Goal: Information Seeking & Learning: Learn about a topic

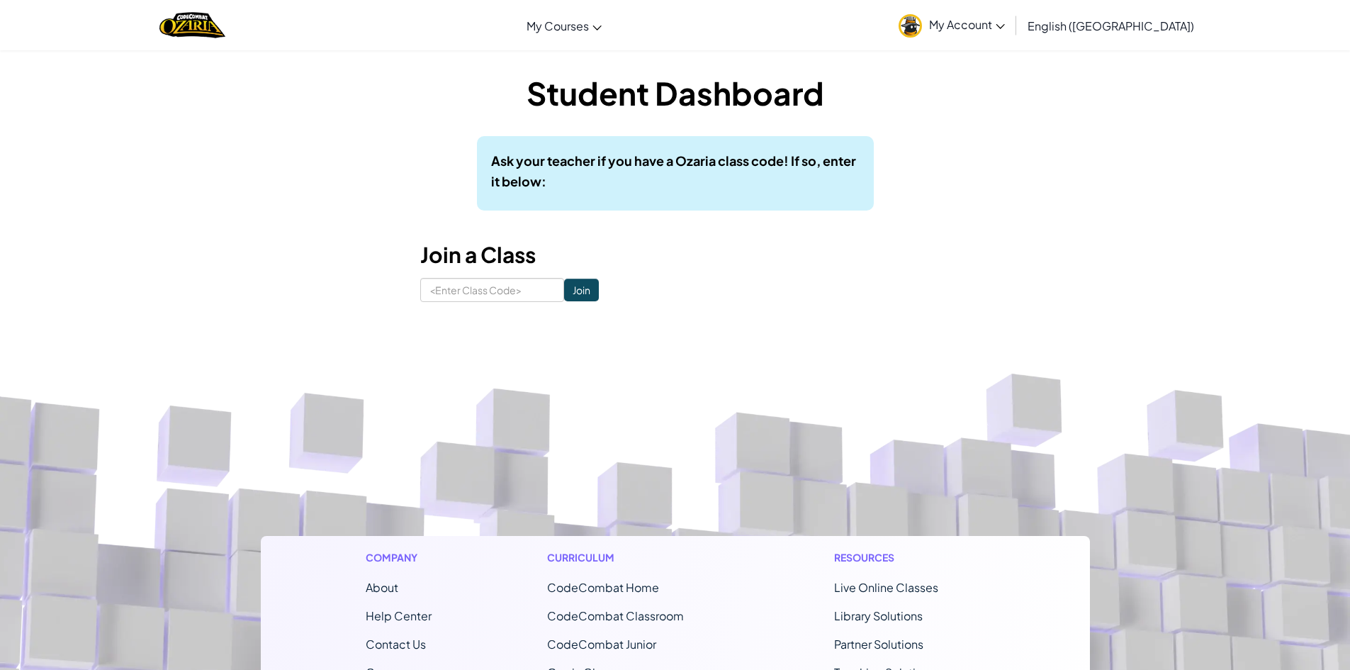
drag, startPoint x: 490, startPoint y: 266, endPoint x: 487, endPoint y: 279, distance: 13.8
click at [487, 273] on div "Student Dashboard Ask your teacher if you have a Ozaria class code! If so, ente…" at bounding box center [675, 186] width 510 height 231
click at [491, 295] on input at bounding box center [492, 290] width 144 height 24
type input "ClassStoneFight"
click input "Join" at bounding box center [581, 289] width 35 height 23
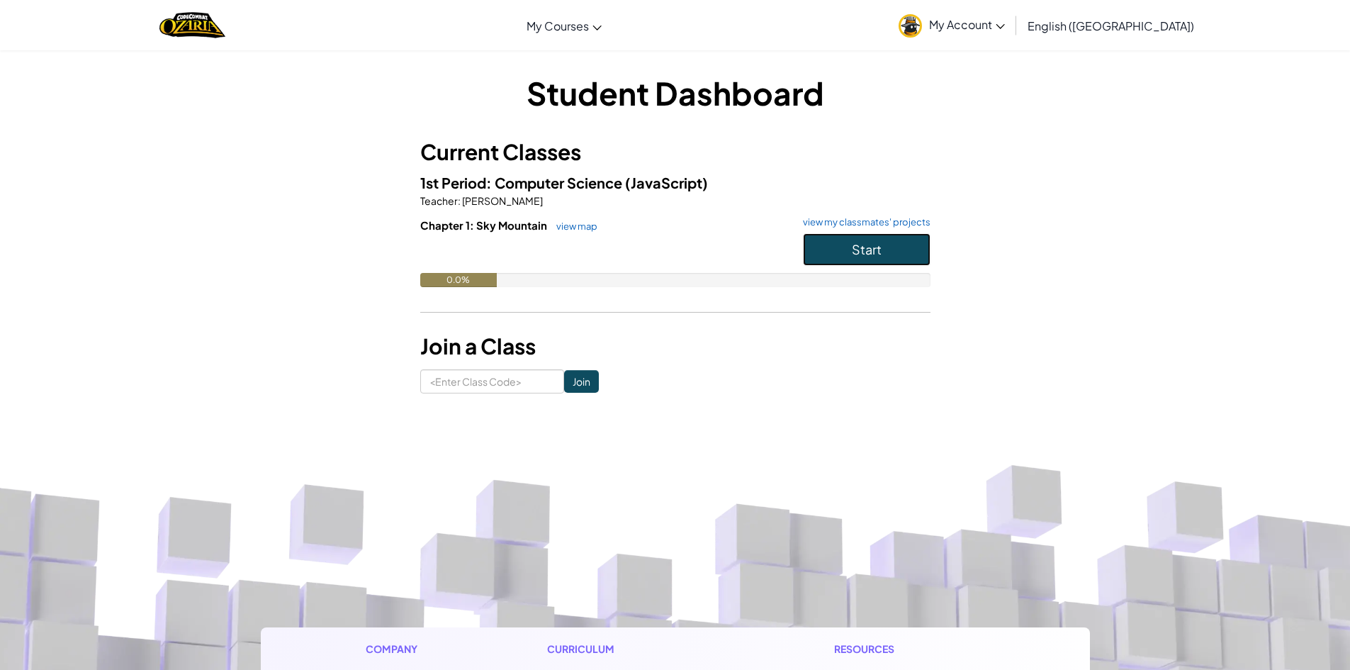
click at [806, 258] on button "Start" at bounding box center [867, 249] width 128 height 33
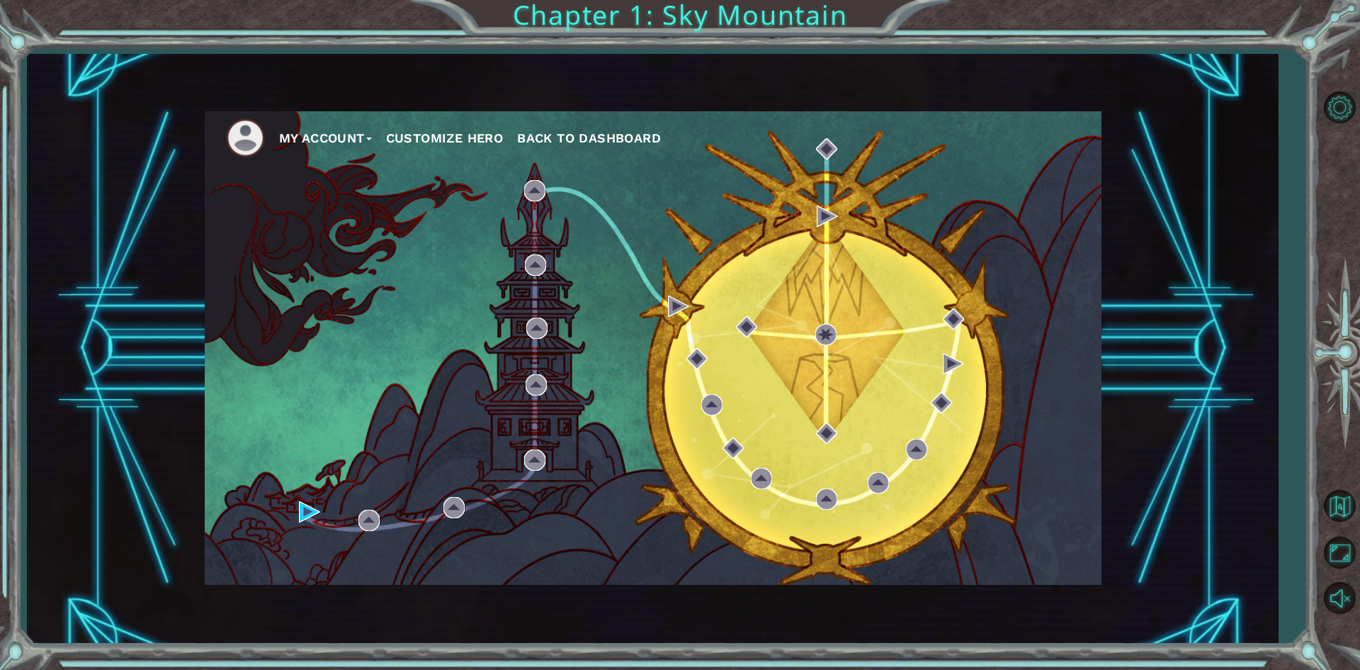
click at [475, 142] on button "Customize Hero" at bounding box center [445, 138] width 118 height 21
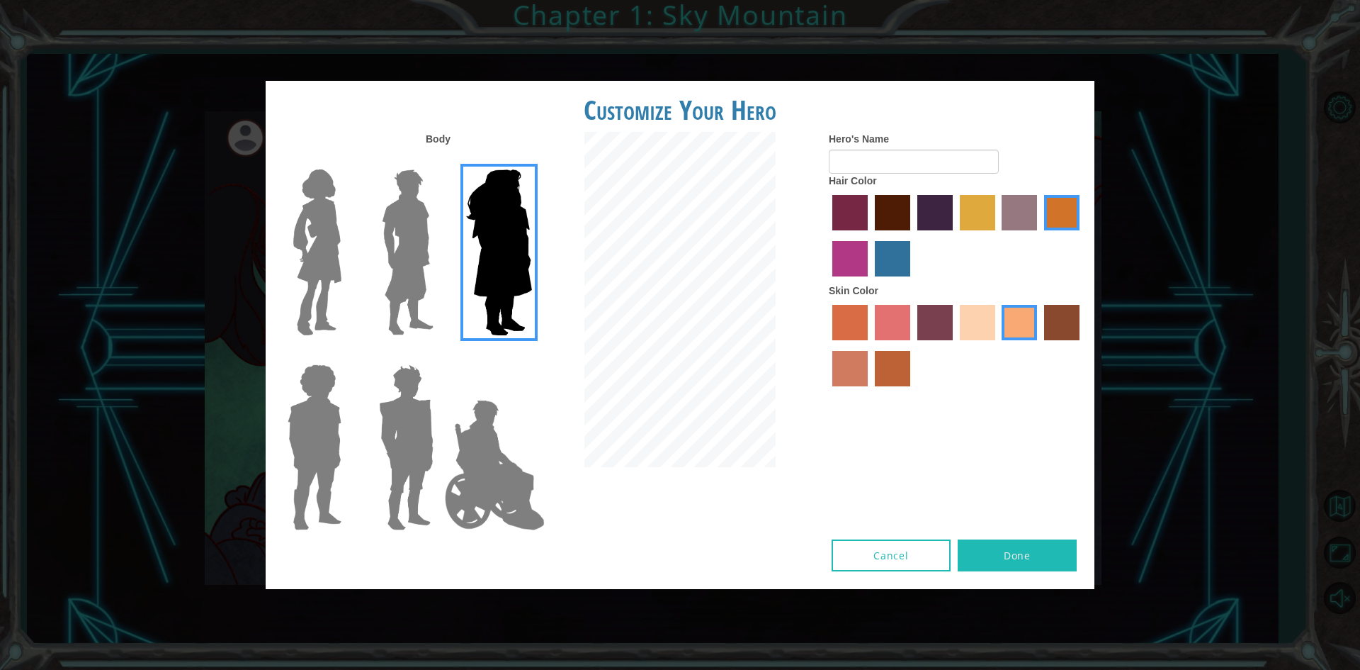
click at [319, 220] on img at bounding box center [318, 252] width 60 height 177
click at [347, 160] on input "Hero Connie" at bounding box center [347, 160] width 0 height 0
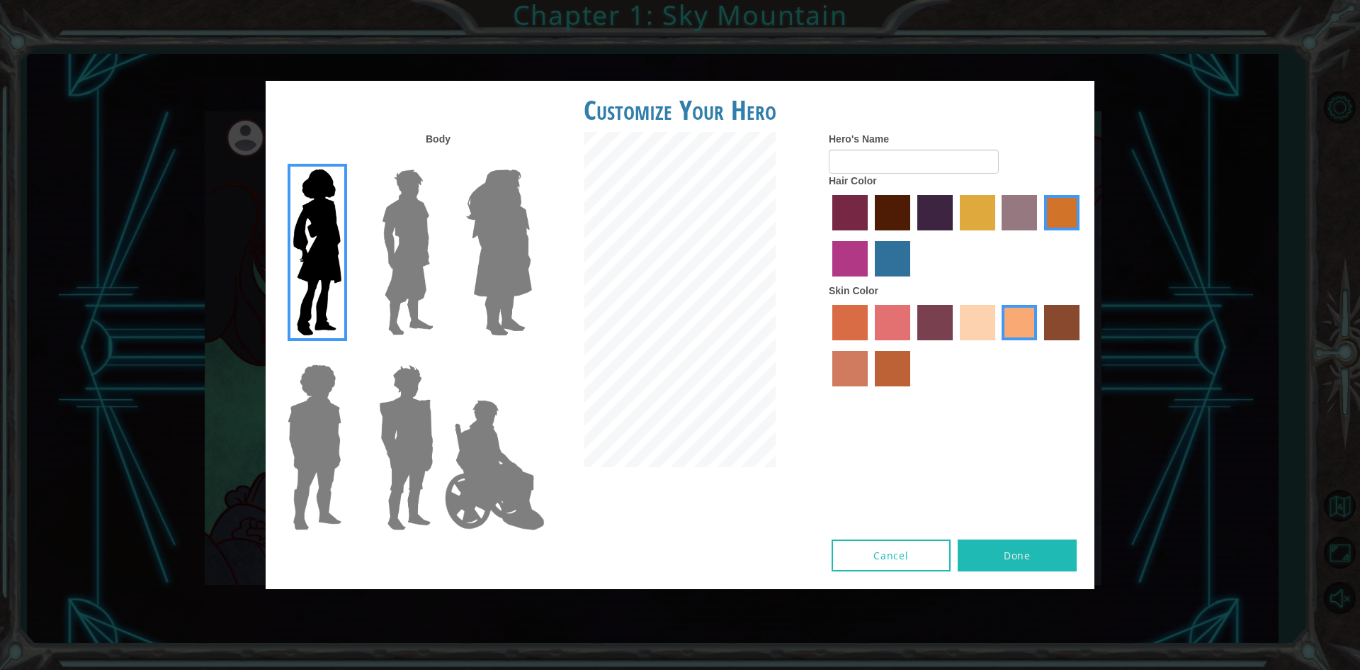
click at [486, 429] on img at bounding box center [494, 465] width 111 height 142
click at [531, 355] on input "Hero Jamie" at bounding box center [531, 355] width 0 height 0
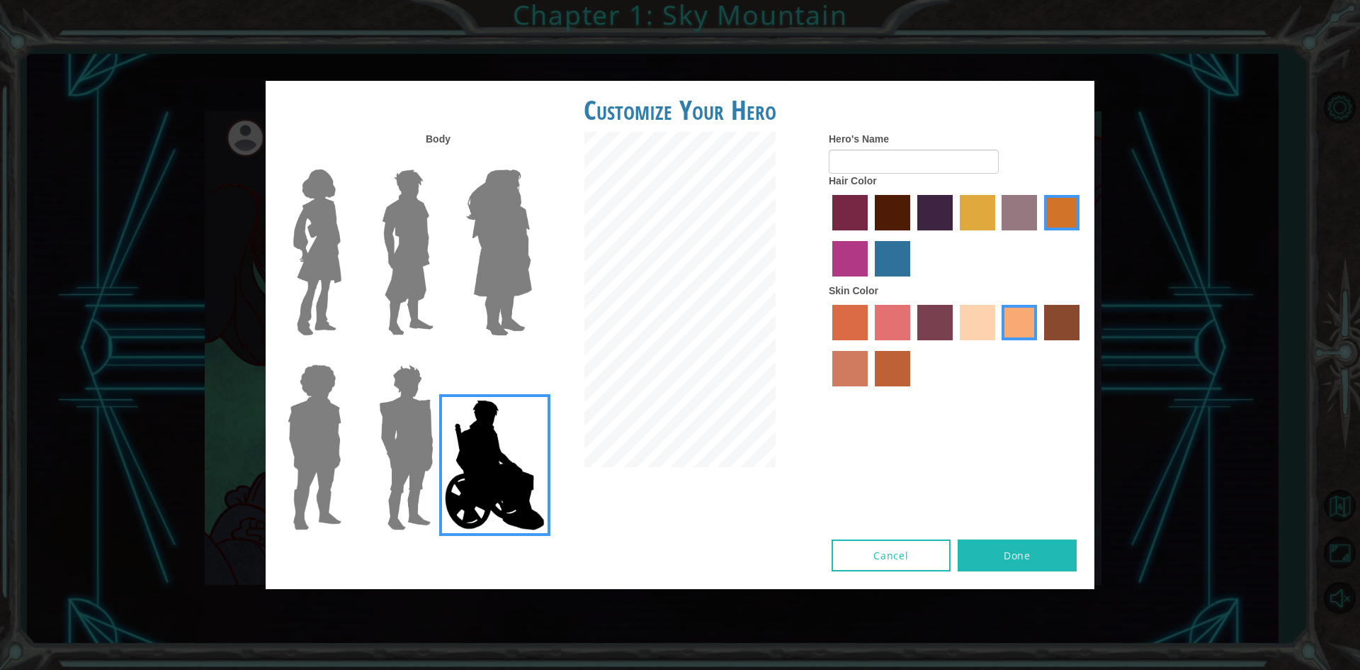
click at [390, 417] on img at bounding box center [406, 446] width 66 height 177
click at [439, 355] on input "Hero Garnet" at bounding box center [439, 355] width 0 height 0
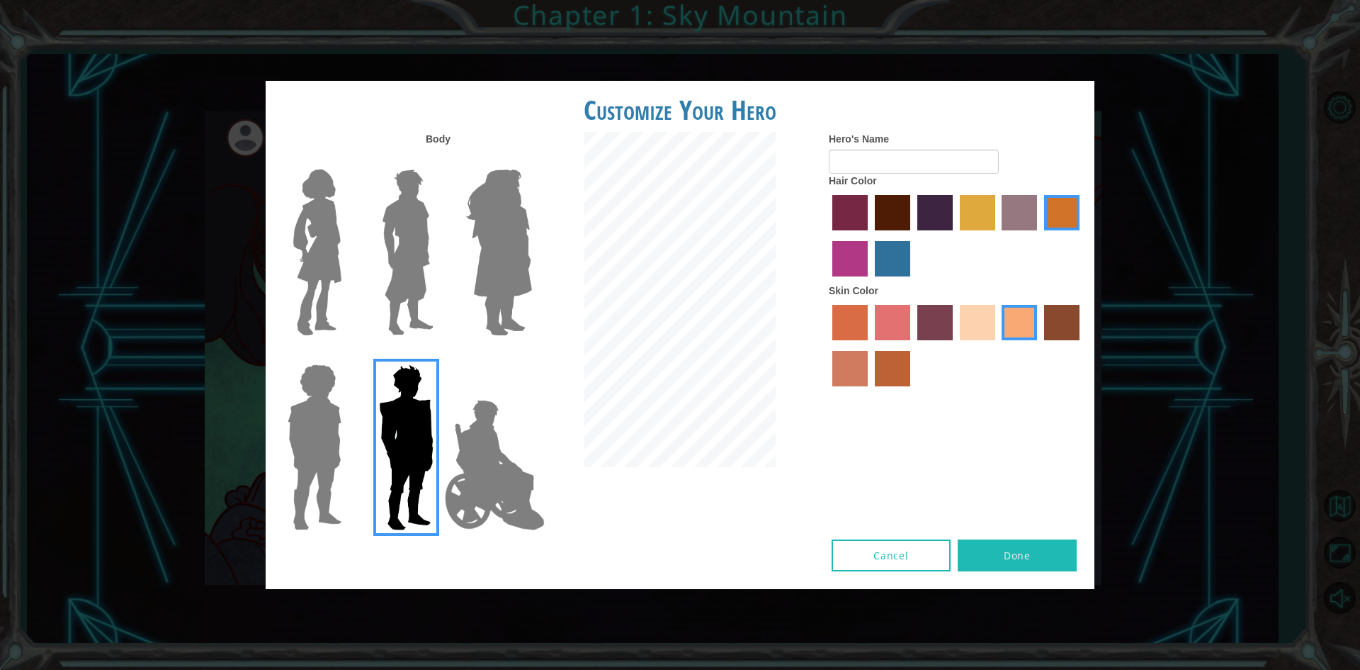
click at [351, 409] on div at bounding box center [312, 441] width 92 height 195
click at [332, 396] on img at bounding box center [314, 446] width 65 height 177
click at [347, 355] on input "Hero Steven" at bounding box center [347, 355] width 0 height 0
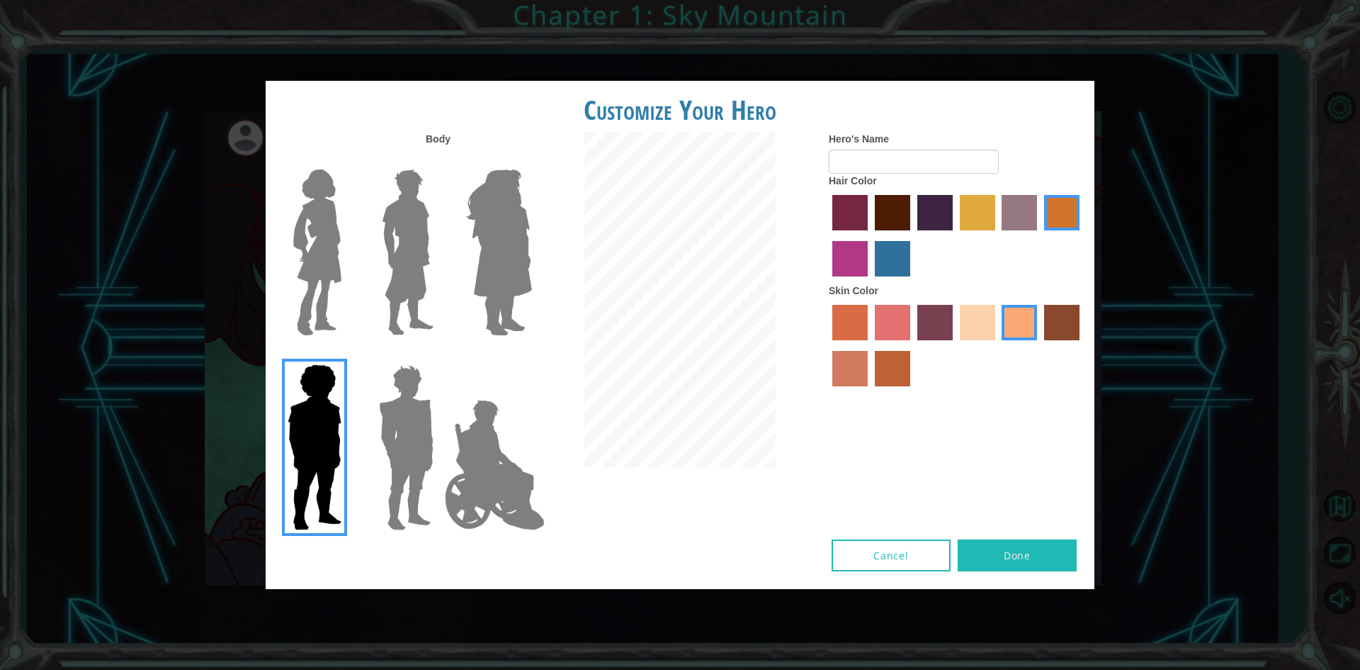
click at [428, 297] on img at bounding box center [407, 252] width 63 height 177
click at [439, 160] on input "Hero Lars" at bounding box center [439, 160] width 0 height 0
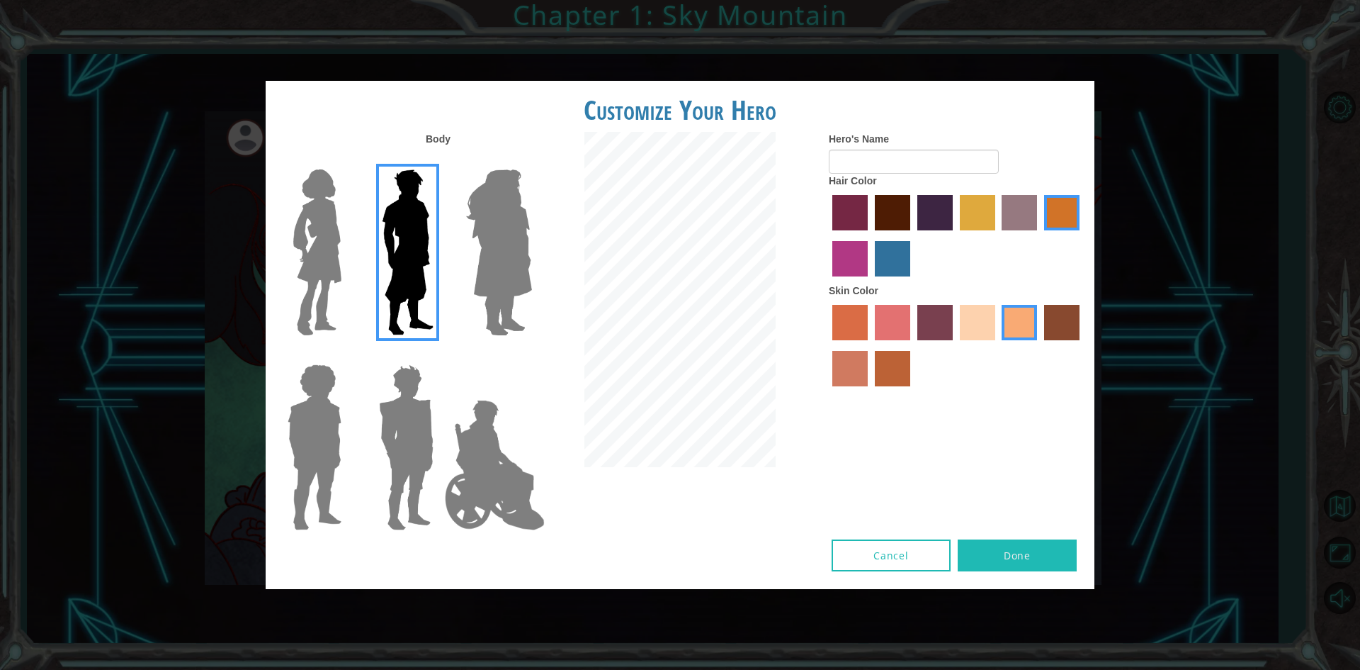
click at [527, 313] on img at bounding box center [499, 252] width 77 height 177
click at [531, 160] on input "Hero Amethyst" at bounding box center [531, 160] width 0 height 0
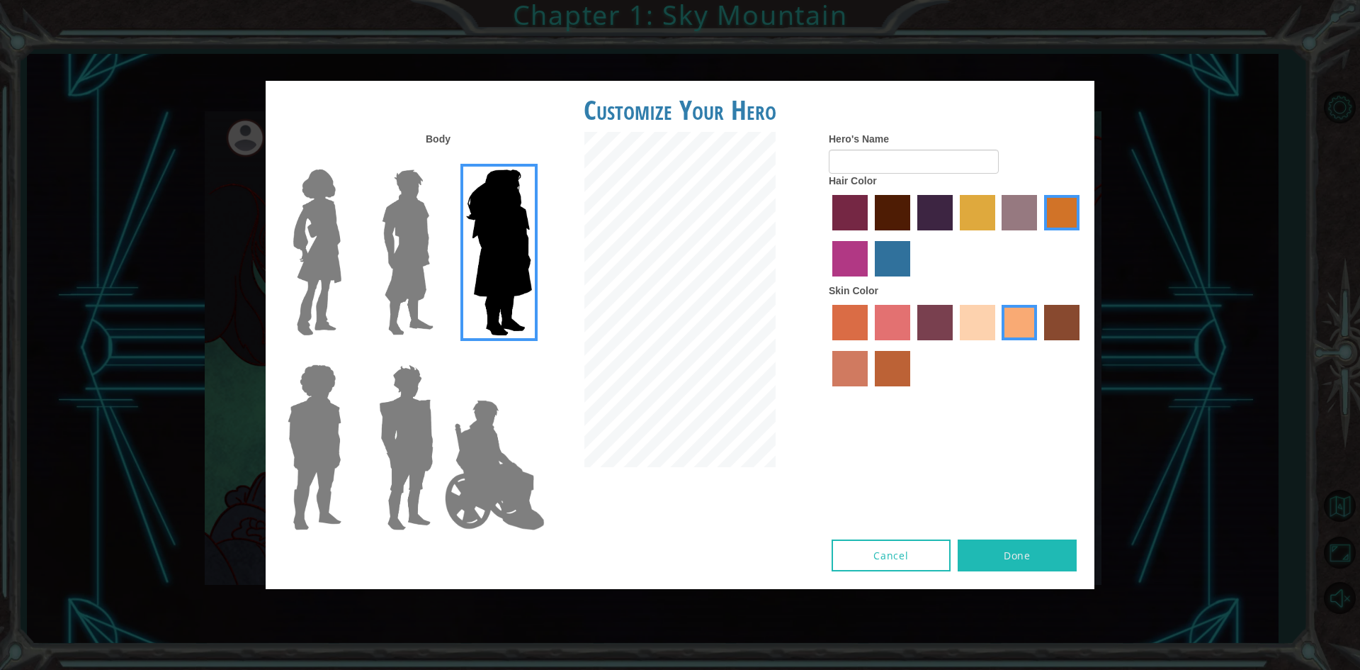
click at [306, 223] on img at bounding box center [318, 252] width 60 height 177
click at [347, 160] on input "Hero Connie" at bounding box center [347, 160] width 0 height 0
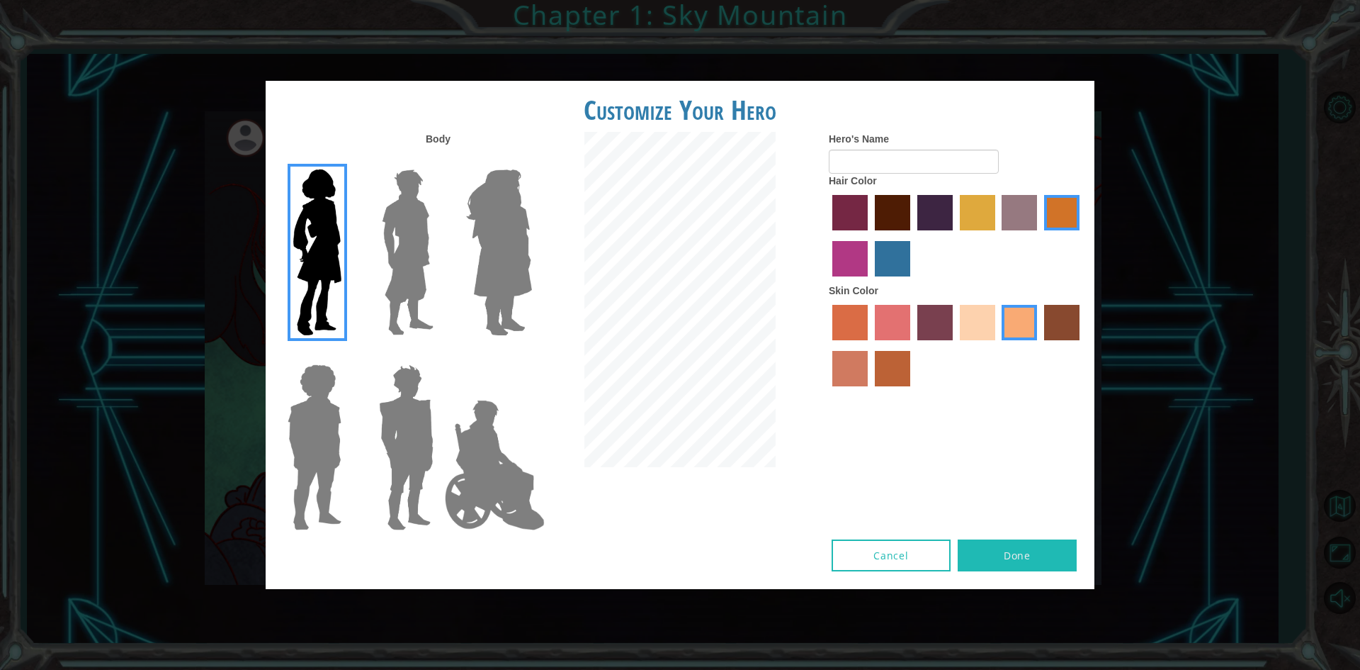
click at [487, 283] on img at bounding box center [499, 252] width 77 height 177
click at [531, 160] on input "Hero Amethyst" at bounding box center [531, 160] width 0 height 0
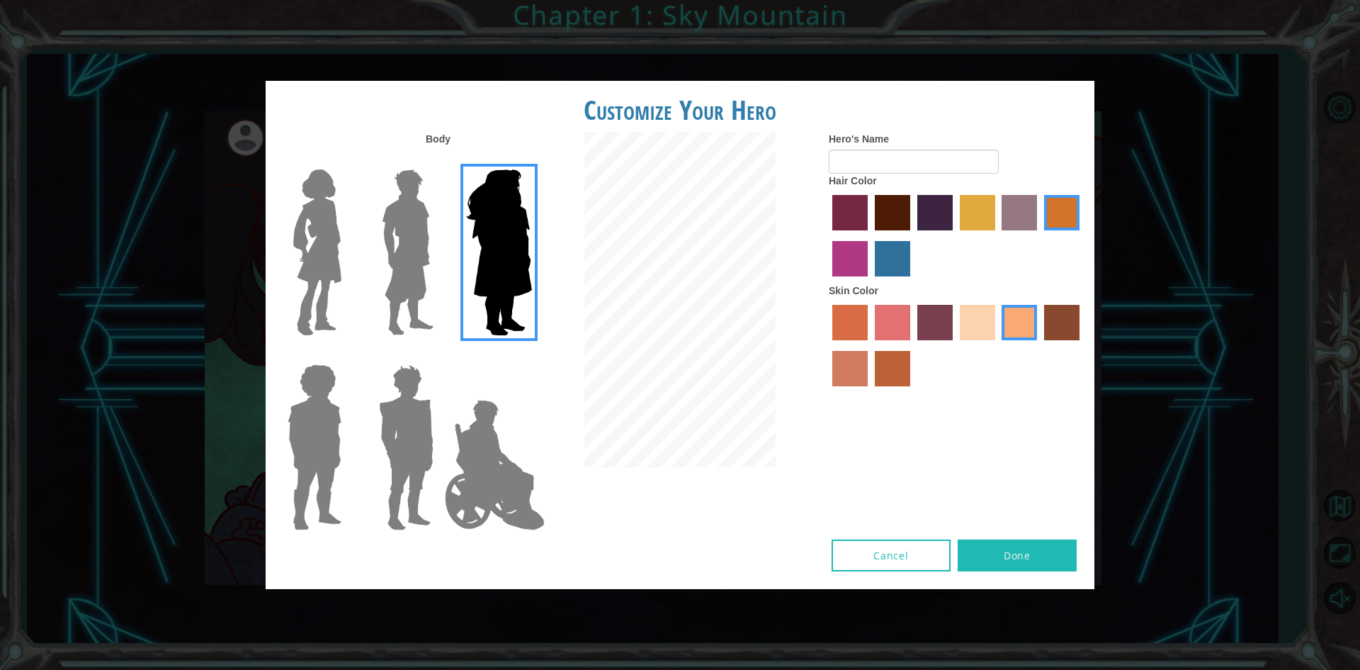
click at [349, 248] on div at bounding box center [312, 246] width 92 height 195
click at [915, 165] on input "Hero's Name" at bounding box center [914, 161] width 170 height 24
type input "[PERSON_NAME]"
click at [310, 239] on img at bounding box center [318, 252] width 60 height 177
click at [347, 160] on input "Hero Connie" at bounding box center [347, 160] width 0 height 0
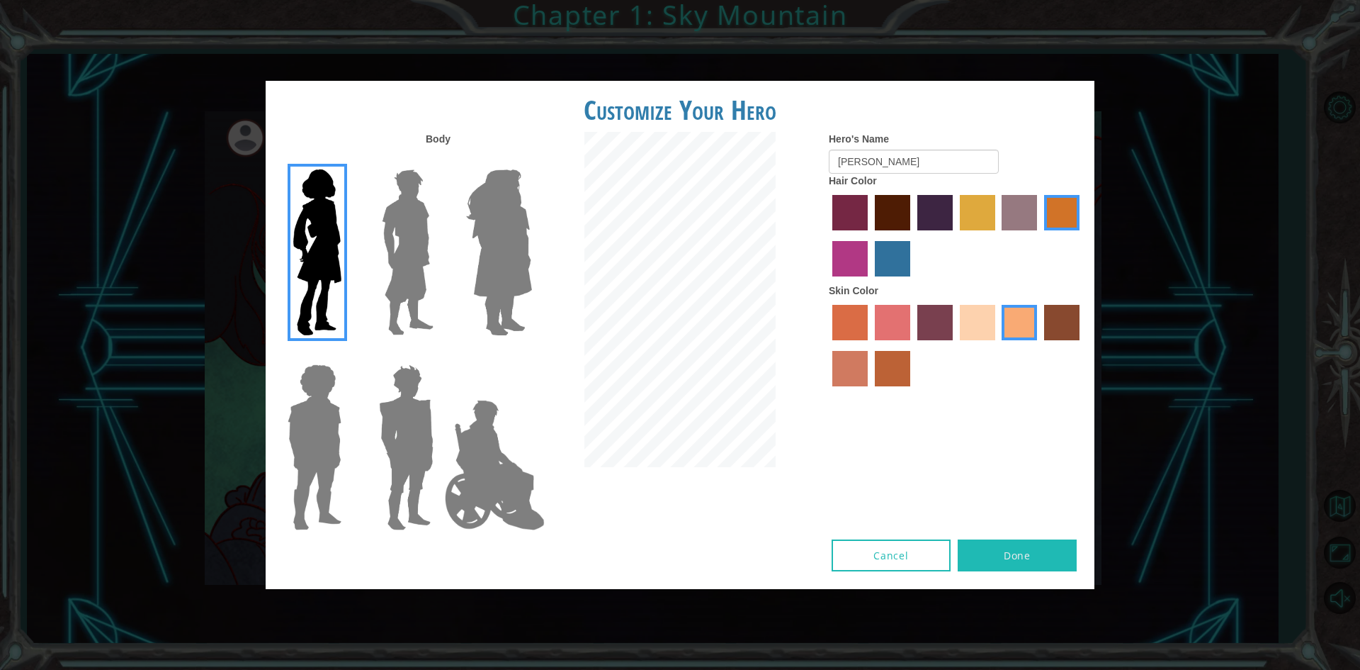
drag, startPoint x: 569, startPoint y: 196, endPoint x: 553, endPoint y: 201, distance: 17.0
click at [567, 196] on div at bounding box center [680, 301] width 276 height 339
click at [520, 203] on img at bounding box center [499, 252] width 77 height 177
click at [531, 160] on input "Hero Amethyst" at bounding box center [531, 160] width 0 height 0
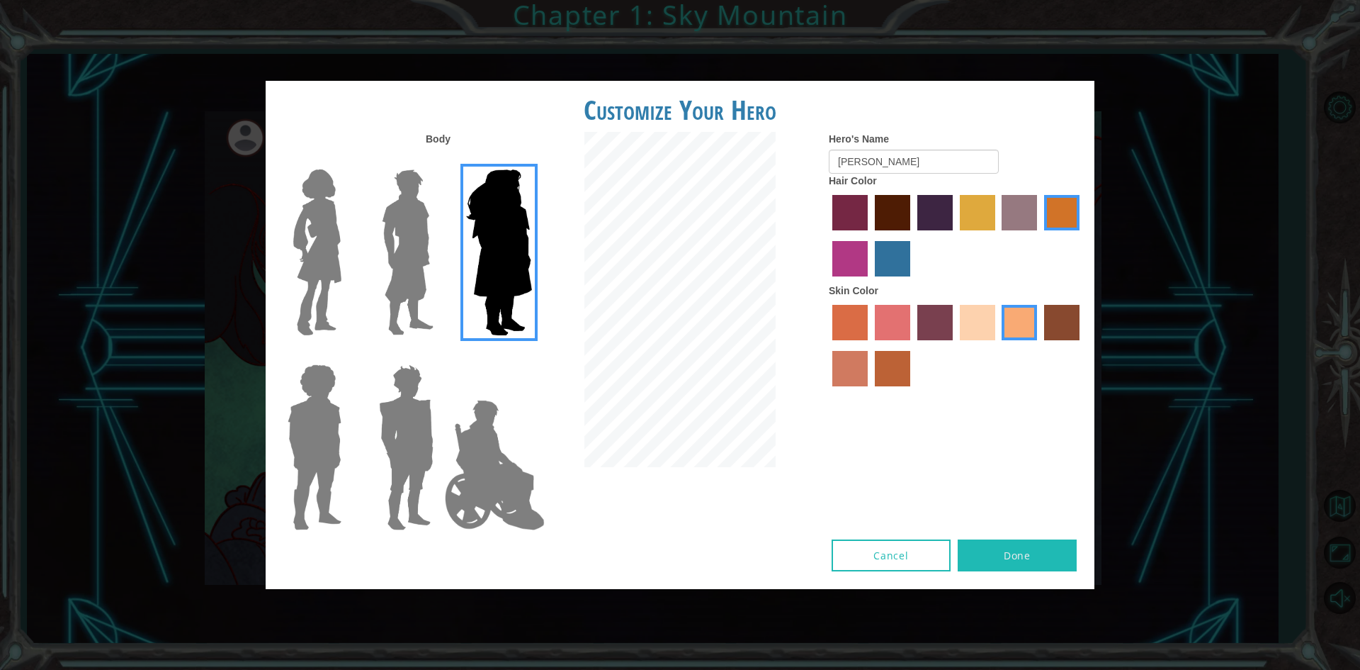
click at [308, 200] on img at bounding box center [318, 252] width 60 height 177
click at [347, 160] on input "Hero Connie" at bounding box center [347, 160] width 0 height 0
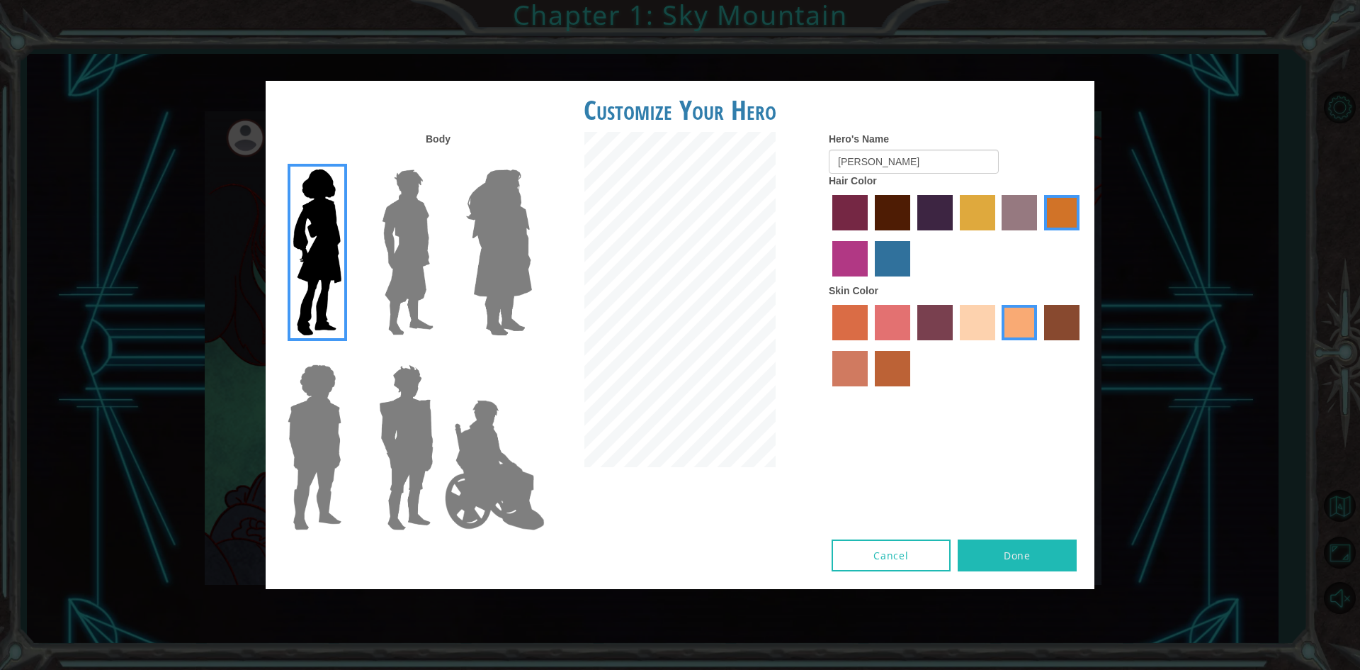
click at [905, 218] on label "maroon hair color" at bounding box center [892, 212] width 35 height 35
click at [870, 235] on input "maroon hair color" at bounding box center [870, 235] width 0 height 0
click at [988, 329] on label "sandy beach skin color" at bounding box center [977, 322] width 35 height 35
click at [955, 345] on input "sandy beach skin color" at bounding box center [955, 345] width 0 height 0
click at [479, 190] on img at bounding box center [499, 252] width 77 height 177
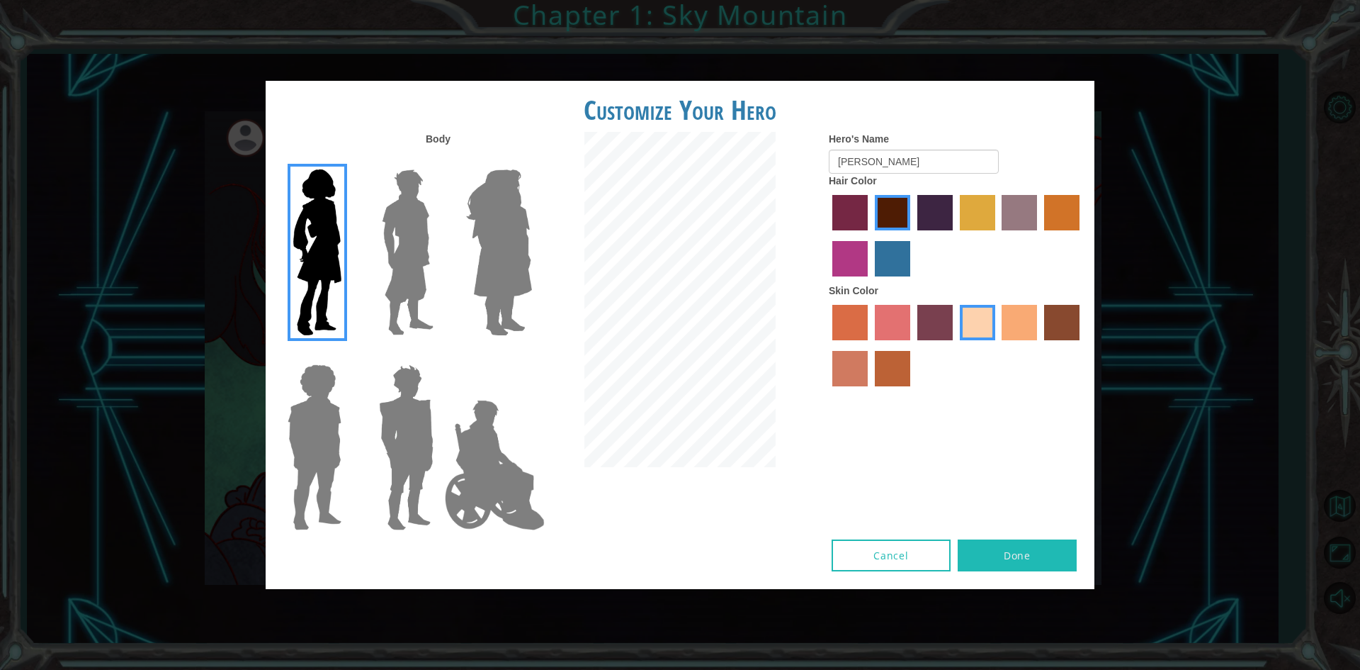
click at [531, 160] on input "Hero Amethyst" at bounding box center [531, 160] width 0 height 0
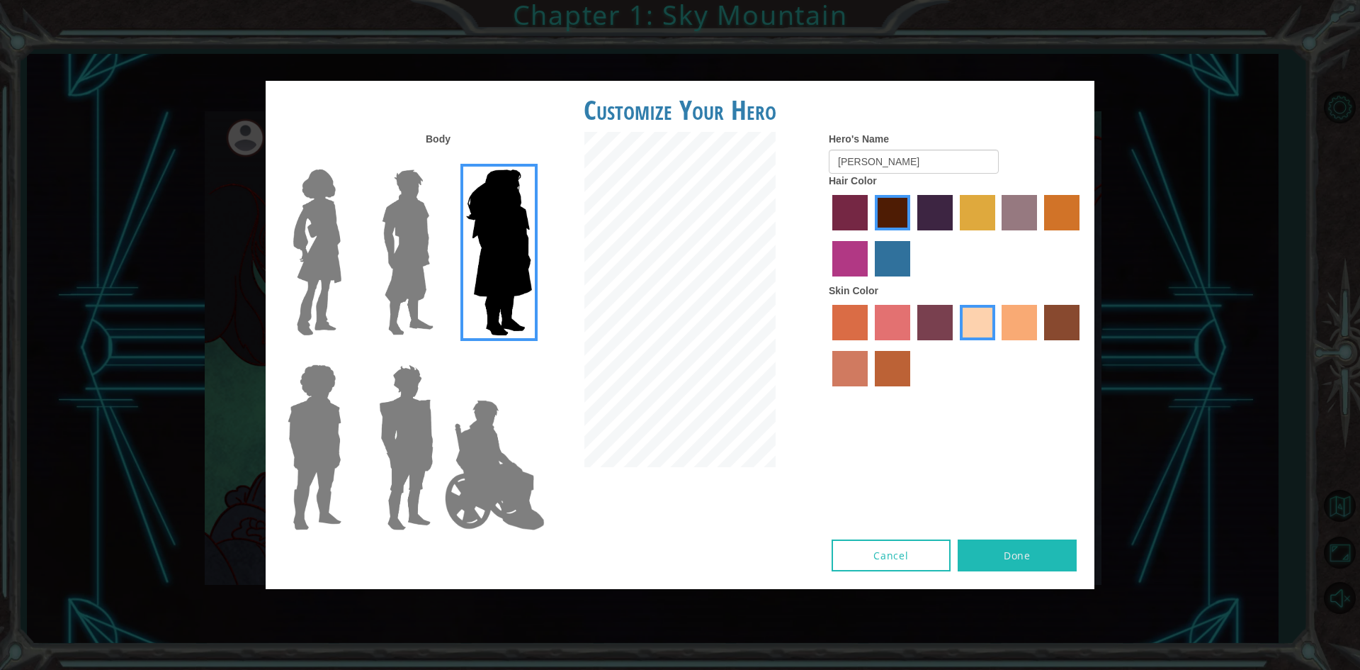
click at [317, 281] on img at bounding box center [318, 252] width 60 height 177
click at [347, 160] on input "Hero Connie" at bounding box center [347, 160] width 0 height 0
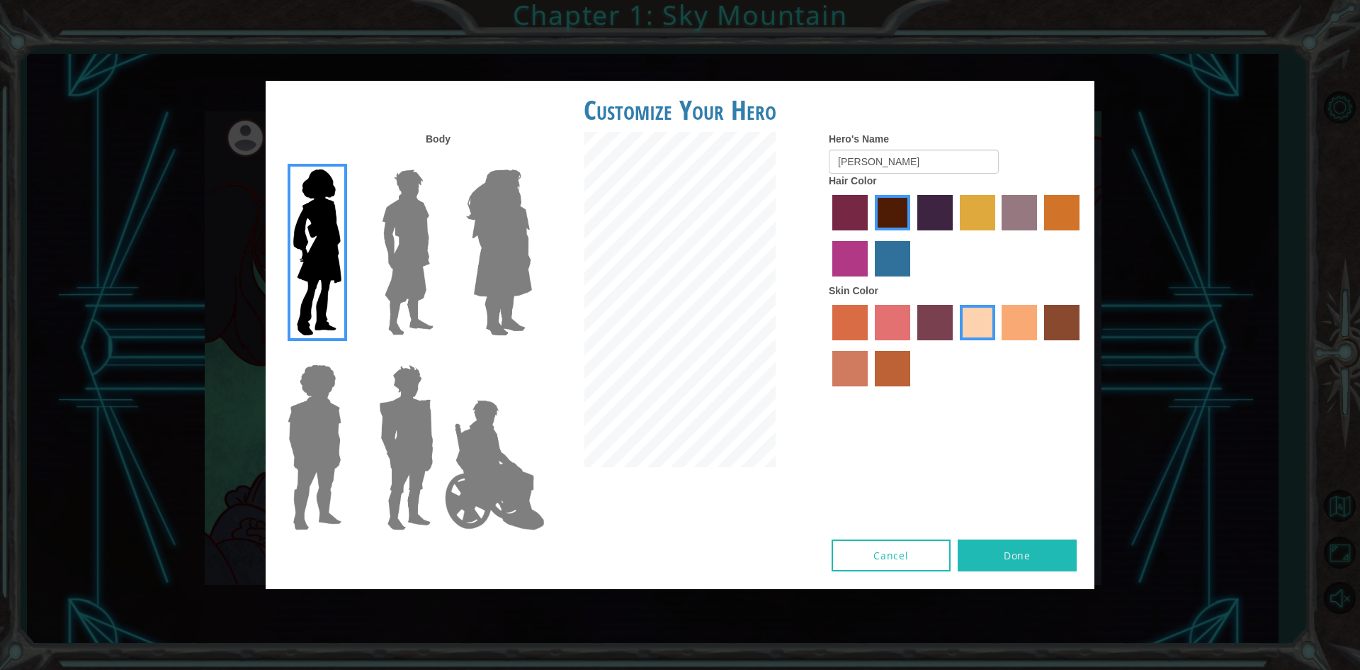
click at [482, 456] on img at bounding box center [494, 465] width 111 height 142
click at [531, 355] on input "Hero Jamie" at bounding box center [531, 355] width 0 height 0
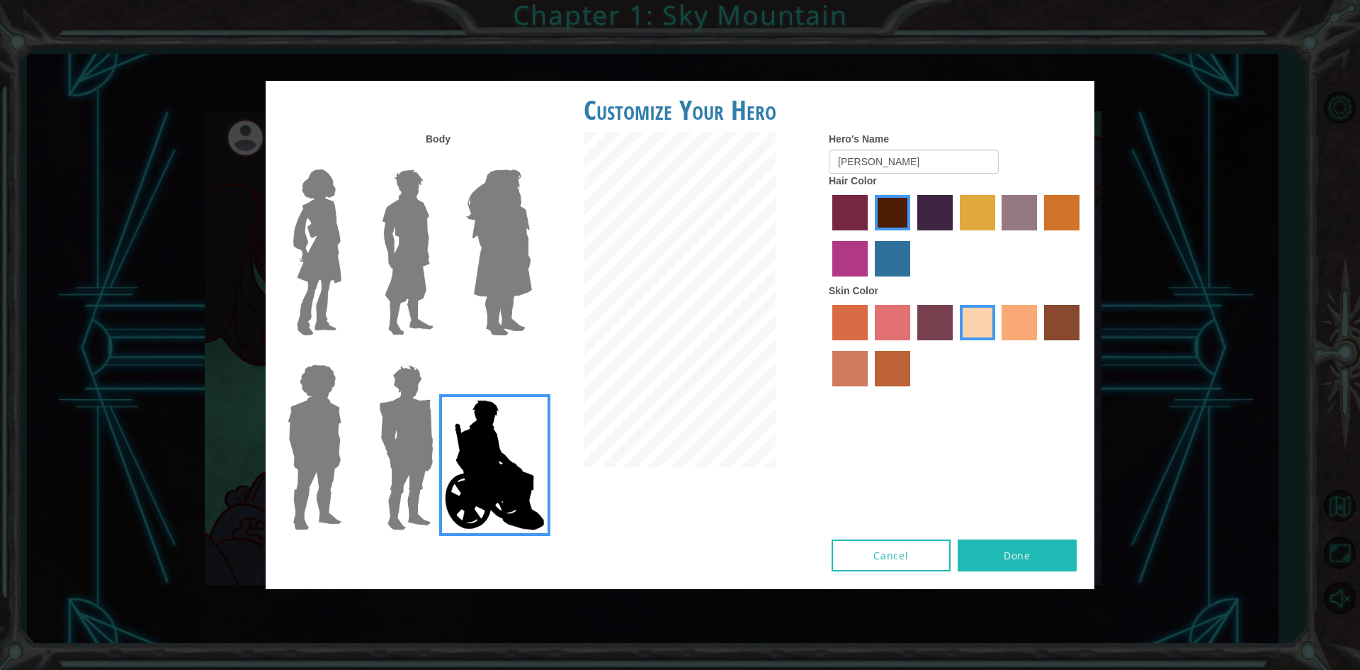
click at [332, 229] on img at bounding box center [318, 252] width 60 height 177
click at [347, 160] on input "Hero Connie" at bounding box center [347, 160] width 0 height 0
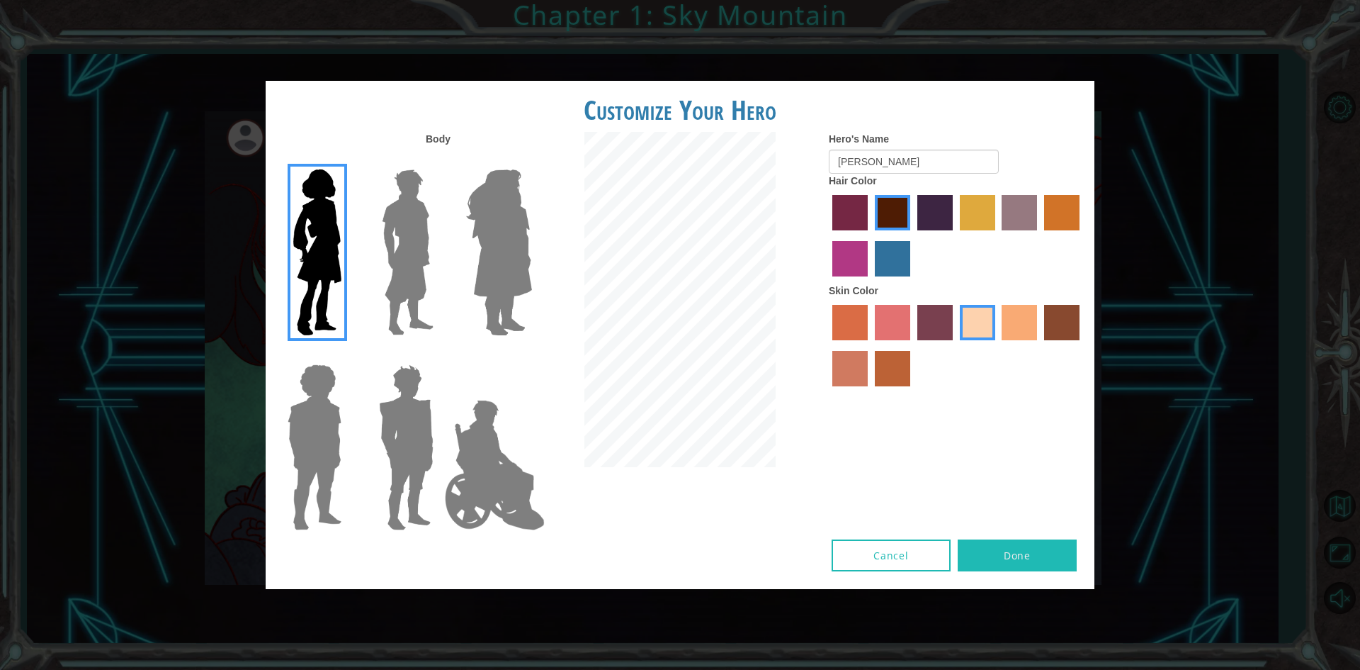
click at [968, 206] on label "tulip tree hair color" at bounding box center [977, 212] width 35 height 35
click at [955, 235] on input "tulip tree hair color" at bounding box center [955, 235] width 0 height 0
click at [944, 196] on label "hot purple hair color" at bounding box center [934, 212] width 35 height 35
click at [913, 235] on input "hot purple hair color" at bounding box center [913, 235] width 0 height 0
click at [1021, 225] on label "bazaar hair color" at bounding box center [1019, 212] width 35 height 35
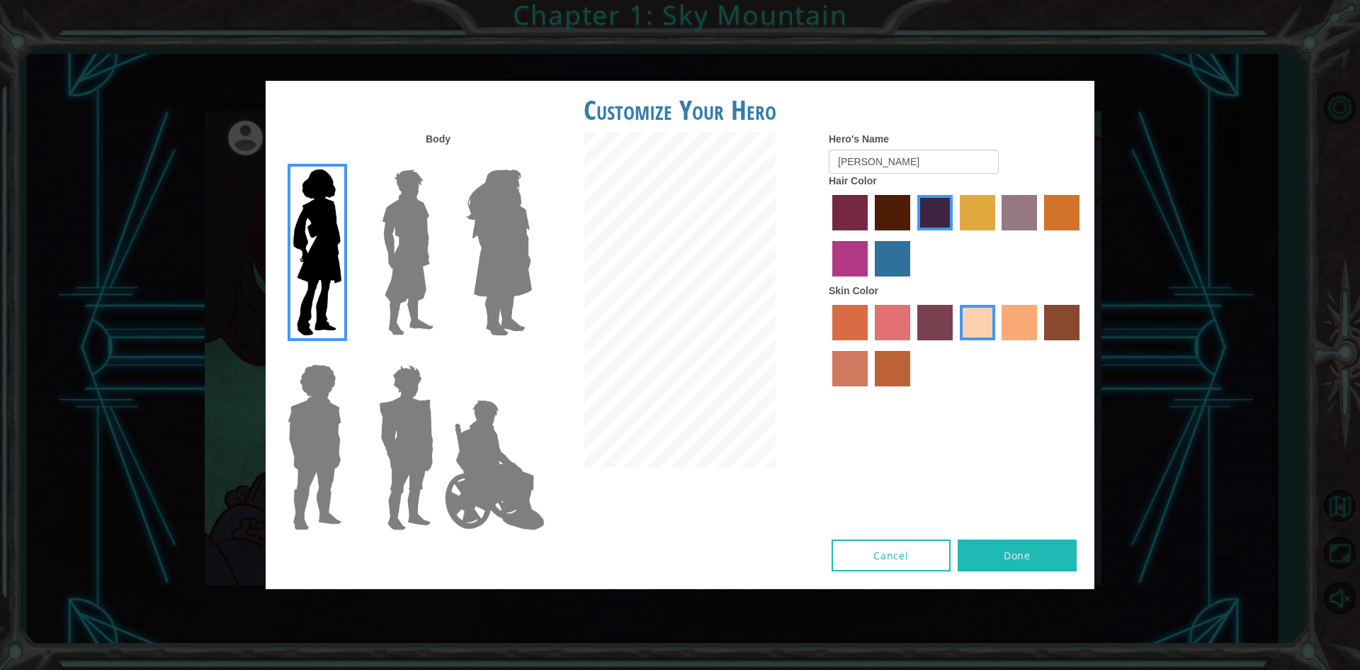
click at [998, 235] on input "bazaar hair color" at bounding box center [998, 235] width 0 height 0
click at [1036, 212] on label "bazaar hair color" at bounding box center [1019, 212] width 35 height 35
click at [998, 235] on input "bazaar hair color" at bounding box center [998, 235] width 0 height 0
click at [1070, 207] on label "gold drop hair color" at bounding box center [1061, 212] width 35 height 35
click at [1039, 235] on input "gold drop hair color" at bounding box center [1039, 235] width 0 height 0
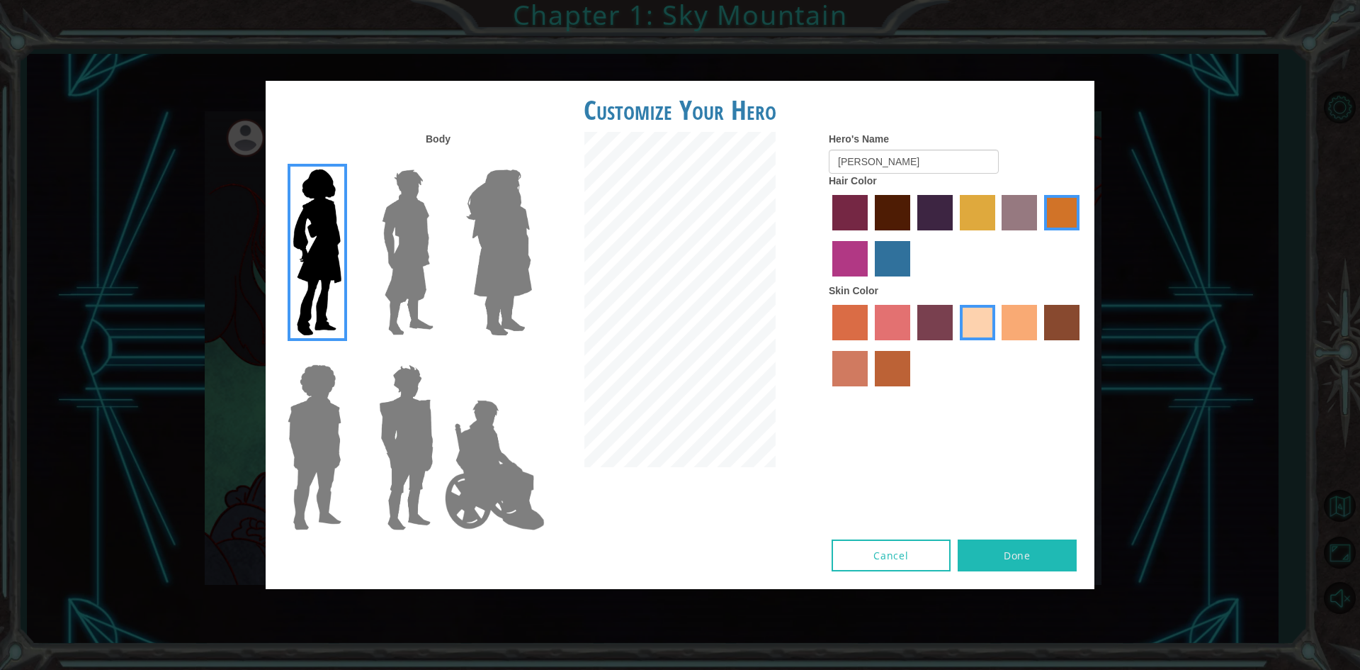
click at [859, 222] on label "paprika hair color" at bounding box center [849, 212] width 35 height 35
click at [827, 235] on input "paprika hair color" at bounding box center [827, 235] width 0 height 0
click at [858, 328] on label "sorbus skin color" at bounding box center [849, 322] width 35 height 35
click at [827, 345] on input "sorbus skin color" at bounding box center [827, 345] width 0 height 0
click at [887, 315] on label "froly skin color" at bounding box center [892, 322] width 35 height 35
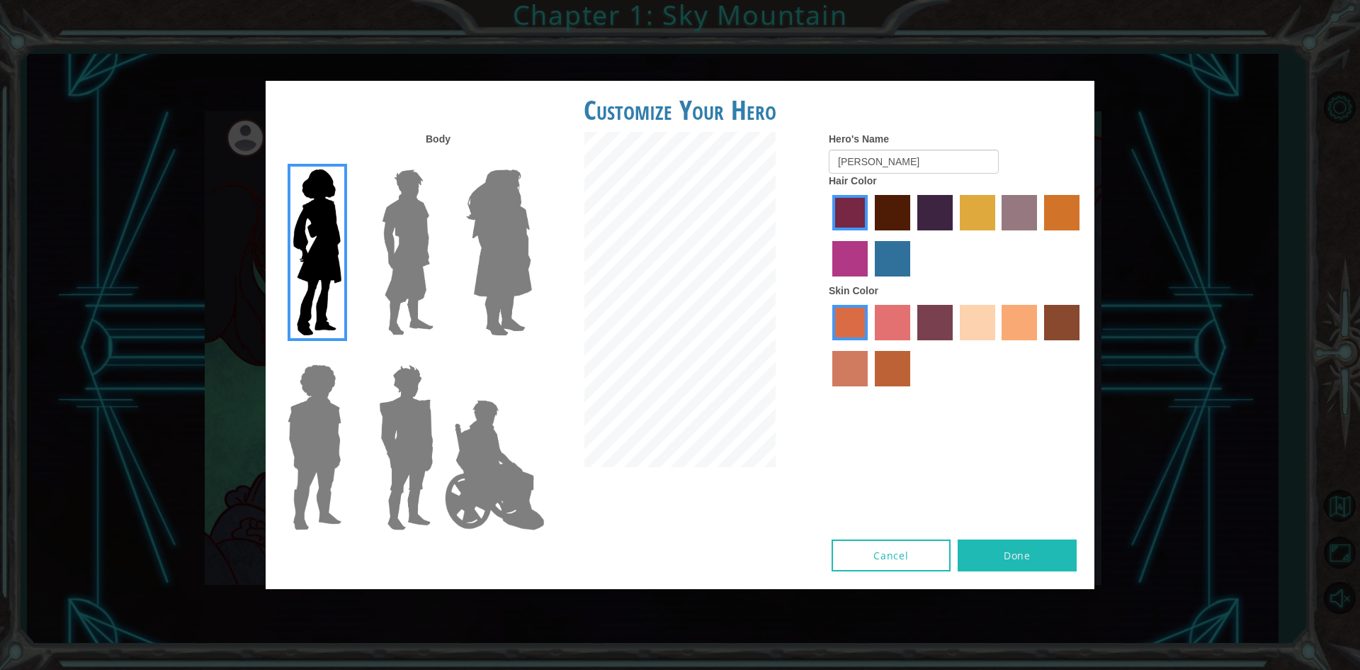
click at [870, 345] on input "froly skin color" at bounding box center [870, 345] width 0 height 0
click at [888, 354] on label "smoke tree skin color" at bounding box center [892, 368] width 35 height 35
click at [870, 391] on input "smoke tree skin color" at bounding box center [870, 391] width 0 height 0
click at [857, 354] on label "burning sand skin color" at bounding box center [849, 368] width 35 height 35
click at [1082, 345] on input "burning sand skin color" at bounding box center [1082, 345] width 0 height 0
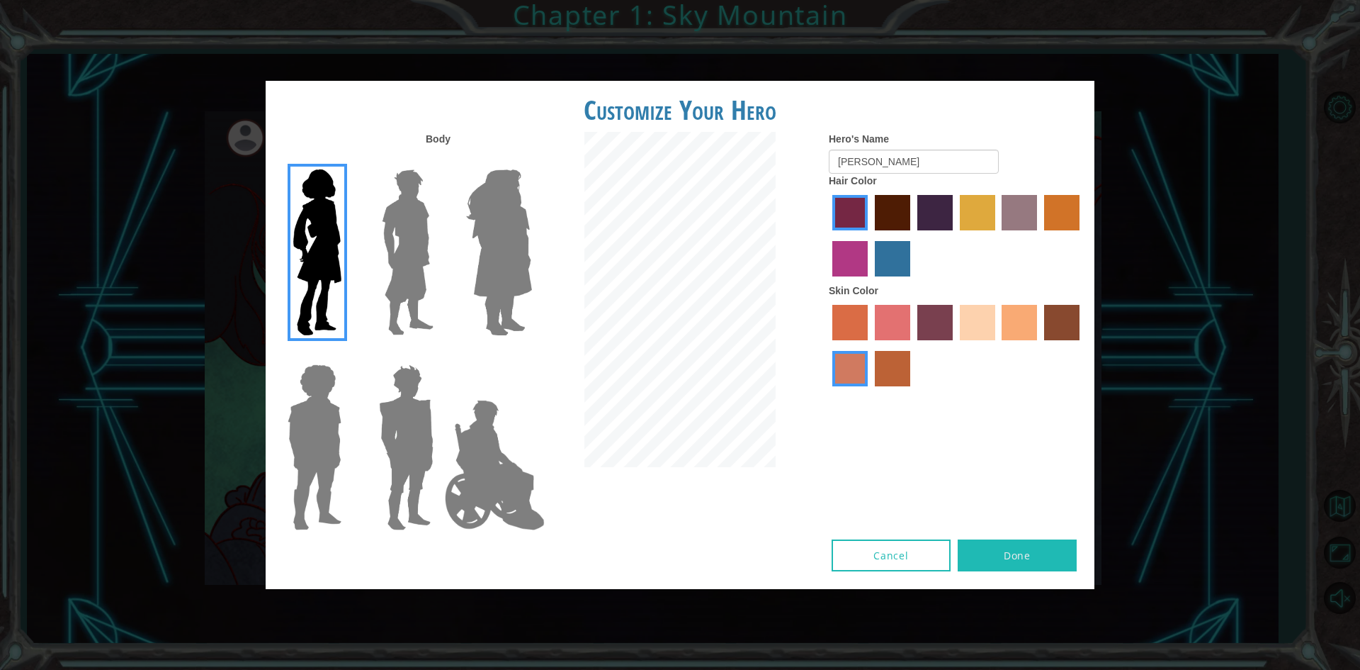
click at [1059, 328] on label "karma skin color" at bounding box center [1061, 322] width 35 height 35
click at [1039, 345] on input "karma skin color" at bounding box center [1039, 345] width 0 height 0
click at [896, 205] on label "maroon hair color" at bounding box center [892, 212] width 35 height 35
click at [870, 235] on input "maroon hair color" at bounding box center [870, 235] width 0 height 0
click at [988, 332] on label "sandy beach skin color" at bounding box center [977, 322] width 35 height 35
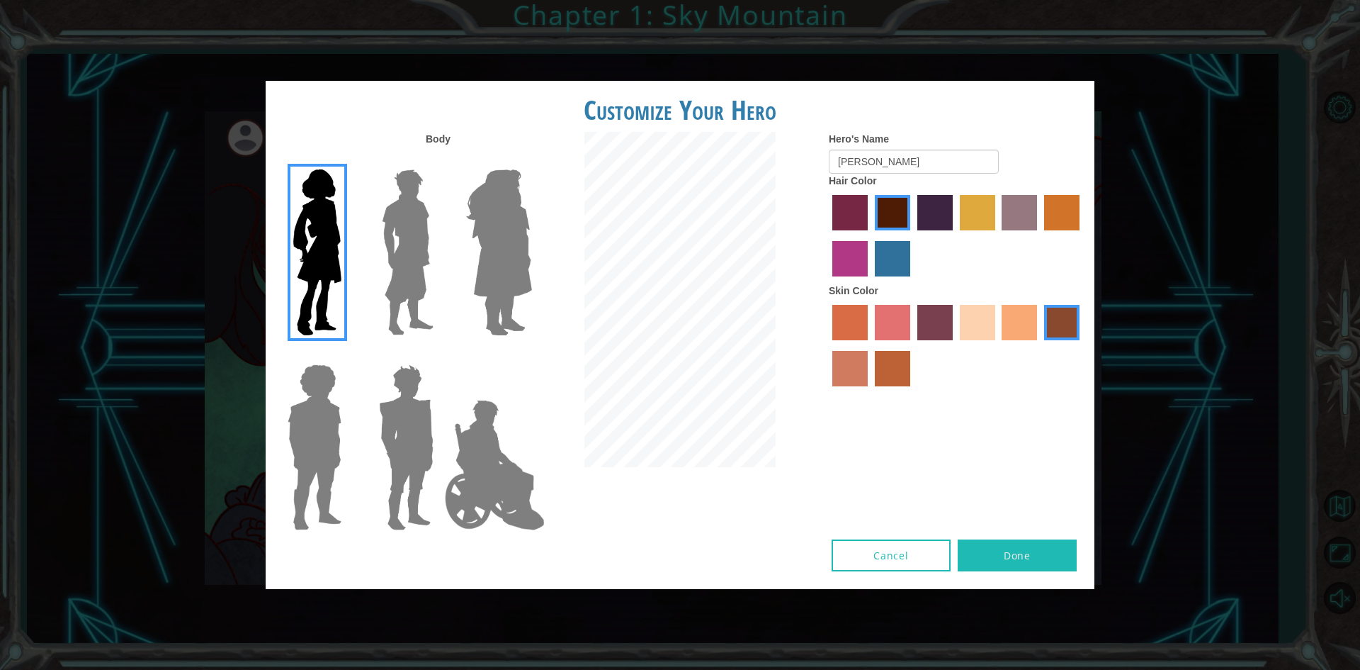
click at [955, 345] on input "sandy beach skin color" at bounding box center [955, 345] width 0 height 0
click at [991, 563] on button "Done" at bounding box center [1017, 555] width 119 height 32
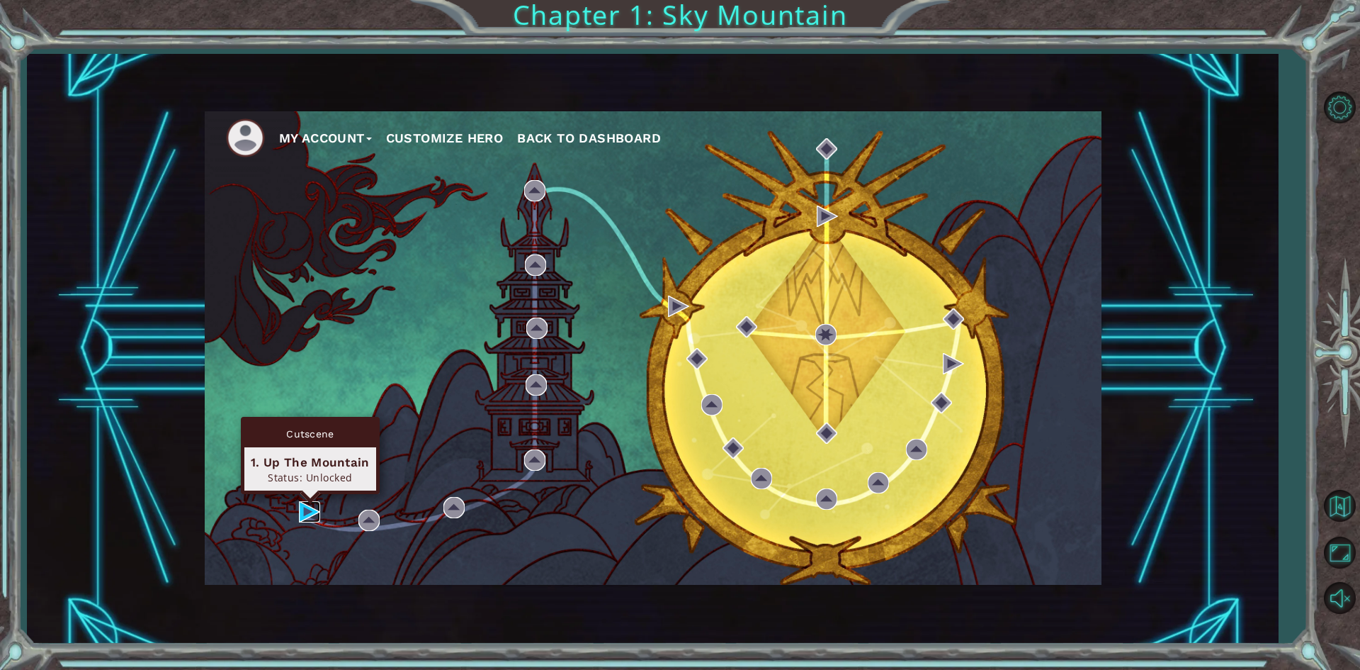
click at [310, 511] on img at bounding box center [309, 511] width 21 height 21
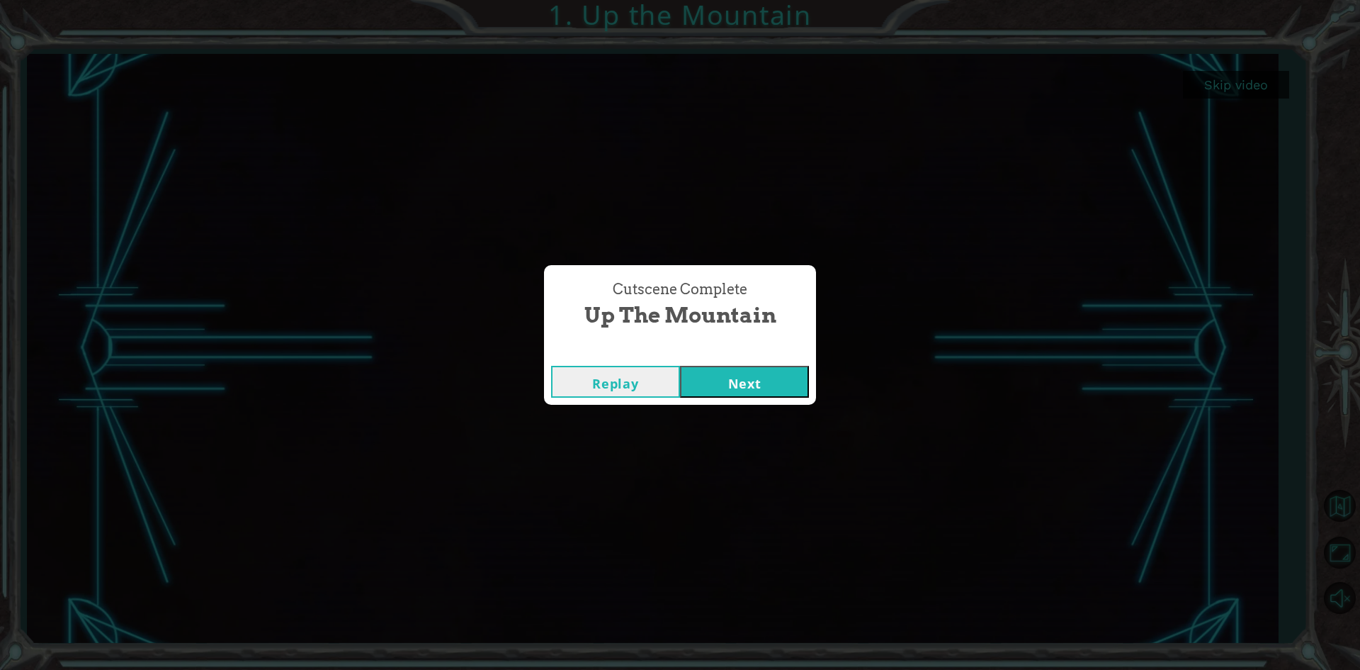
click at [759, 387] on button "Next" at bounding box center [744, 382] width 129 height 32
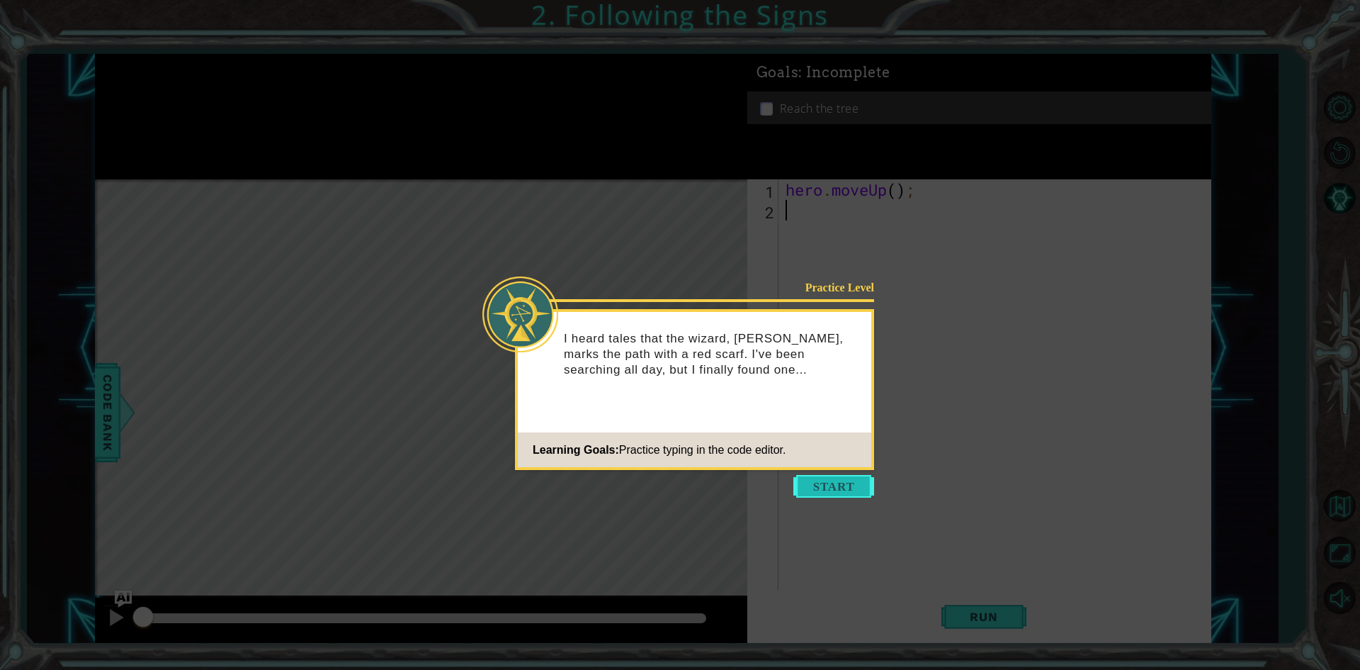
click at [798, 485] on button "Start" at bounding box center [833, 486] width 81 height 23
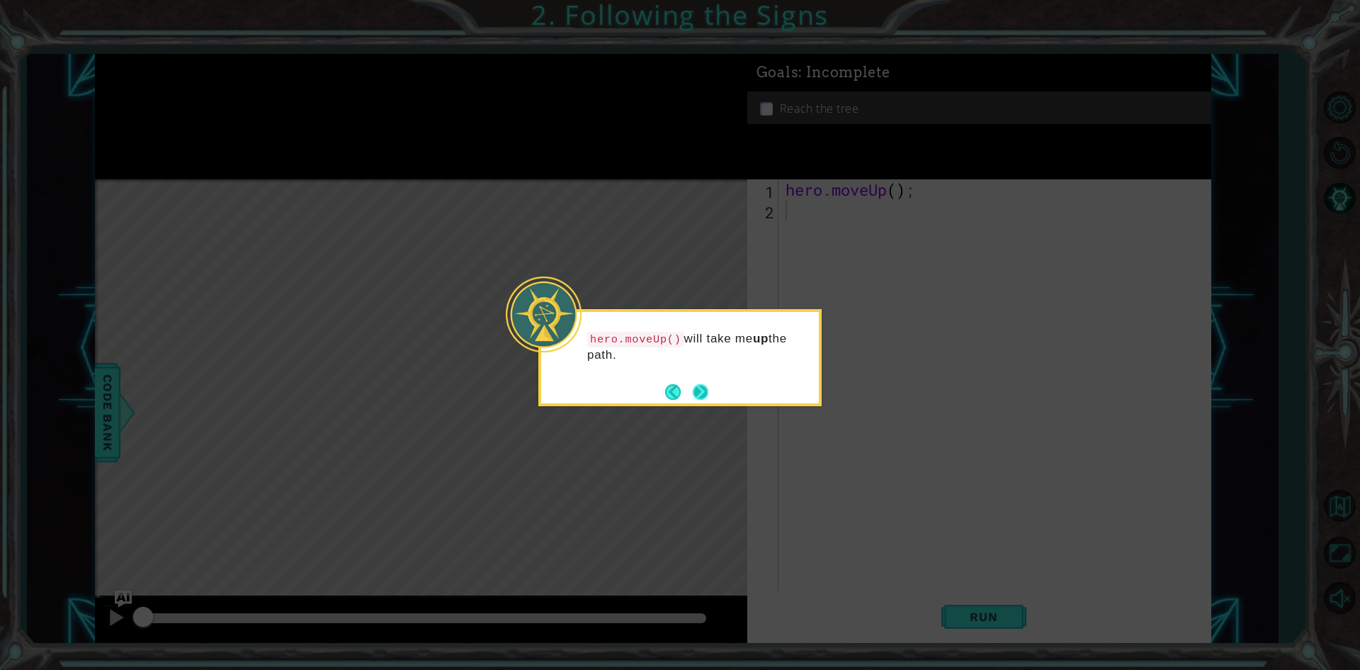
click at [696, 395] on button "Next" at bounding box center [701, 392] width 16 height 16
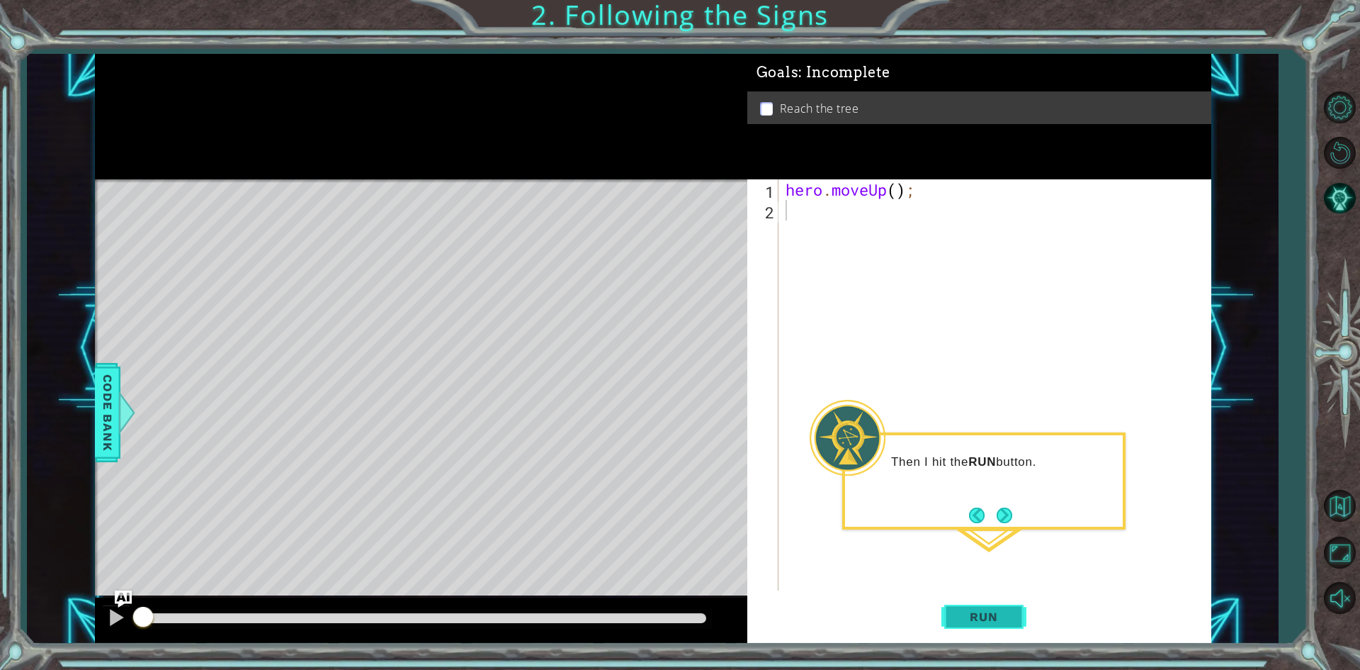
click at [964, 605] on button "Run" at bounding box center [984, 617] width 85 height 46
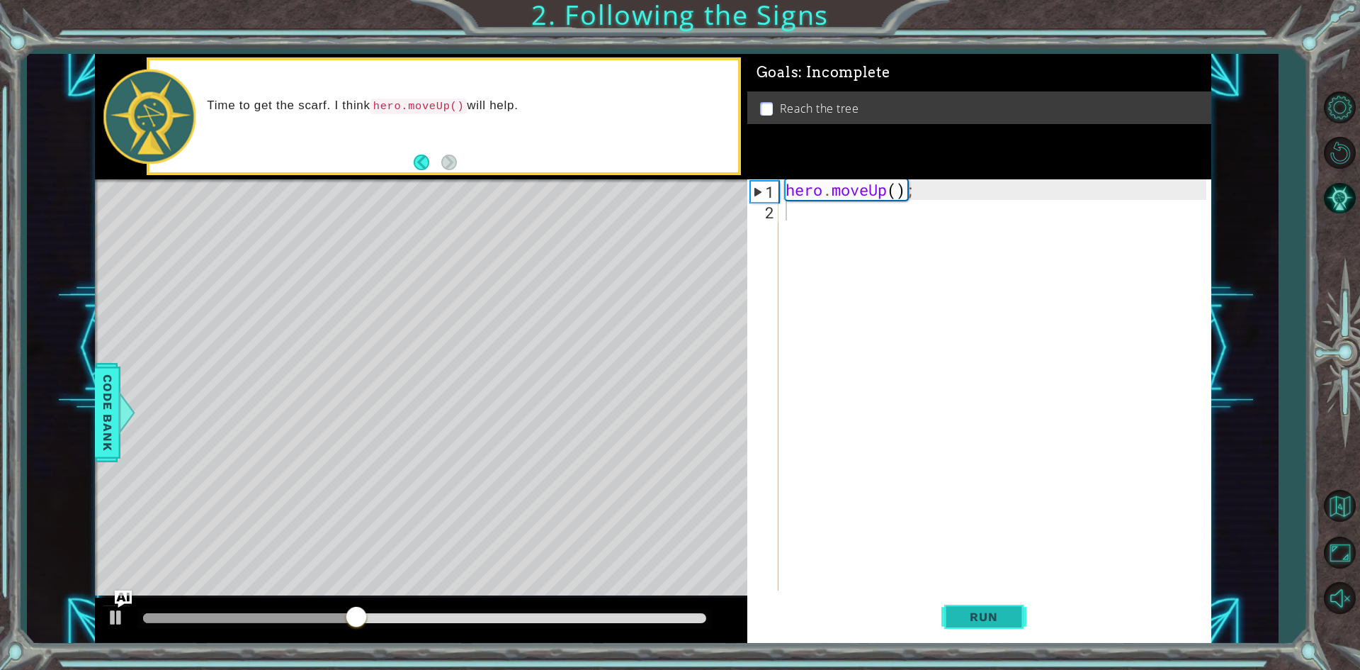
click at [964, 605] on button "Run" at bounding box center [984, 617] width 85 height 46
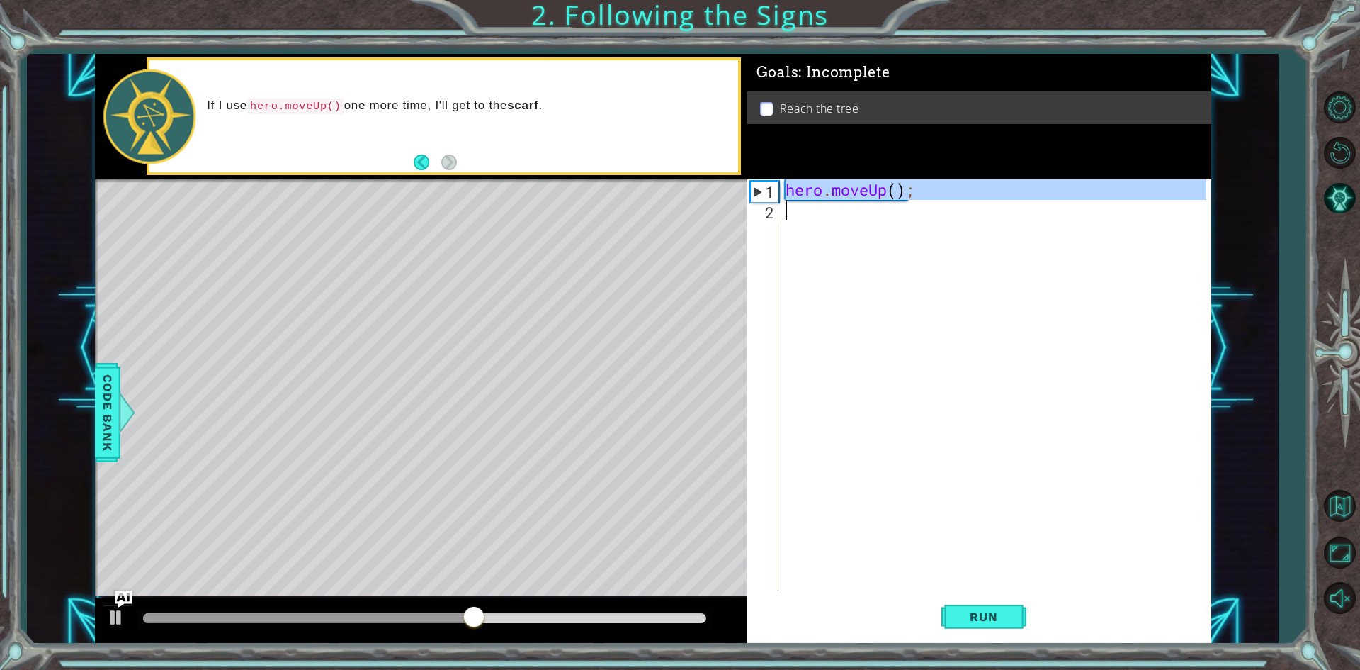
drag, startPoint x: 784, startPoint y: 185, endPoint x: 893, endPoint y: 217, distance: 113.7
click at [893, 217] on div "hero . moveUp ( ) ;" at bounding box center [998, 405] width 431 height 452
type textarea "hero.moveUp();"
click at [861, 219] on div "hero . moveUp ( ) ;" at bounding box center [995, 384] width 424 height 411
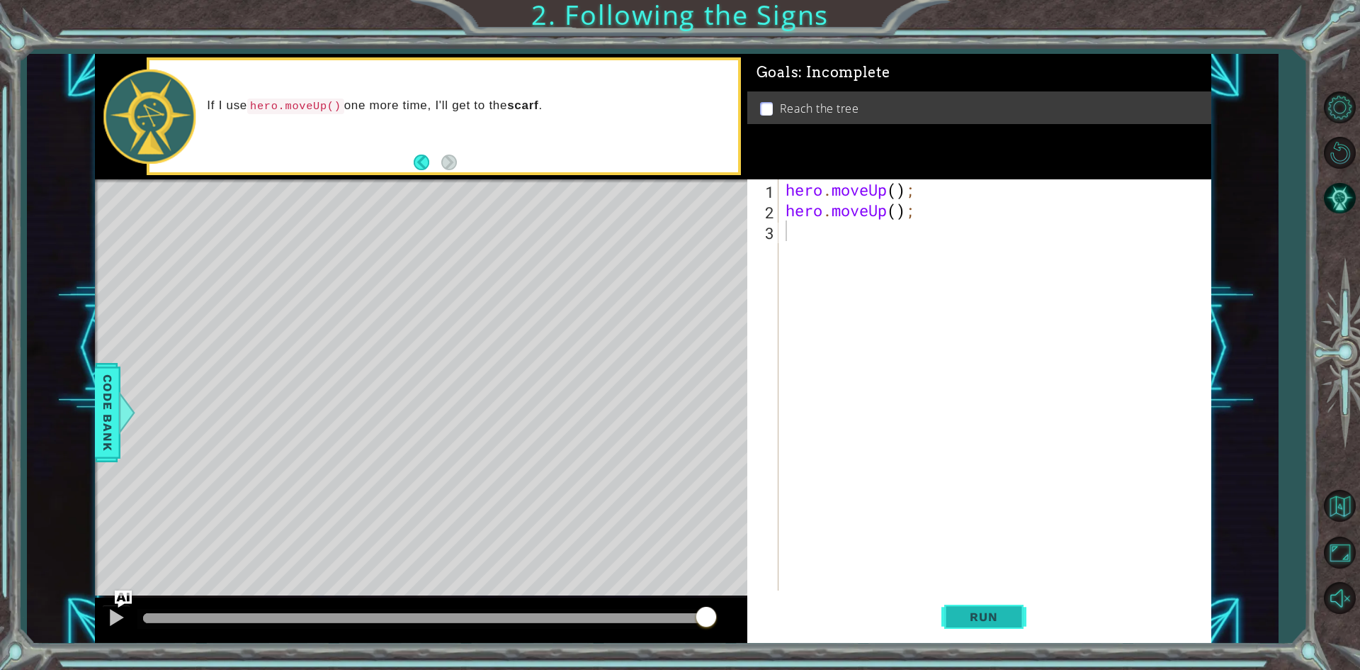
click at [980, 622] on span "Run" at bounding box center [984, 616] width 56 height 14
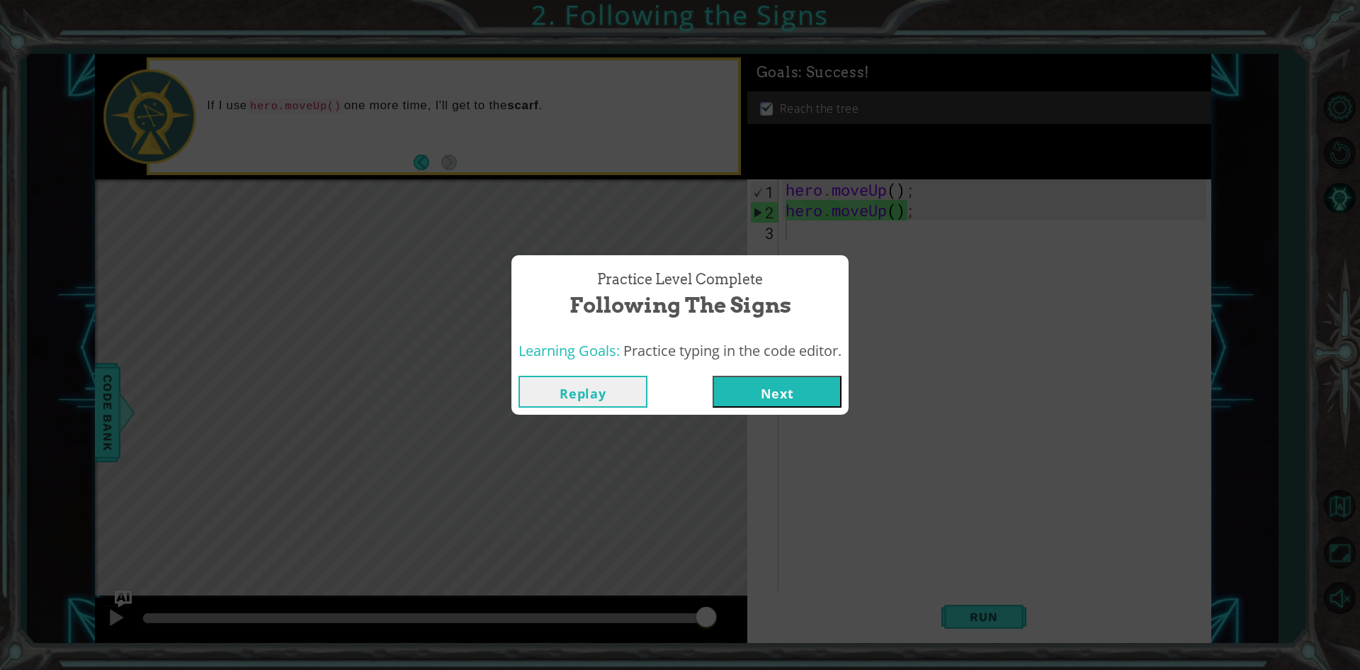
click at [791, 390] on button "Next" at bounding box center [777, 391] width 129 height 32
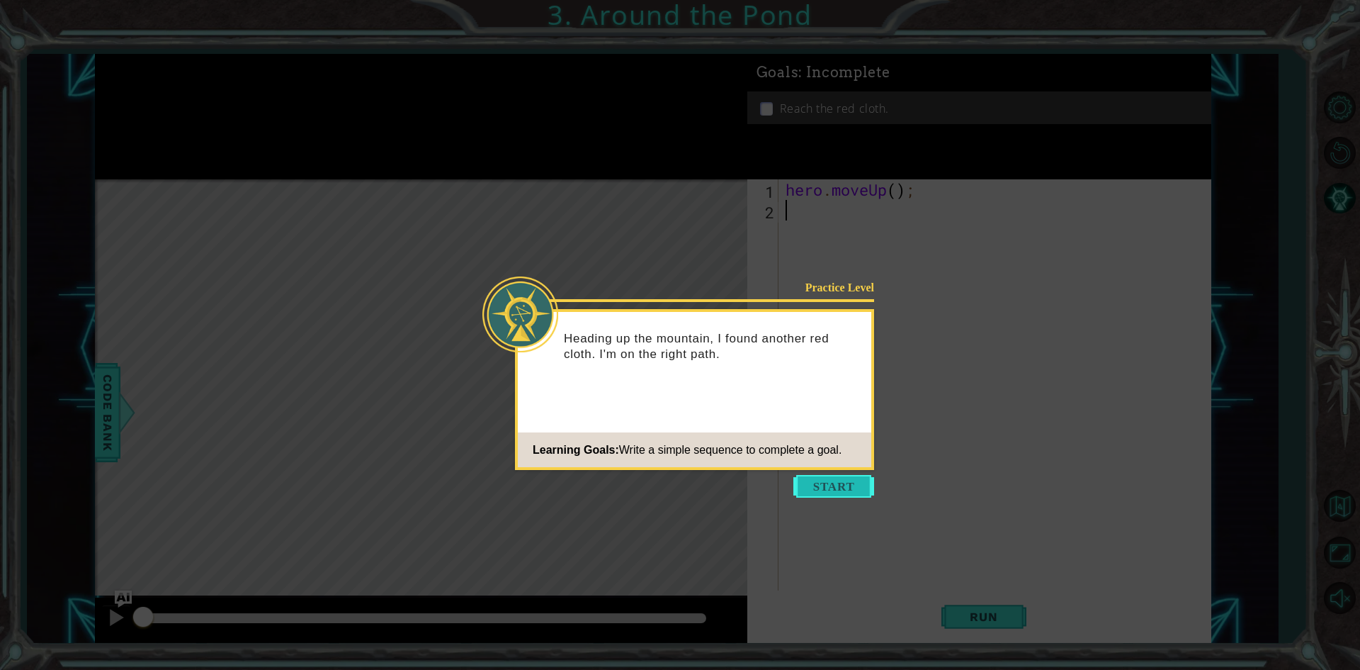
click at [804, 487] on button "Start" at bounding box center [833, 486] width 81 height 23
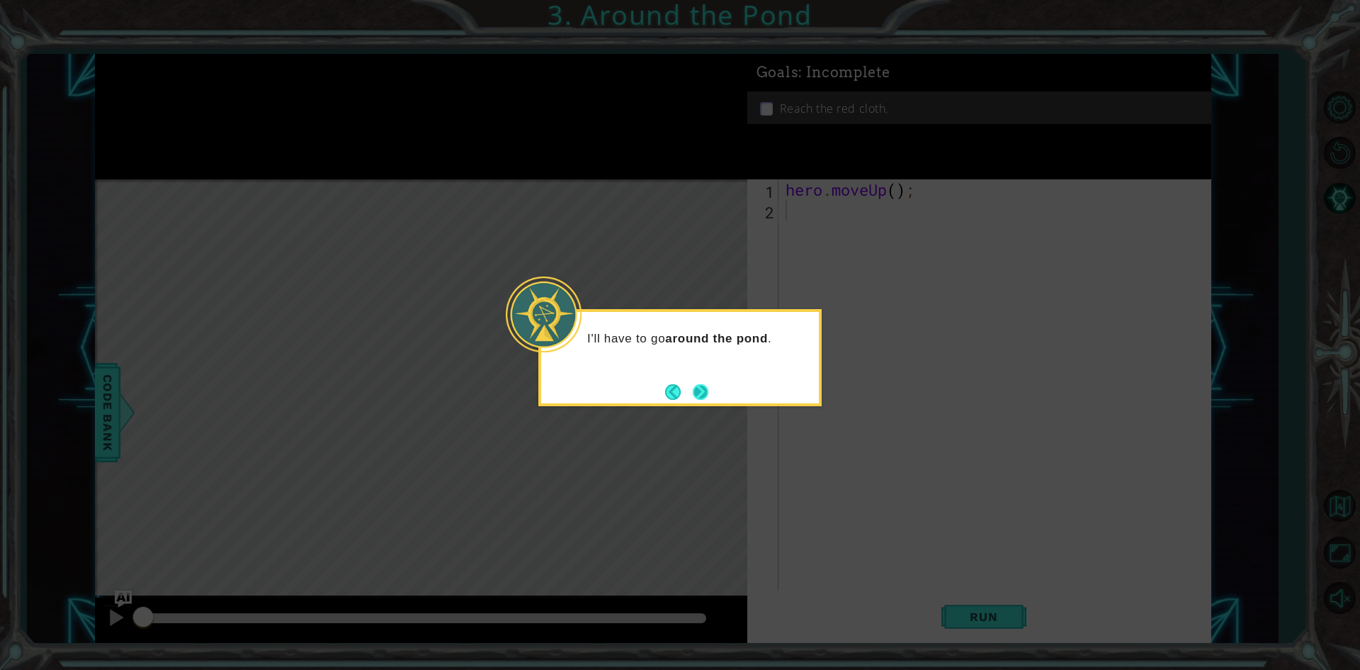
click at [689, 392] on button "Back" at bounding box center [679, 392] width 28 height 16
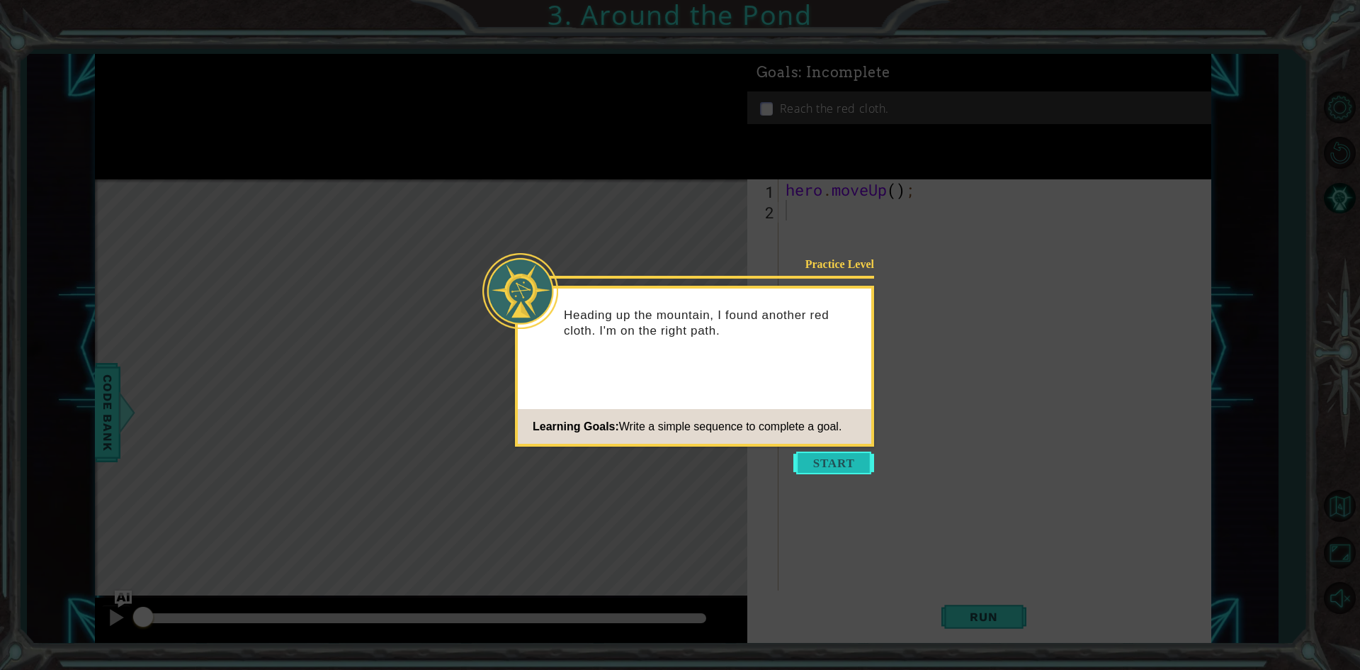
click at [869, 470] on button "Start" at bounding box center [833, 462] width 81 height 23
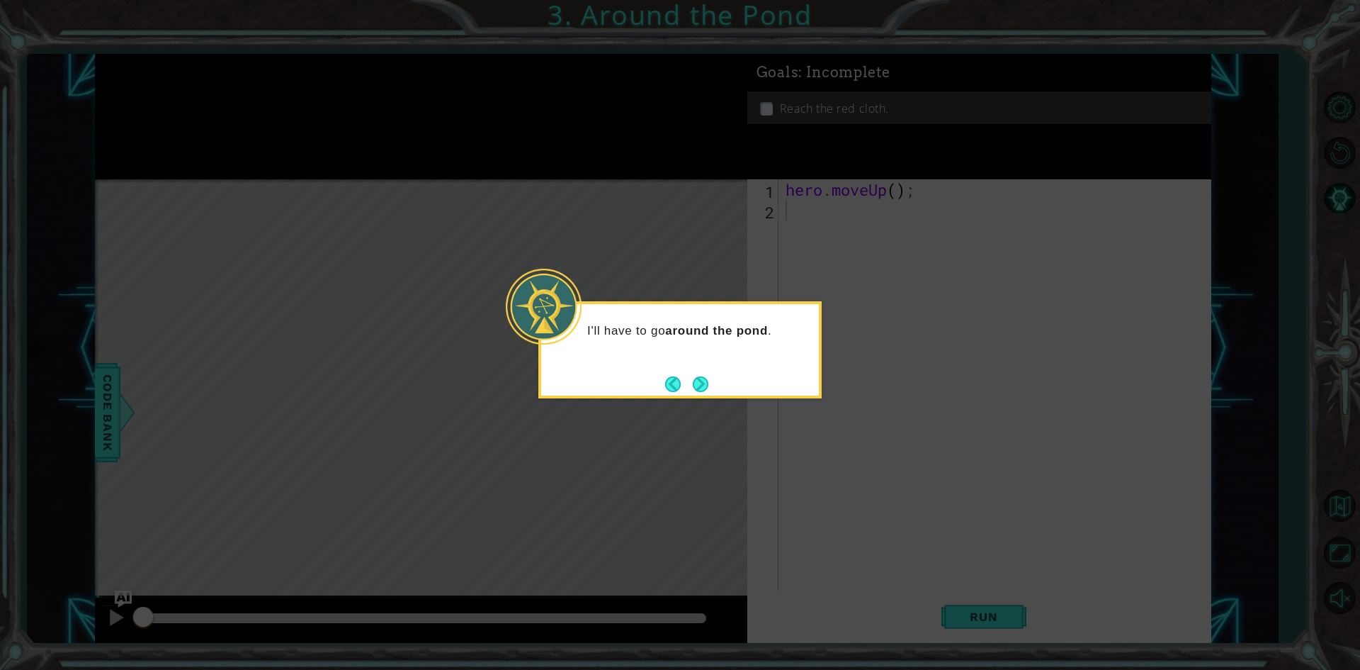
click at [716, 328] on strong "around the pond" at bounding box center [716, 330] width 103 height 13
click at [708, 382] on button "Next" at bounding box center [701, 384] width 16 height 16
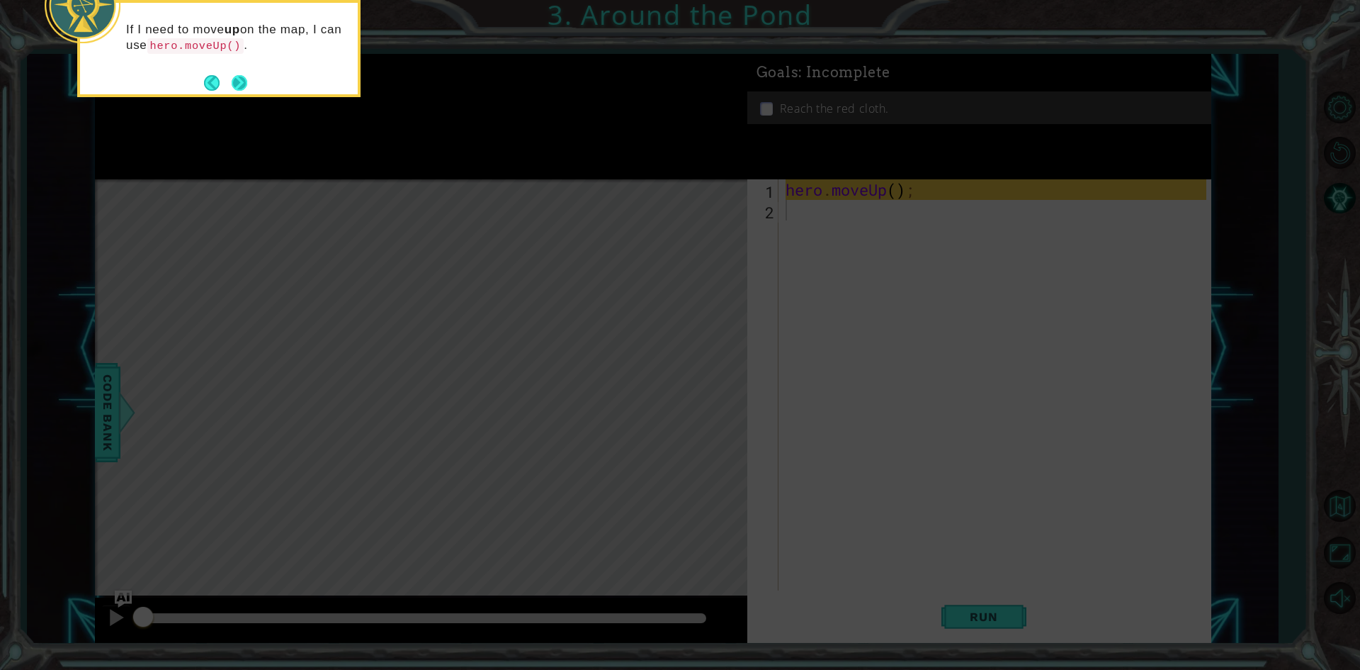
click at [239, 77] on button "Next" at bounding box center [240, 83] width 16 height 16
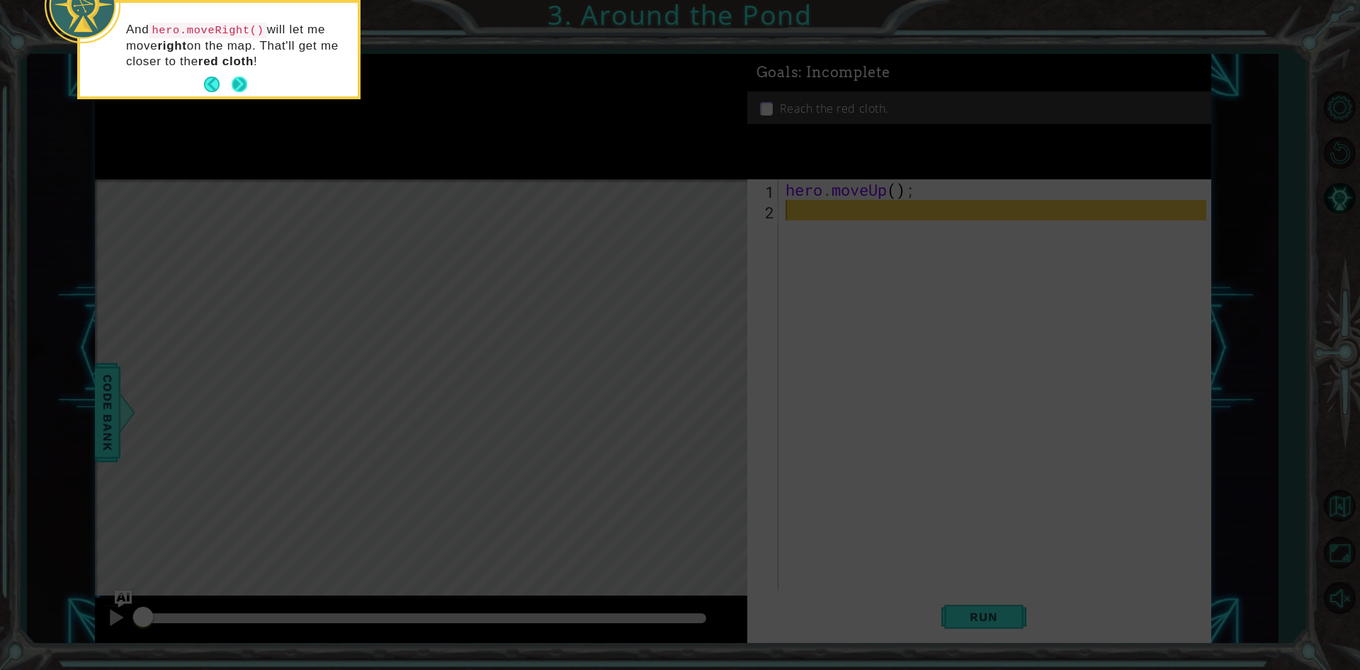
click at [243, 81] on button "Next" at bounding box center [240, 85] width 16 height 16
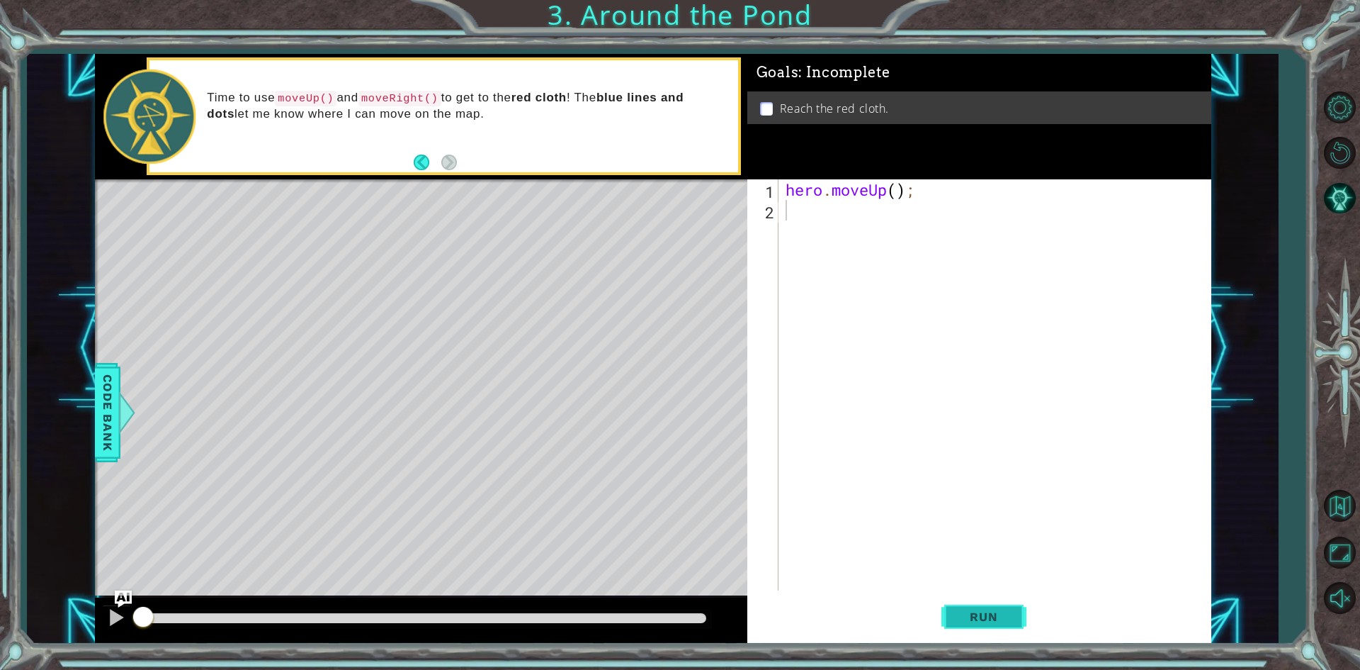
click at [995, 623] on span "Run" at bounding box center [984, 616] width 56 height 14
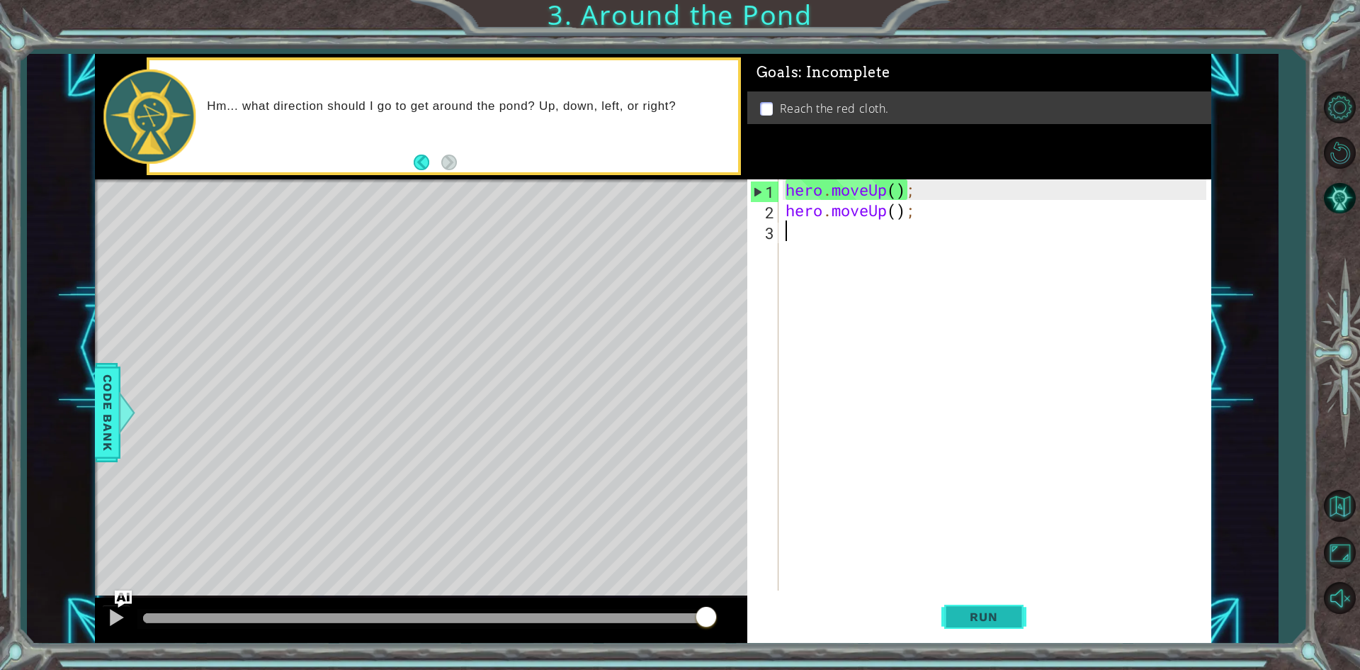
click at [1007, 618] on span "Run" at bounding box center [984, 616] width 56 height 14
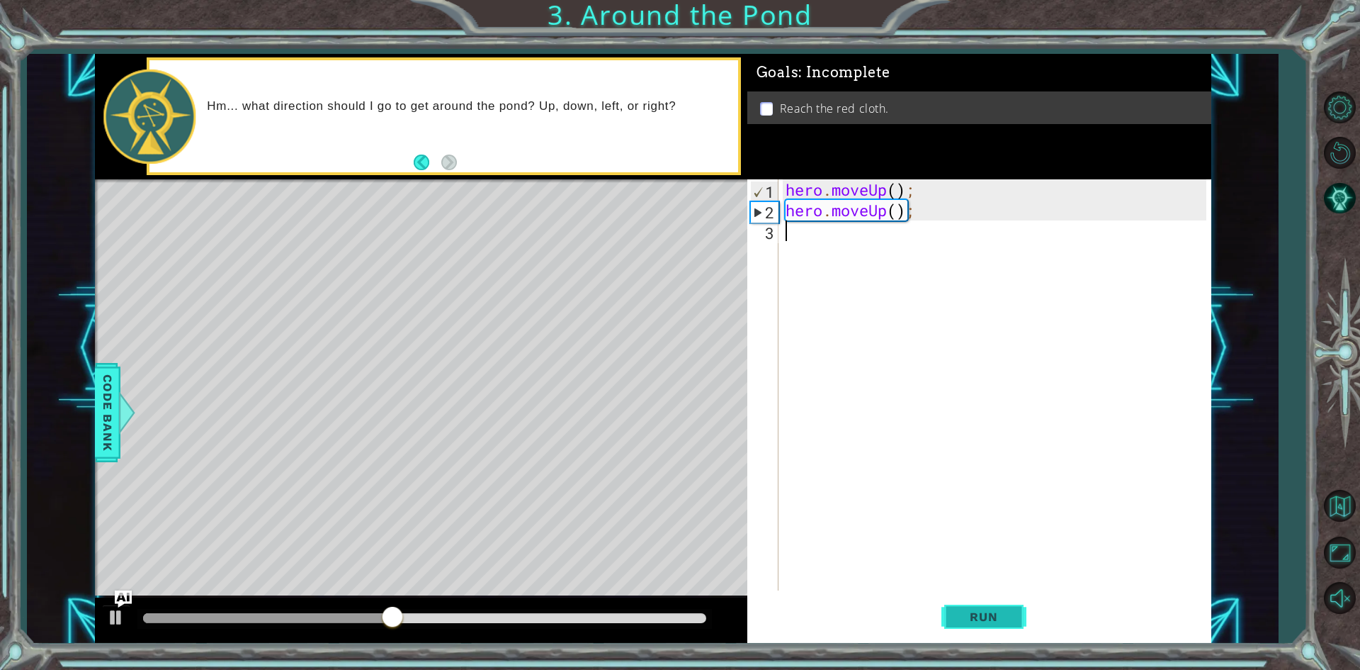
type textarea "h"
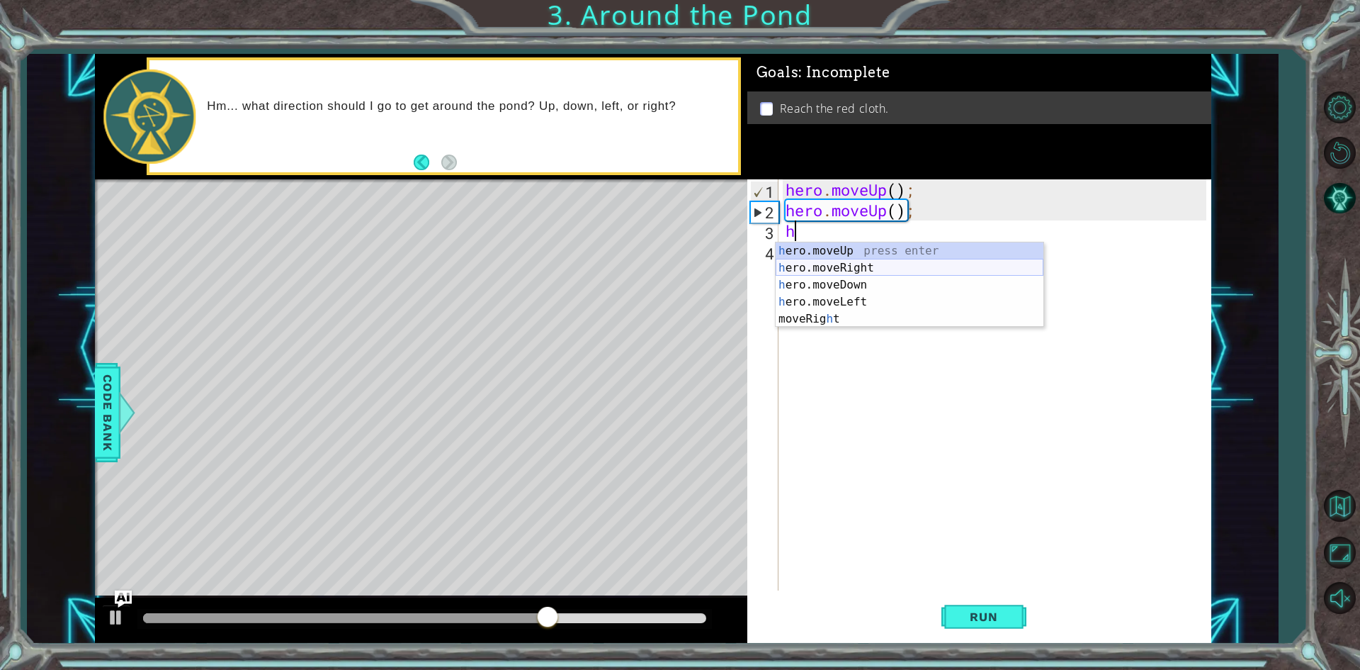
click at [900, 269] on div "h ero.moveUp press enter h ero.moveRight press enter h ero.moveDown press enter…" at bounding box center [910, 301] width 268 height 119
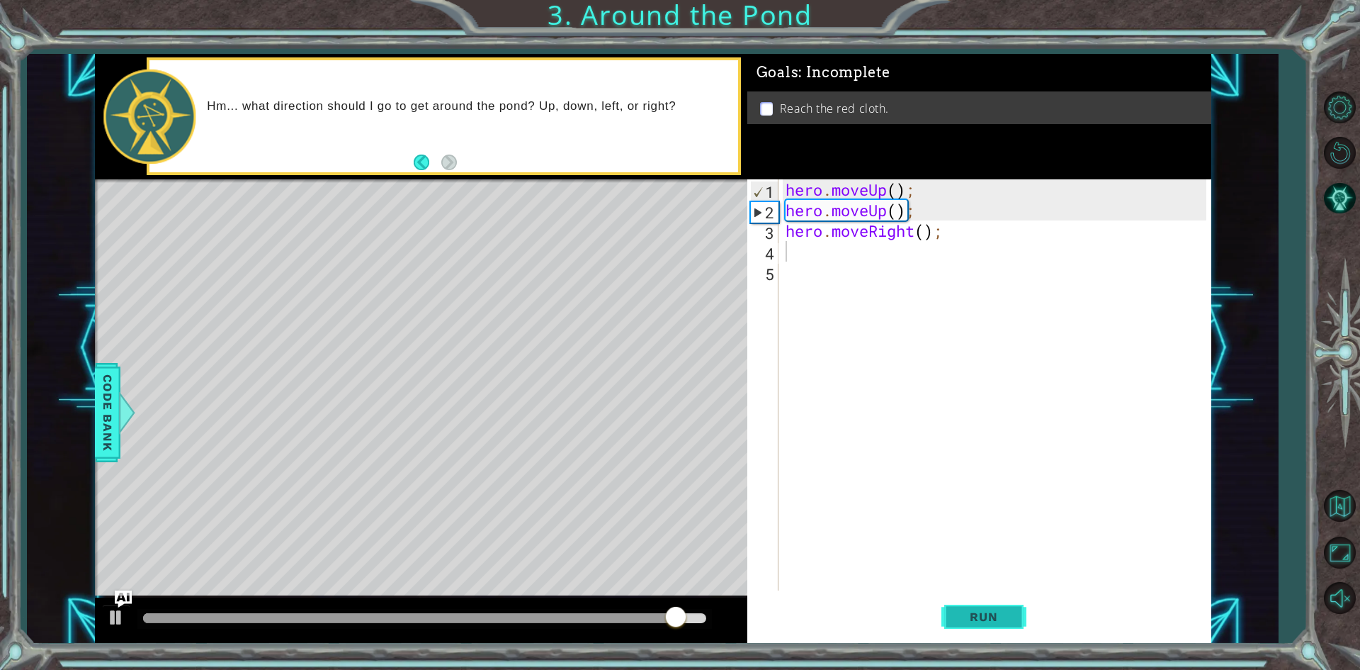
click at [973, 631] on button "Run" at bounding box center [984, 617] width 85 height 46
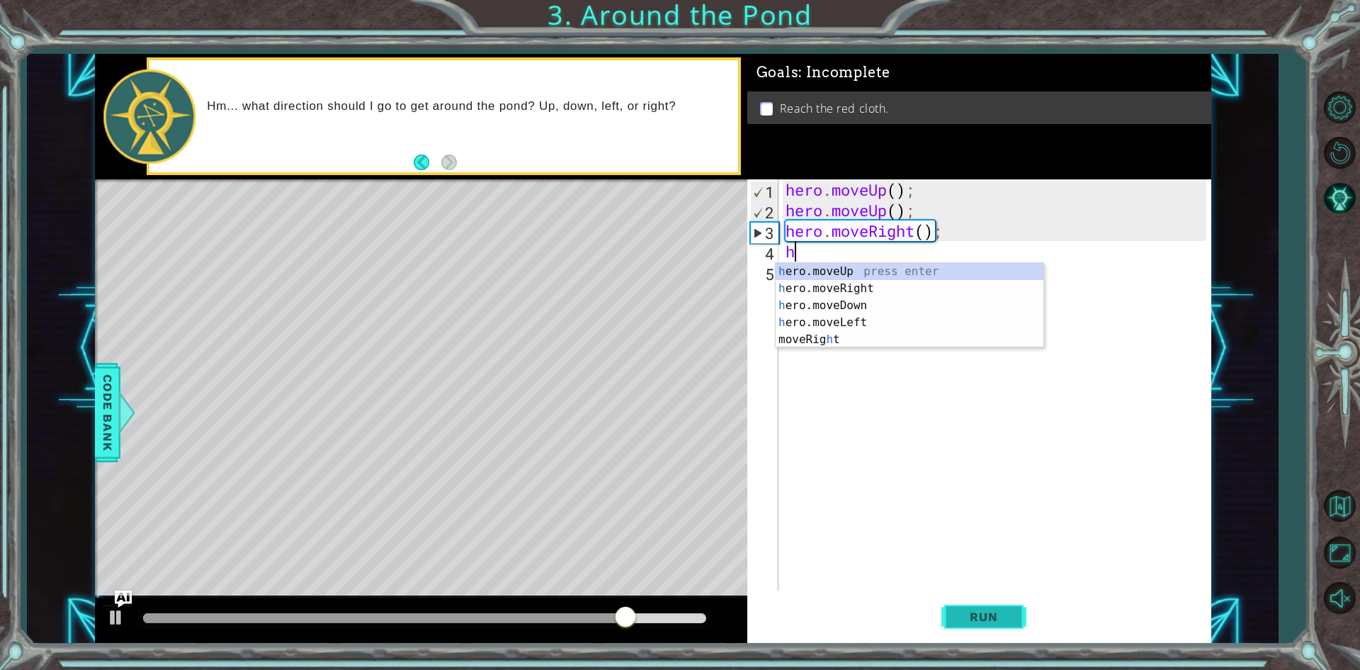
type textarea "he"
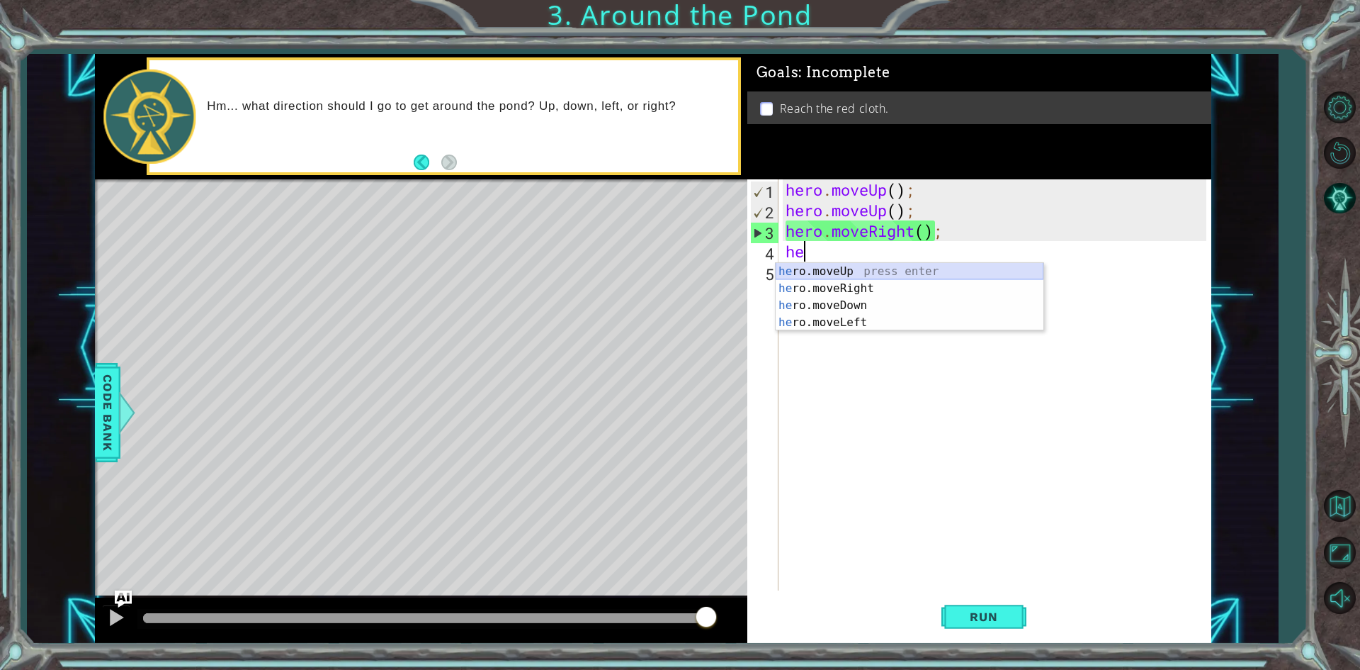
click at [883, 269] on div "he ro.moveUp press enter he ro.moveRight press enter he ro.moveDown press enter…" at bounding box center [910, 314] width 268 height 102
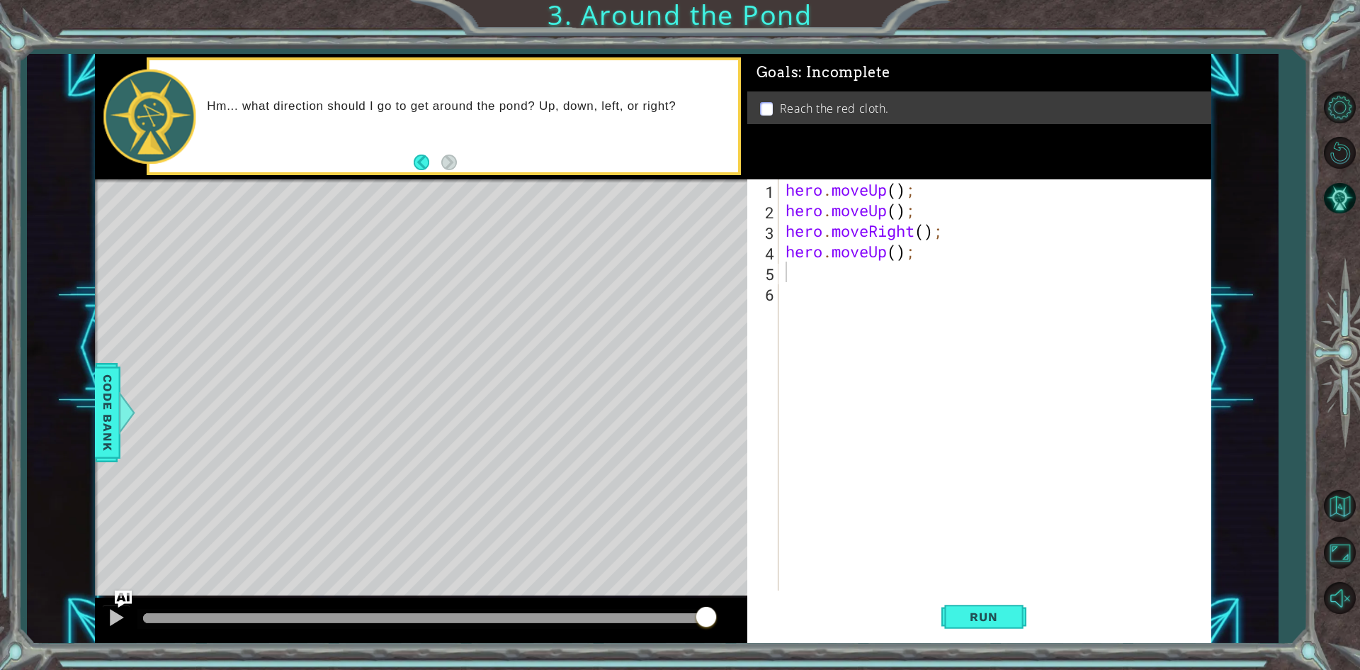
click at [1029, 617] on div "Run" at bounding box center [984, 617] width 464 height 46
click at [993, 610] on span "Run" at bounding box center [984, 616] width 56 height 14
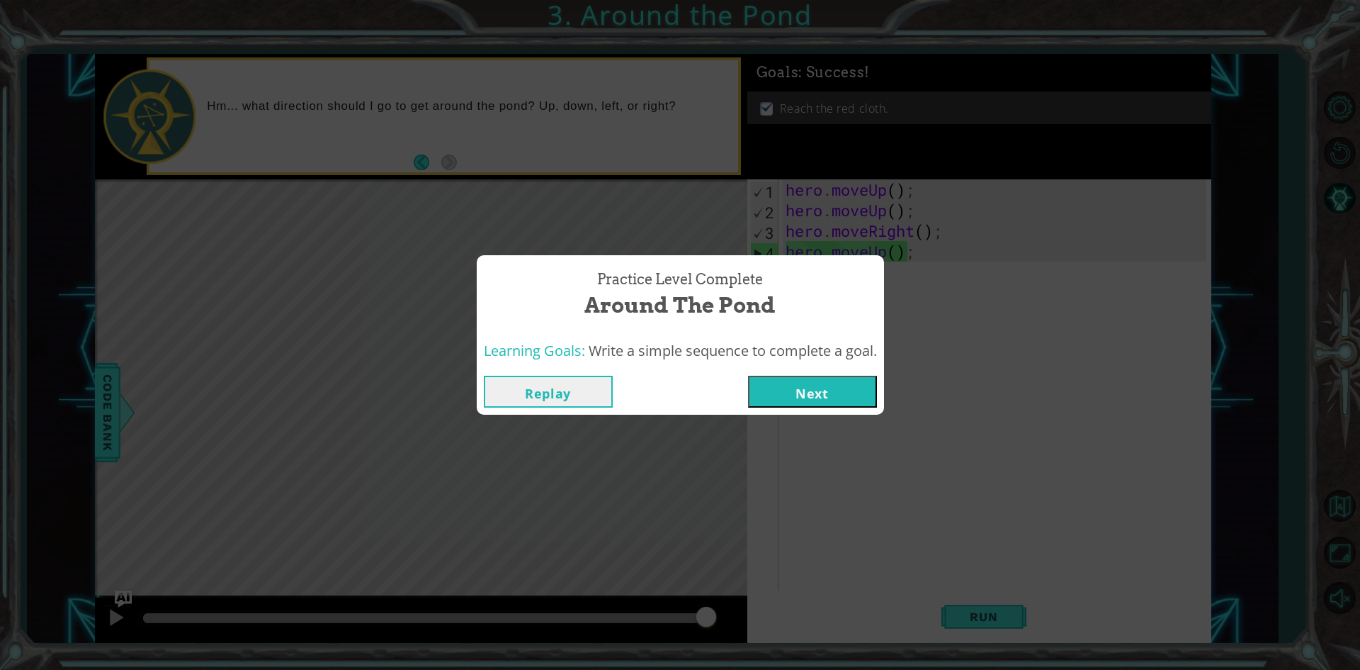
click at [814, 377] on button "Next" at bounding box center [812, 391] width 129 height 32
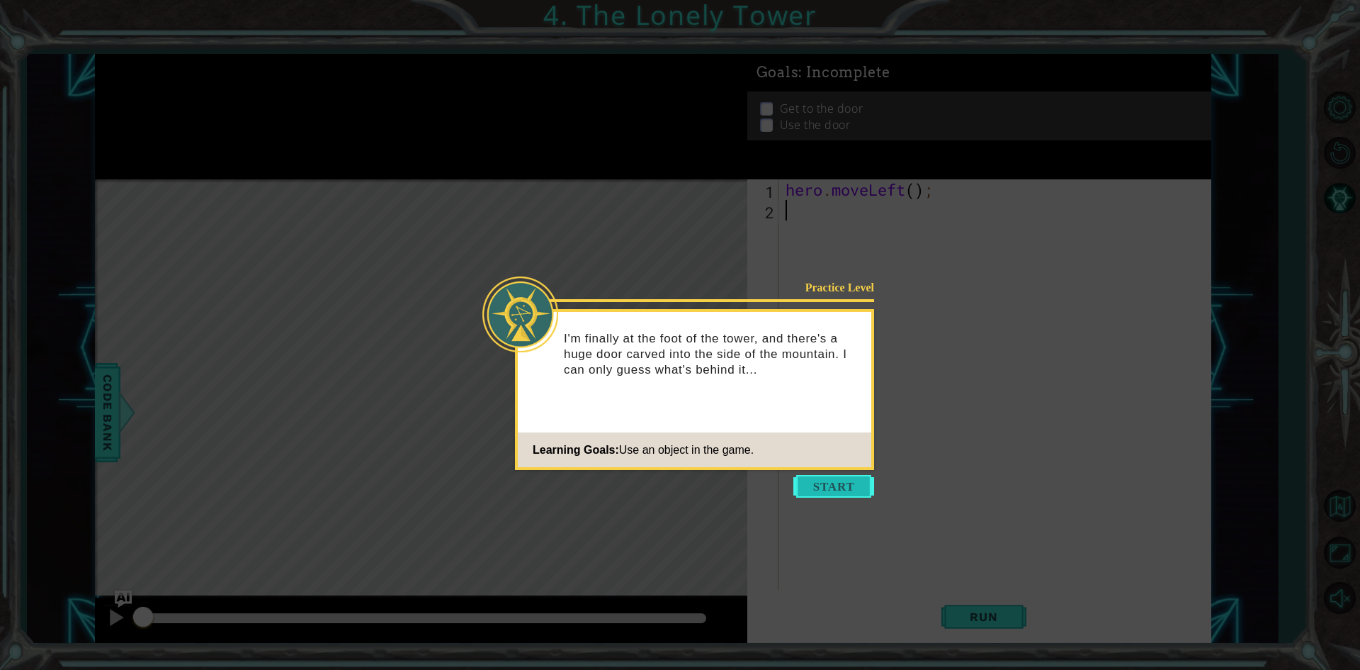
click at [857, 486] on button "Start" at bounding box center [833, 486] width 81 height 23
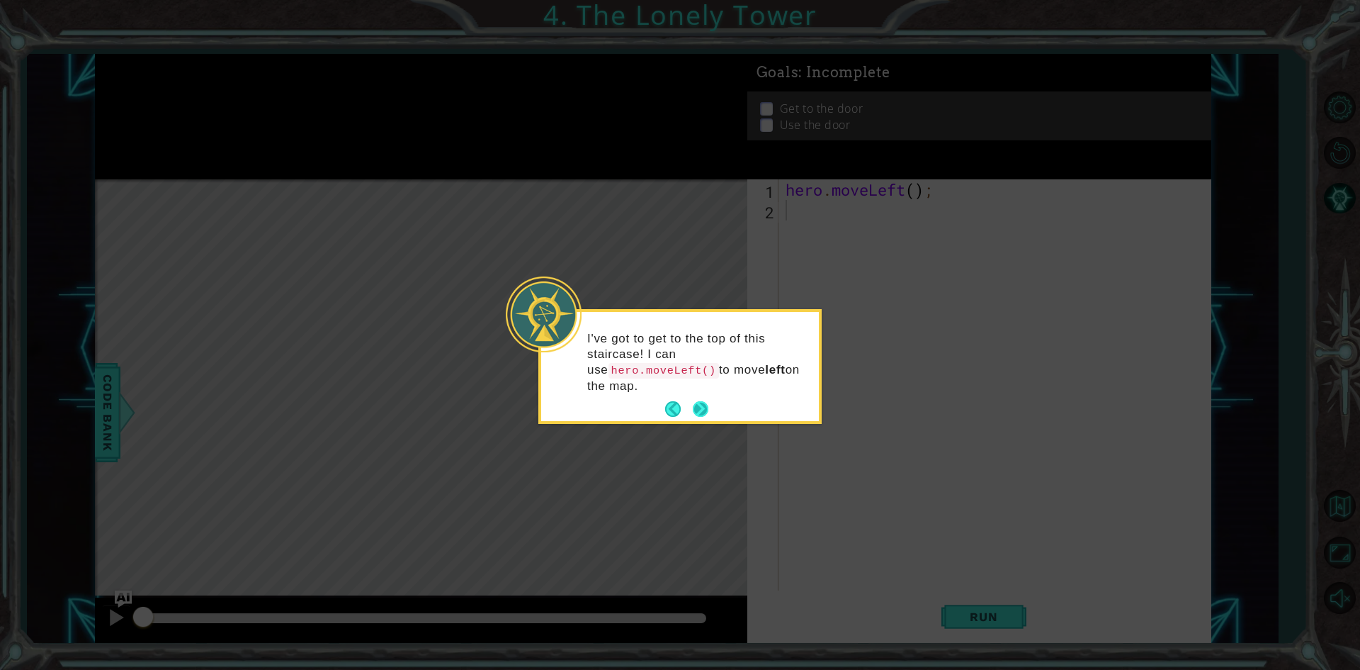
click at [708, 401] on button "Next" at bounding box center [701, 409] width 16 height 16
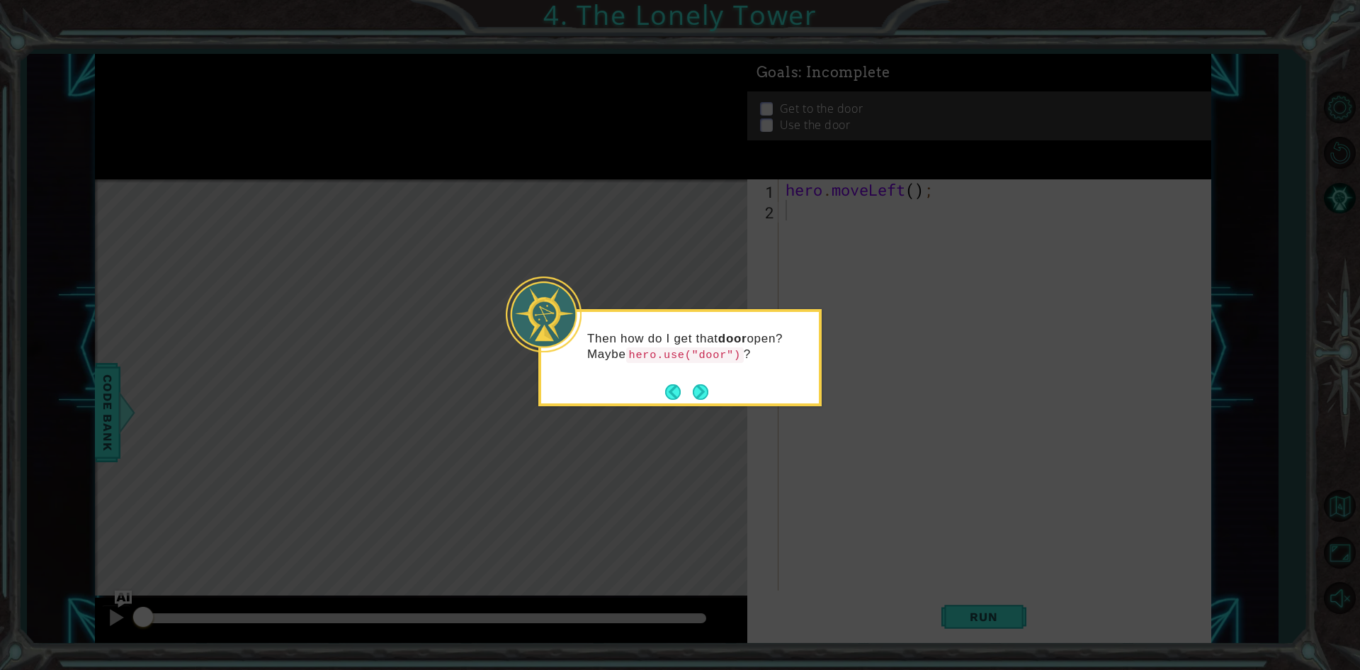
click at [708, 387] on button "Next" at bounding box center [701, 392] width 16 height 16
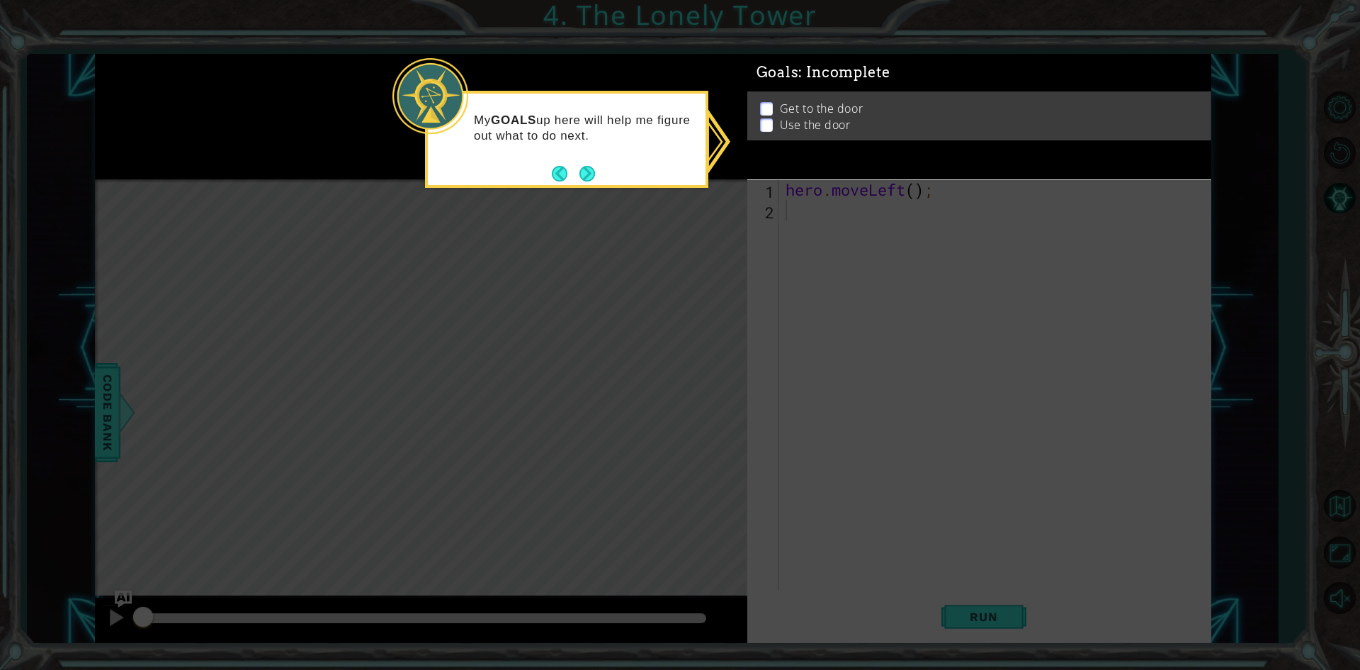
click at [772, 103] on div "Get to the door Use the door" at bounding box center [979, 115] width 464 height 49
click at [766, 120] on p at bounding box center [766, 124] width 13 height 13
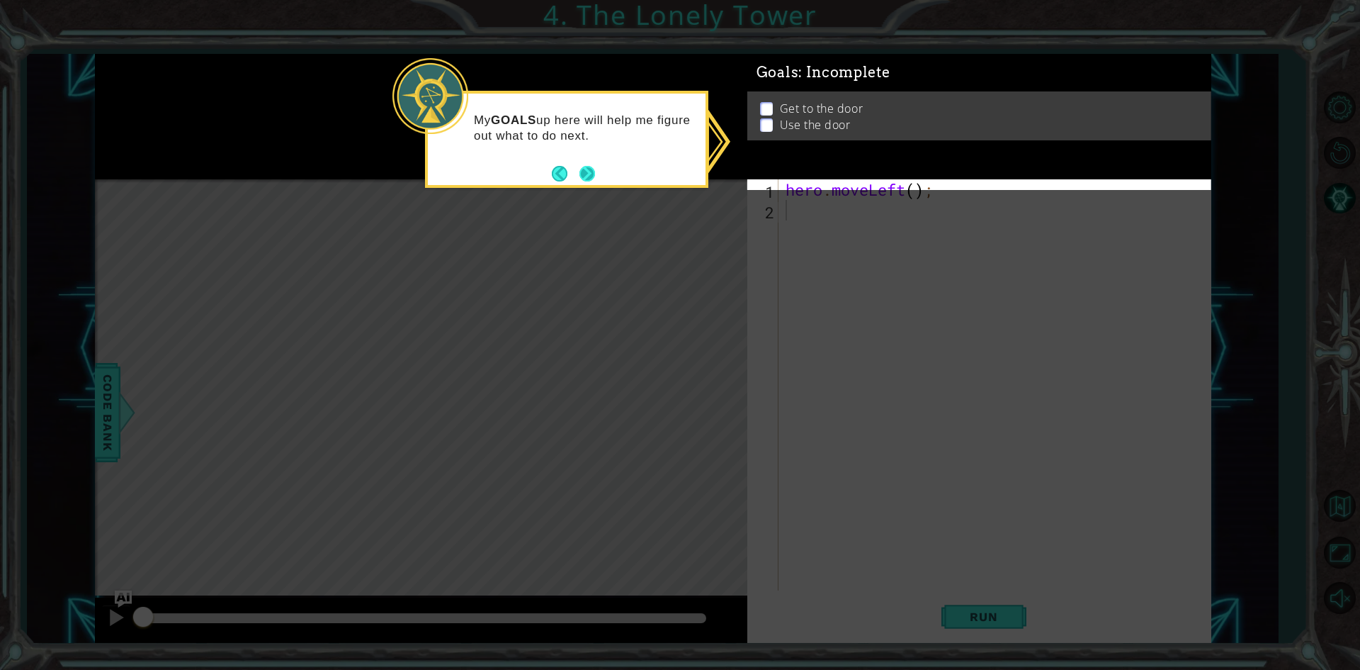
click at [595, 175] on button "Next" at bounding box center [588, 174] width 16 height 16
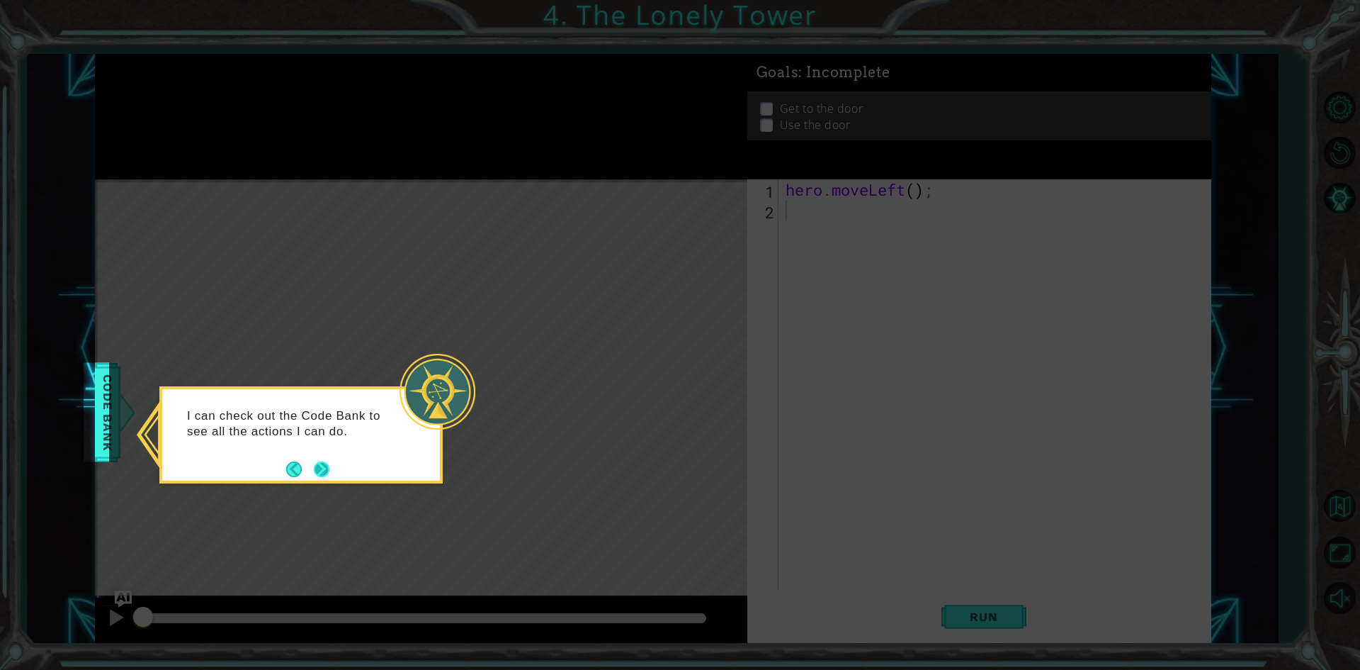
click at [329, 466] on button "Next" at bounding box center [322, 469] width 16 height 16
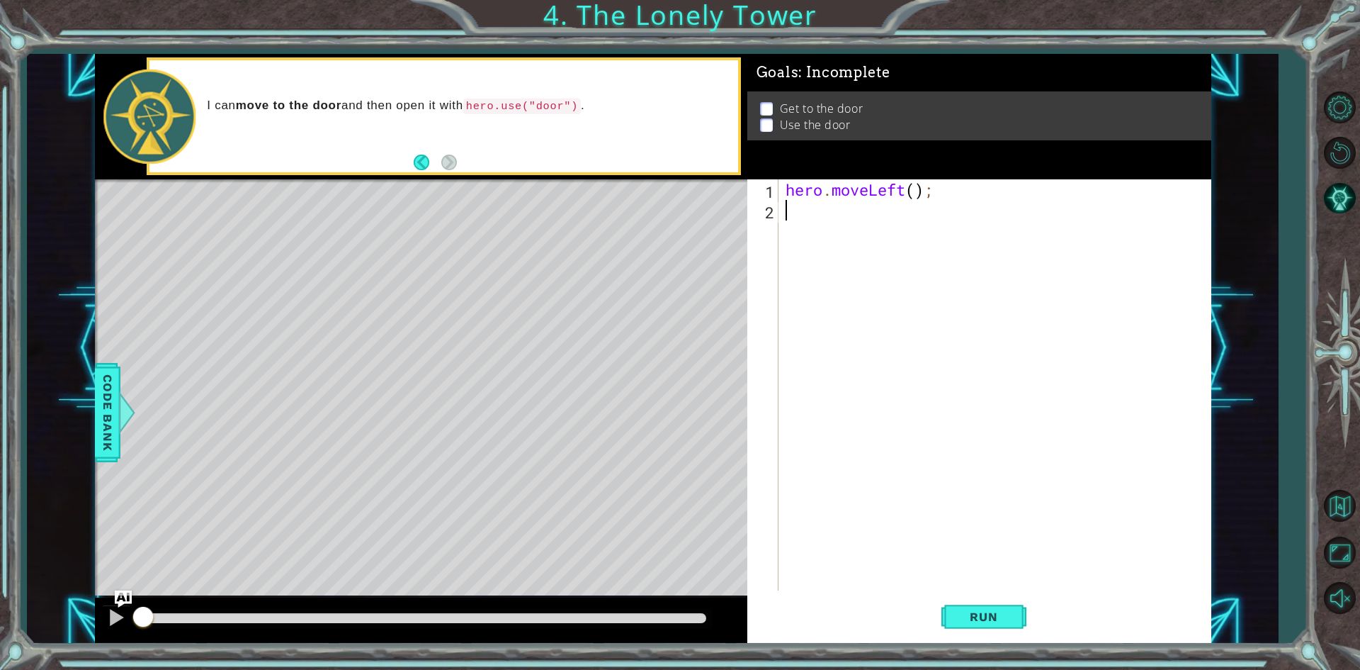
type textarea "h"
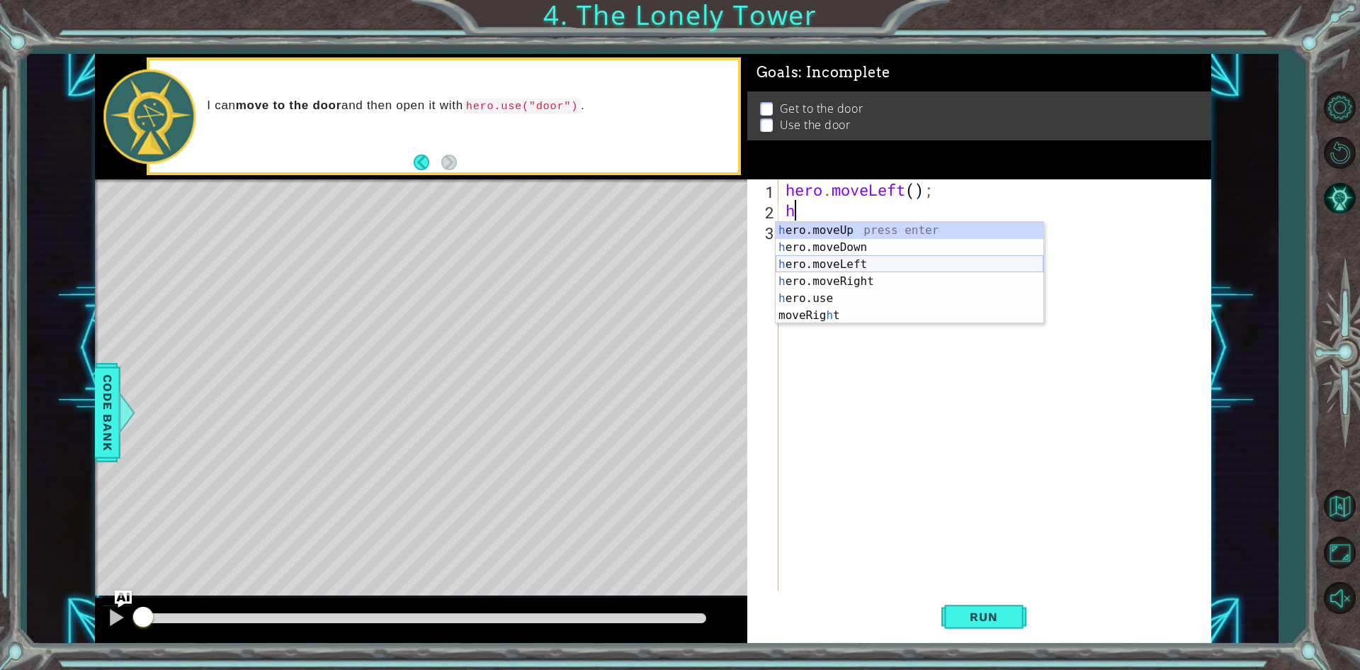
click at [818, 266] on div "h ero.moveUp press enter h ero.moveDown press enter h ero.moveLeft press enter …" at bounding box center [910, 290] width 268 height 136
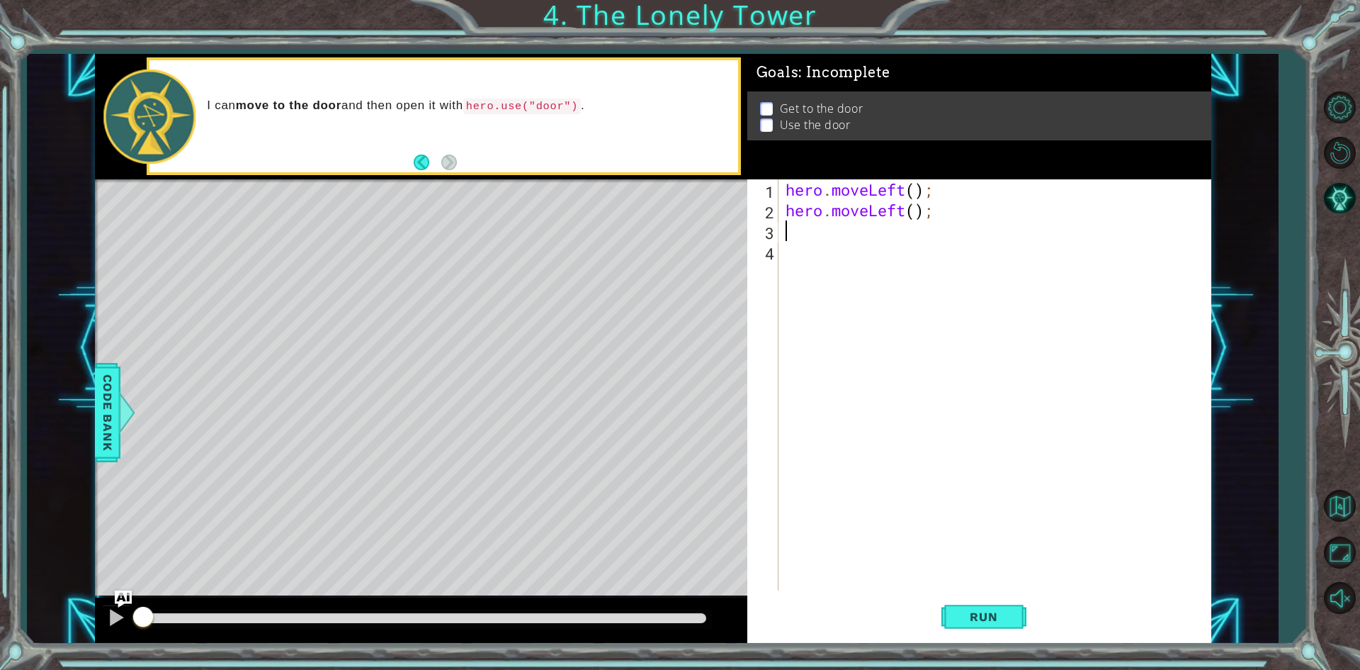
type textarea "h"
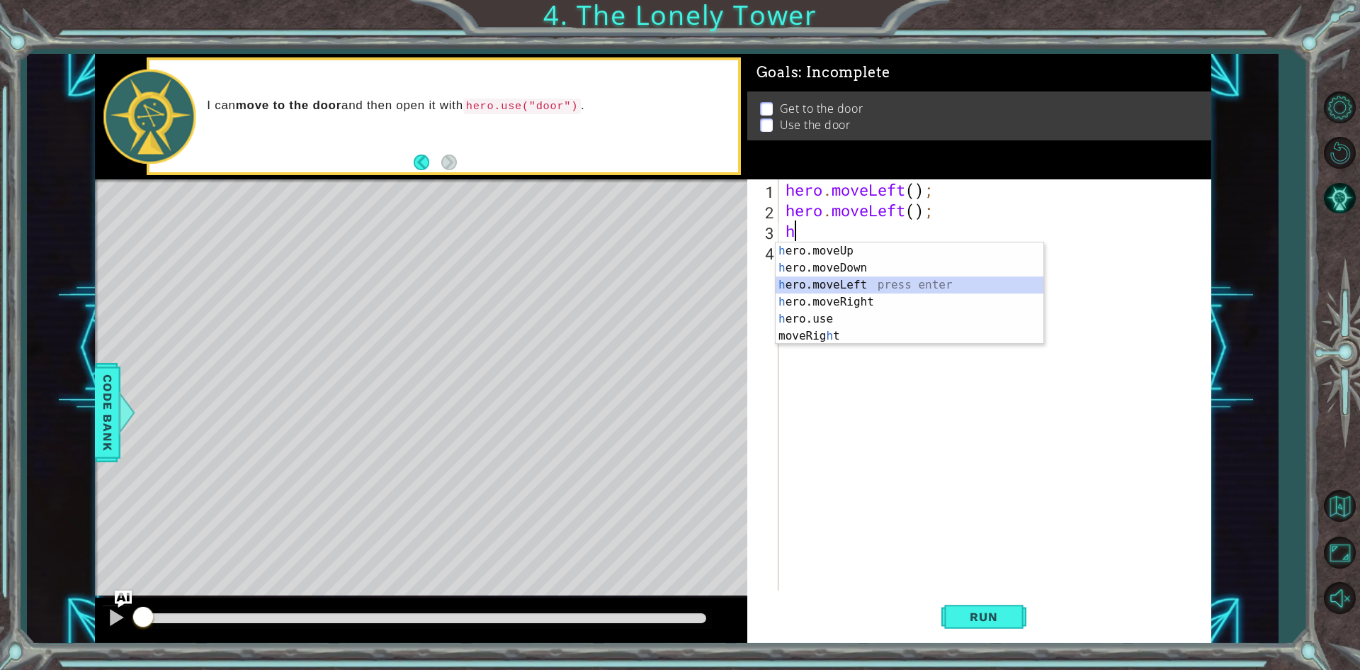
click at [816, 286] on div "h ero.moveUp press enter h ero.moveDown press enter h ero.moveLeft press enter …" at bounding box center [910, 310] width 268 height 136
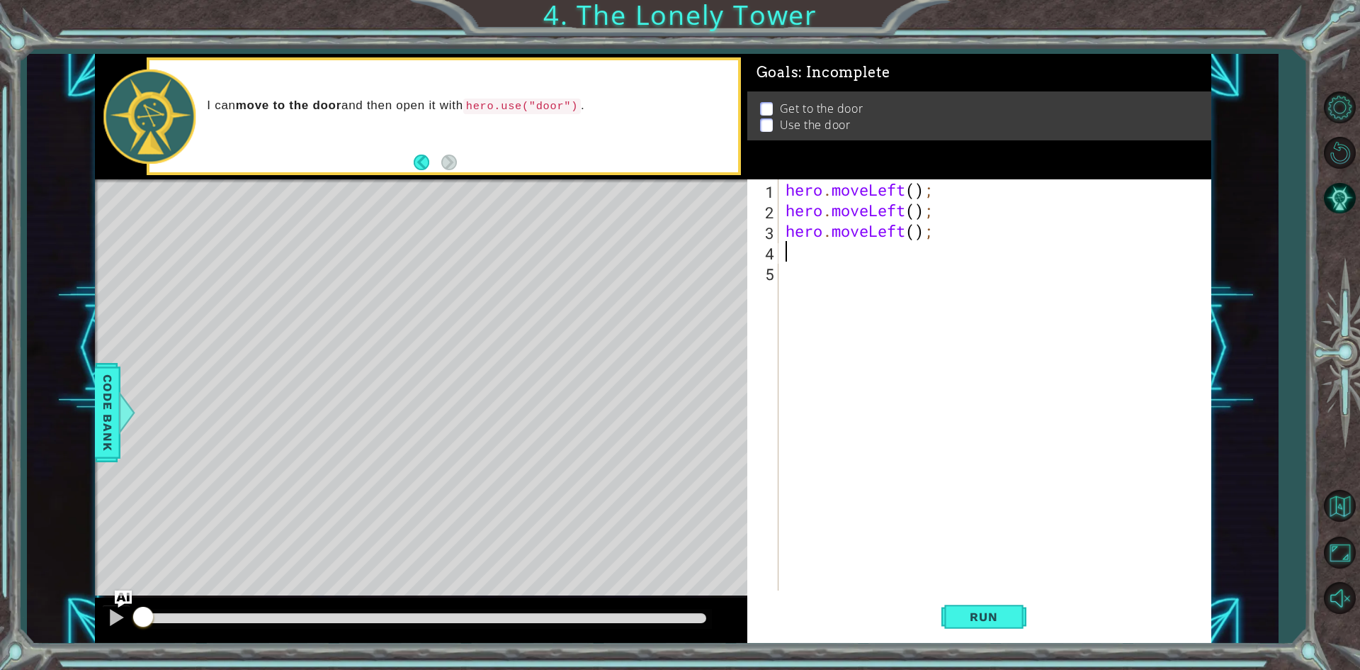
type textarea "h"
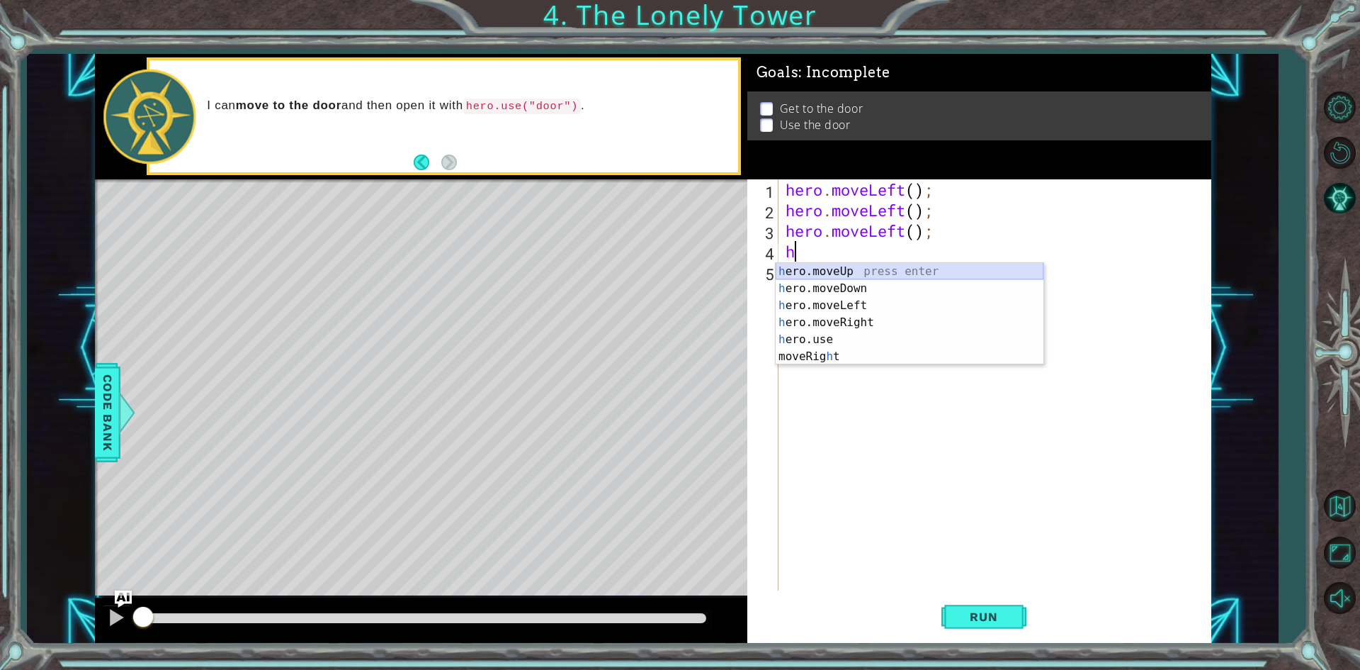
click at [822, 272] on div "h ero.moveUp press enter h ero.moveDown press enter h ero.moveLeft press enter …" at bounding box center [910, 331] width 268 height 136
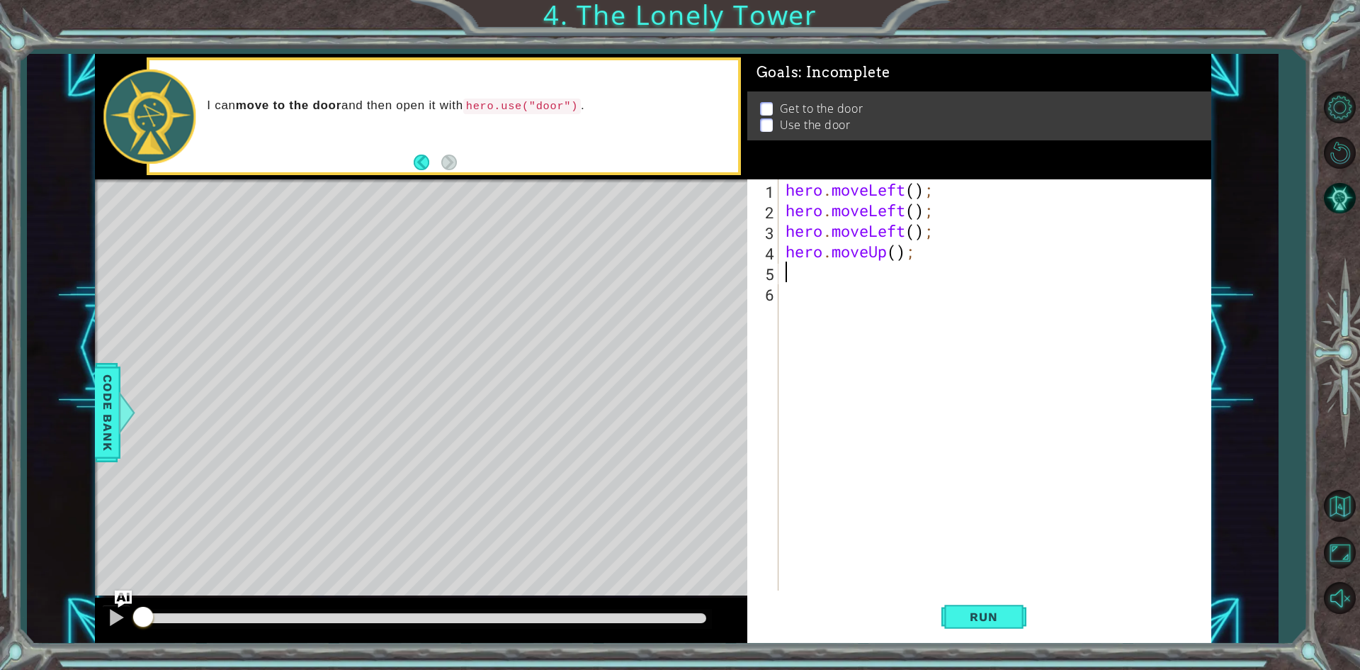
type textarea "h"
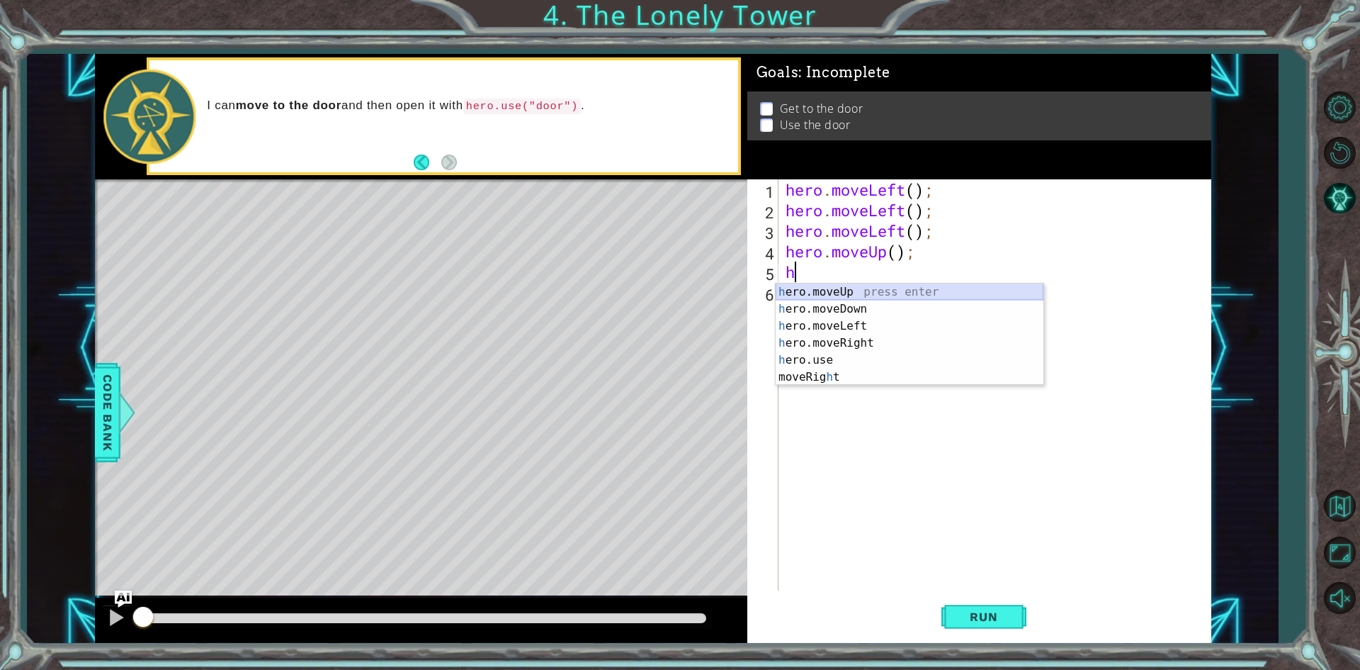
click at [818, 290] on div "h ero.moveUp press enter h ero.moveDown press enter h ero.moveLeft press enter …" at bounding box center [910, 351] width 268 height 136
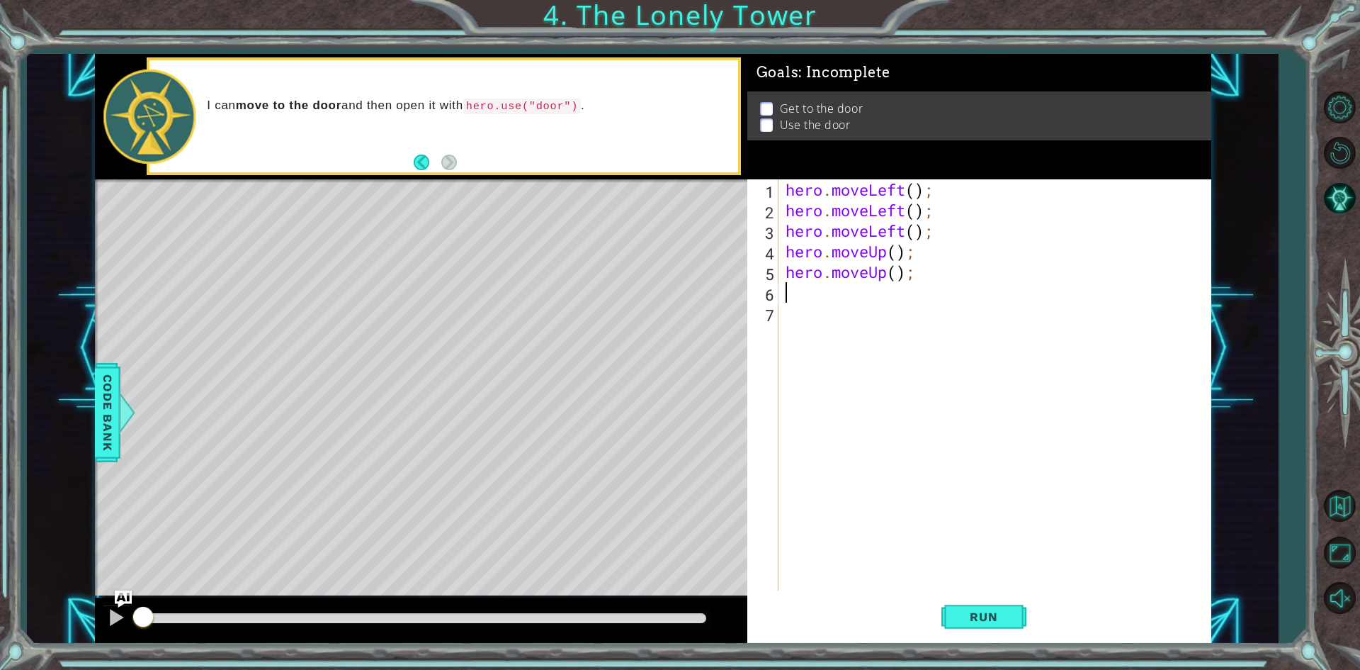
type textarea "h"
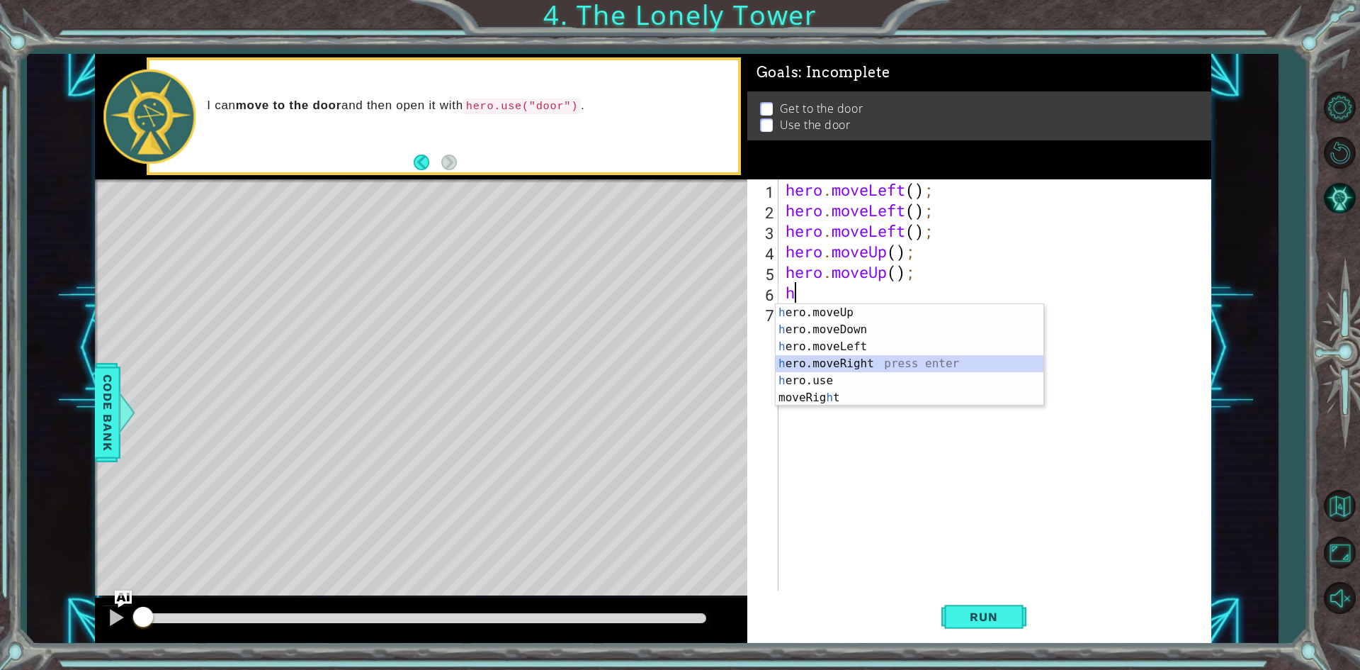
click at [820, 363] on div "h ero.moveUp press enter h ero.moveDown press enter h ero.moveLeft press enter …" at bounding box center [910, 372] width 268 height 136
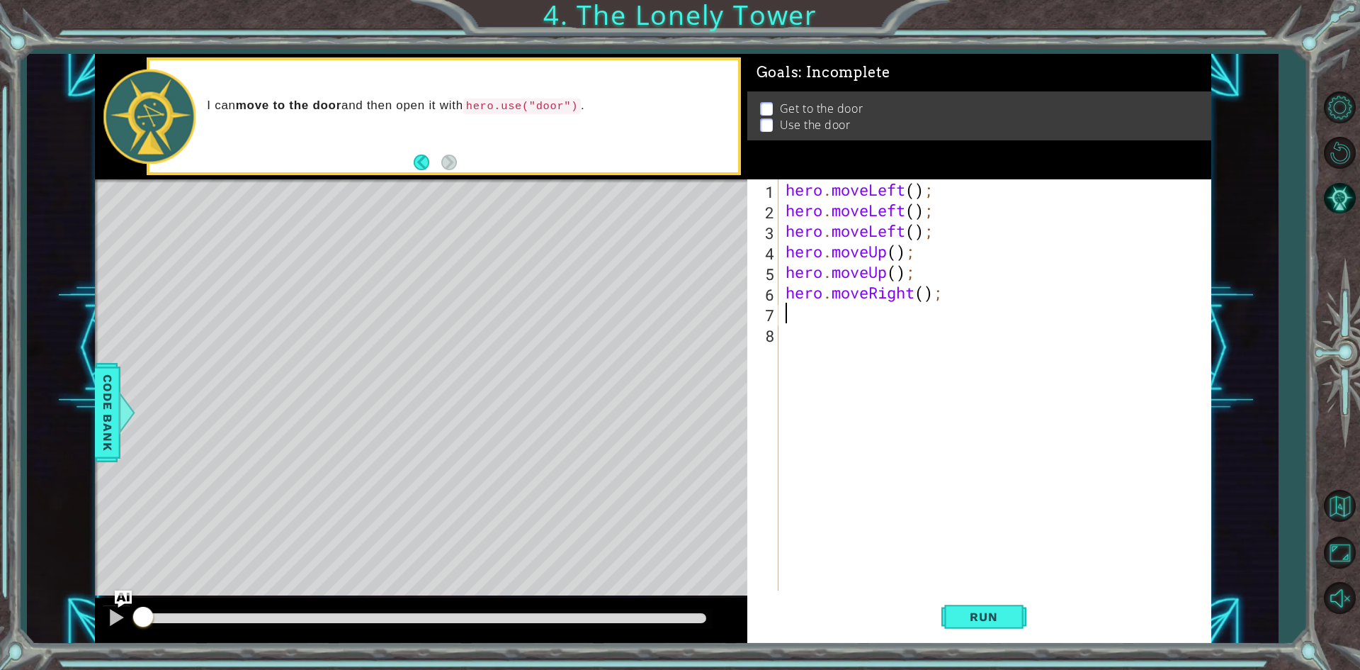
type textarea "h"
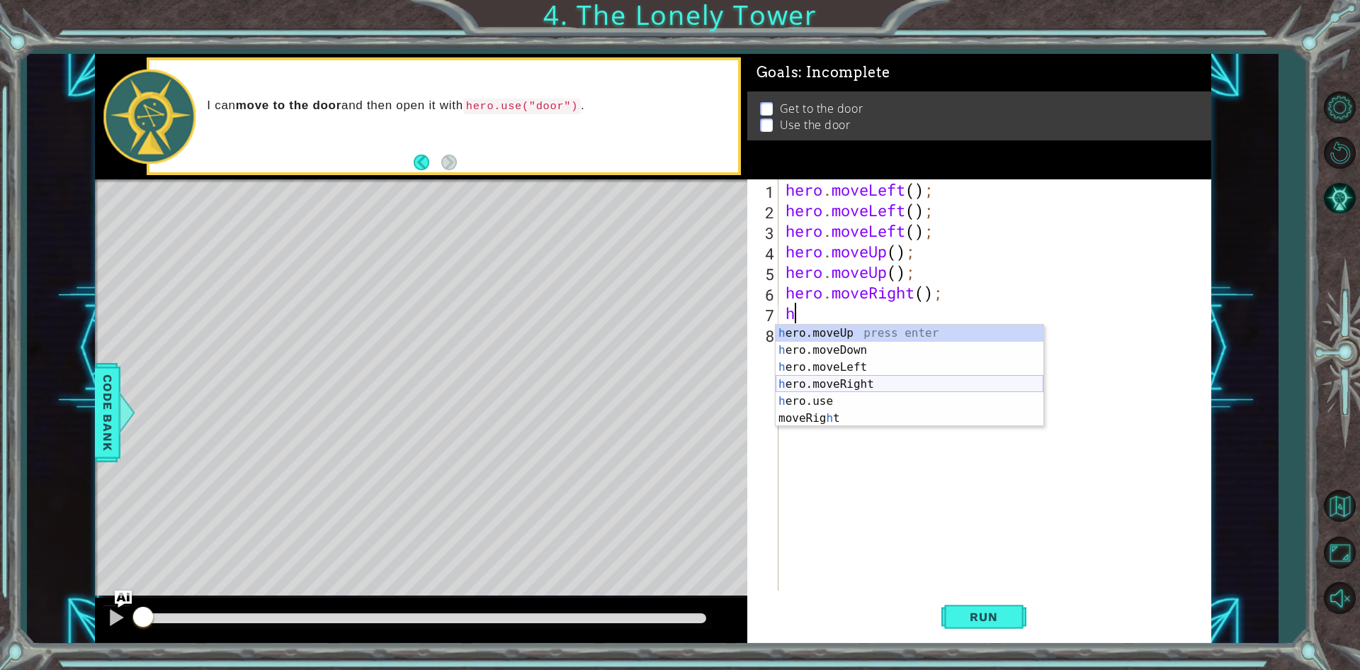
click at [836, 383] on div "h ero.moveUp press enter h ero.moveDown press enter h ero.moveLeft press enter …" at bounding box center [910, 392] width 268 height 136
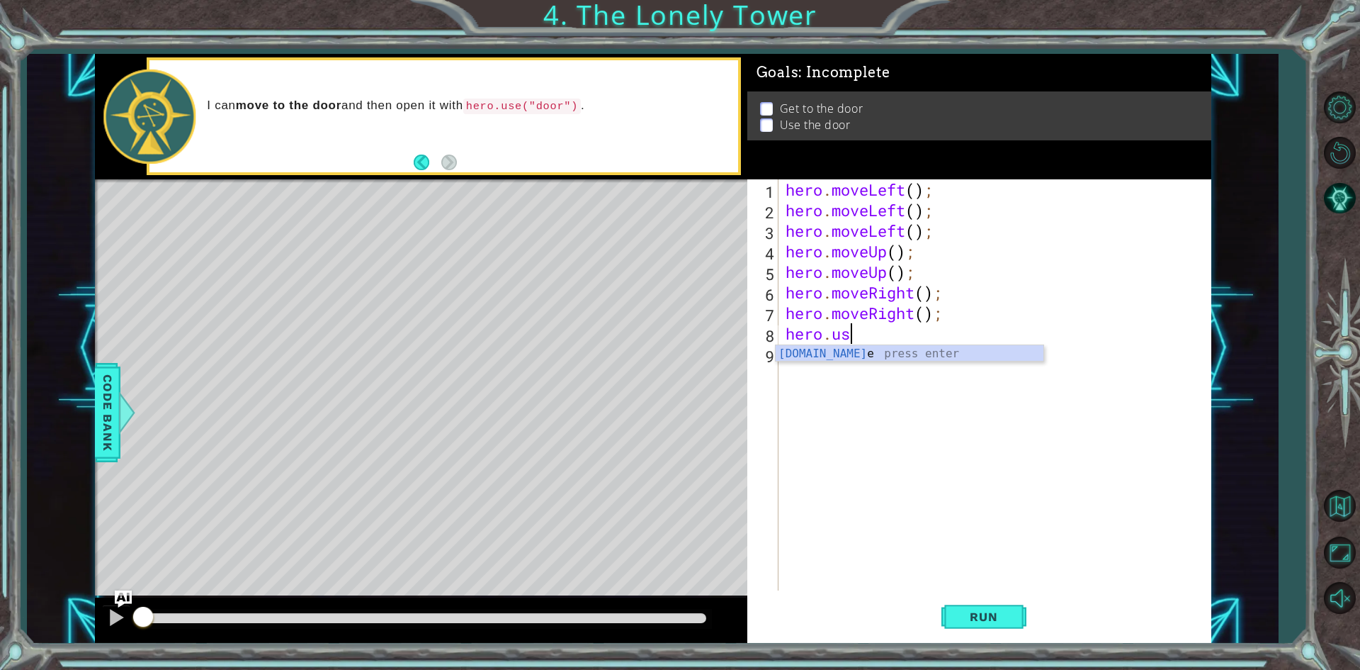
scroll to position [0, 2]
type textarea "hero.use"
click at [110, 449] on span "Code Bank" at bounding box center [107, 411] width 23 height 86
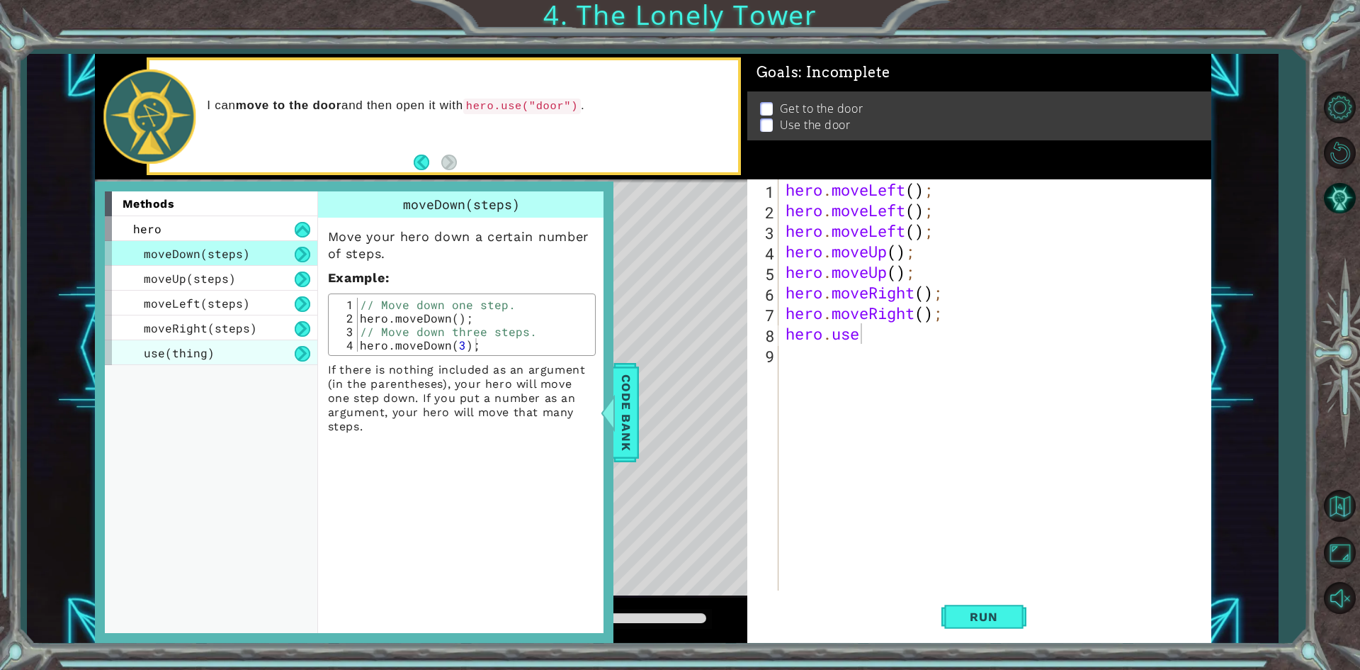
click at [270, 353] on div "use(thing)" at bounding box center [211, 352] width 213 height 25
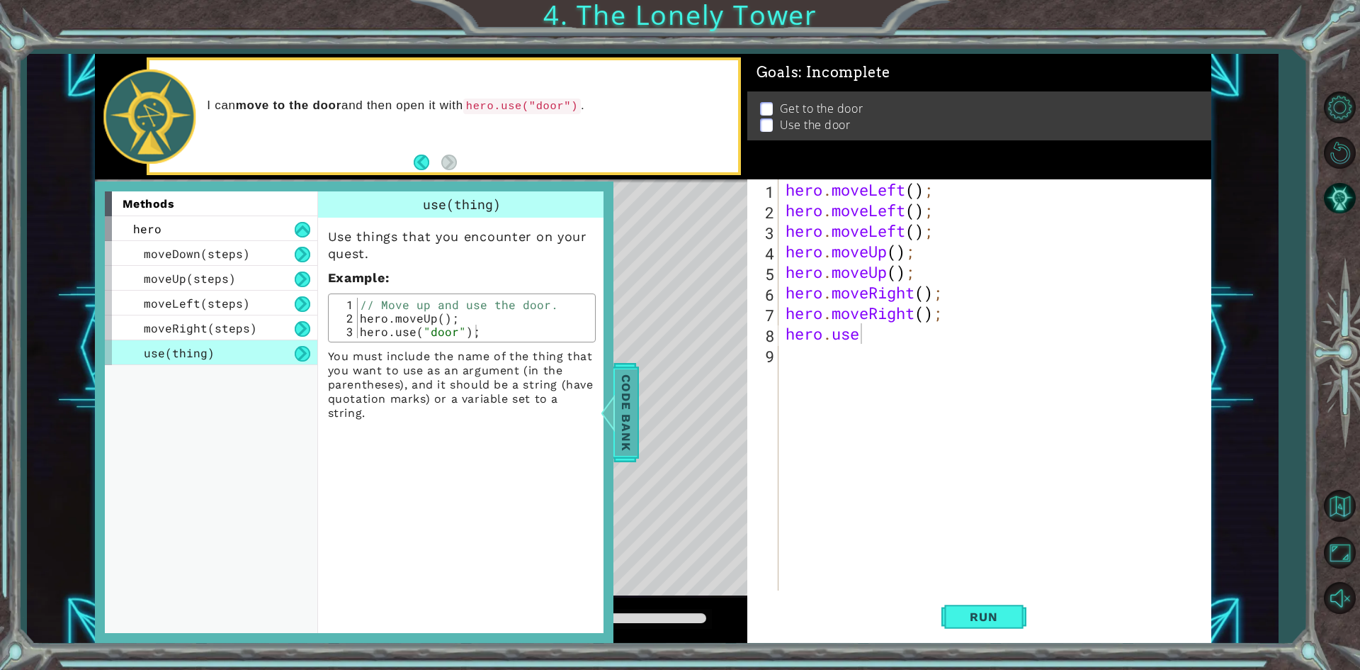
click at [626, 405] on span "Code Bank" at bounding box center [625, 411] width 23 height 86
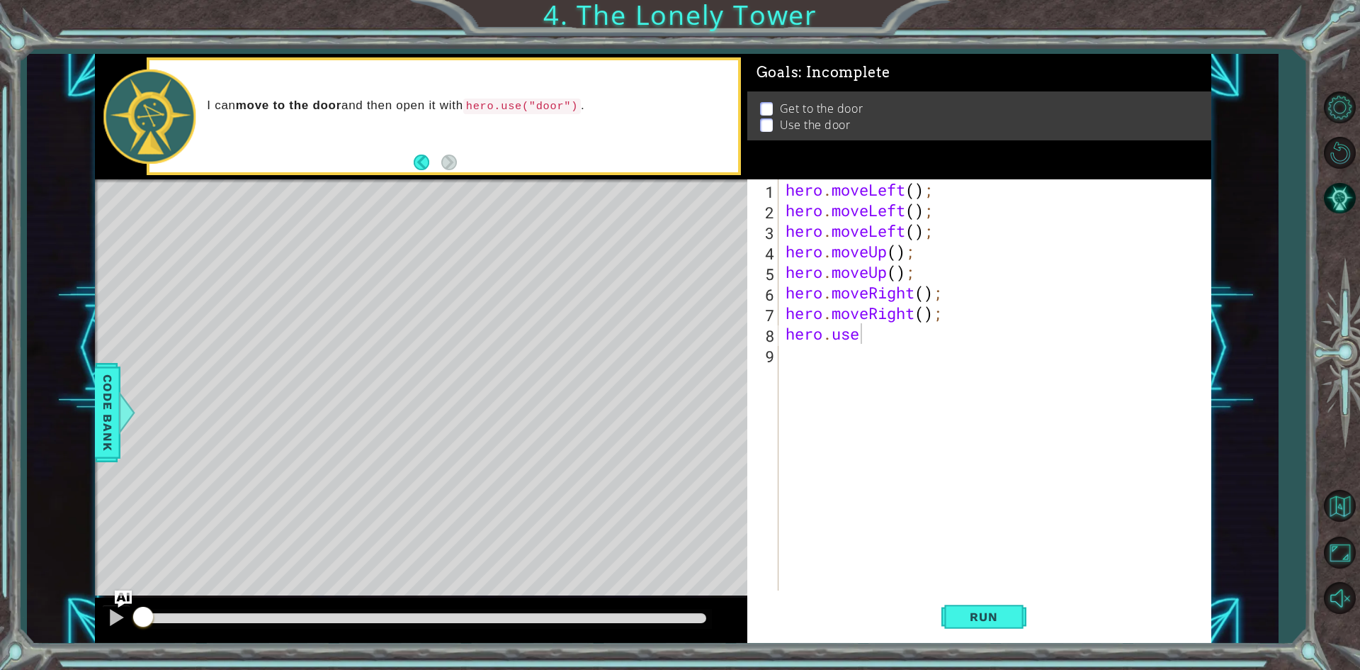
scroll to position [0, 0]
click at [881, 347] on div "hero . moveLeft ( ) ; hero . moveLeft ( ) ; hero . moveLeft ( ) ; hero . moveUp…" at bounding box center [998, 405] width 431 height 452
click at [878, 336] on div "hero . moveLeft ( ) ; hero . moveLeft ( ) ; hero . moveLeft ( ) ; hero . moveUp…" at bounding box center [998, 405] width 431 height 452
type textarea "hero.use("door")"
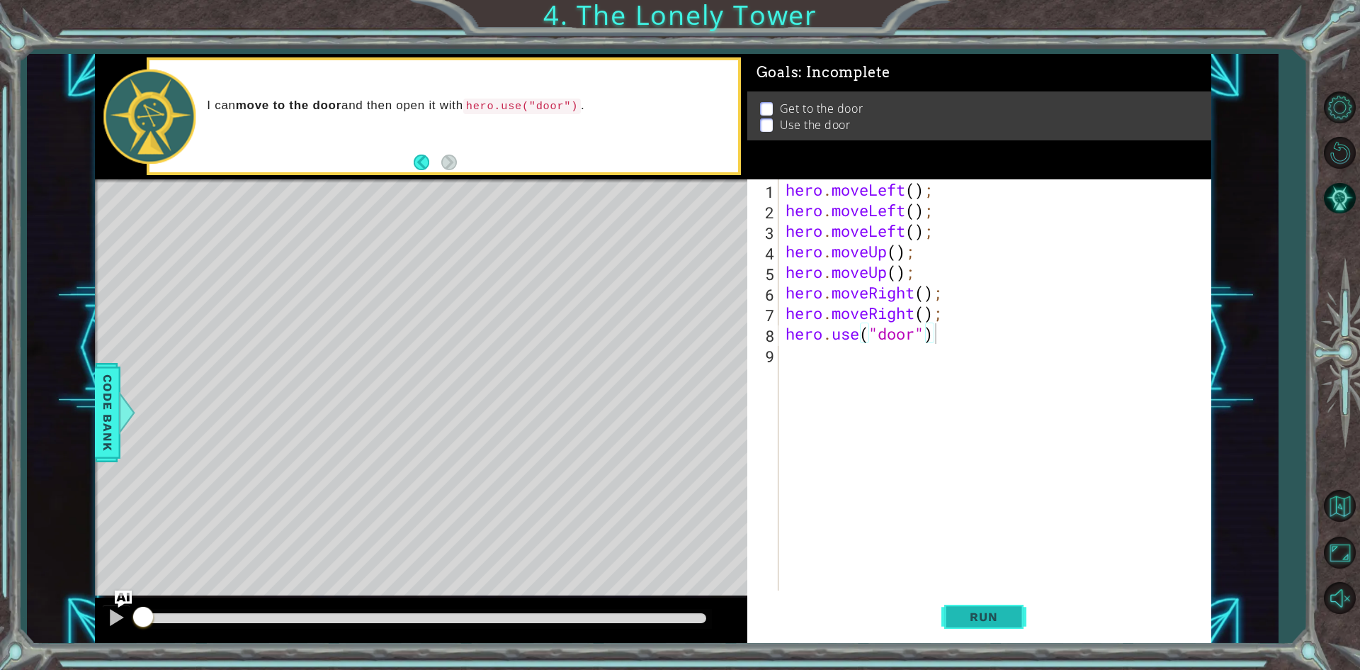
click at [1010, 616] on span "Run" at bounding box center [984, 616] width 56 height 14
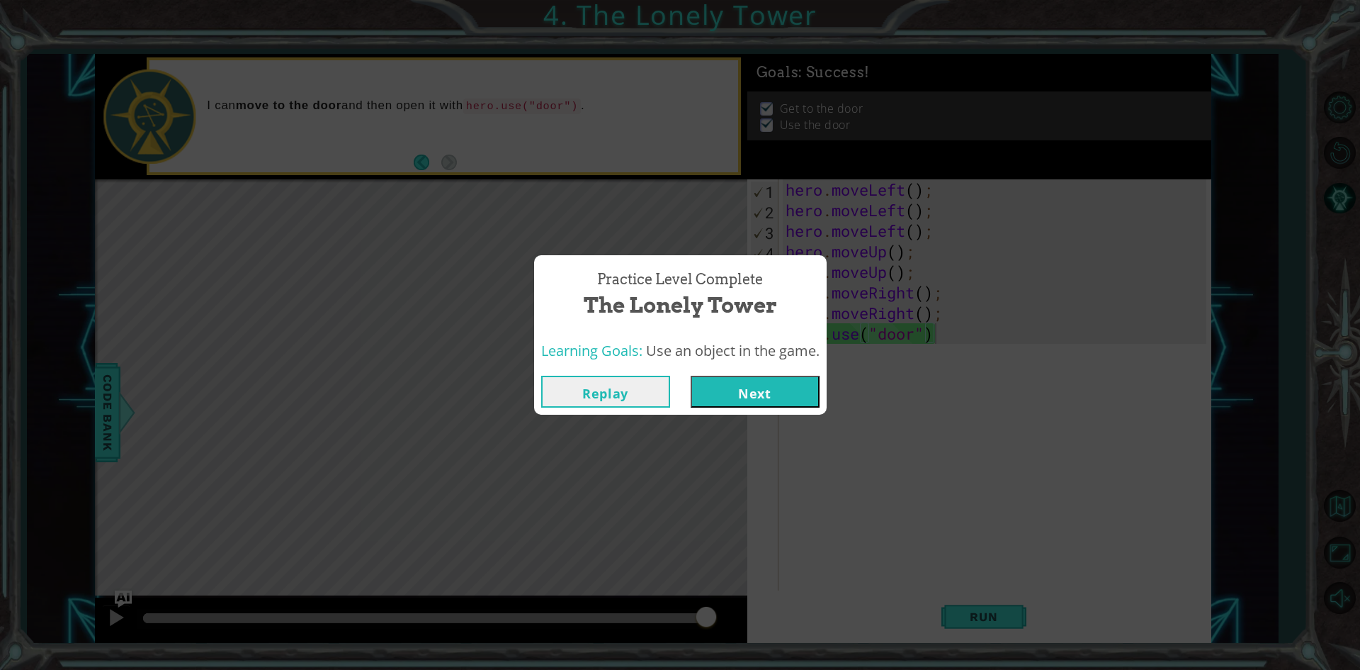
click at [750, 392] on button "Next" at bounding box center [755, 391] width 129 height 32
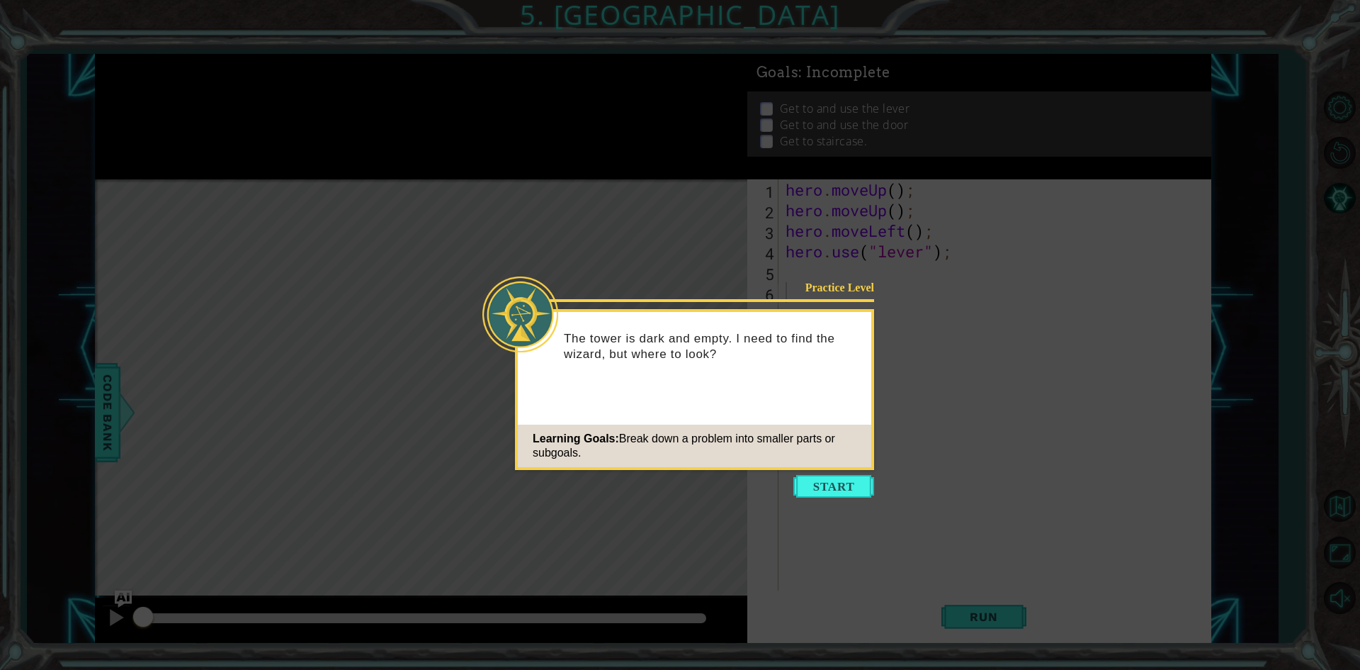
click at [805, 473] on icon at bounding box center [680, 335] width 1360 height 670
click at [802, 480] on button "Start" at bounding box center [833, 486] width 81 height 23
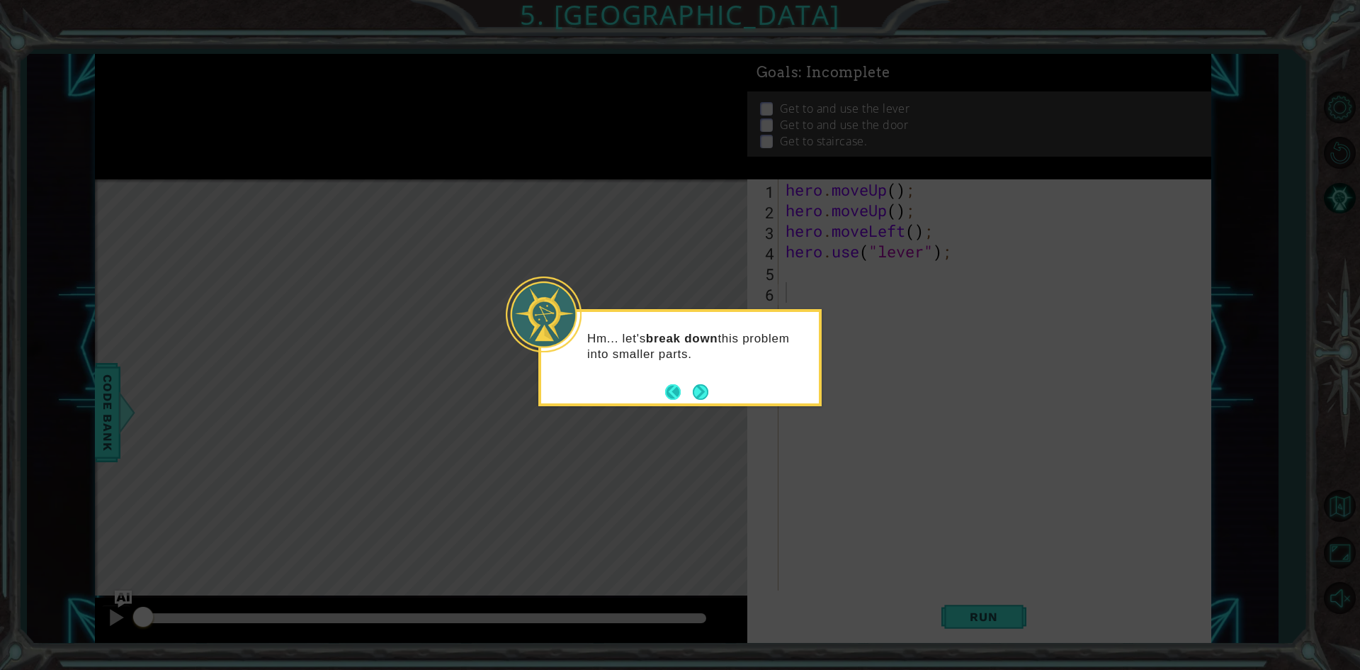
click at [689, 395] on button "Back" at bounding box center [679, 392] width 28 height 16
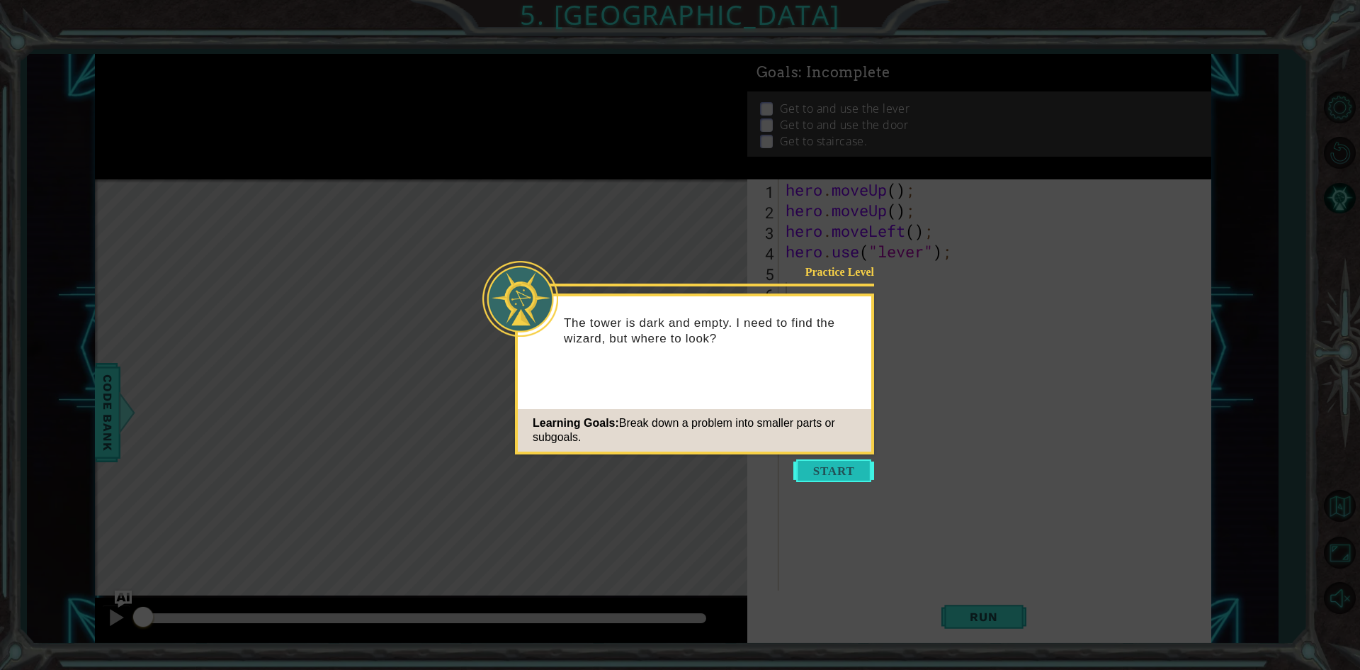
click at [813, 478] on button "Start" at bounding box center [833, 470] width 81 height 23
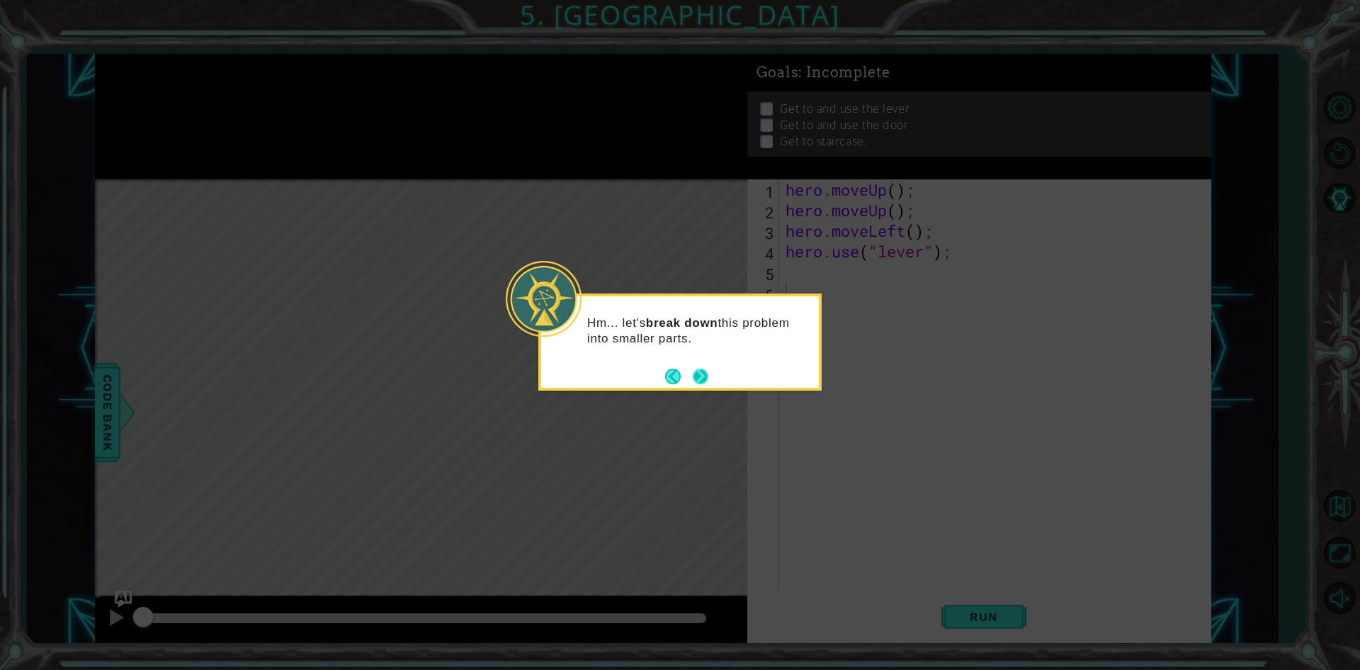
click at [707, 375] on button "Next" at bounding box center [701, 376] width 16 height 16
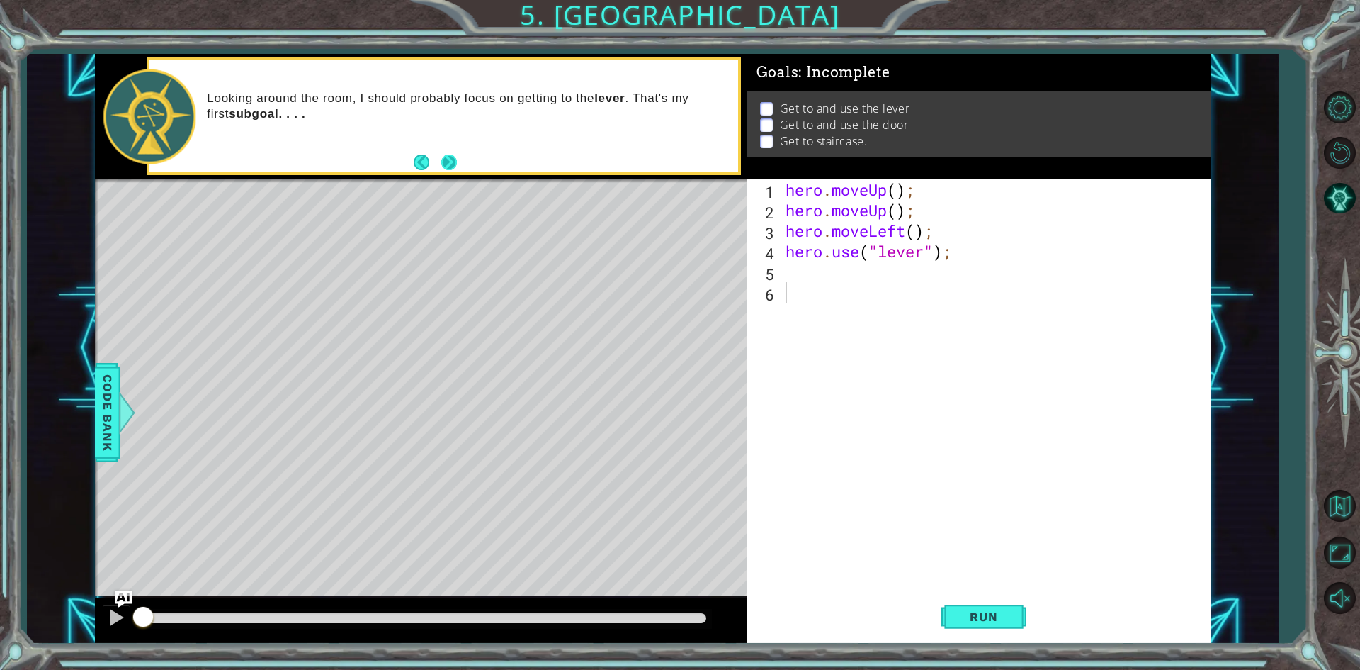
click at [453, 159] on button "Next" at bounding box center [449, 162] width 16 height 16
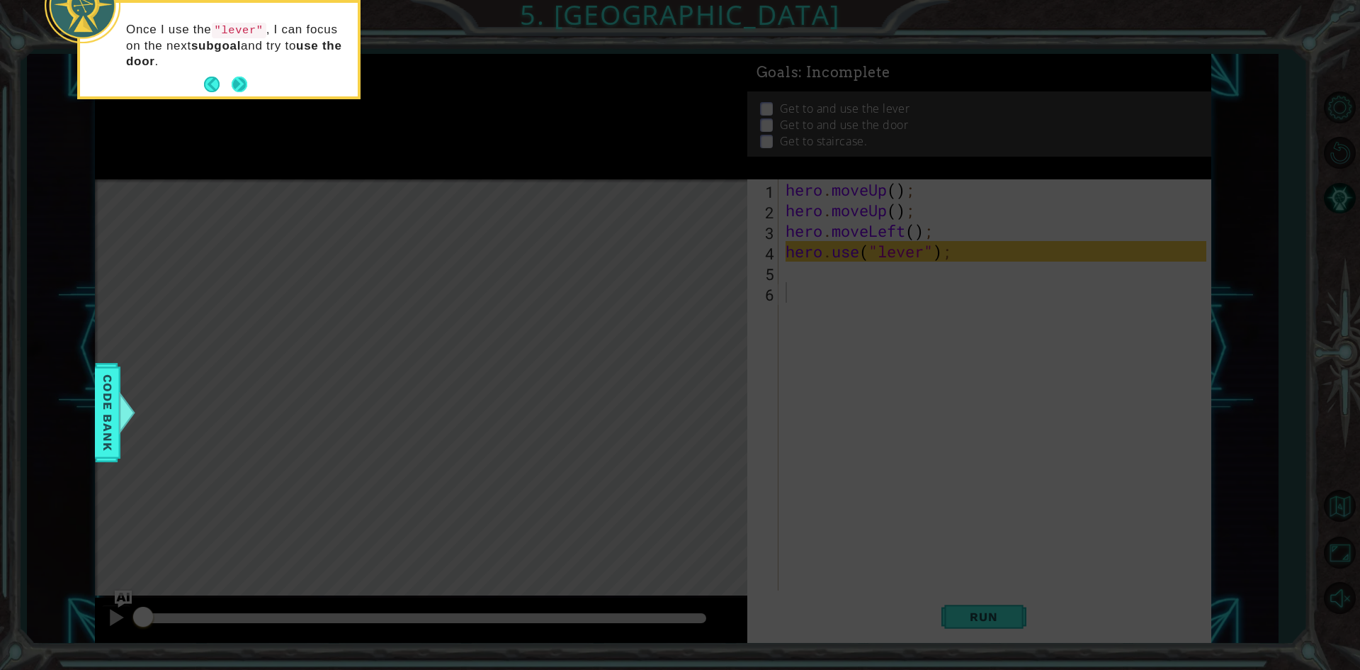
click at [239, 77] on button "Next" at bounding box center [239, 84] width 21 height 21
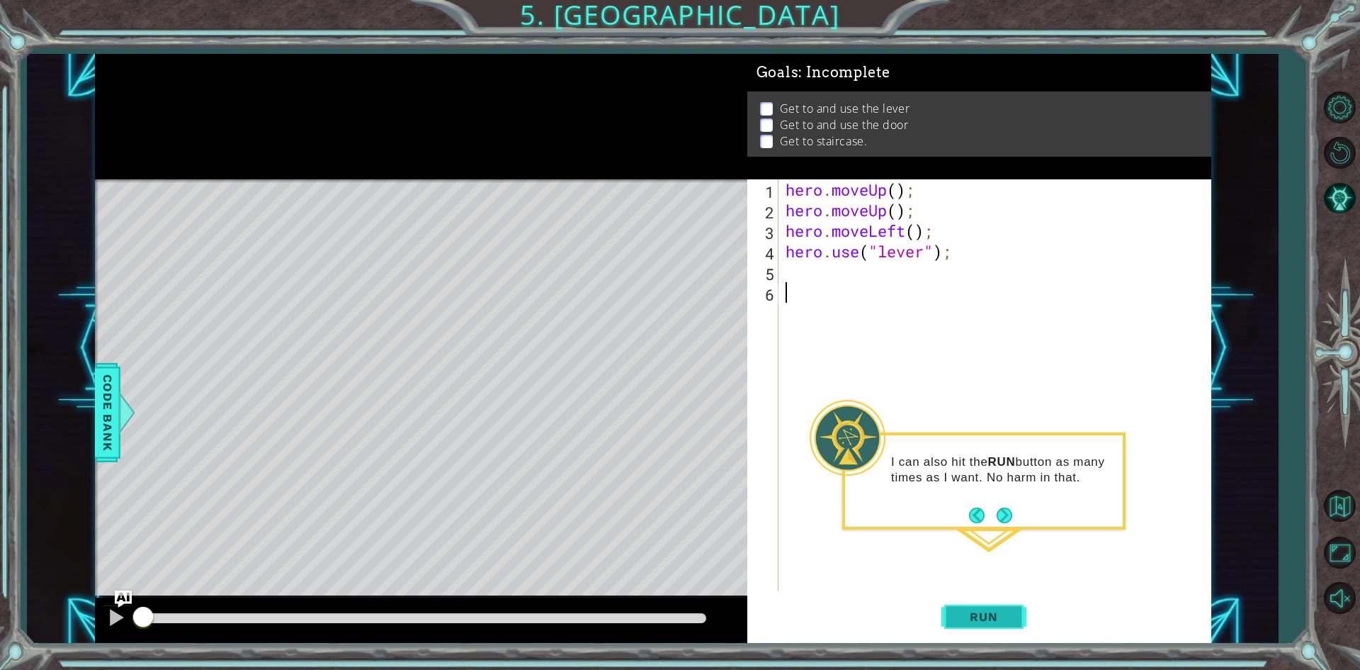
click at [990, 618] on span "Run" at bounding box center [984, 616] width 56 height 14
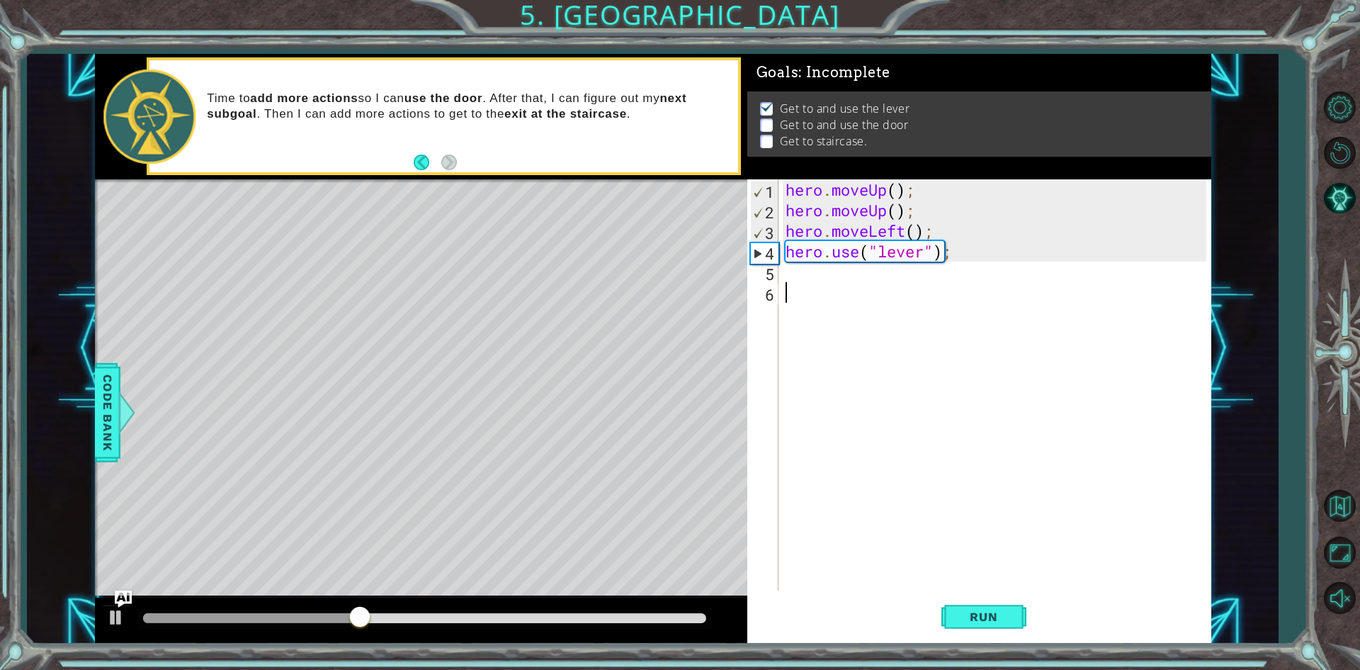
click at [785, 271] on div "hero . moveUp ( ) ; hero . moveUp ( ) ; hero . moveLeft ( ) ; hero . use ( "lev…" at bounding box center [998, 405] width 431 height 452
type textarea "h"
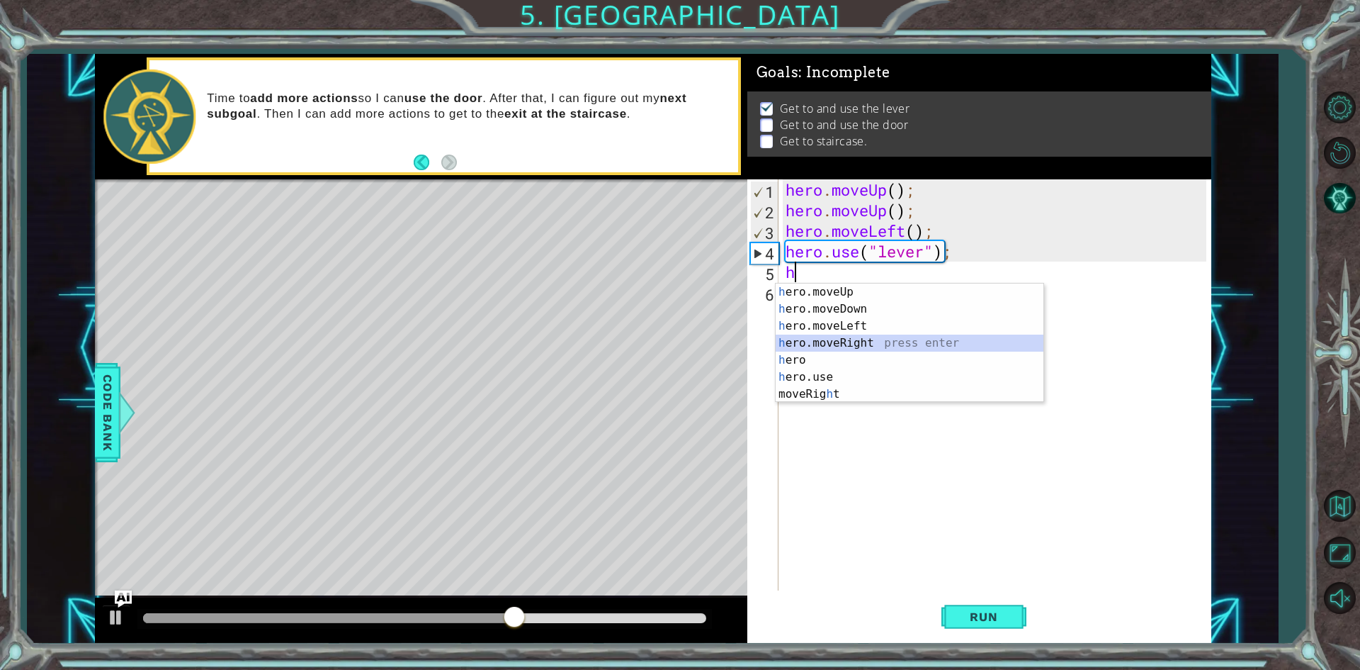
click at [852, 348] on div "h ero.moveUp press enter h ero.moveDown press enter h ero.moveLeft press enter …" at bounding box center [910, 359] width 268 height 153
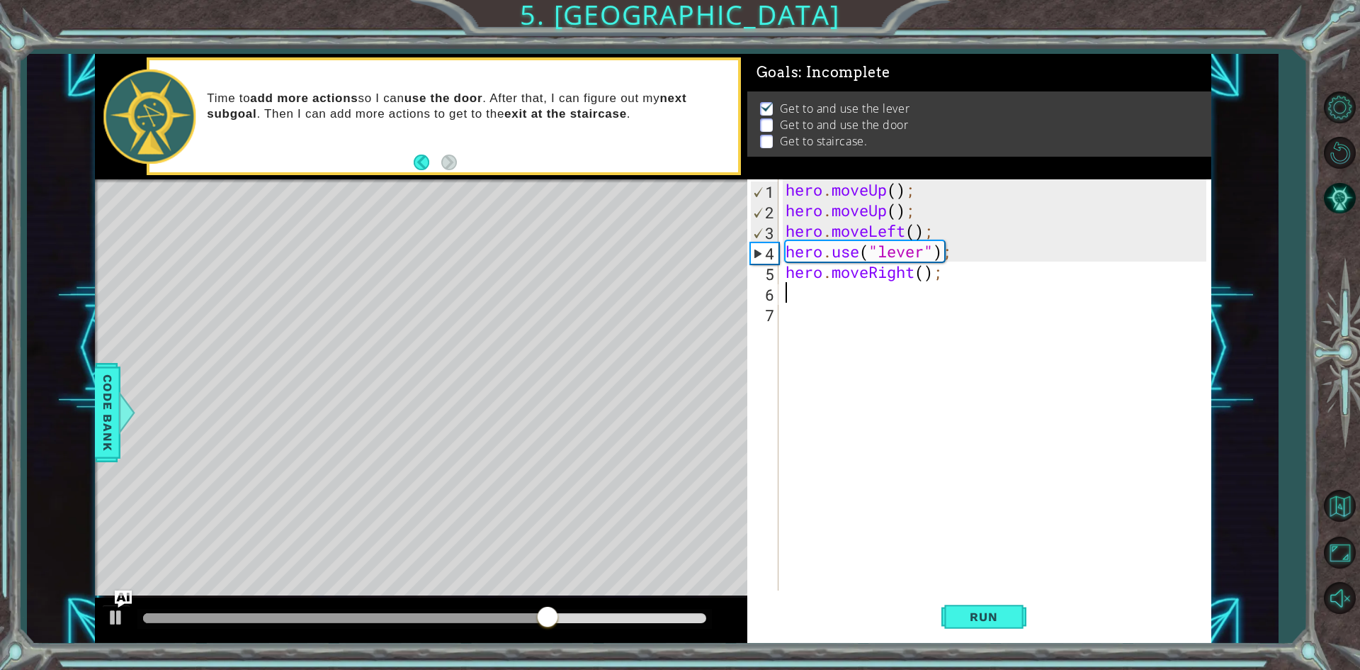
type textarea "h"
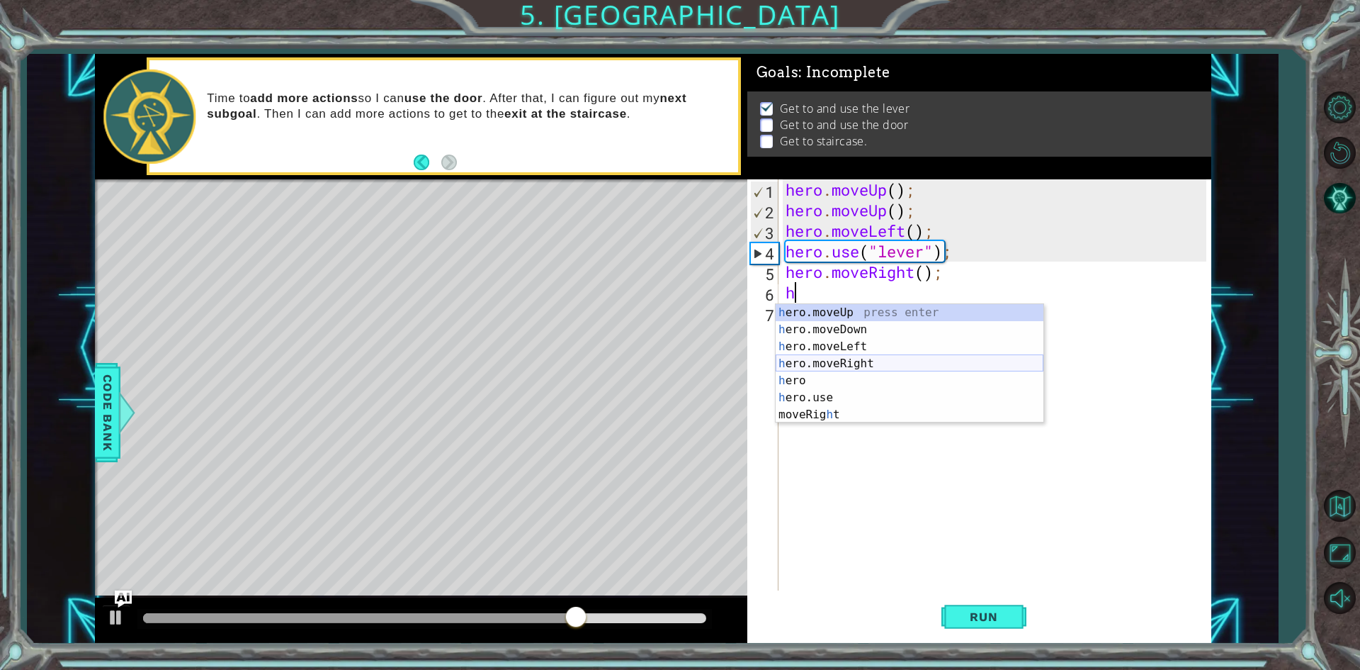
click at [852, 356] on div "h ero.moveUp press enter h ero.moveDown press enter h ero.moveLeft press enter …" at bounding box center [910, 380] width 268 height 153
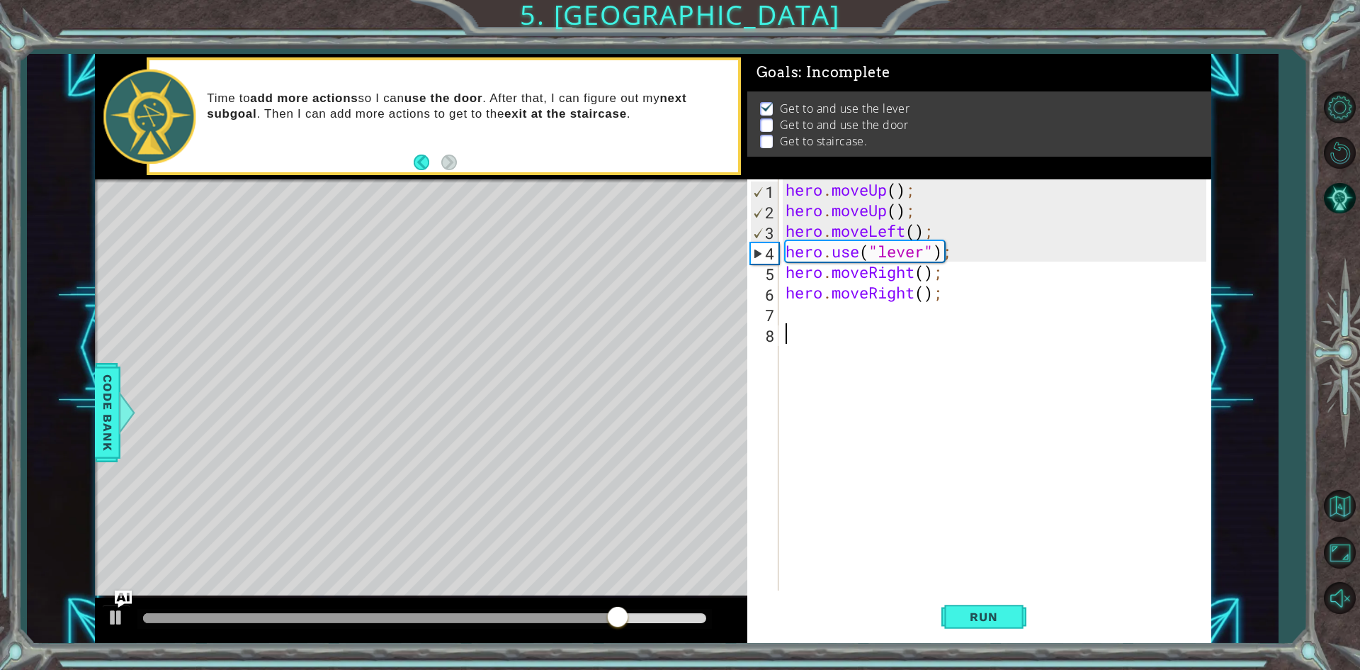
click at [849, 331] on div "hero . moveUp ( ) ; hero . moveUp ( ) ; hero . moveLeft ( ) ; hero . use ( "lev…" at bounding box center [998, 405] width 431 height 452
click at [838, 312] on div "hero . moveUp ( ) ; hero . moveUp ( ) ; hero . moveLeft ( ) ; hero . use ( "lev…" at bounding box center [998, 405] width 431 height 452
type textarea "h"
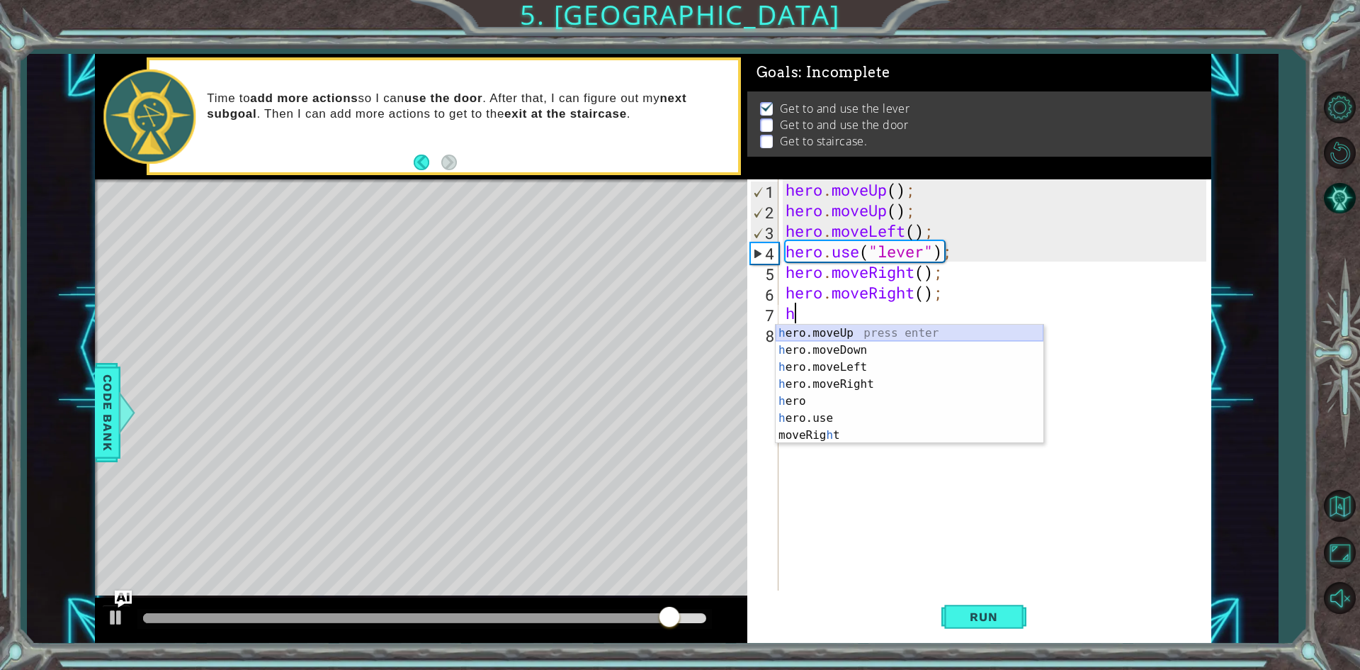
click at [840, 338] on div "h ero.moveUp press enter h ero.moveDown press enter h ero.moveLeft press enter …" at bounding box center [910, 400] width 268 height 153
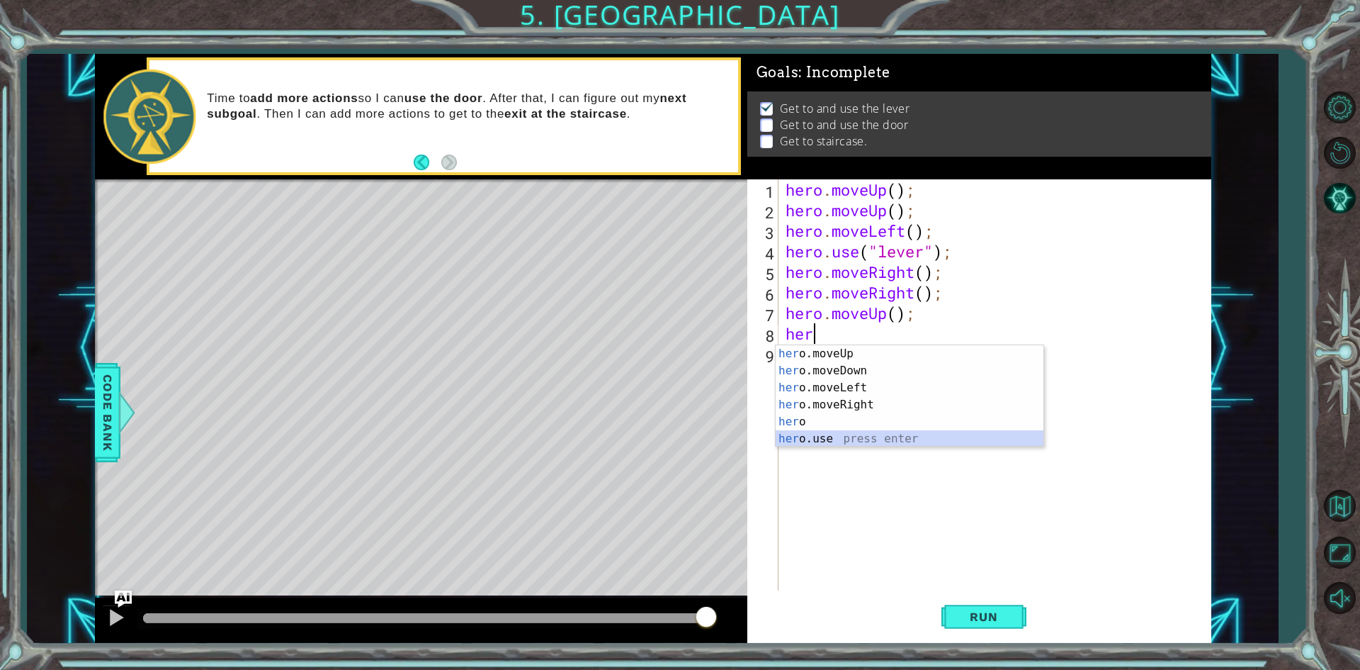
click at [826, 442] on div "her o.moveUp press enter her o.moveDown press enter her o.moveLeft press enter …" at bounding box center [910, 413] width 268 height 136
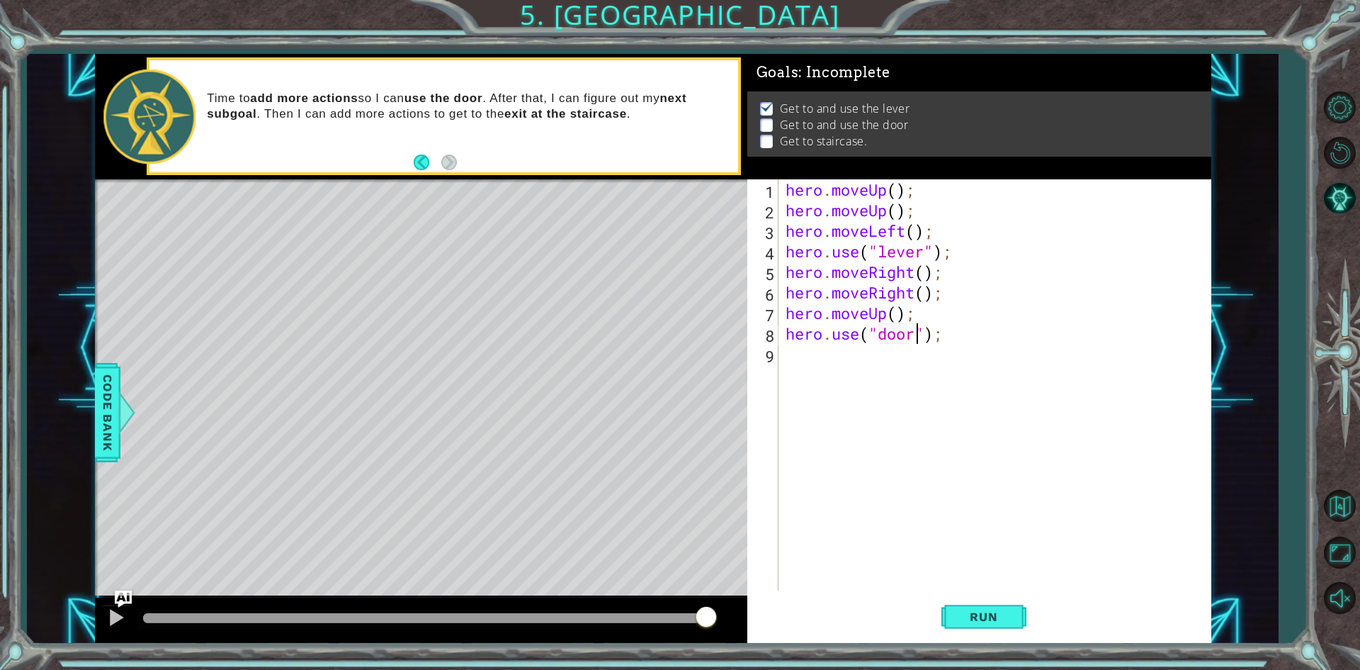
scroll to position [0, 6]
click at [994, 611] on span "Run" at bounding box center [984, 616] width 56 height 14
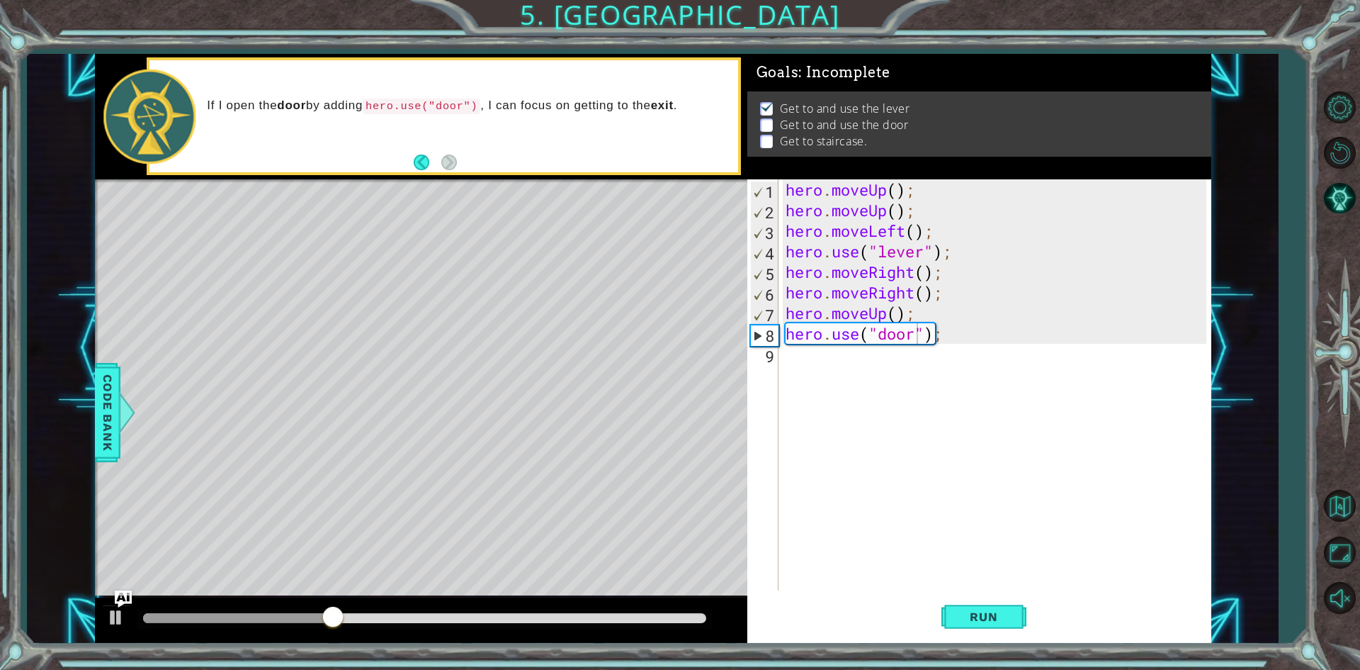
click at [781, 311] on div "hero.use("door"); 1 2 3 4 5 6 7 8 9 hero . moveUp ( ) ; hero . moveUp ( ) ; her…" at bounding box center [976, 384] width 459 height 411
click at [786, 307] on div "hero . moveUp ( ) ; hero . moveUp ( ) ; hero . moveLeft ( ) ; hero . use ( "lev…" at bounding box center [998, 405] width 431 height 452
type textarea "hero.moveUp();"
click at [852, 353] on div "hero . moveUp ( ) ; hero . moveUp ( ) ; hero . moveLeft ( ) ; hero . use ( "lev…" at bounding box center [998, 405] width 431 height 452
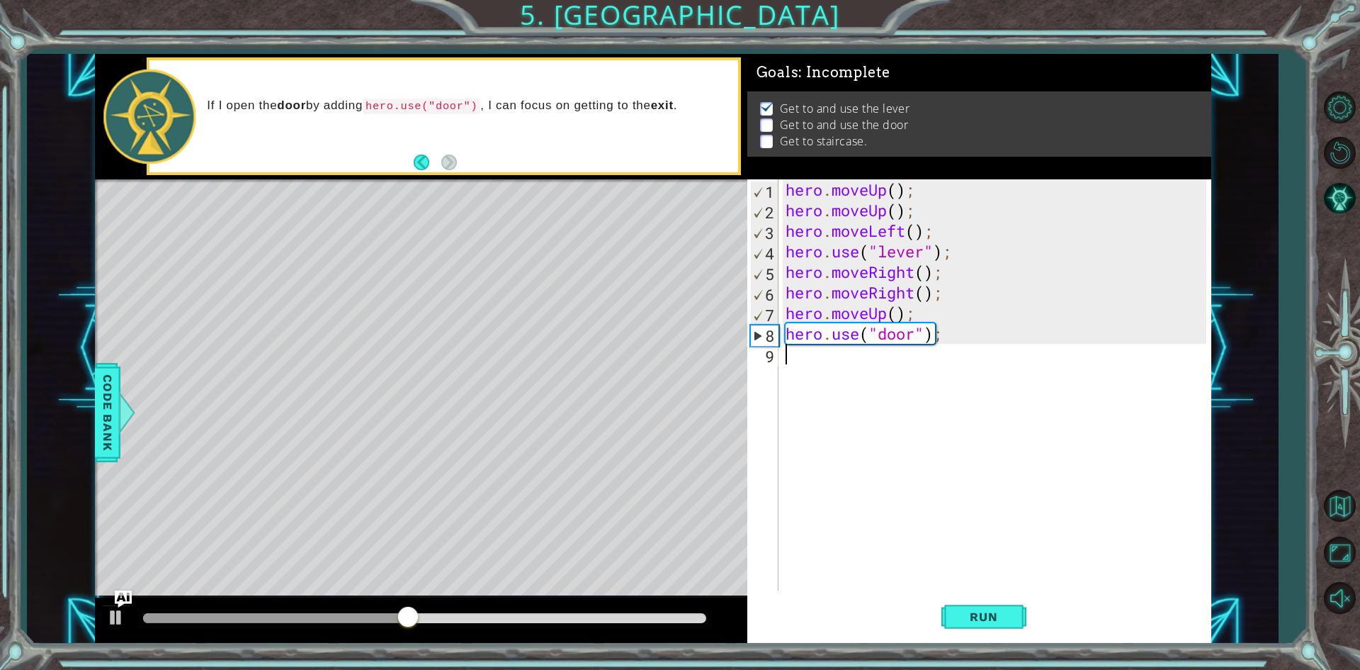
scroll to position [0, 0]
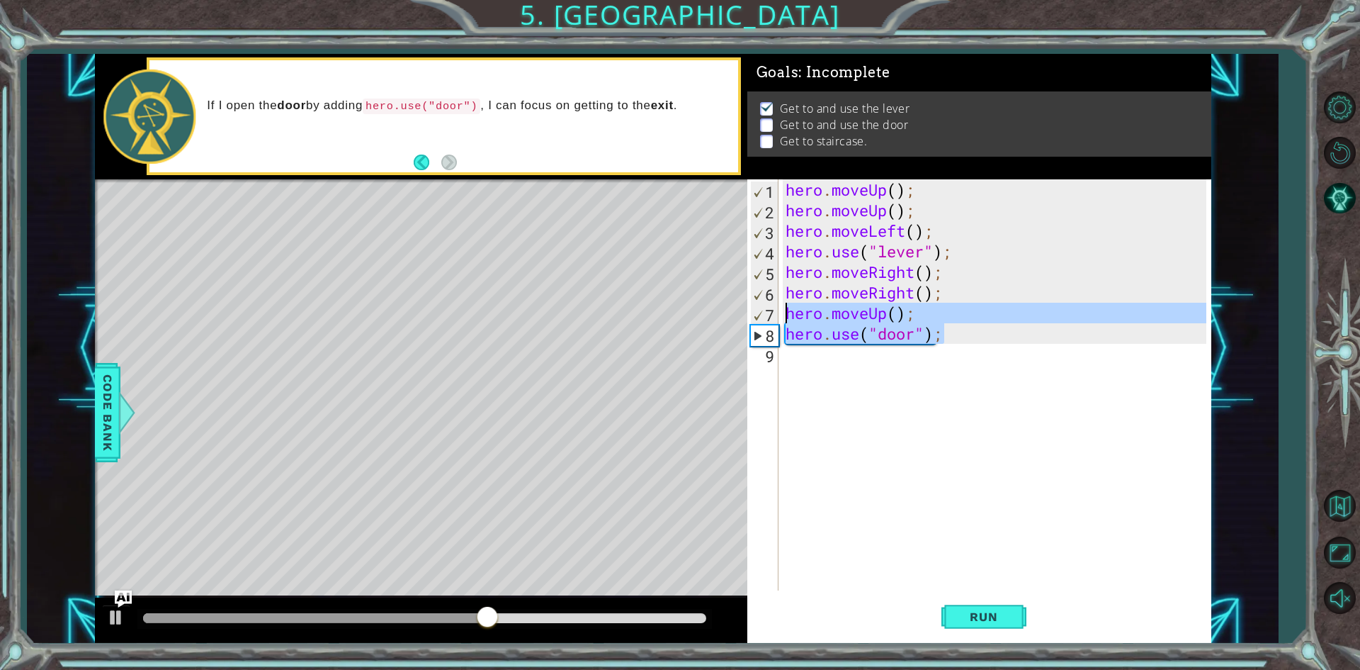
drag, startPoint x: 949, startPoint y: 337, endPoint x: 786, endPoint y: 305, distance: 166.0
click at [786, 305] on div "hero . moveUp ( ) ; hero . moveUp ( ) ; hero . moveLeft ( ) ; hero . use ( "lev…" at bounding box center [998, 405] width 431 height 452
type textarea "hero.moveUp(); hero.use("door");"
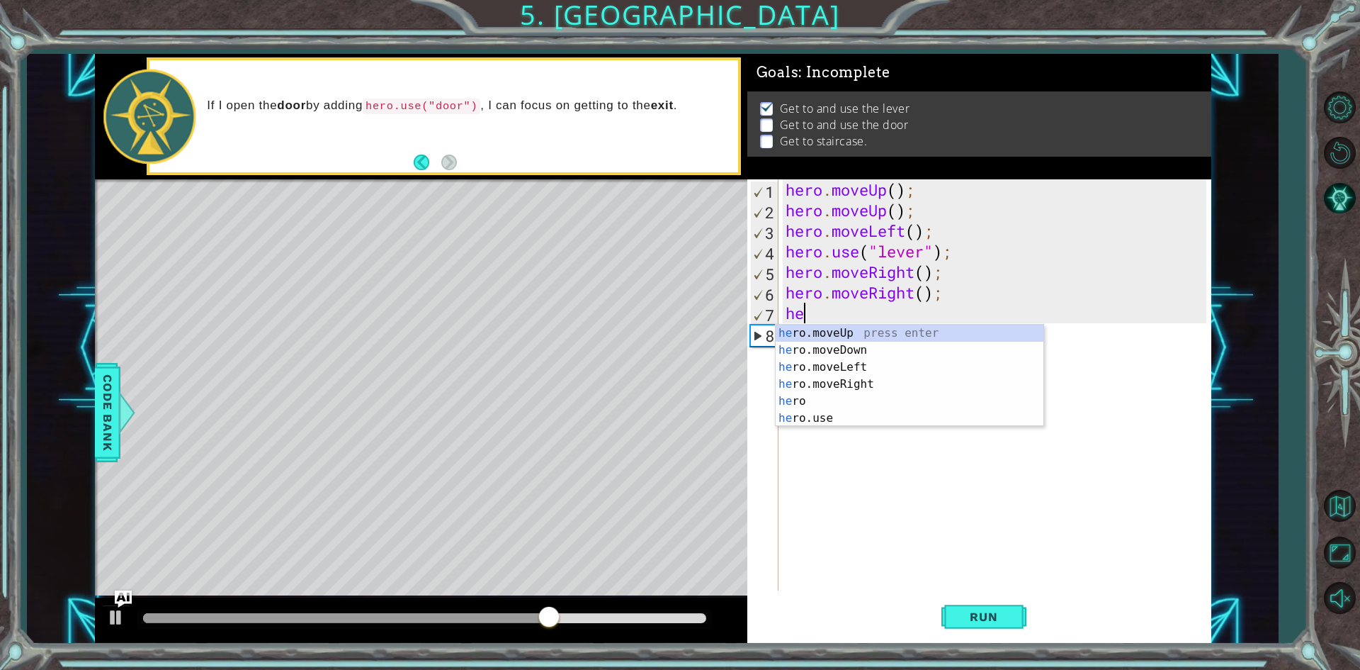
type textarea "her"
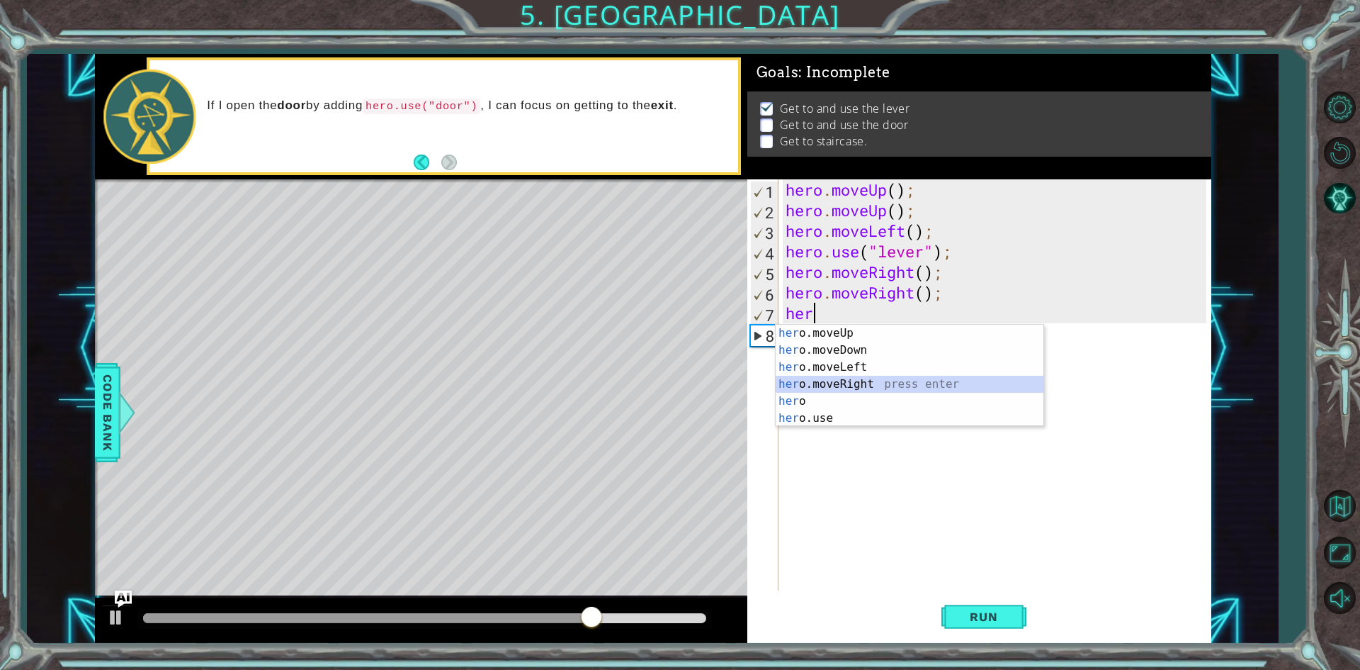
click at [865, 383] on div "her o.moveUp press enter her o.moveDown press enter her o.moveLeft press enter …" at bounding box center [910, 392] width 268 height 136
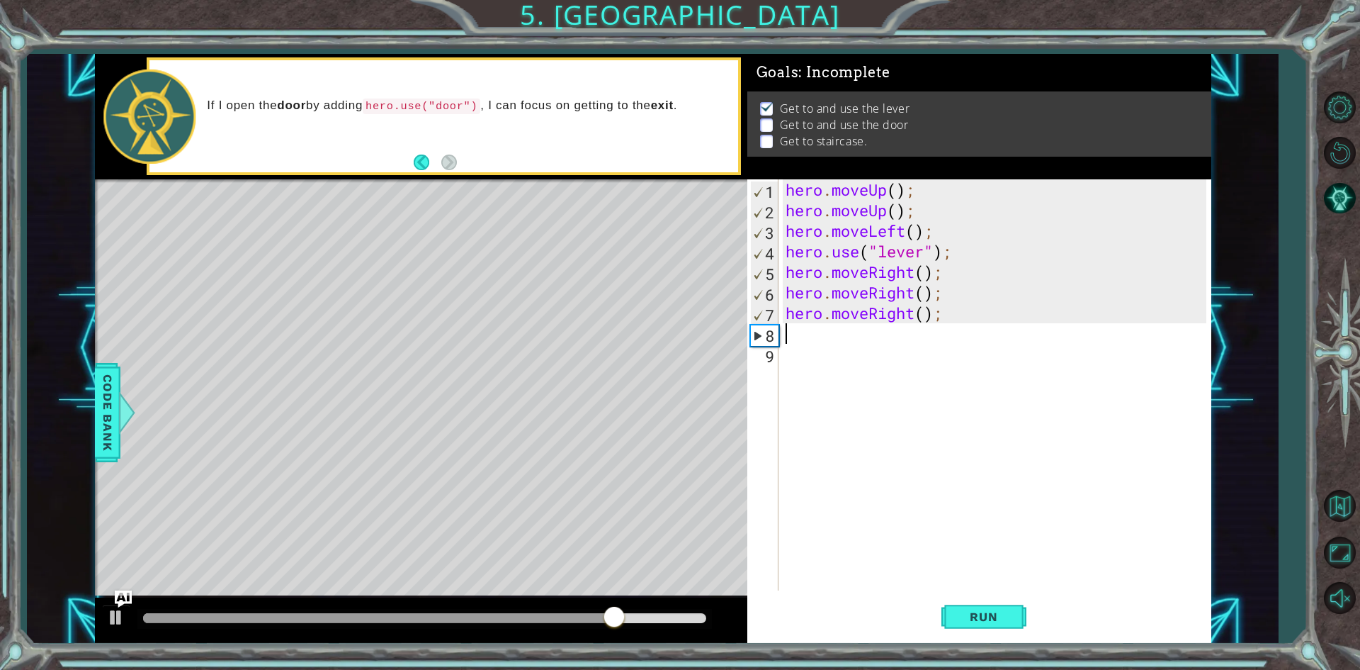
type textarea "h"
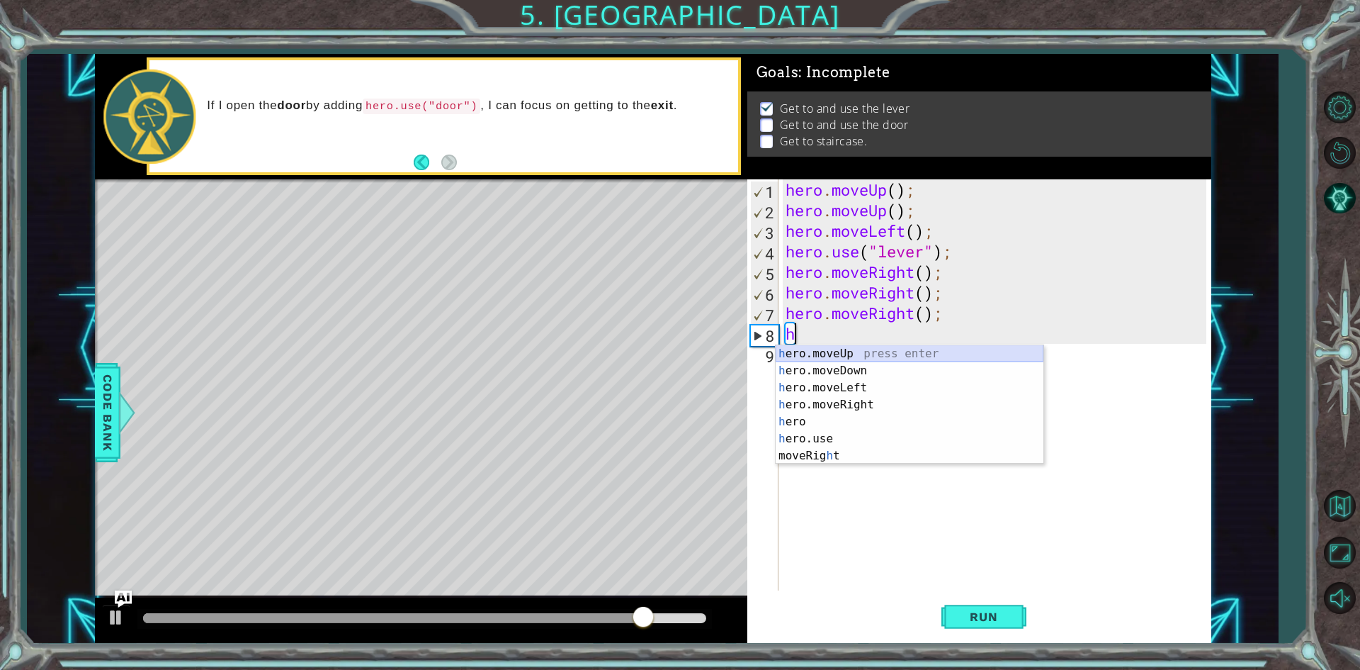
click at [852, 351] on div "h ero.moveUp press enter h ero.moveDown press enter h ero.moveLeft press enter …" at bounding box center [910, 421] width 268 height 153
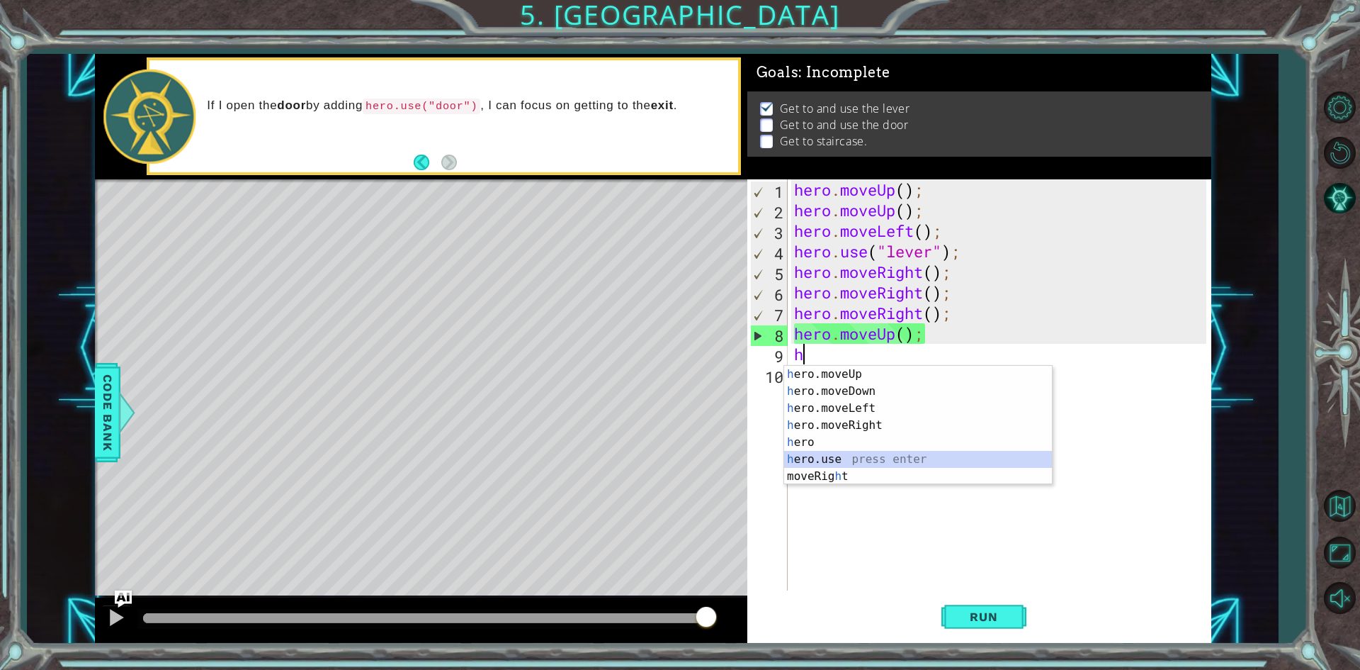
click at [832, 453] on div "h ero.moveUp press enter h ero.moveDown press enter h ero.moveLeft press enter …" at bounding box center [918, 442] width 268 height 153
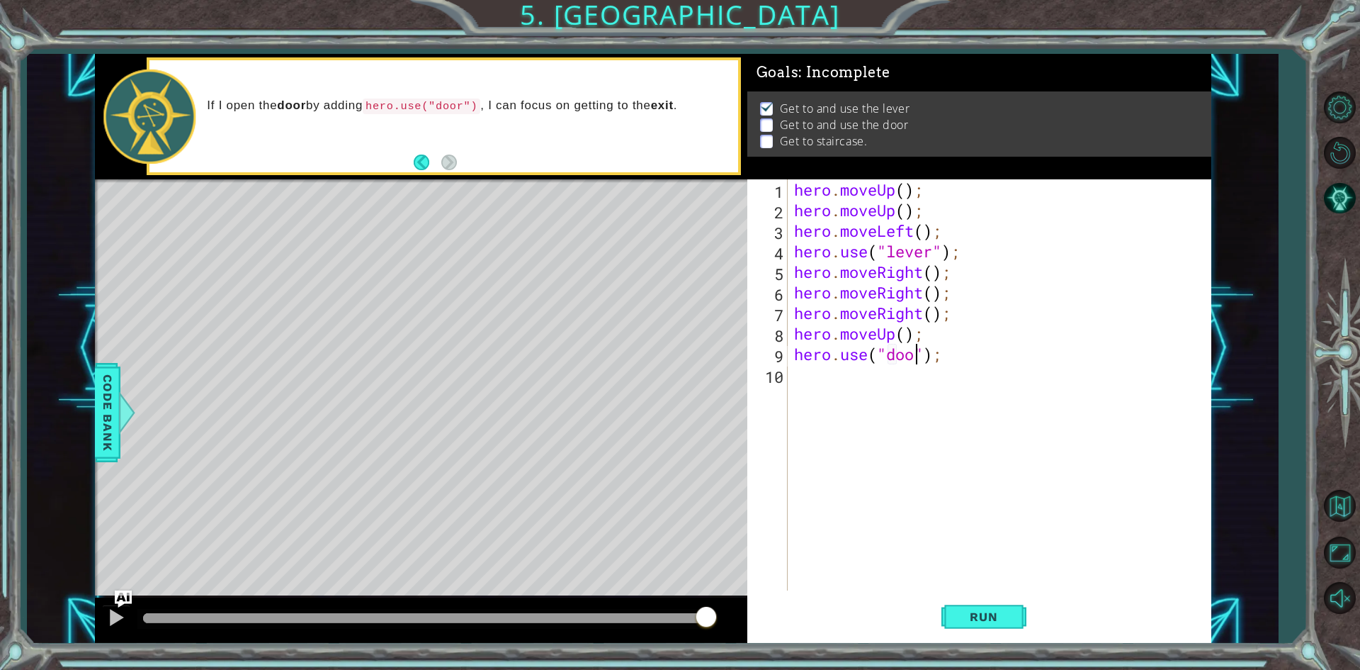
scroll to position [0, 6]
type textarea "hero.use("door");"
click at [964, 615] on span "Run" at bounding box center [984, 616] width 56 height 14
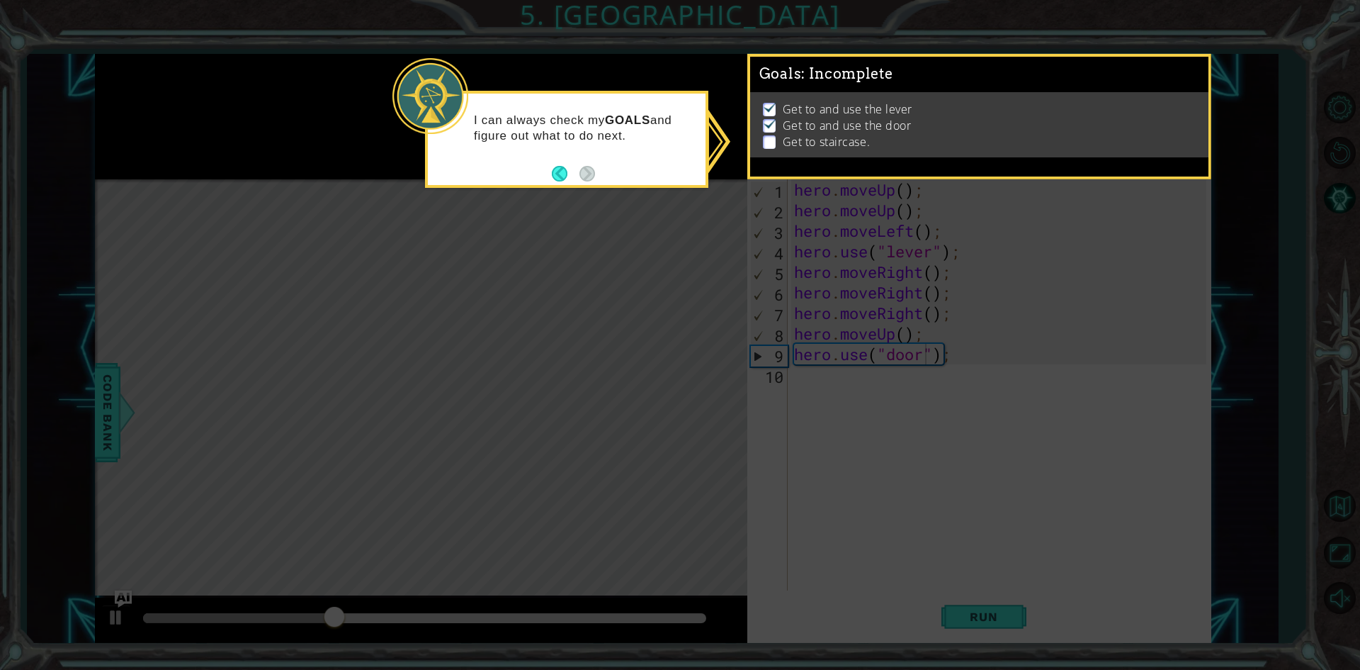
click at [637, 307] on icon at bounding box center [680, 335] width 1360 height 670
click at [767, 137] on p at bounding box center [769, 141] width 13 height 13
click at [765, 119] on img at bounding box center [770, 123] width 14 height 11
click at [766, 89] on div "Goals : Incomplete" at bounding box center [979, 75] width 458 height 36
click at [560, 171] on button "Back" at bounding box center [566, 174] width 28 height 16
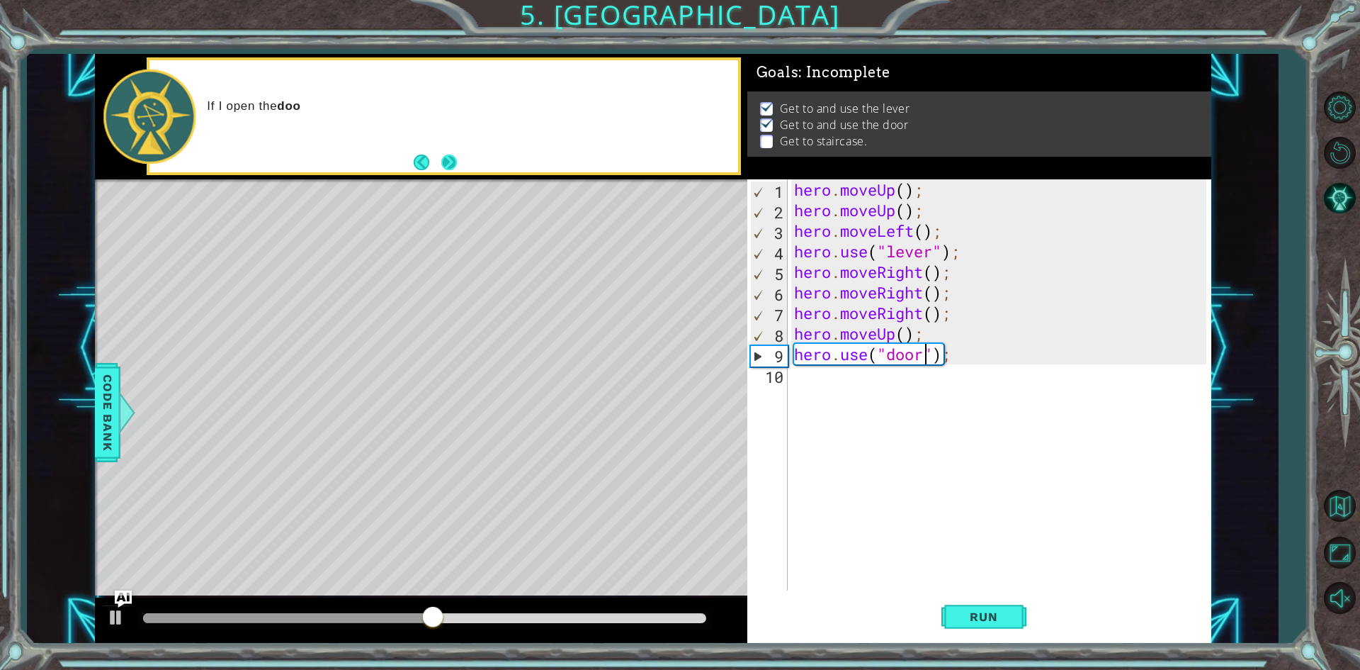
click at [448, 161] on button "Next" at bounding box center [449, 162] width 16 height 16
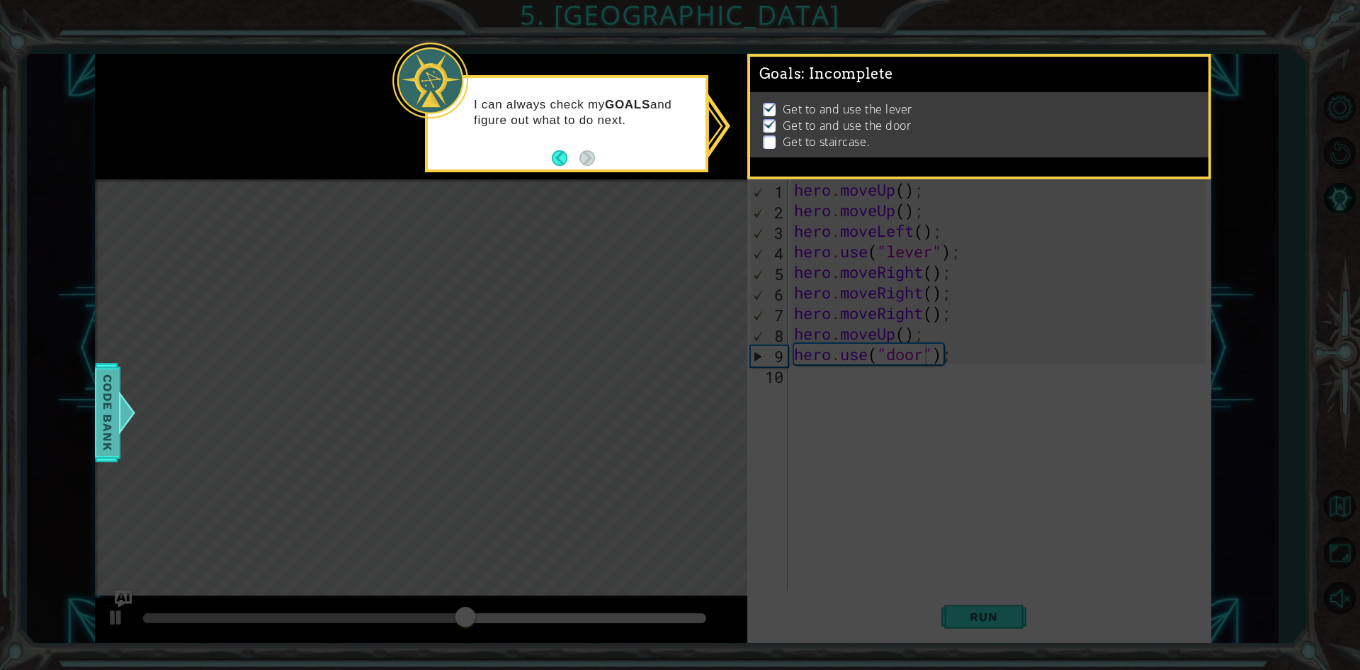
click at [124, 411] on div at bounding box center [127, 412] width 18 height 43
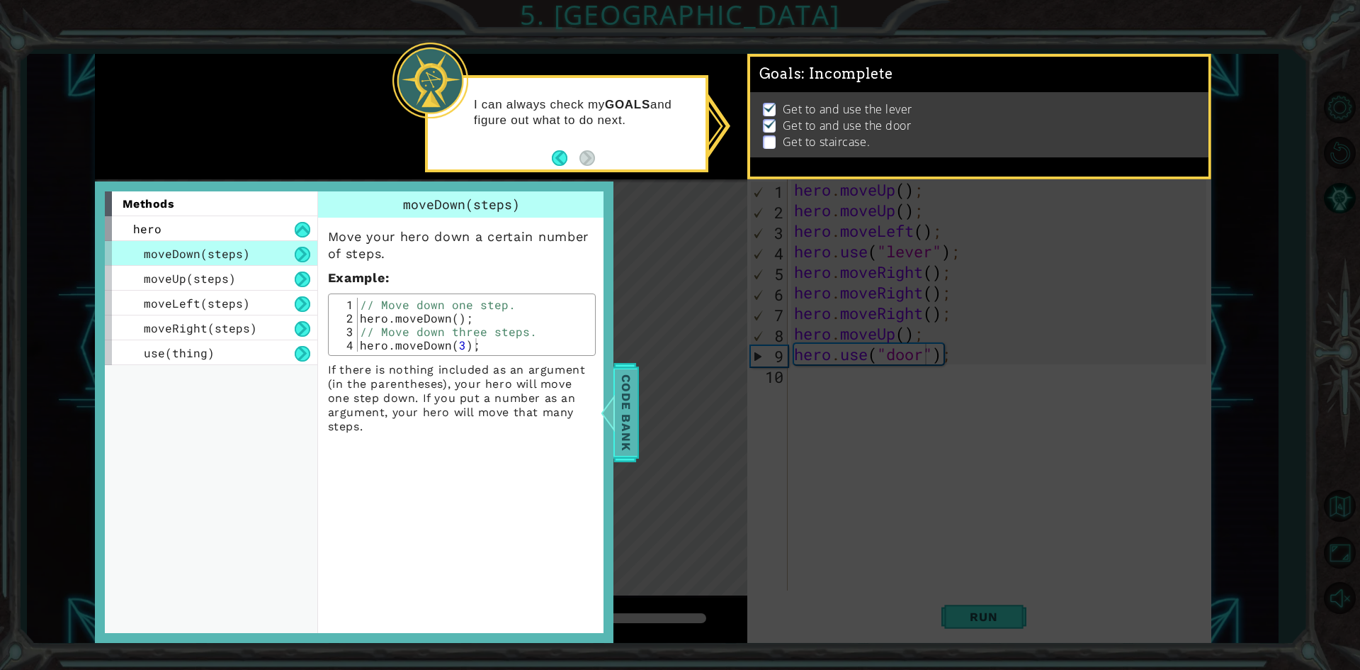
click at [621, 422] on span "Code Bank" at bounding box center [626, 411] width 23 height 86
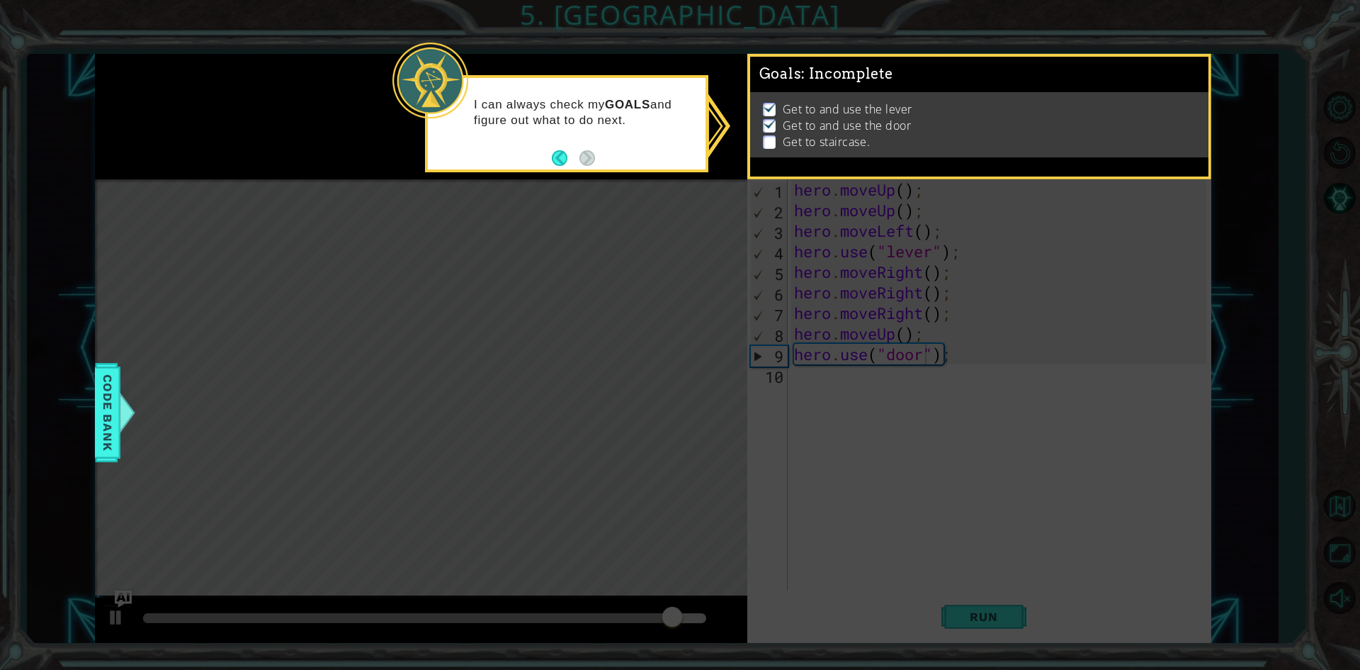
click at [1065, 137] on li "Get to staircase." at bounding box center [981, 142] width 436 height 16
click at [637, 183] on icon at bounding box center [680, 335] width 1360 height 670
click at [609, 147] on div "I can always check my GOALS and figure out what to do next." at bounding box center [567, 120] width 278 height 72
click at [779, 120] on li "Get to and use the door" at bounding box center [981, 126] width 436 height 16
click at [772, 118] on img at bounding box center [770, 123] width 14 height 11
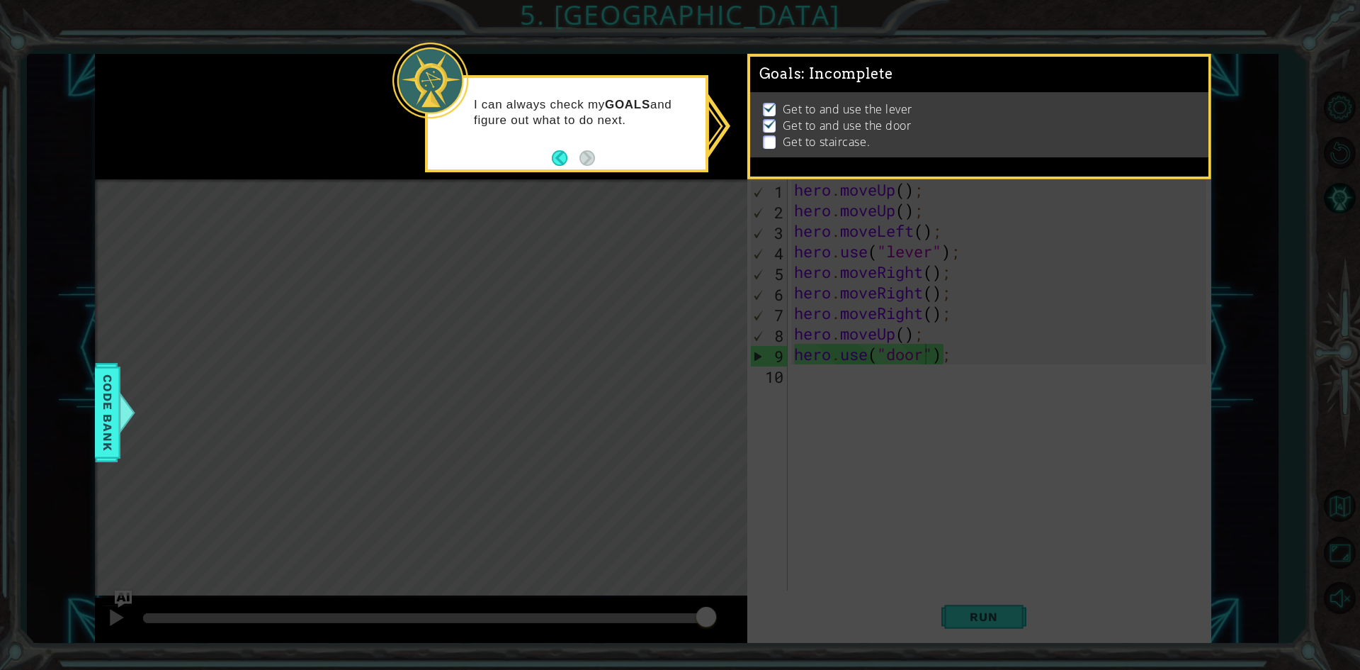
click at [779, 142] on li "Get to staircase." at bounding box center [981, 142] width 436 height 16
click at [763, 135] on p at bounding box center [769, 141] width 13 height 13
click at [767, 135] on p at bounding box center [769, 141] width 13 height 13
drag, startPoint x: 812, startPoint y: 354, endPoint x: 891, endPoint y: 375, distance: 81.3
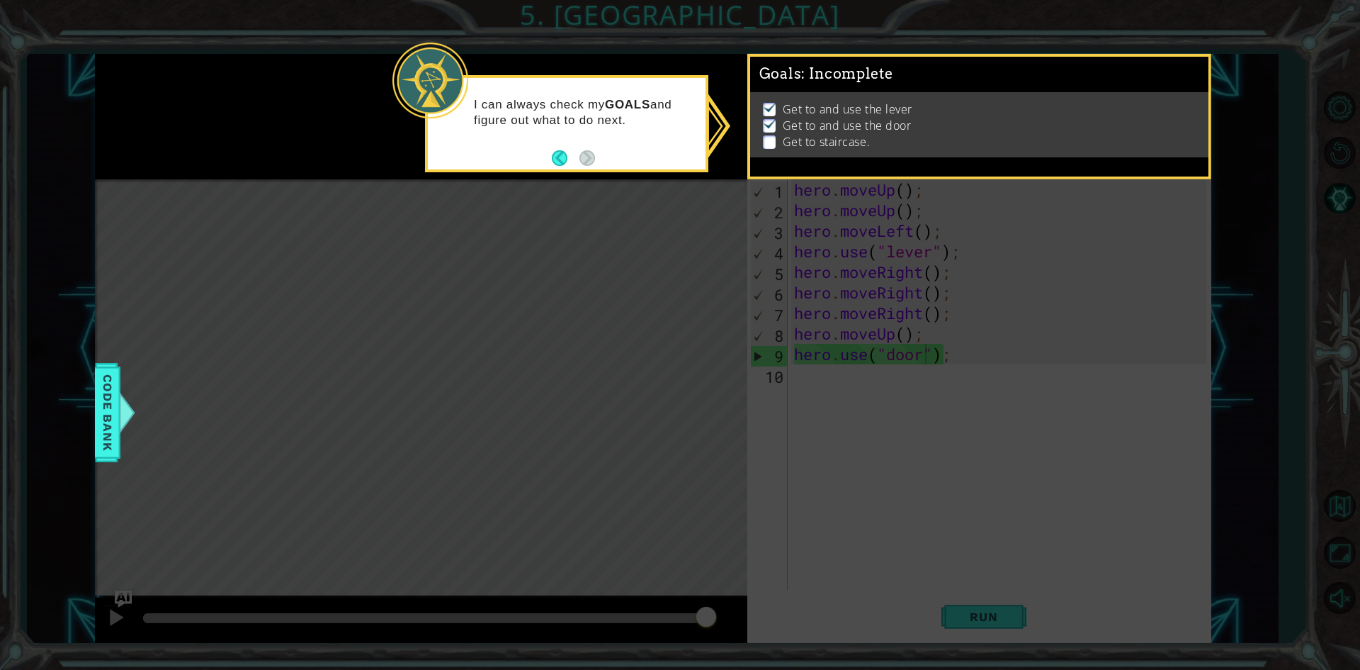
click at [835, 358] on icon at bounding box center [680, 335] width 1360 height 670
drag, startPoint x: 937, startPoint y: 395, endPoint x: 889, endPoint y: 389, distance: 48.5
click at [937, 395] on icon at bounding box center [680, 335] width 1360 height 670
click at [887, 389] on icon at bounding box center [680, 335] width 1360 height 670
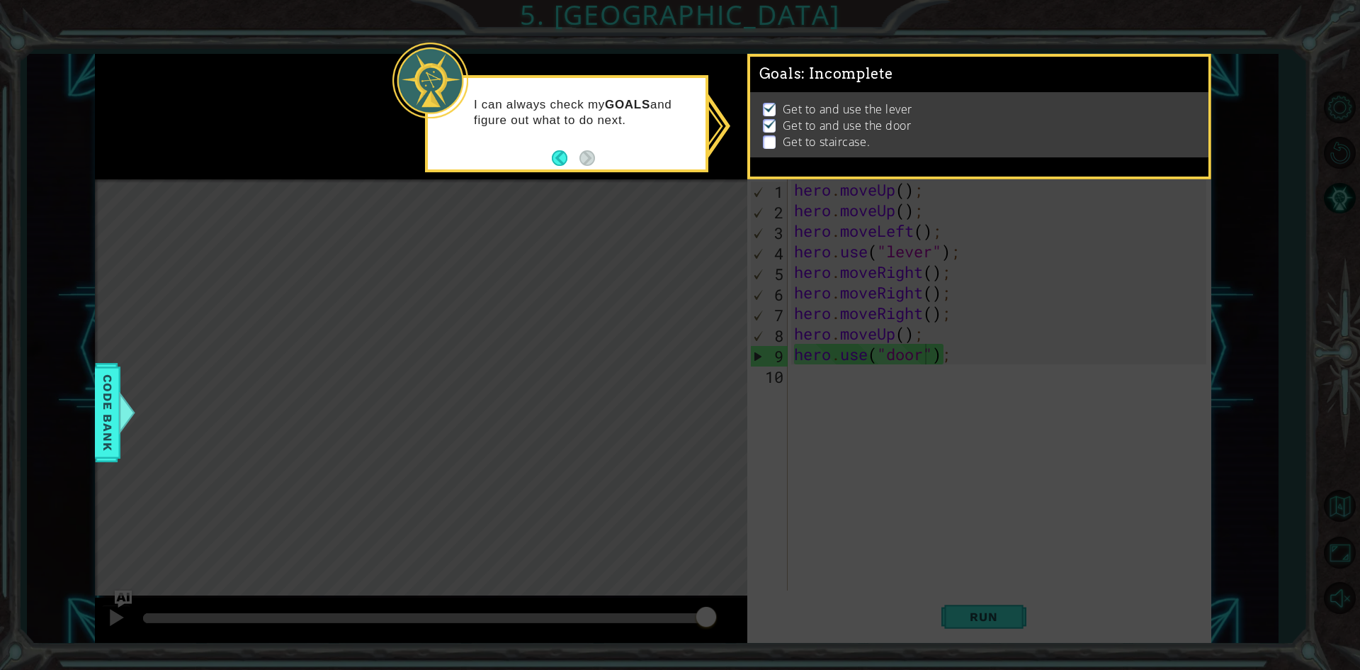
click at [887, 389] on icon at bounding box center [680, 335] width 1360 height 670
click at [880, 393] on icon at bounding box center [680, 335] width 1360 height 670
drag, startPoint x: 886, startPoint y: 377, endPoint x: 889, endPoint y: 387, distance: 10.3
click at [888, 385] on icon at bounding box center [680, 335] width 1360 height 670
click at [890, 388] on icon at bounding box center [680, 335] width 1360 height 670
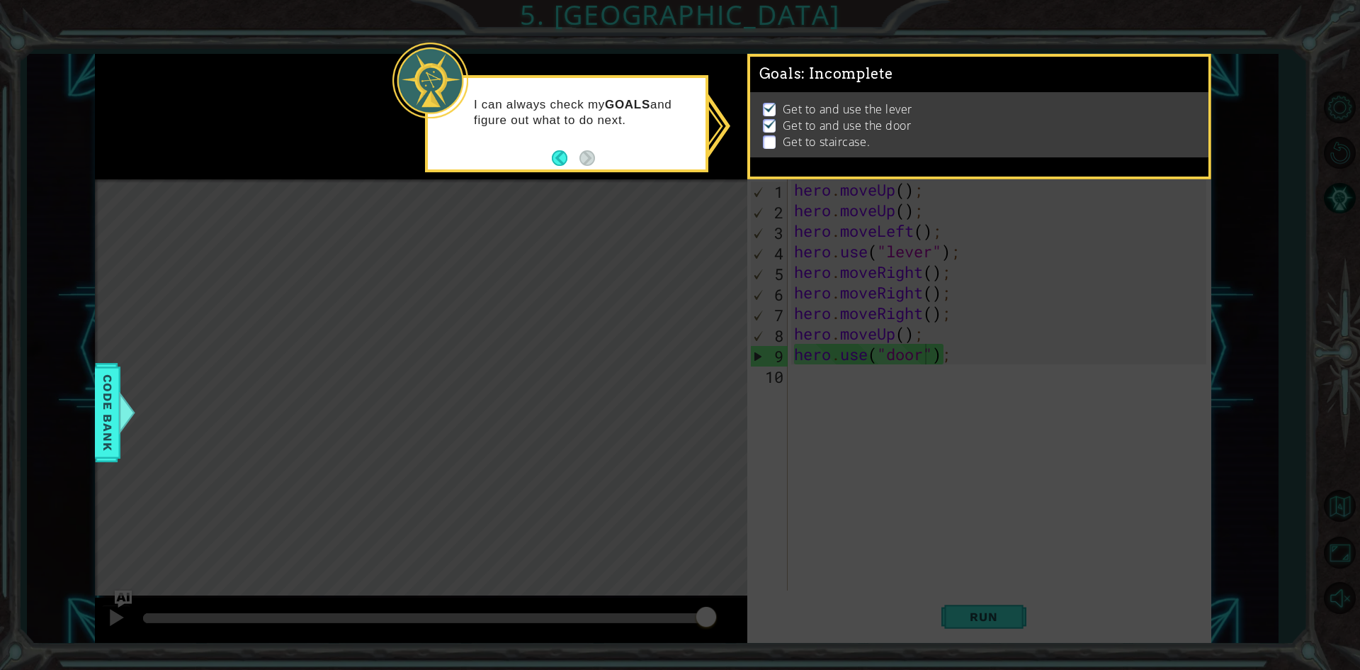
click at [900, 407] on icon at bounding box center [680, 335] width 1360 height 670
click at [663, 132] on div "I can always check my GOALS and figure out what to do next." at bounding box center [567, 120] width 278 height 72
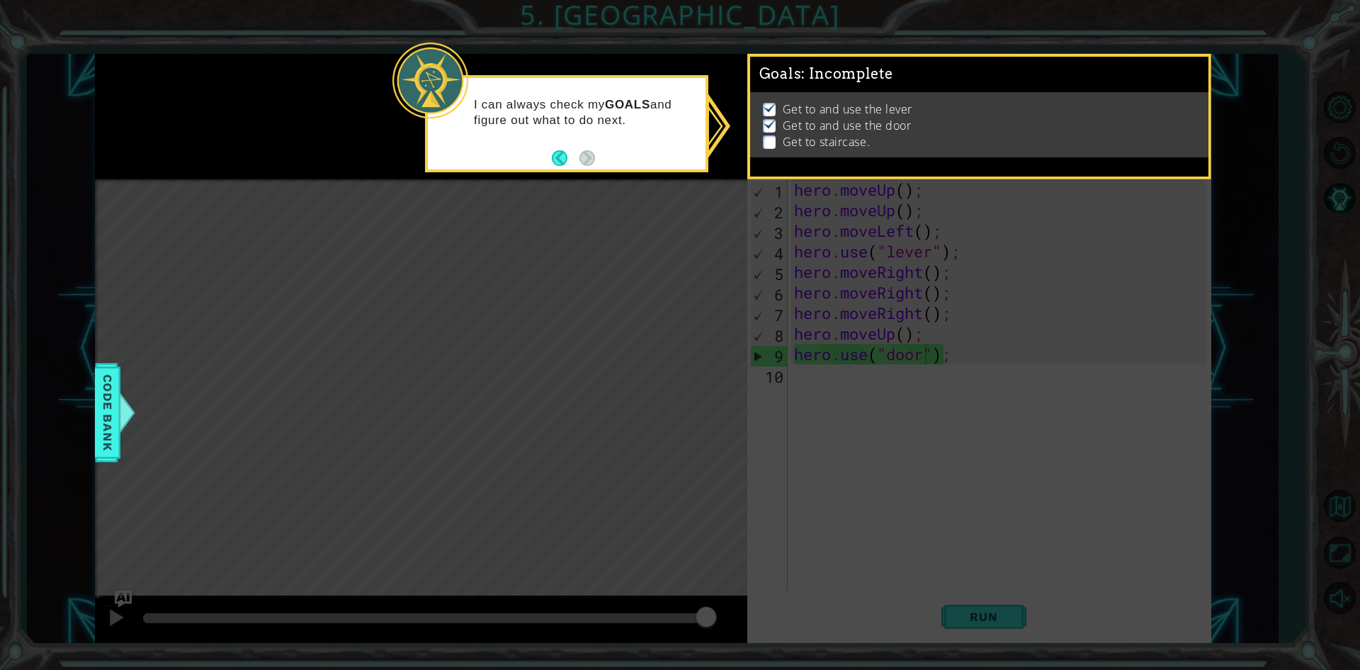
click at [639, 247] on icon at bounding box center [680, 335] width 1360 height 670
click at [827, 105] on p "Get to and use the lever" at bounding box center [848, 109] width 130 height 16
click at [769, 137] on p at bounding box center [769, 141] width 13 height 13
click at [803, 86] on div "Goals : Incomplete" at bounding box center [979, 75] width 458 height 36
click at [791, 92] on div "Get to and use the lever Get to and use the door Get to staircase." at bounding box center [979, 124] width 458 height 65
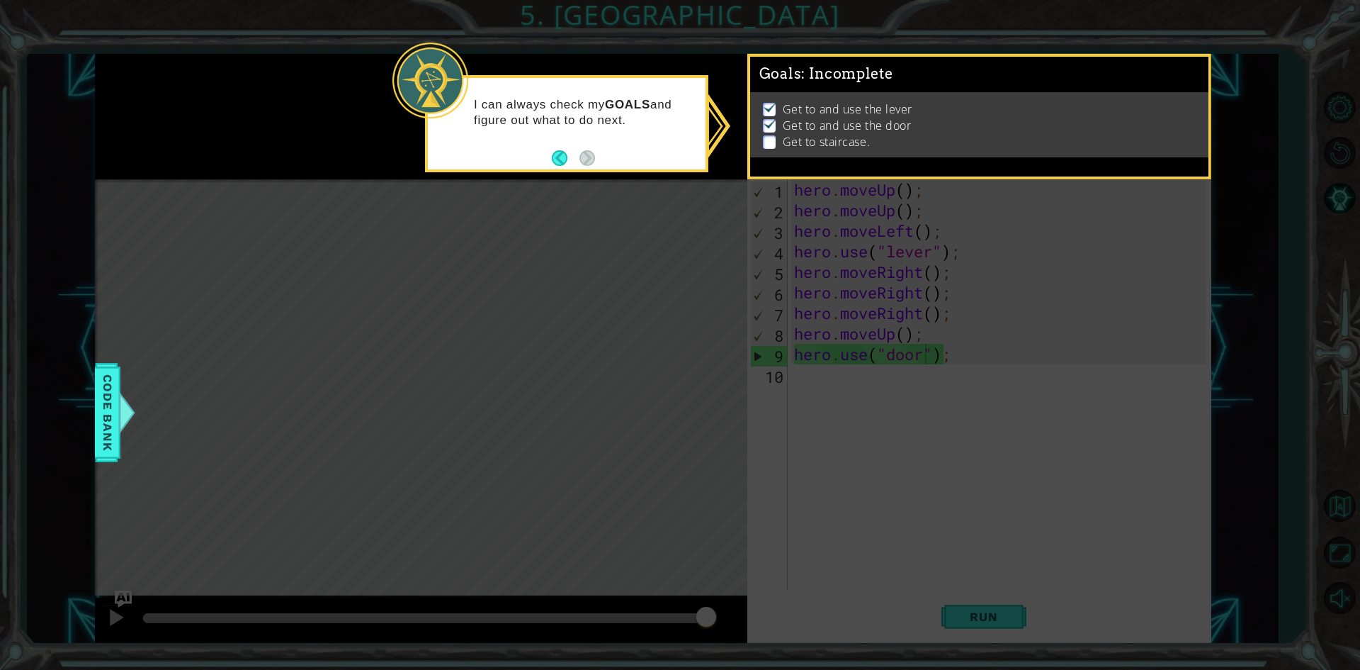
click at [932, 107] on li "Get to and use the lever" at bounding box center [981, 109] width 436 height 16
drag, startPoint x: 1063, startPoint y: 116, endPoint x: 1071, endPoint y: 123, distance: 9.5
click at [1068, 120] on li "Get to and use the door" at bounding box center [981, 126] width 436 height 16
click at [436, 101] on div at bounding box center [430, 81] width 76 height 76
drag, startPoint x: 731, startPoint y: 241, endPoint x: 241, endPoint y: 222, distance: 490.6
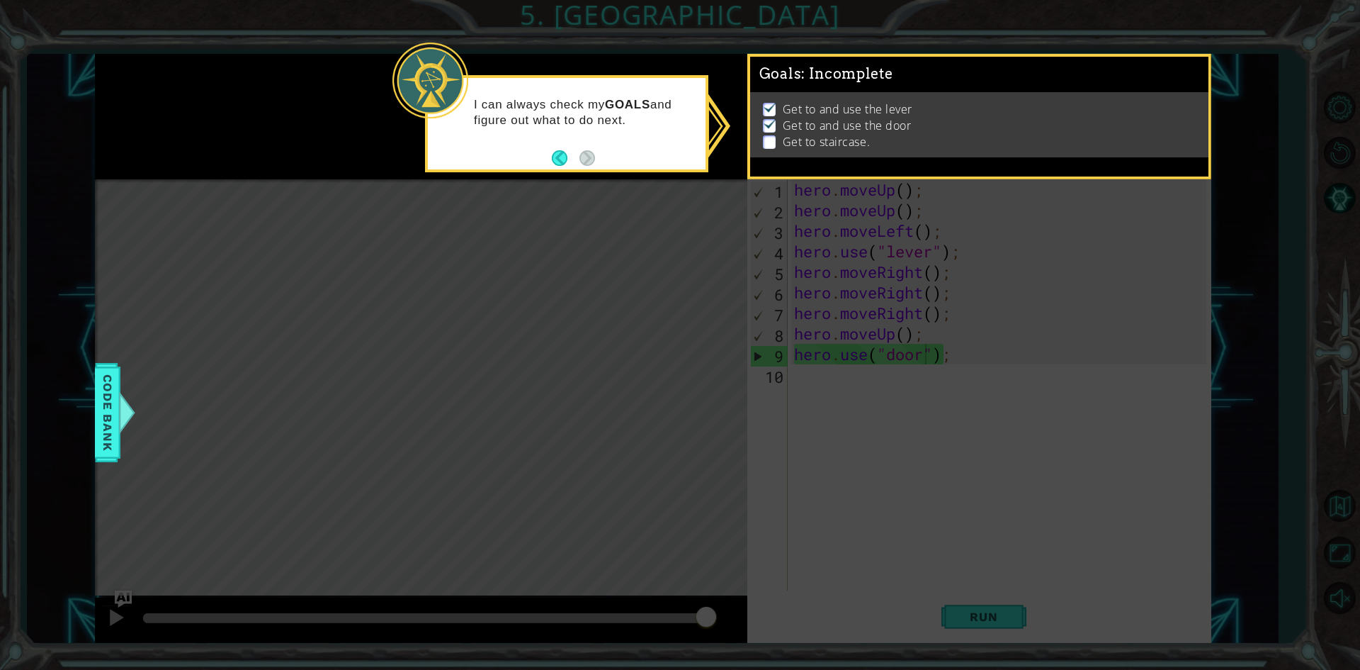
click at [732, 237] on icon at bounding box center [680, 335] width 1360 height 670
drag, startPoint x: 293, startPoint y: 271, endPoint x: 434, endPoint y: 313, distance: 147.3
click at [331, 297] on icon at bounding box center [680, 335] width 1360 height 670
drag, startPoint x: 892, startPoint y: 500, endPoint x: 720, endPoint y: 476, distance: 173.8
click at [641, 388] on icon at bounding box center [680, 335] width 1360 height 670
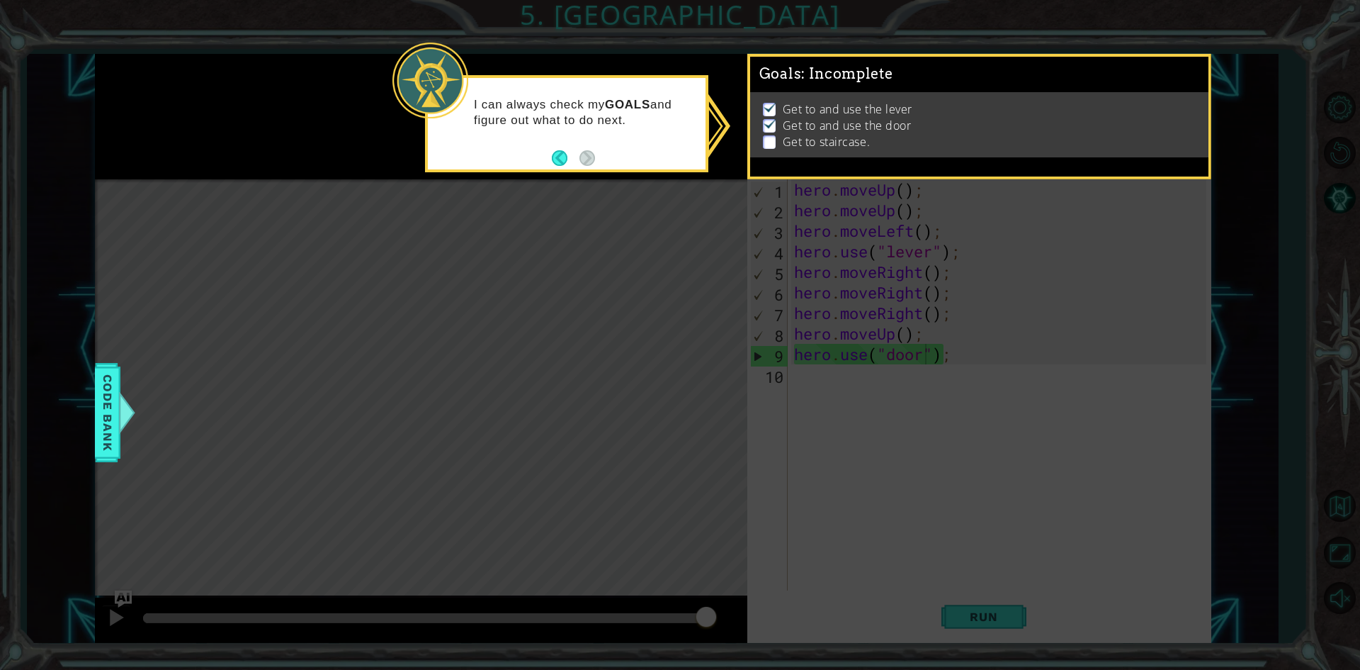
drag, startPoint x: 720, startPoint y: 476, endPoint x: 934, endPoint y: 461, distance: 214.5
click at [889, 495] on icon at bounding box center [680, 335] width 1360 height 670
drag, startPoint x: 938, startPoint y: 439, endPoint x: 733, endPoint y: 436, distance: 205.5
click at [742, 441] on icon at bounding box center [680, 335] width 1360 height 670
click at [554, 159] on button "Back" at bounding box center [566, 158] width 28 height 16
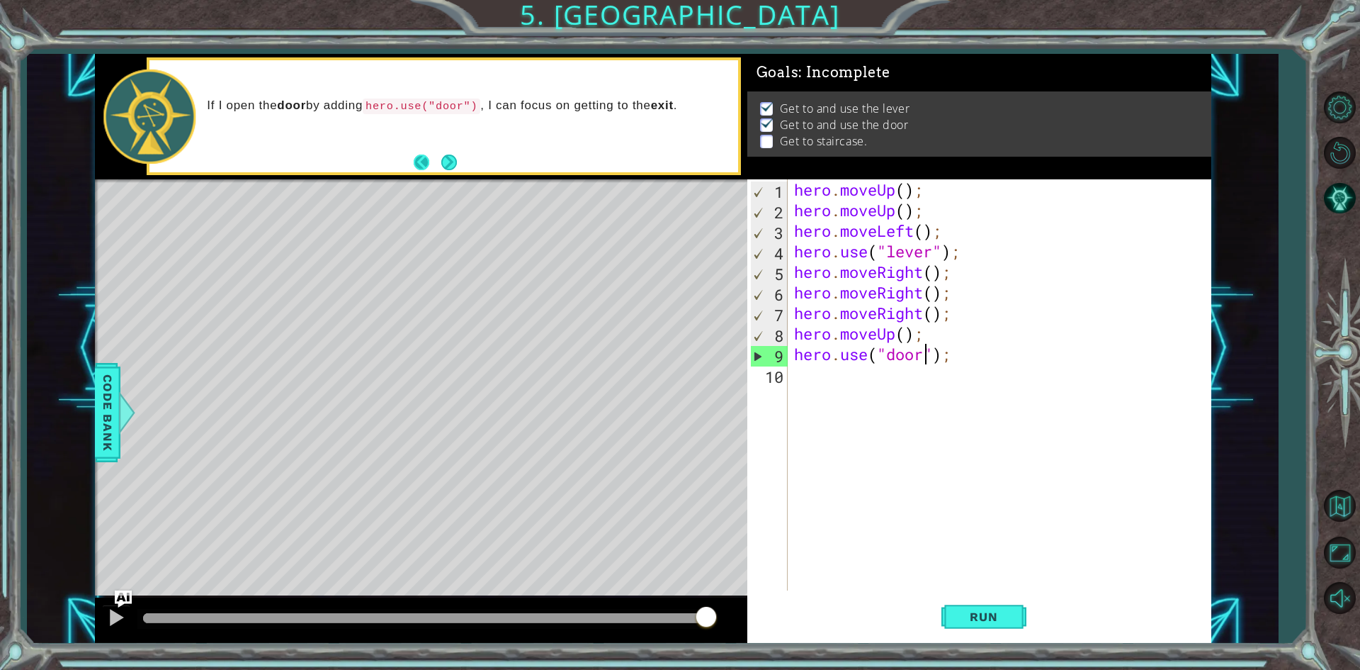
click at [419, 162] on button "Back" at bounding box center [428, 162] width 28 height 16
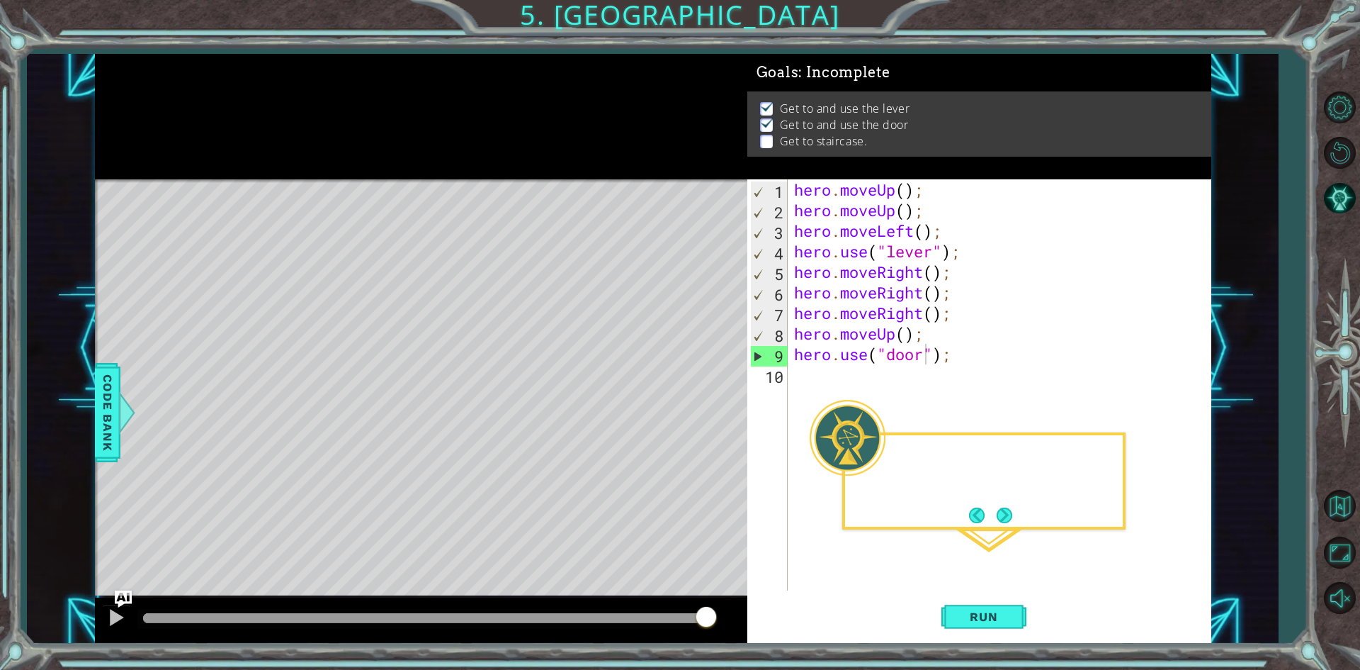
click at [419, 162] on div at bounding box center [421, 116] width 653 height 125
click at [975, 524] on footer at bounding box center [990, 514] width 43 height 21
click at [1010, 616] on span "Run" at bounding box center [984, 616] width 56 height 14
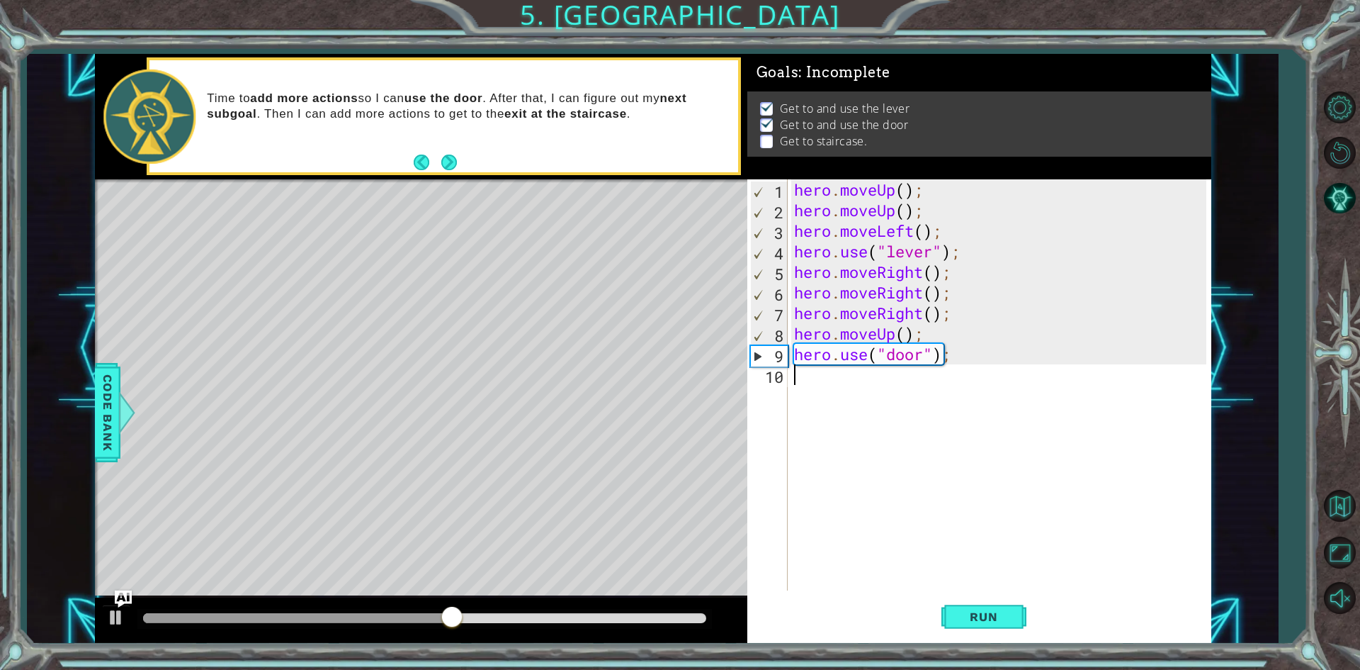
click at [871, 396] on div "hero . moveUp ( ) ; hero . moveUp ( ) ; hero . moveLeft ( ) ; hero . use ( "lev…" at bounding box center [1002, 405] width 422 height 452
type textarea "m"
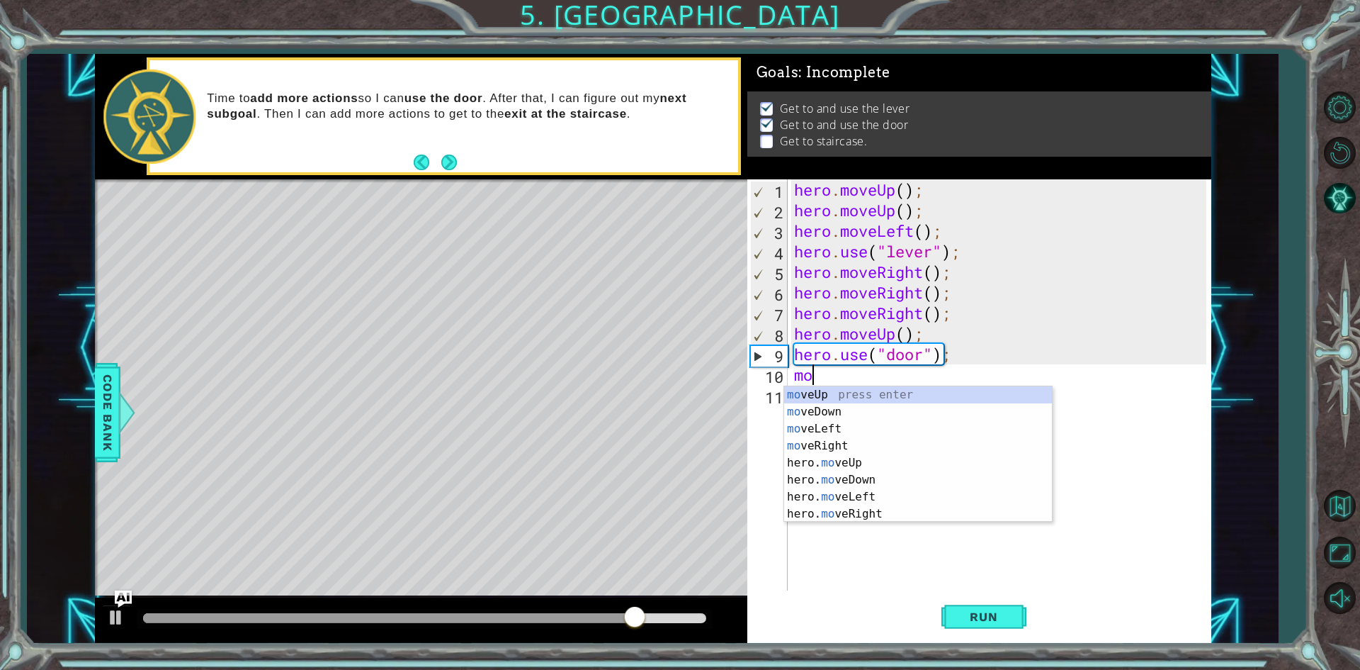
type textarea "mov"
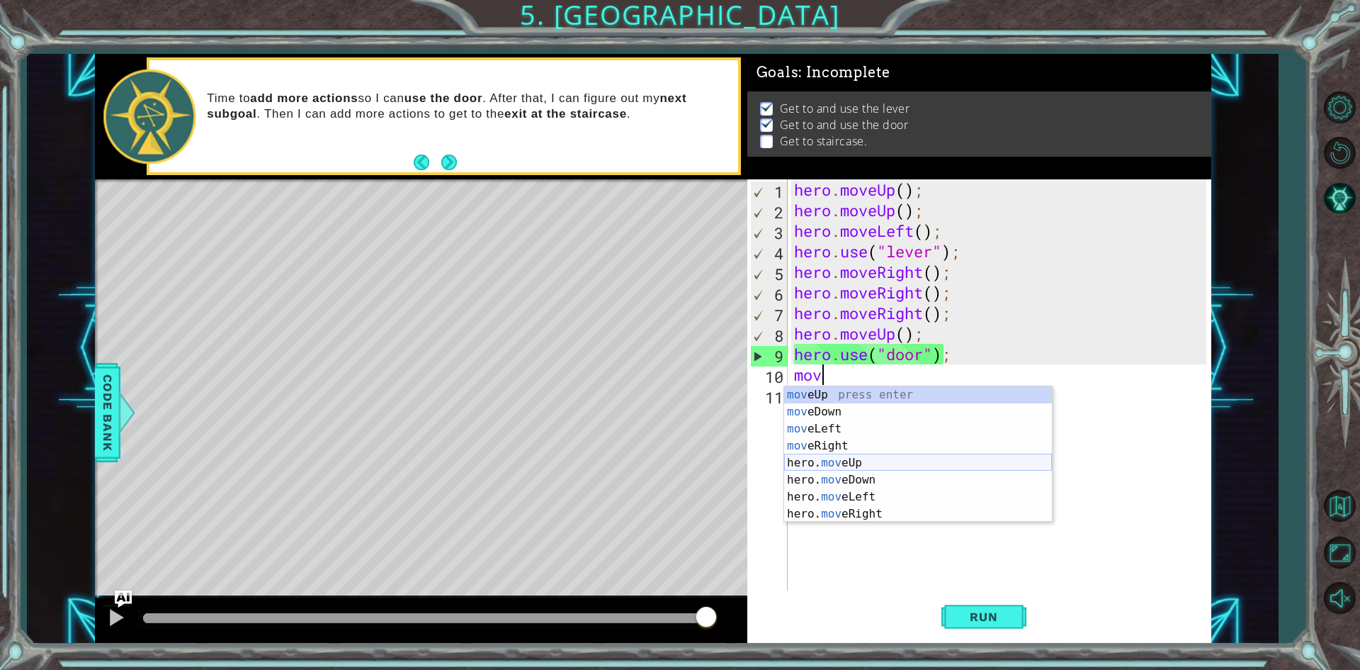
click at [867, 467] on div "mov eUp press enter mov eDown press enter mov eLeft press enter mov eRight pres…" at bounding box center [918, 471] width 268 height 170
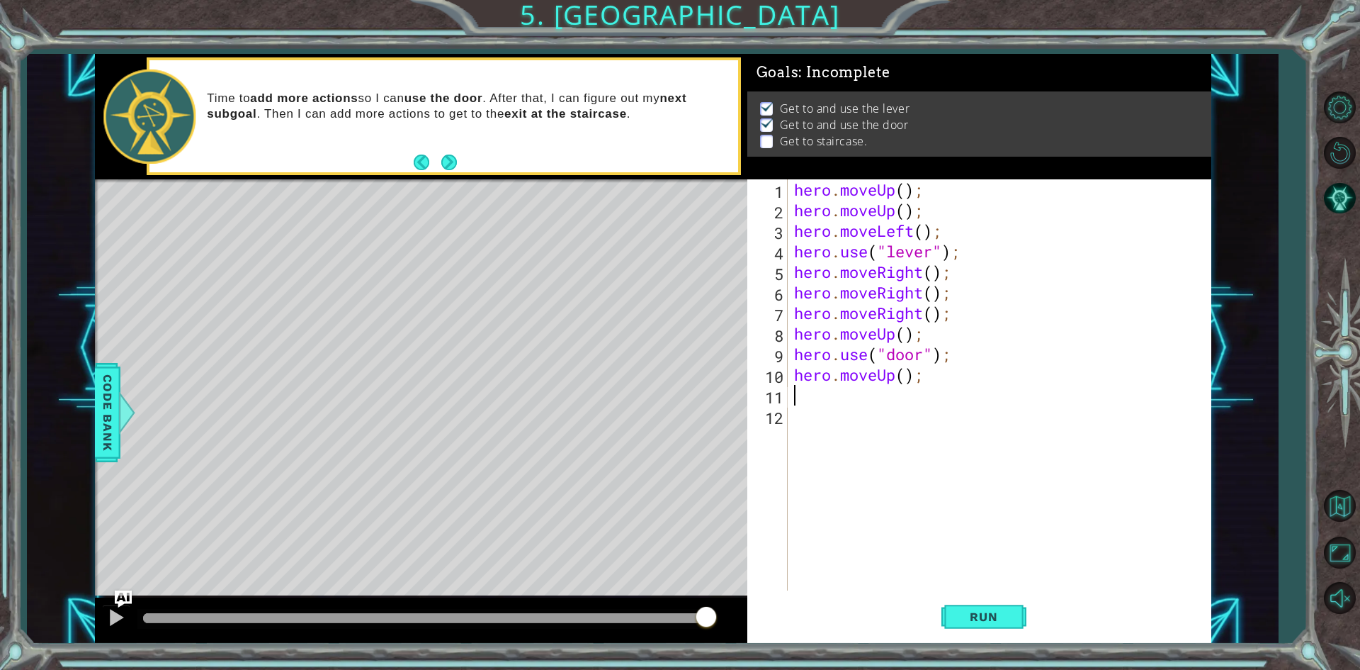
type textarea "h"
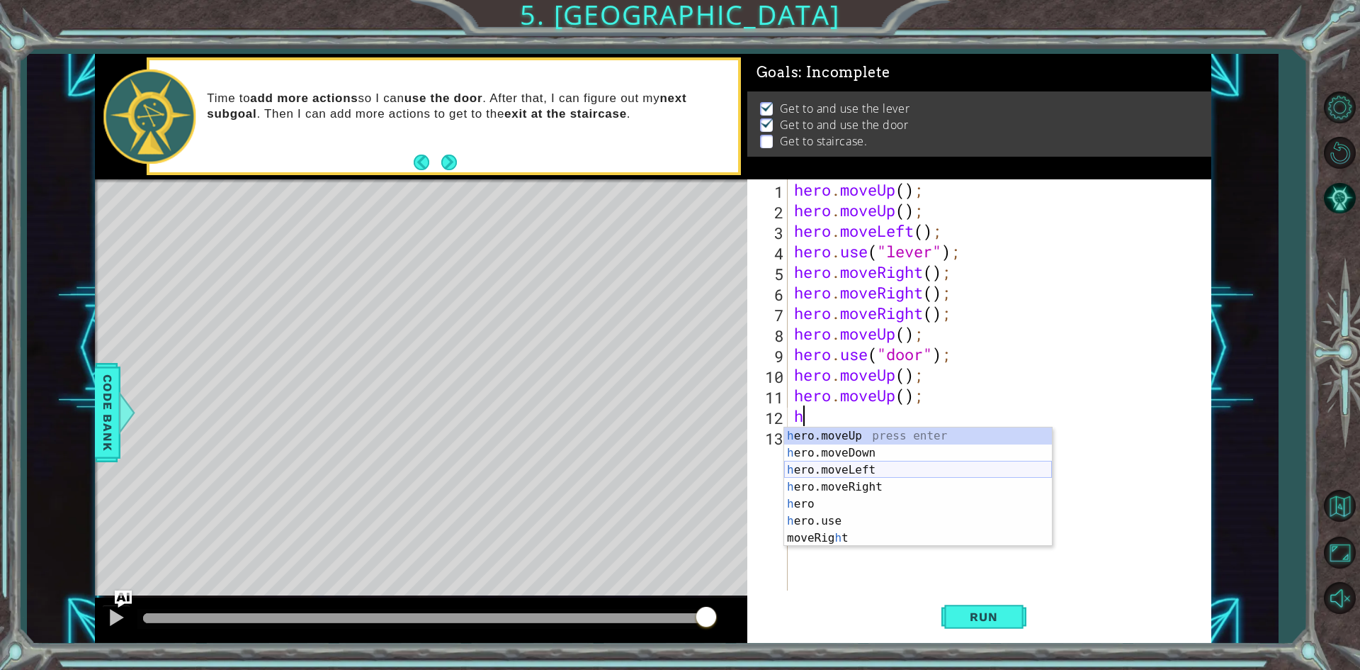
click at [857, 466] on div "h ero.moveUp press enter h ero.moveDown press enter h ero.moveLeft press enter …" at bounding box center [918, 503] width 268 height 153
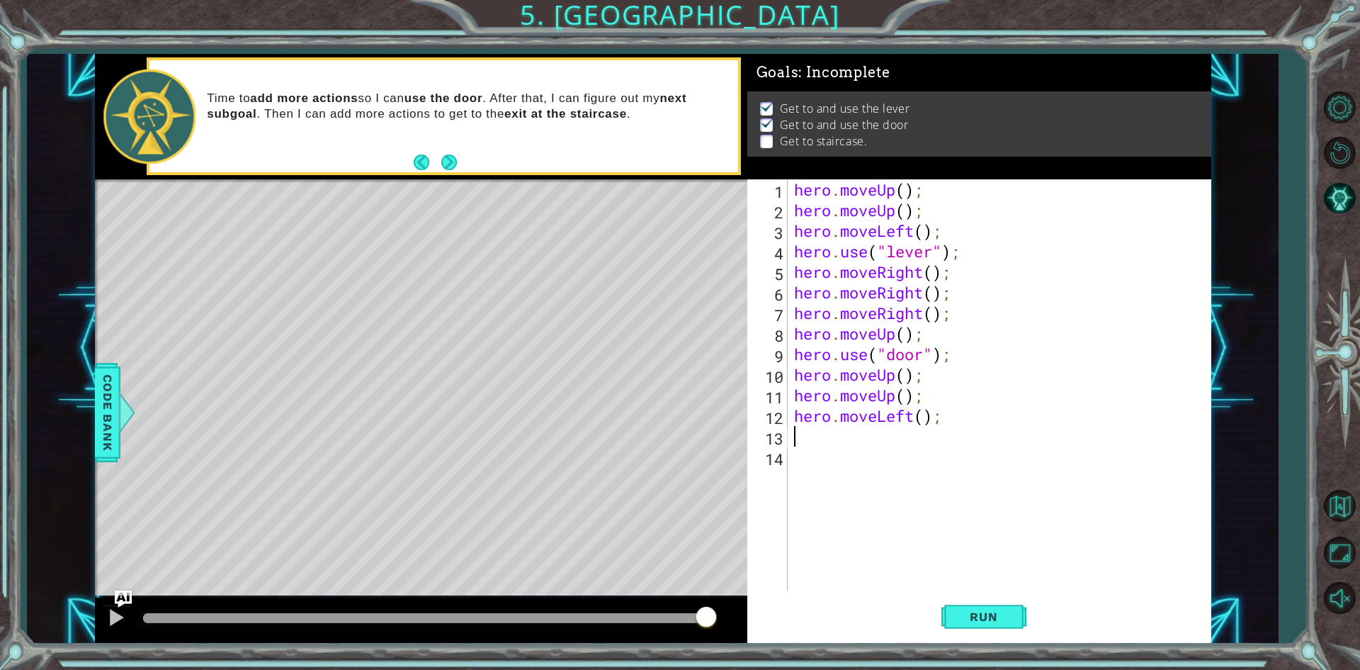
type textarea "h"
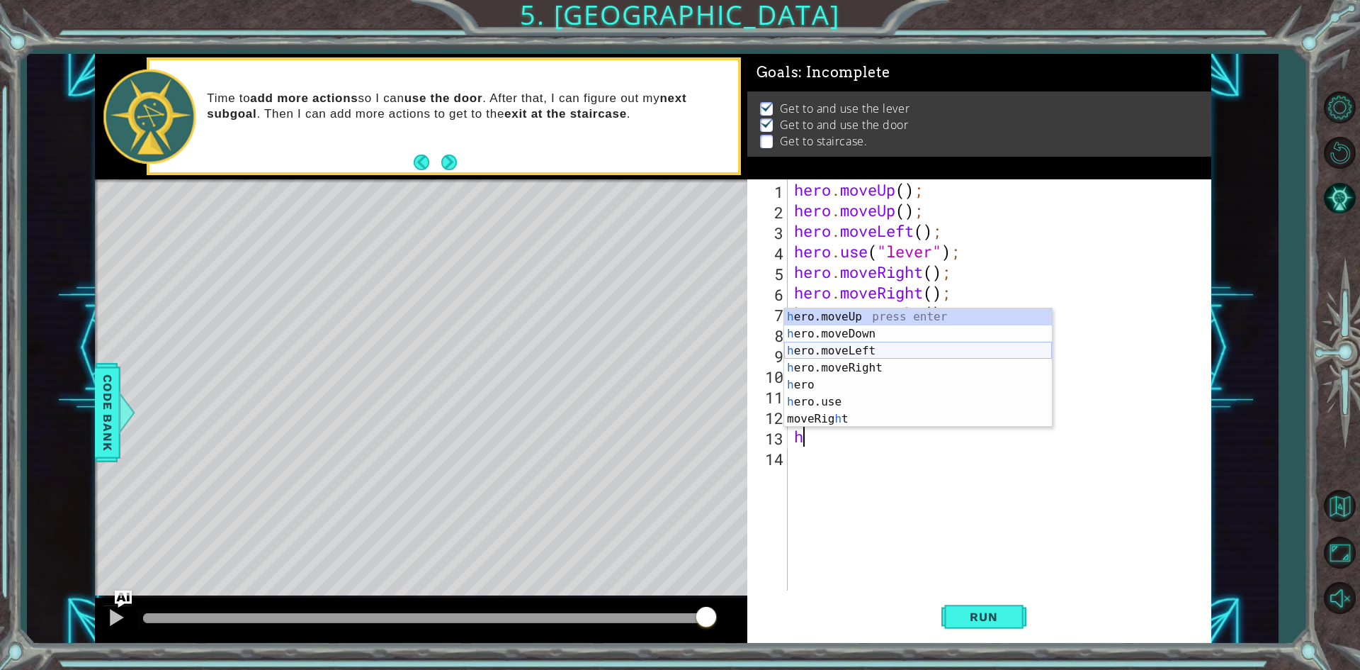
click at [901, 354] on div "h ero.moveUp press enter h ero.moveDown press enter h ero.moveLeft press enter …" at bounding box center [918, 384] width 268 height 153
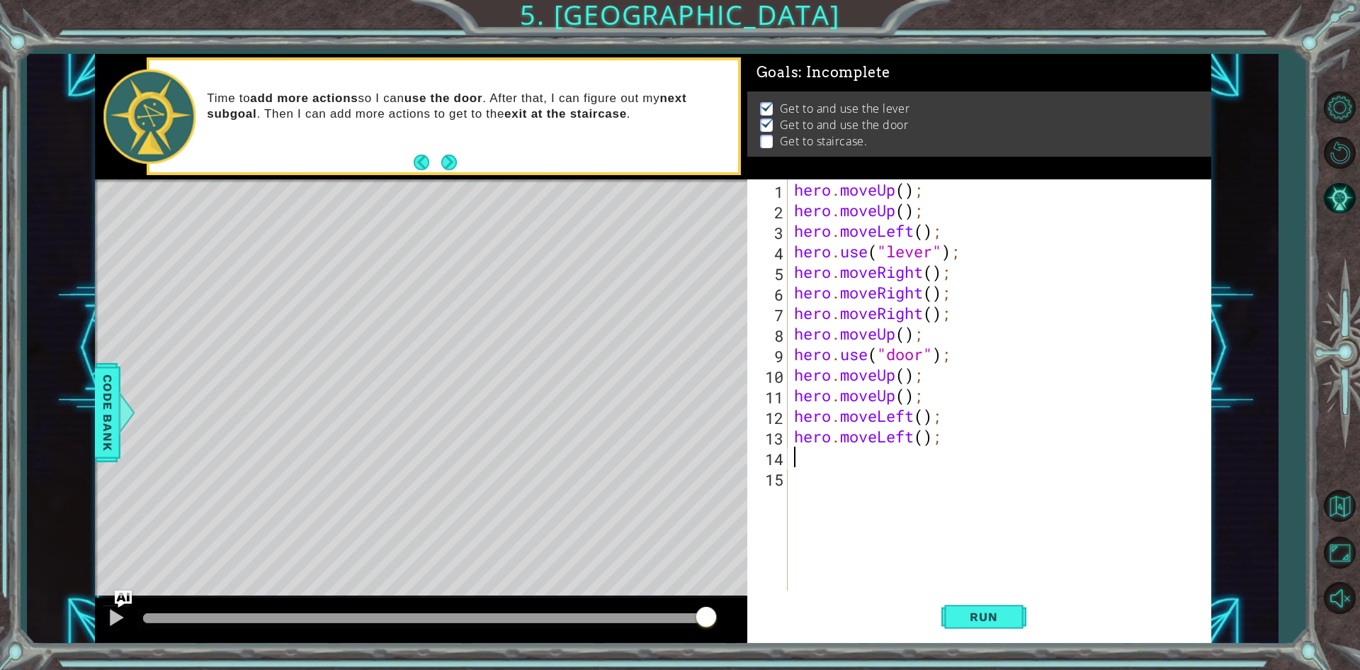
type textarea "h"
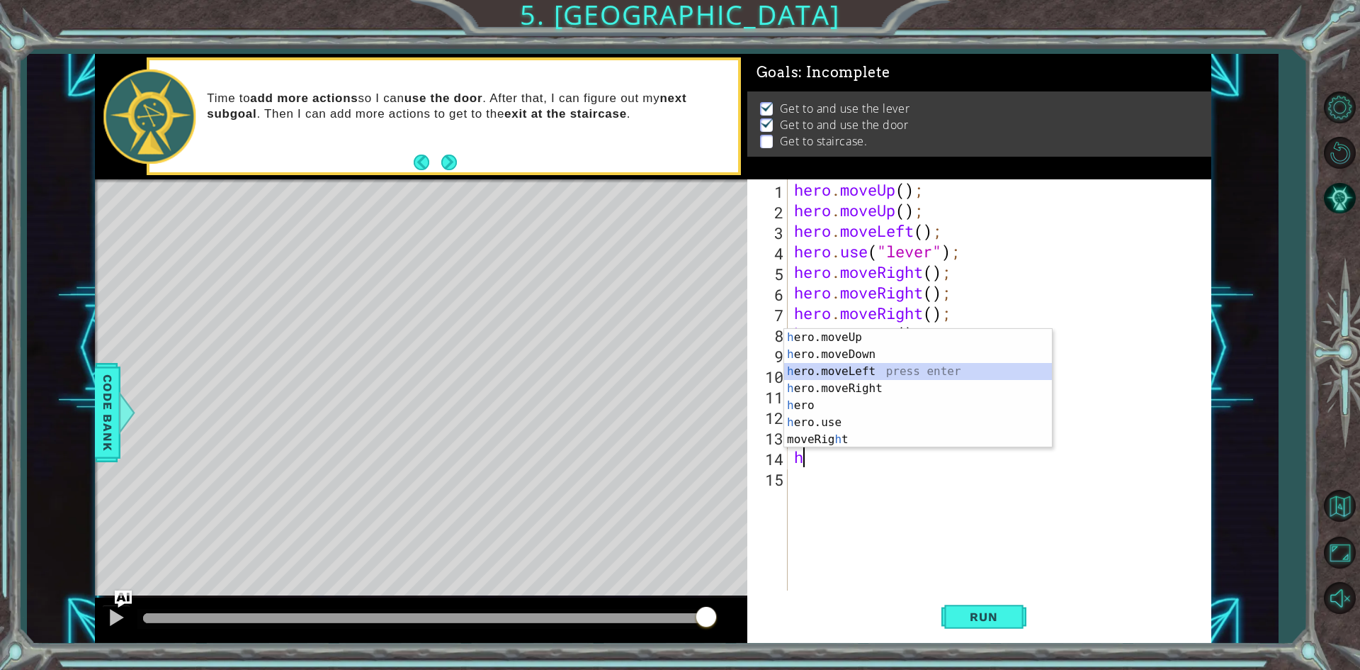
click at [883, 368] on div "h ero.moveUp press enter h ero.moveDown press enter h ero.moveLeft press enter …" at bounding box center [918, 405] width 268 height 153
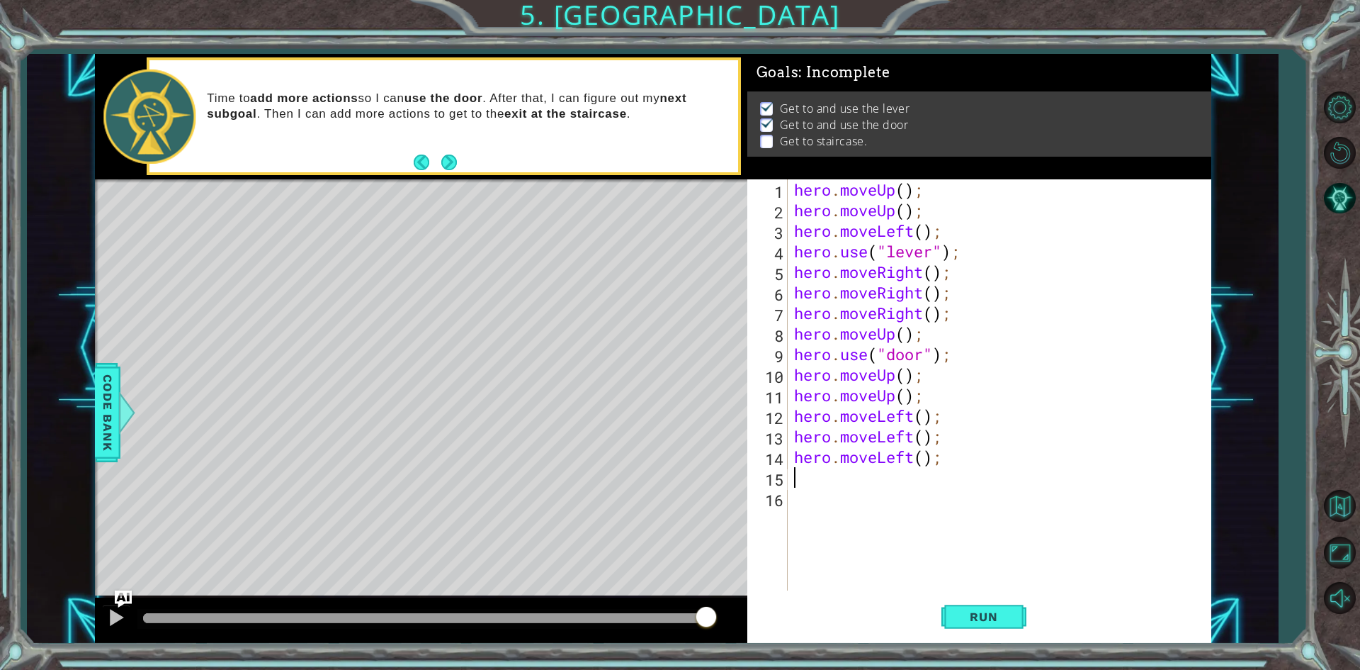
type textarea "h"
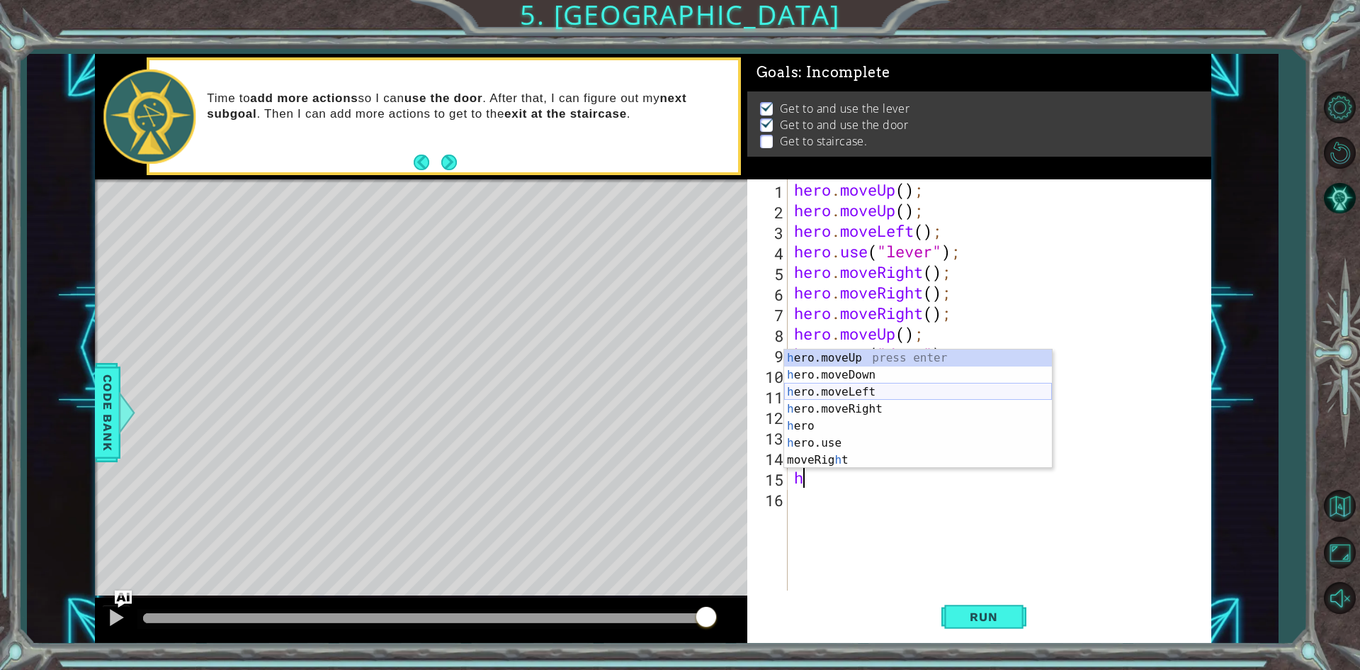
click at [869, 397] on div "h ero.moveUp press enter h ero.moveDown press enter h ero.moveLeft press enter …" at bounding box center [918, 425] width 268 height 153
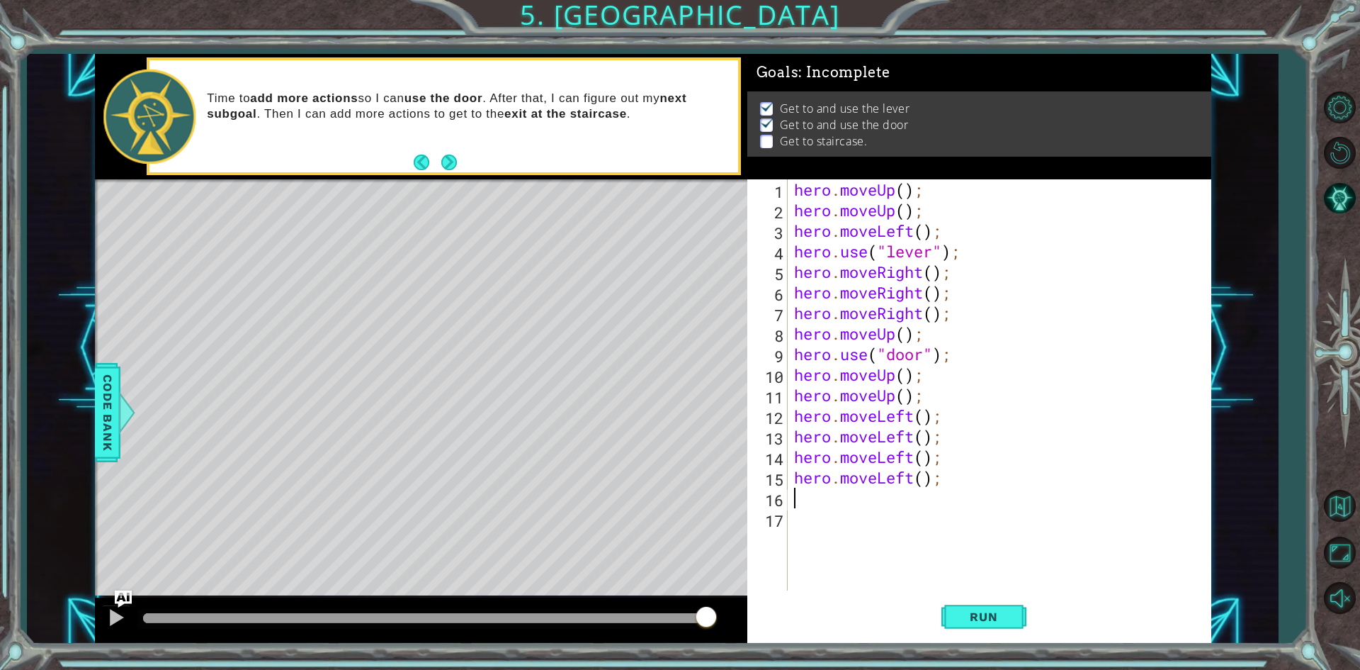
type textarea "h"
click at [983, 620] on span "Run" at bounding box center [984, 616] width 56 height 14
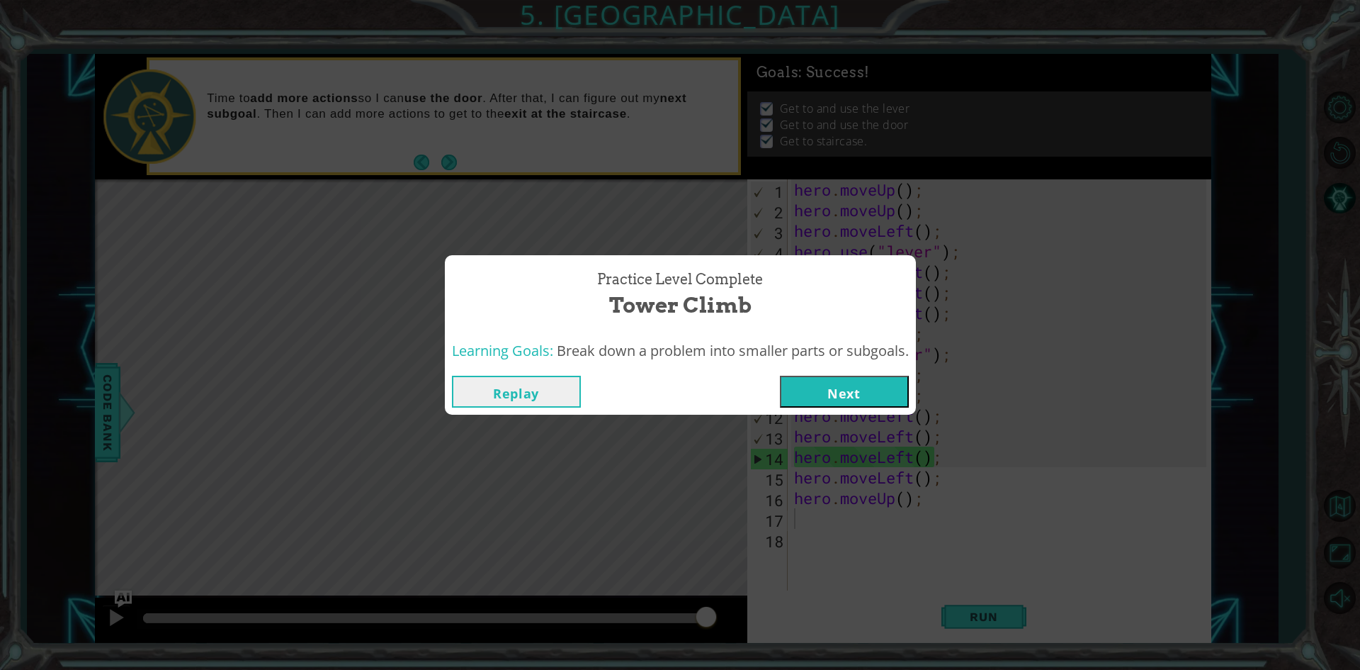
click at [899, 389] on button "Next" at bounding box center [844, 391] width 129 height 32
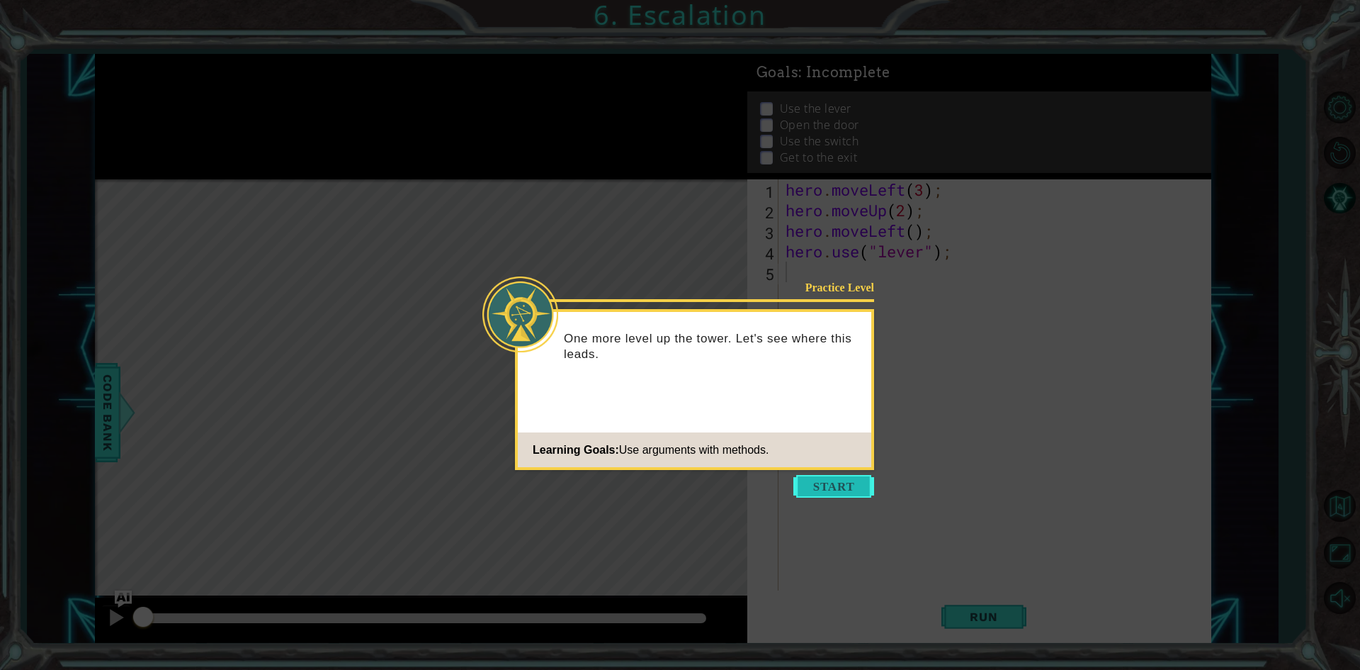
click at [834, 479] on button "Start" at bounding box center [833, 486] width 81 height 23
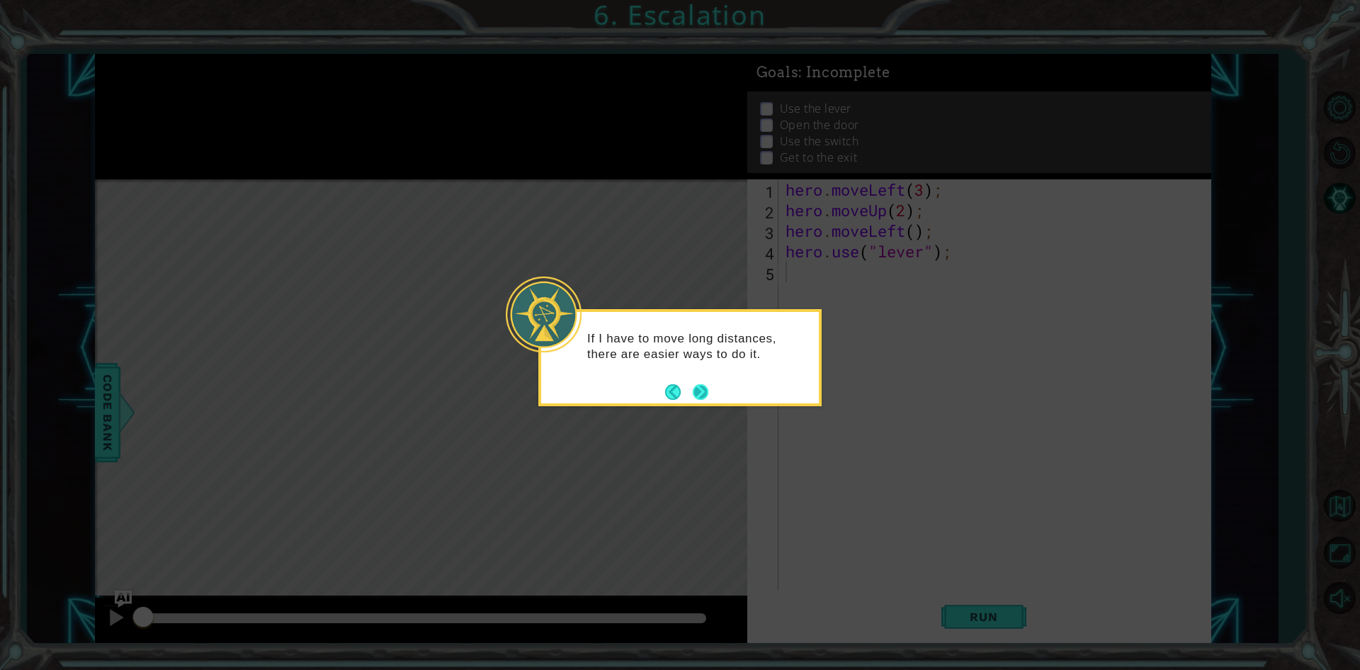
click at [704, 392] on button "Next" at bounding box center [700, 391] width 22 height 22
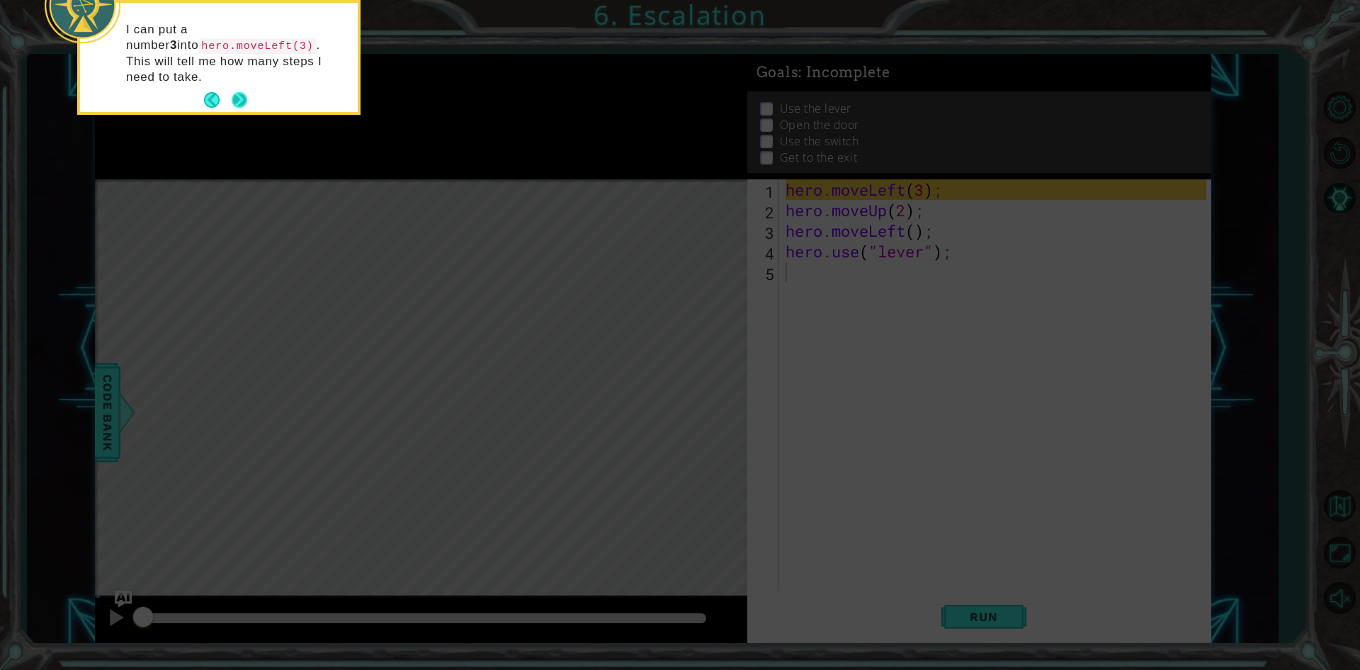
click at [248, 92] on button "Next" at bounding box center [240, 100] width 16 height 16
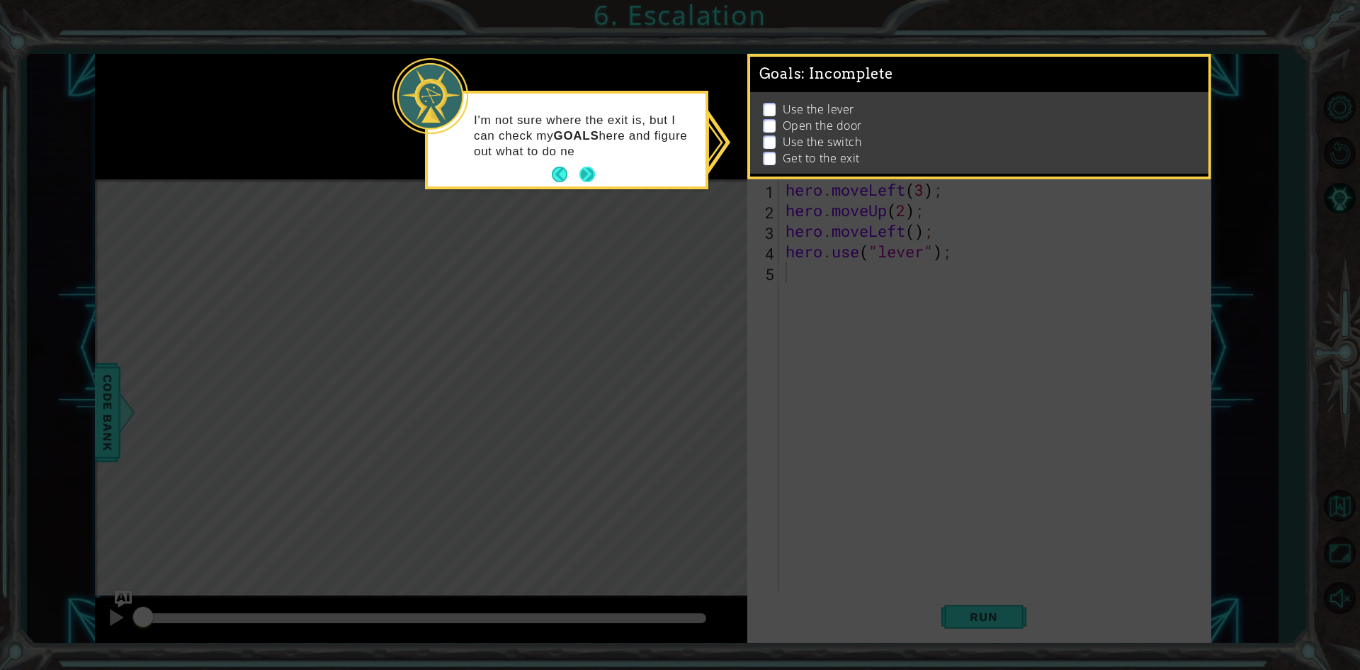
click at [592, 171] on button "Next" at bounding box center [588, 174] width 16 height 16
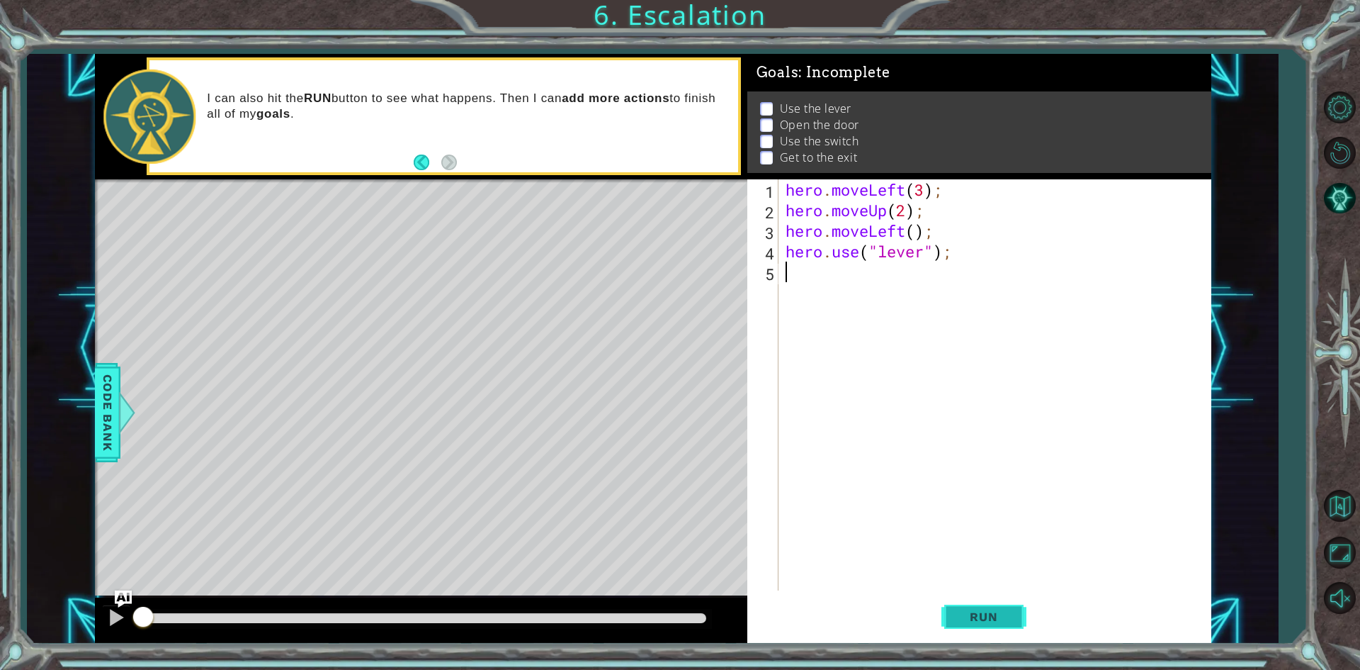
click at [990, 597] on button "Run" at bounding box center [984, 617] width 85 height 46
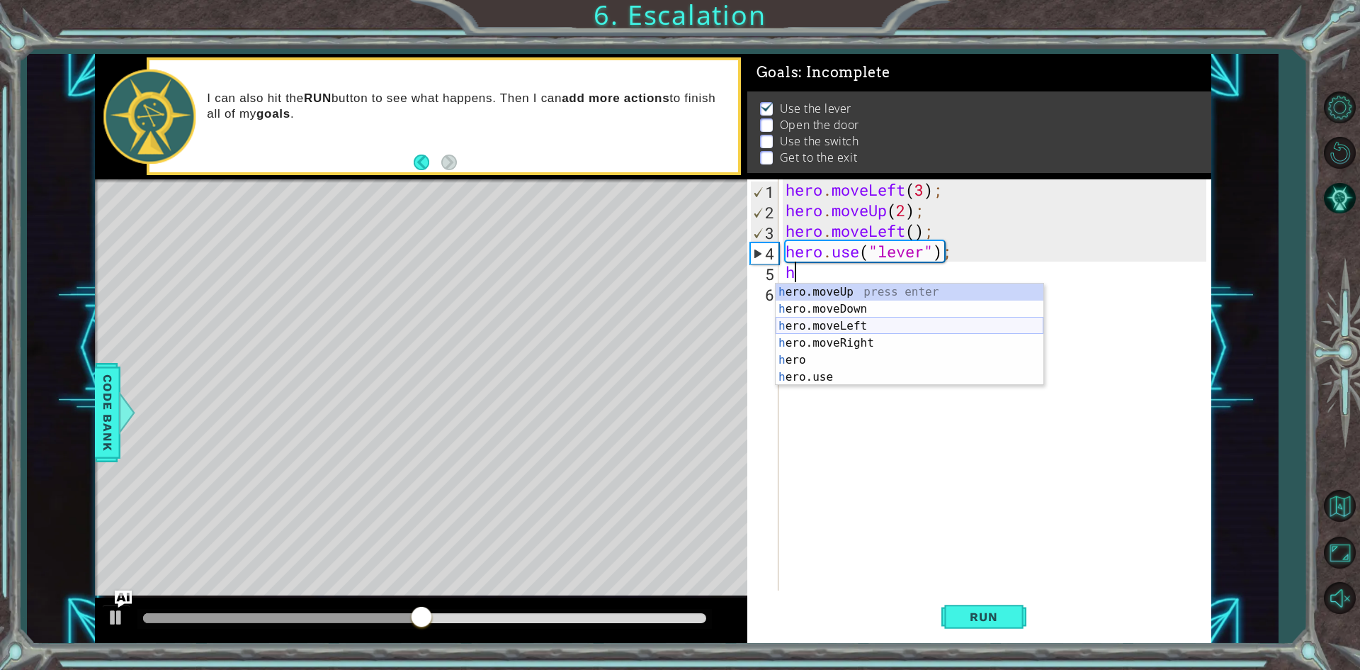
click at [891, 327] on div "h ero.moveUp press enter h ero.moveDown press enter h ero.moveLeft press enter …" at bounding box center [910, 351] width 268 height 136
type textarea "hero.moveLeft(1);"
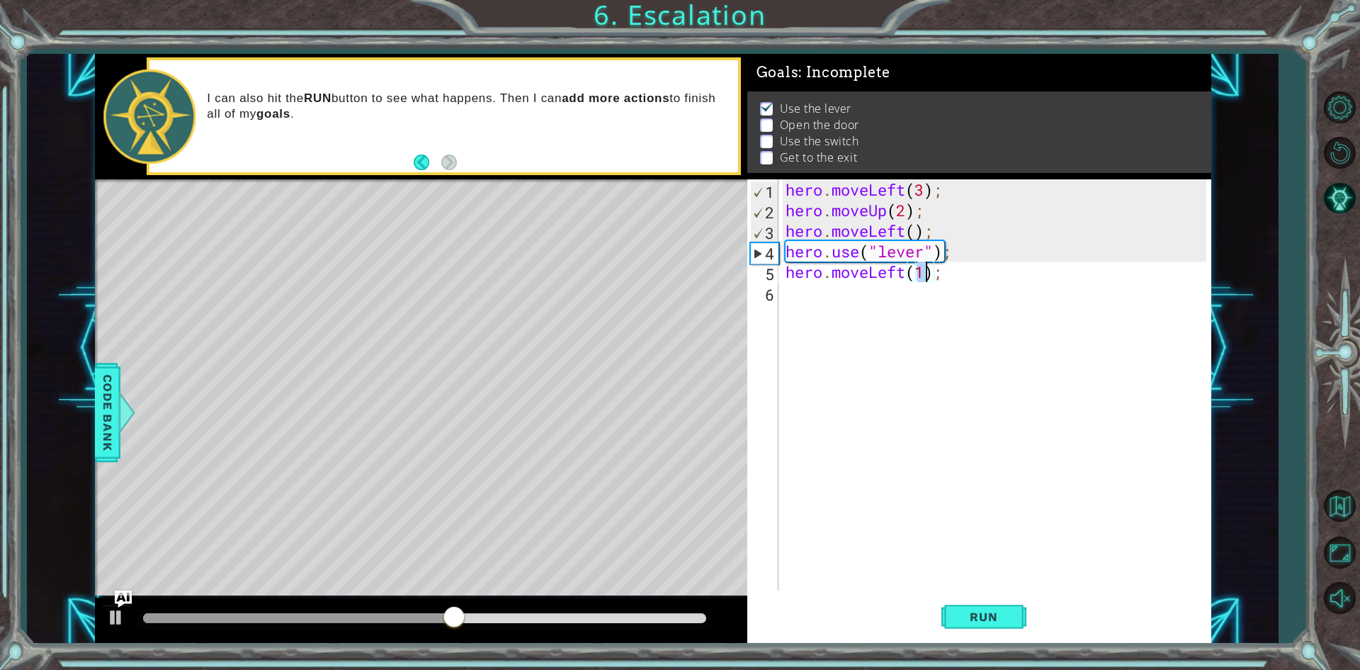
click at [889, 307] on div "hero . moveLeft ( 3 ) ; hero . moveUp ( 2 ) ; hero . moveLeft ( ) ; hero . use …" at bounding box center [998, 405] width 431 height 452
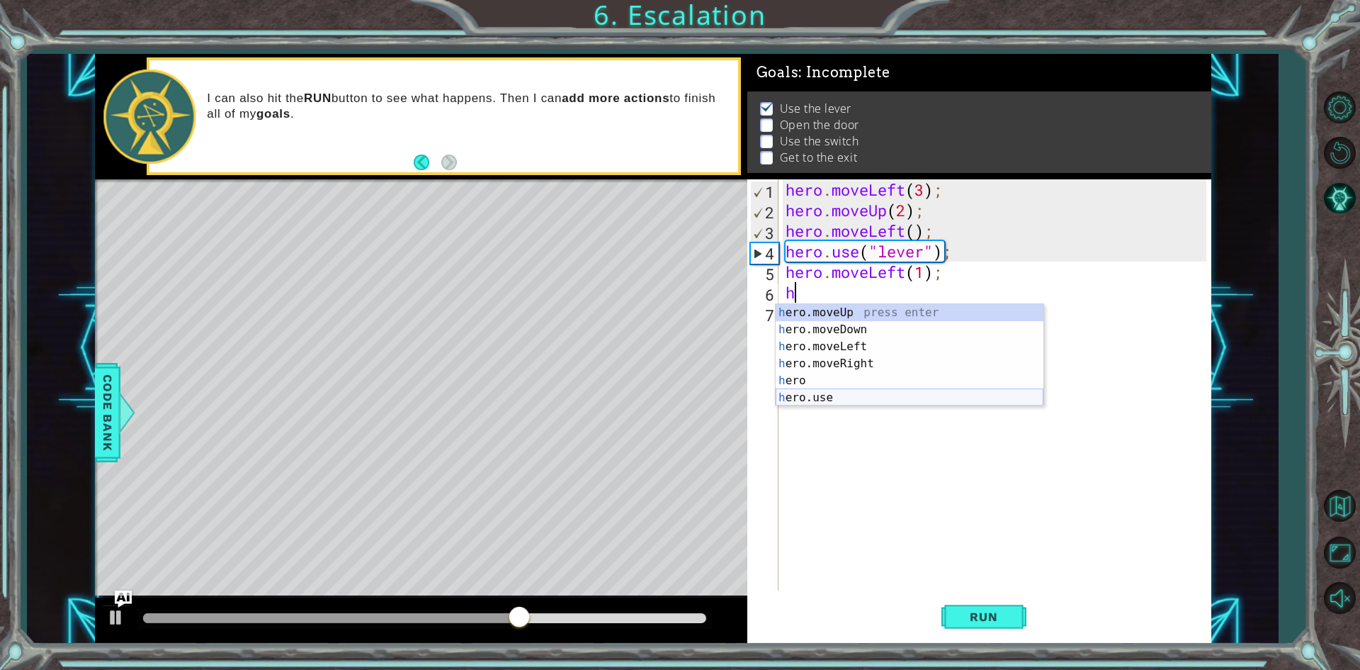
click at [864, 395] on div "h ero.moveUp press enter h ero.moveDown press enter h ero.moveLeft press enter …" at bounding box center [910, 372] width 268 height 136
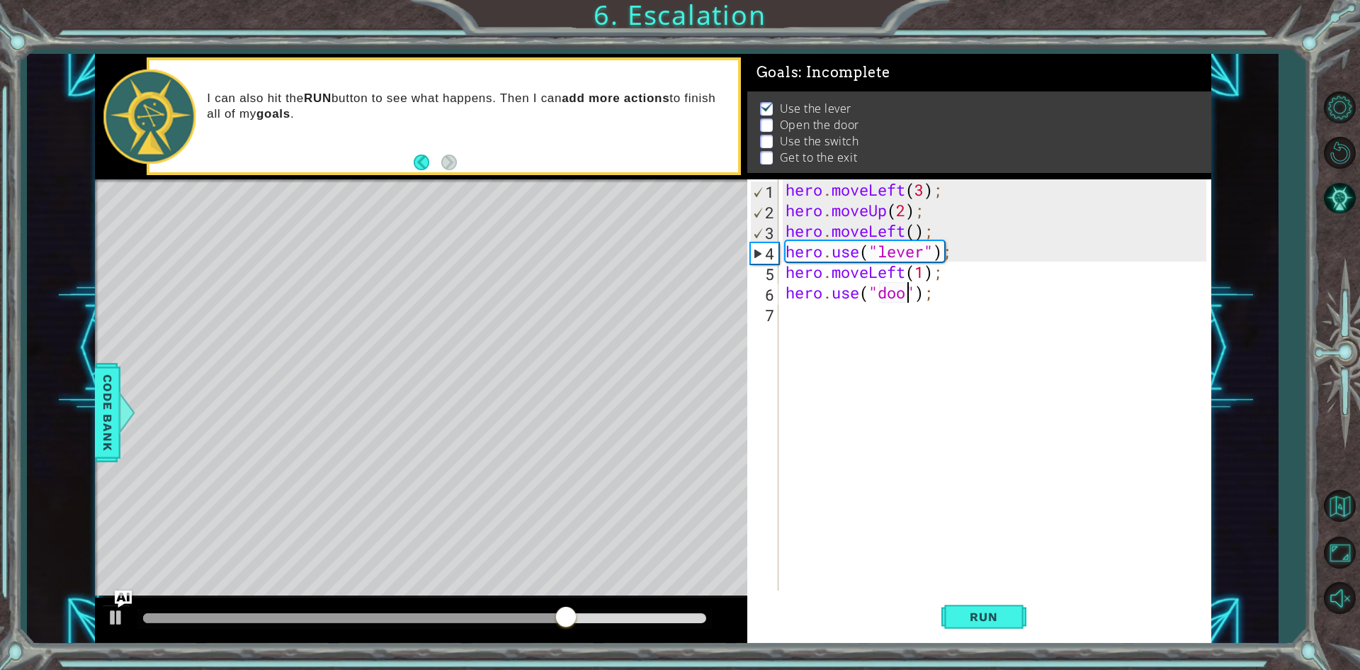
scroll to position [0, 6]
type textarea "hero.use("door");"
click at [994, 620] on span "Run" at bounding box center [984, 616] width 56 height 14
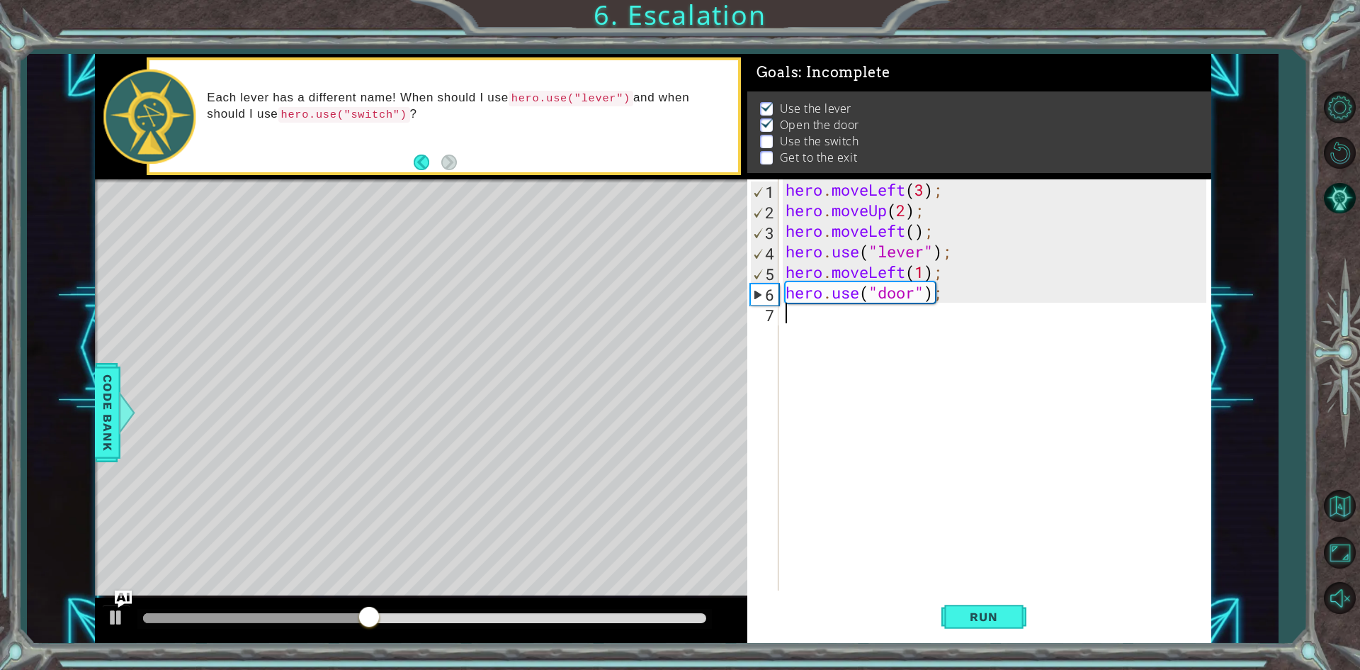
click at [949, 334] on div "hero . moveLeft ( 3 ) ; hero . moveUp ( 2 ) ; hero . moveLeft ( ) ; hero . use …" at bounding box center [998, 405] width 431 height 452
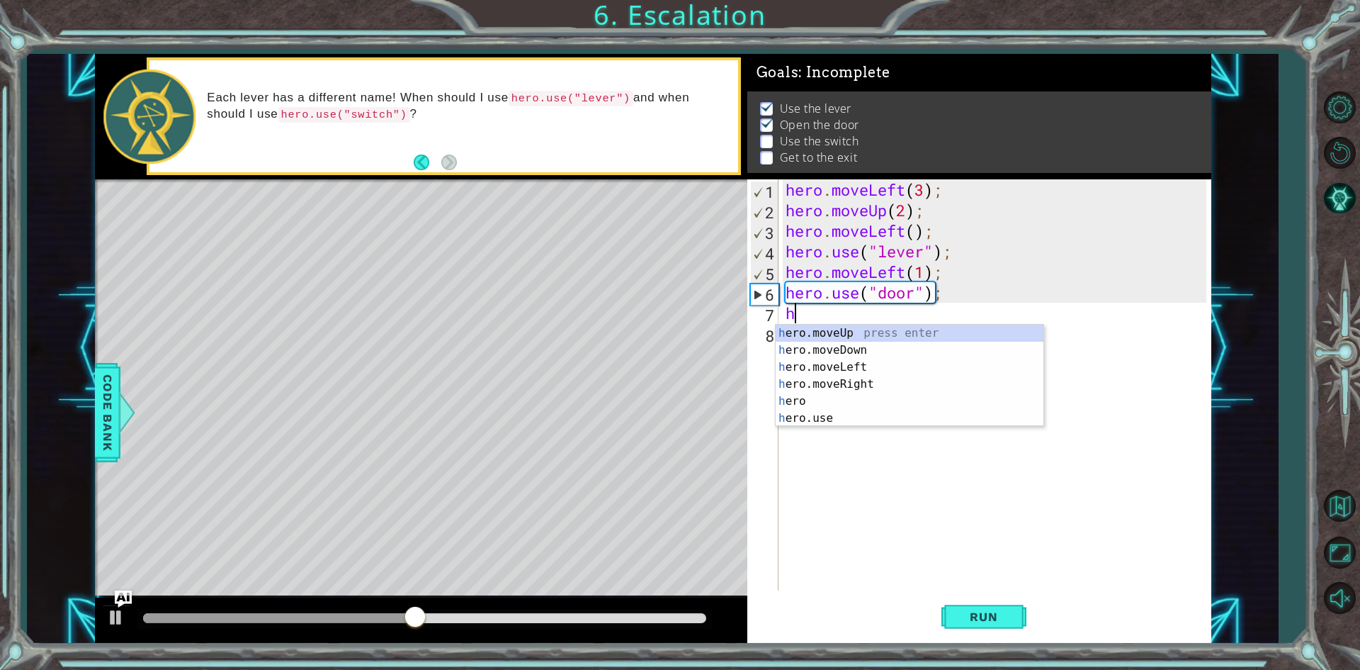
click at [949, 334] on div "h ero.moveUp press enter h ero.moveDown press enter h ero.moveLeft press enter …" at bounding box center [910, 392] width 268 height 136
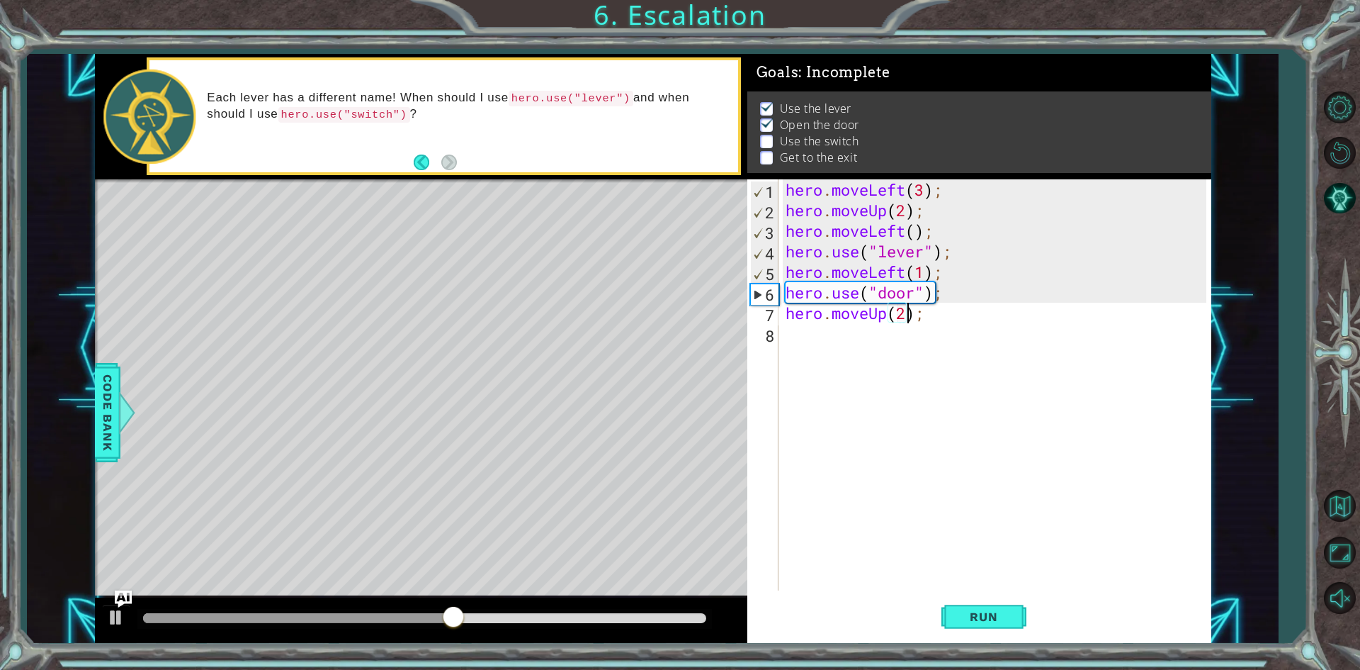
scroll to position [0, 5]
type textarea "hero.moveUp(2);"
click at [981, 619] on span "Run" at bounding box center [984, 616] width 56 height 14
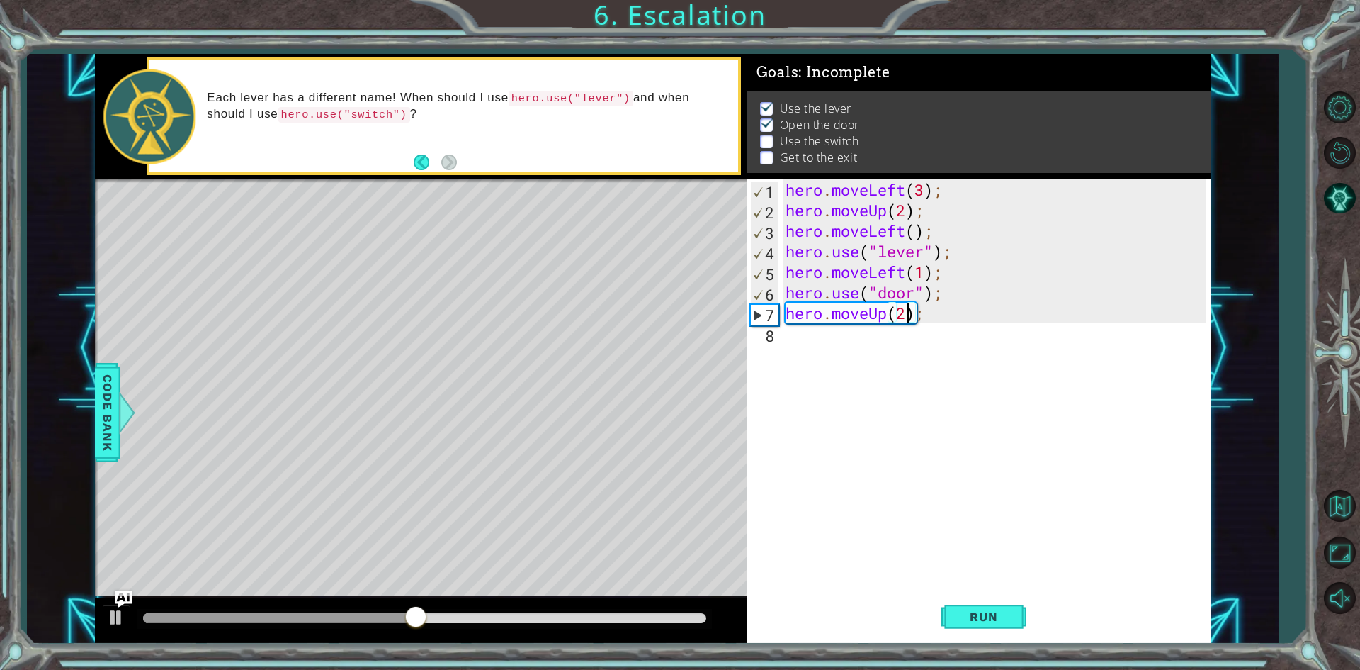
click at [847, 363] on div "hero . moveLeft ( 3 ) ; hero . moveUp ( 2 ) ; hero . moveLeft ( ) ; hero . use …" at bounding box center [998, 405] width 431 height 452
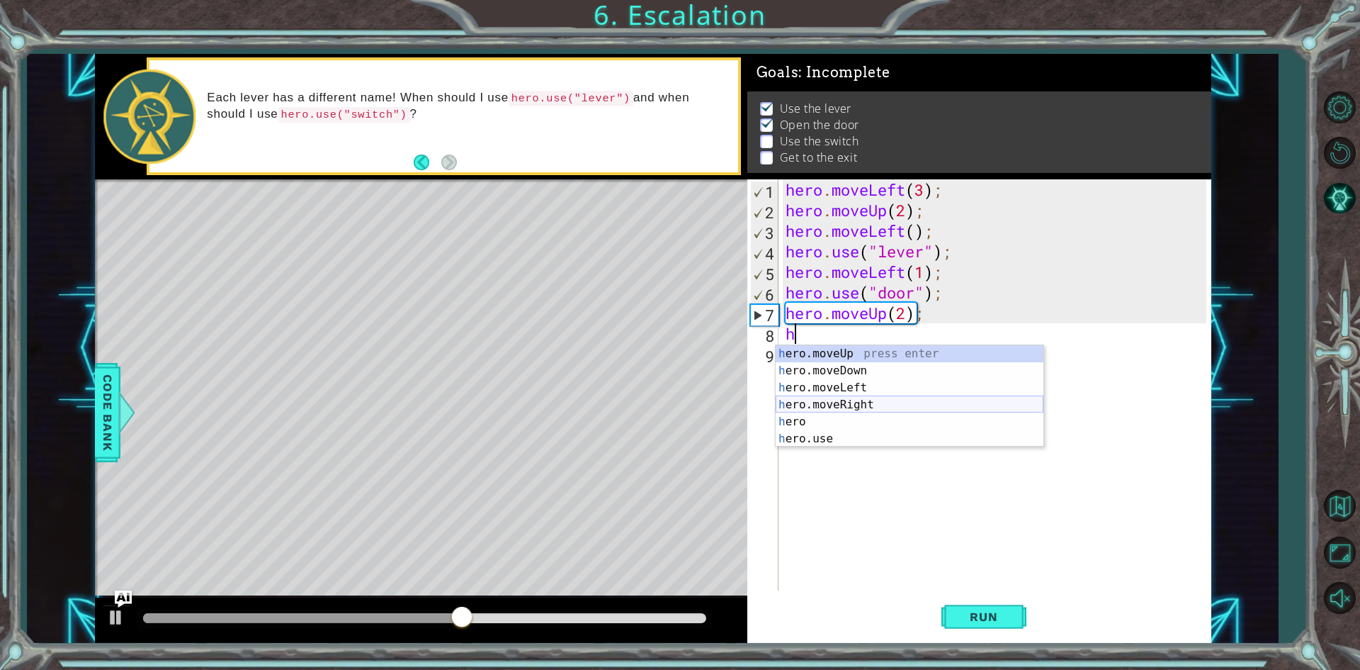
click at [862, 411] on div "h ero.moveUp press enter h ero.moveDown press enter h ero.moveLeft press enter …" at bounding box center [910, 413] width 268 height 136
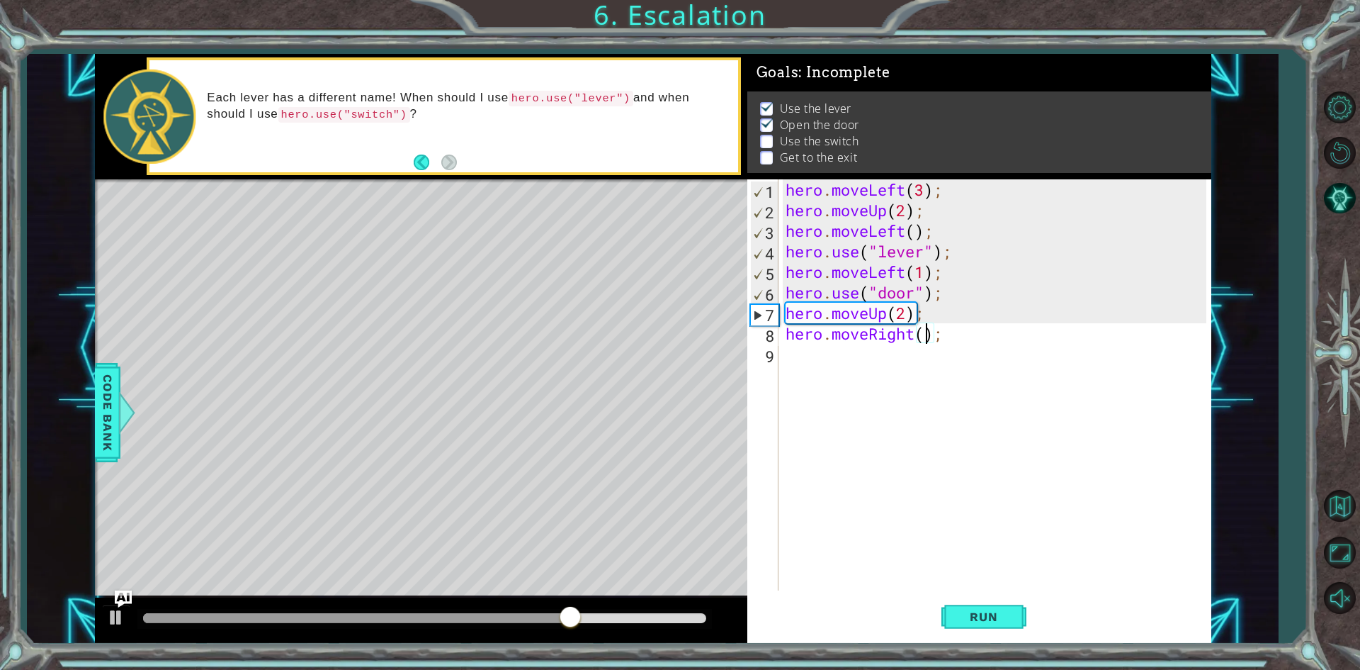
type textarea "hero.moveRight(2);"
click at [806, 368] on div "hero . moveLeft ( 3 ) ; hero . moveUp ( 2 ) ; hero . moveLeft ( ) ; hero . use …" at bounding box center [998, 405] width 431 height 452
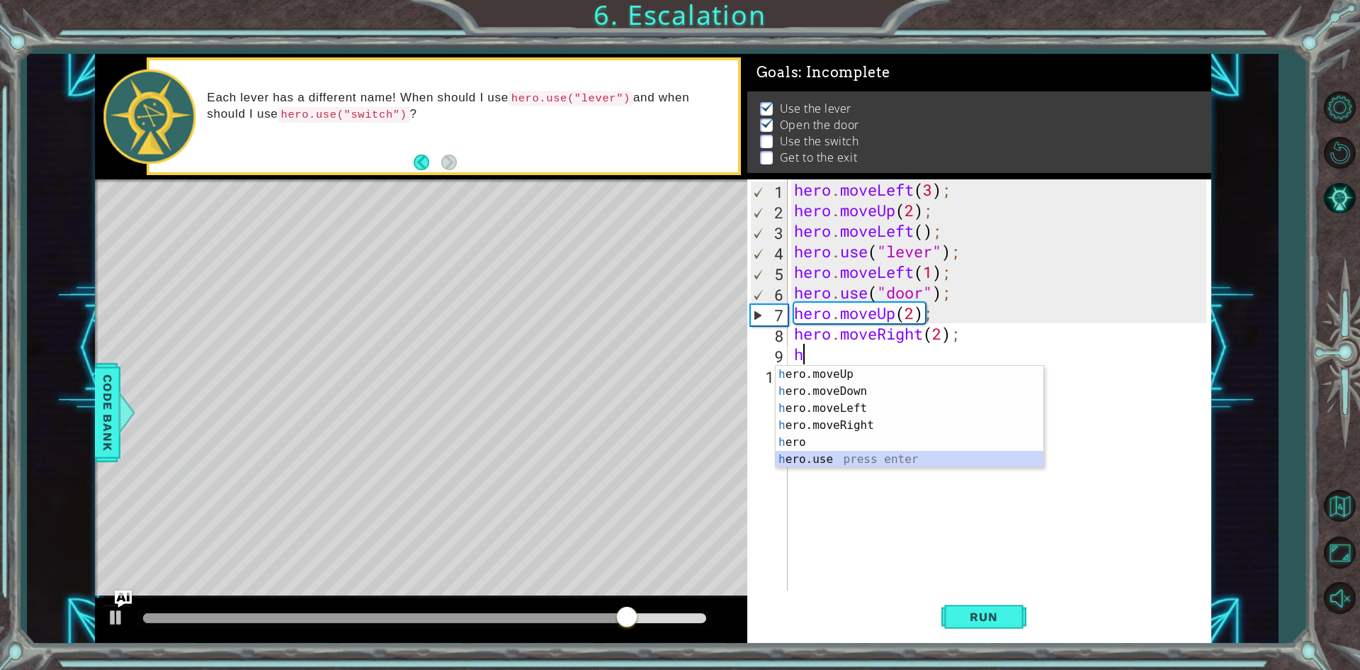
click at [827, 454] on div "h ero.moveUp press enter h ero.moveDown press enter h ero.moveLeft press enter …" at bounding box center [910, 434] width 268 height 136
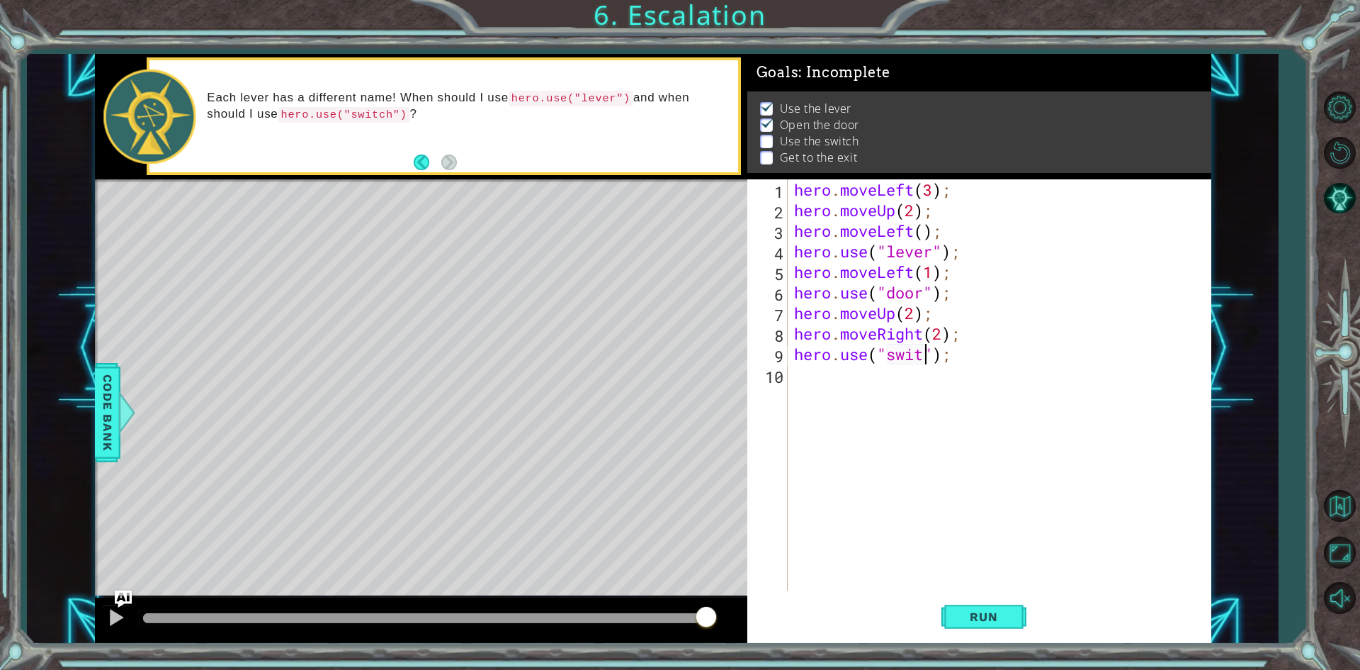
scroll to position [0, 6]
type textarea "hero.use("switch");"
click at [840, 382] on div "hero . moveLeft ( 3 ) ; hero . moveUp ( 2 ) ; hero . moveLeft ( ) ; hero . use …" at bounding box center [1002, 405] width 422 height 452
click at [1018, 616] on button "Run" at bounding box center [984, 617] width 85 height 46
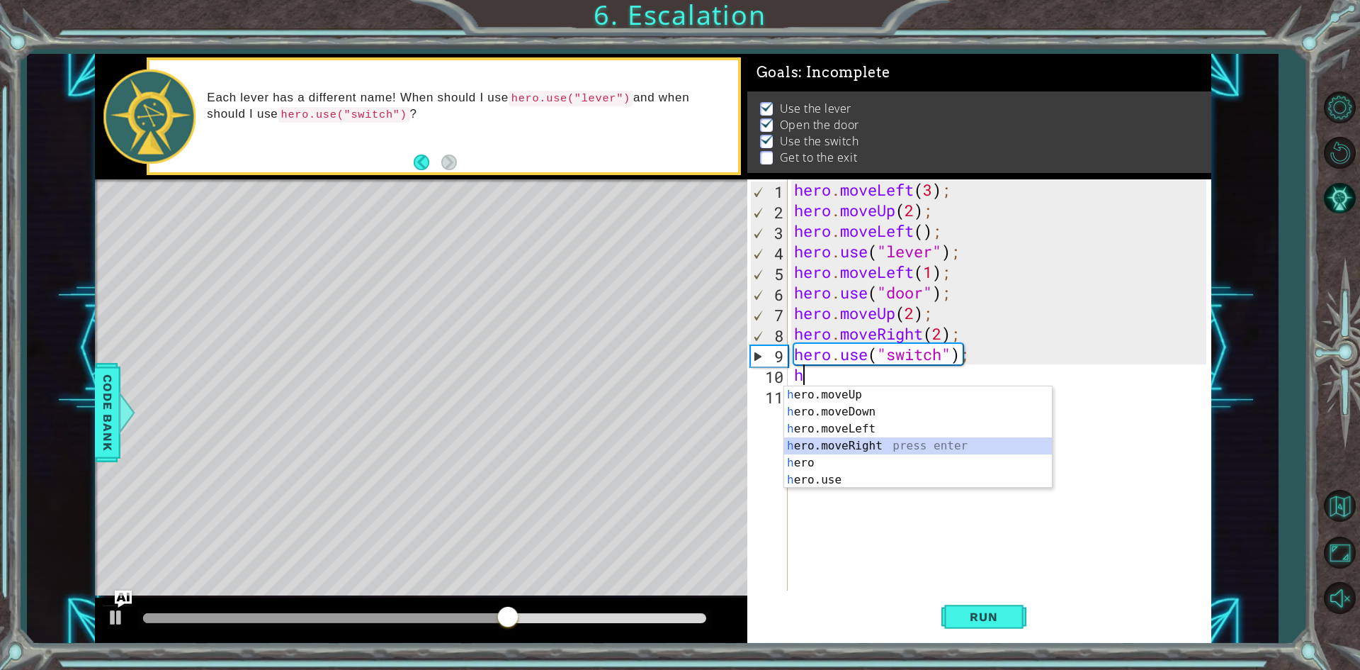
click at [885, 451] on div "h ero.moveUp press enter h ero.moveDown press enter h ero.moveLeft press enter …" at bounding box center [918, 454] width 268 height 136
type textarea "hero.moveRight(1);"
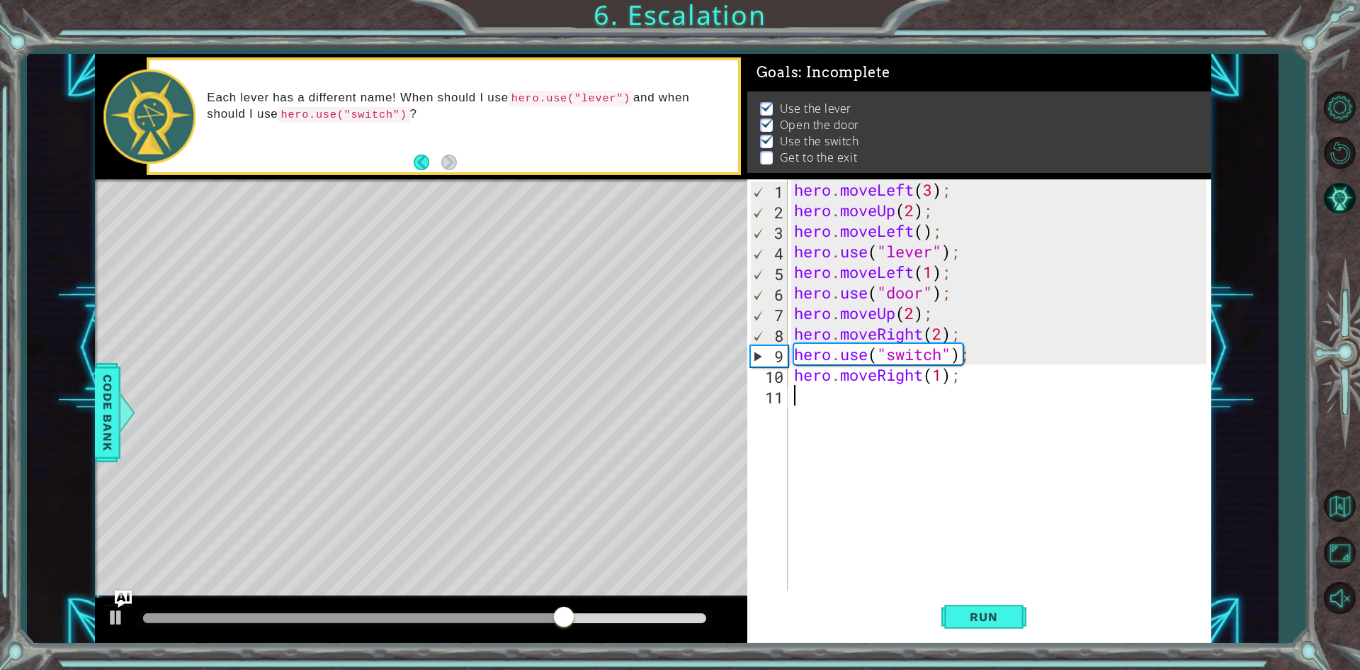
click at [881, 424] on div "hero . moveLeft ( 3 ) ; hero . moveUp ( 2 ) ; hero . moveLeft ( ) ; hero . use …" at bounding box center [1002, 405] width 422 height 452
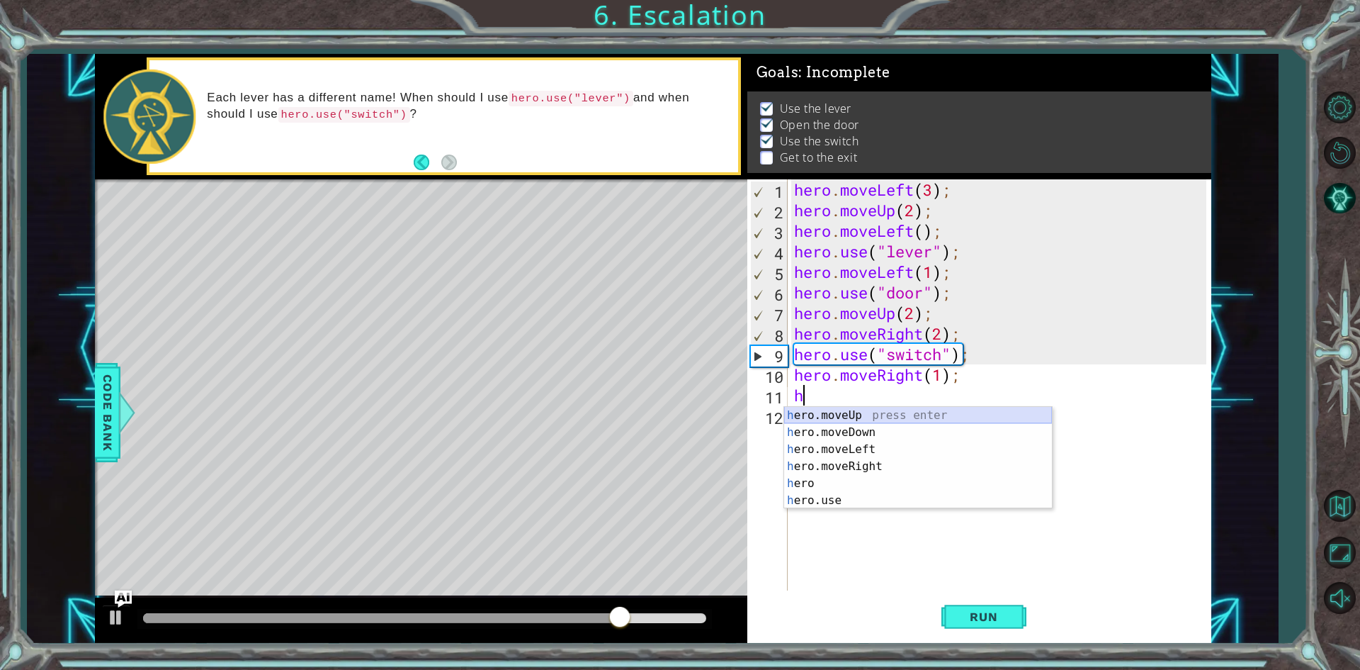
click at [874, 412] on div "h ero.moveUp press enter h ero.moveDown press enter h ero.moveLeft press enter …" at bounding box center [918, 475] width 268 height 136
type textarea "hero.moveUp(1);"
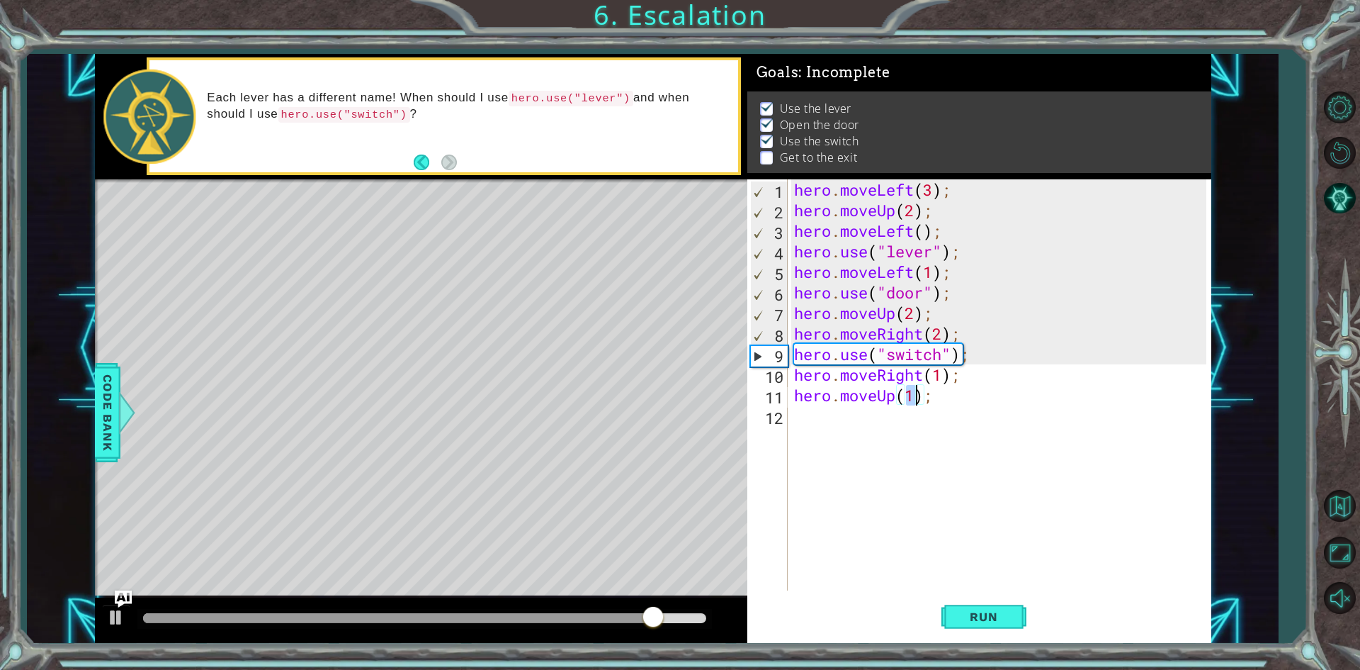
click at [869, 422] on div "hero . moveLeft ( 3 ) ; hero . moveUp ( 2 ) ; hero . moveLeft ( ) ; hero . use …" at bounding box center [1002, 405] width 422 height 452
click at [969, 604] on button "Run" at bounding box center [984, 617] width 85 height 46
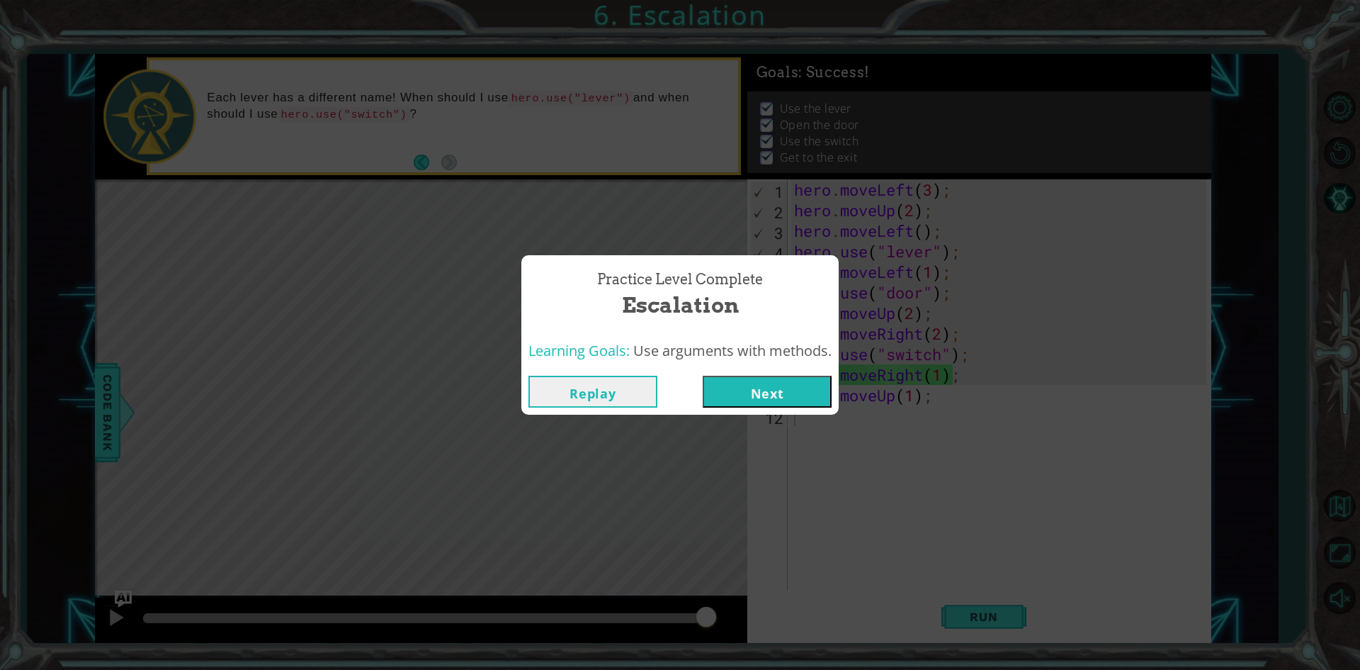
click at [768, 396] on button "Next" at bounding box center [767, 391] width 129 height 32
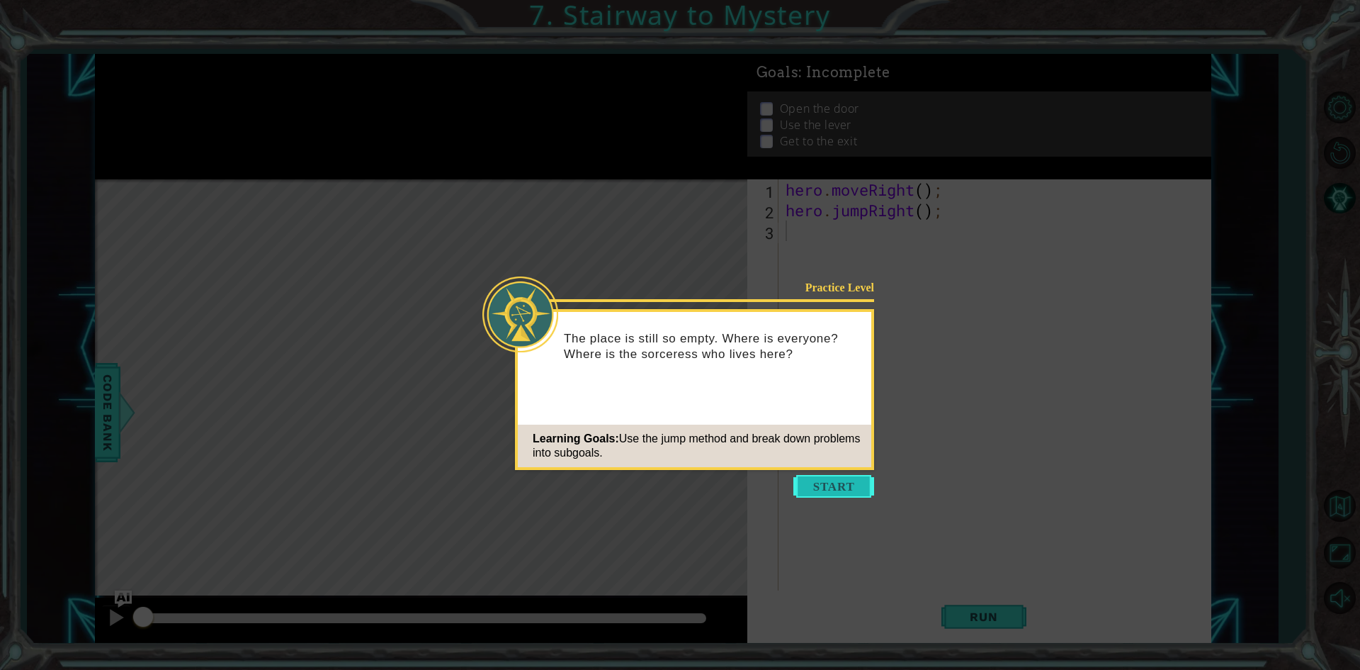
click at [816, 494] on button "Start" at bounding box center [833, 486] width 81 height 23
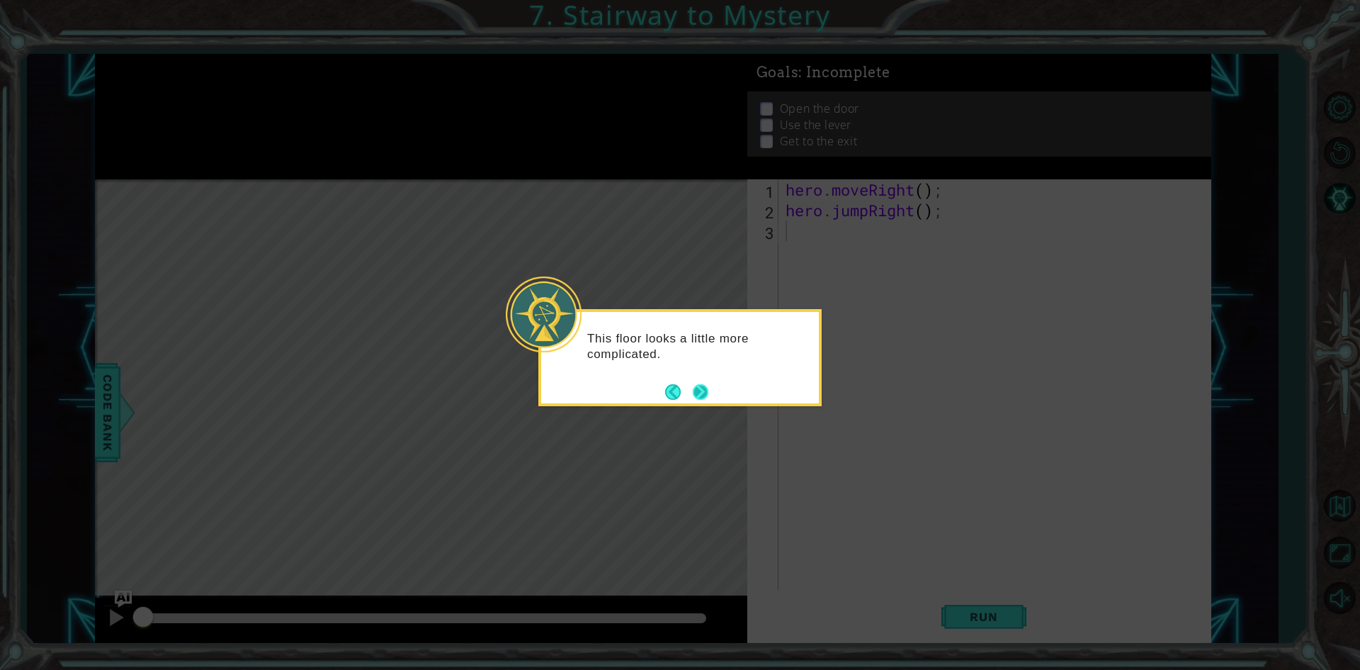
click at [707, 391] on button "Next" at bounding box center [701, 392] width 16 height 16
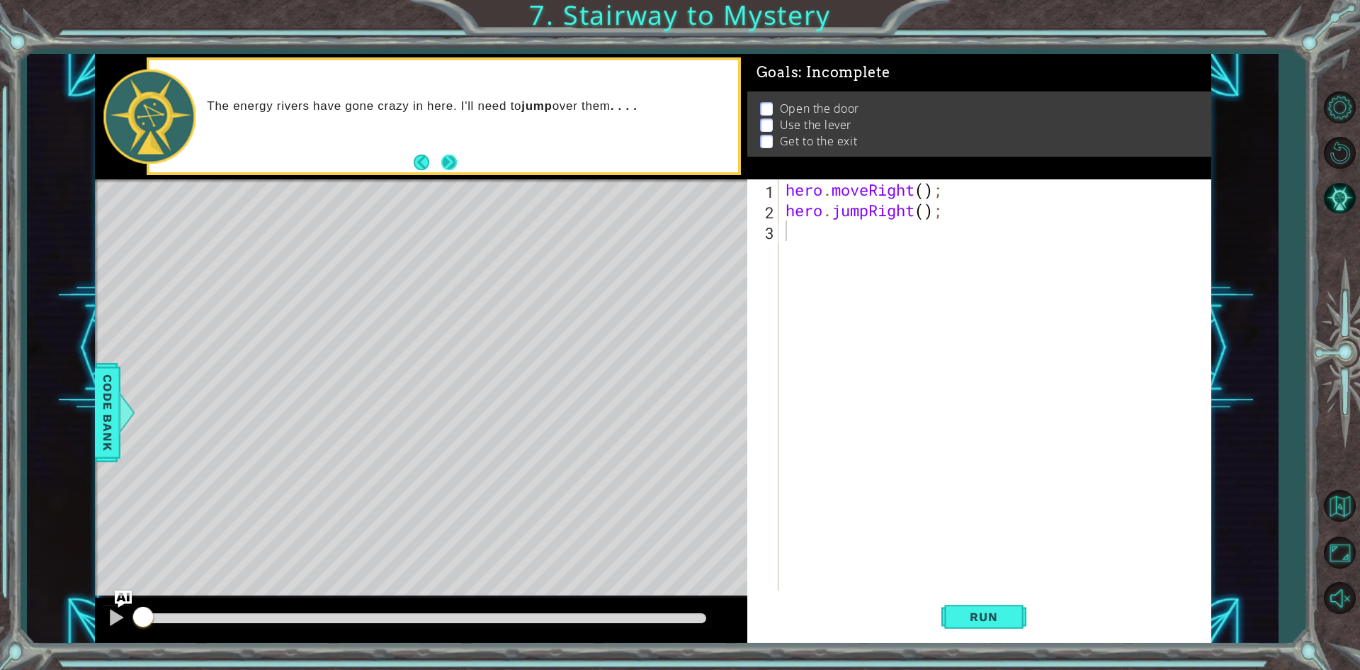
click at [448, 167] on button "Next" at bounding box center [449, 162] width 16 height 16
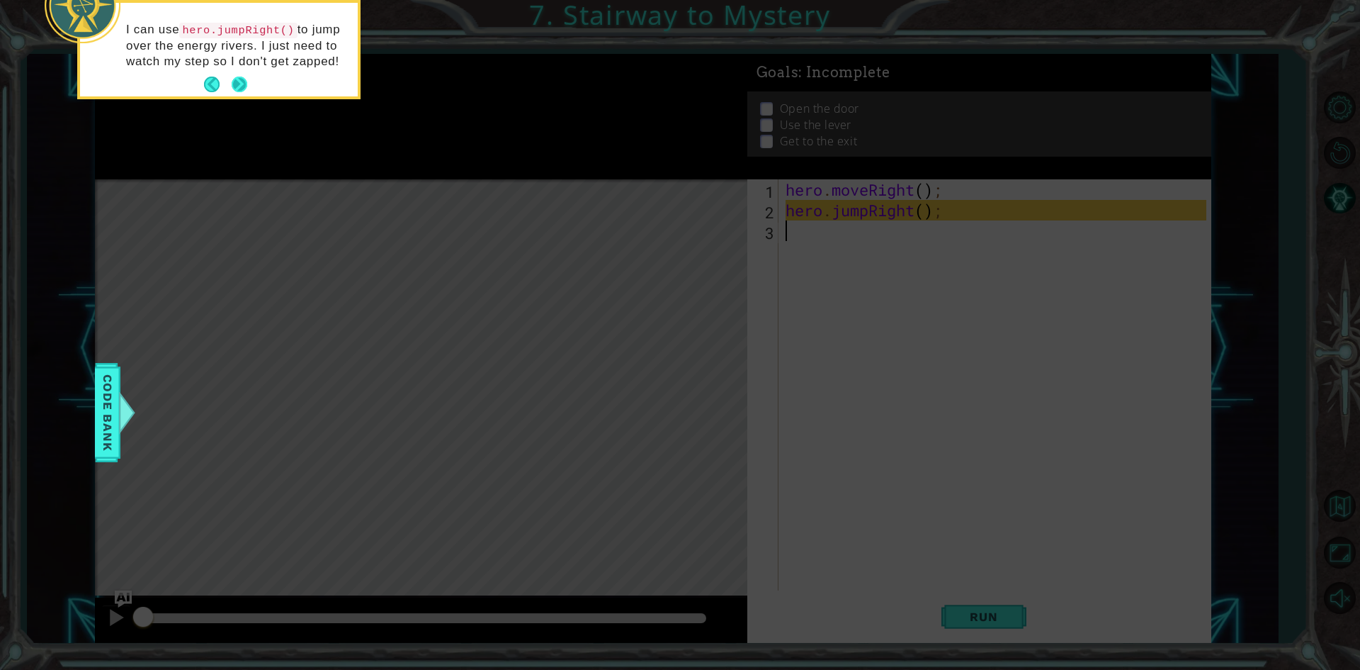
click at [245, 84] on button "Next" at bounding box center [240, 85] width 16 height 16
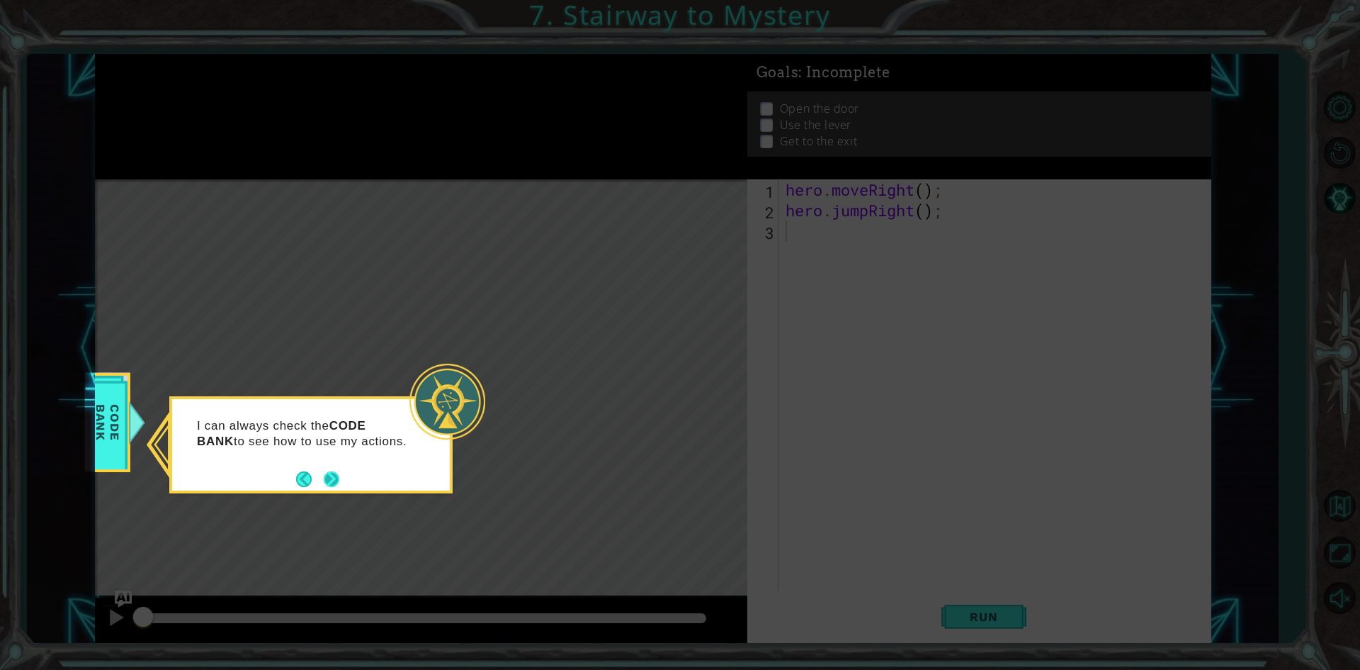
click at [328, 481] on button "Next" at bounding box center [332, 479] width 16 height 16
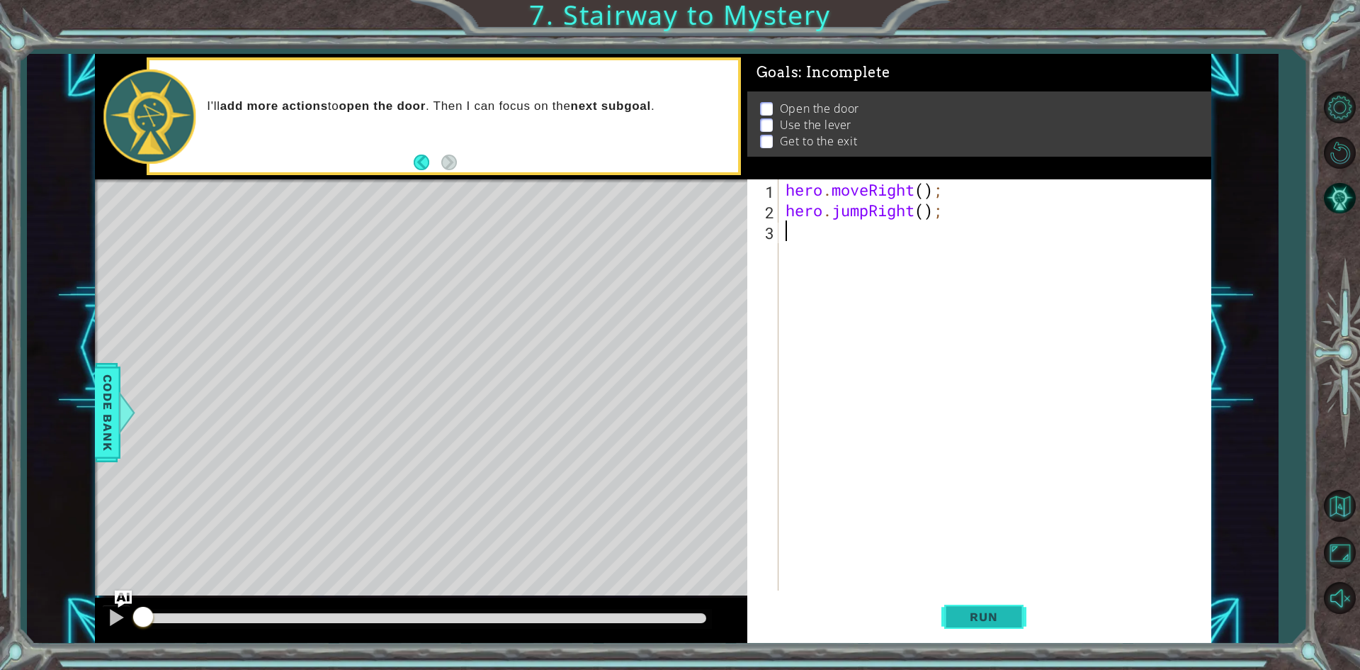
click at [987, 621] on span "Run" at bounding box center [984, 616] width 56 height 14
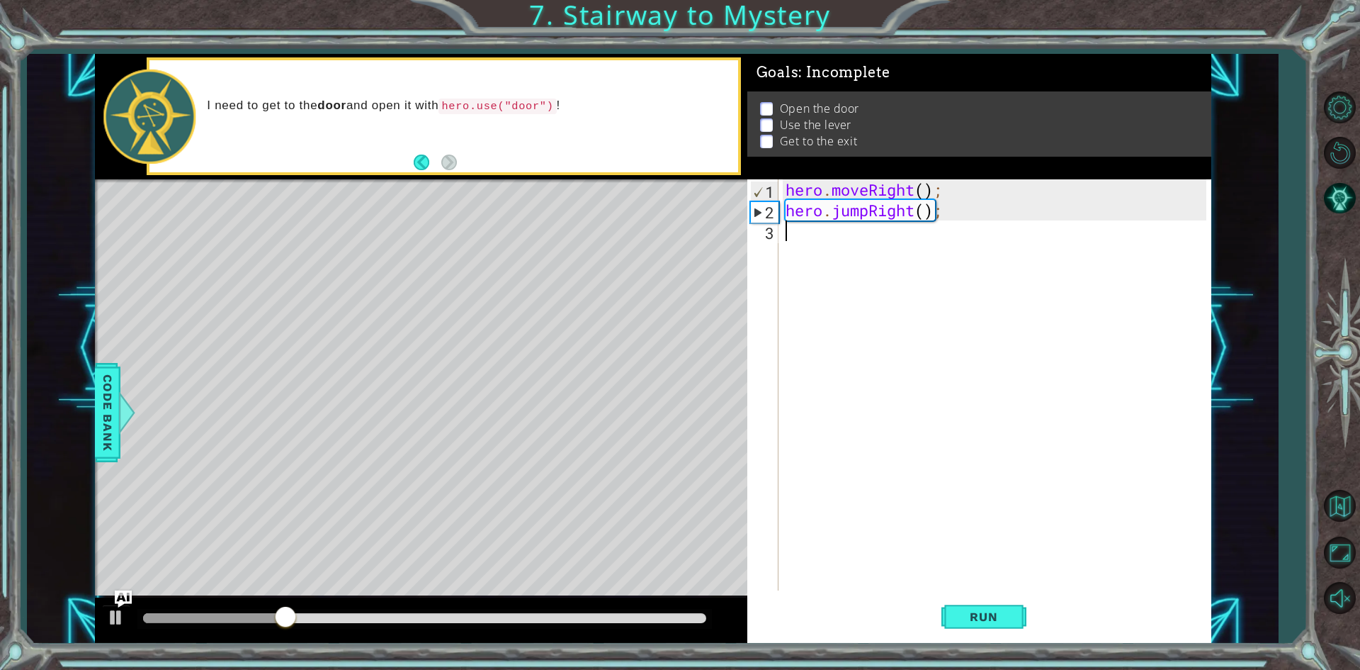
type textarea "h"
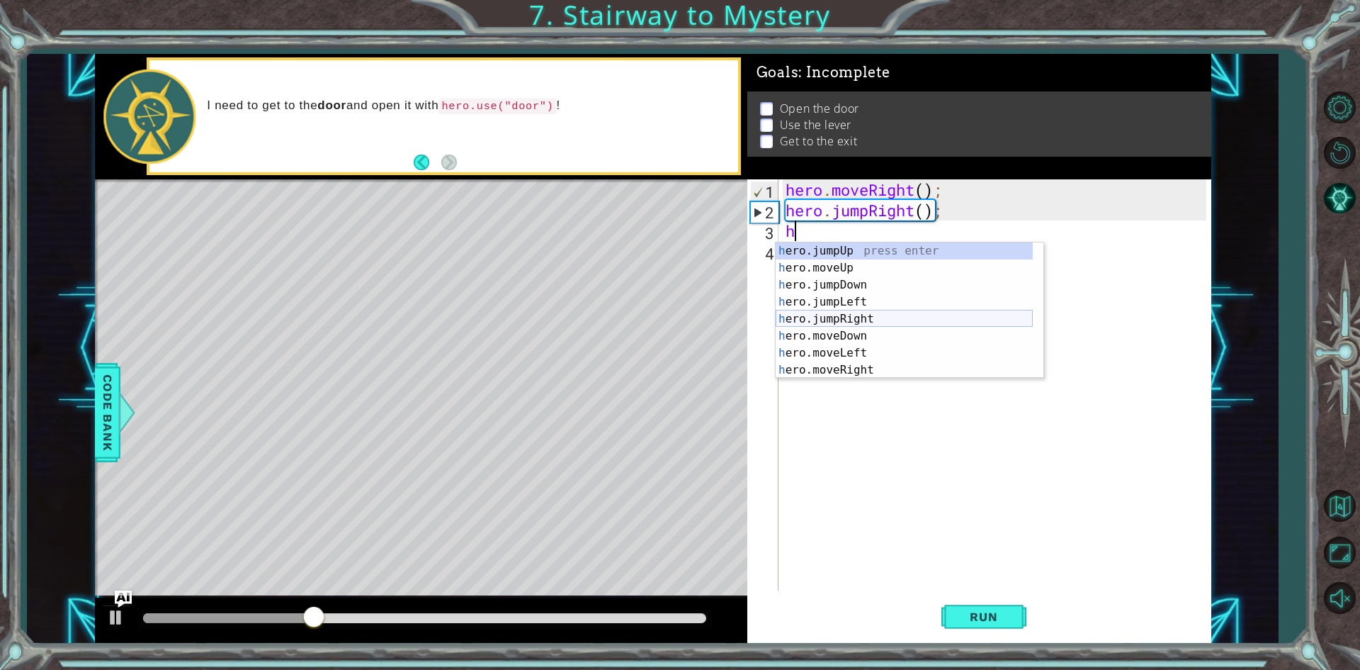
click at [853, 315] on div "h ero.jumpUp press enter h ero.moveUp press enter h ero.jumpDown press enter h …" at bounding box center [904, 327] width 257 height 170
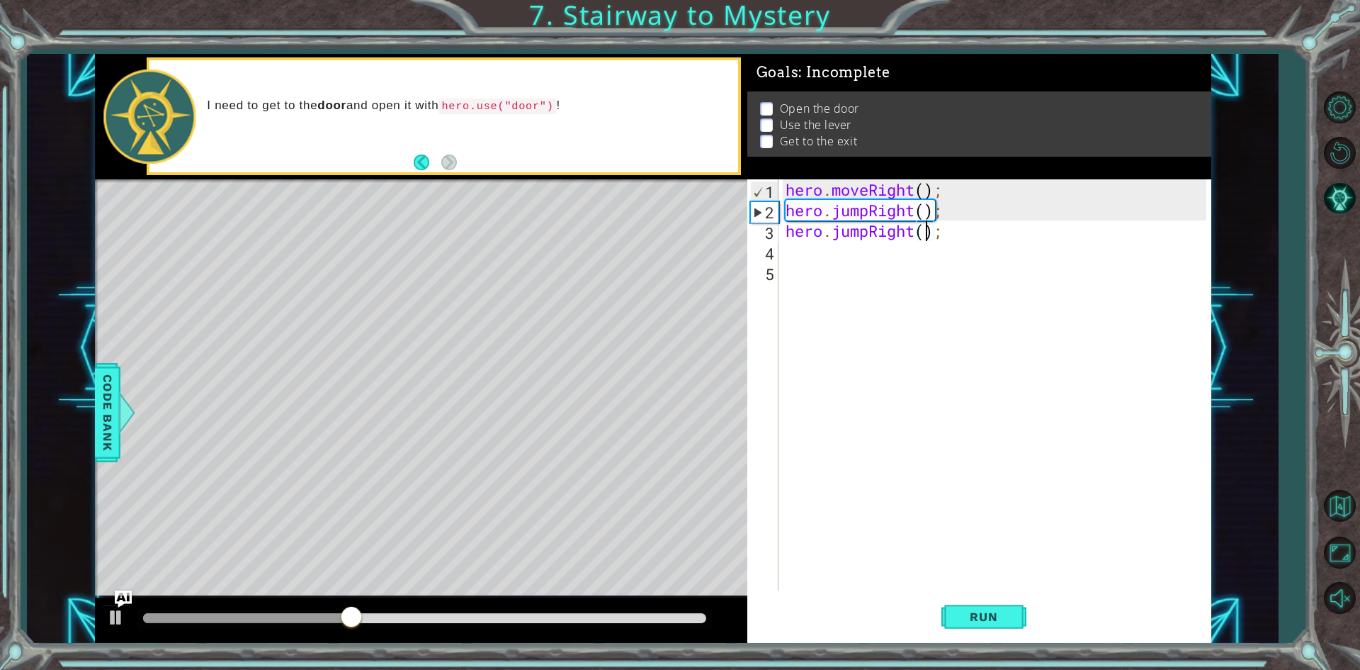
click at [925, 230] on div "hero . moveRight ( ) ; hero . jumpRight ( ) ; hero . jumpRight ( ) ;" at bounding box center [998, 405] width 431 height 452
type textarea "hero.jumpRight(2);"
click at [849, 265] on div "hero . moveRight ( ) ; hero . jumpRight ( ) ; hero . jumpRight ( 2 ) ;" at bounding box center [998, 405] width 431 height 452
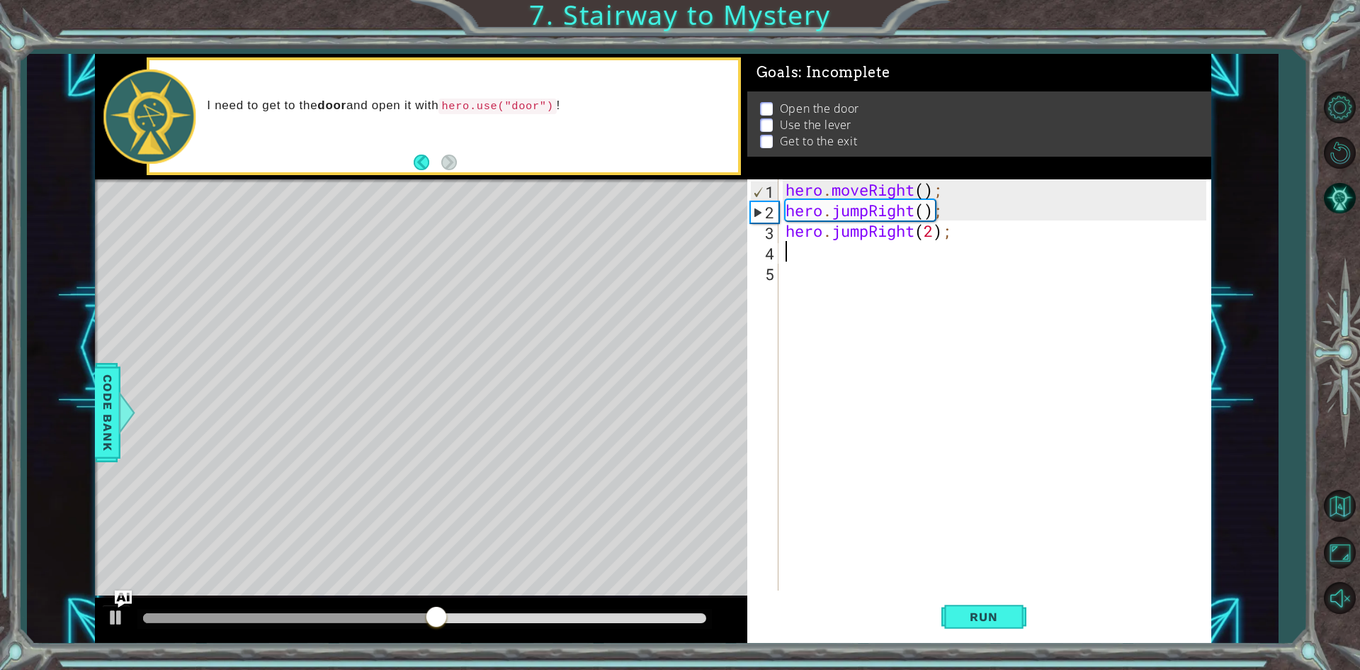
click at [851, 255] on div "hero . moveRight ( ) ; hero . jumpRight ( ) ; hero . jumpRight ( 2 ) ;" at bounding box center [998, 405] width 431 height 452
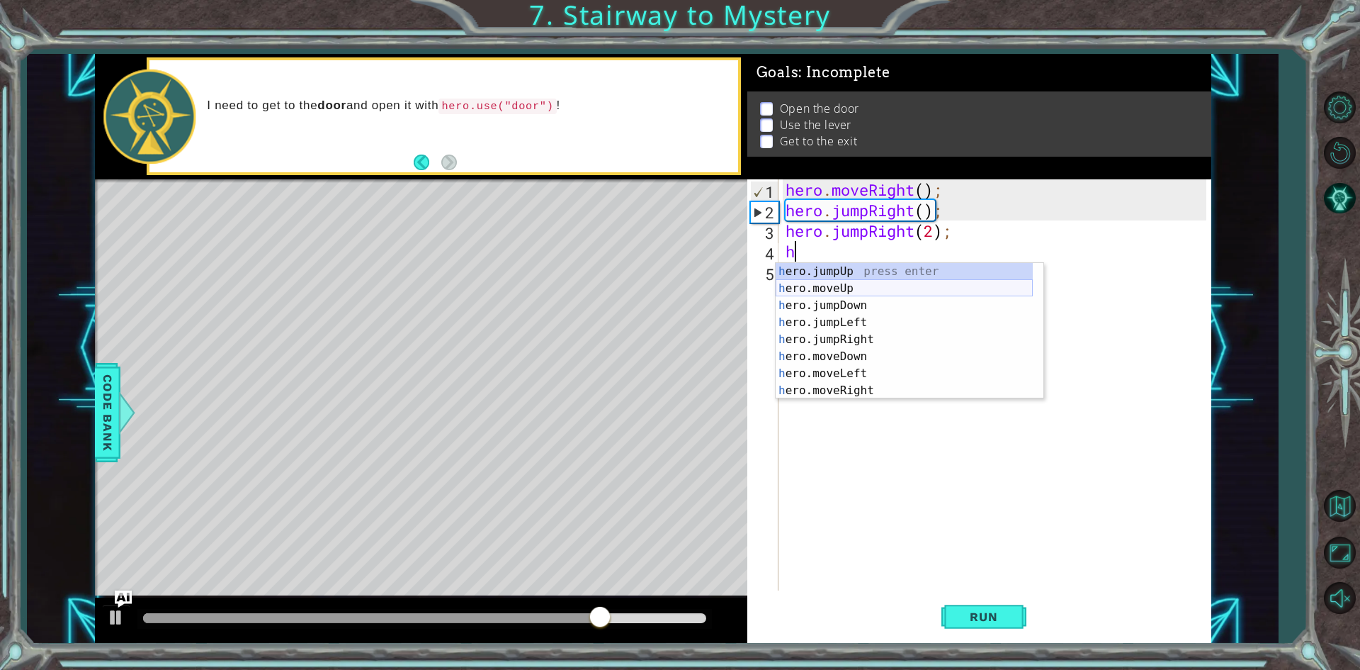
click at [872, 286] on div "h ero.jumpUp press enter h ero.moveUp press enter h ero.jumpDown press enter h …" at bounding box center [904, 348] width 257 height 170
type textarea "hero.moveUp(1);"
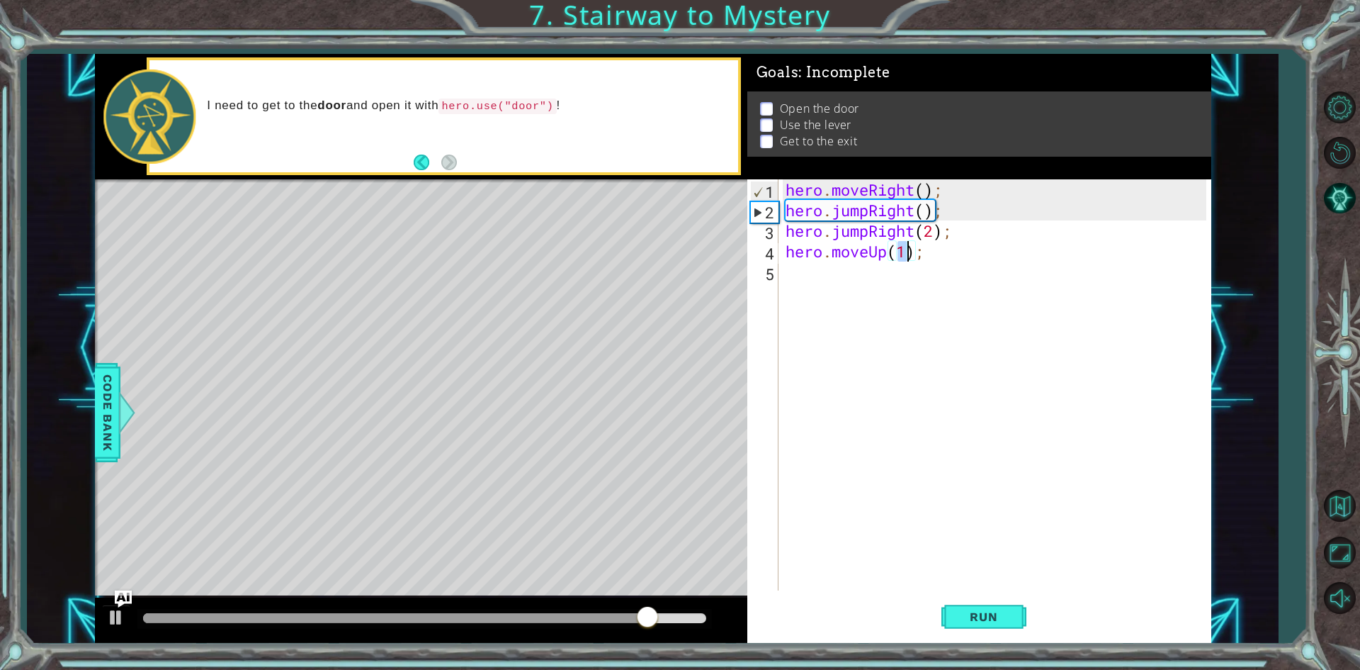
click at [873, 286] on div "hero . moveRight ( ) ; hero . jumpRight ( ) ; hero . jumpRight ( 2 ) ; hero . m…" at bounding box center [998, 405] width 431 height 452
type textarea "h"
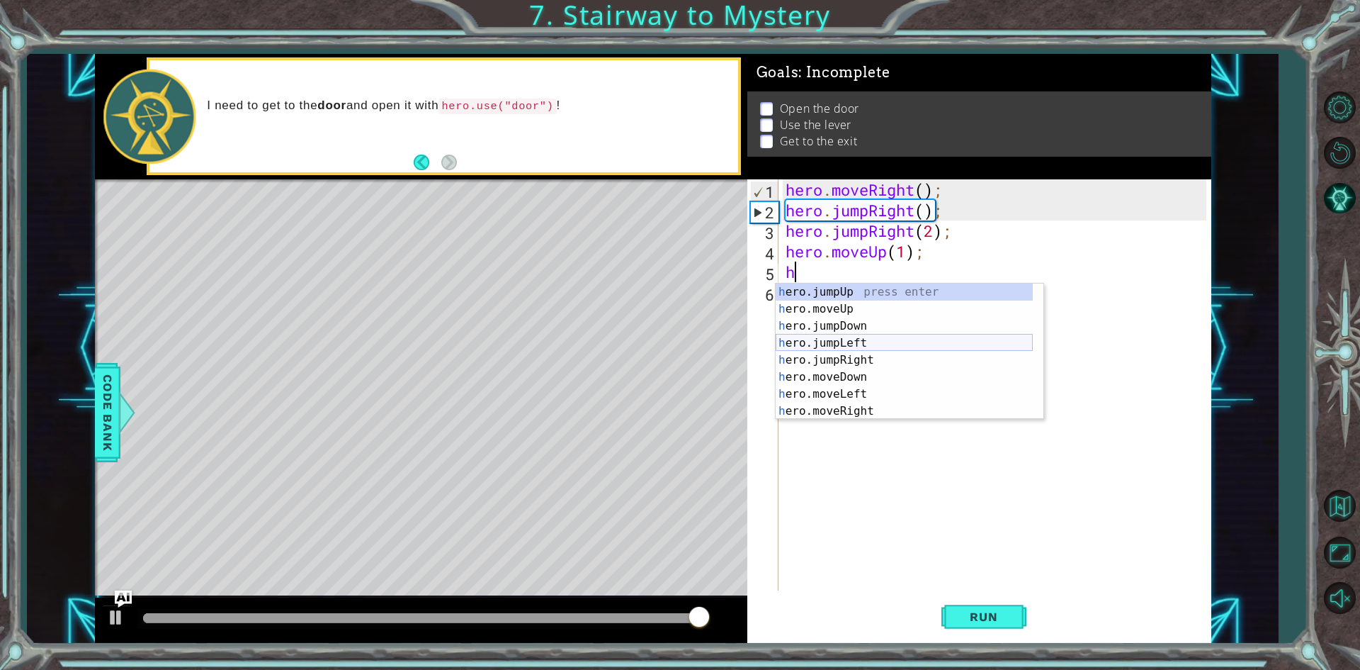
click at [881, 338] on div "h ero.jumpUp press enter h ero.moveUp press enter h ero.jumpDown press enter h …" at bounding box center [904, 368] width 257 height 170
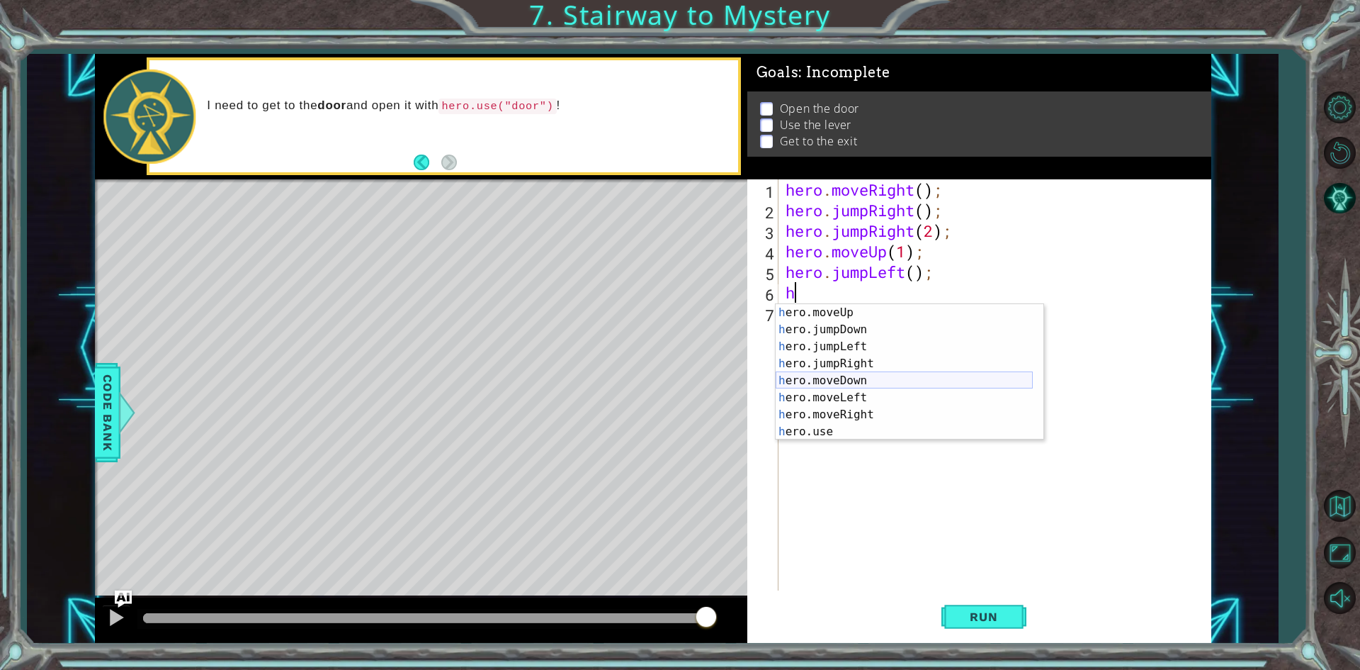
scroll to position [17, 0]
click at [901, 434] on div "h ero.moveUp press enter h ero.jumpDown press enter h ero.jumpLeft press enter …" at bounding box center [904, 389] width 257 height 170
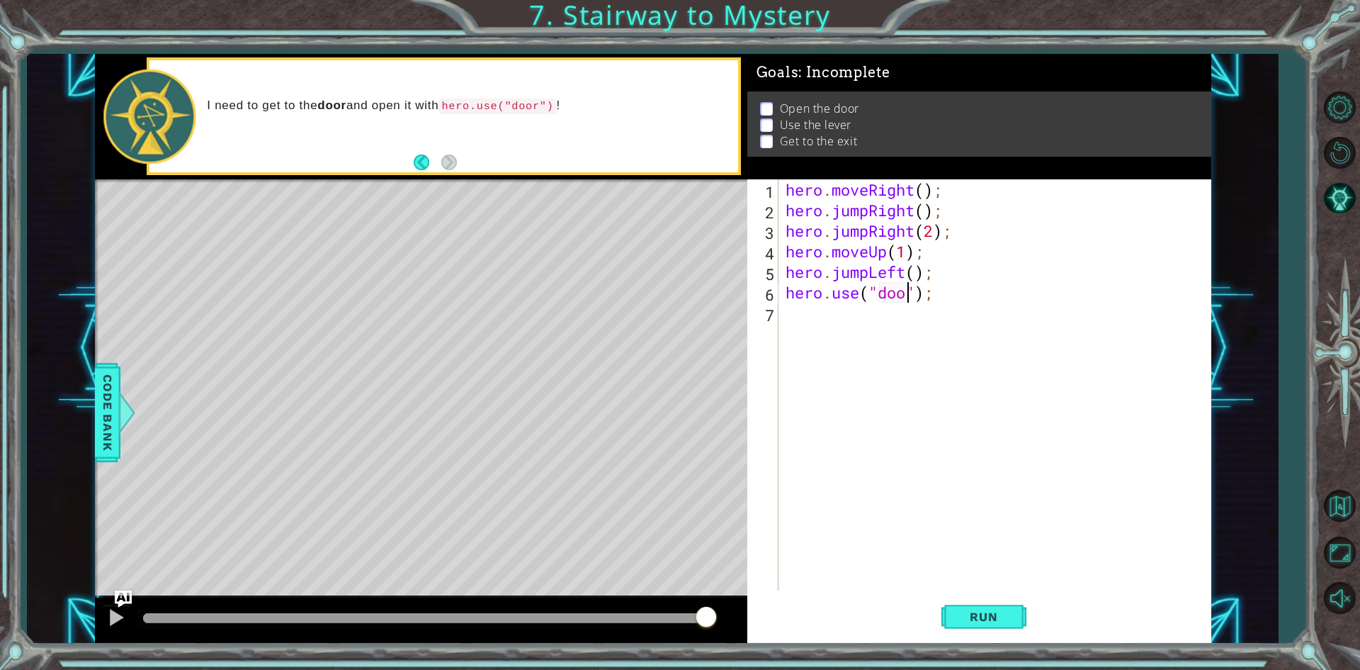
scroll to position [0, 6]
click at [964, 614] on span "Run" at bounding box center [984, 616] width 56 height 14
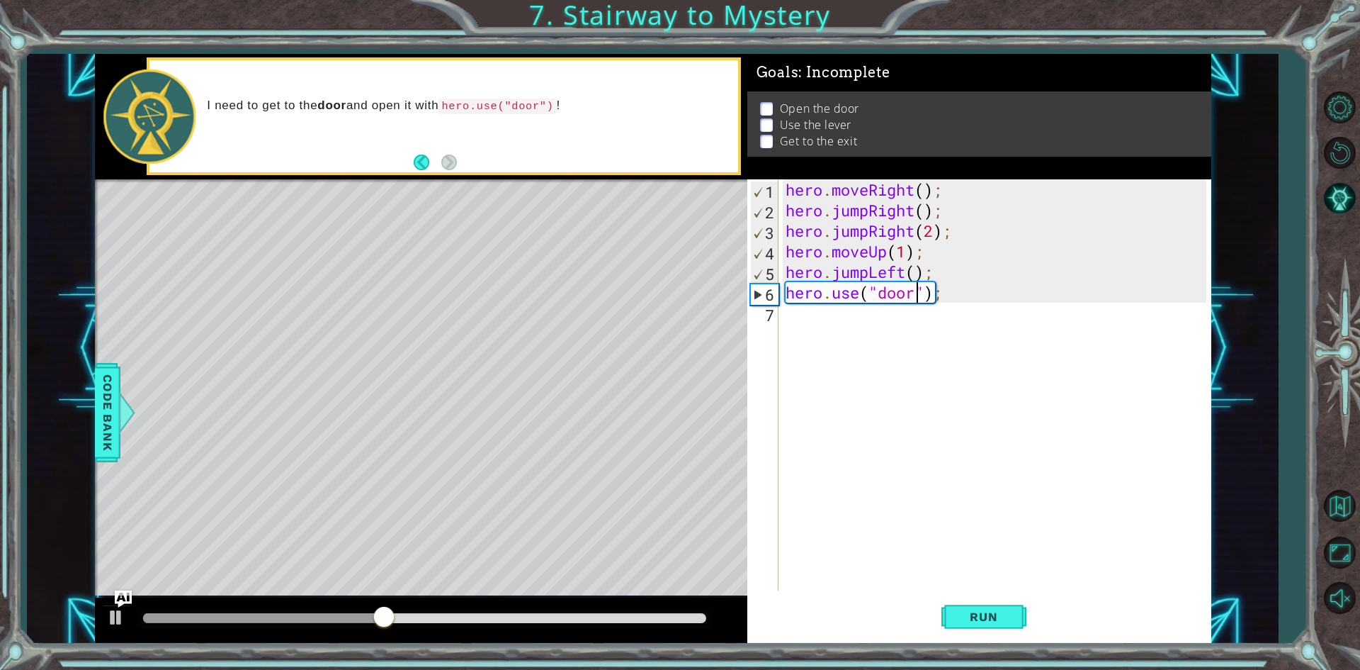
click at [898, 276] on div "hero . moveRight ( ) ; hero . jumpRight ( ) ; hero . jumpRight ( 2 ) ; hero . m…" at bounding box center [998, 405] width 431 height 452
click at [870, 271] on div "hero . moveRight ( ) ; hero . jumpRight ( ) ; hero . jumpRight ( 2 ) ; hero . m…" at bounding box center [998, 405] width 431 height 452
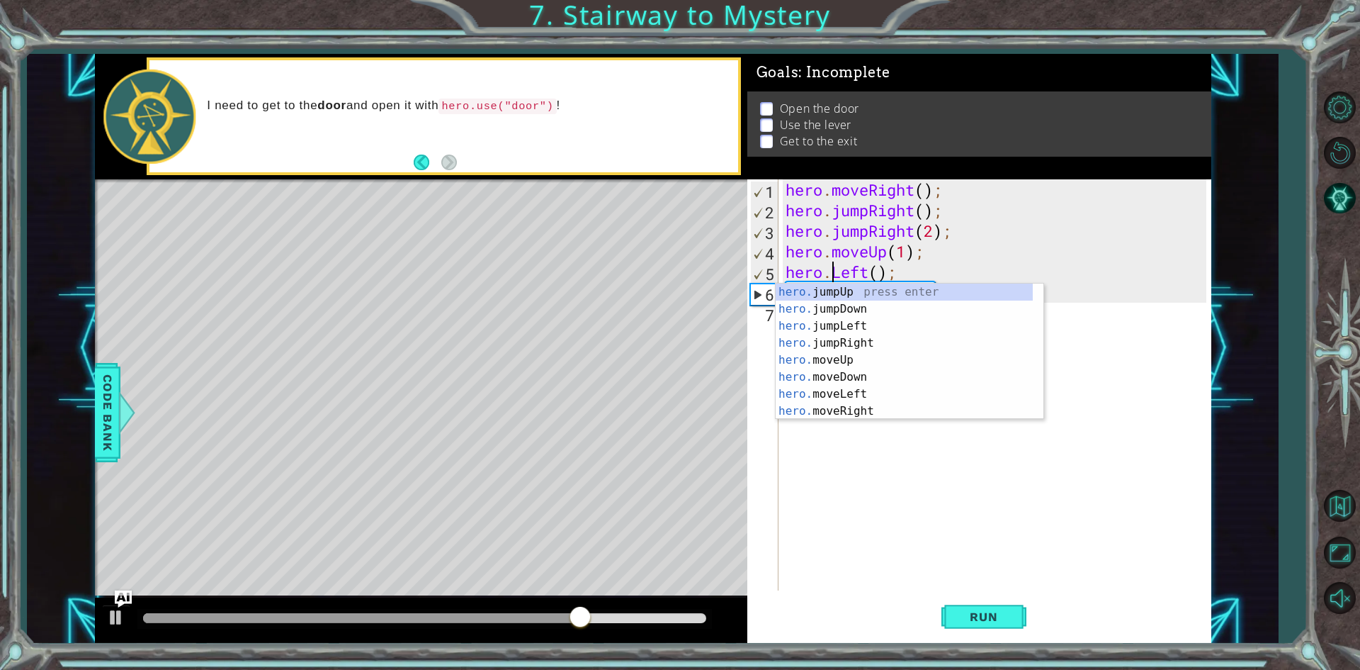
scroll to position [0, 0]
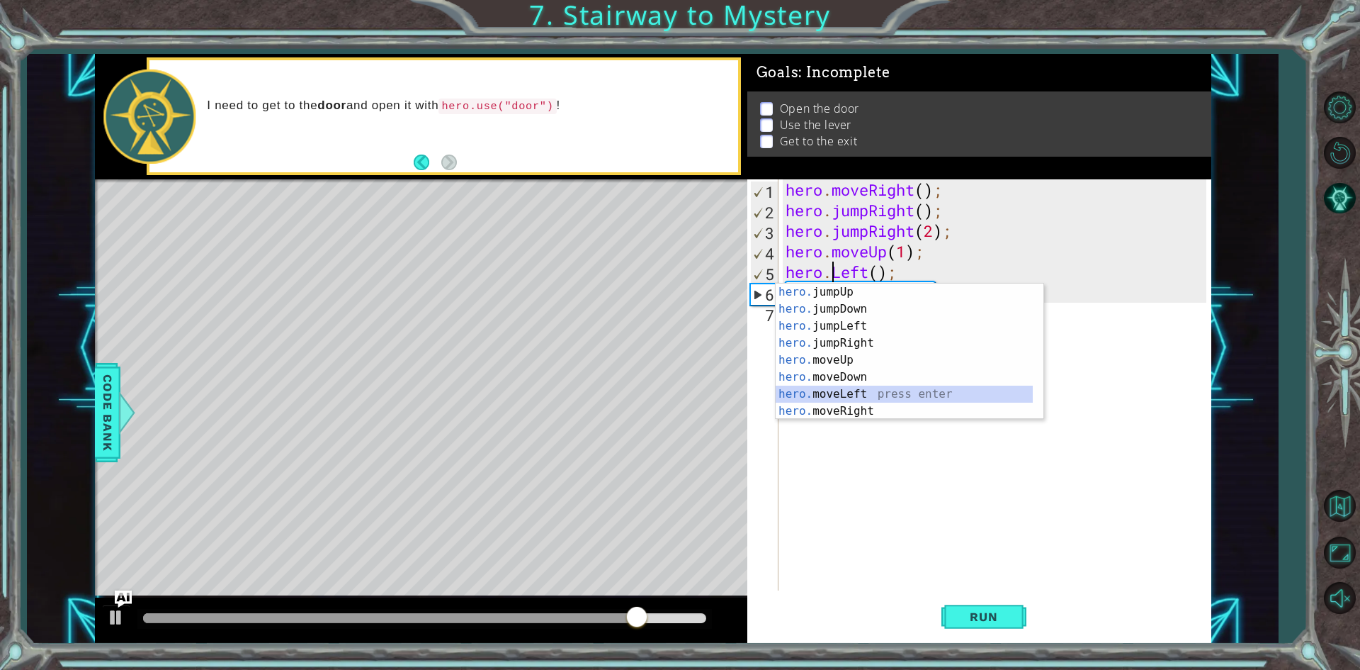
click at [879, 394] on div "hero. jumpUp press enter hero. jumpDown press enter hero. jumpLeft press enter …" at bounding box center [904, 368] width 257 height 170
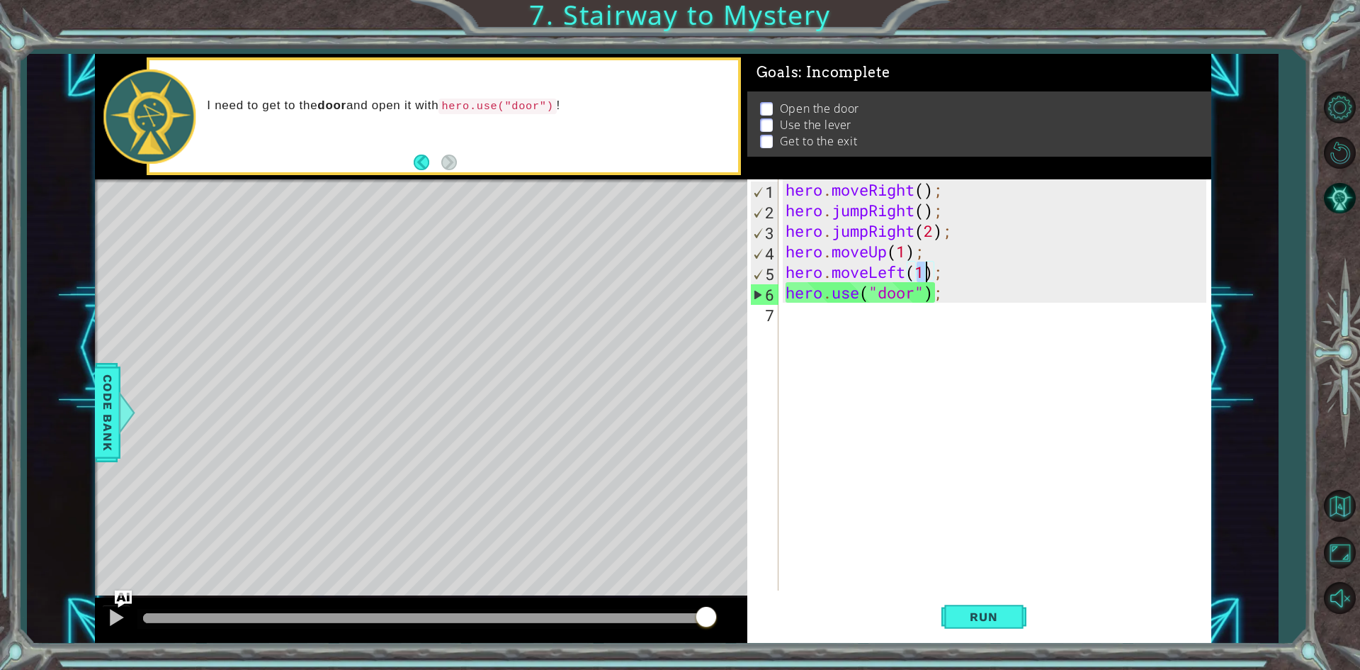
click at [871, 237] on div "hero . moveRight ( ) ; hero . jumpRight ( ) ; hero . jumpRight ( 2 ) ; hero . m…" at bounding box center [998, 405] width 431 height 452
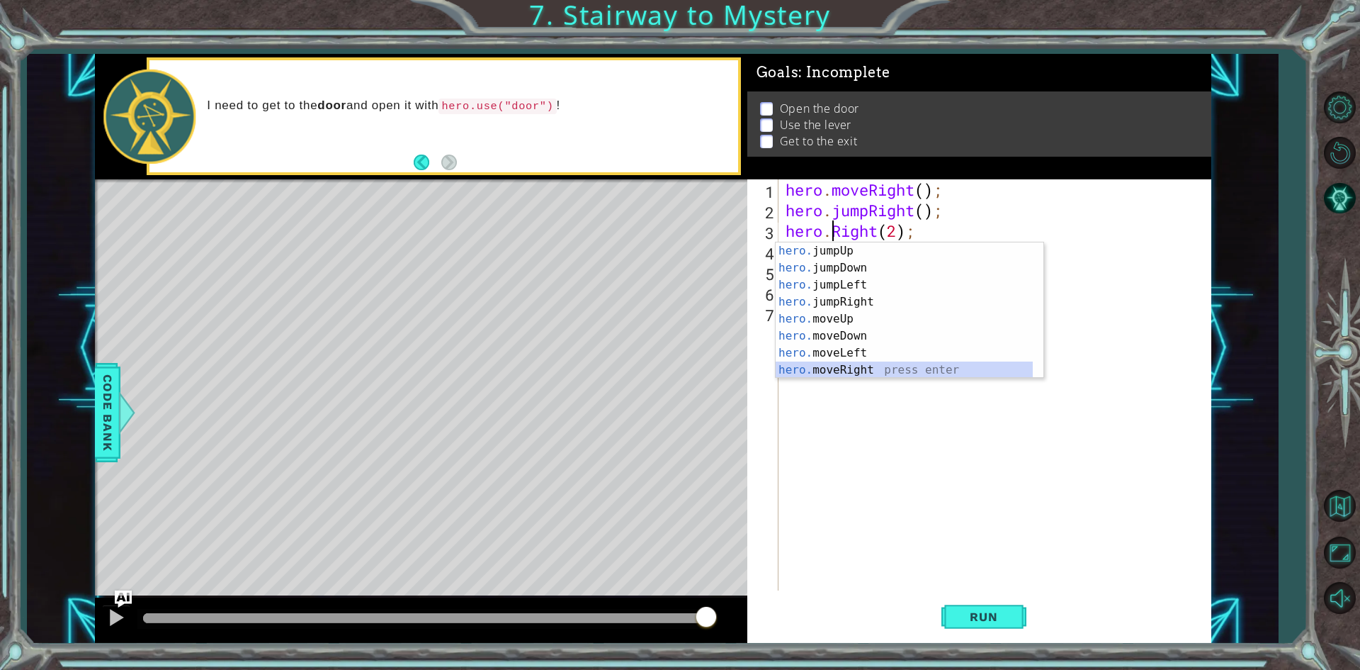
click at [852, 371] on div "hero. jumpUp press enter hero. jumpDown press enter hero. jumpLeft press enter …" at bounding box center [904, 327] width 257 height 170
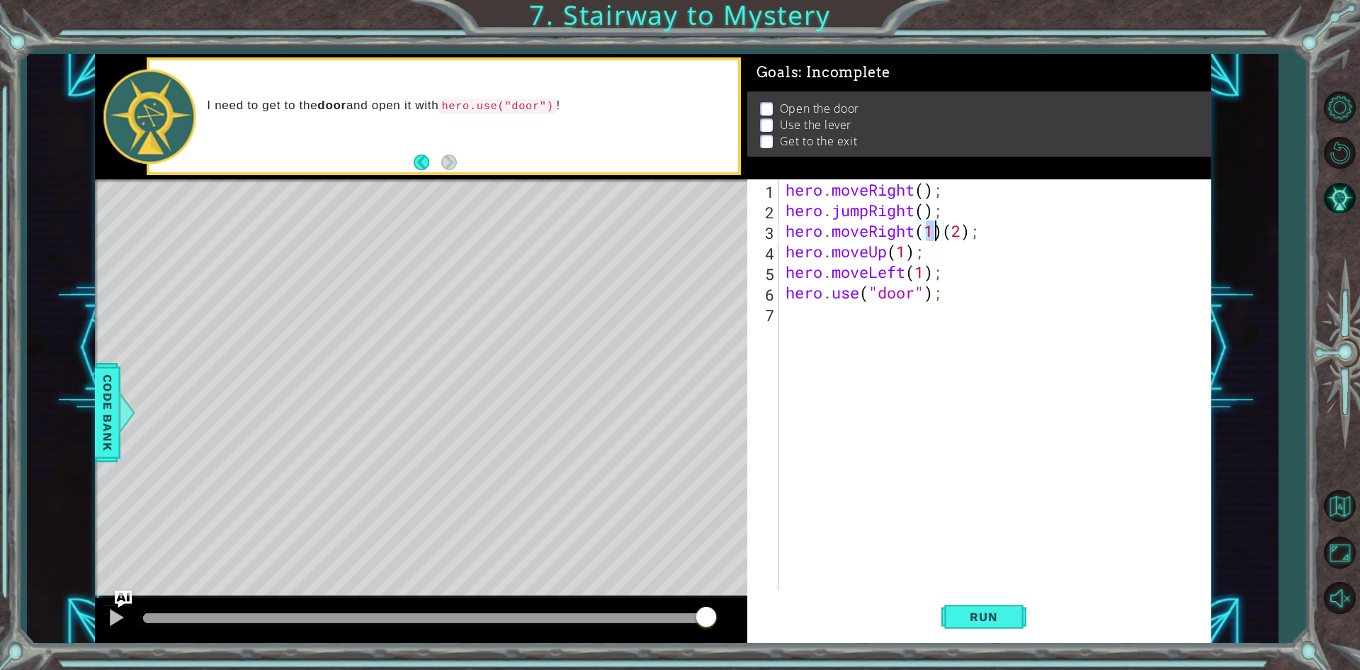
click at [939, 231] on div "hero . moveRight ( ) ; hero . jumpRight ( ) ; hero . moveRight ( 1 ) ( 2 ) ; he…" at bounding box center [995, 384] width 424 height 411
click at [942, 232] on div "hero . moveRight ( ) ; hero . jumpRight ( ) ; hero . moveRight ( 1 ) ( 2 ) ; he…" at bounding box center [998, 405] width 431 height 452
type textarea "hero.moveRight(2);"
click at [990, 602] on button "Run" at bounding box center [984, 617] width 85 height 46
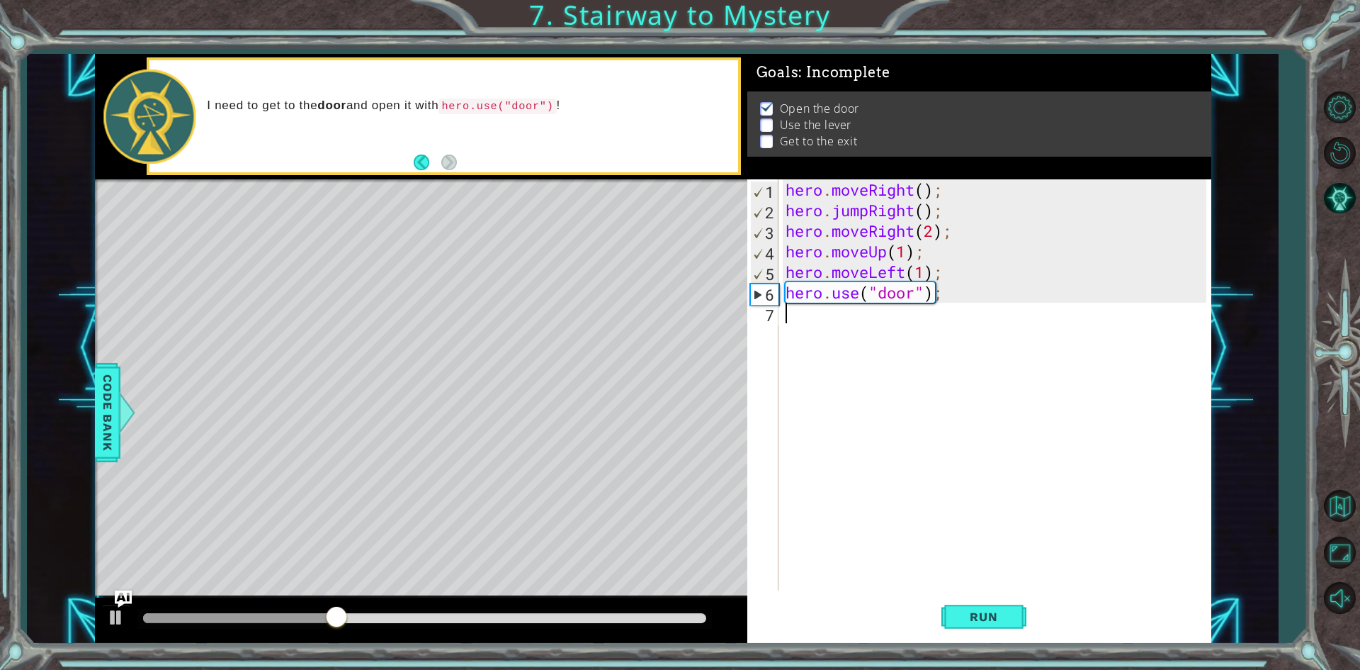
click at [847, 326] on div "hero . moveRight ( ) ; hero . jumpRight ( ) ; hero . moveRight ( 2 ) ; hero . m…" at bounding box center [998, 405] width 431 height 452
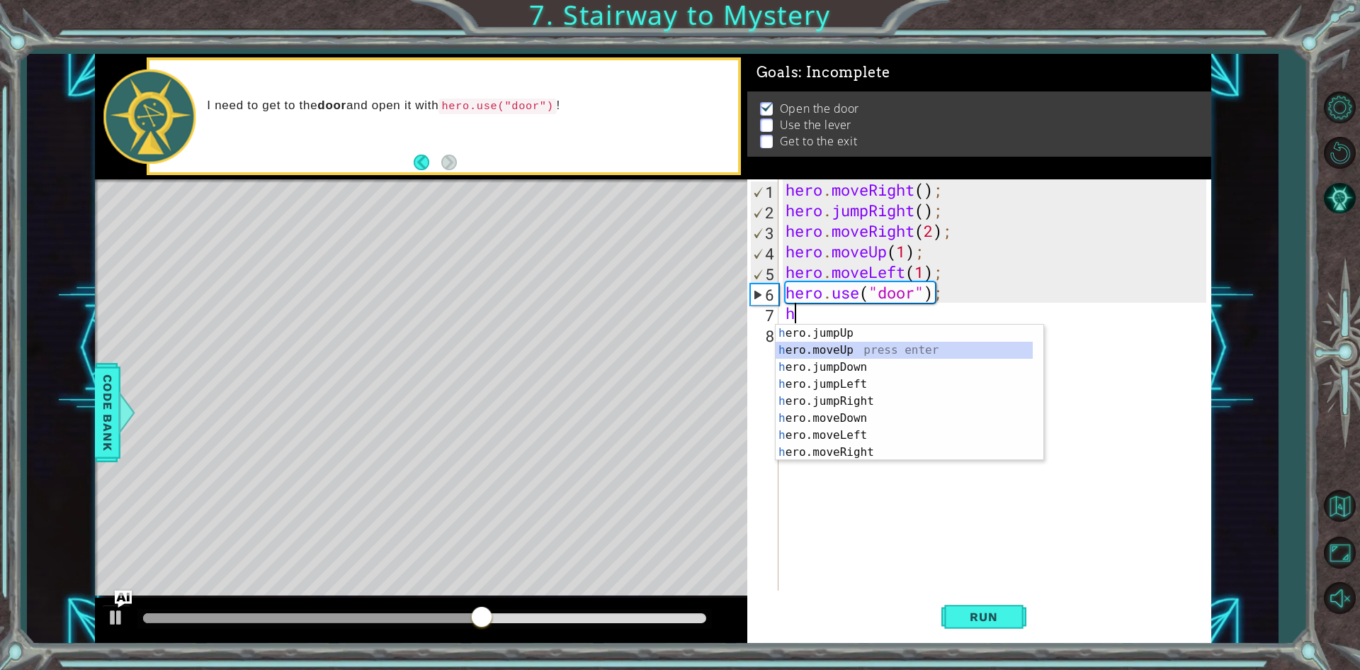
click at [851, 343] on div "h ero.jumpUp press enter h ero.moveUp press enter h ero.jumpDown press enter h …" at bounding box center [904, 409] width 257 height 170
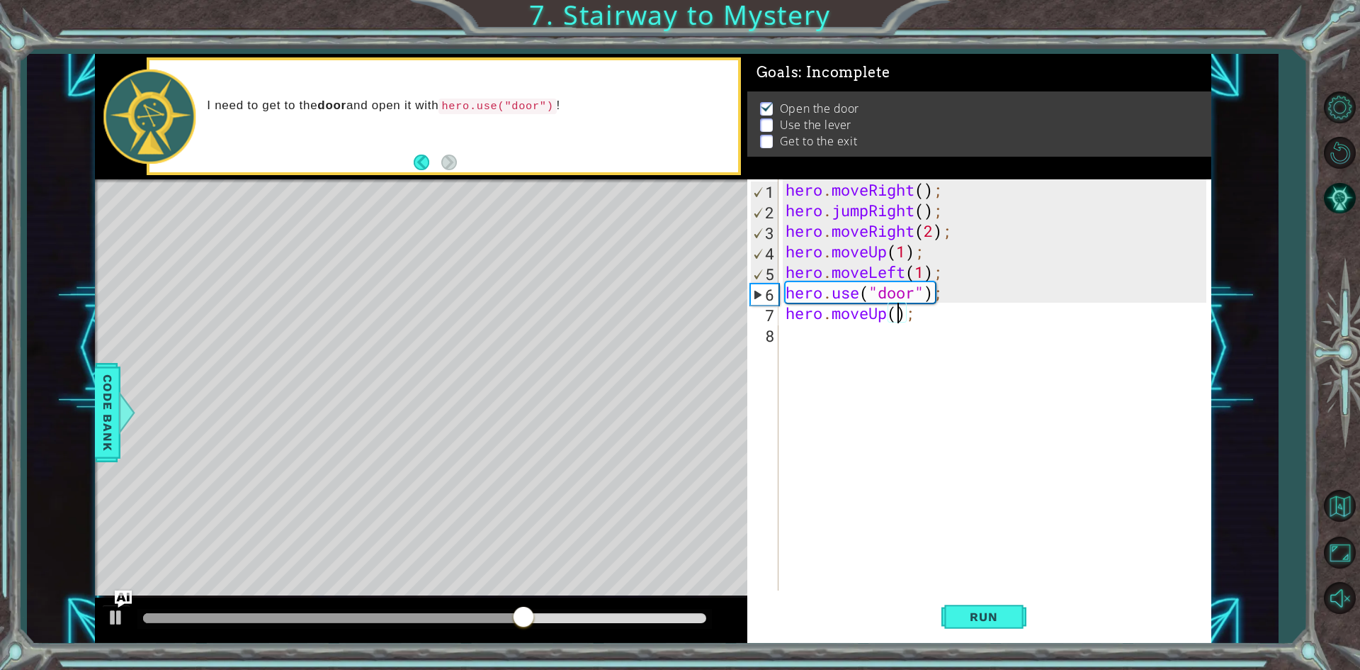
type textarea "hero.moveUp(2);"
click at [878, 367] on div "hero . moveRight ( ) ; hero . jumpRight ( ) ; hero . moveRight ( 2 ) ; hero . m…" at bounding box center [998, 405] width 431 height 452
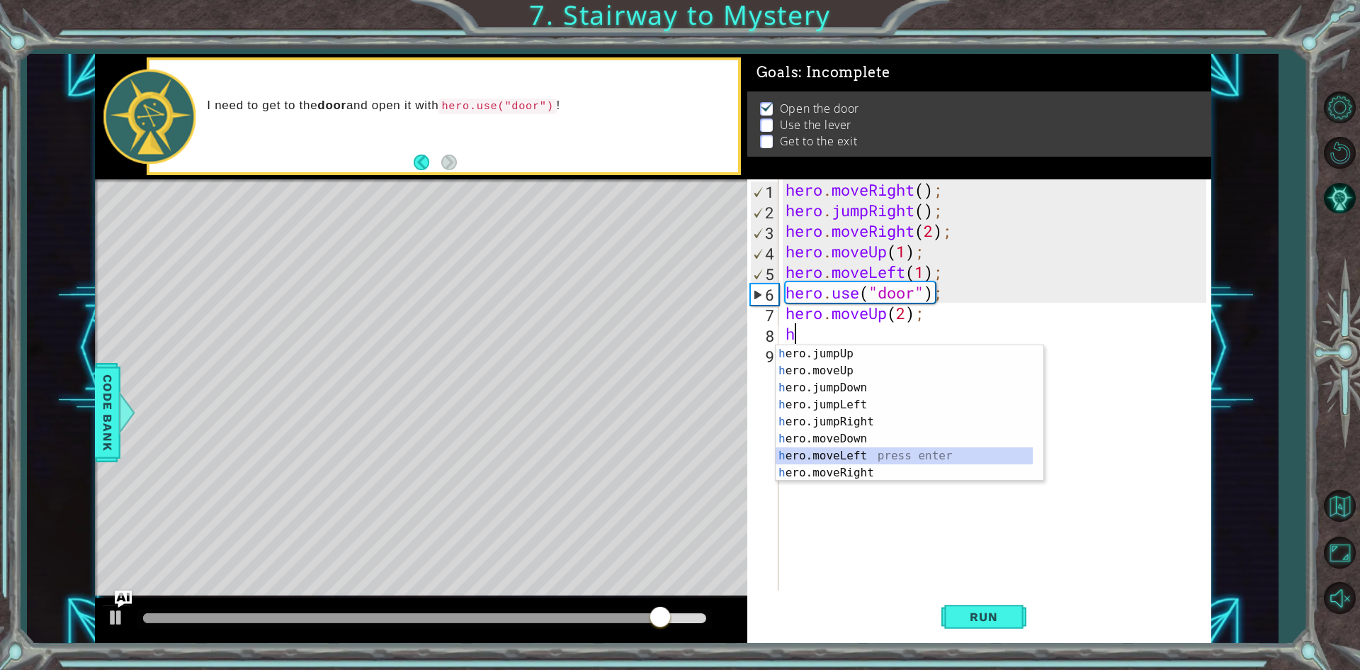
click at [849, 453] on div "h ero.jumpUp press enter h ero.moveUp press enter h ero.jumpDown press enter h …" at bounding box center [904, 430] width 257 height 170
type textarea "hero.moveLeft(1);"
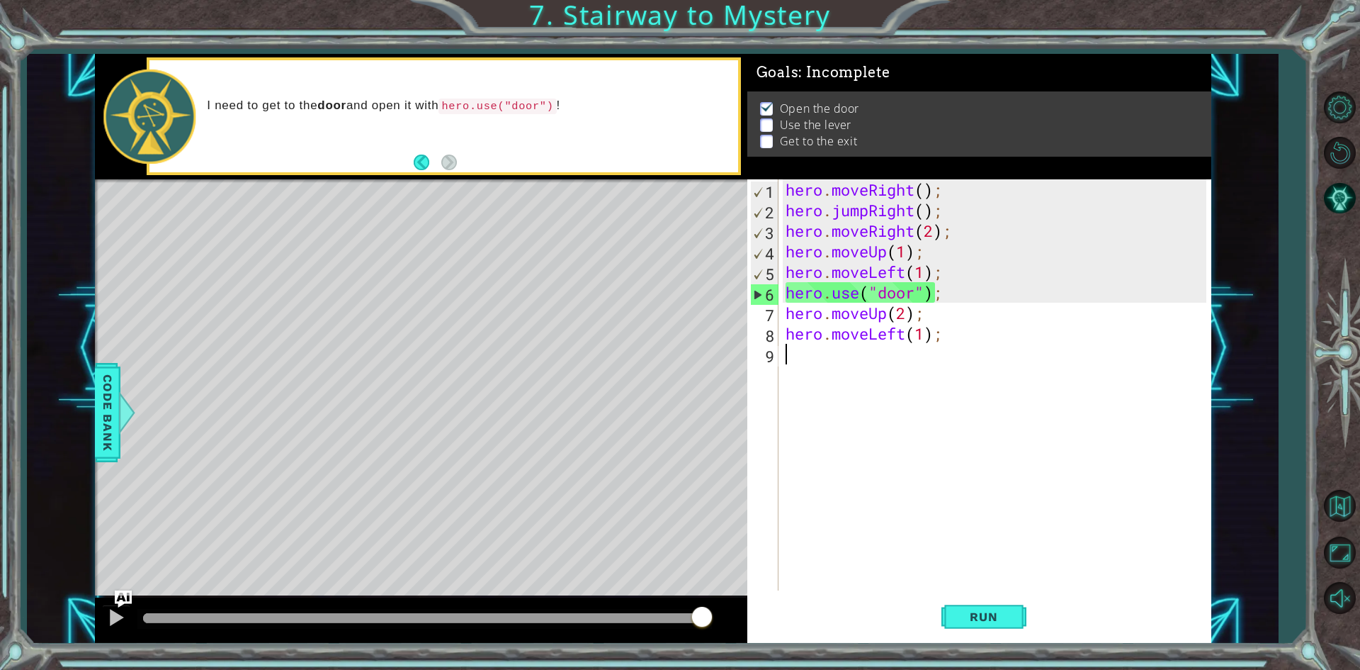
click at [840, 368] on div "hero . moveRight ( ) ; hero . jumpRight ( ) ; hero . moveRight ( 2 ) ; hero . m…" at bounding box center [998, 405] width 431 height 452
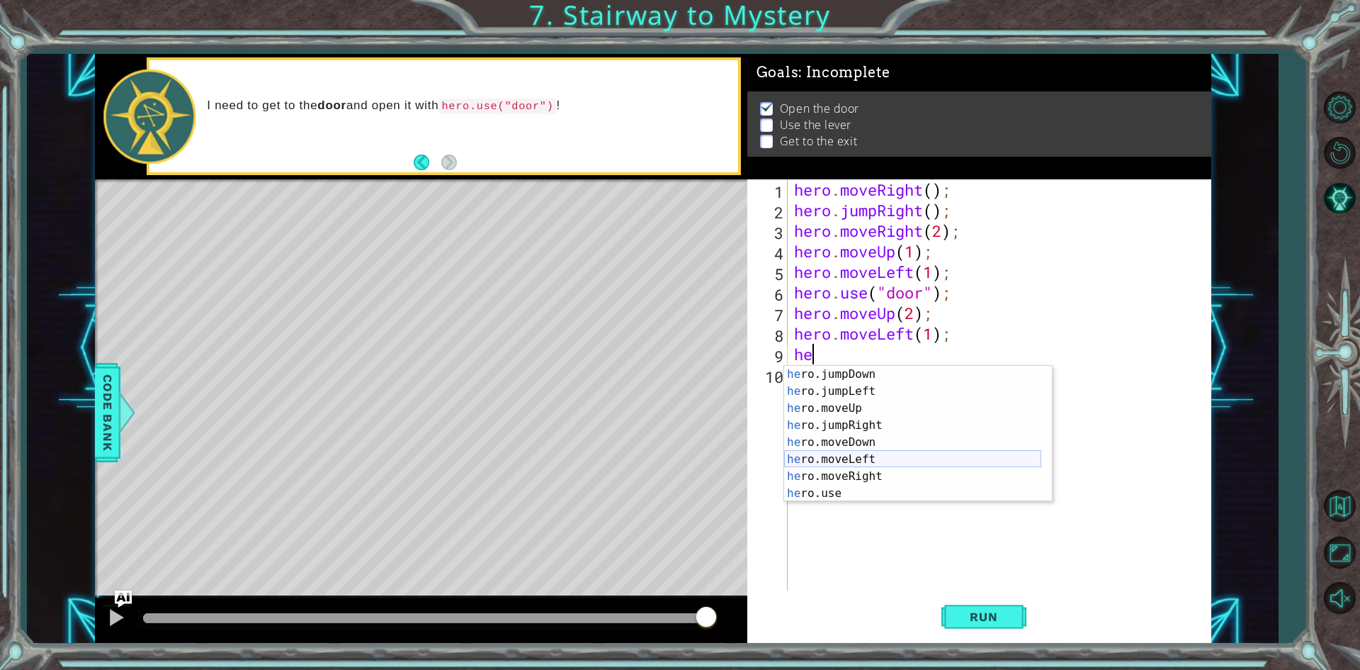
scroll to position [17, 0]
click at [894, 494] on div "he ro.jumpDown press enter he ro.jumpLeft press enter he ro.moveUp press enter …" at bounding box center [912, 451] width 257 height 170
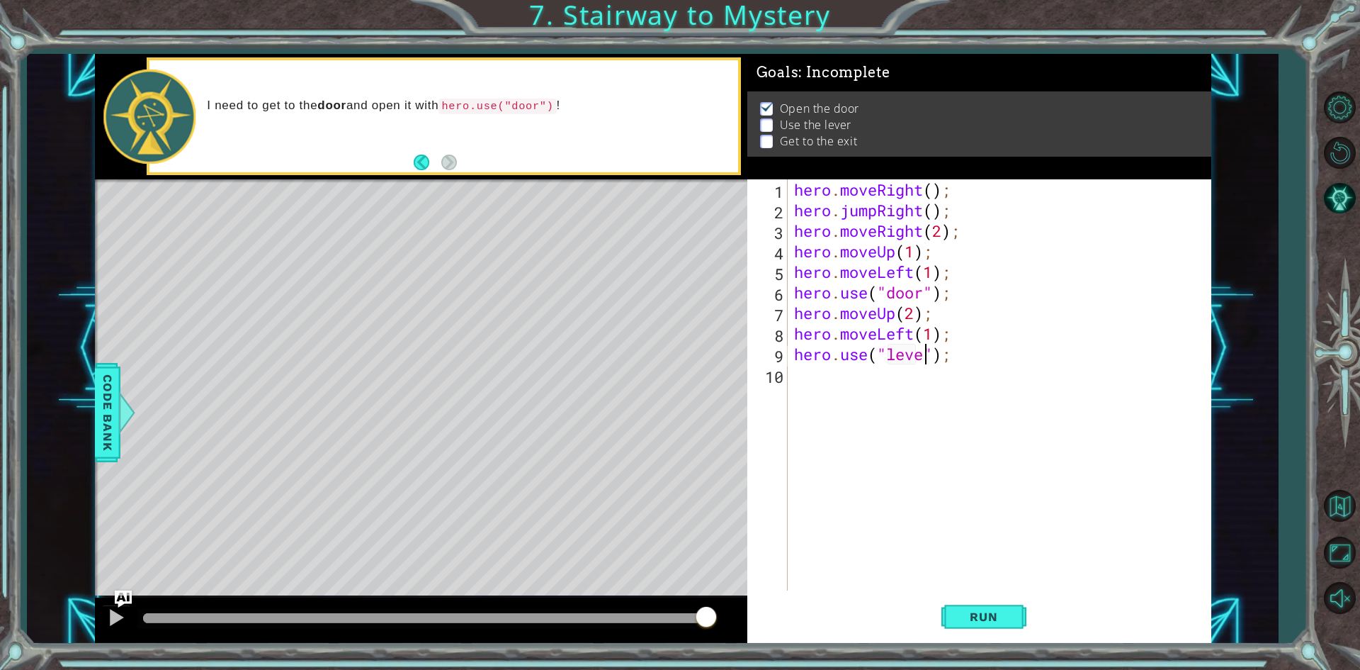
type textarea "hero.use("lever");"
click at [871, 389] on div "hero . moveRight ( ) ; hero . jumpRight ( ) ; hero . moveRight ( 2 ) ; hero . m…" at bounding box center [1002, 405] width 422 height 452
click at [986, 629] on button "Run" at bounding box center [984, 617] width 85 height 46
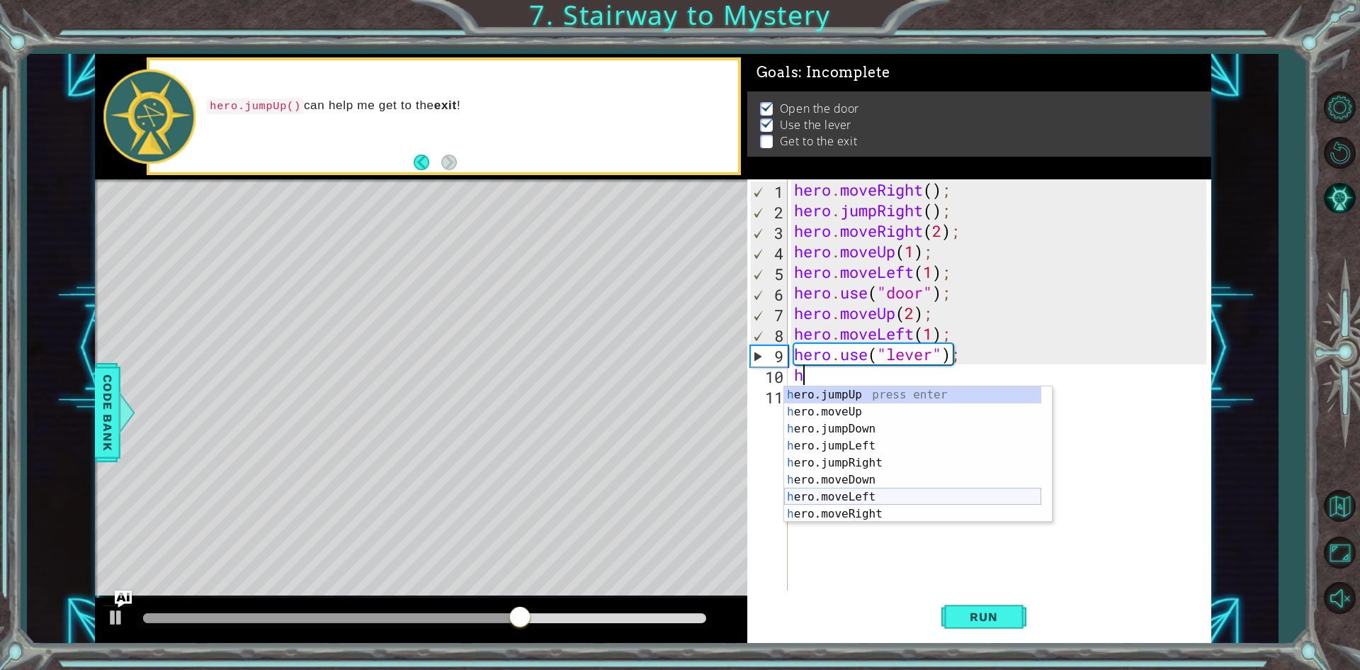
click at [897, 495] on div "h ero.jumpUp press enter h ero.moveUp press enter h ero.jumpDown press enter h …" at bounding box center [912, 471] width 257 height 170
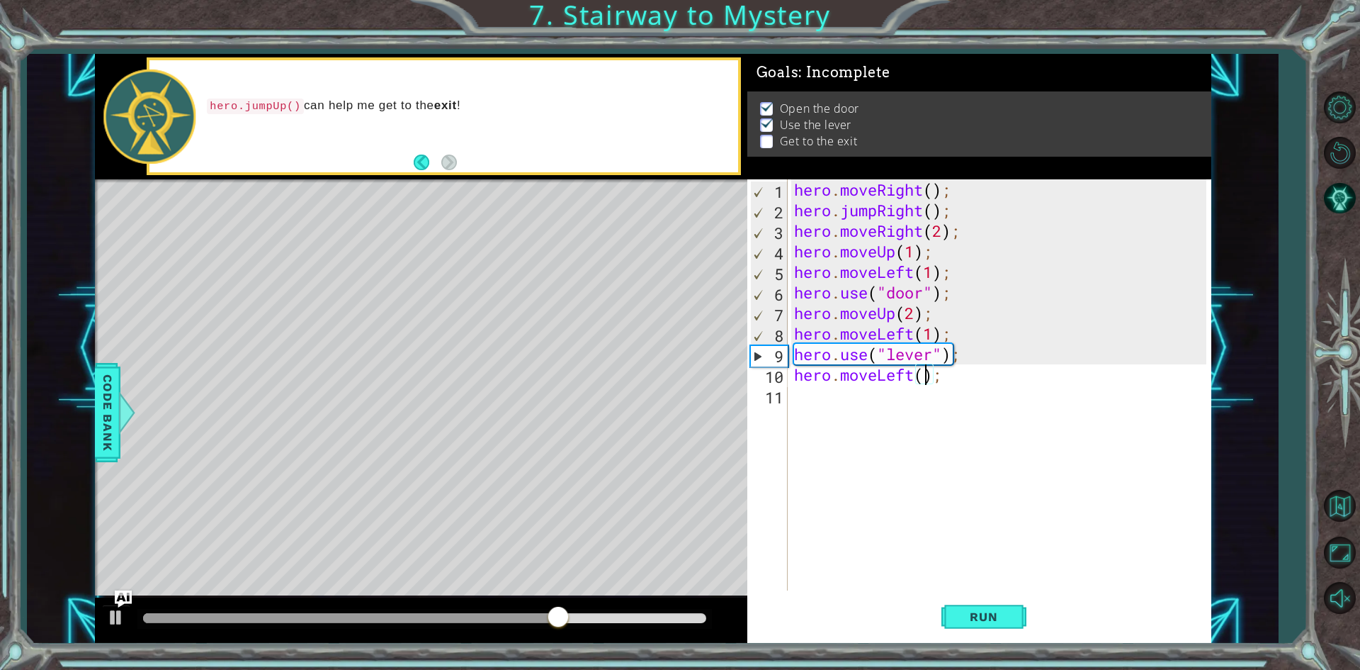
type textarea "hero.moveLeft(2);"
click at [859, 415] on div "hero . moveRight ( ) ; hero . jumpRight ( ) ; hero . moveRight ( 2 ) ; hero . m…" at bounding box center [1002, 405] width 422 height 452
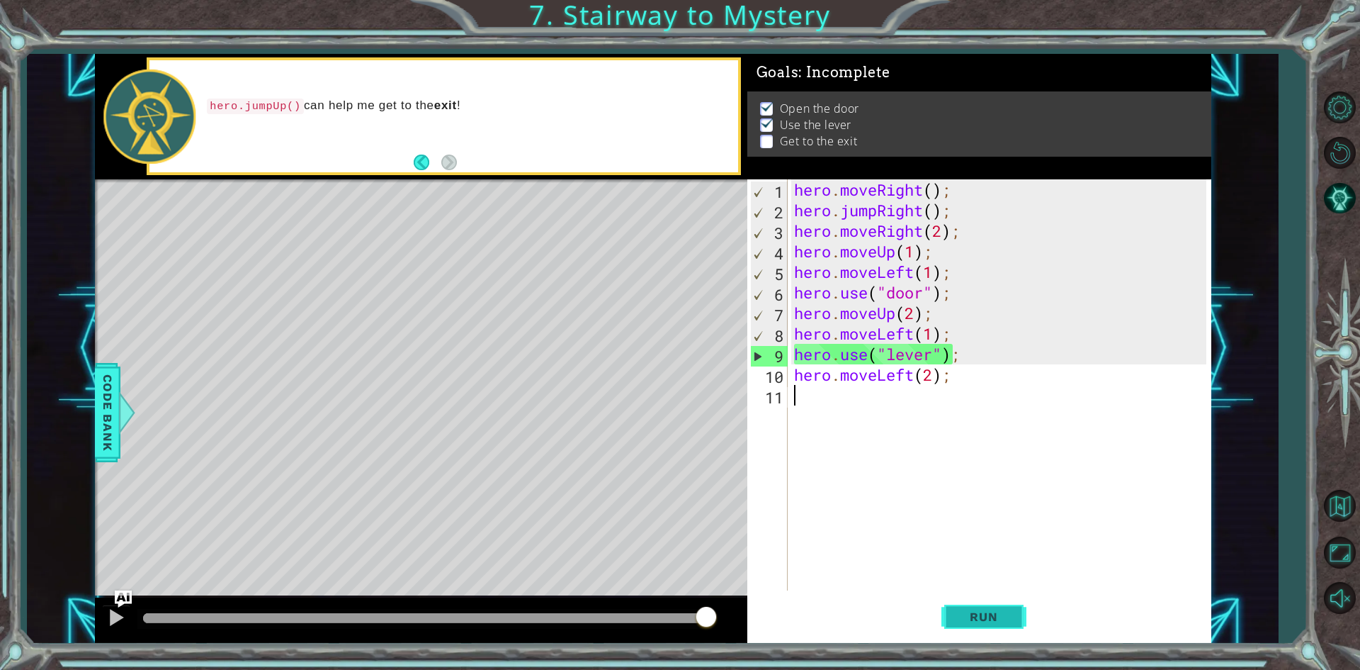
click at [961, 609] on button "Run" at bounding box center [984, 617] width 85 height 46
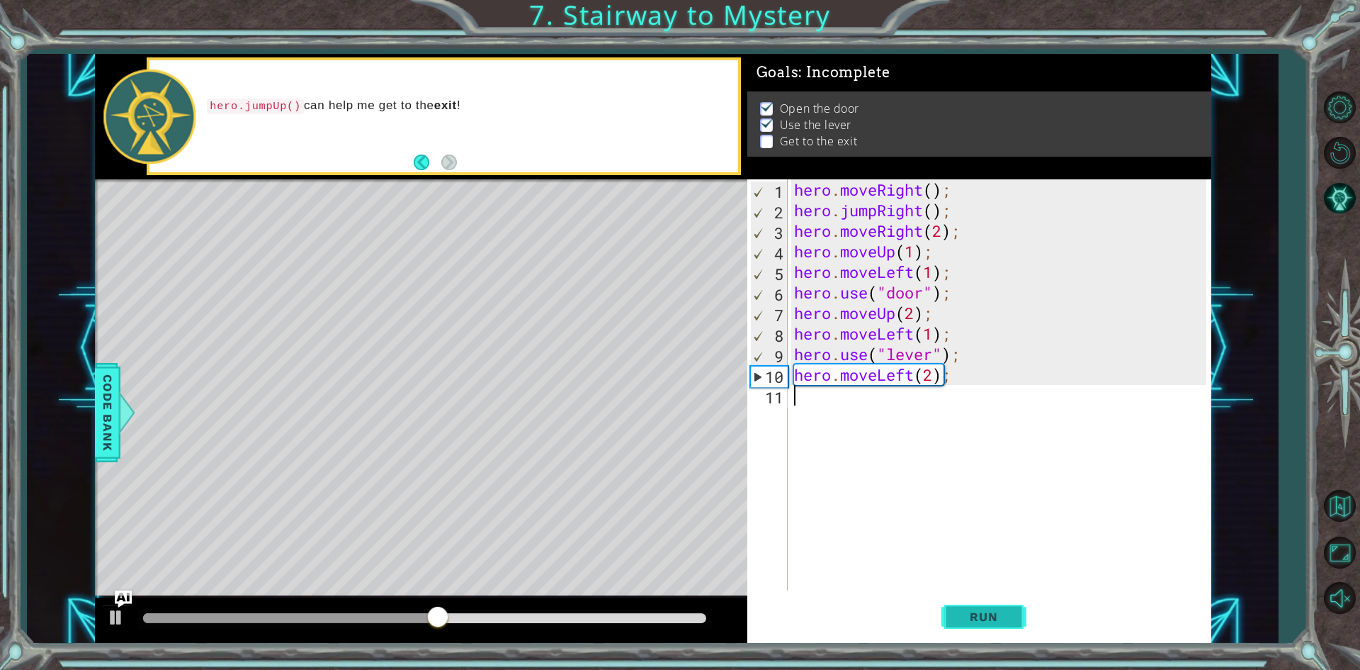
type textarea "h"
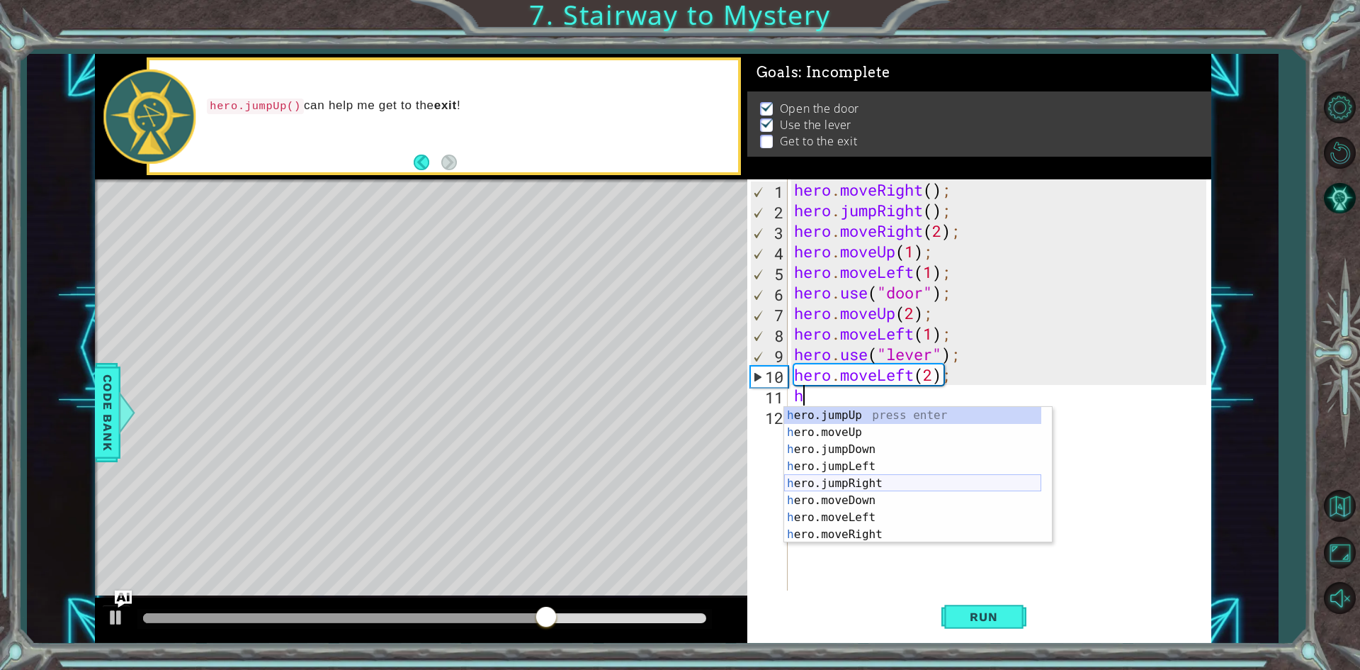
click at [908, 478] on div "h ero.jumpUp press enter h ero.moveUp press enter h ero.jumpDown press enter h …" at bounding box center [912, 492] width 257 height 170
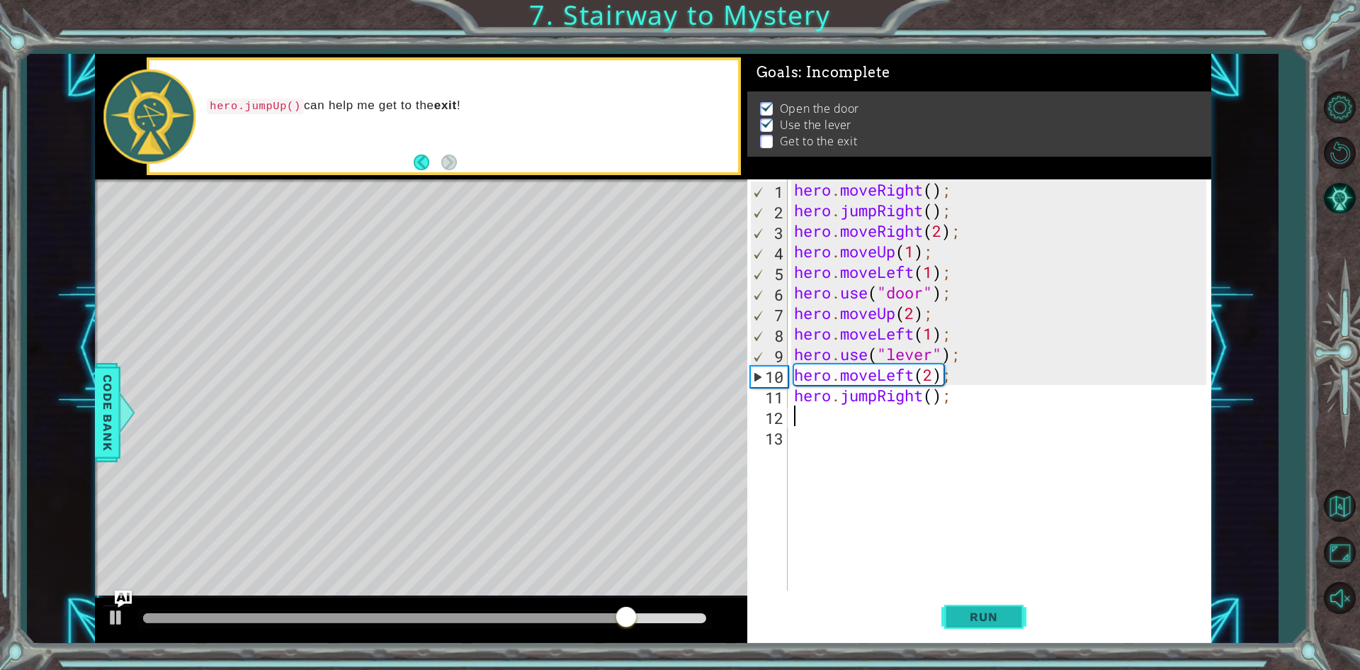
click at [980, 607] on button "Run" at bounding box center [984, 617] width 85 height 46
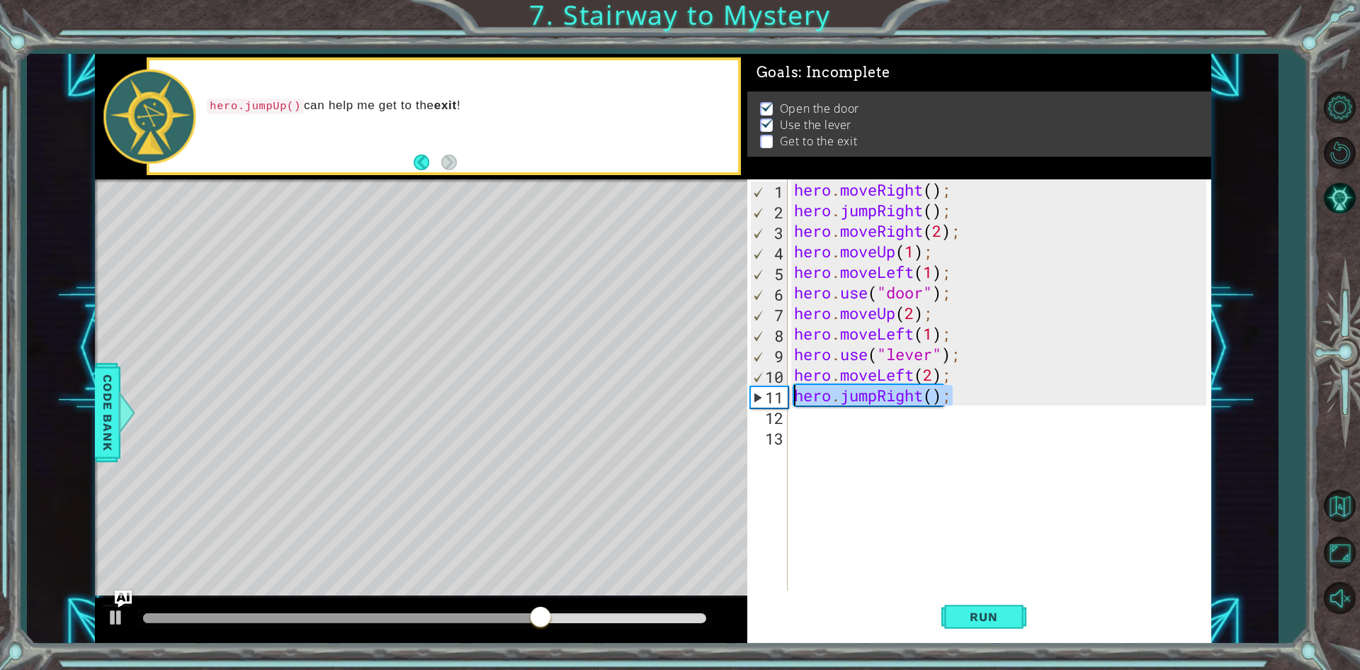
drag, startPoint x: 969, startPoint y: 398, endPoint x: 771, endPoint y: 402, distance: 198.4
click at [771, 402] on div "1 2 3 4 5 6 7 8 9 10 11 12 13 hero . moveRight ( ) ; hero . jumpRight ( ) ; her…" at bounding box center [976, 384] width 459 height 411
type textarea "hero.jumpRight();"
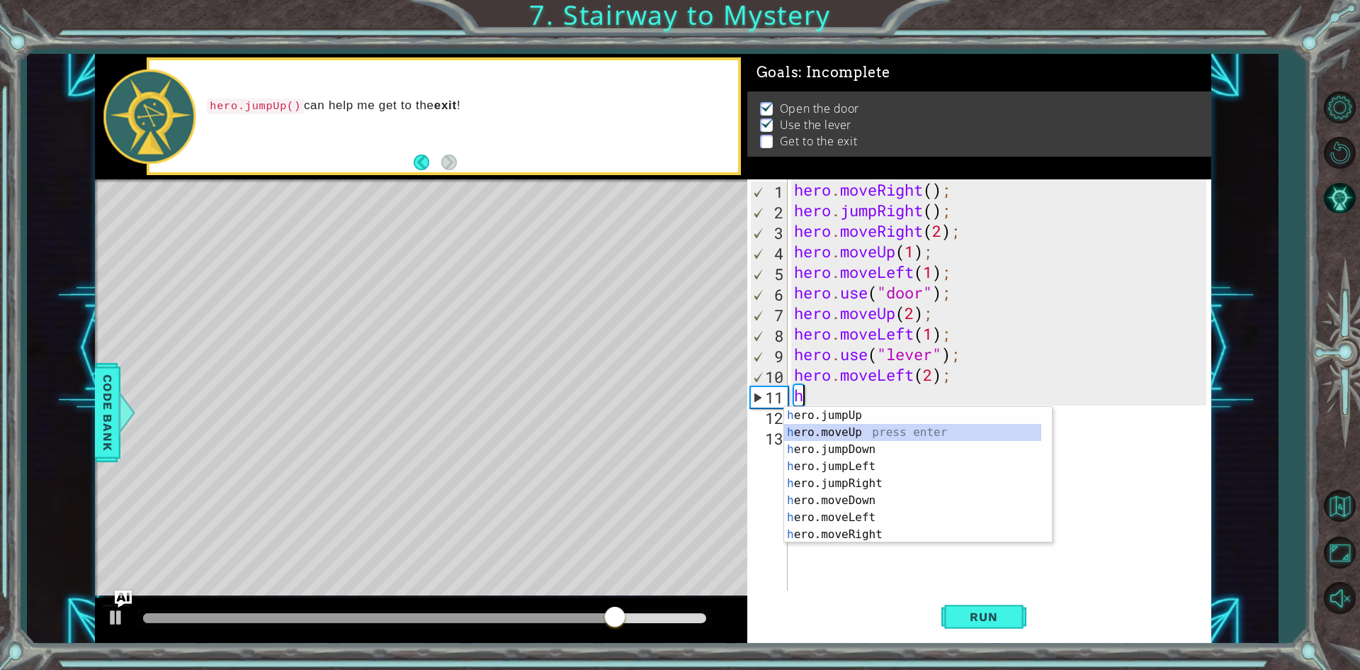
click at [840, 439] on div "h ero.jumpUp press enter h ero.moveUp press enter h ero.jumpDown press enter h …" at bounding box center [912, 492] width 257 height 170
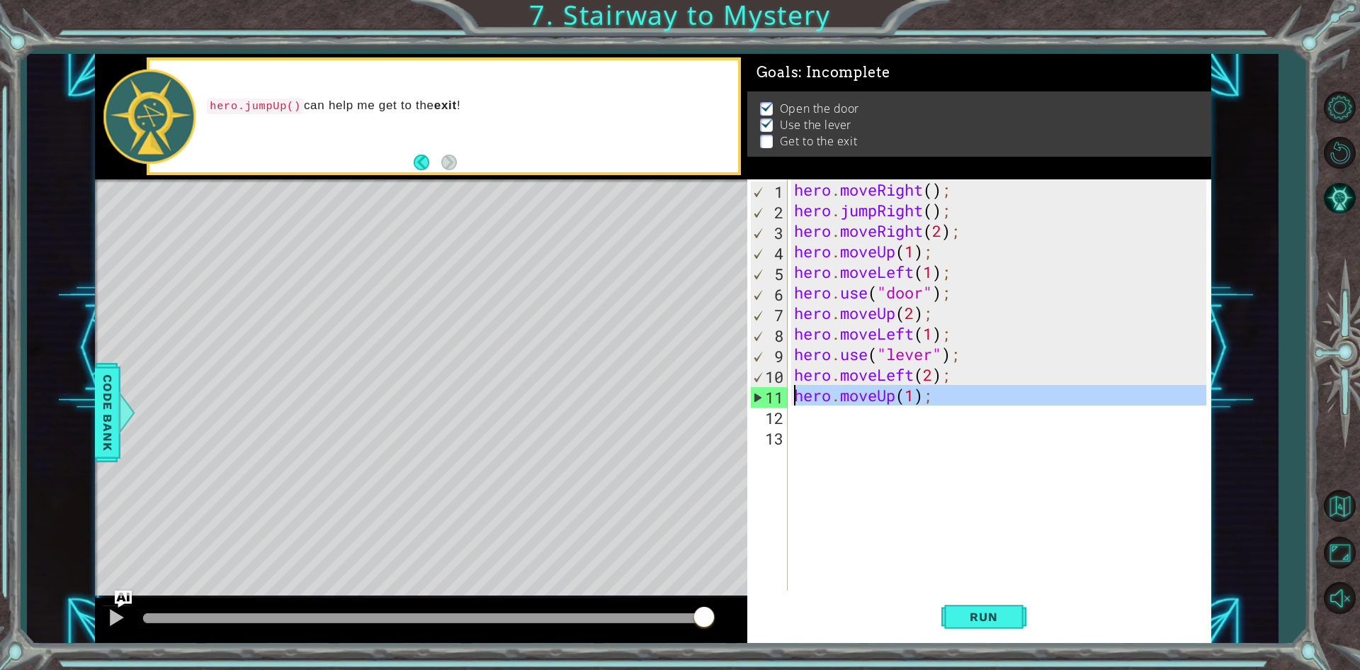
drag, startPoint x: 944, startPoint y: 407, endPoint x: 798, endPoint y: 394, distance: 147.2
click at [798, 394] on div "hero . moveRight ( ) ; hero . jumpRight ( ) ; hero . moveRight ( 2 ) ; hero . m…" at bounding box center [1002, 405] width 422 height 452
type textarea "hero.moveUp(1);"
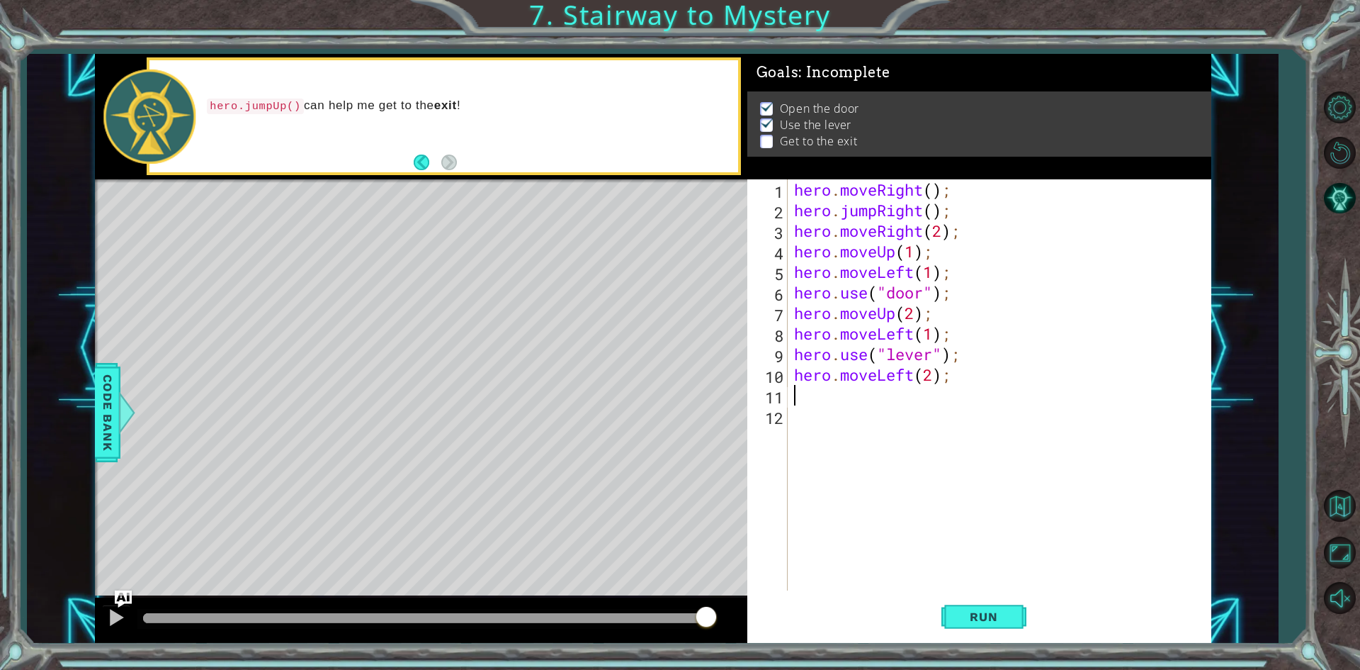
type textarea "h"
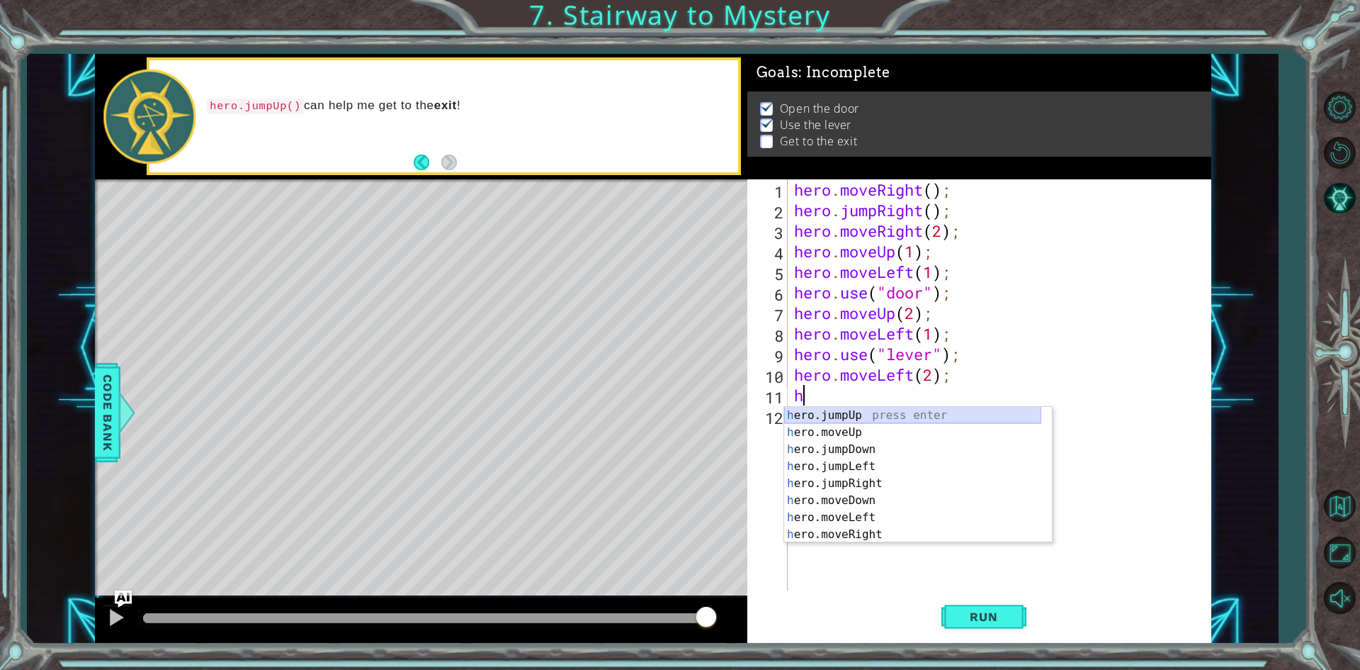
click at [847, 417] on div "h ero.jumpUp press enter h ero.moveUp press enter h ero.jumpDown press enter h …" at bounding box center [912, 492] width 257 height 170
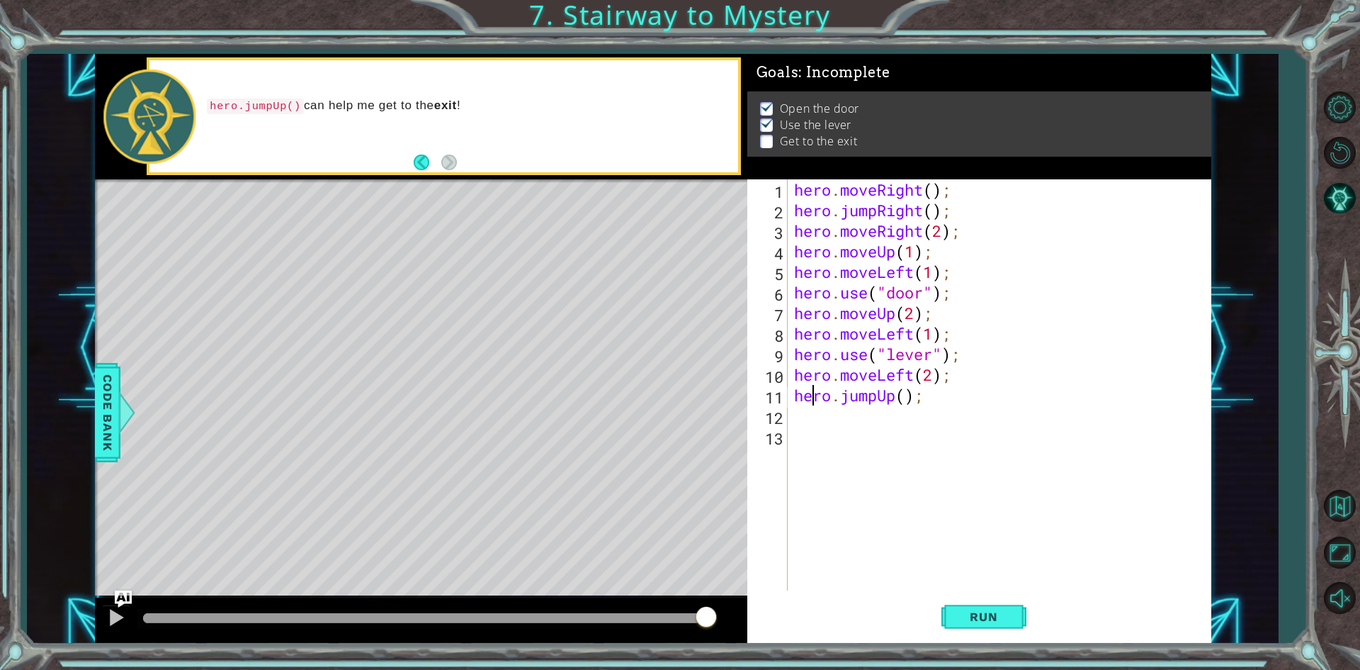
click at [816, 400] on div "hero . moveRight ( ) ; hero . jumpRight ( ) ; hero . moveRight ( 2 ) ; hero . m…" at bounding box center [1002, 405] width 422 height 452
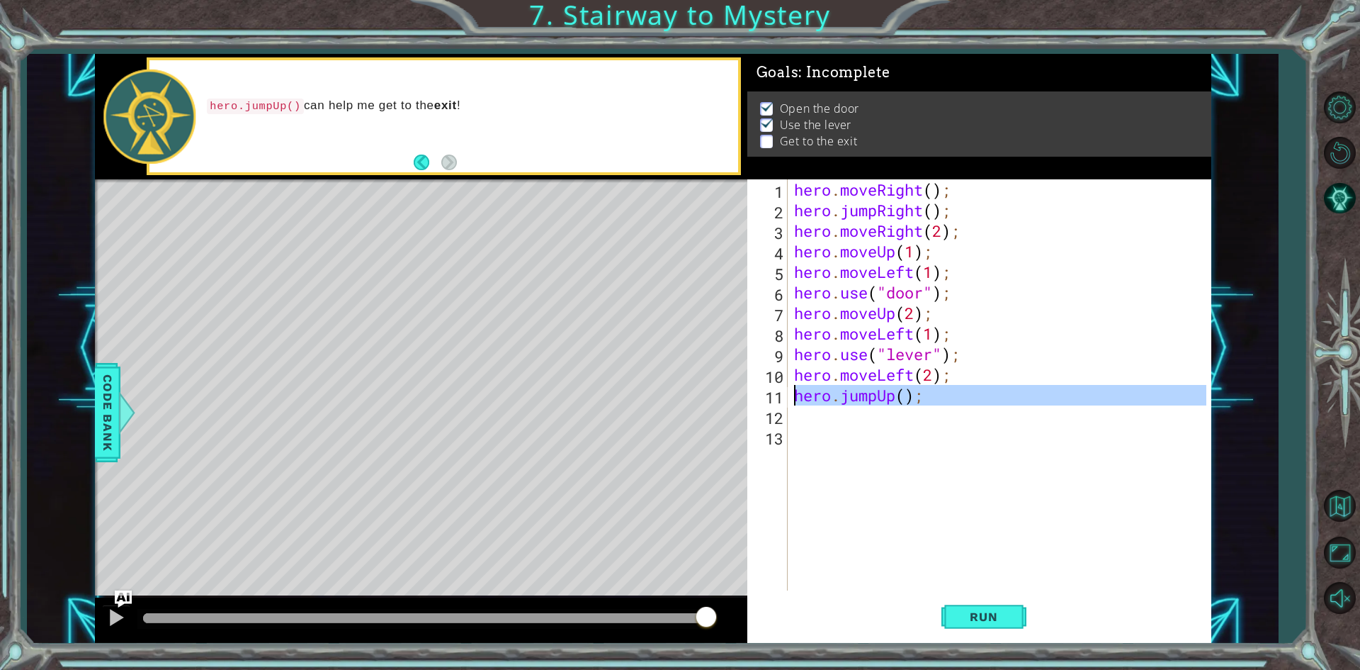
drag, startPoint x: 771, startPoint y: 395, endPoint x: 798, endPoint y: 399, distance: 27.9
click at [798, 399] on div "hero.jumpUp(); 1 2 3 4 5 6 7 8 9 10 11 12 13 hero . moveRight ( ) ; hero . jump…" at bounding box center [976, 384] width 459 height 411
click at [910, 402] on div "hero . moveRight ( ) ; hero . jumpRight ( ) ; hero . moveRight ( 2 ) ; hero . m…" at bounding box center [998, 384] width 415 height 411
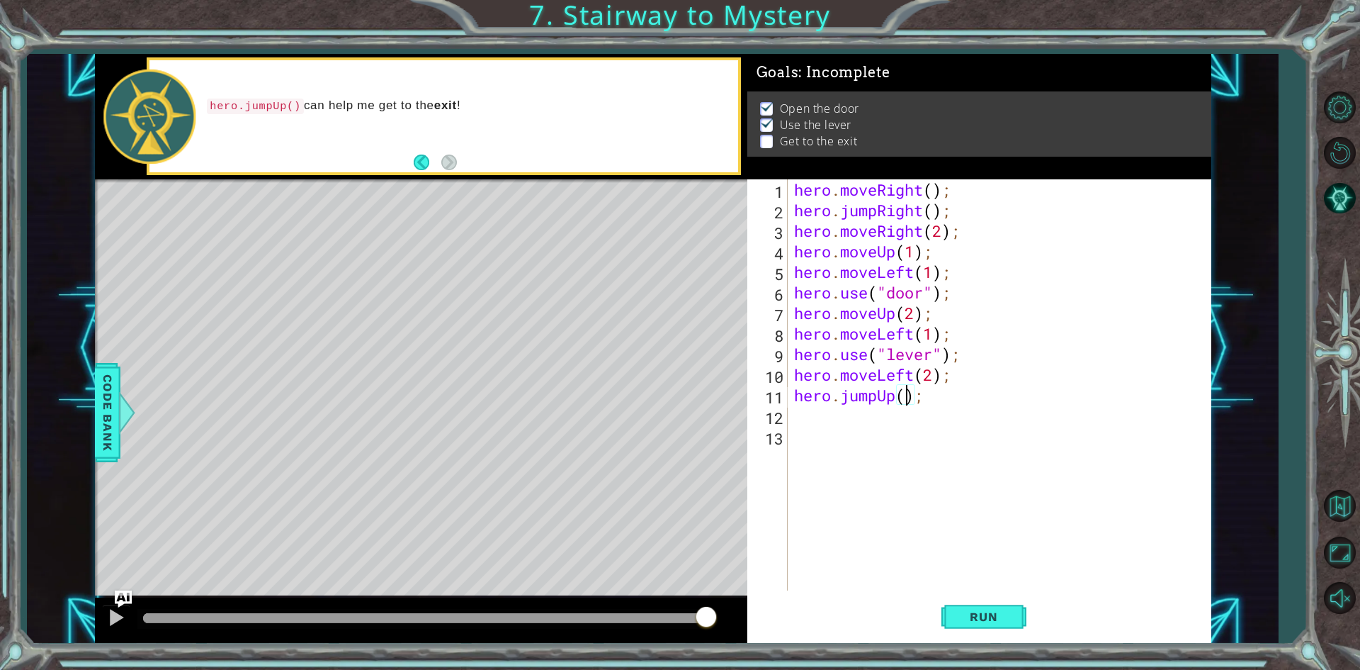
drag, startPoint x: 939, startPoint y: 390, endPoint x: 937, endPoint y: 399, distance: 9.0
click at [938, 395] on div "hero . moveRight ( ) ; hero . jumpRight ( ) ; hero . moveRight ( 2 ) ; hero . m…" at bounding box center [1002, 405] width 422 height 452
click at [936, 400] on div "hero . moveRight ( ) ; hero . jumpRight ( ) ; hero . moveRight ( 2 ) ; hero . m…" at bounding box center [1002, 405] width 422 height 452
click at [772, 400] on div "11" at bounding box center [769, 397] width 38 height 21
type textarea "hero.jumpUp();"
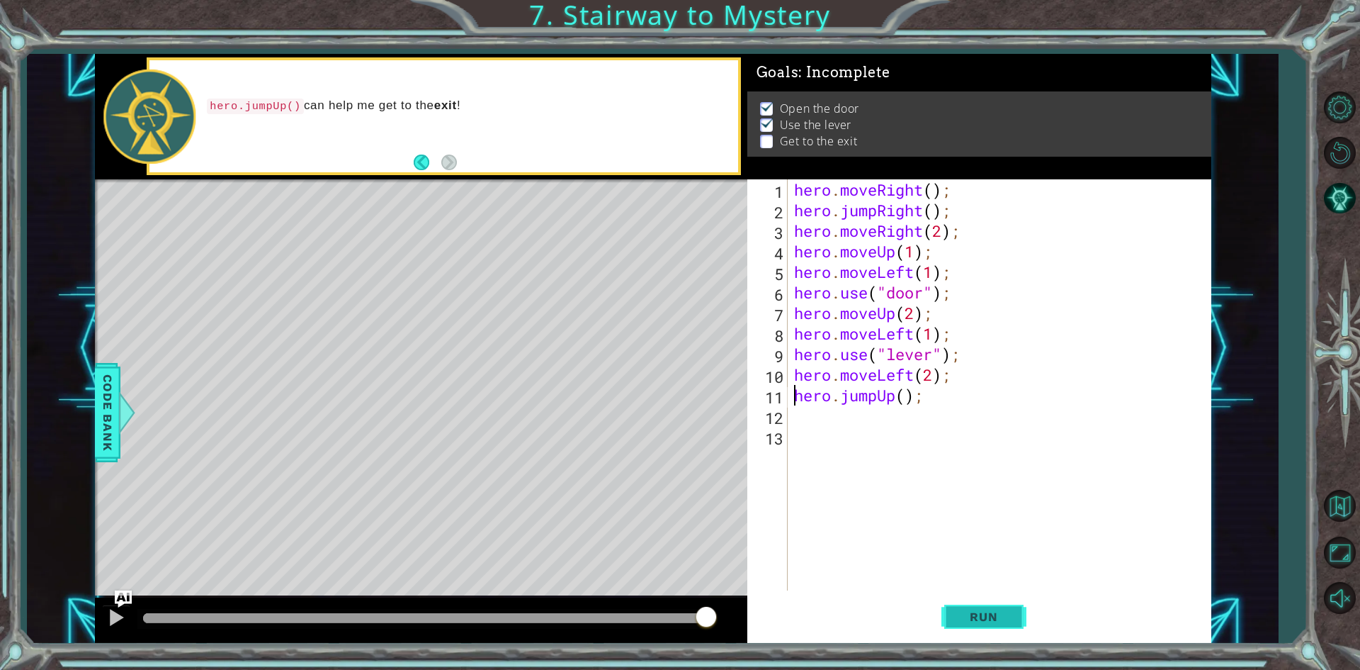
click at [973, 616] on span "Run" at bounding box center [984, 616] width 56 height 14
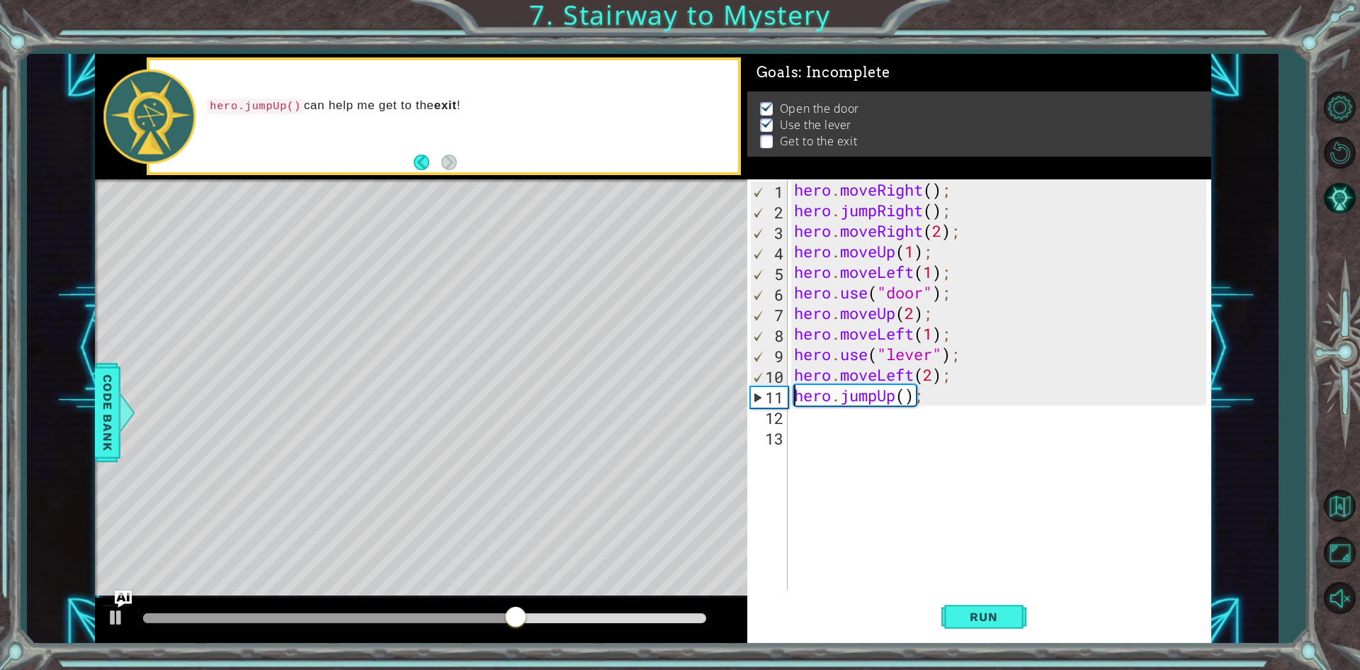
click at [835, 438] on div "hero . moveRight ( ) ; hero . jumpRight ( ) ; hero . moveRight ( 2 ) ; hero . m…" at bounding box center [1002, 405] width 422 height 452
click at [835, 427] on div "hero . moveRight ( ) ; hero . jumpRight ( ) ; hero . moveRight ( 2 ) ; hero . m…" at bounding box center [1002, 405] width 422 height 452
click at [835, 422] on div "hero . moveRight ( ) ; hero . jumpRight ( ) ; hero . moveRight ( 2 ) ; hero . m…" at bounding box center [1002, 405] width 422 height 452
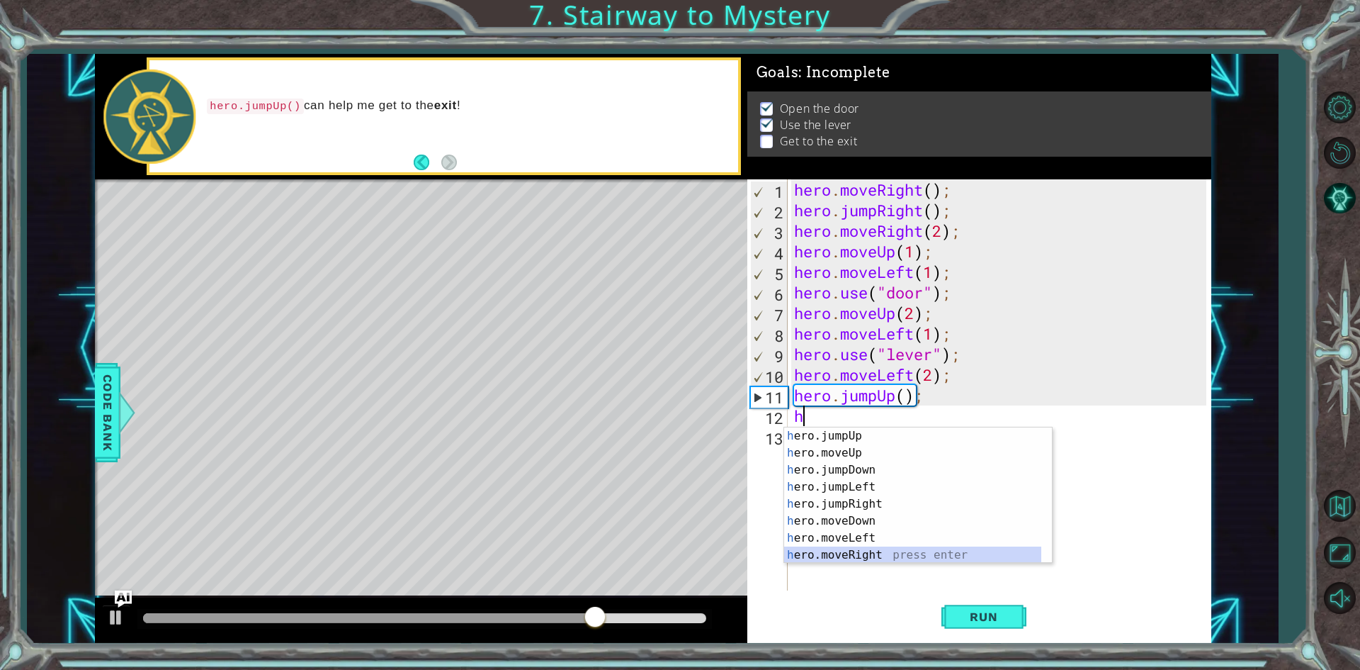
click at [845, 552] on div "h ero.jumpUp press enter h ero.moveUp press enter h ero.jumpDown press enter h …" at bounding box center [912, 512] width 257 height 170
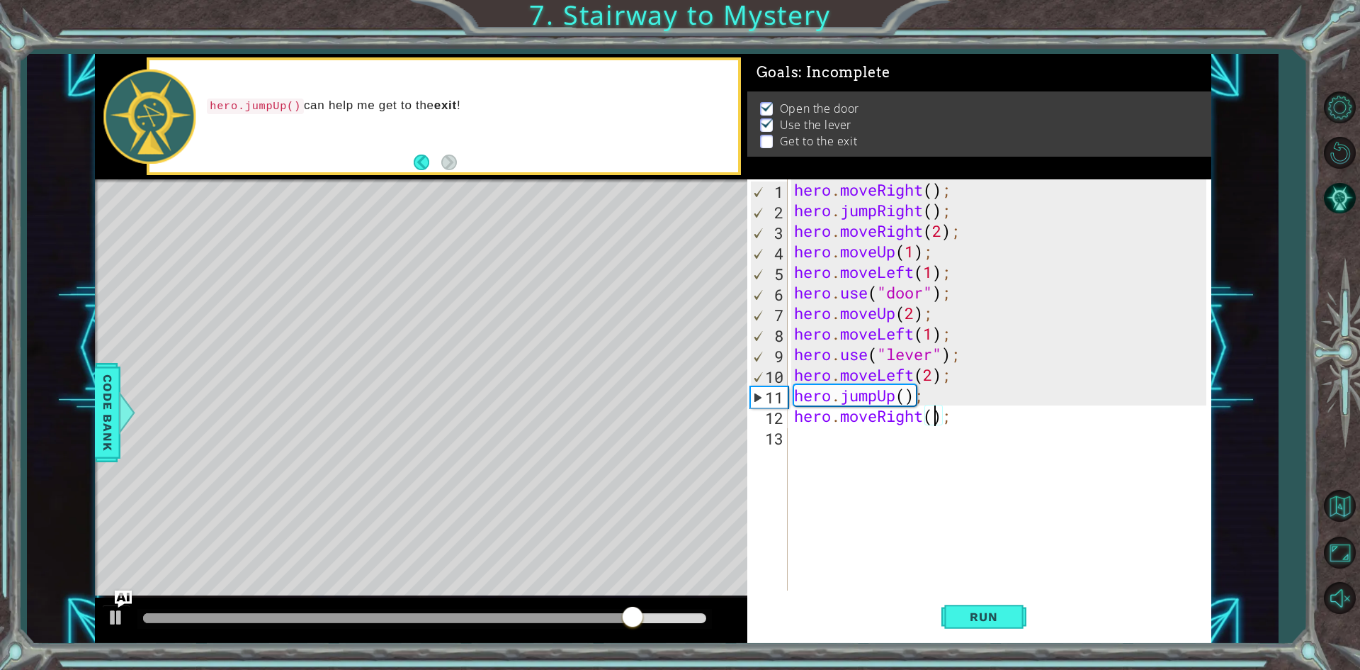
type textarea "hero.moveRight(2);"
click at [905, 461] on div "hero . moveRight ( ) ; hero . jumpRight ( ) ; hero . moveRight ( 2 ) ; hero . m…" at bounding box center [1002, 405] width 422 height 452
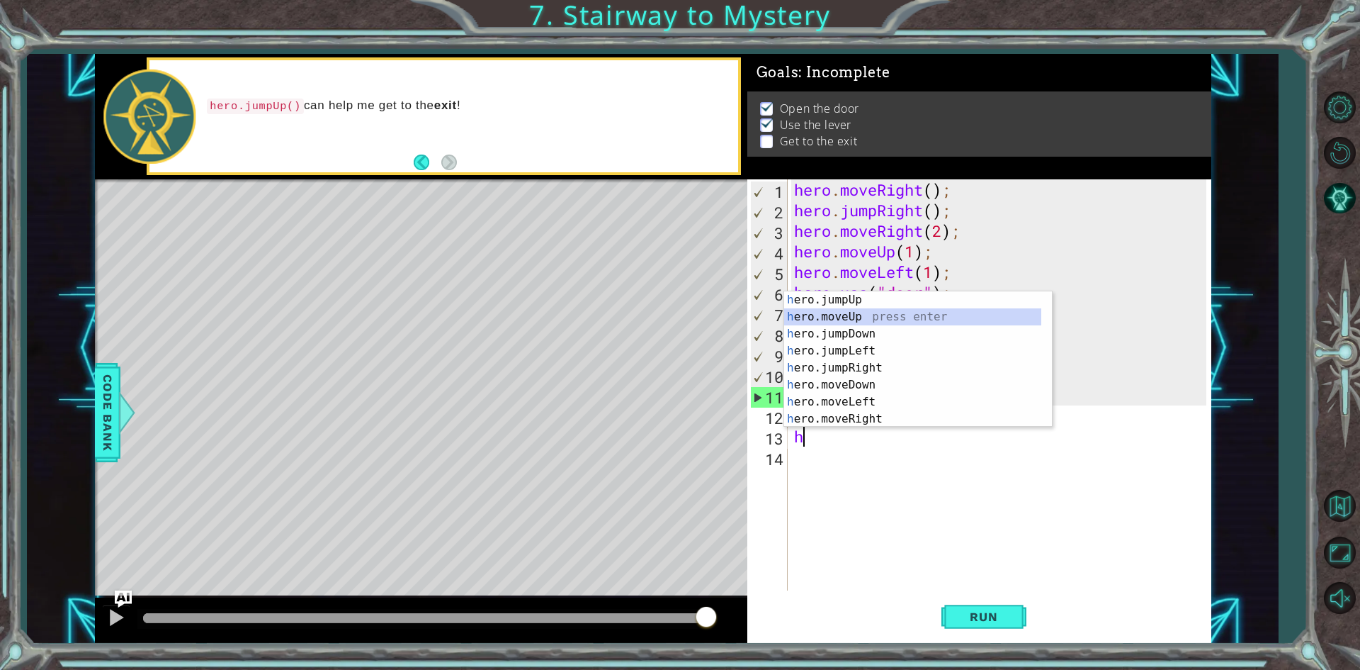
click at [916, 315] on div "h ero.jumpUp press enter h ero.moveUp press enter h ero.jumpDown press enter h …" at bounding box center [912, 376] width 257 height 170
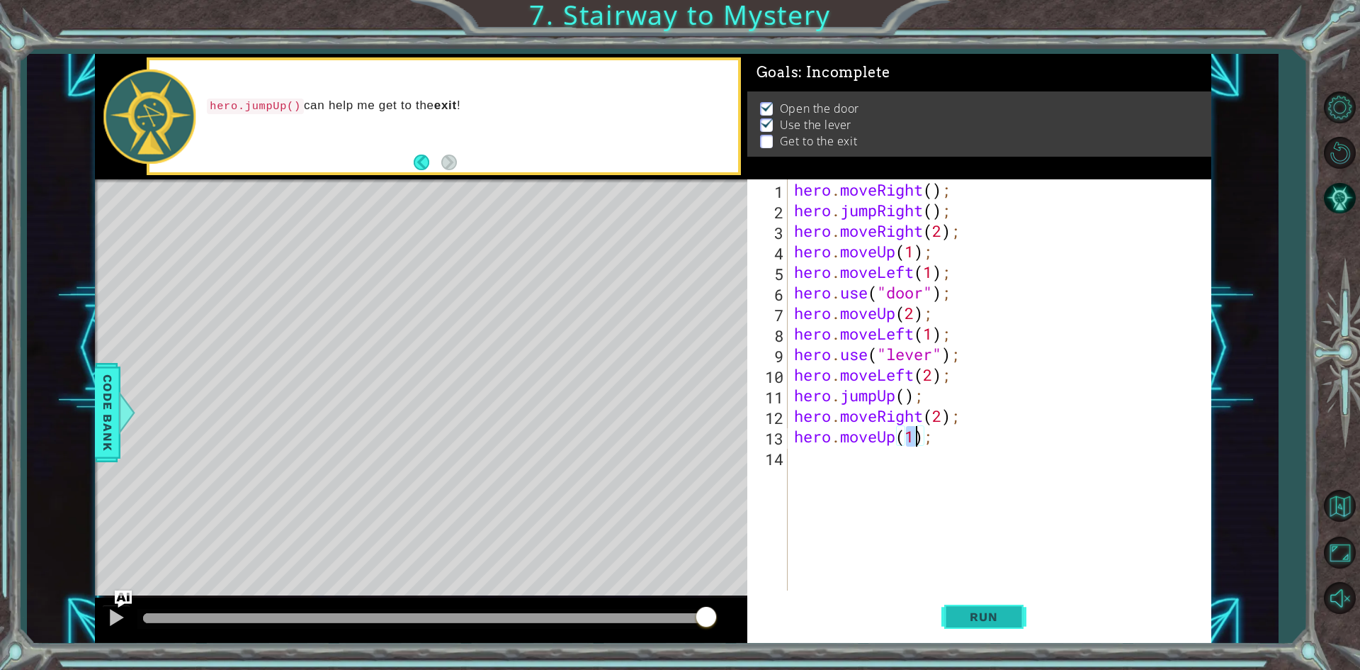
type textarea "hero.moveUp(1);"
click at [968, 606] on button "Run" at bounding box center [984, 617] width 85 height 46
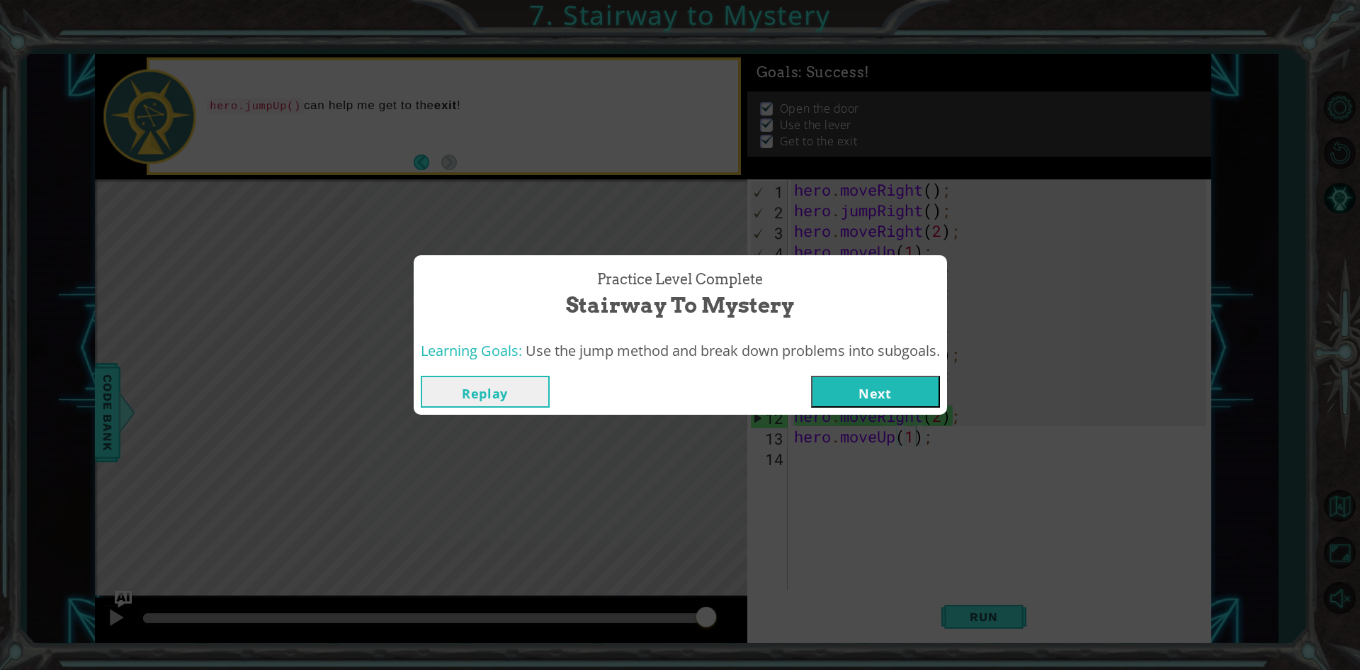
click at [881, 397] on button "Next" at bounding box center [875, 391] width 129 height 32
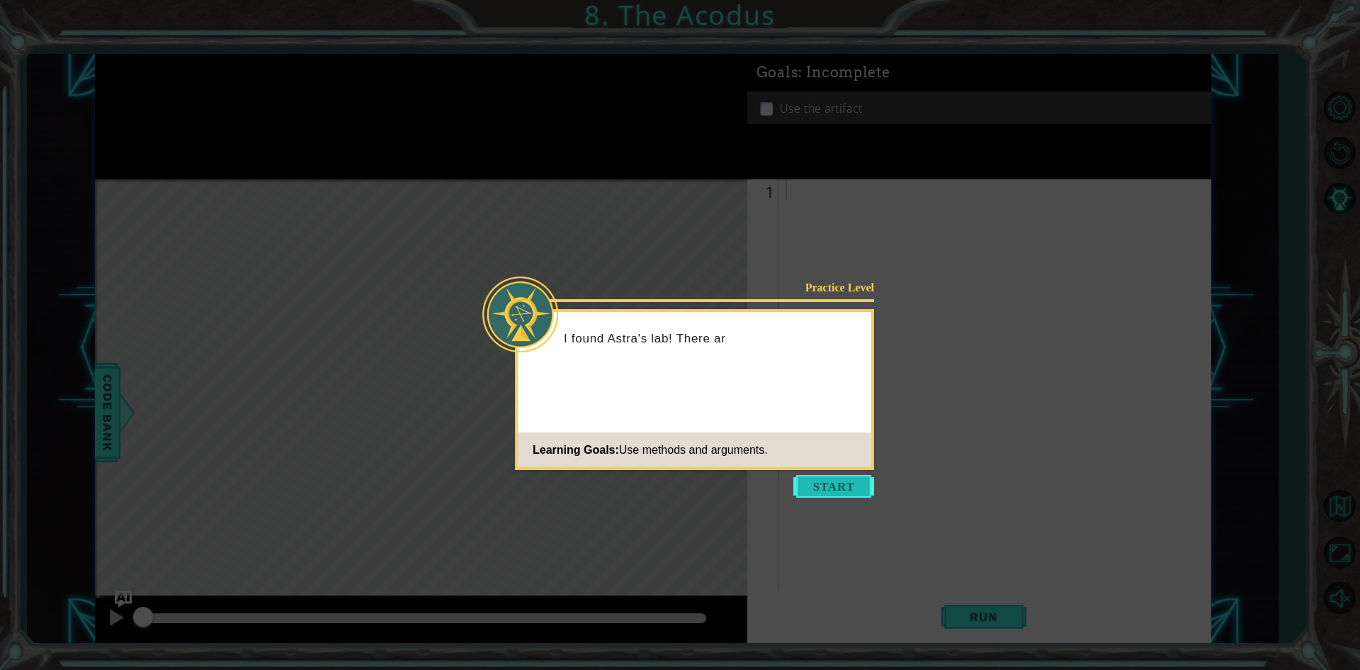
click at [844, 491] on button "Start" at bounding box center [833, 486] width 81 height 23
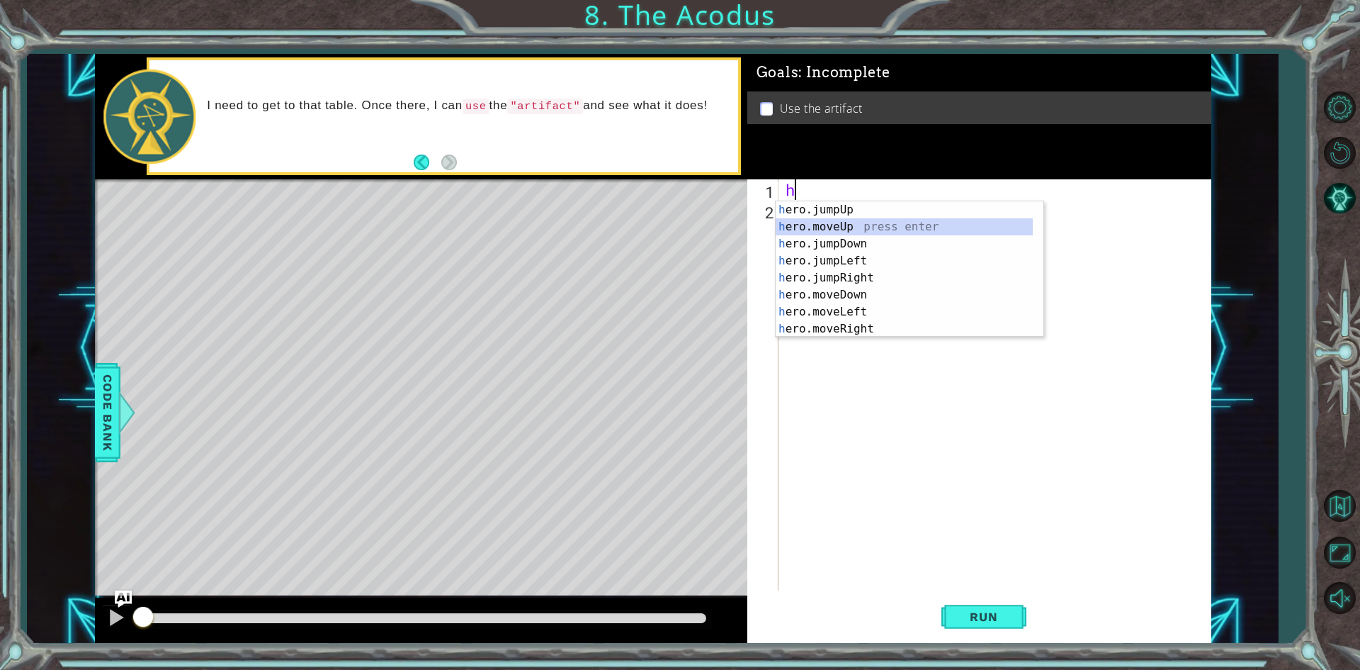
click at [810, 222] on div "h ero.jumpUp press enter h ero.moveUp press enter h ero.jumpDown press enter h …" at bounding box center [904, 286] width 257 height 170
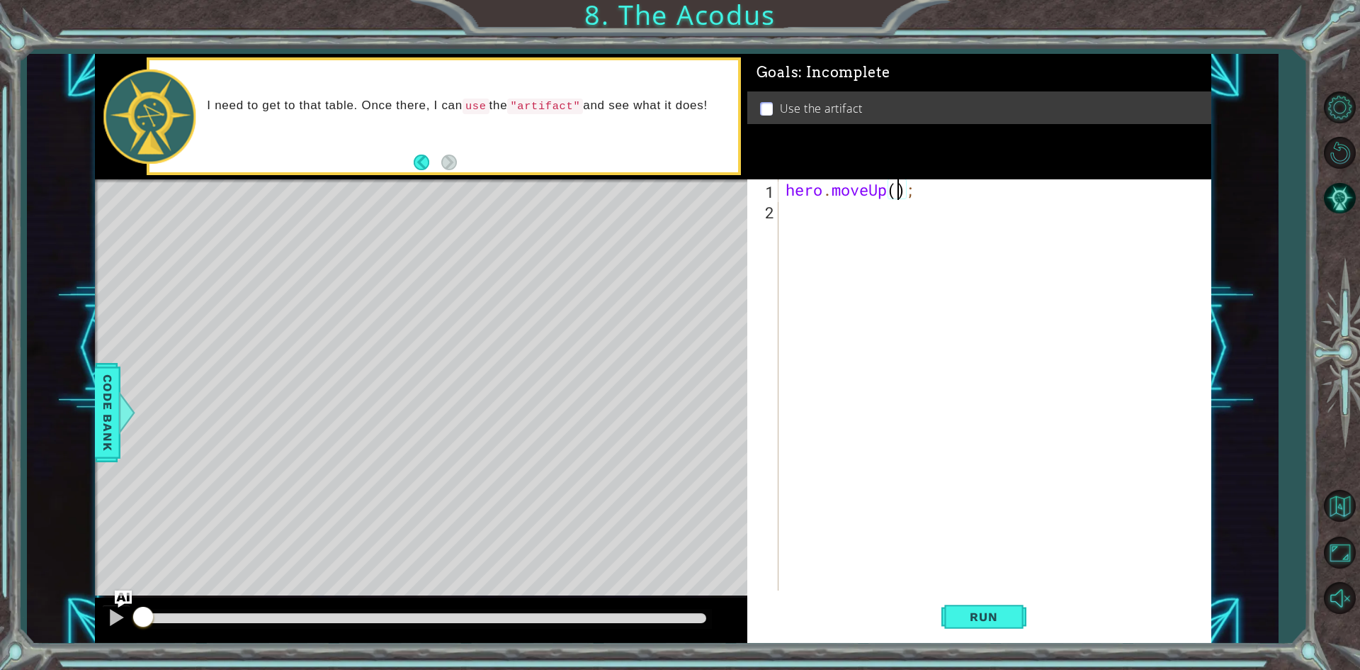
type textarea "hero.moveUp(2);"
click at [859, 219] on div "hero . moveUp ( 2 ) ;" at bounding box center [998, 405] width 431 height 452
type textarea "h"
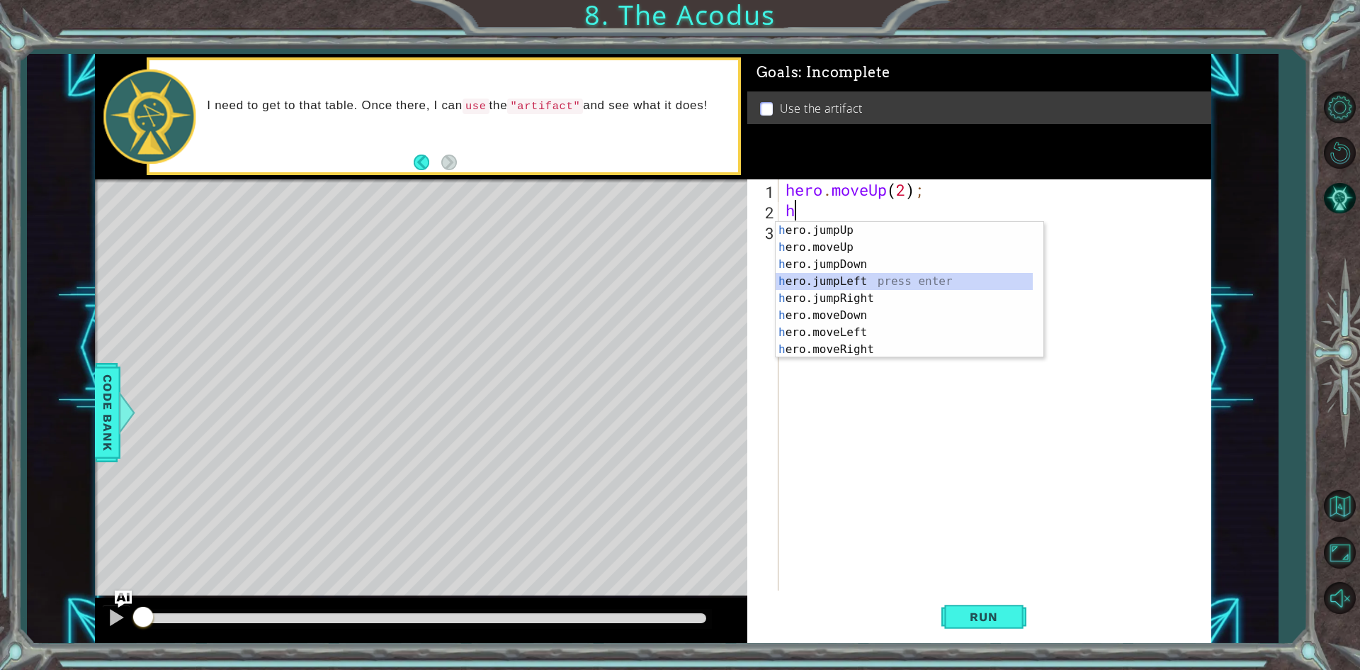
click at [874, 281] on div "h ero.jumpUp press enter h ero.moveUp press enter h ero.jumpDown press enter h …" at bounding box center [904, 307] width 257 height 170
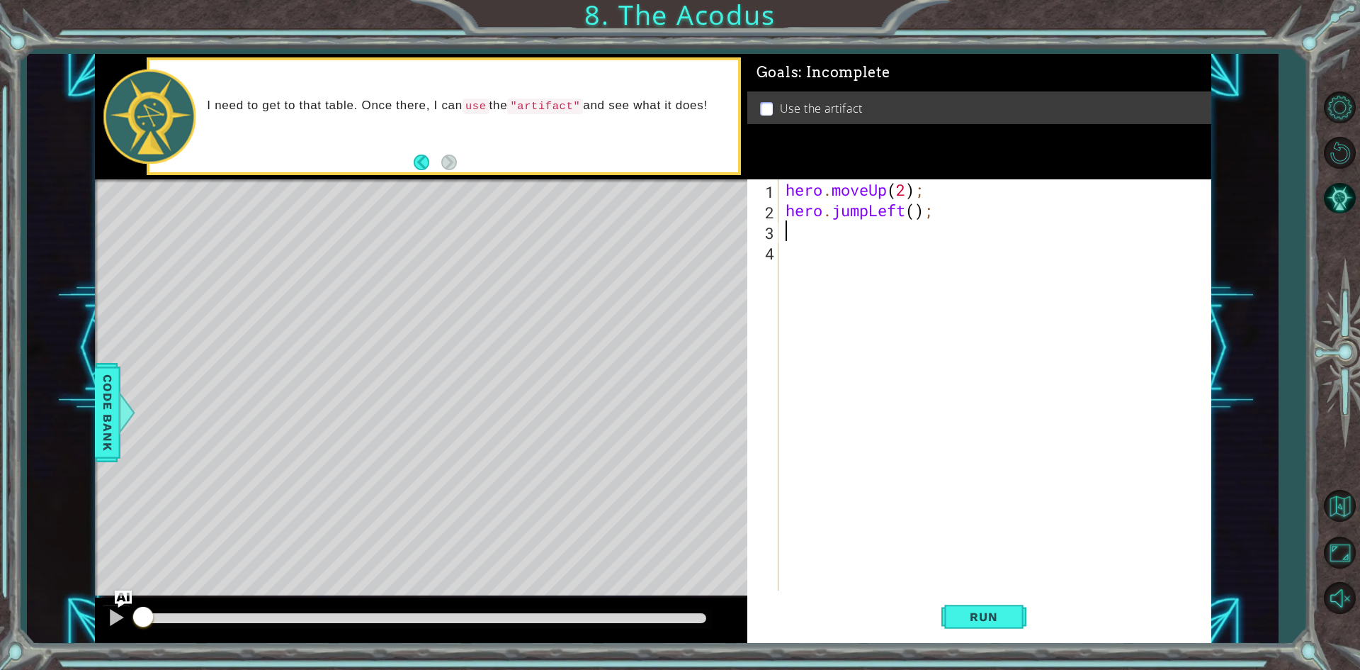
type textarea "h"
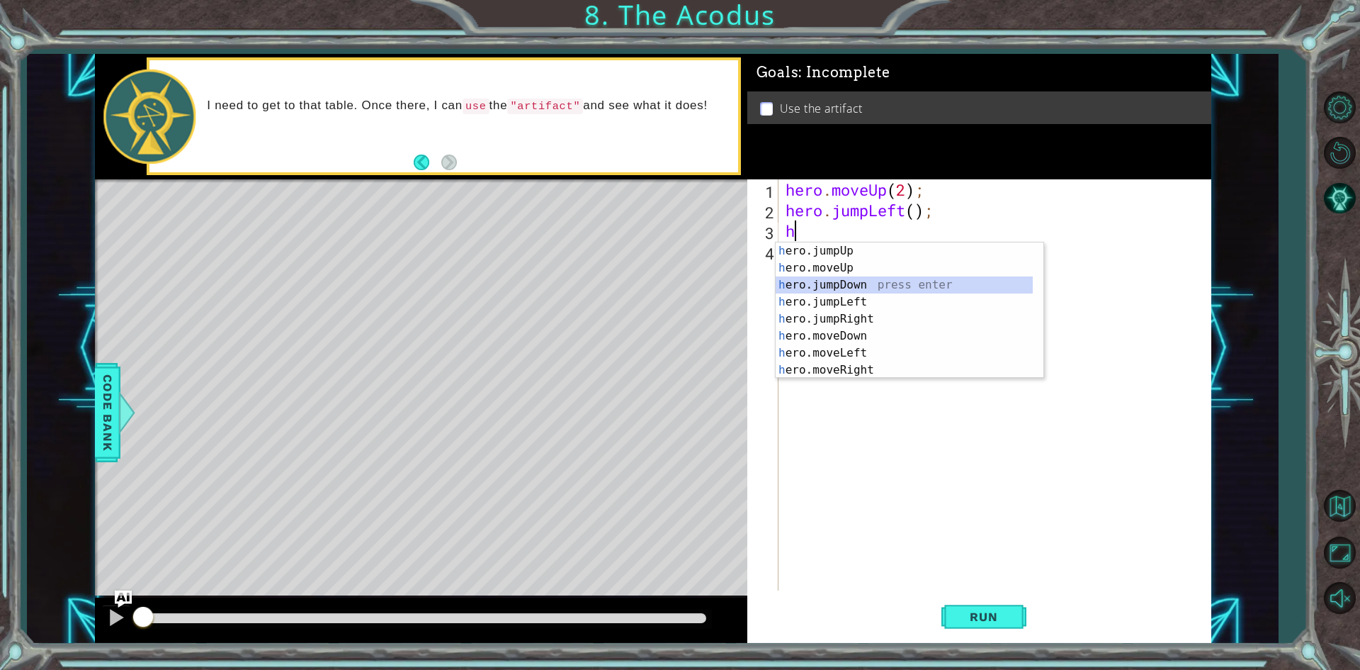
click at [822, 286] on div "h ero.jumpUp press enter h ero.moveUp press enter h ero.jumpDown press enter h …" at bounding box center [904, 327] width 257 height 170
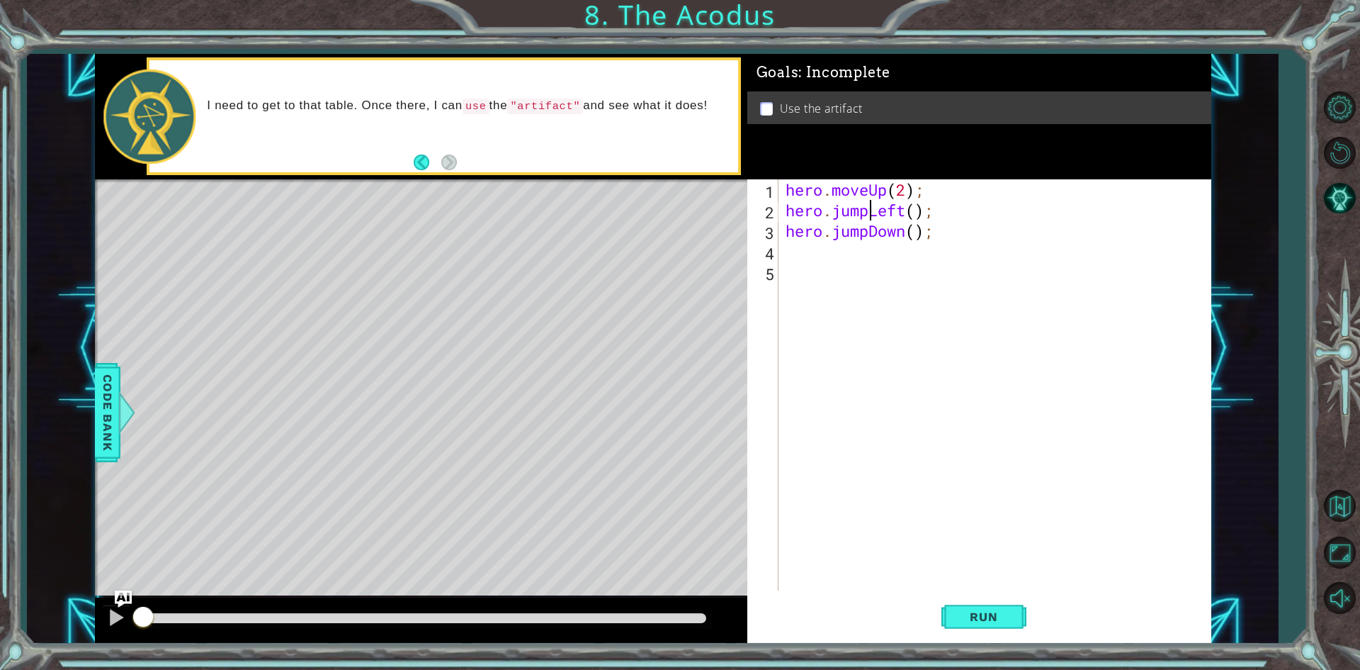
click at [870, 207] on div "hero . moveUp ( 2 ) ; hero . jumpLeft ( ) ; hero . jumpDown ( ) ;" at bounding box center [998, 405] width 431 height 452
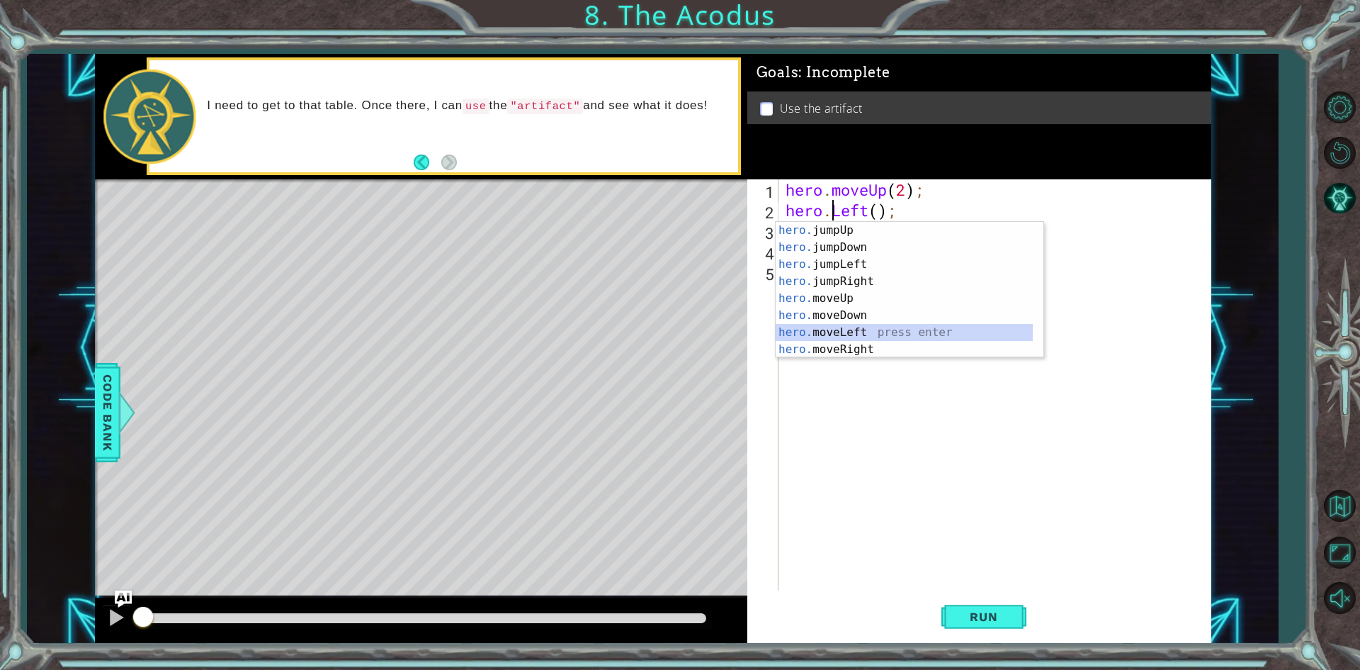
click at [862, 332] on div "hero. jumpUp press enter hero. jumpDown press enter hero. jumpLeft press enter …" at bounding box center [904, 307] width 257 height 170
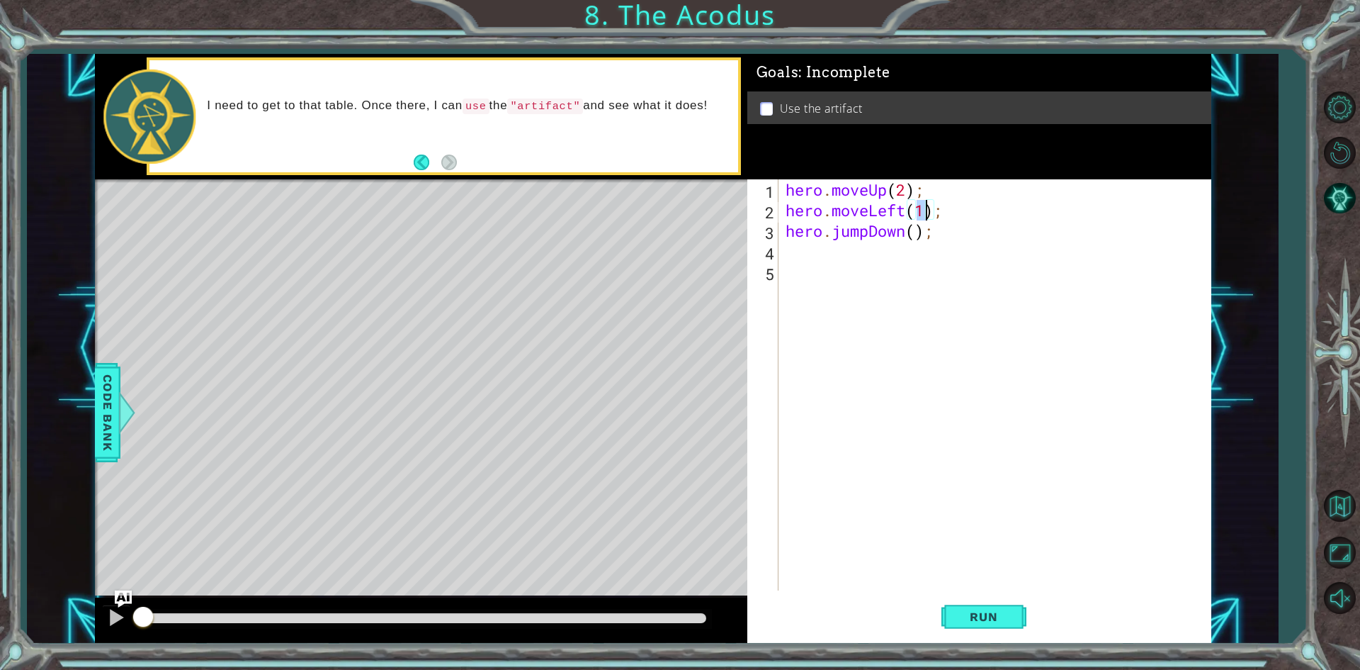
click at [861, 239] on div "hero . moveUp ( 2 ) ; hero . moveLeft ( 1 ) ; hero . jumpDown ( ) ;" at bounding box center [998, 405] width 431 height 452
click at [866, 232] on div "hero . moveUp ( 2 ) ; hero . moveLeft ( 1 ) ; hero . jumpDown ( ) ;" at bounding box center [998, 405] width 431 height 452
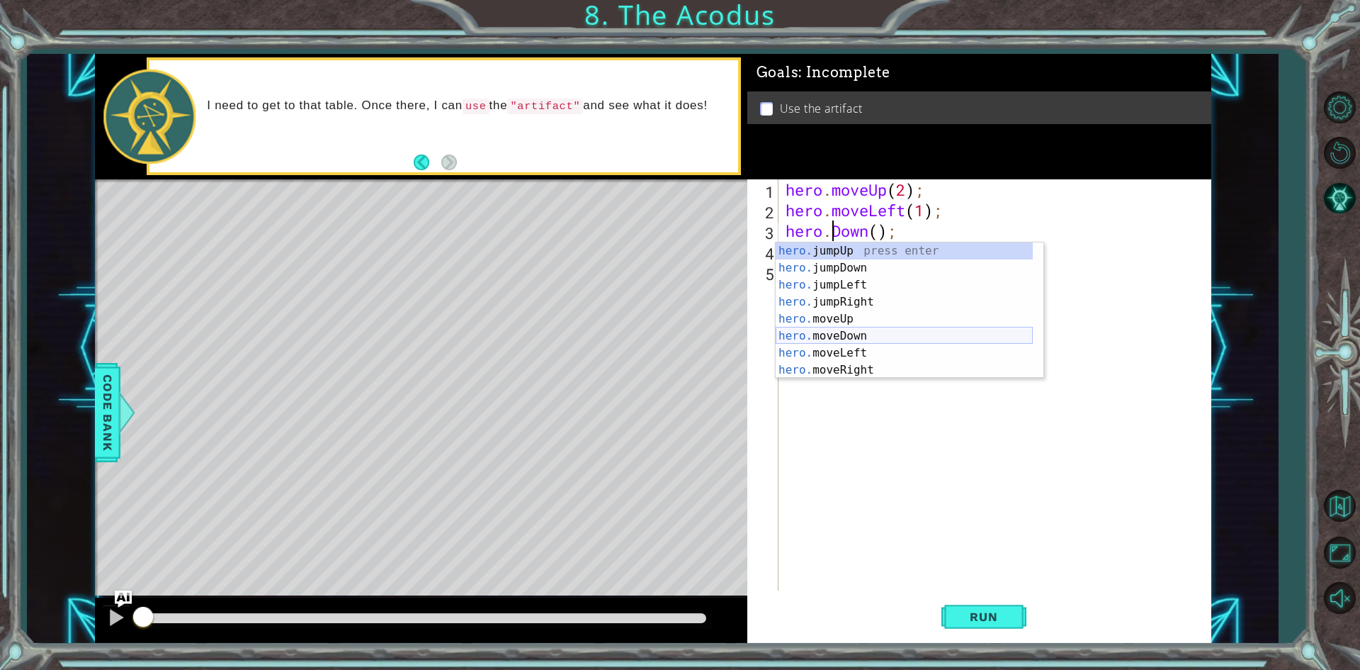
click at [871, 330] on div "hero. jumpUp press enter hero. jumpDown press enter hero. jumpLeft press enter …" at bounding box center [904, 327] width 257 height 170
type textarea "hero.moveDown(1);"
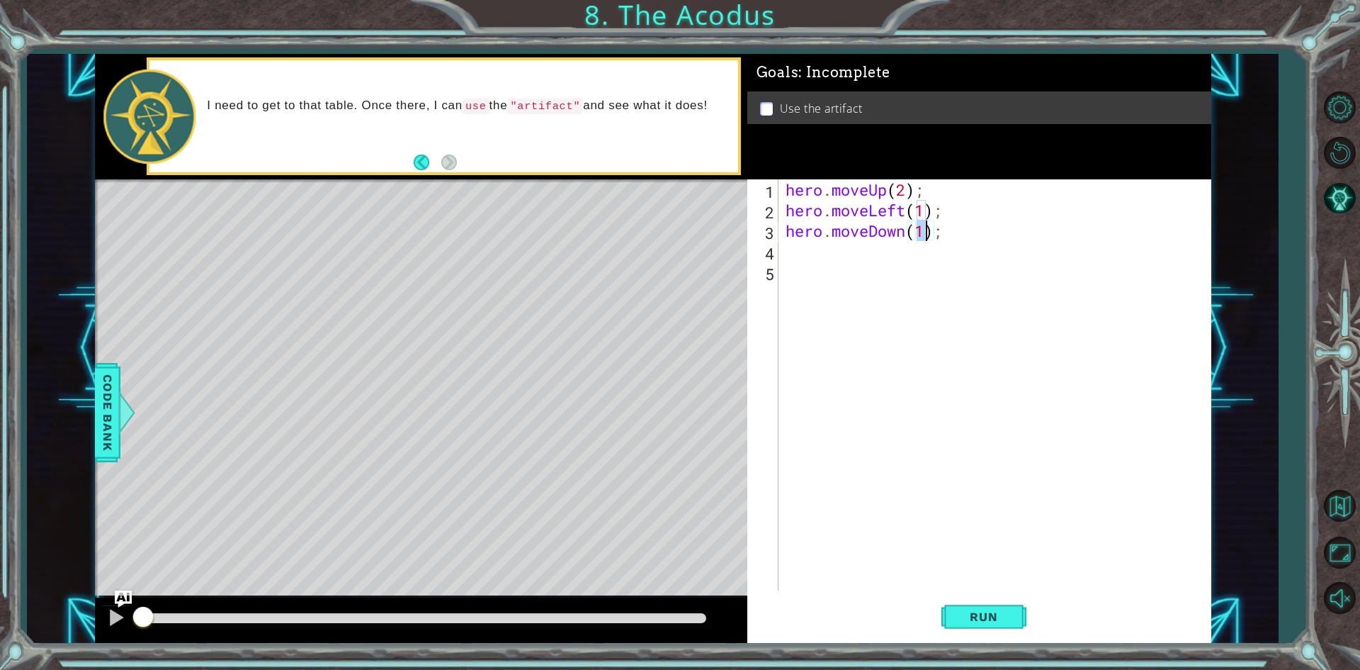
click at [940, 254] on div "hero . moveUp ( 2 ) ; hero . moveLeft ( 1 ) ; hero . moveDown ( 1 ) ;" at bounding box center [998, 405] width 431 height 452
click at [925, 232] on div "hero . moveUp ( 2 ) ; hero . moveLeft ( 1 ) ; hero . moveDown ( 1 ) ;" at bounding box center [998, 405] width 431 height 452
type textarea "hero.moveDown(2);"
click at [926, 250] on div "hero . moveUp ( 2 ) ; hero . moveLeft ( 1 ) ; hero . moveDown ( 2 ) ;" at bounding box center [998, 405] width 431 height 452
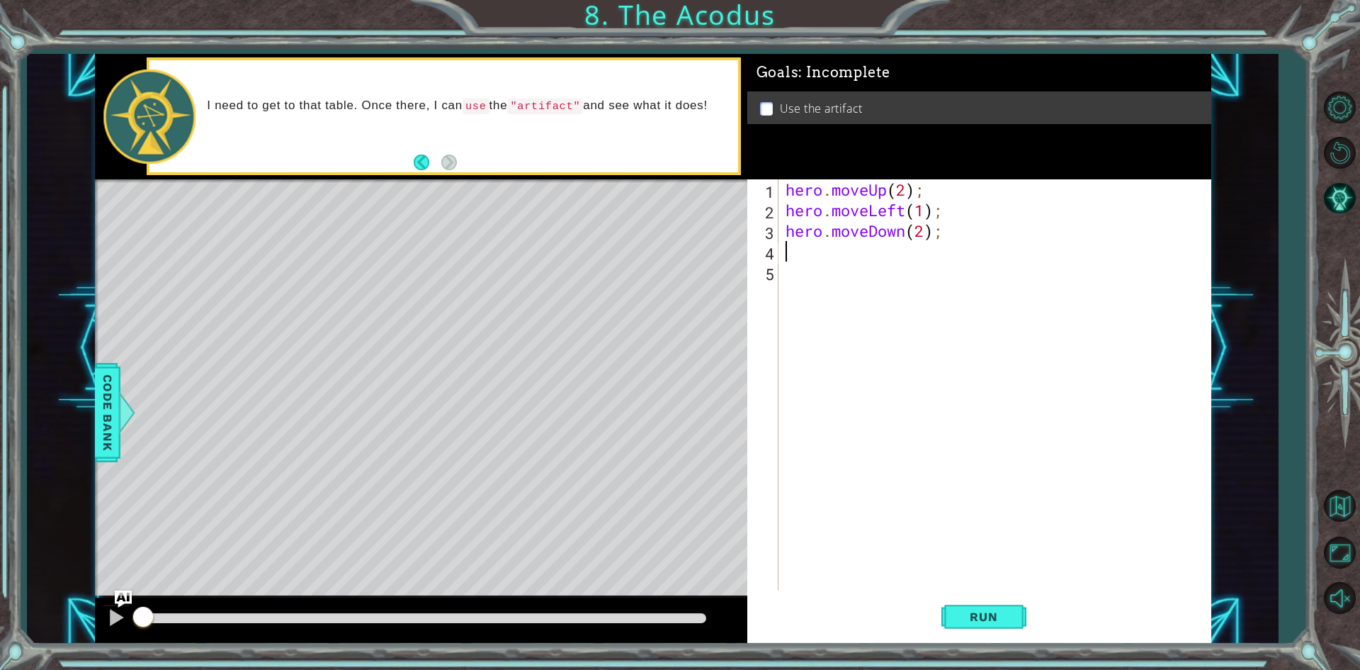
scroll to position [0, 0]
type textarea "h"
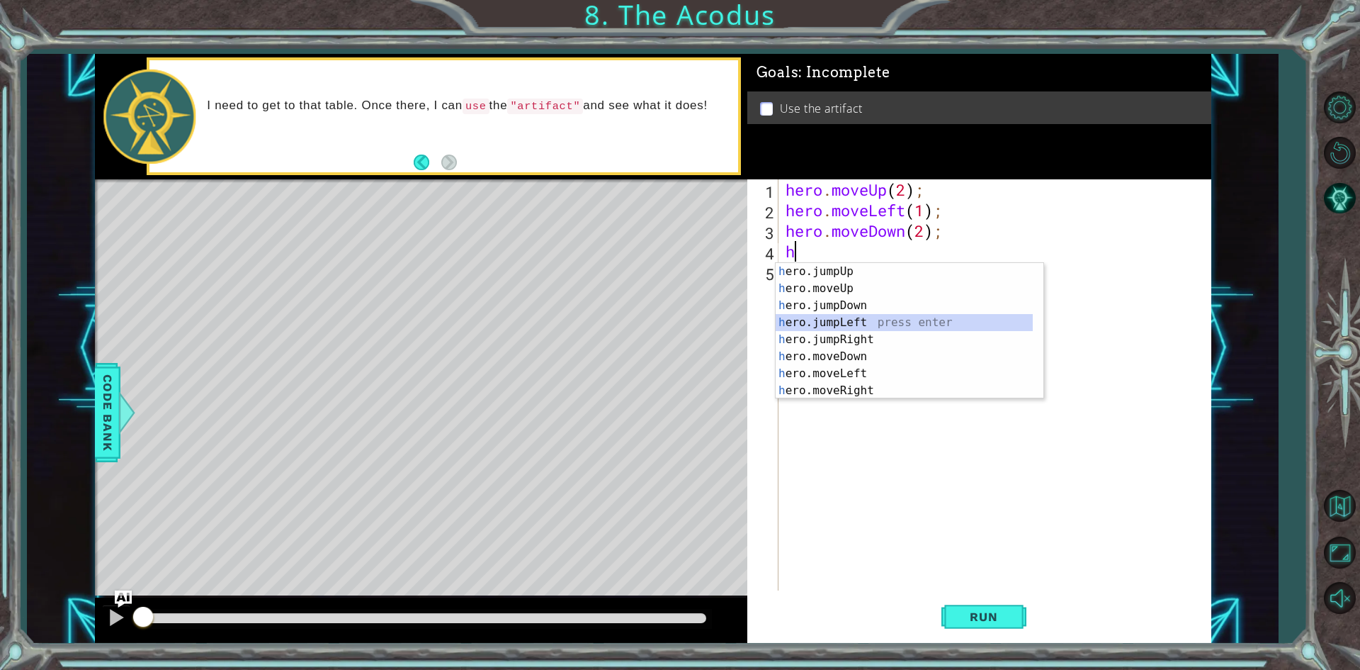
click at [910, 320] on div "h ero.jumpUp press enter h ero.moveUp press enter h ero.jumpDown press enter h …" at bounding box center [904, 348] width 257 height 170
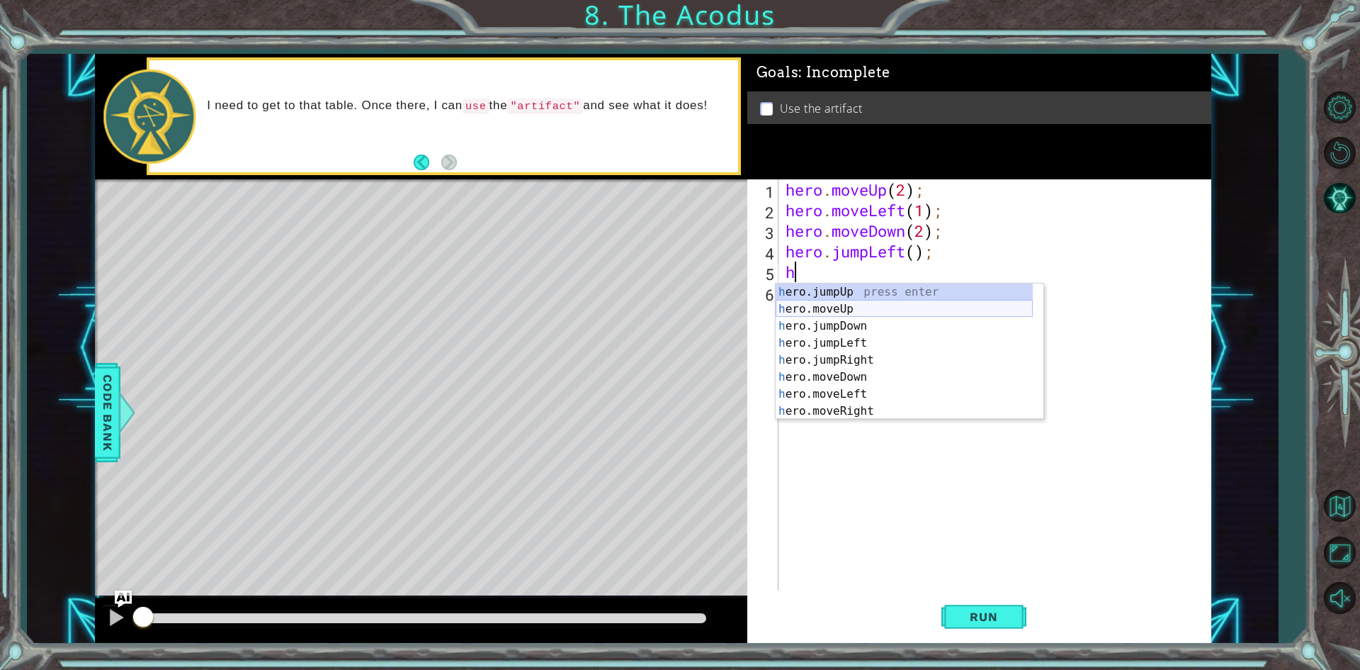
click at [875, 303] on div "h ero.jumpUp press enter h ero.moveUp press enter h ero.jumpDown press enter h …" at bounding box center [904, 368] width 257 height 170
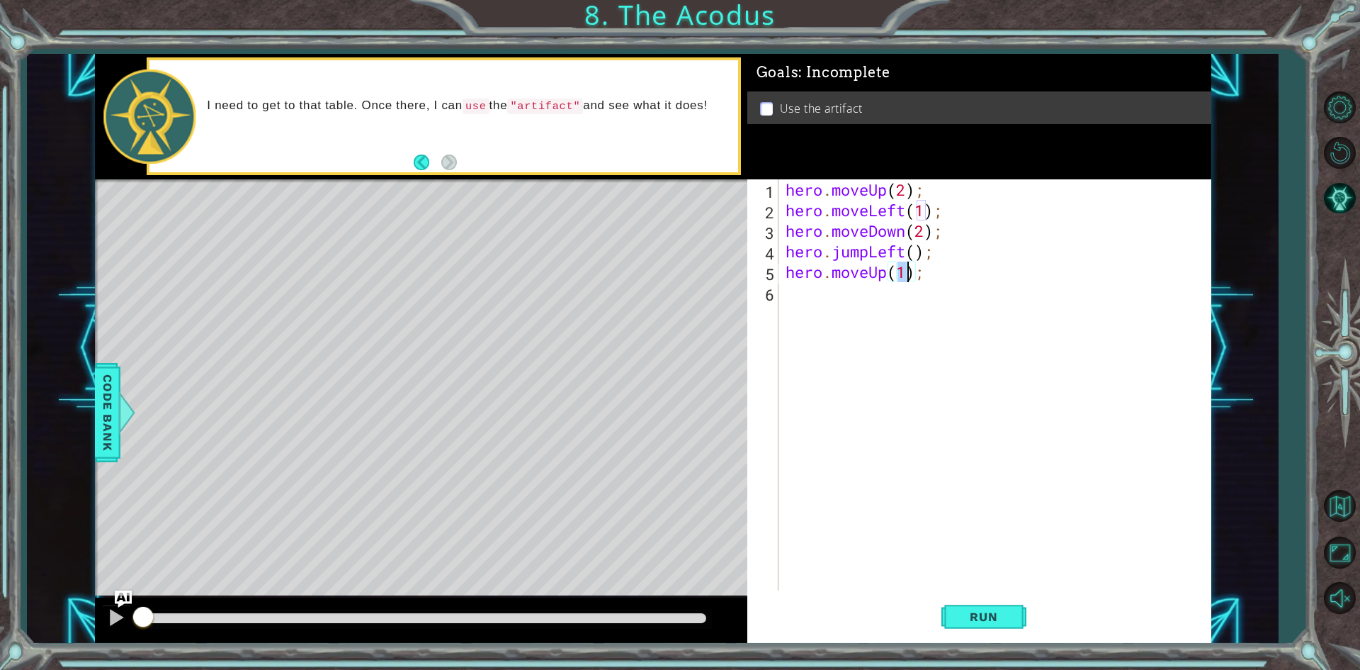
type textarea "hero.moveUp(3);"
click at [801, 300] on div "hero . moveUp ( 2 ) ; hero . moveLeft ( 1 ) ; hero . moveDown ( 2 ) ; hero . ju…" at bounding box center [998, 405] width 431 height 452
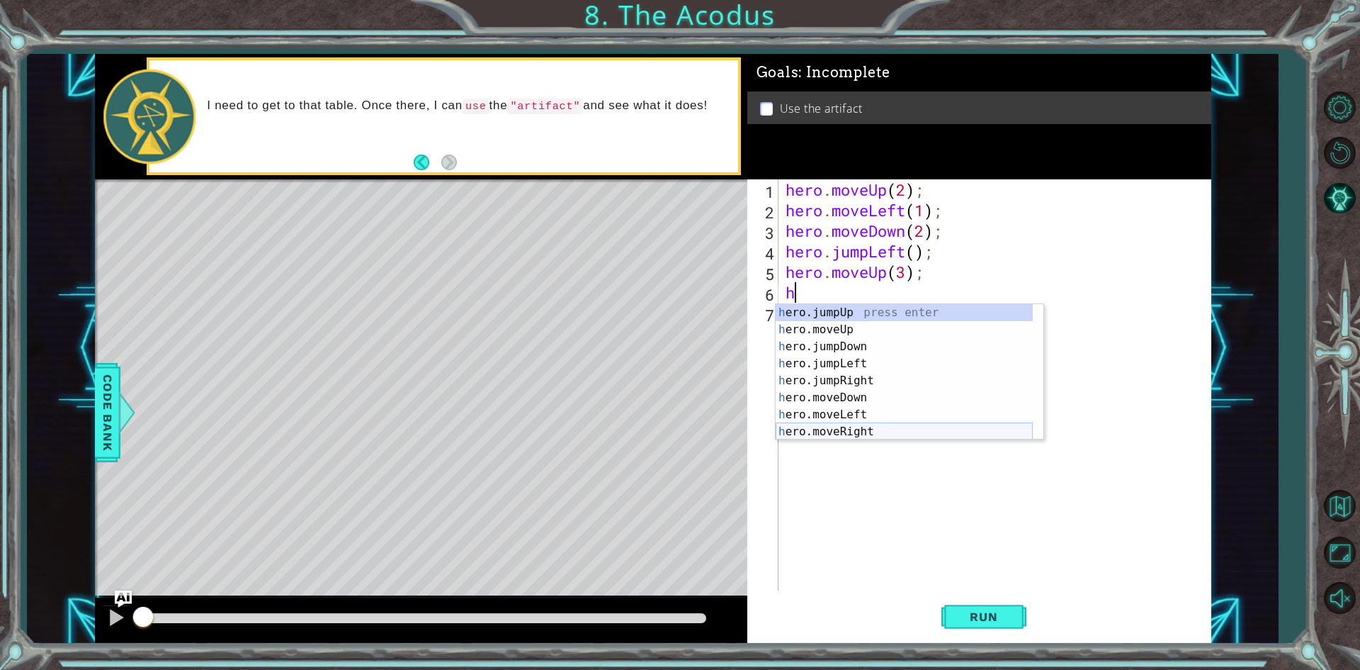
click at [807, 425] on div "h ero.jumpUp press enter h ero.moveUp press enter h ero.jumpDown press enter h …" at bounding box center [904, 389] width 257 height 170
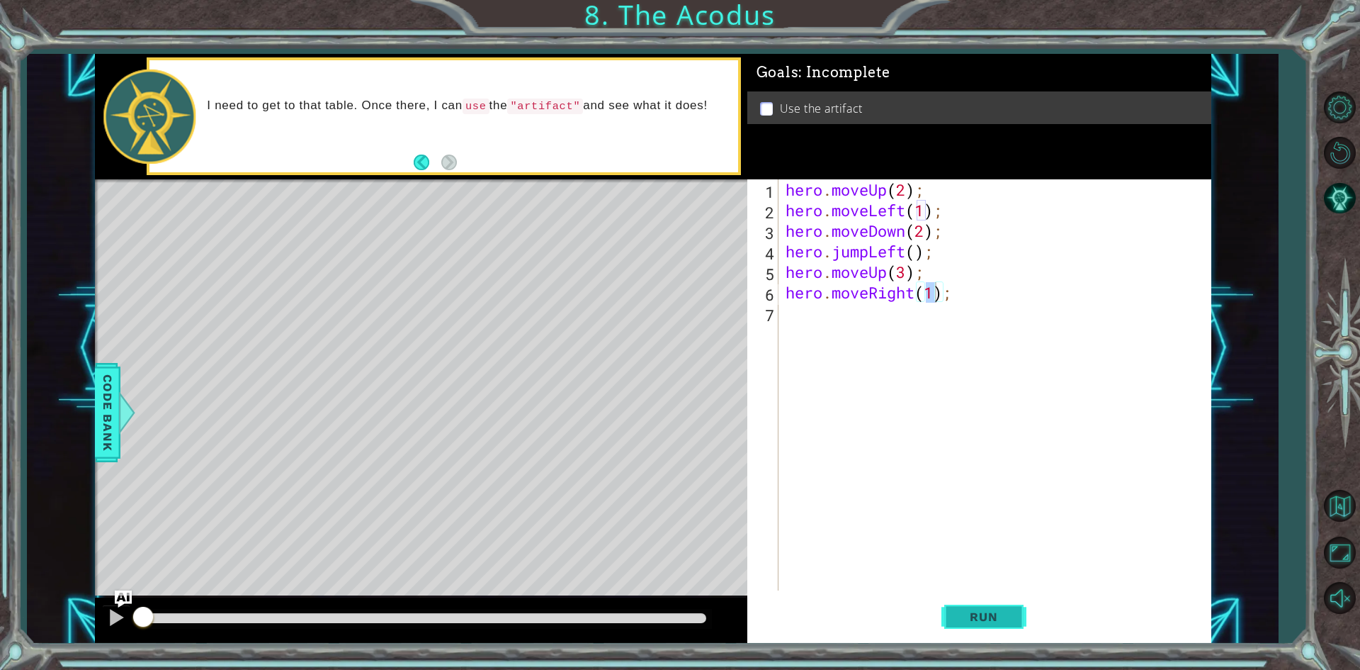
click at [983, 615] on span "Run" at bounding box center [984, 616] width 56 height 14
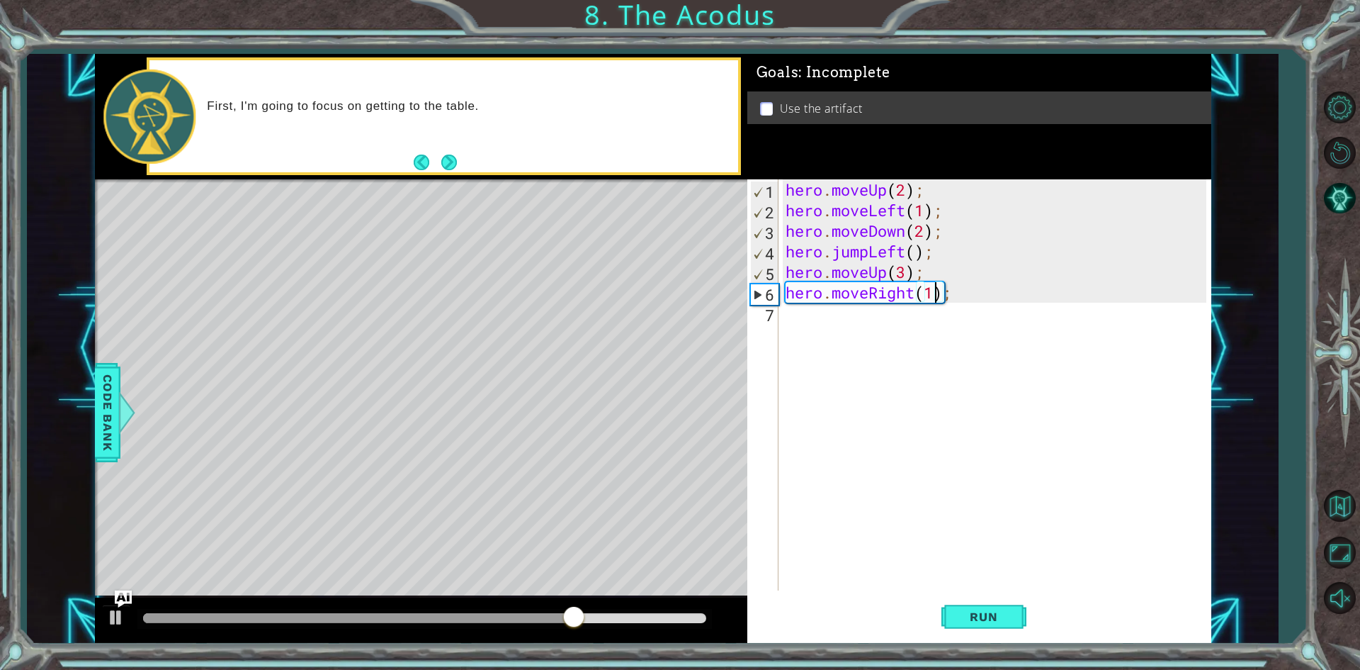
click at [903, 267] on div "hero . moveUp ( 2 ) ; hero . moveLeft ( 1 ) ; hero . moveDown ( 2 ) ; hero . ju…" at bounding box center [998, 405] width 431 height 452
type textarea "hero.moveUp(2);"
click at [916, 329] on div "hero . moveUp ( 2 ) ; hero . moveLeft ( 1 ) ; hero . moveDown ( 2 ) ; hero . ju…" at bounding box center [998, 405] width 431 height 452
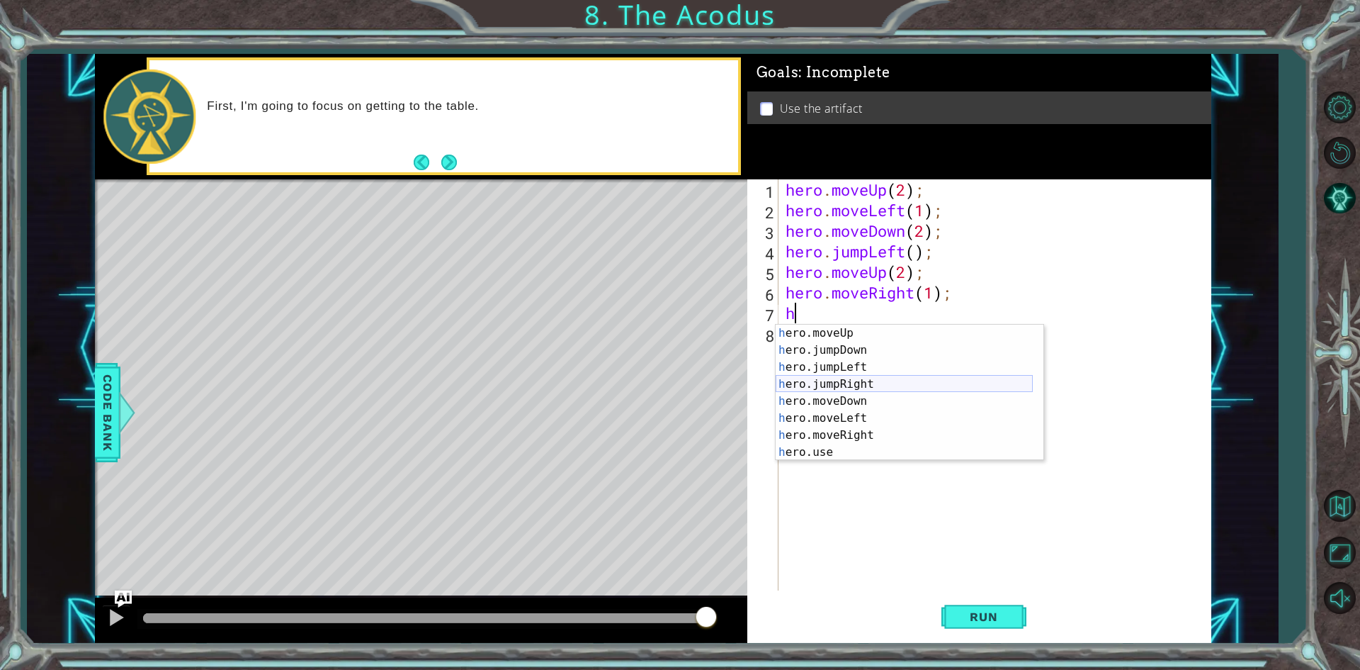
scroll to position [17, 0]
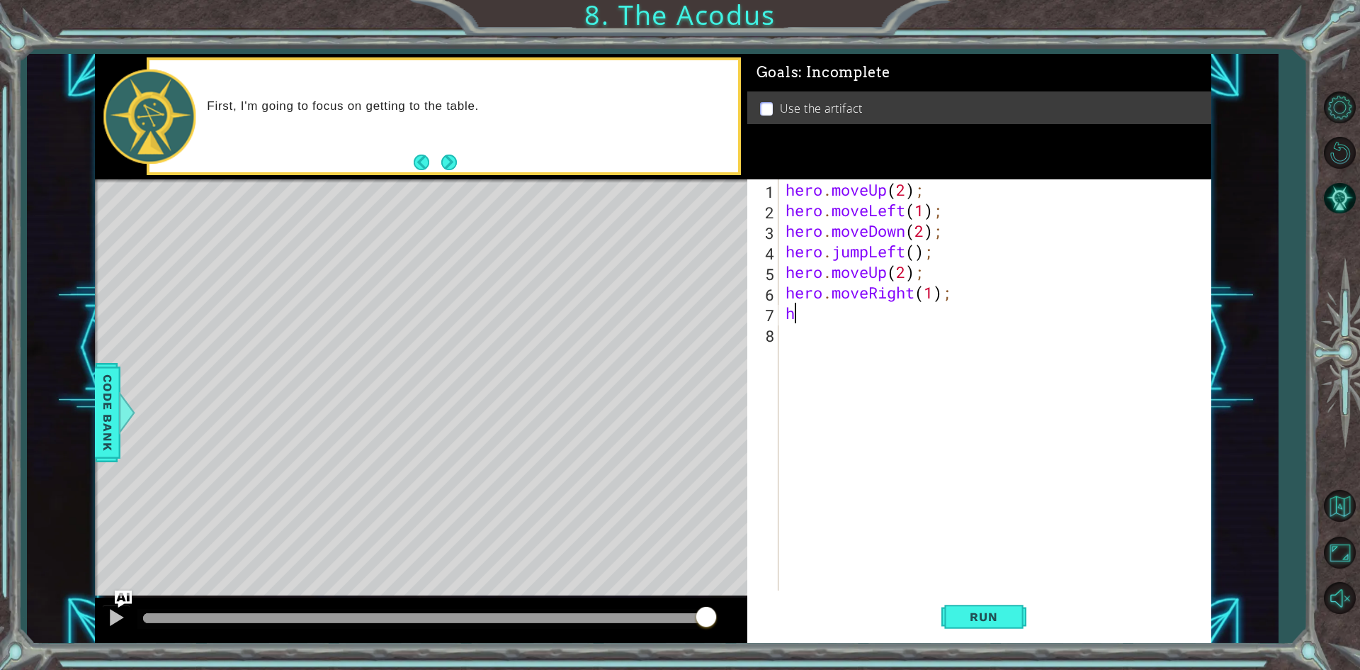
click at [806, 321] on div "hero . moveUp ( 2 ) ; hero . moveLeft ( 1 ) ; hero . moveDown ( 2 ) ; hero . ju…" at bounding box center [998, 405] width 431 height 452
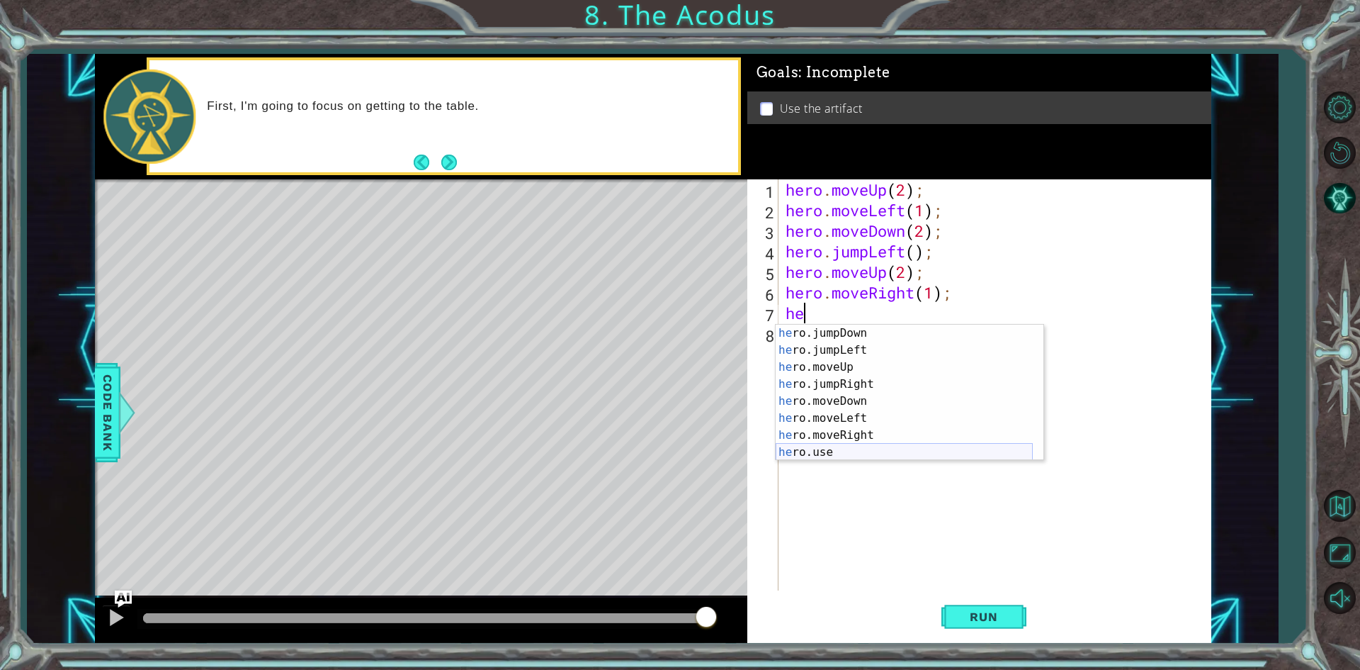
click at [849, 448] on div "he ro.jumpDown press enter he ro.jumpLeft press enter he ro.moveUp press enter …" at bounding box center [904, 409] width 257 height 170
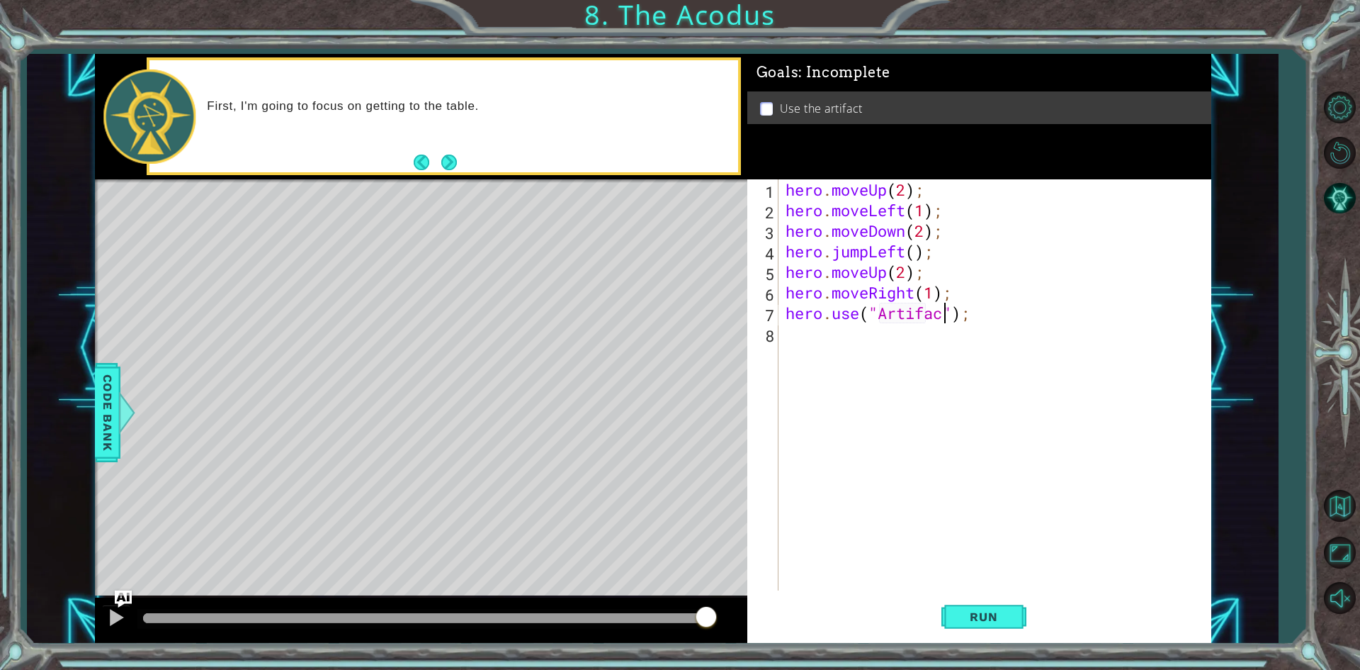
scroll to position [0, 7]
type textarea "hero.use("Artifact");"
click at [998, 624] on button "Run" at bounding box center [984, 617] width 85 height 46
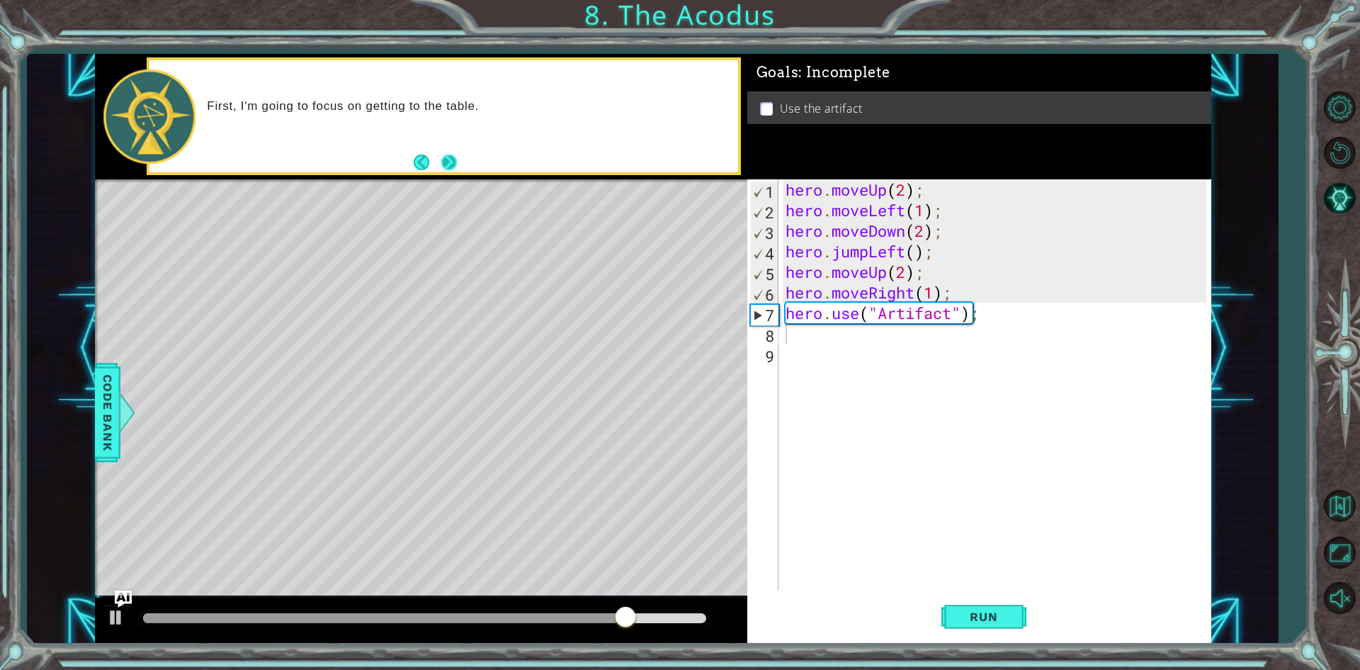
click at [441, 158] on button "Next" at bounding box center [449, 162] width 16 height 16
click at [892, 307] on div "hero . moveUp ( 2 ) ; hero . moveLeft ( 1 ) ; hero . moveDown ( 2 ) ; hero . ju…" at bounding box center [998, 405] width 431 height 452
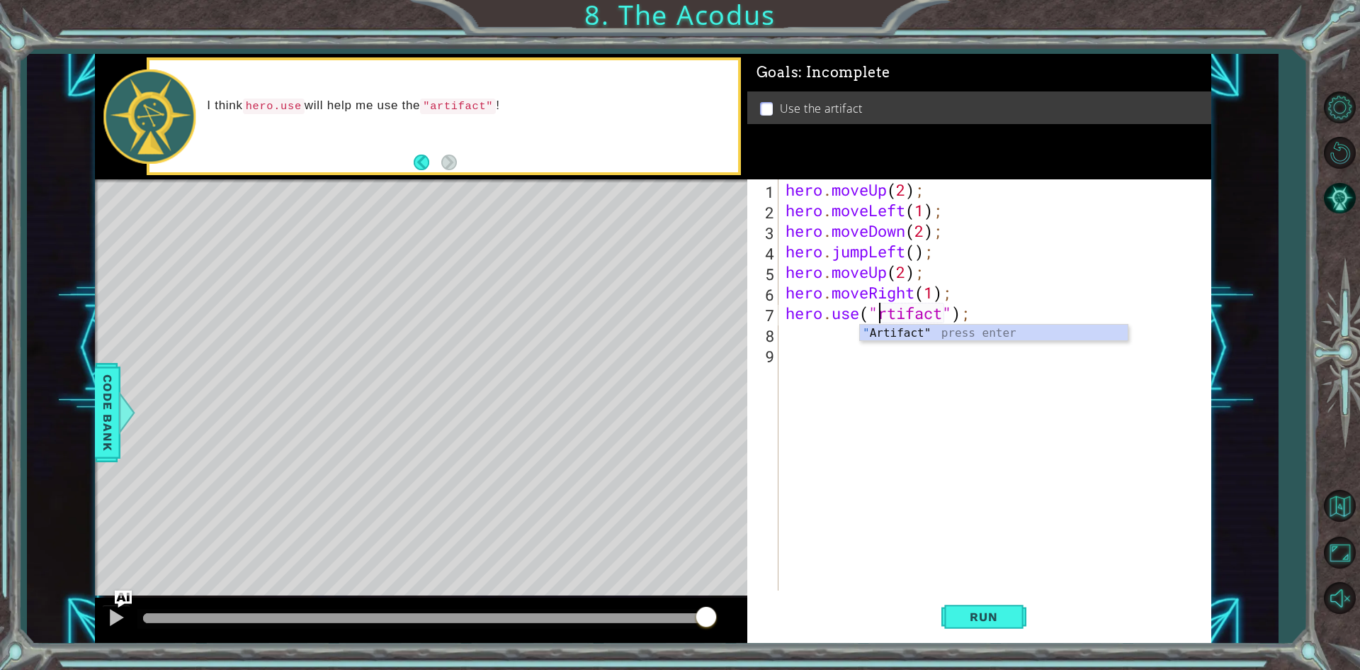
scroll to position [0, 4]
click at [891, 329] on div ""A rtifact" press enter" at bounding box center [994, 349] width 268 height 51
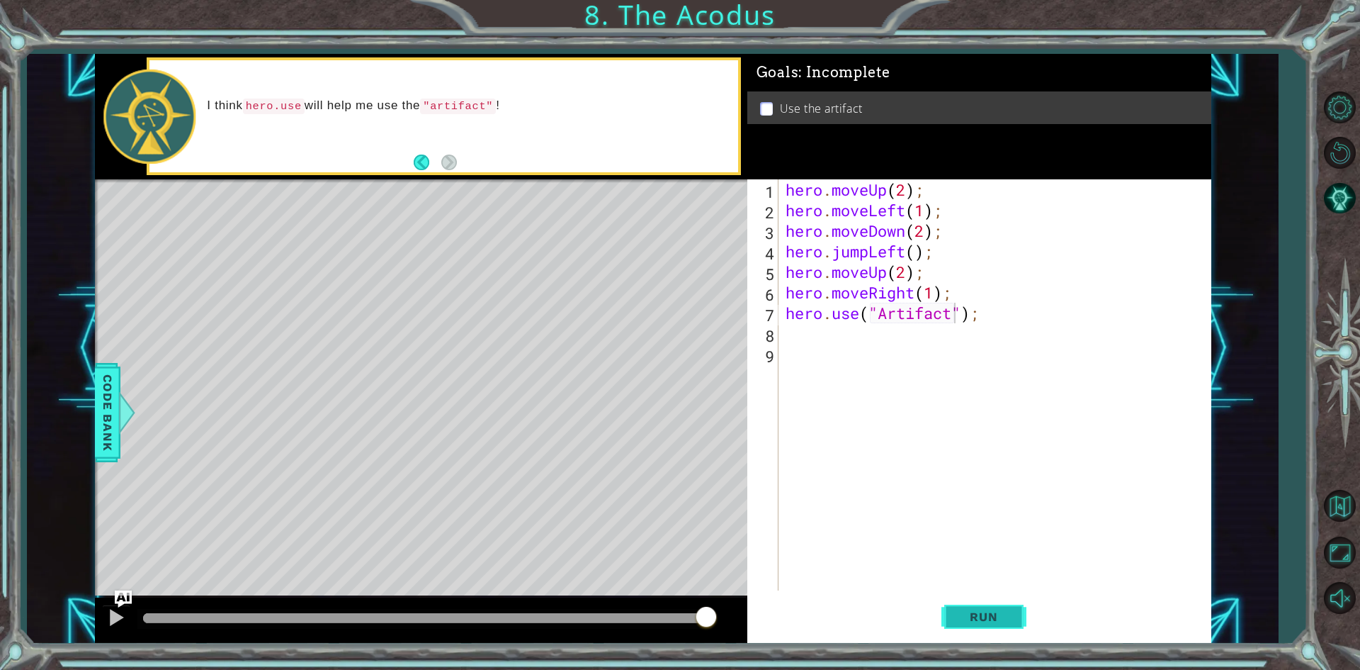
click at [959, 623] on span "Run" at bounding box center [984, 616] width 56 height 14
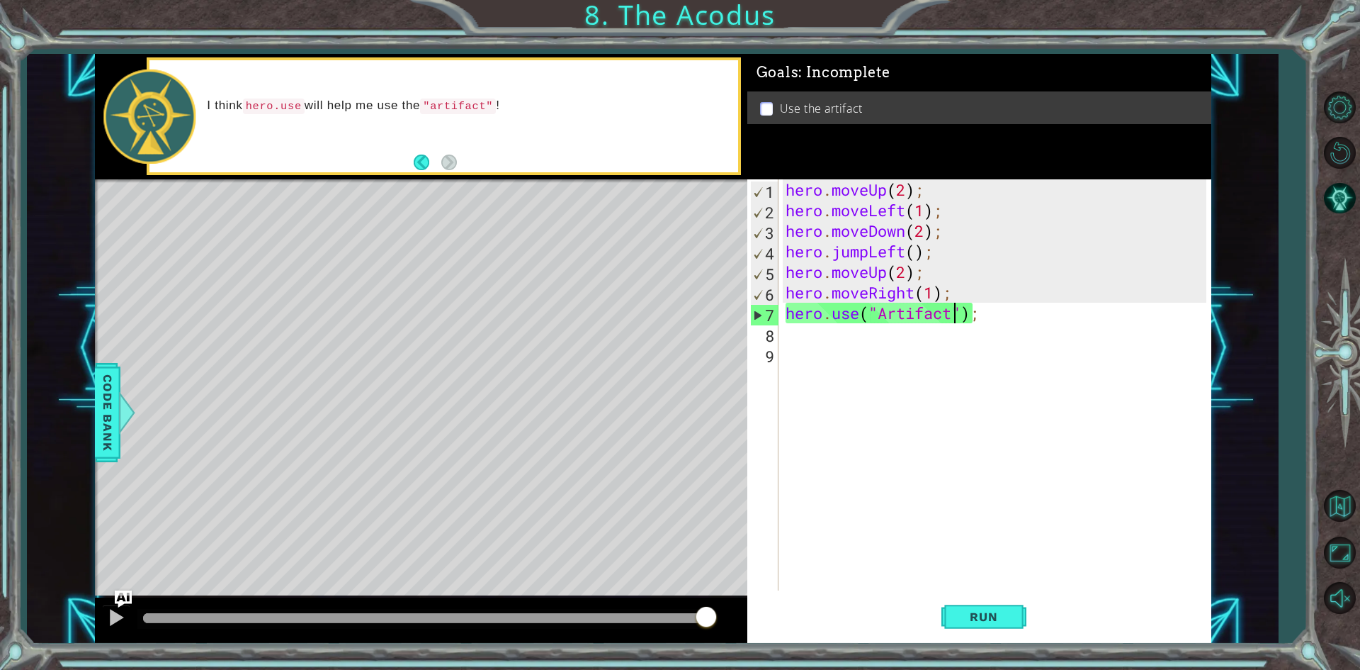
click at [768, 101] on li "Use the artifact" at bounding box center [981, 109] width 442 height 16
click at [765, 101] on li "Use the artifact" at bounding box center [981, 109] width 442 height 16
click at [89, 406] on div "1 ההההההההההההההההההההההההההההההההההההההההההההההההההההההההההההההההההההההההההההה…" at bounding box center [652, 348] width 1251 height 589
click at [104, 416] on span "Code Bank" at bounding box center [107, 411] width 23 height 86
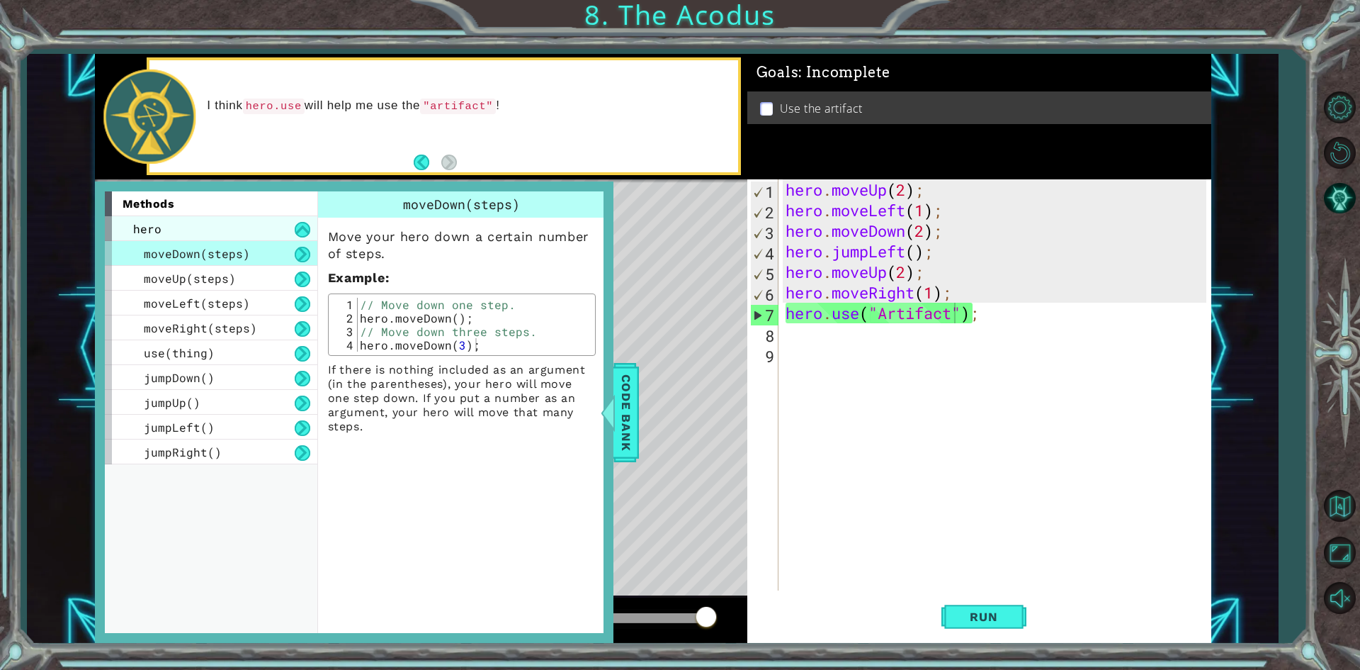
click at [135, 231] on span "hero" at bounding box center [147, 228] width 28 height 15
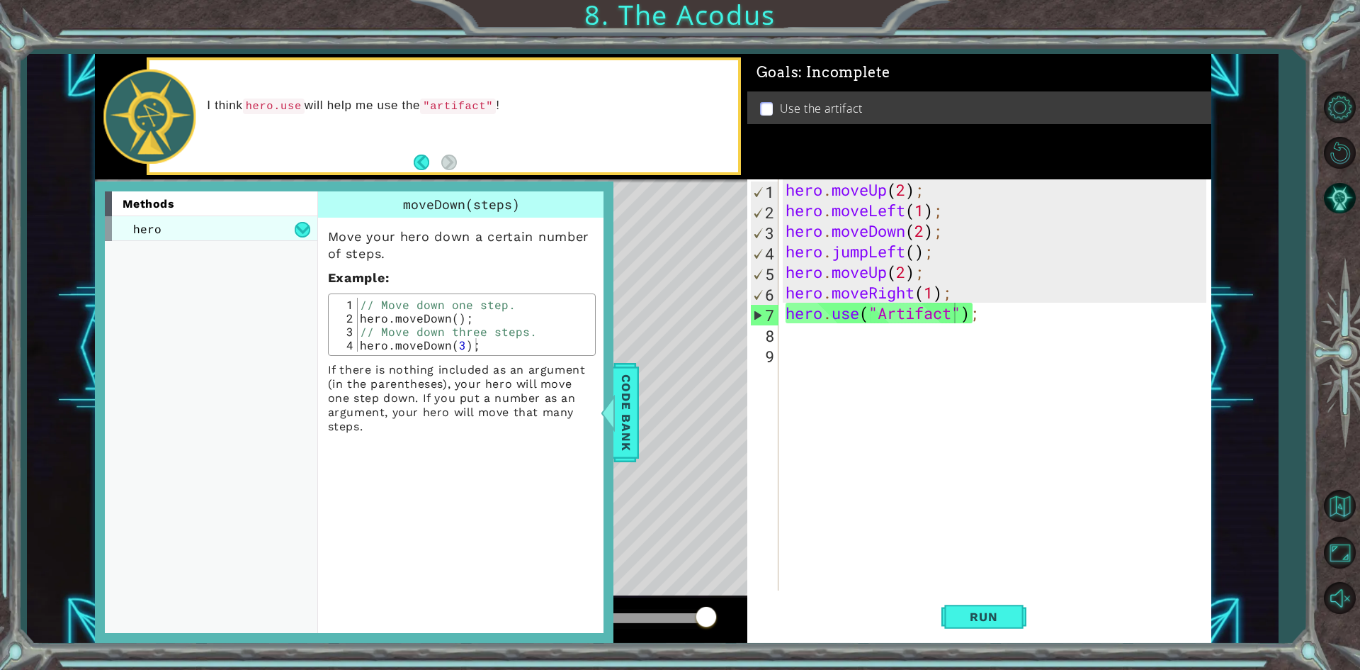
click at [154, 224] on span "hero" at bounding box center [147, 228] width 28 height 15
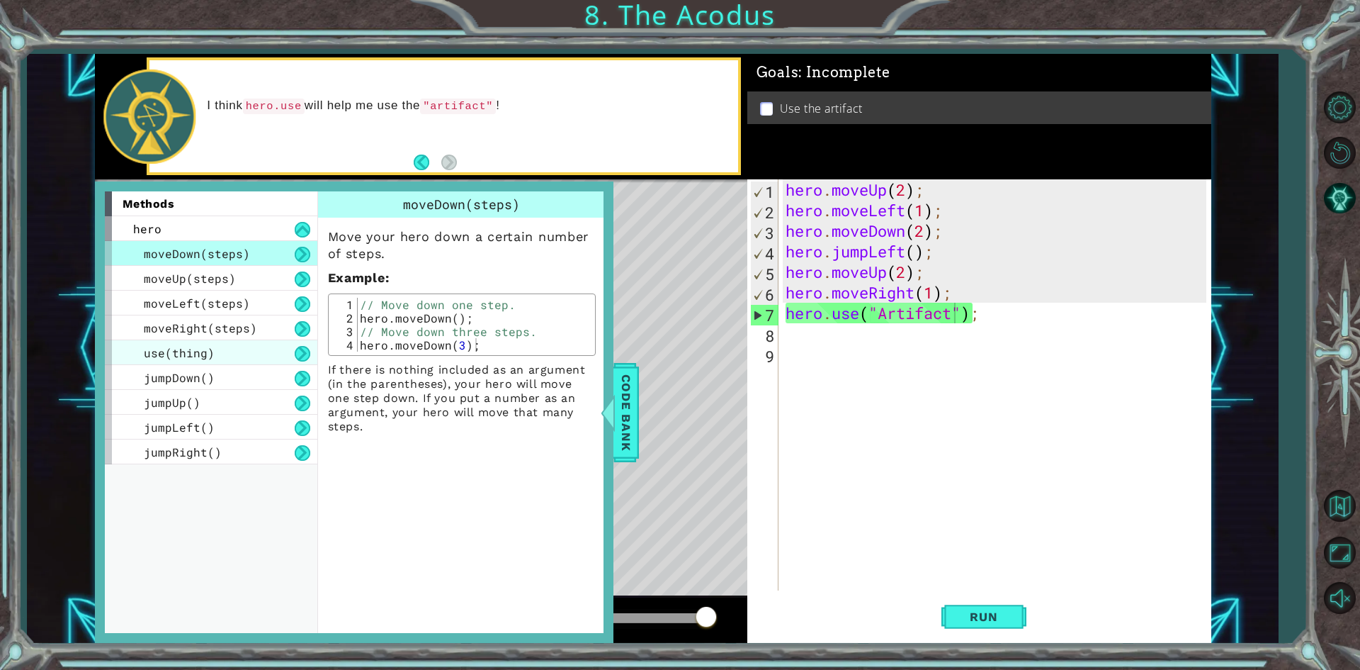
click at [186, 342] on div "use(thing)" at bounding box center [211, 352] width 213 height 25
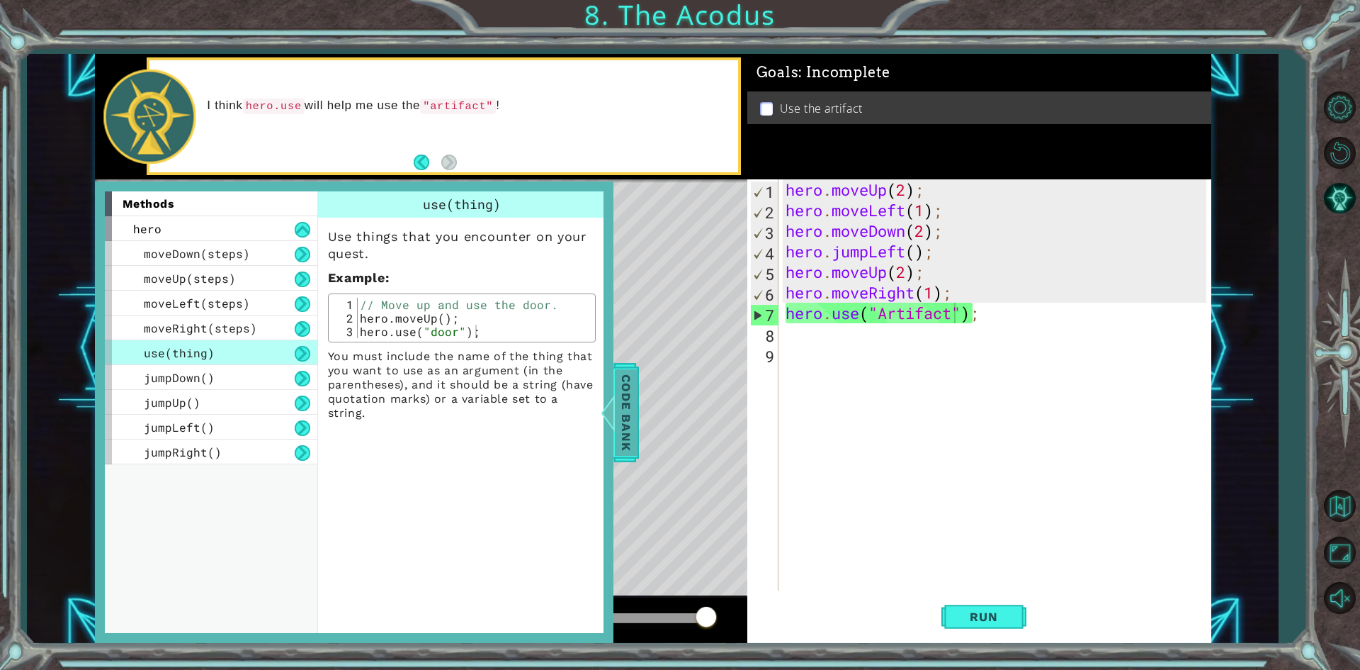
click at [616, 424] on div at bounding box center [608, 412] width 18 height 43
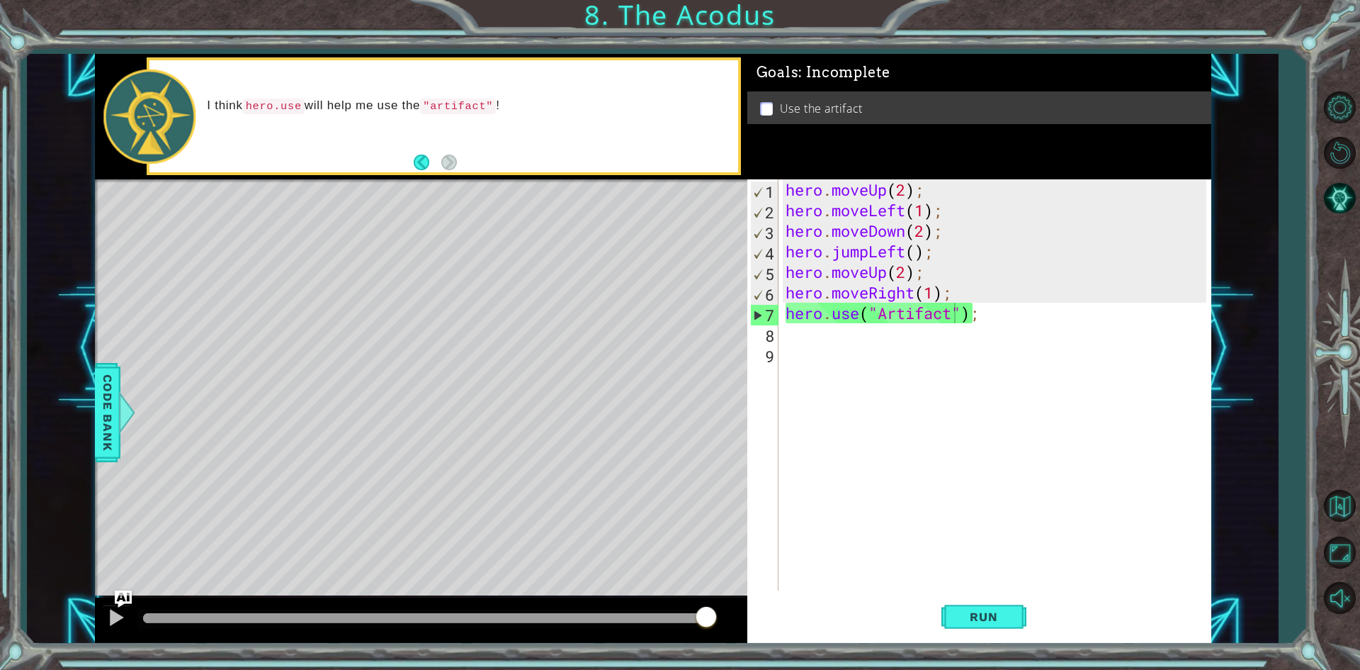
click at [959, 307] on div "hero . moveUp ( 2 ) ; hero . moveLeft ( 1 ) ; hero . moveDown ( 2 ) ; hero . ju…" at bounding box center [998, 405] width 431 height 452
click at [964, 308] on div "hero . moveUp ( 2 ) ; hero . moveLeft ( 1 ) ; hero . moveDown ( 2 ) ; hero . ju…" at bounding box center [998, 405] width 431 height 452
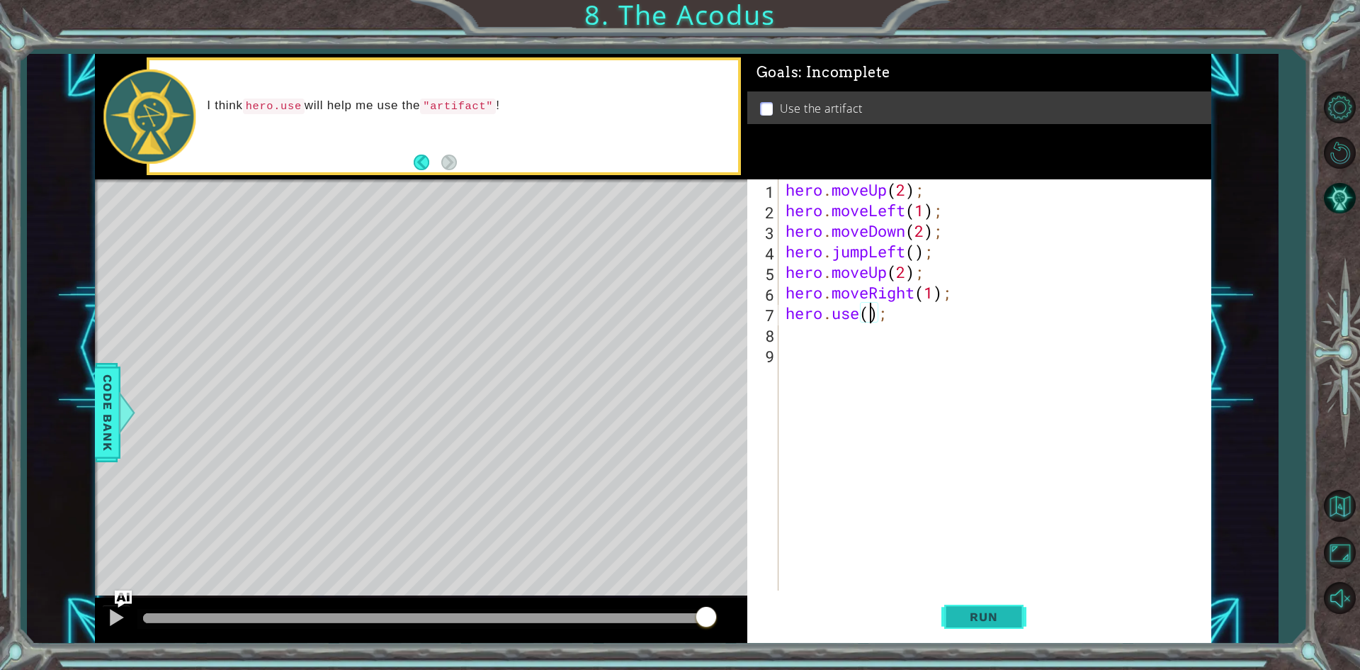
click at [1001, 602] on button "Run" at bounding box center [984, 617] width 85 height 46
click at [1005, 617] on span "Run" at bounding box center [984, 616] width 56 height 14
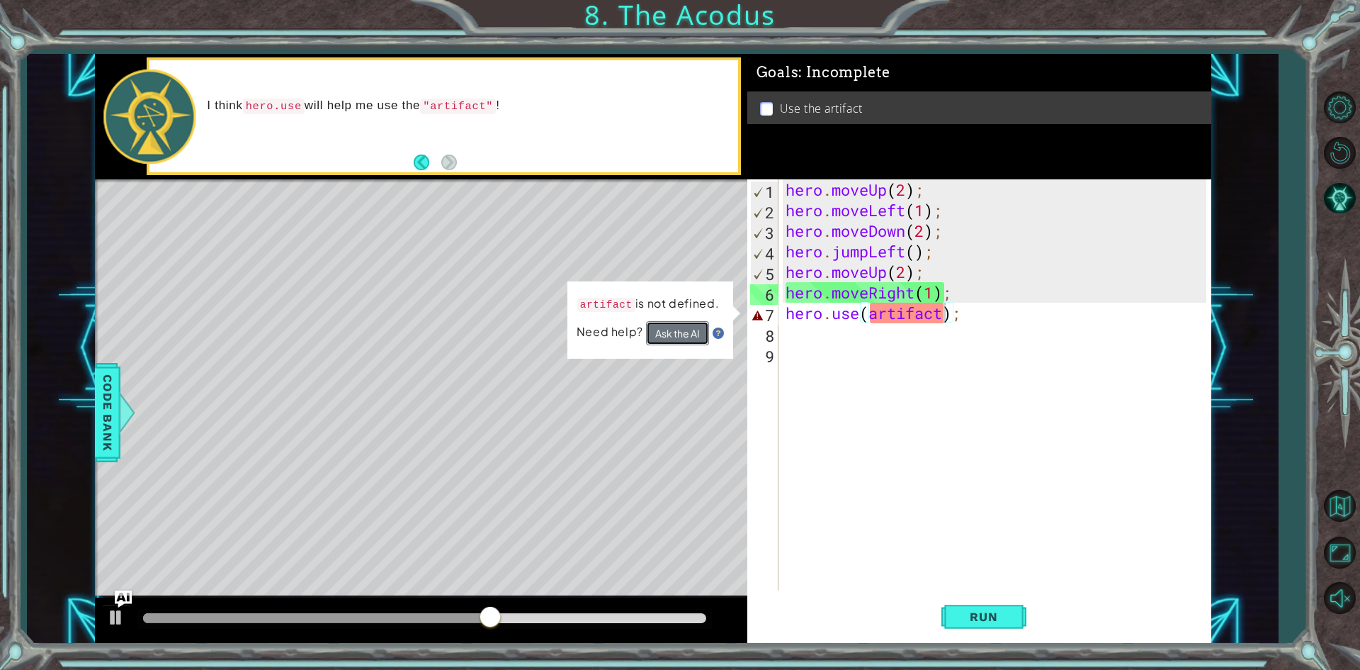
click at [685, 337] on button "Ask the AI" at bounding box center [676, 333] width 63 height 25
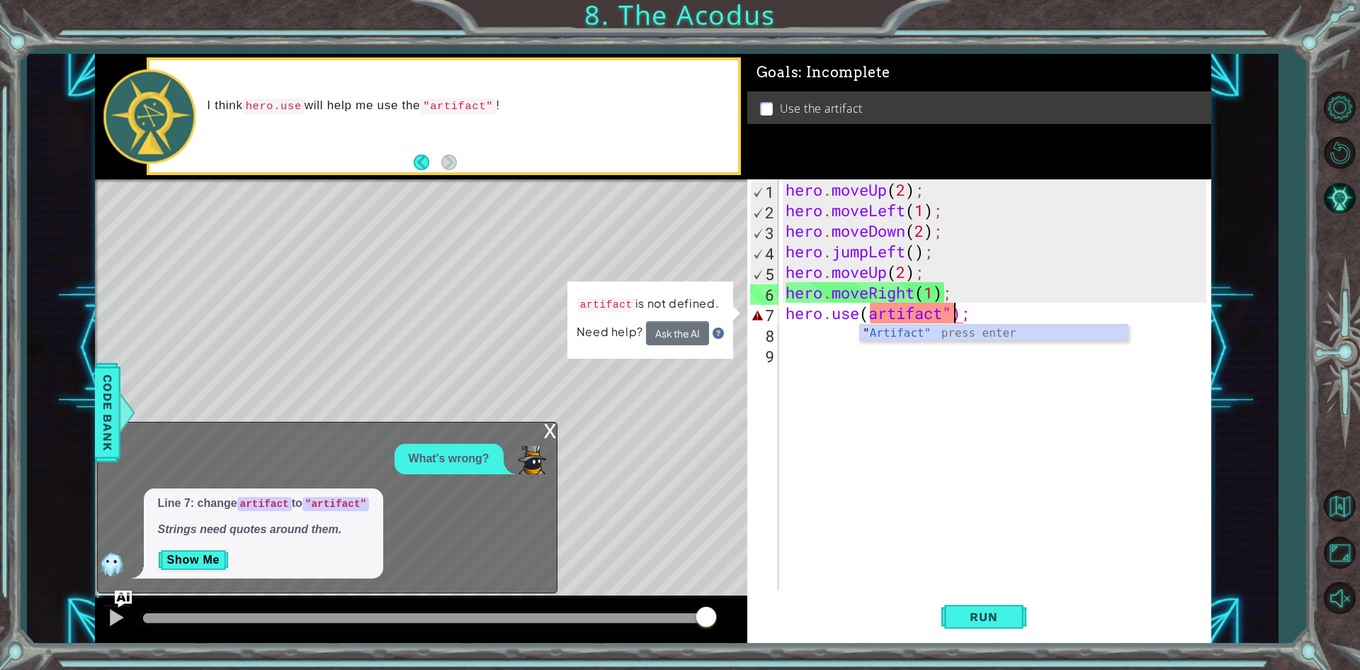
click at [872, 315] on div "hero . moveUp ( 2 ) ; hero . moveLeft ( 1 ) ; hero . moveDown ( 2 ) ; hero . ju…" at bounding box center [998, 405] width 431 height 452
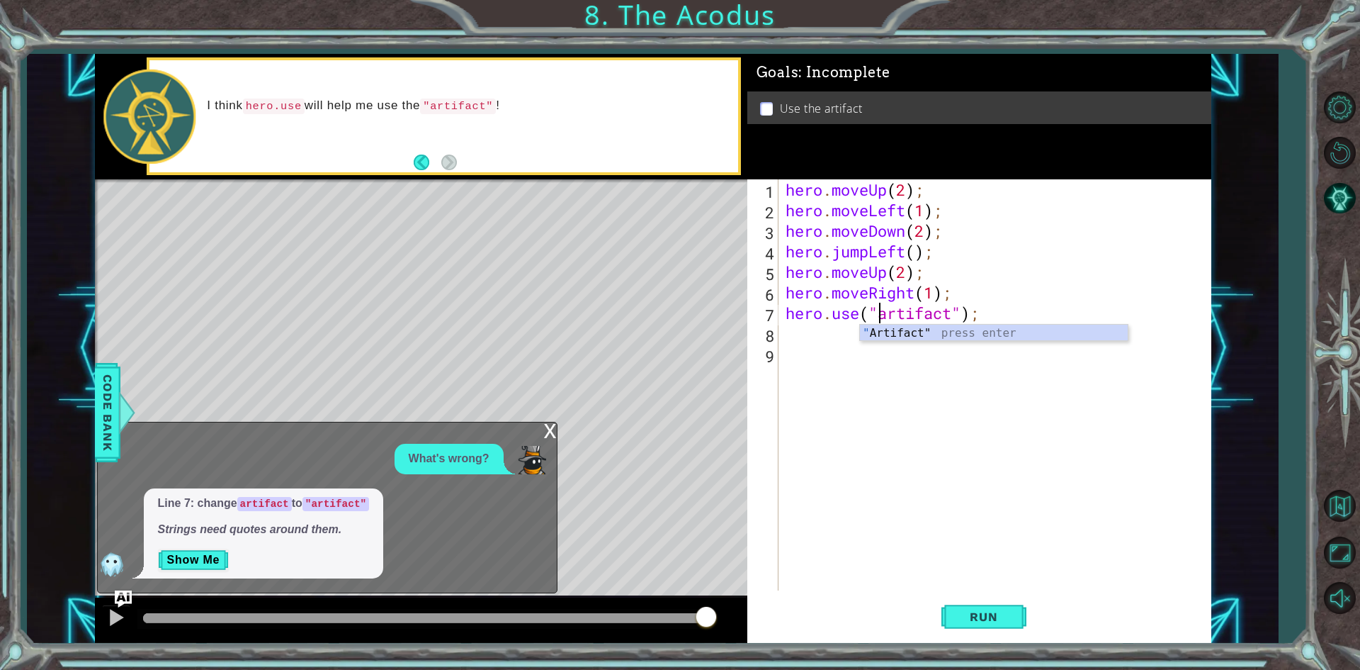
scroll to position [0, 4]
type textarea "hero.use("artifact");"
click at [974, 609] on span "Run" at bounding box center [984, 616] width 56 height 14
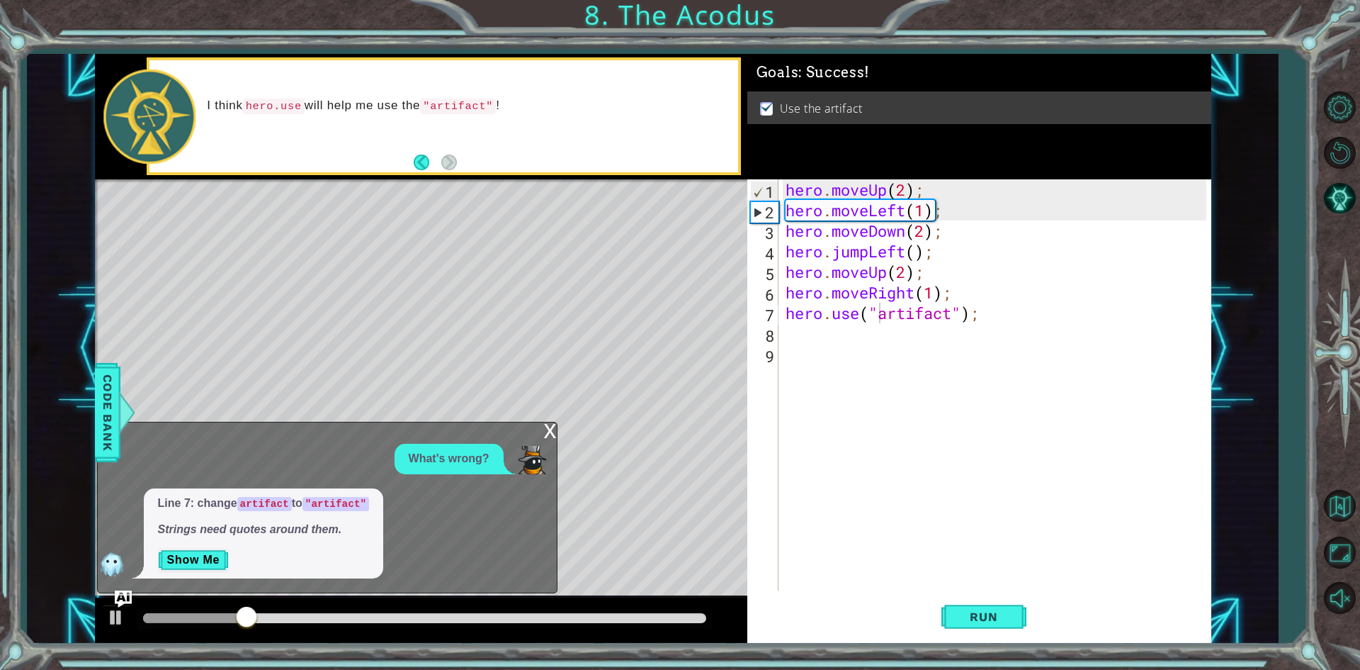
click at [555, 429] on div "x" at bounding box center [550, 429] width 13 height 14
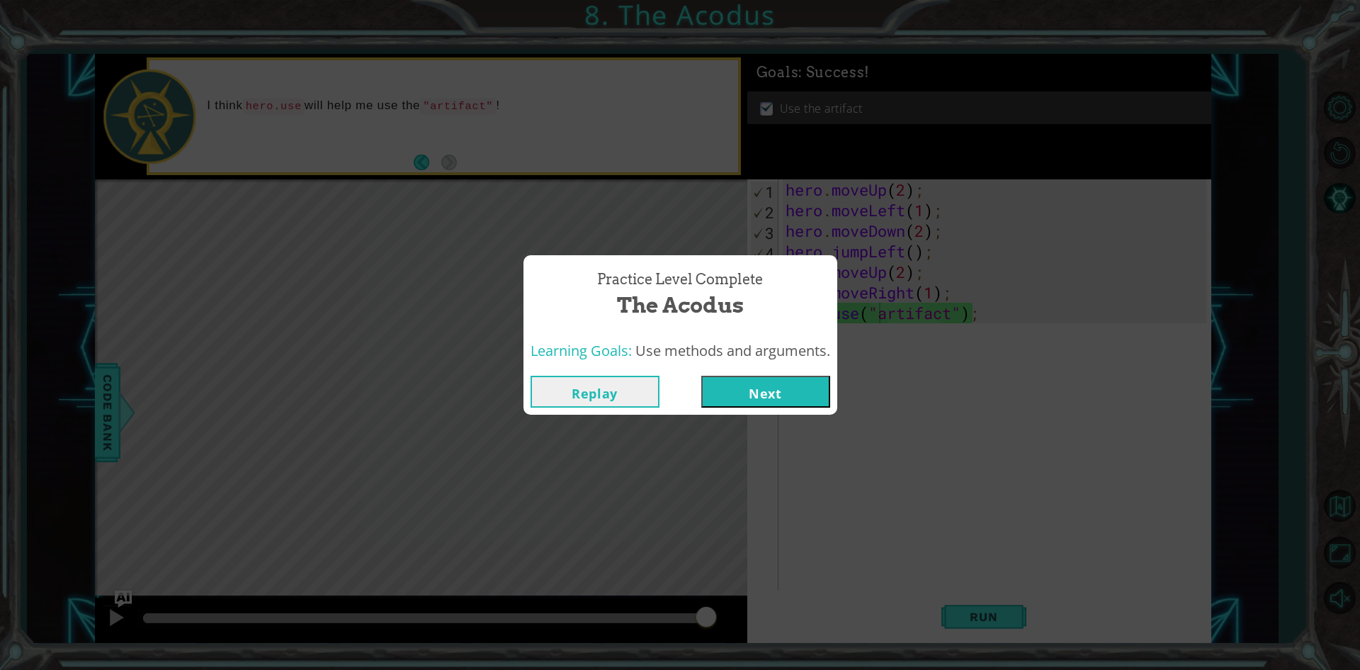
click at [748, 402] on button "Next" at bounding box center [765, 391] width 129 height 32
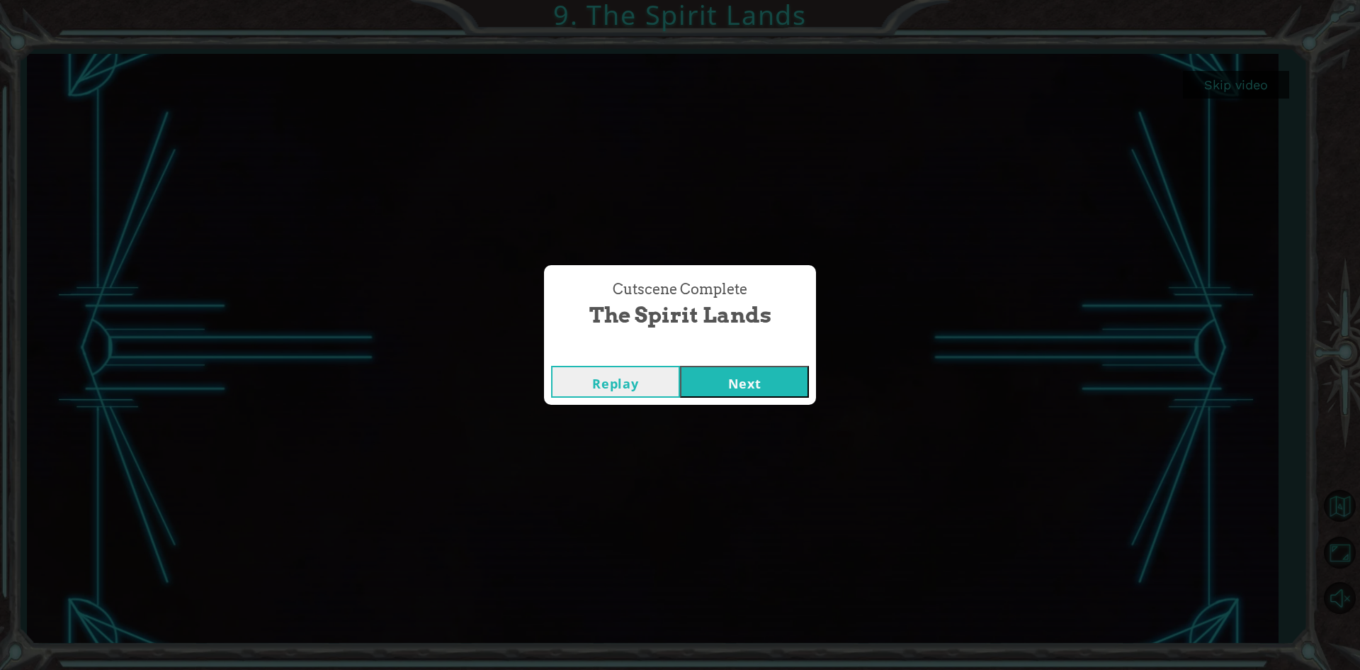
click at [764, 395] on button "Next" at bounding box center [744, 382] width 129 height 32
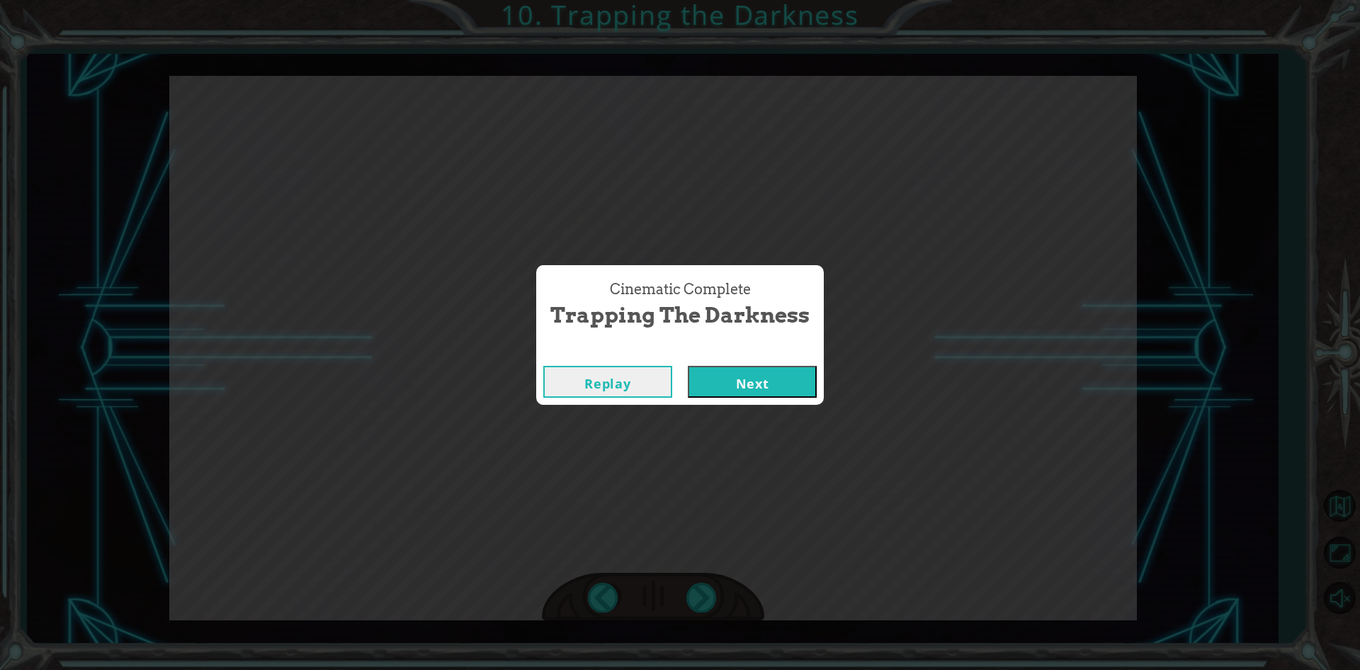
click at [724, 383] on button "Next" at bounding box center [752, 382] width 129 height 32
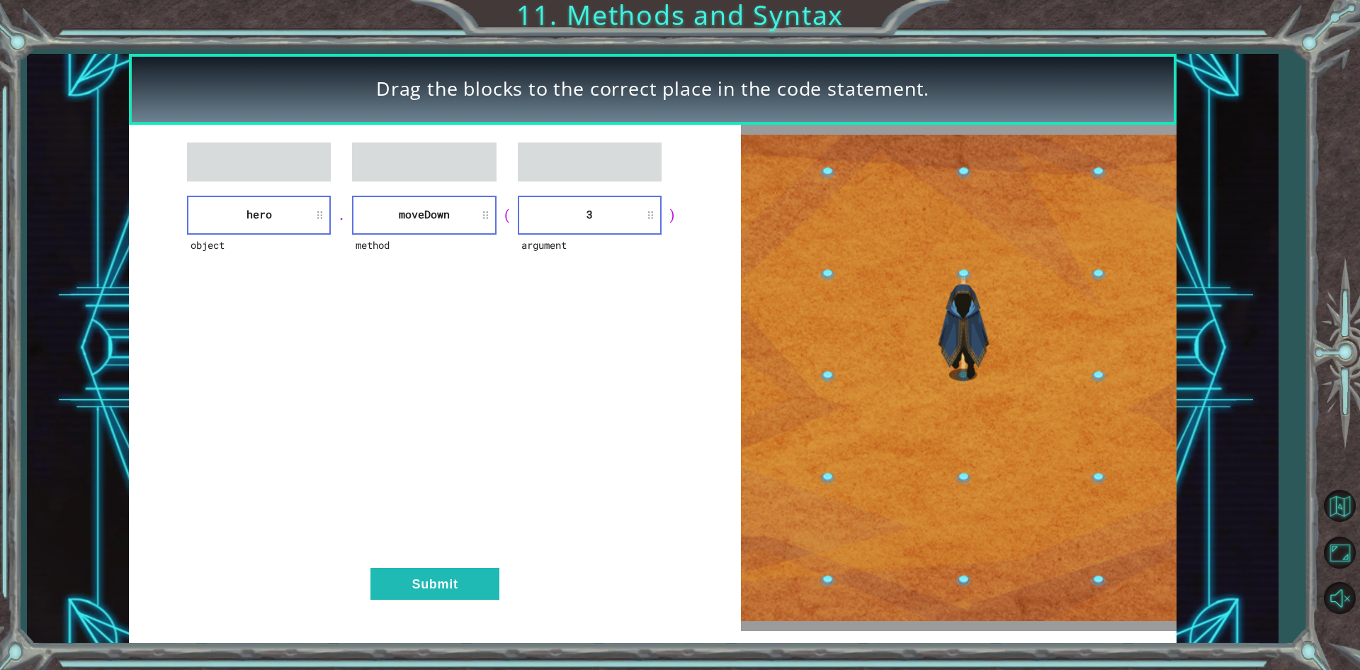
click at [461, 560] on div "object hero . method [GEOGRAPHIC_DATA] ( argument 3 ) Submit" at bounding box center [434, 378] width 611 height 506
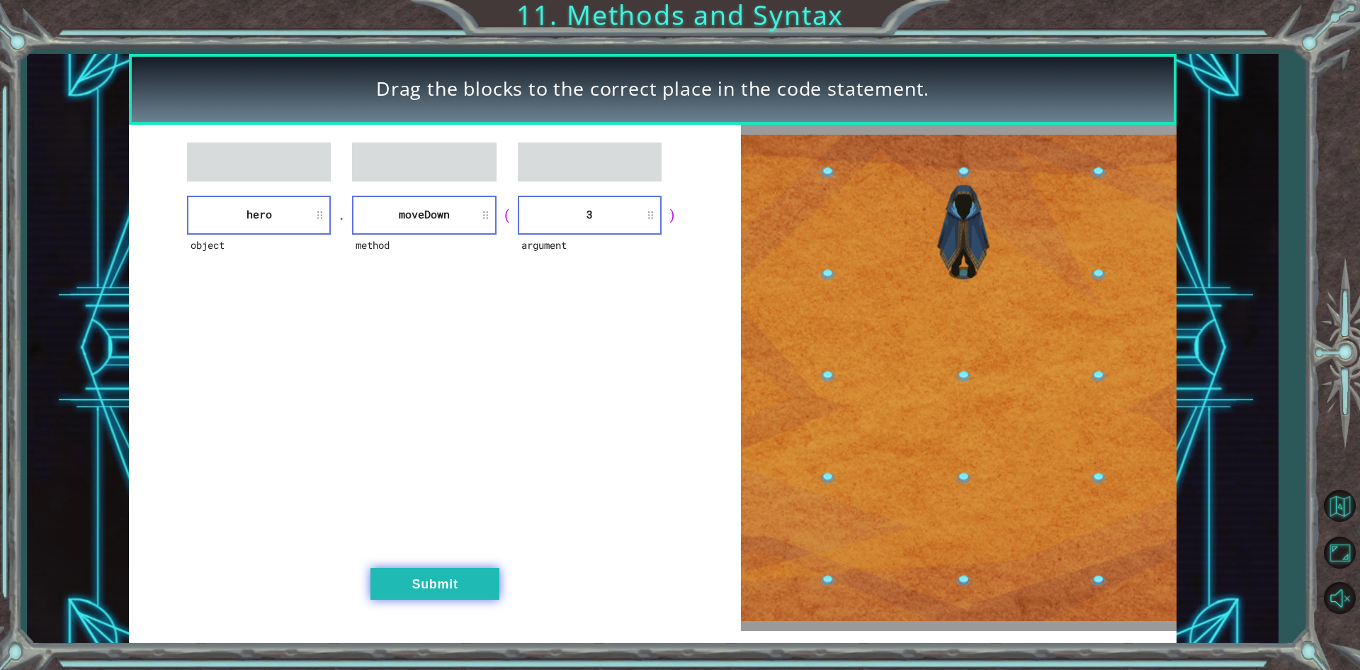
click at [460, 579] on button "Submit" at bounding box center [435, 583] width 129 height 32
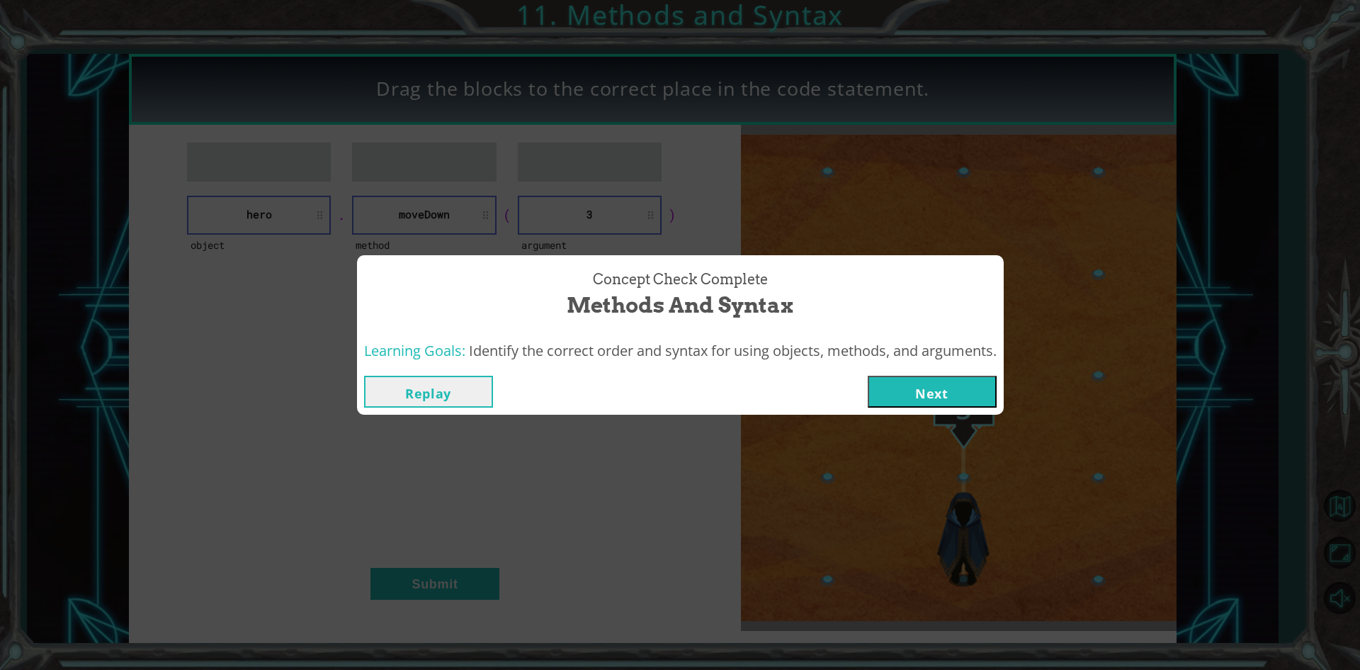
click at [917, 385] on button "Next" at bounding box center [932, 391] width 129 height 32
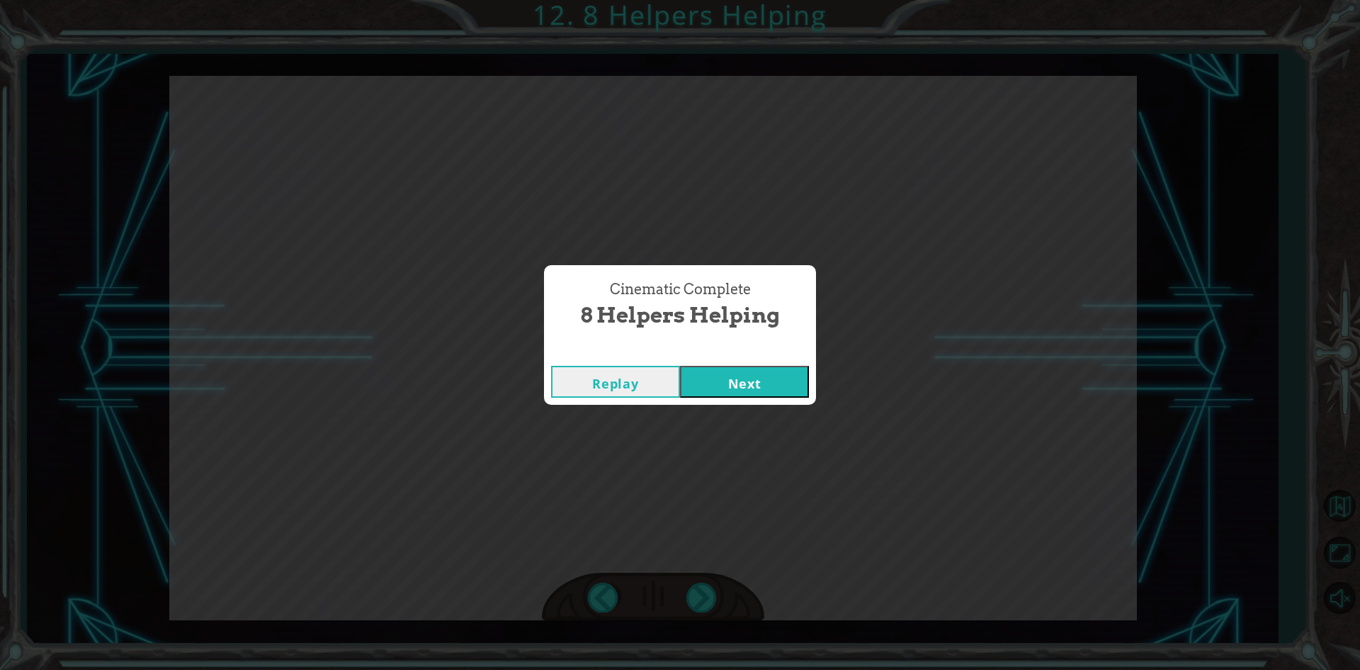
click at [800, 395] on button "Next" at bounding box center [744, 382] width 129 height 32
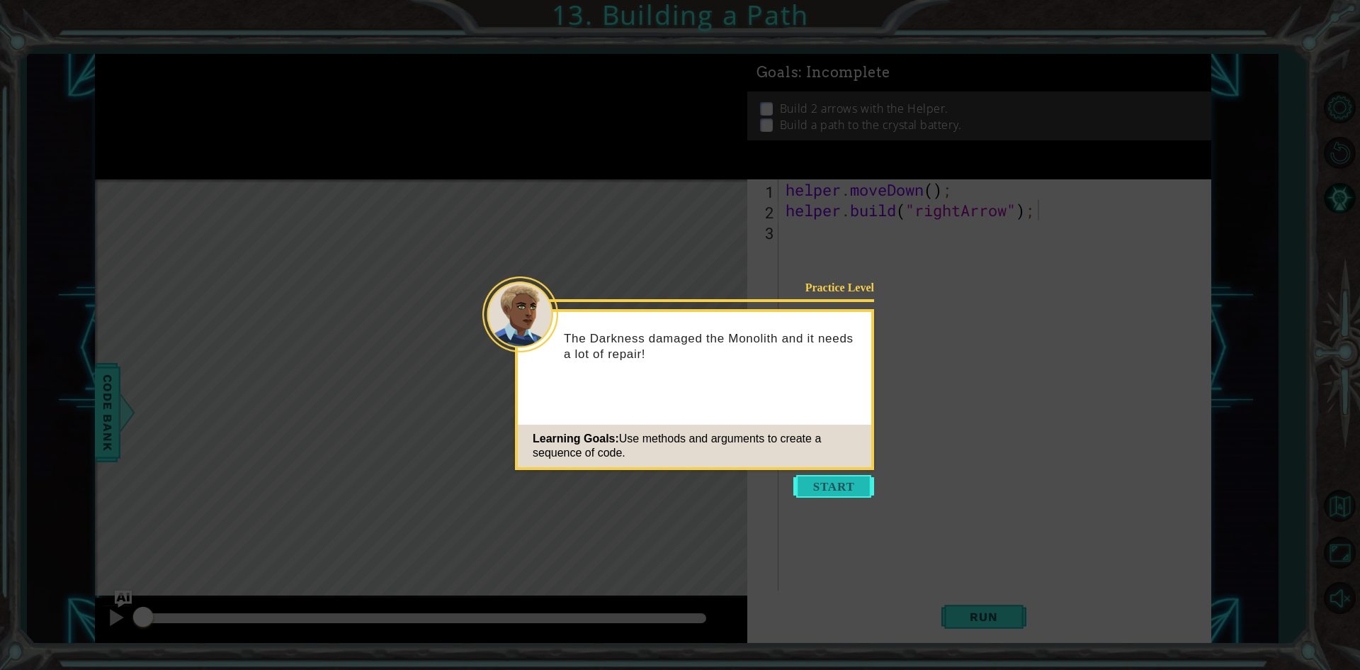
click at [835, 484] on button "Start" at bounding box center [833, 486] width 81 height 23
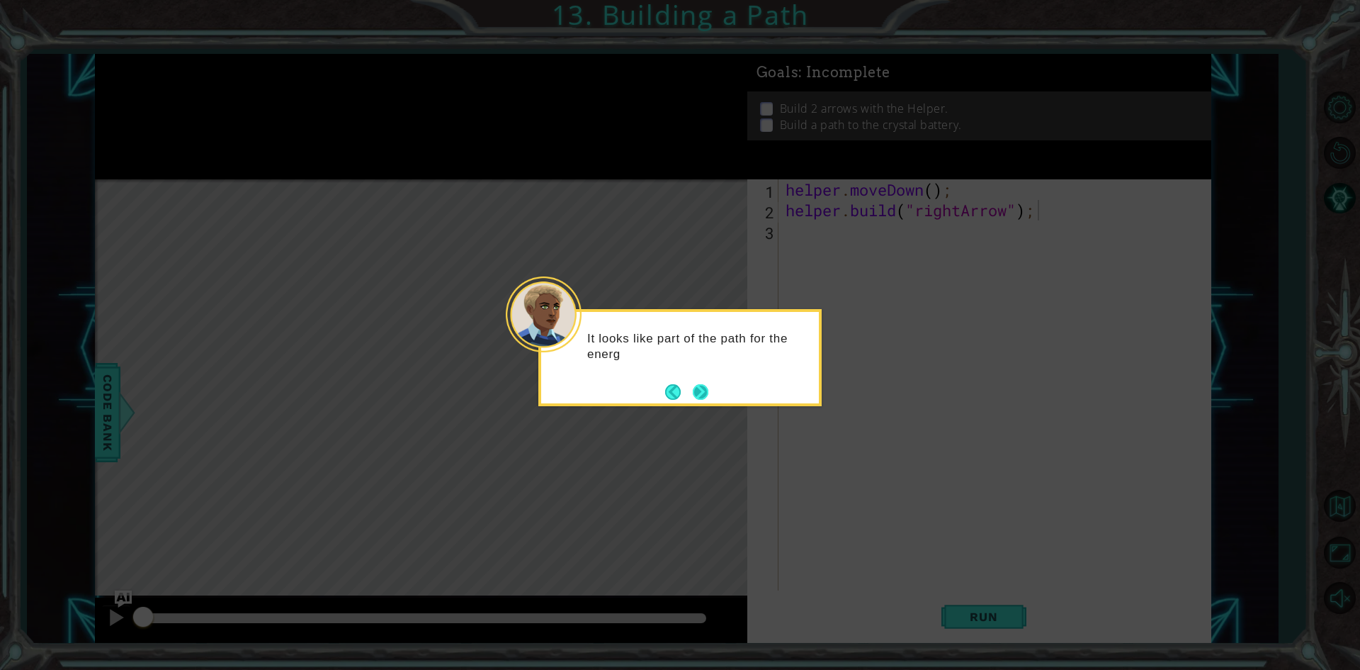
click at [708, 400] on button "Next" at bounding box center [701, 392] width 16 height 16
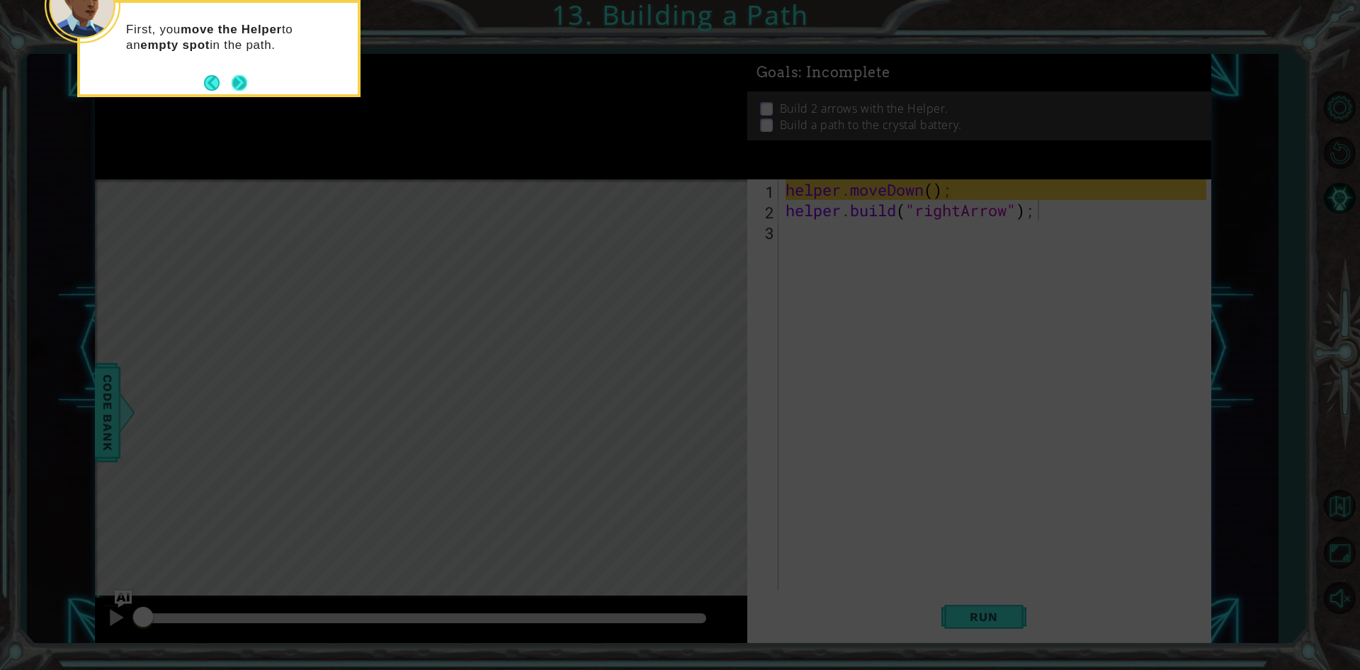
click at [232, 79] on button "Next" at bounding box center [240, 83] width 16 height 16
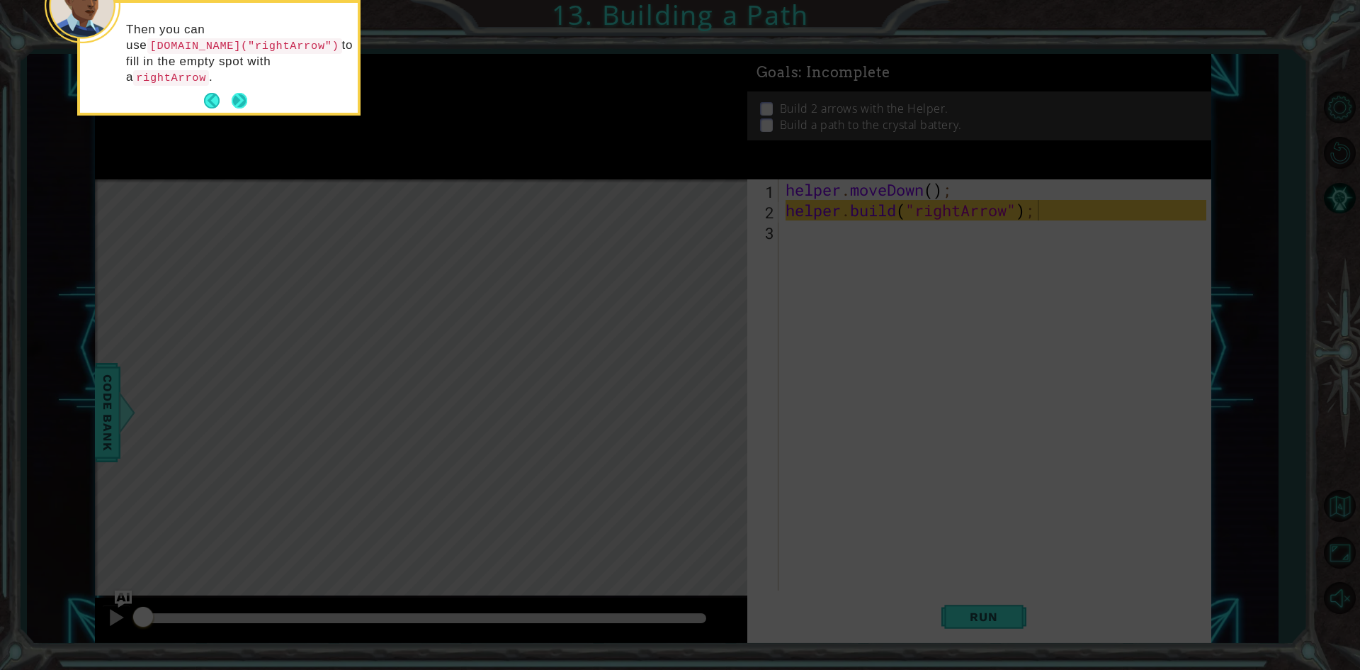
click at [237, 93] on button "Next" at bounding box center [240, 101] width 16 height 16
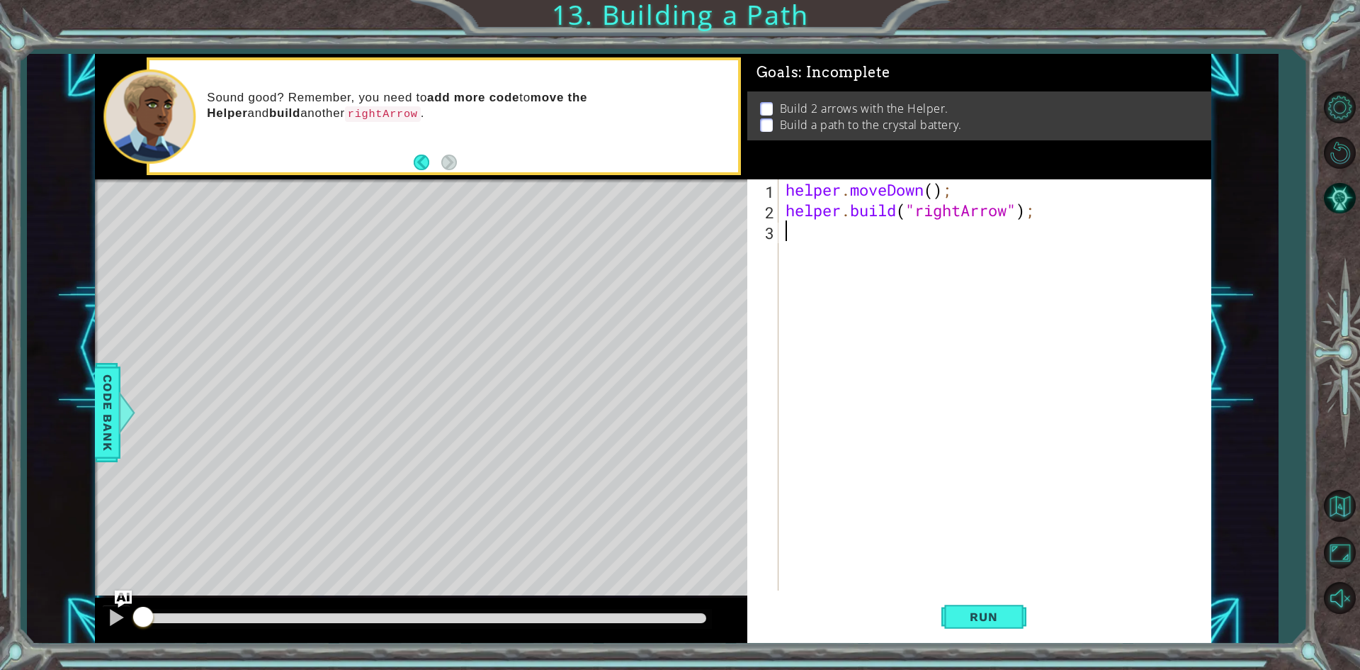
click at [874, 242] on div "helper . moveDown ( ) ; helper . build ( "rightArrow" ) ;" at bounding box center [998, 405] width 431 height 452
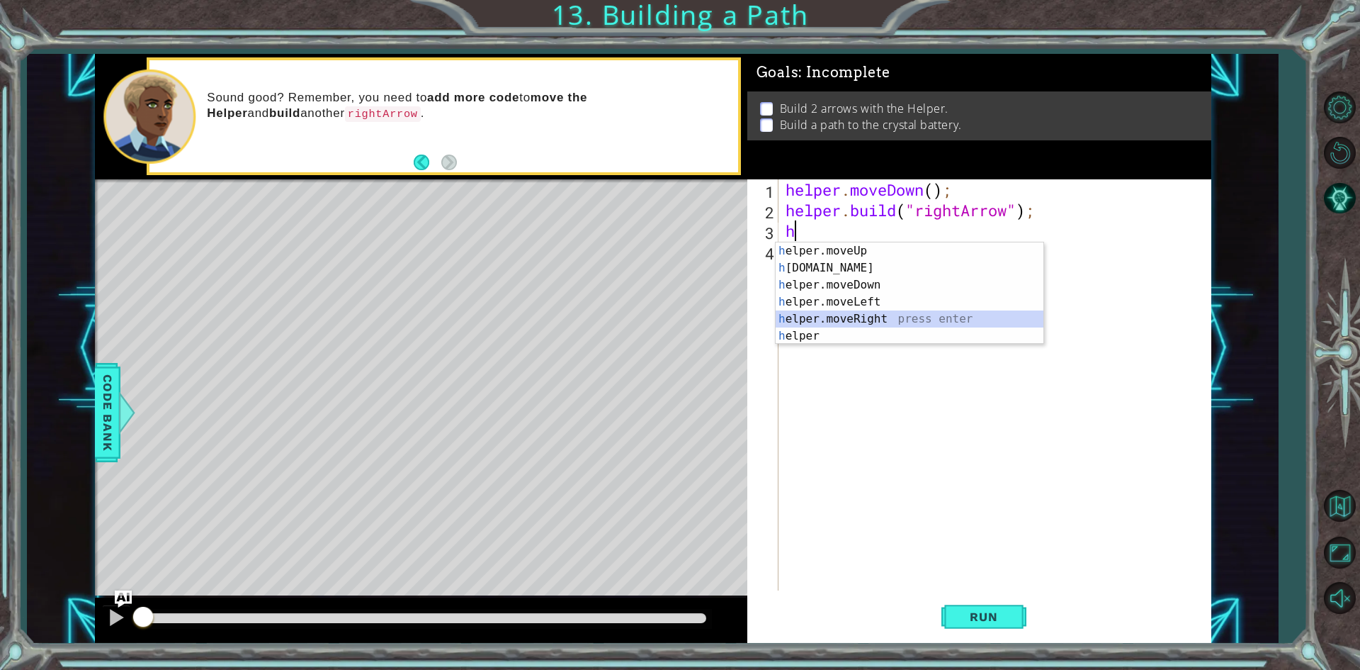
click at [862, 327] on div "h elper.moveUp press enter h [DOMAIN_NAME] press enter h elper.moveDown press e…" at bounding box center [910, 310] width 268 height 136
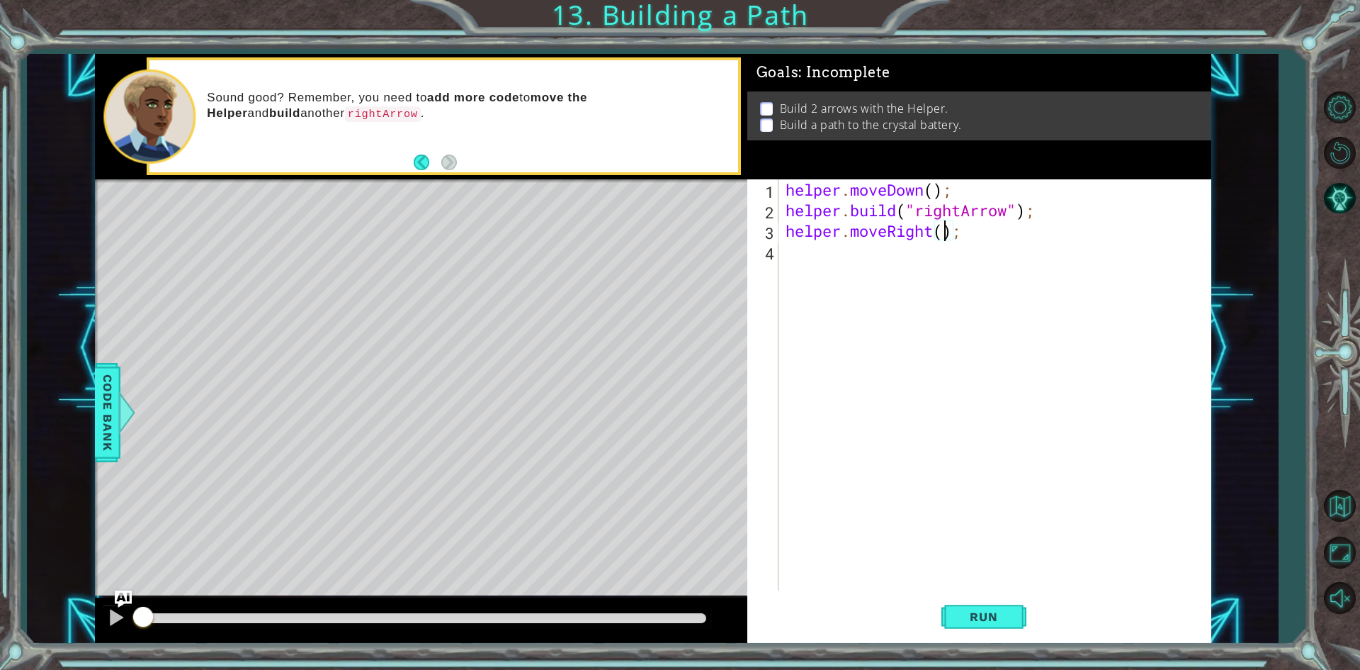
type textarea "helper.moveRight(2);"
click at [856, 264] on div "helper . moveDown ( ) ; helper . build ( "rightArrow" ) ; helper . moveRight ( …" at bounding box center [998, 405] width 431 height 452
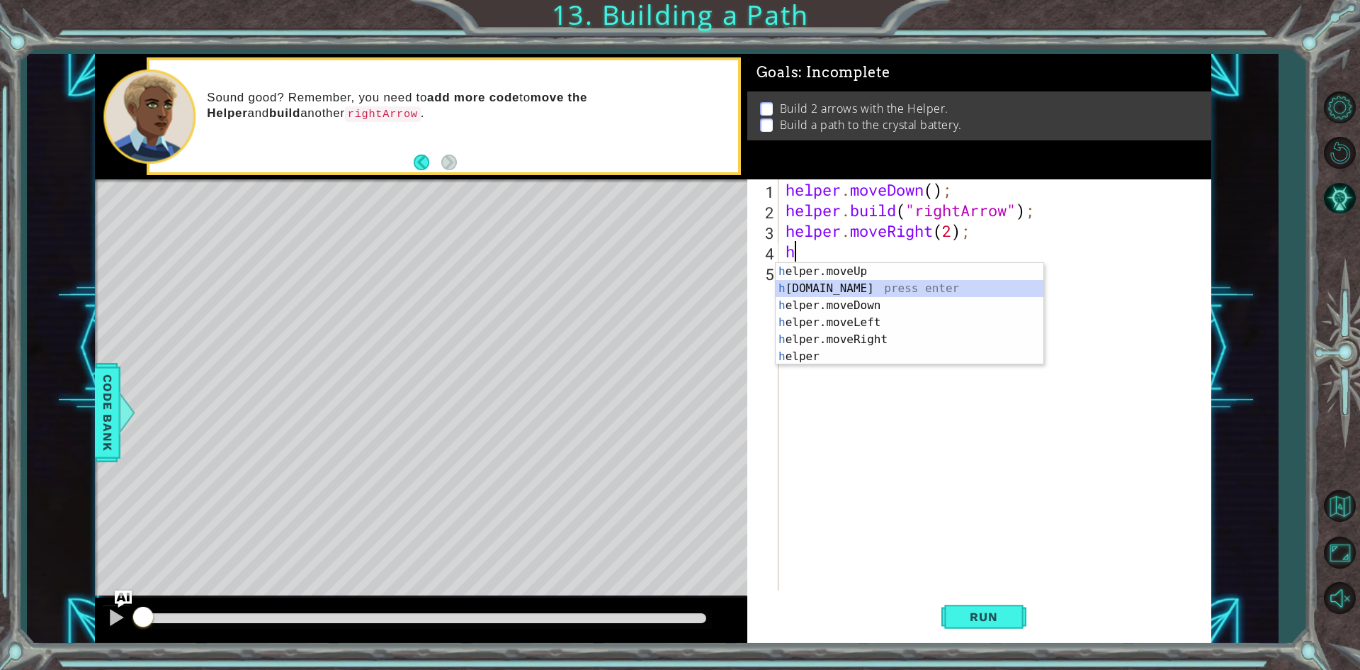
click at [843, 290] on div "h elper.moveUp press enter h [DOMAIN_NAME] press enter h elper.moveDown press e…" at bounding box center [910, 331] width 268 height 136
type textarea "[DOMAIN_NAME]("rightArrow");"
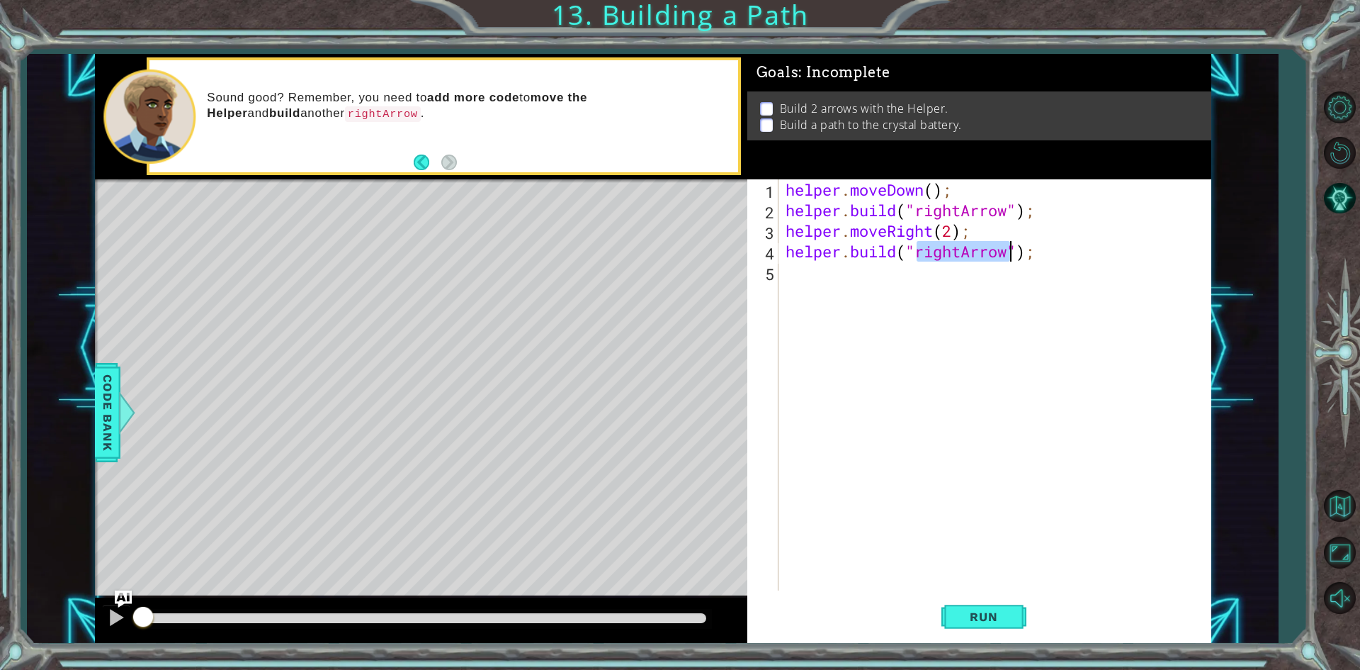
click at [834, 271] on div "helper . moveDown ( ) ; helper . build ( "rightArrow" ) ; helper . moveRight ( …" at bounding box center [998, 405] width 431 height 452
click at [946, 614] on button "Run" at bounding box center [984, 617] width 85 height 46
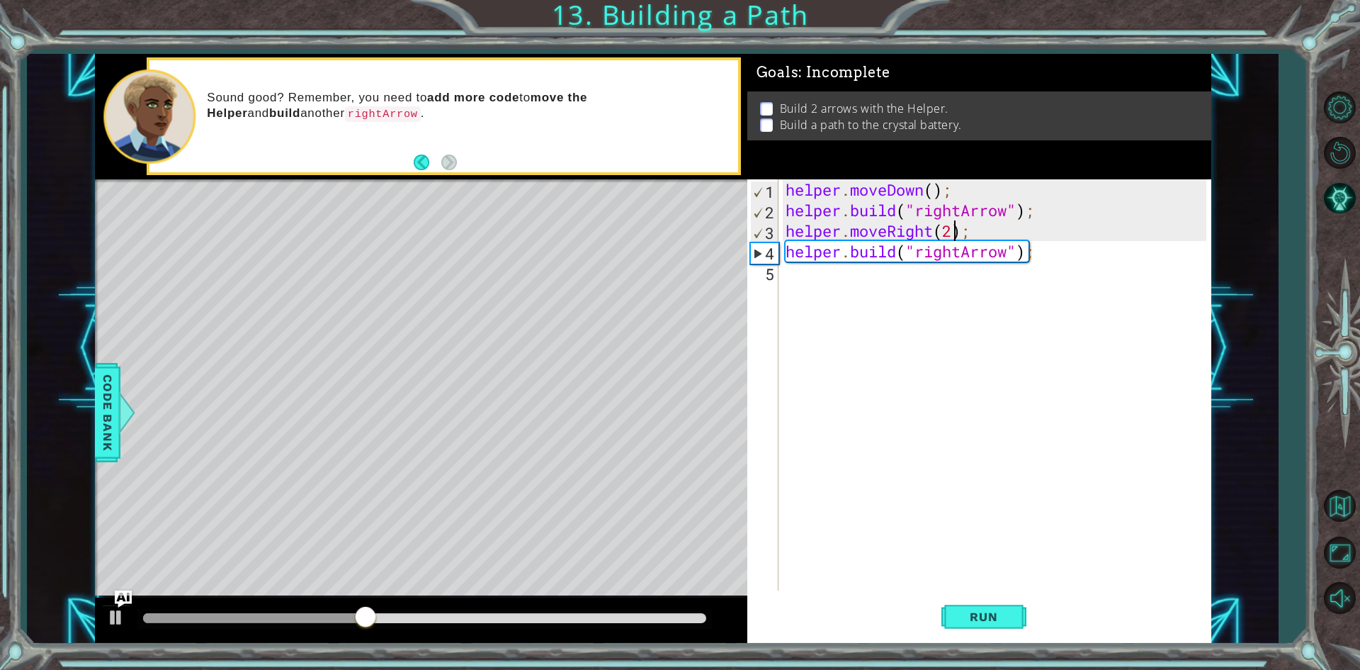
click at [953, 232] on div "helper . moveDown ( ) ; helper . build ( "rightArrow" ) ; helper . moveRight ( …" at bounding box center [998, 405] width 431 height 452
type textarea "helper.moveRight(3);"
click at [995, 615] on span "Run" at bounding box center [984, 616] width 56 height 14
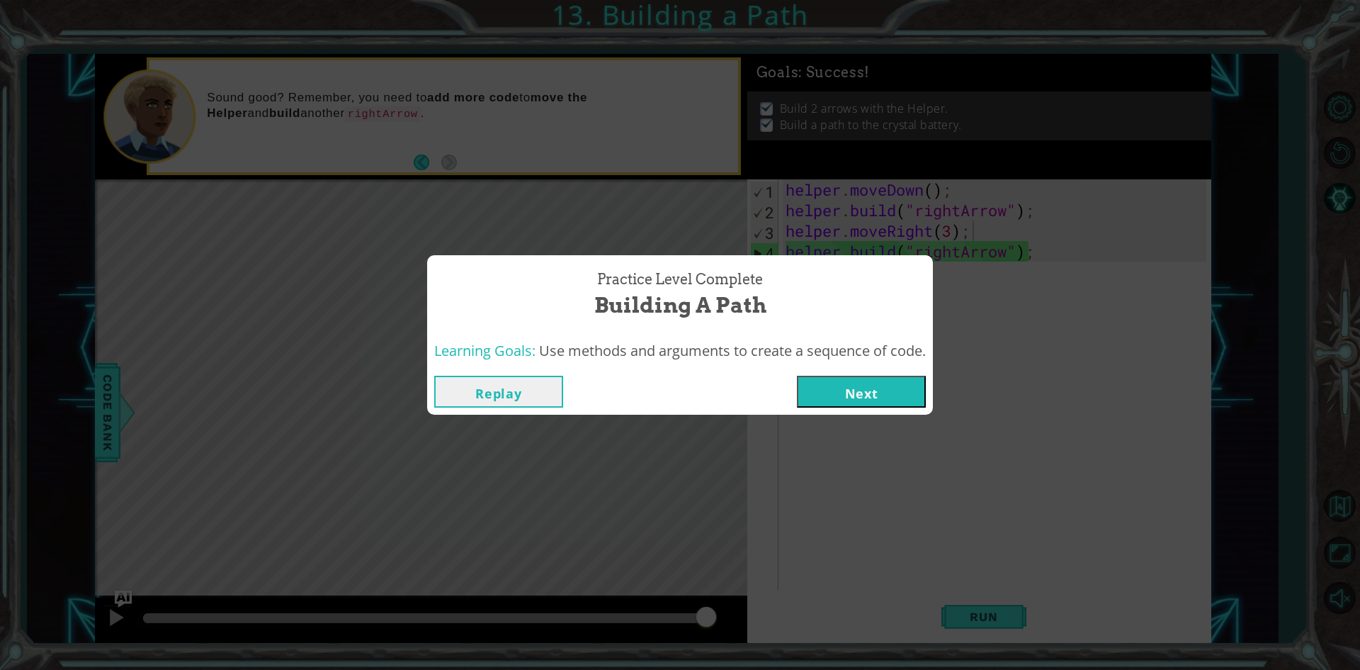
click at [893, 391] on button "Next" at bounding box center [861, 391] width 129 height 32
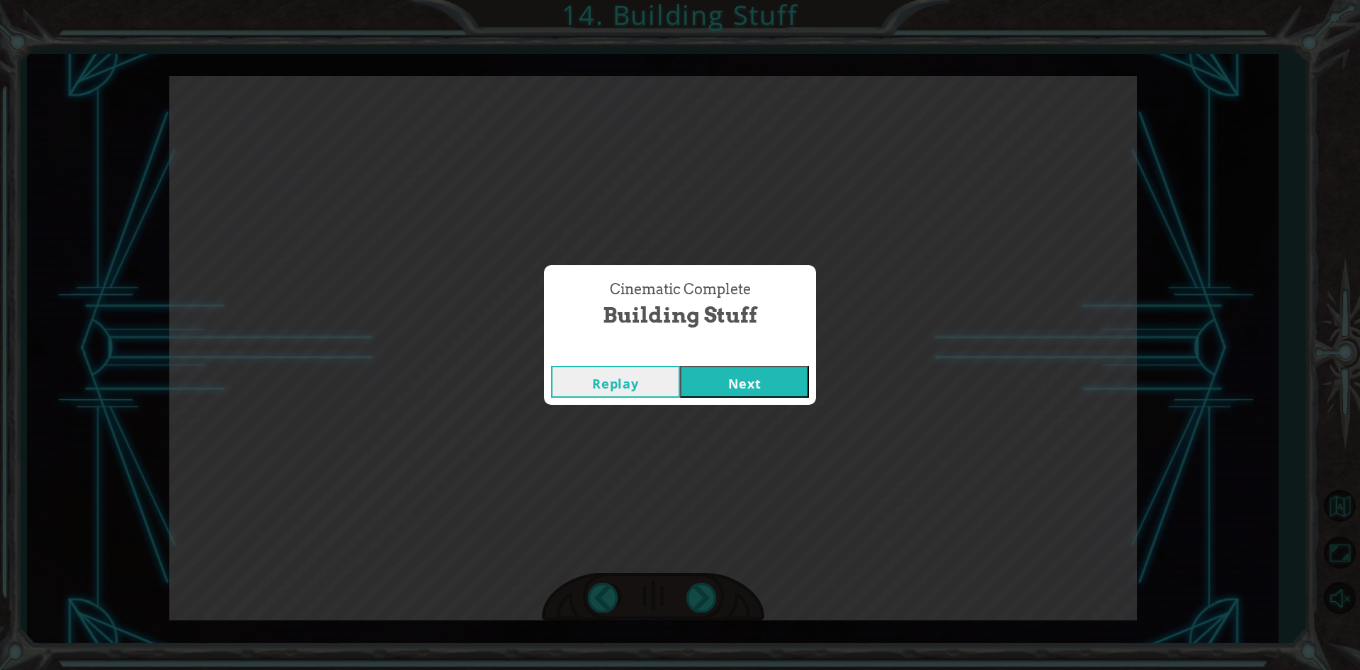
click at [755, 367] on button "Next" at bounding box center [744, 382] width 129 height 32
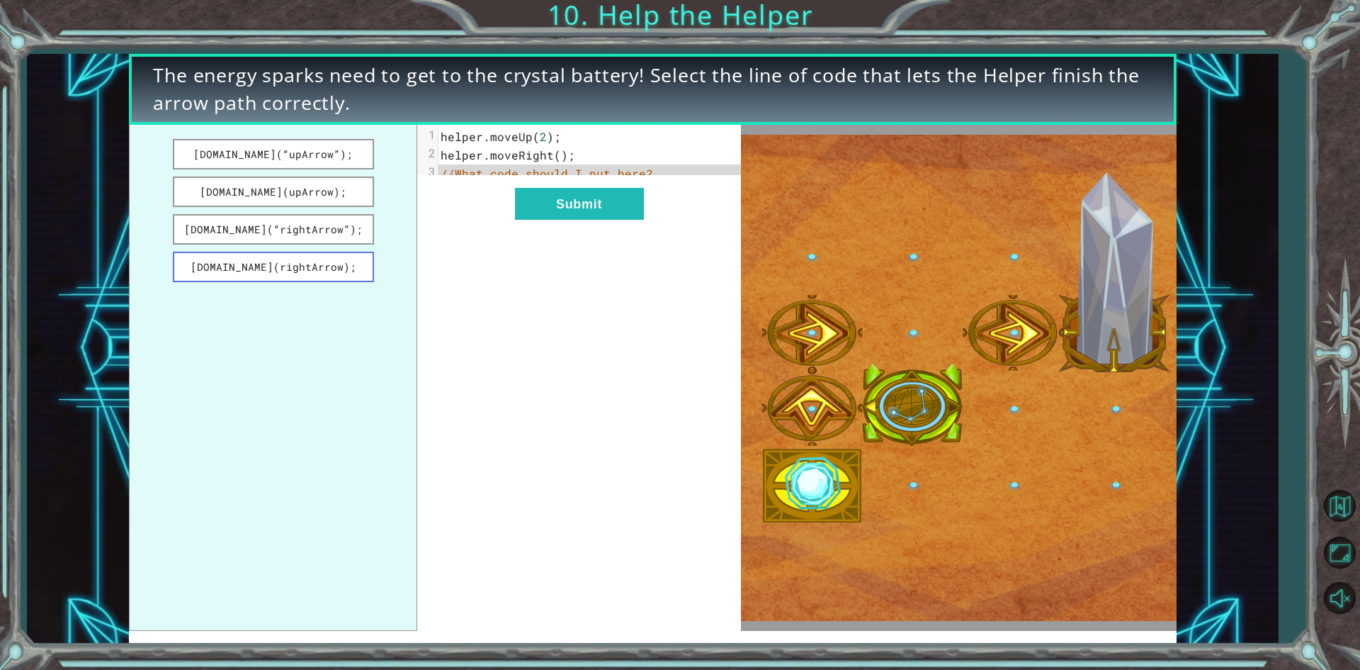
click at [285, 269] on button "[DOMAIN_NAME](rightArrow);" at bounding box center [273, 267] width 201 height 30
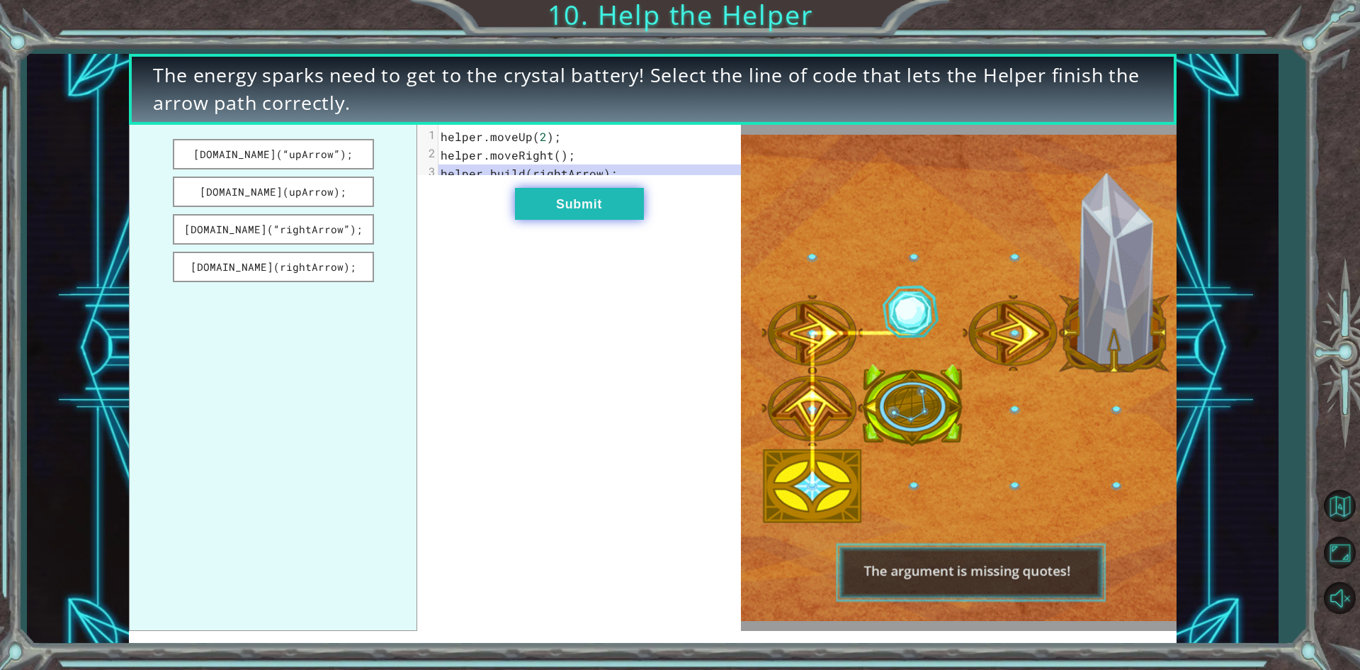
click at [589, 217] on button "Submit" at bounding box center [579, 204] width 129 height 32
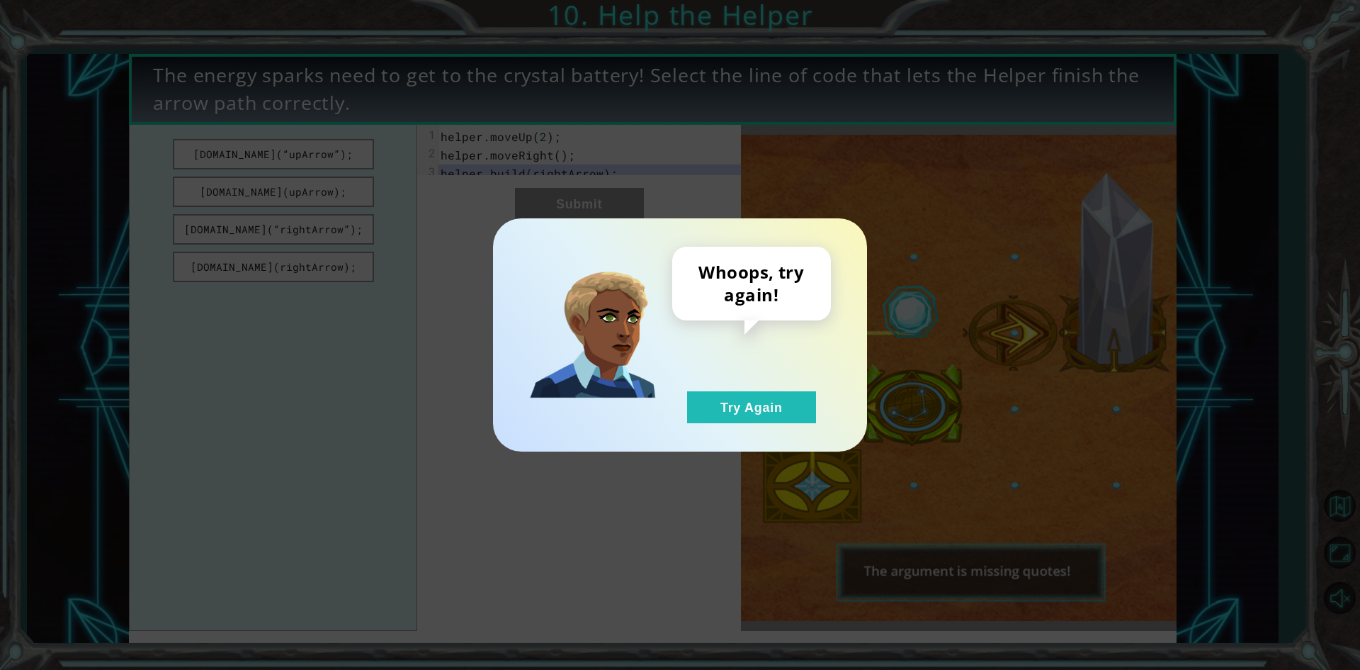
click at [750, 428] on div "Whoops, try again! Try Again" at bounding box center [680, 334] width 374 height 233
click at [747, 413] on button "Try Again" at bounding box center [751, 407] width 129 height 32
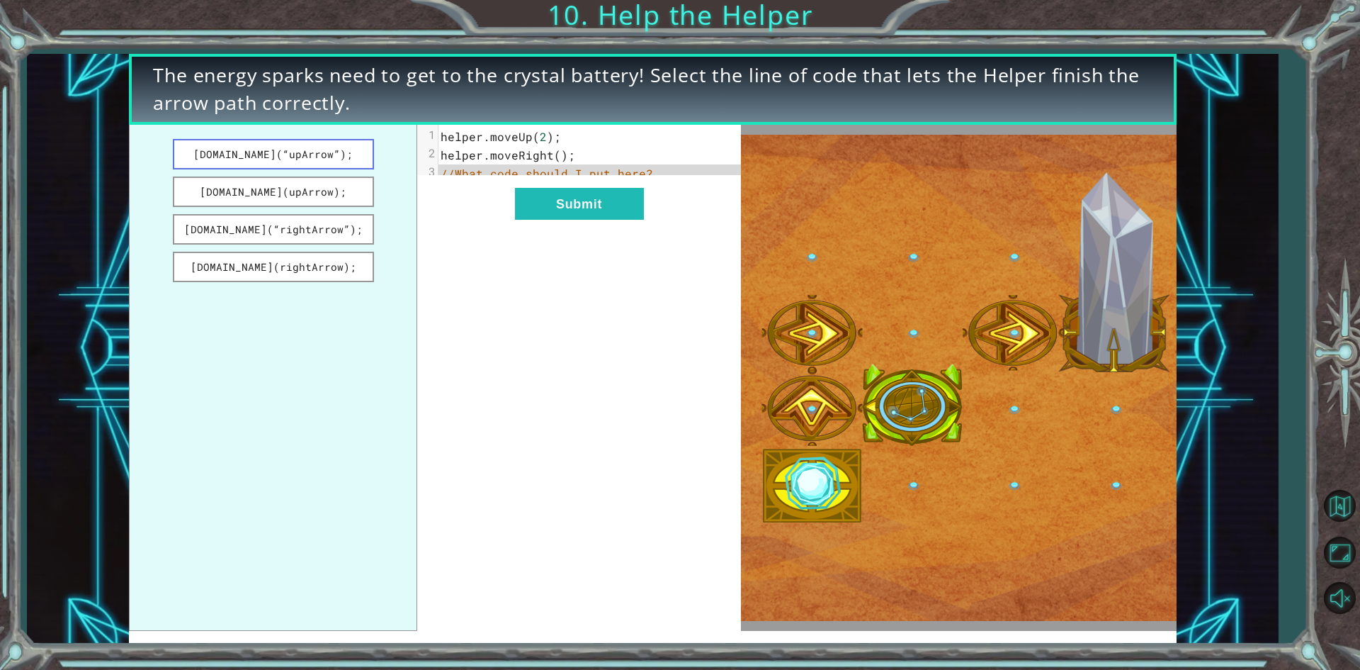
click at [232, 154] on button "[DOMAIN_NAME](“upArrow”);" at bounding box center [273, 154] width 201 height 30
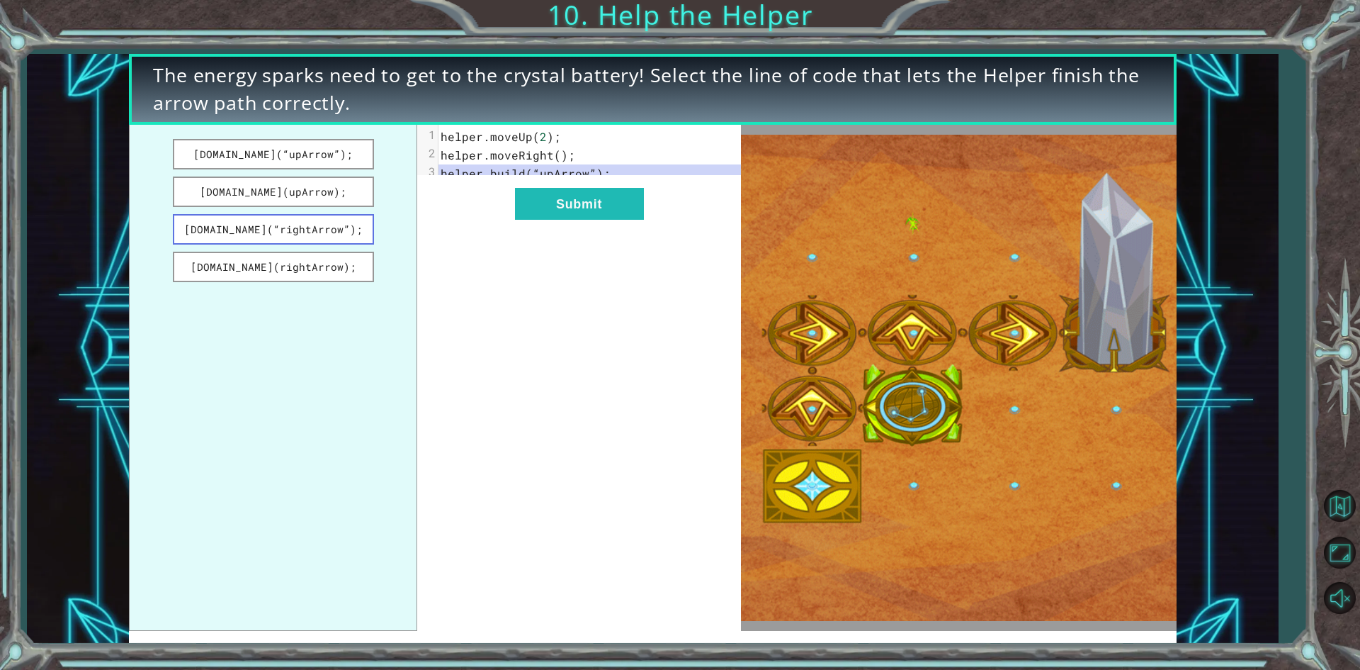
click at [371, 234] on button "[DOMAIN_NAME](“rightArrow”);" at bounding box center [273, 229] width 201 height 30
click at [580, 220] on button "Submit" at bounding box center [579, 204] width 129 height 32
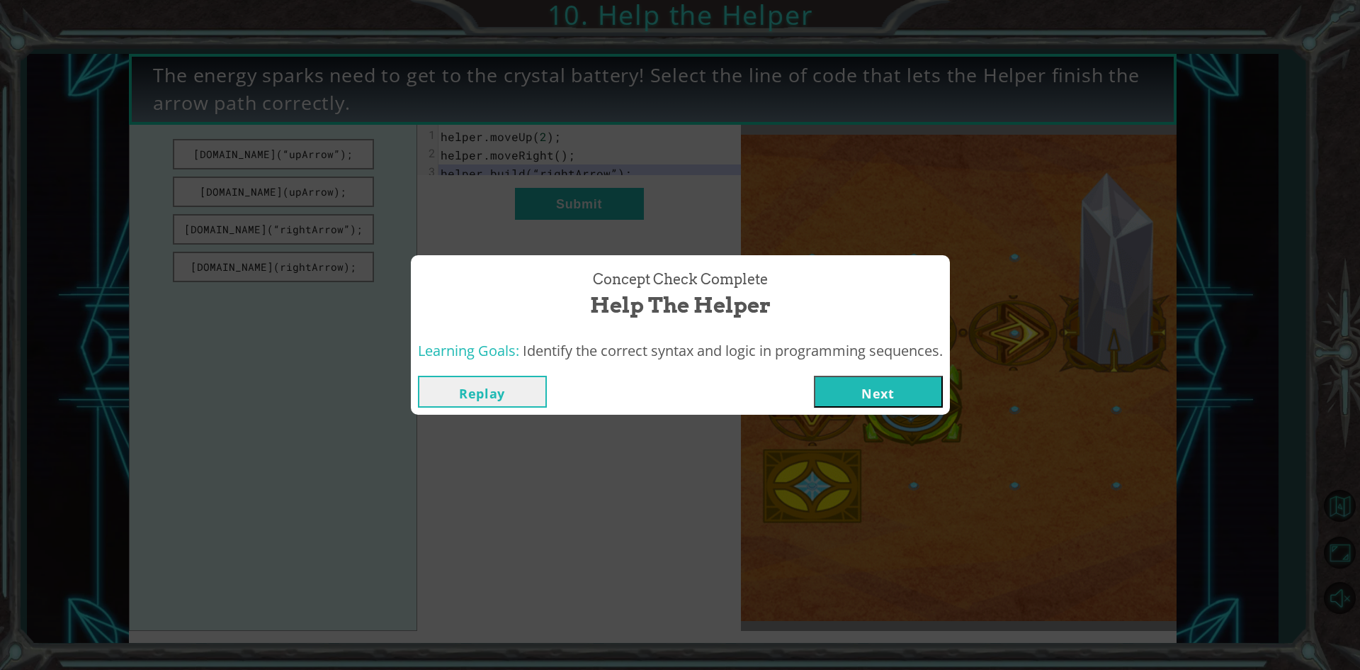
click at [847, 390] on button "Next" at bounding box center [878, 391] width 129 height 32
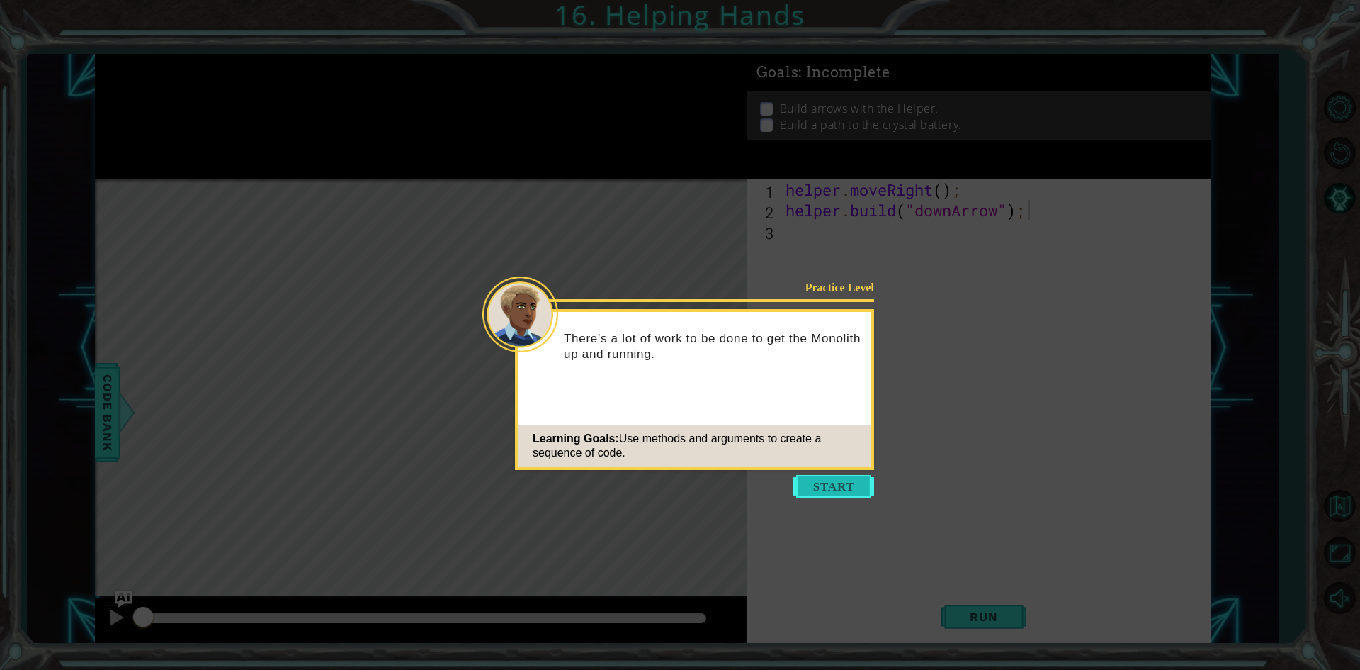
click at [832, 490] on button "Start" at bounding box center [833, 486] width 81 height 23
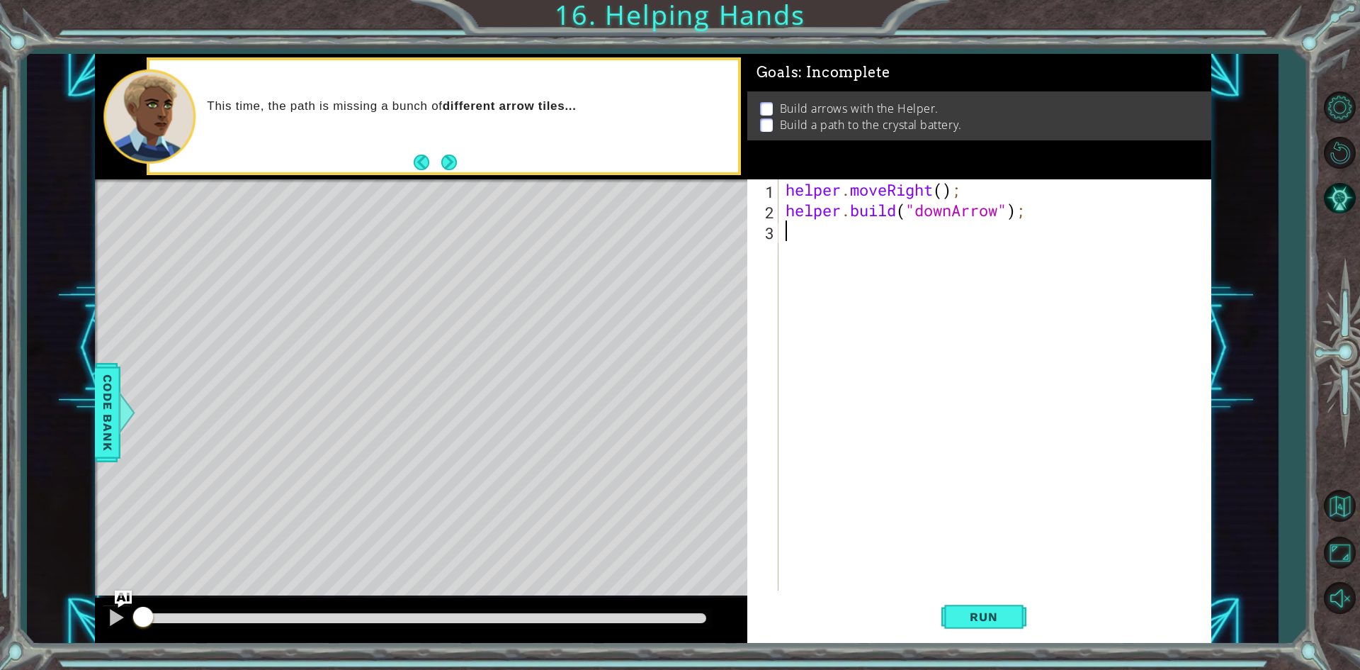
click at [451, 152] on footer at bounding box center [435, 162] width 43 height 21
click at [446, 164] on button "Next" at bounding box center [449, 162] width 16 height 16
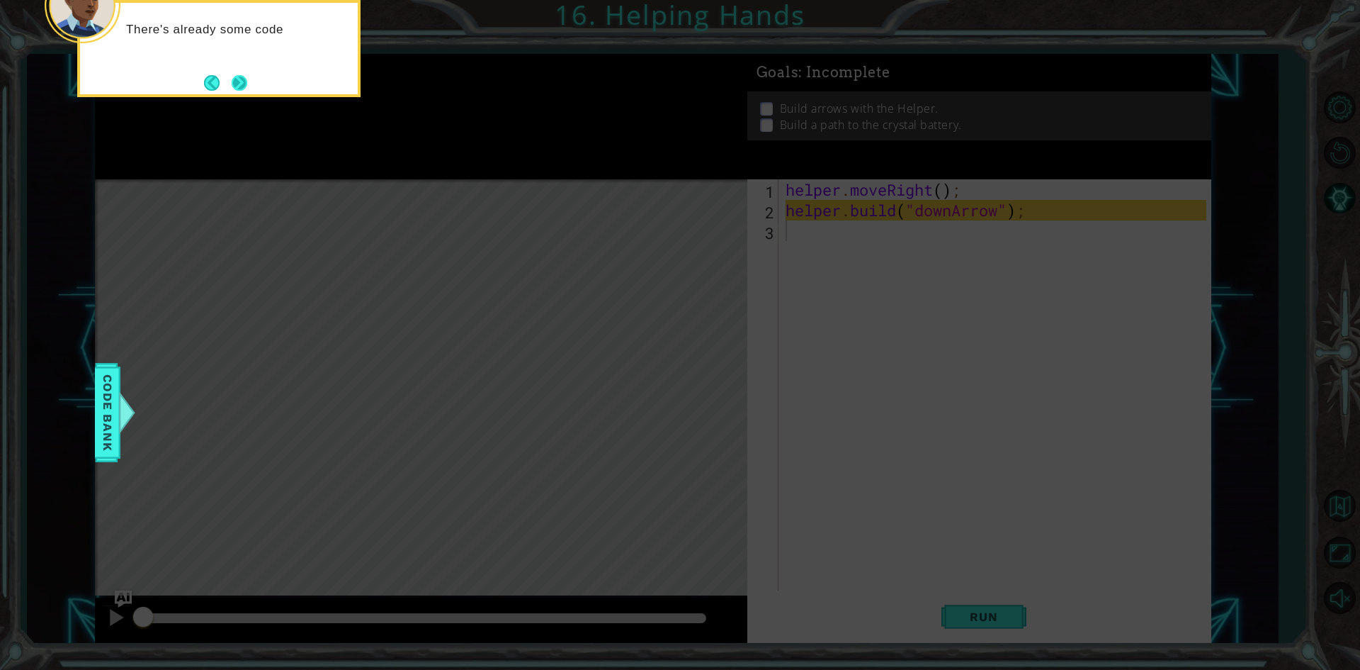
click at [232, 83] on button "Next" at bounding box center [240, 83] width 16 height 16
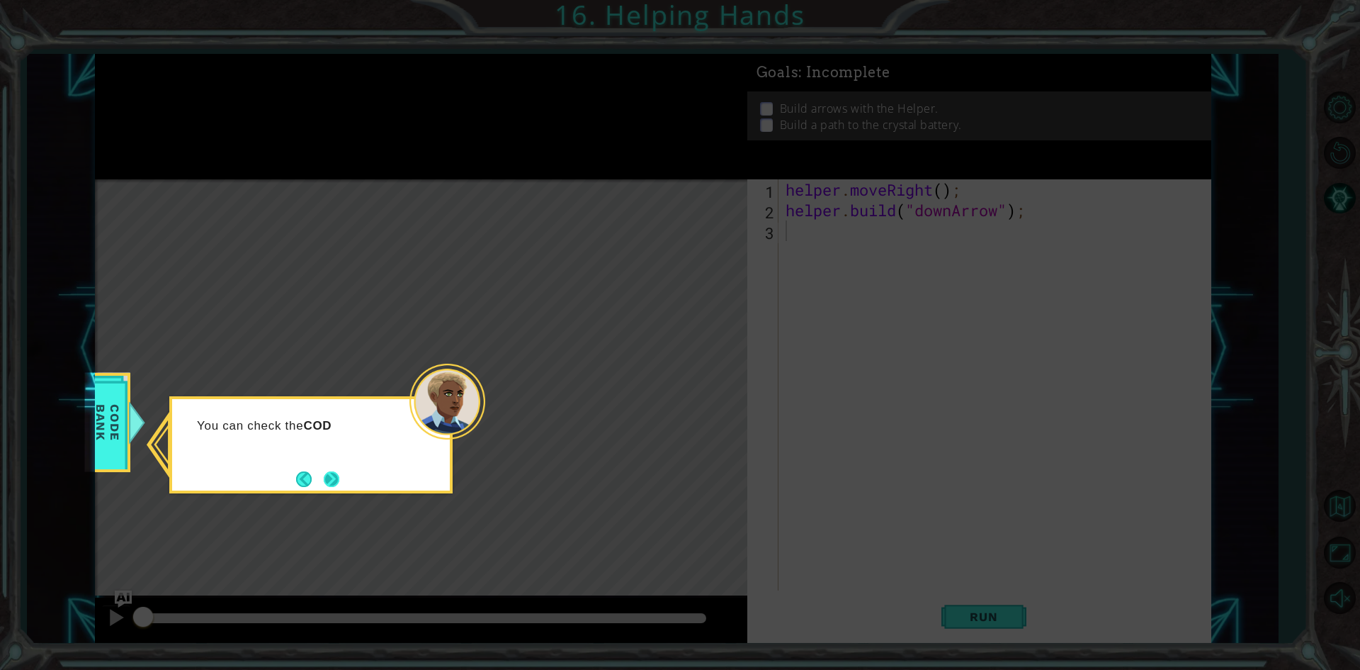
click at [332, 477] on button "Next" at bounding box center [332, 479] width 16 height 16
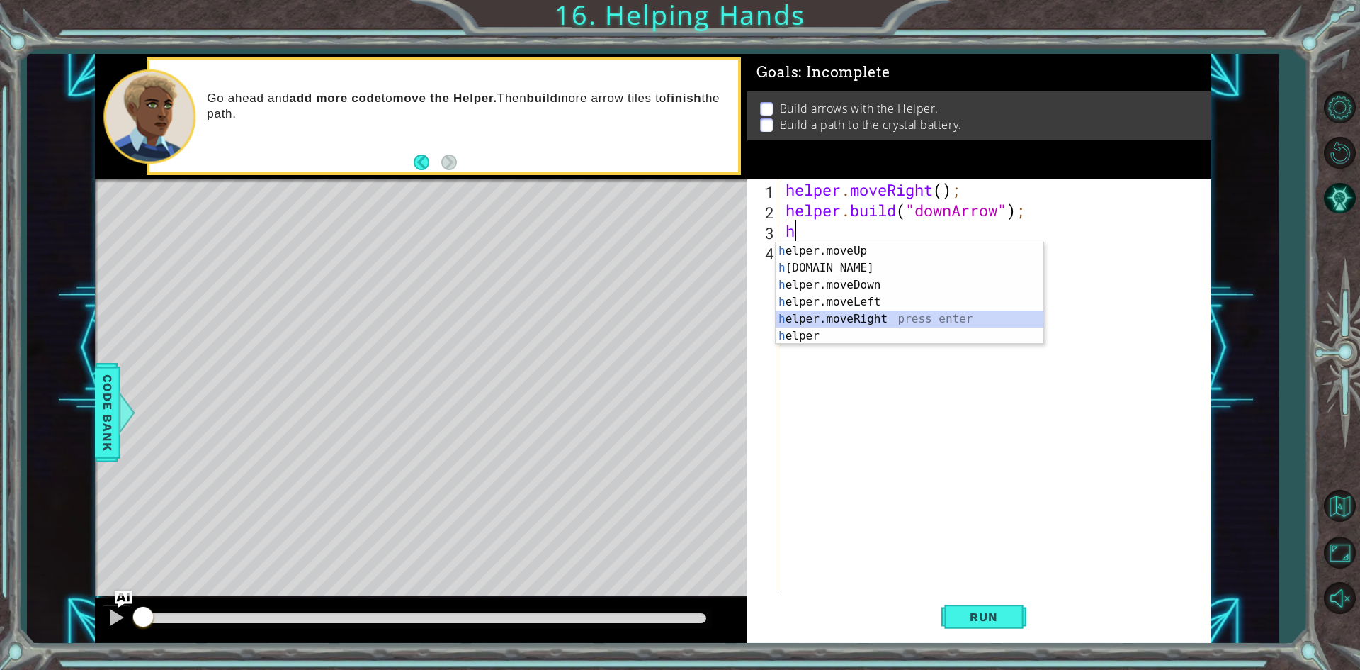
click at [814, 311] on div "h elper.moveUp press enter h [DOMAIN_NAME] press enter h elper.moveDown press e…" at bounding box center [910, 310] width 268 height 136
type textarea "helper.moveRight(1);"
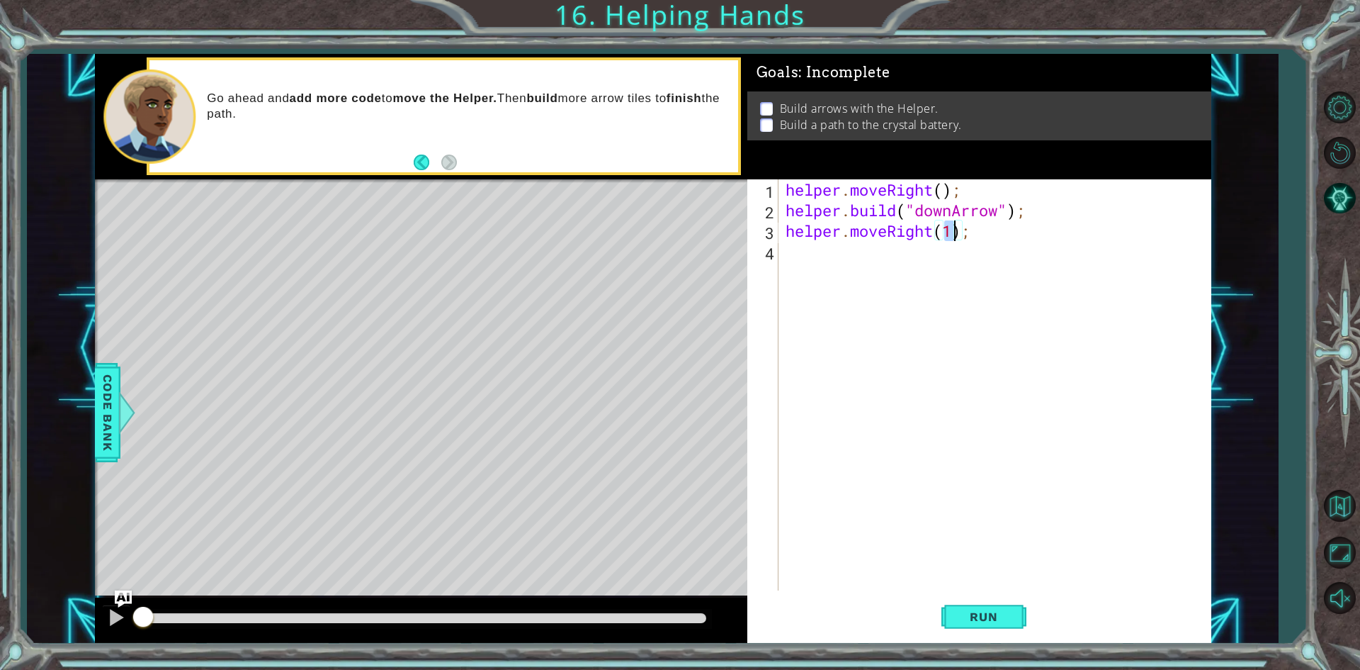
click at [830, 284] on div "helper . moveRight ( ) ; helper . build ( "downArrow" ) ; helper . moveRight ( …" at bounding box center [998, 405] width 431 height 452
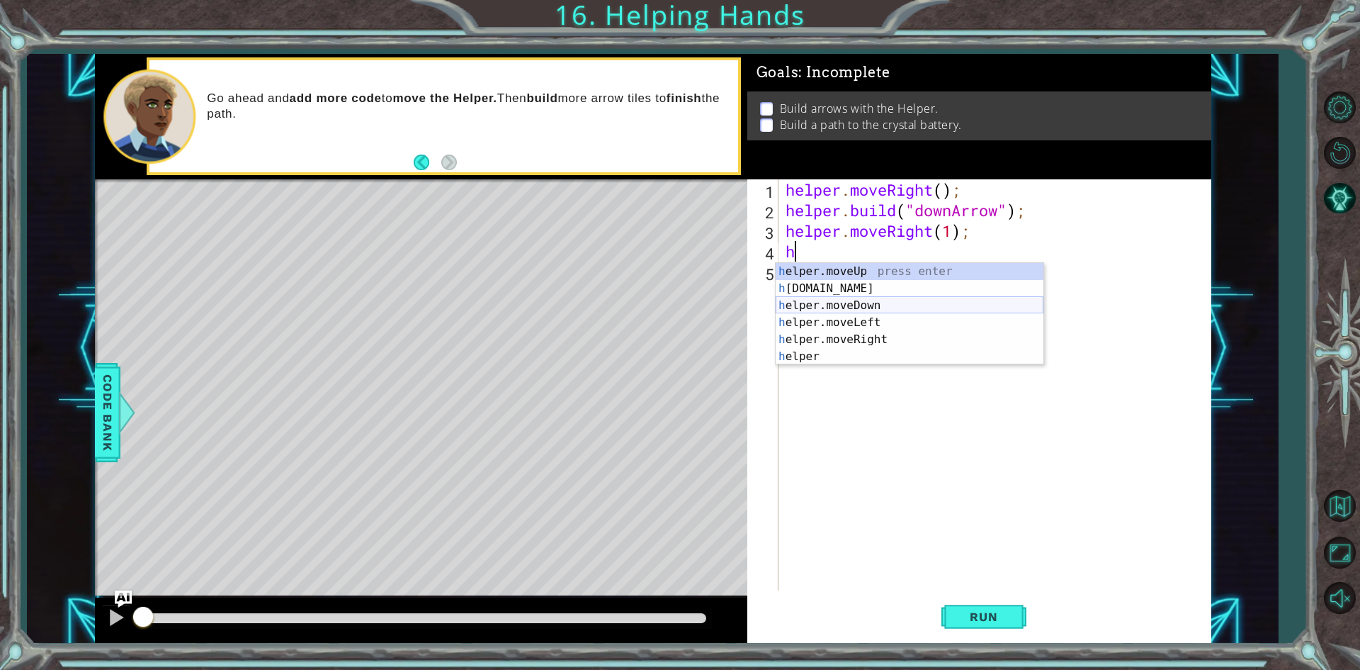
click at [827, 297] on div "h elper.moveUp press enter h [DOMAIN_NAME] press enter h elper.moveDown press e…" at bounding box center [910, 331] width 268 height 136
click at [802, 292] on div "h elper.moveUp press enter h [DOMAIN_NAME] press enter h elper.moveDown press e…" at bounding box center [910, 331] width 268 height 136
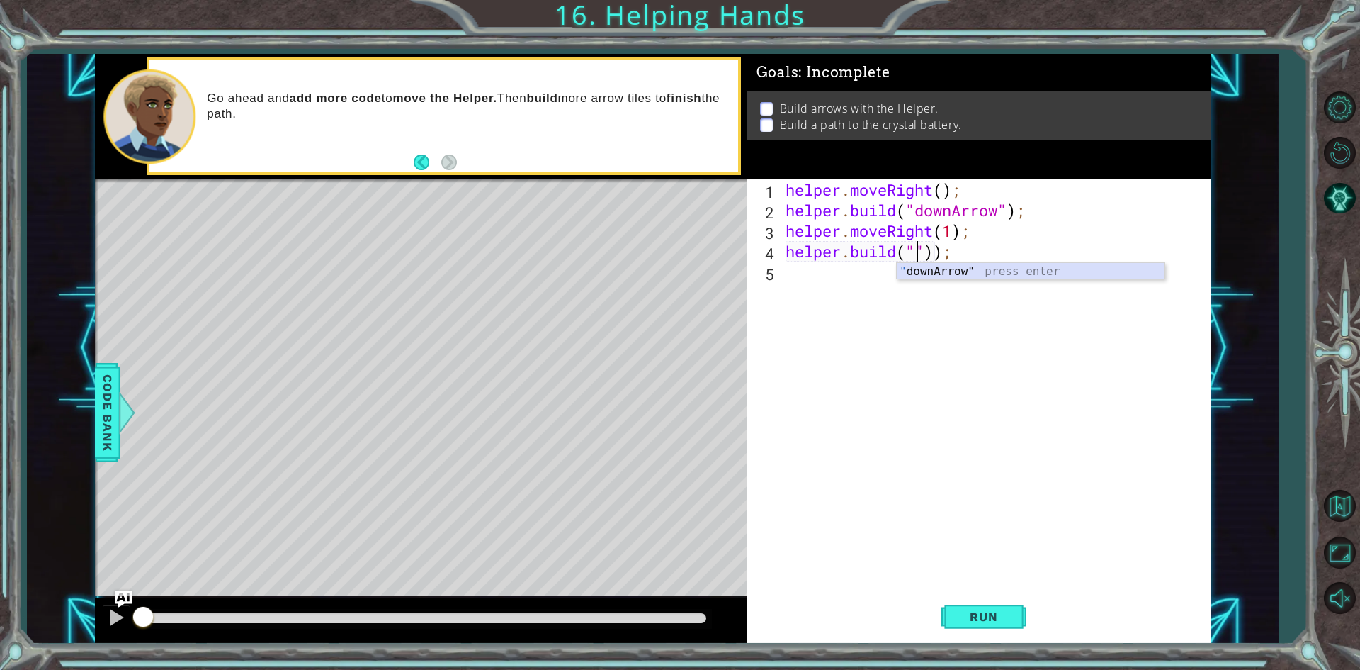
click at [924, 270] on div "" downArrow" press enter" at bounding box center [1031, 288] width 268 height 51
click at [991, 614] on span "Run" at bounding box center [984, 616] width 56 height 14
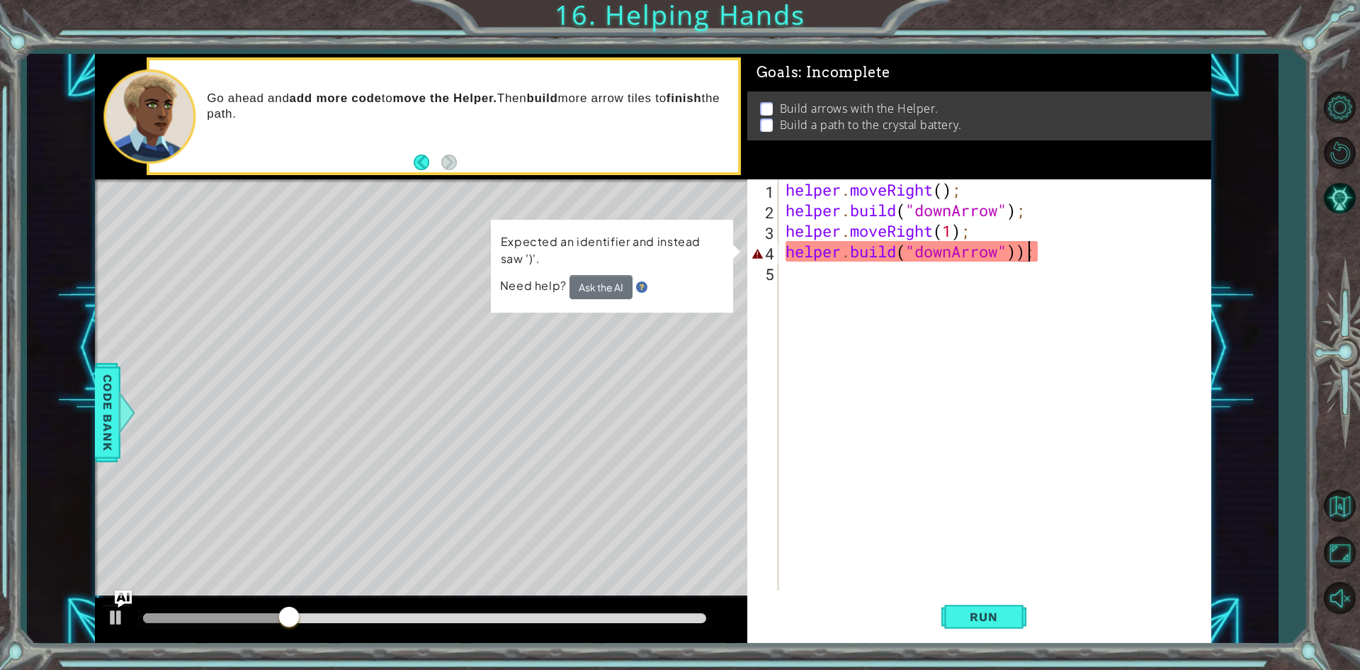
click at [1026, 254] on div "helper . moveRight ( ) ; helper . build ( "downArrow" ) ; helper . moveRight ( …" at bounding box center [998, 405] width 431 height 452
type textarea "[DOMAIN_NAME]("downArrow");"
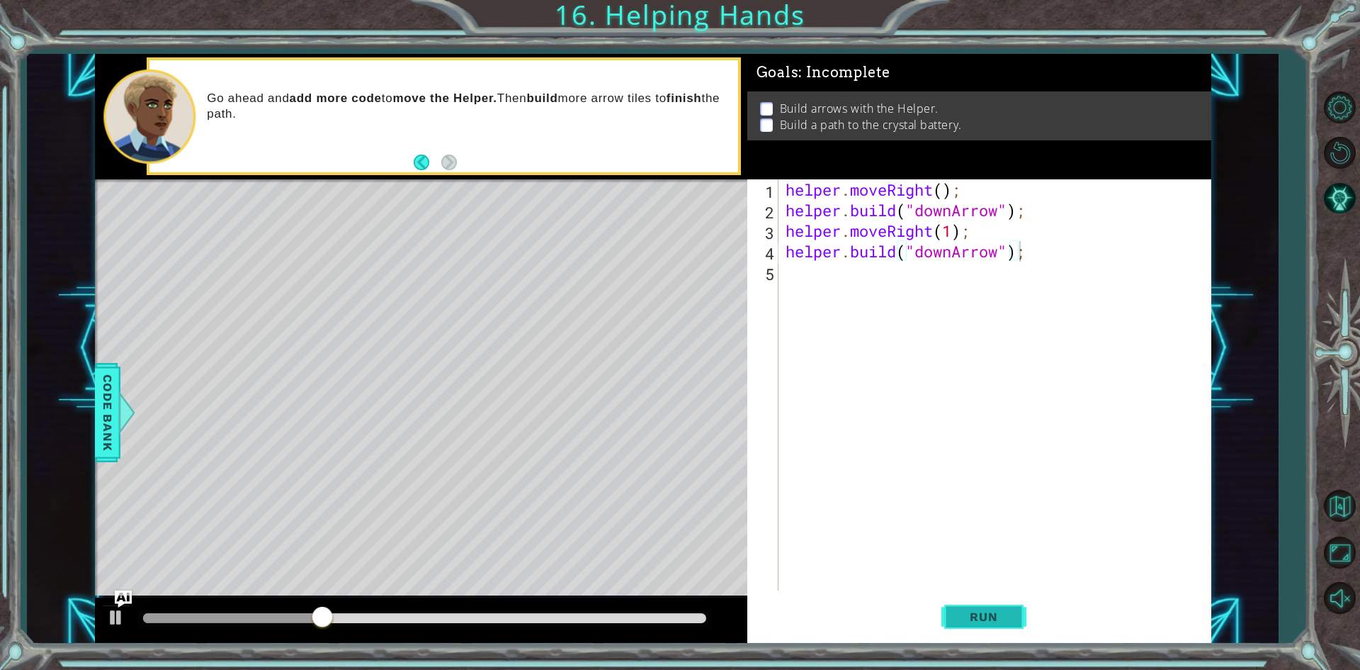
click at [971, 612] on span "Run" at bounding box center [984, 616] width 56 height 14
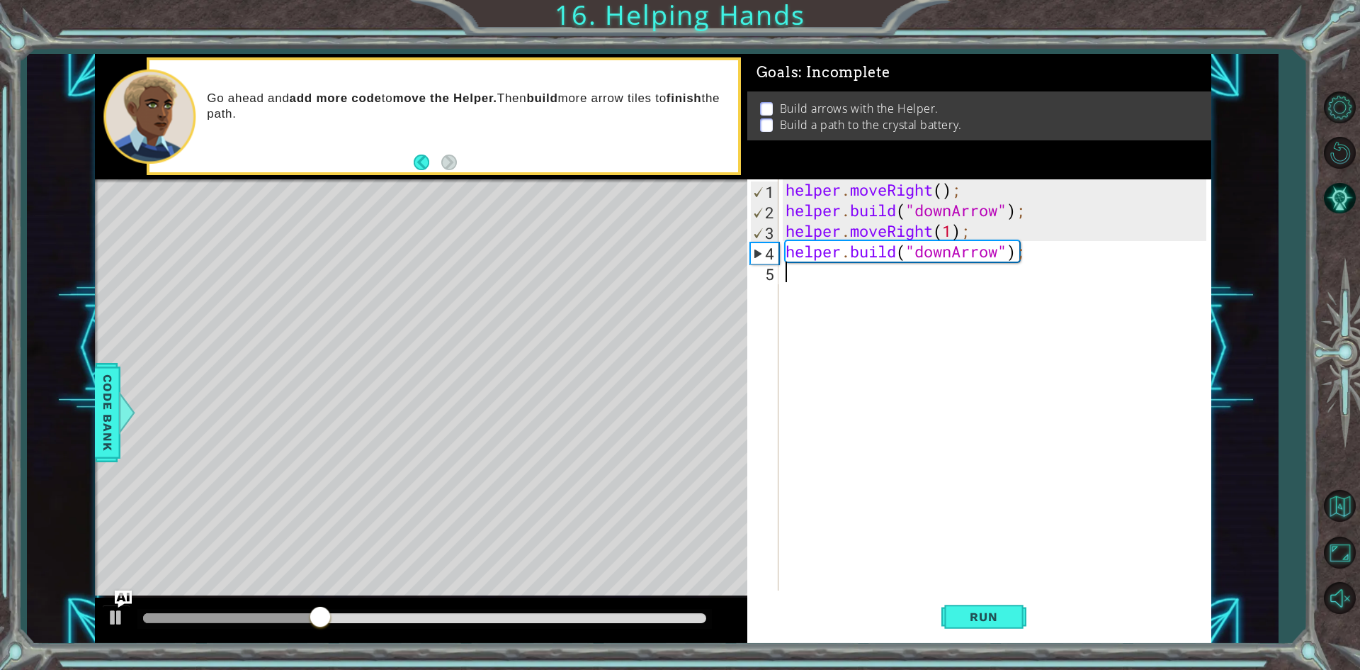
click at [830, 283] on div "helper . moveRight ( ) ; helper . build ( "downArrow" ) ; helper . moveRight ( …" at bounding box center [998, 405] width 431 height 452
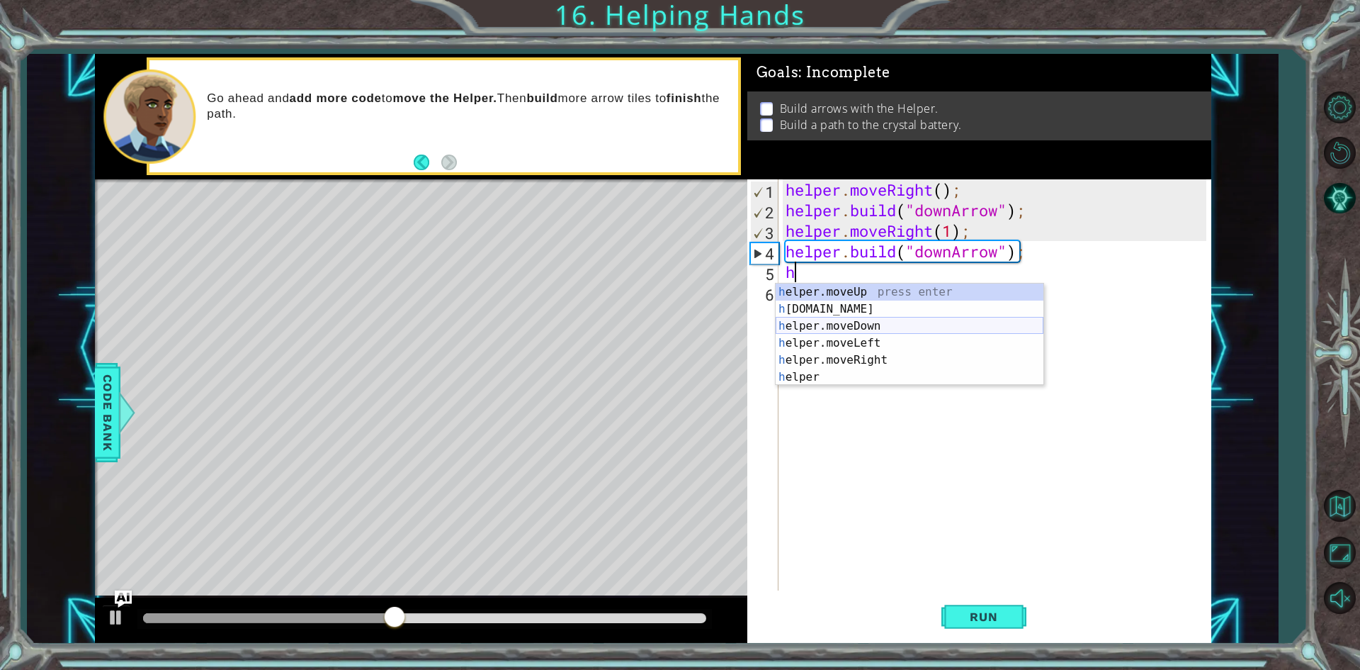
click at [825, 324] on div "h elper.moveUp press enter h [DOMAIN_NAME] press enter h elper.moveDown press e…" at bounding box center [910, 351] width 268 height 136
type textarea "helper.moveDown(1);"
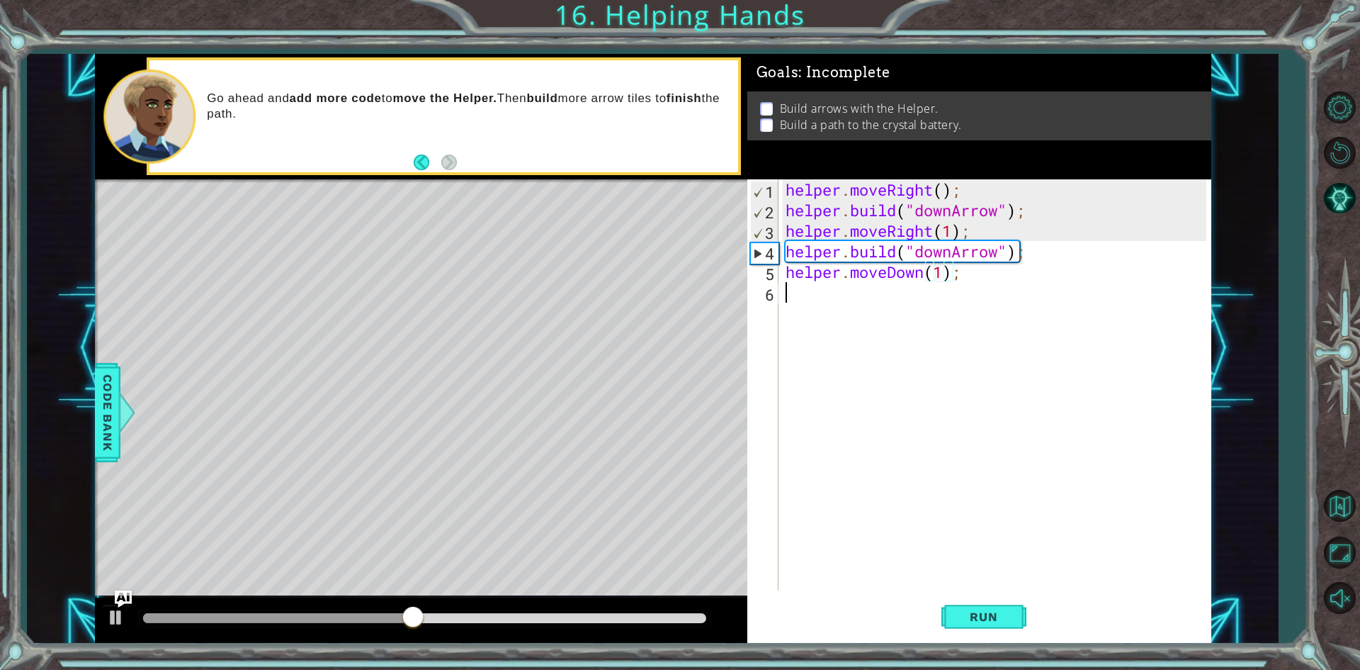
click at [798, 291] on div "helper . moveRight ( ) ; helper . build ( "downArrow" ) ; helper . moveRight ( …" at bounding box center [998, 405] width 431 height 452
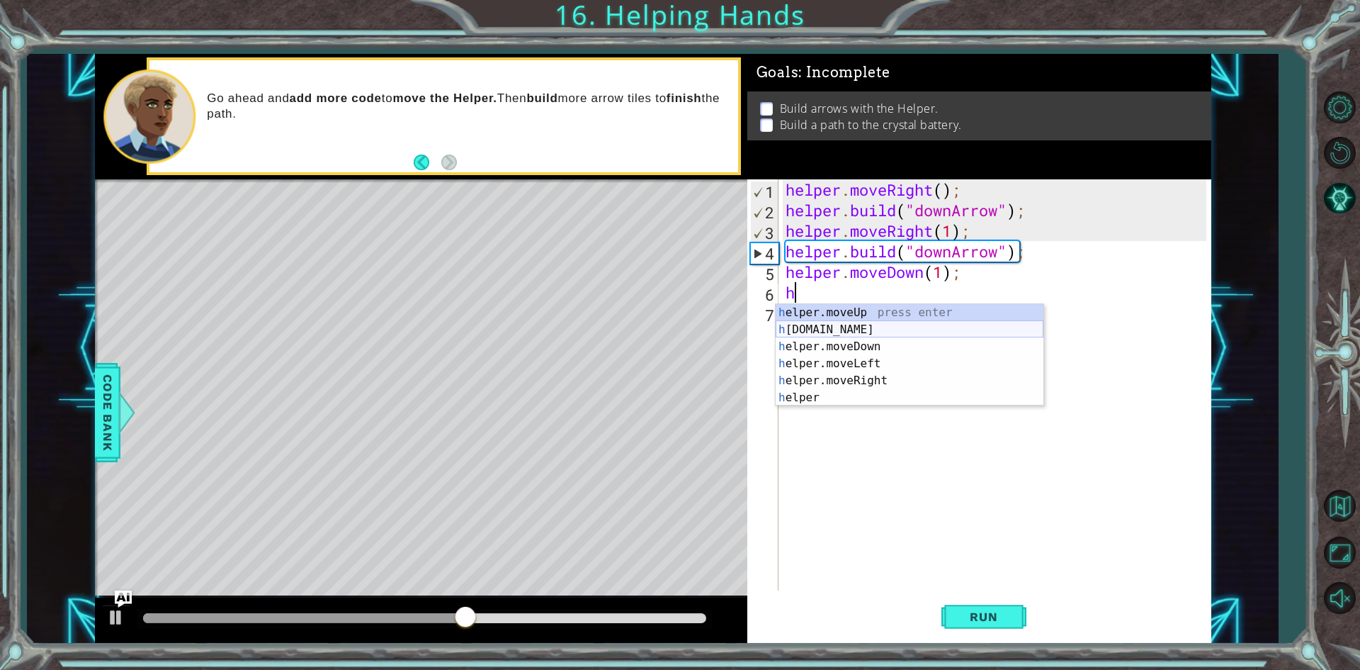
click at [830, 324] on div "h elper.moveUp press enter h [DOMAIN_NAME] press enter h elper.moveDown press e…" at bounding box center [910, 372] width 268 height 136
type textarea "[DOMAIN_NAME]("rightArrow");"
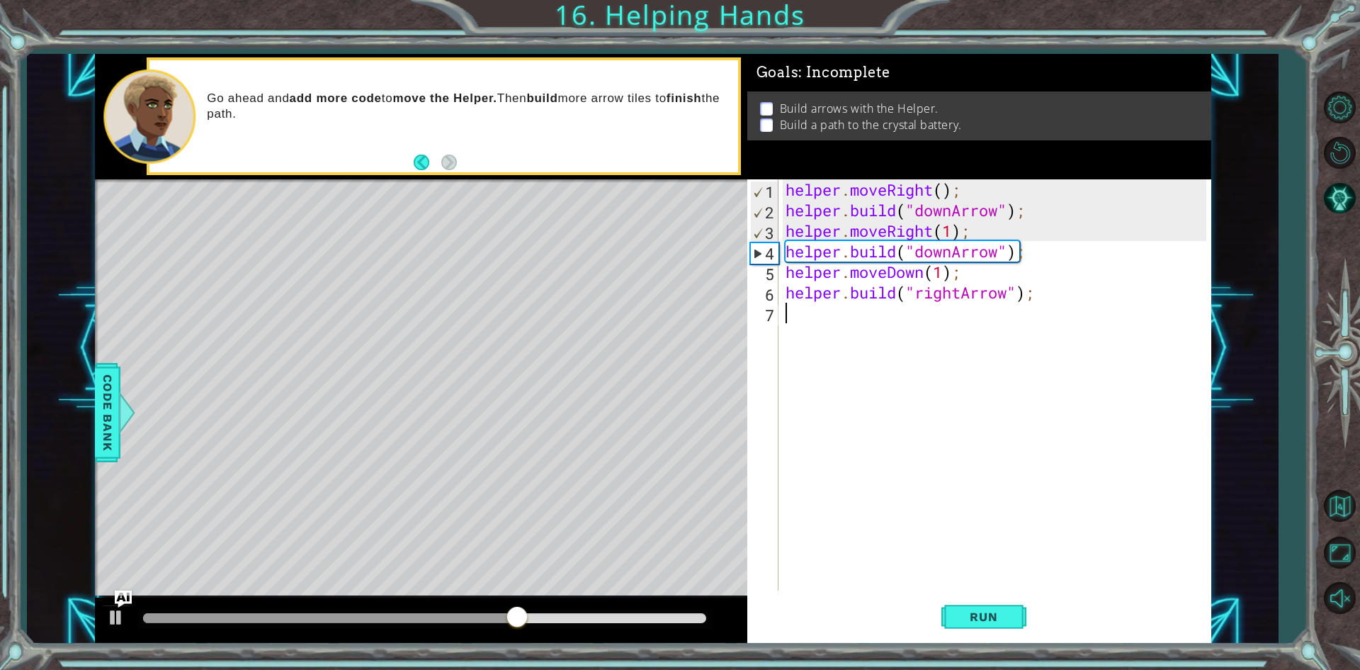
click at [906, 334] on div "helper . moveRight ( ) ; helper . build ( "downArrow" ) ; helper . moveRight ( …" at bounding box center [998, 405] width 431 height 452
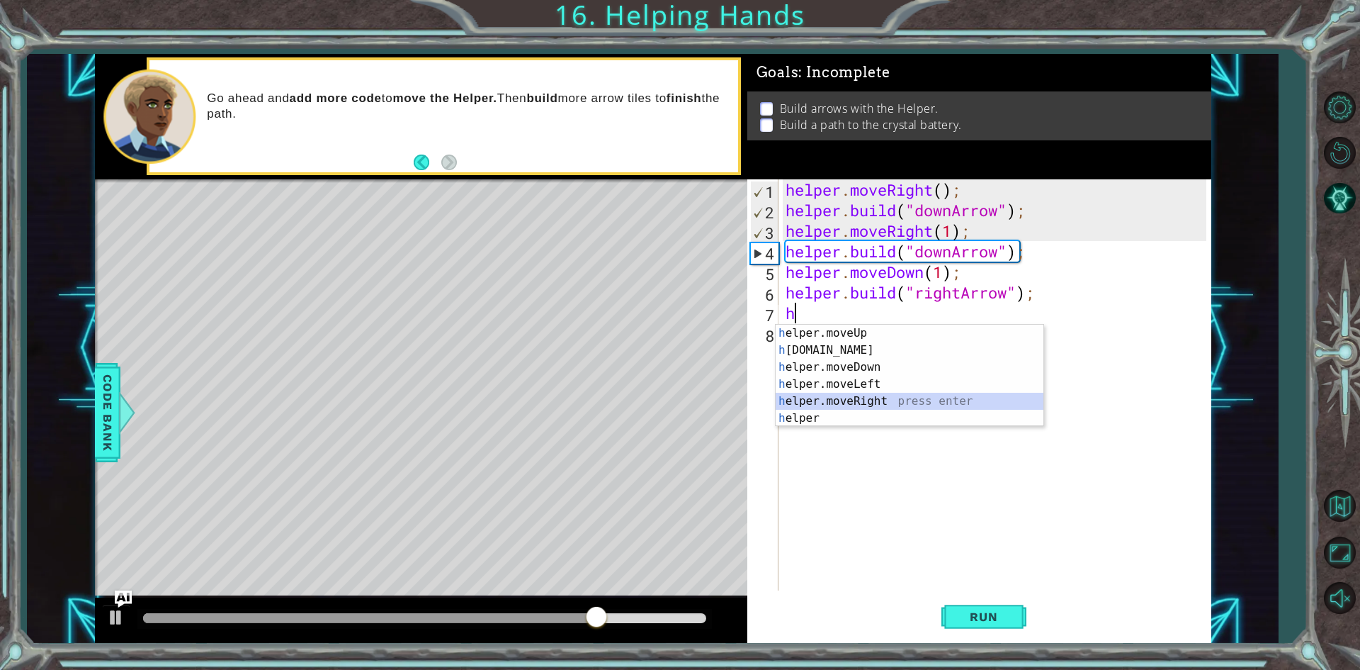
click at [881, 392] on div "h elper.moveUp press enter h [DOMAIN_NAME] press enter h elper.moveDown press e…" at bounding box center [910, 392] width 268 height 136
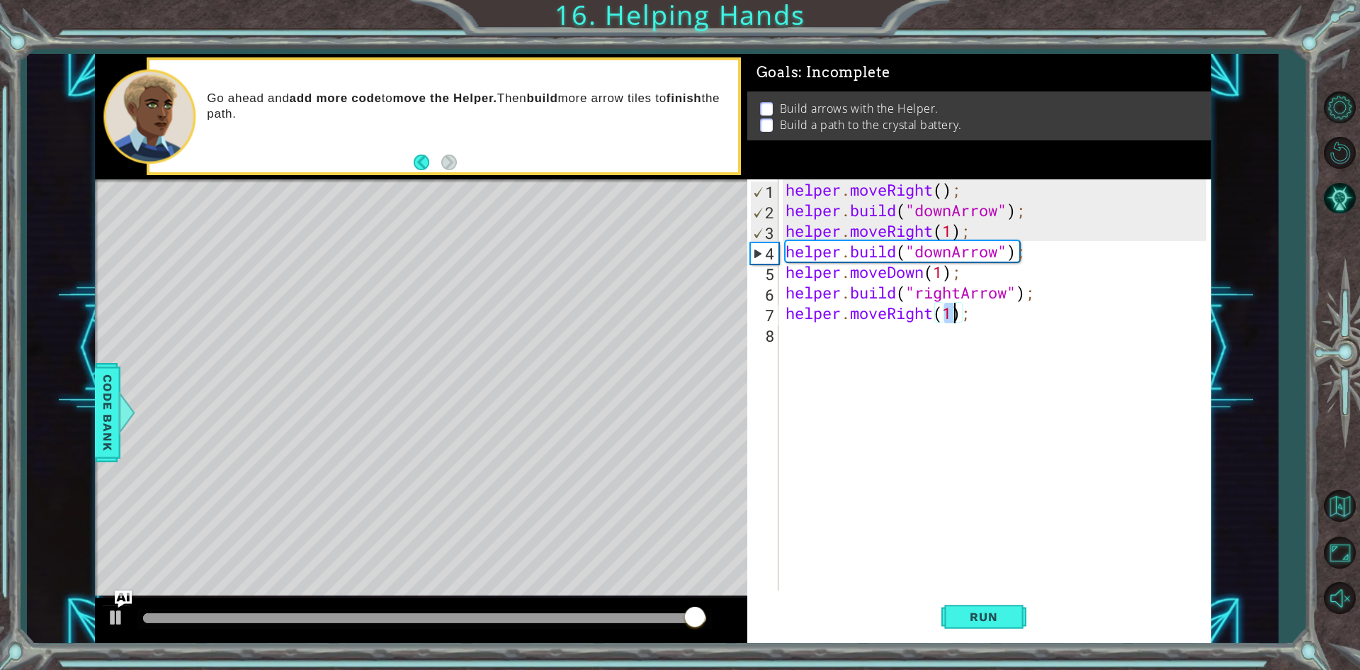
type textarea "helper.moveRight(3);"
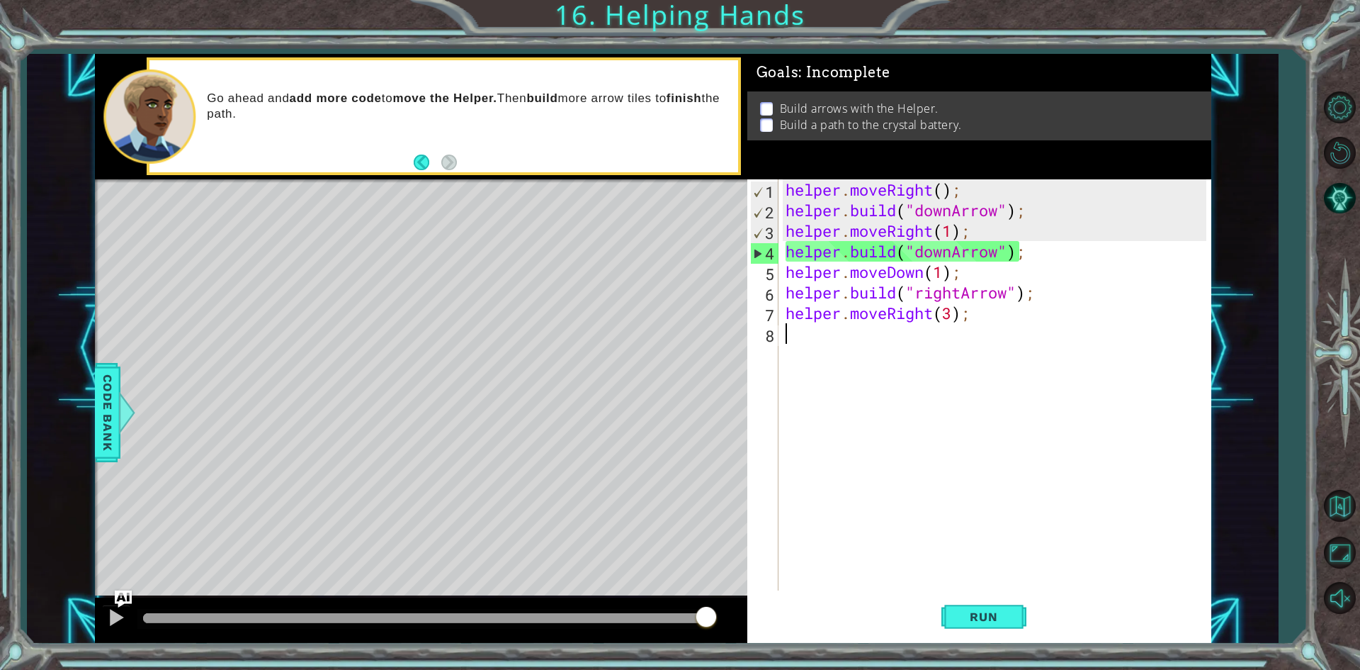
click at [868, 342] on div "helper . moveRight ( ) ; helper . build ( "downArrow" ) ; helper . moveRight ( …" at bounding box center [998, 405] width 431 height 452
click at [982, 612] on span "Run" at bounding box center [984, 616] width 56 height 14
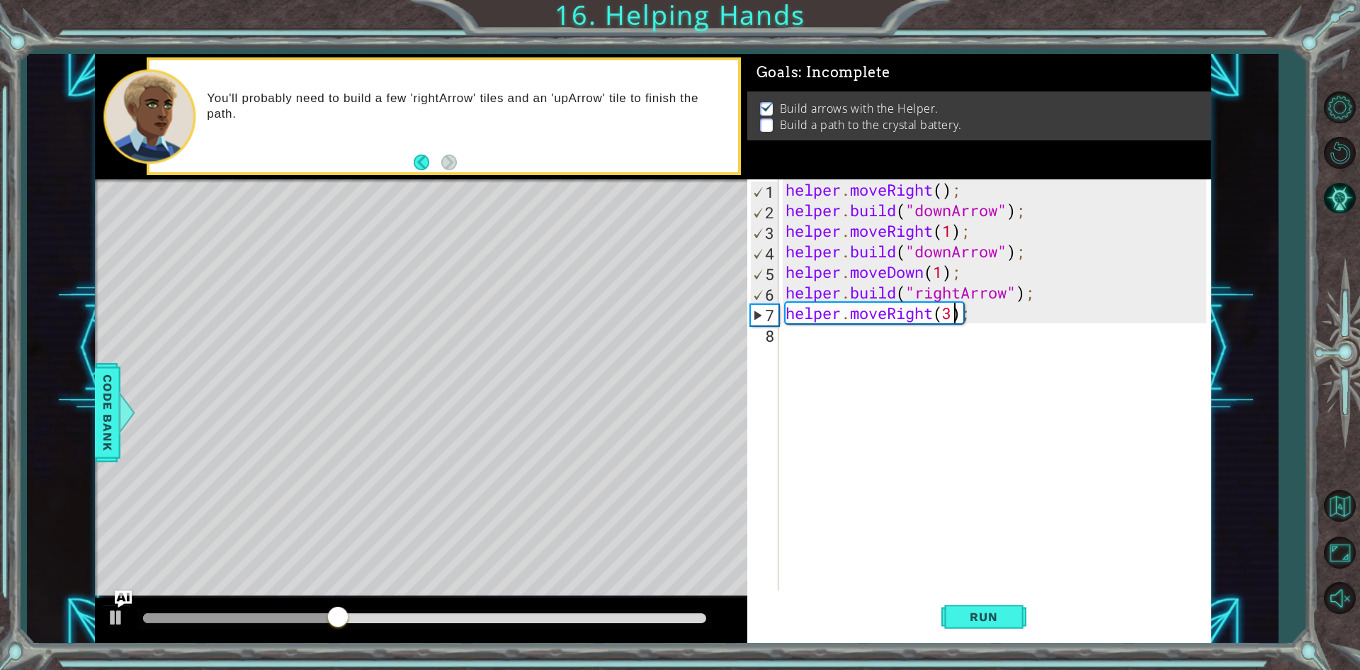
click at [953, 317] on div "helper . moveRight ( ) ; helper . build ( "downArrow" ) ; helper . moveRight ( …" at bounding box center [998, 405] width 431 height 452
type textarea "helper.moveRight(1);"
click at [864, 334] on div "helper . moveRight ( ) ; helper . build ( "downArrow" ) ; helper . moveRight ( …" at bounding box center [998, 405] width 431 height 452
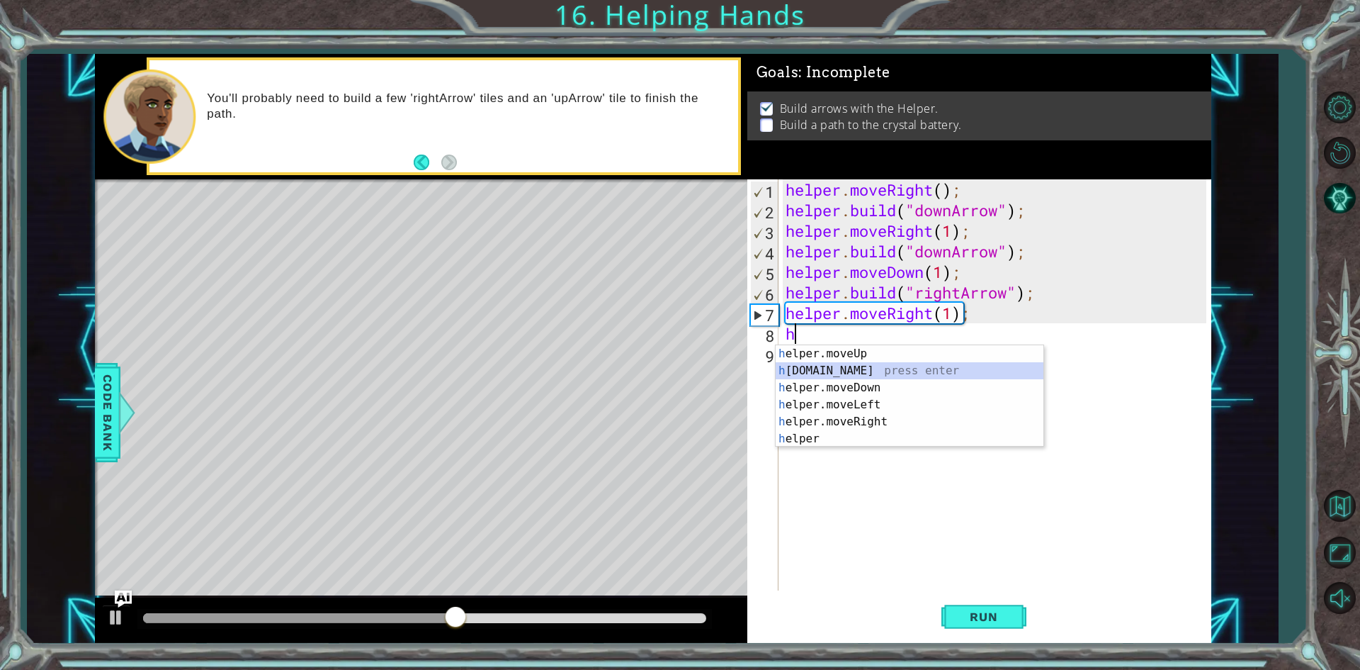
click at [884, 367] on div "h elper.moveUp press enter h [DOMAIN_NAME] press enter h elper.moveDown press e…" at bounding box center [910, 413] width 268 height 136
type textarea "[DOMAIN_NAME]("rightArrow");"
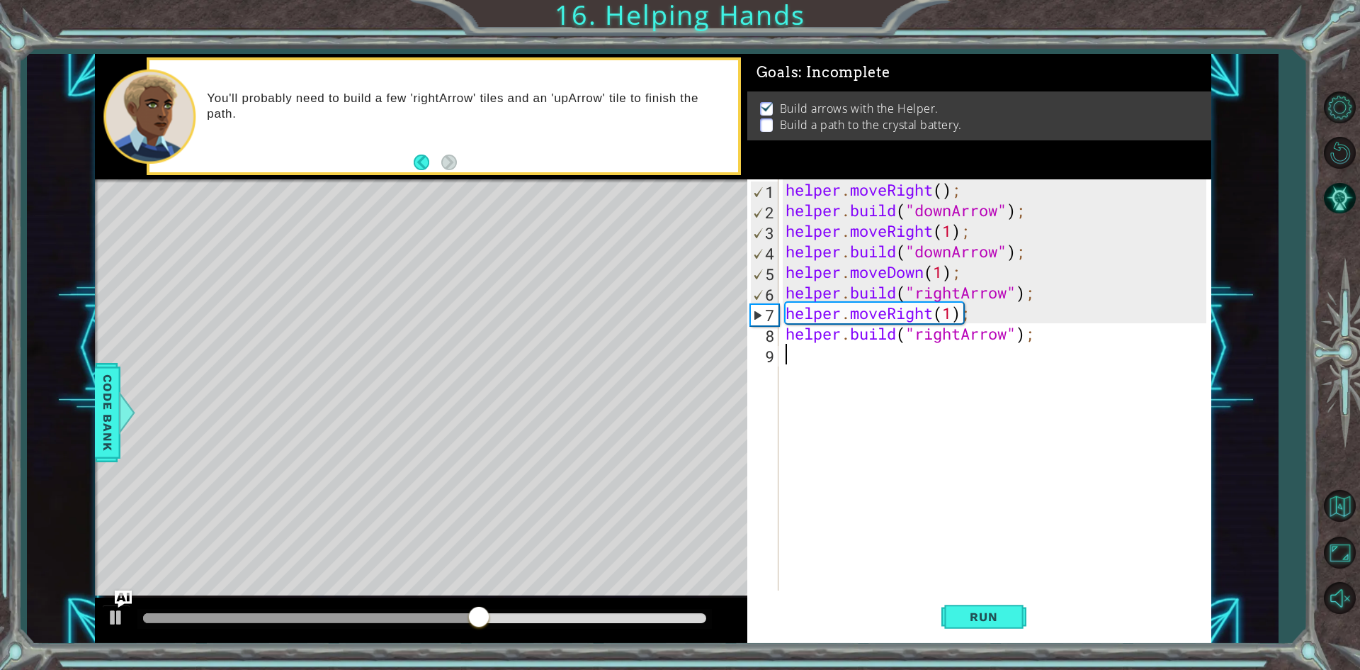
click at [882, 360] on div "helper . moveRight ( ) ; helper . build ( "downArrow" ) ; helper . moveRight ( …" at bounding box center [998, 405] width 431 height 452
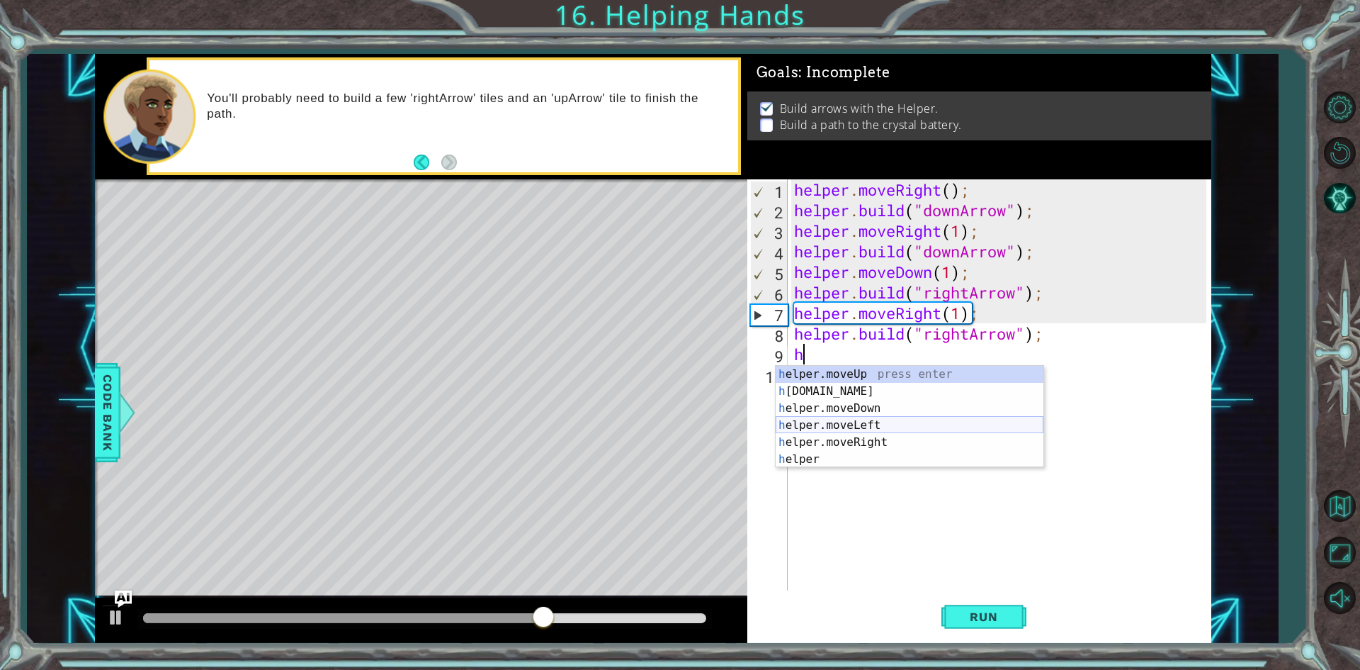
click at [867, 423] on div "h elper.moveUp press enter h [DOMAIN_NAME] press enter h elper.moveDown press e…" at bounding box center [910, 434] width 268 height 136
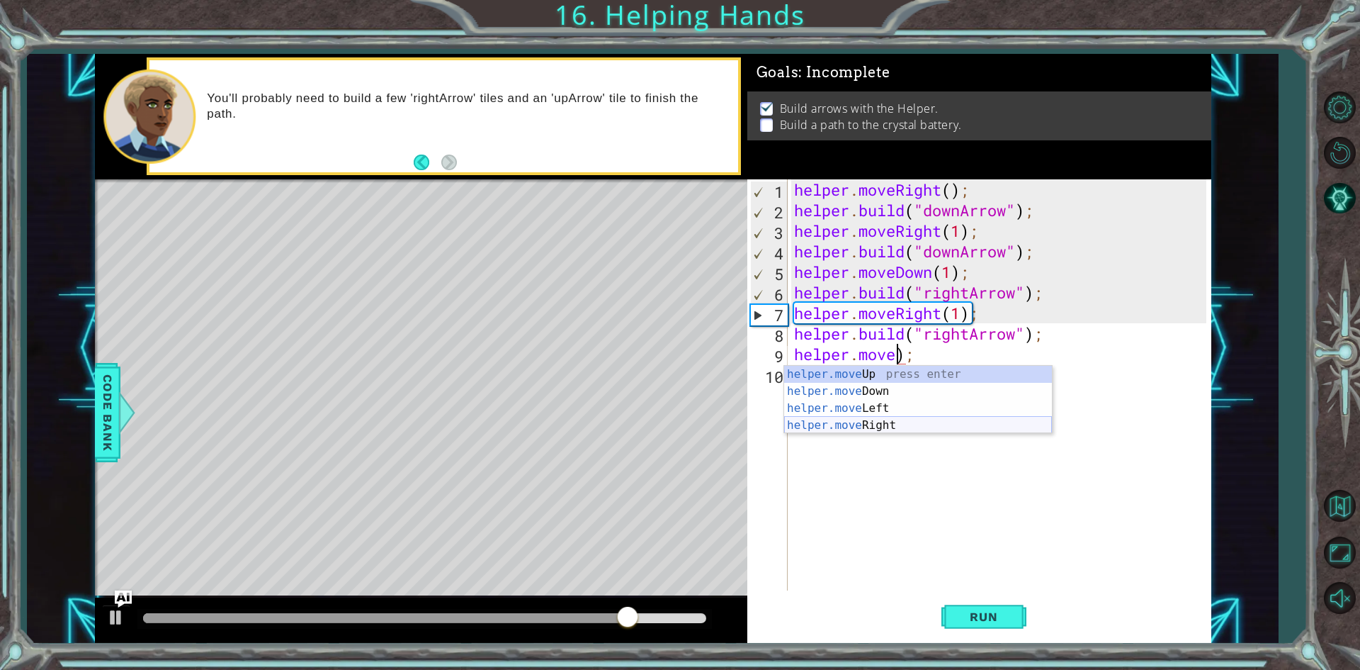
click at [869, 423] on div "helper.move Up press enter helper.move Down press enter helper.move Left press …" at bounding box center [918, 417] width 268 height 102
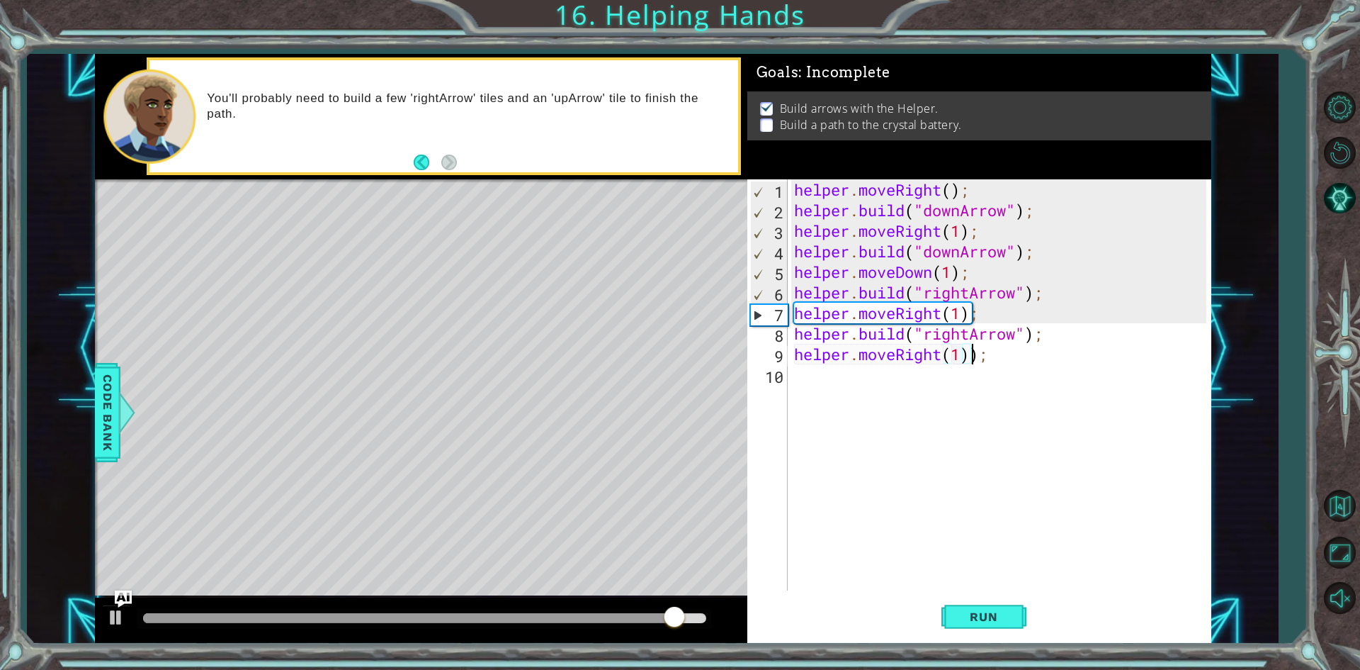
click at [976, 363] on div "helper . moveRight ( ) ; helper . build ( "downArrow" ) ; helper . moveRight ( …" at bounding box center [1002, 405] width 422 height 452
type textarea "helper.moveRight(1);"
click at [888, 381] on div "helper . moveRight ( ) ; helper . build ( "downArrow" ) ; helper . moveRight ( …" at bounding box center [1002, 405] width 422 height 452
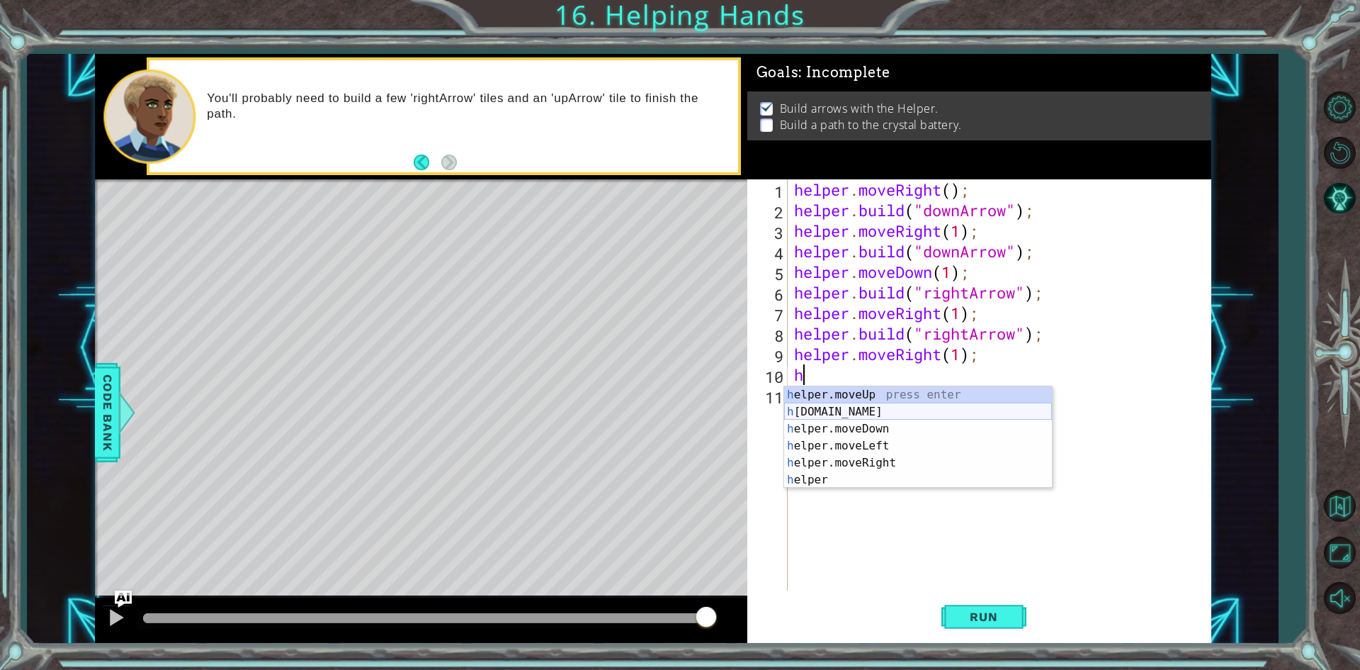
click at [860, 414] on div "h elper.moveUp press enter h [DOMAIN_NAME] press enter h elper.moveDown press e…" at bounding box center [918, 454] width 268 height 136
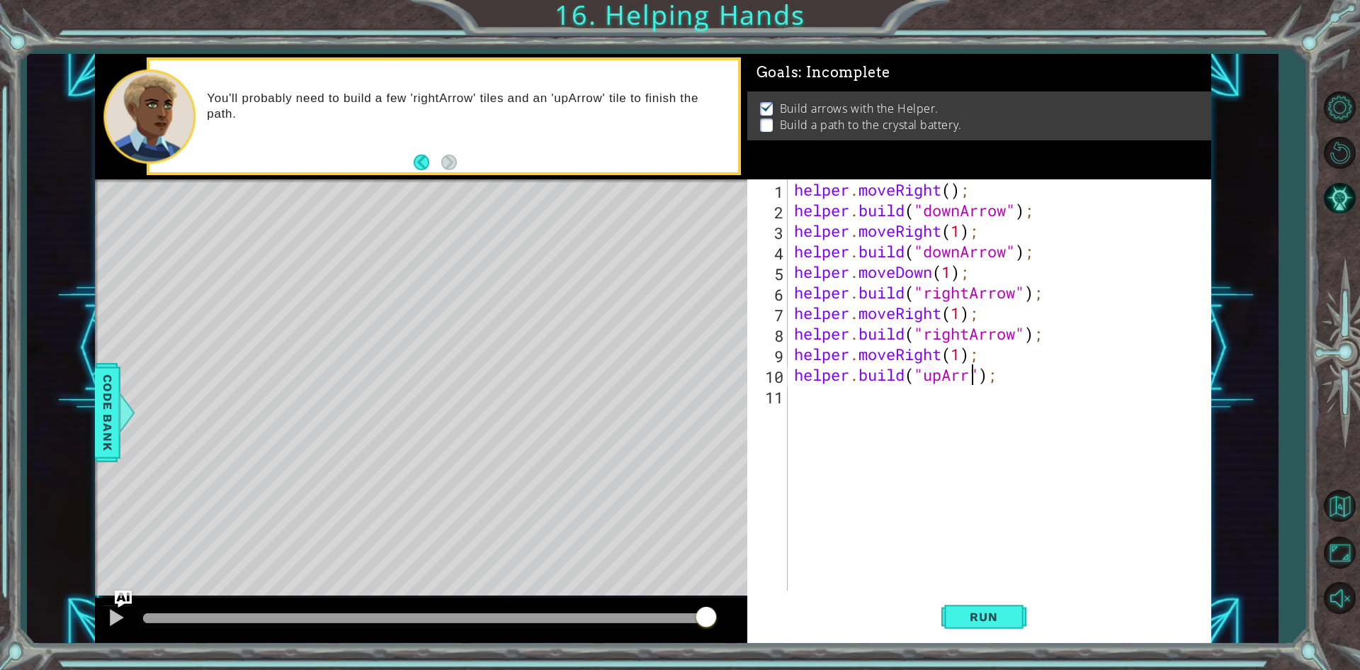
scroll to position [0, 9]
type textarea "[DOMAIN_NAME]("upArrow");"
click at [979, 610] on span "Run" at bounding box center [984, 616] width 56 height 14
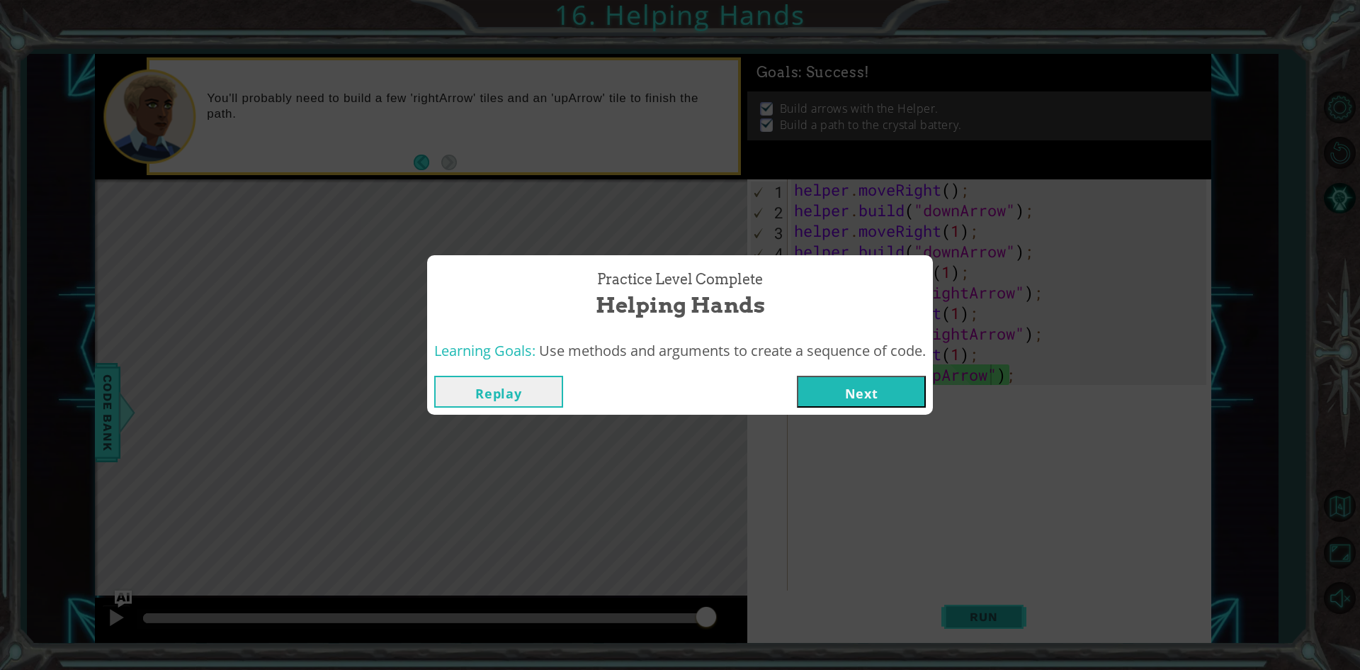
click at [1014, 627] on div "Practice Level Complete Helping Hands Learning Goals: Use methods and arguments…" at bounding box center [680, 335] width 1360 height 670
click at [879, 407] on div "Replay Next" at bounding box center [680, 391] width 506 height 46
click at [876, 395] on button "Next" at bounding box center [861, 391] width 129 height 32
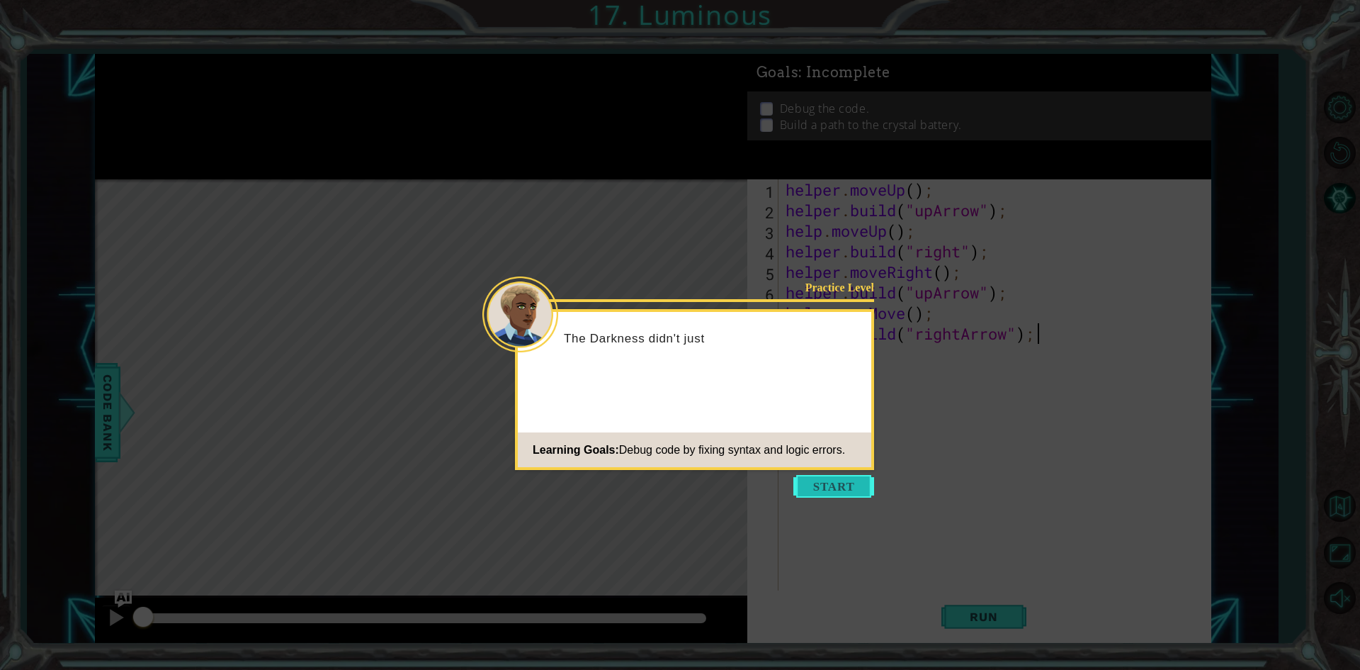
click at [822, 486] on button "Start" at bounding box center [833, 486] width 81 height 23
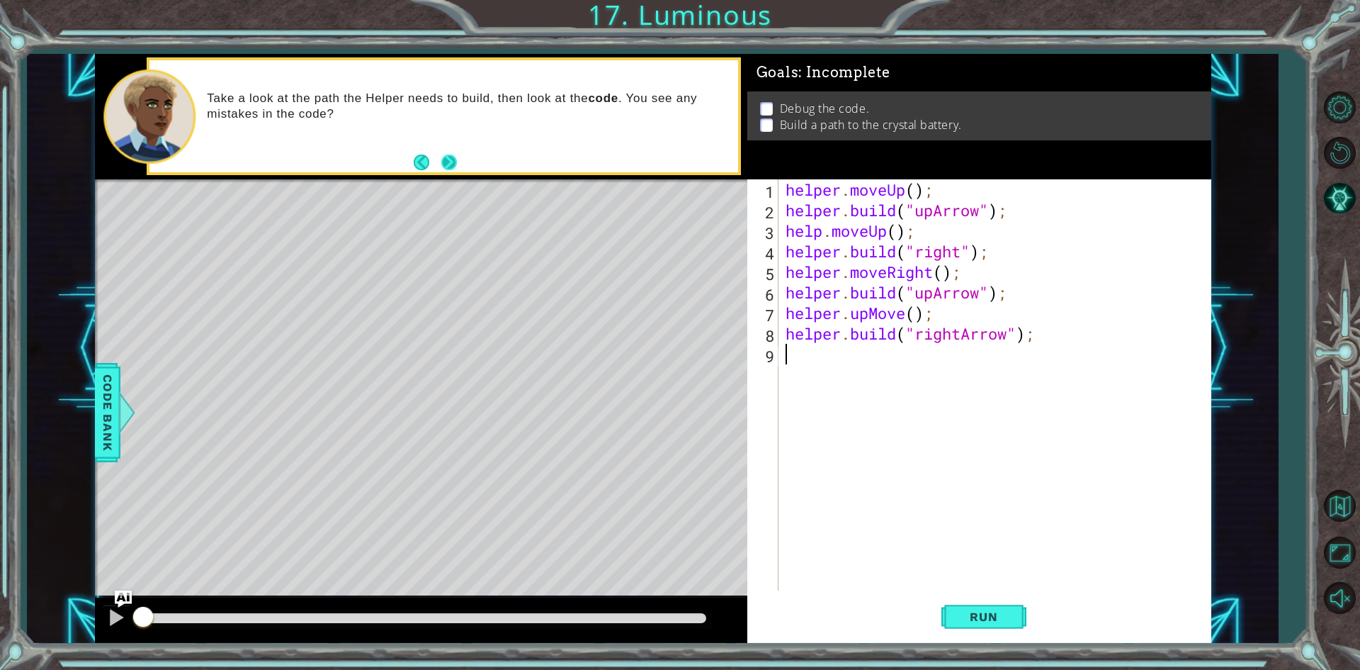
click at [455, 167] on button "Next" at bounding box center [449, 162] width 16 height 16
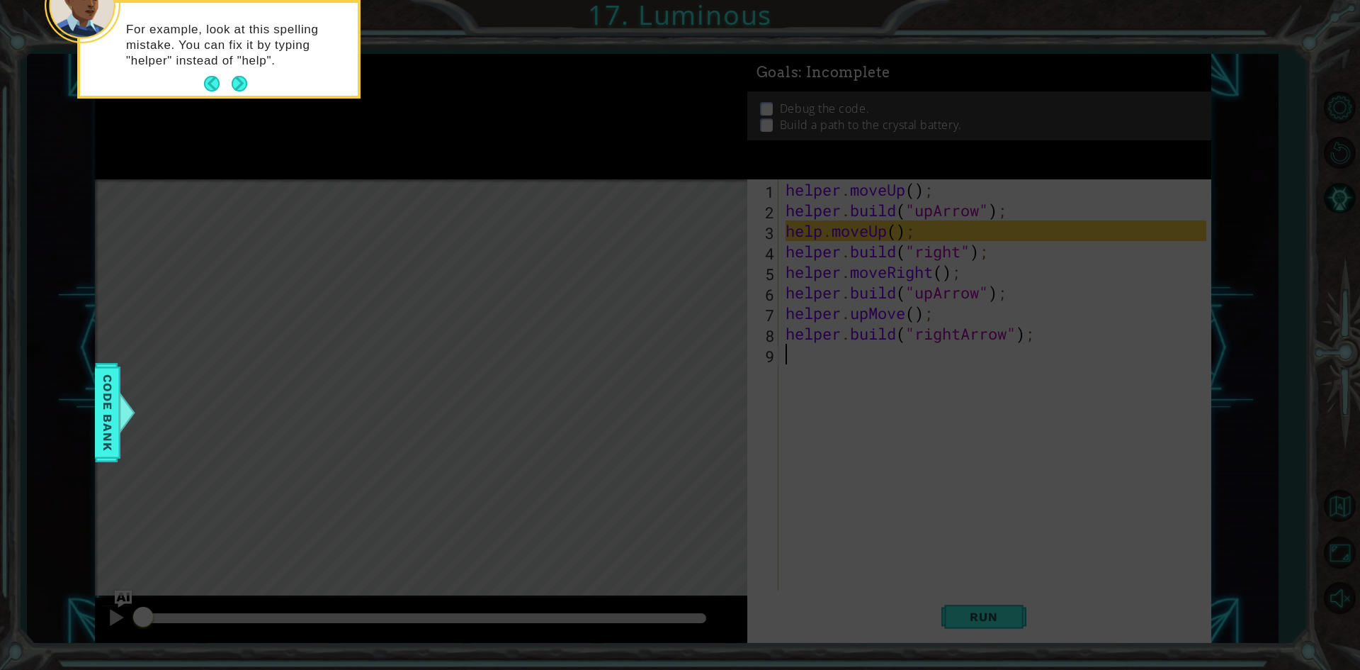
click at [818, 227] on icon at bounding box center [680, 100] width 1360 height 1139
click at [238, 79] on button "Next" at bounding box center [240, 84] width 16 height 16
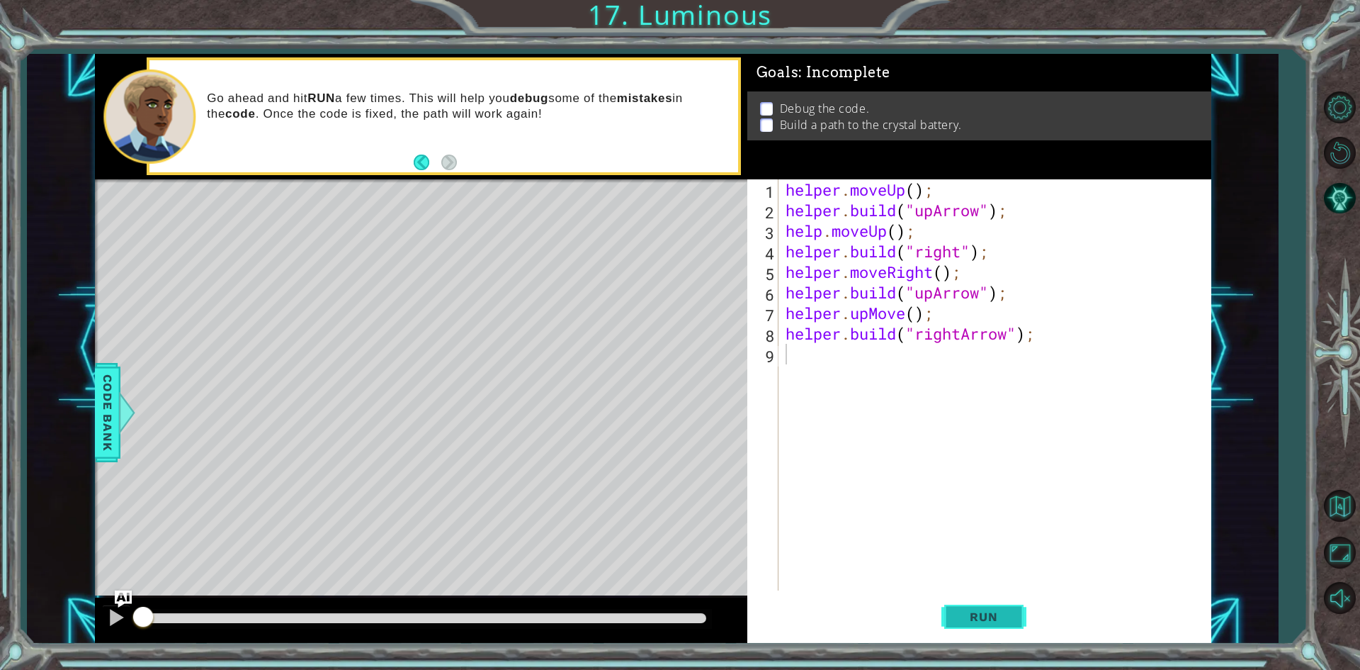
click at [988, 628] on button "Run" at bounding box center [984, 617] width 85 height 46
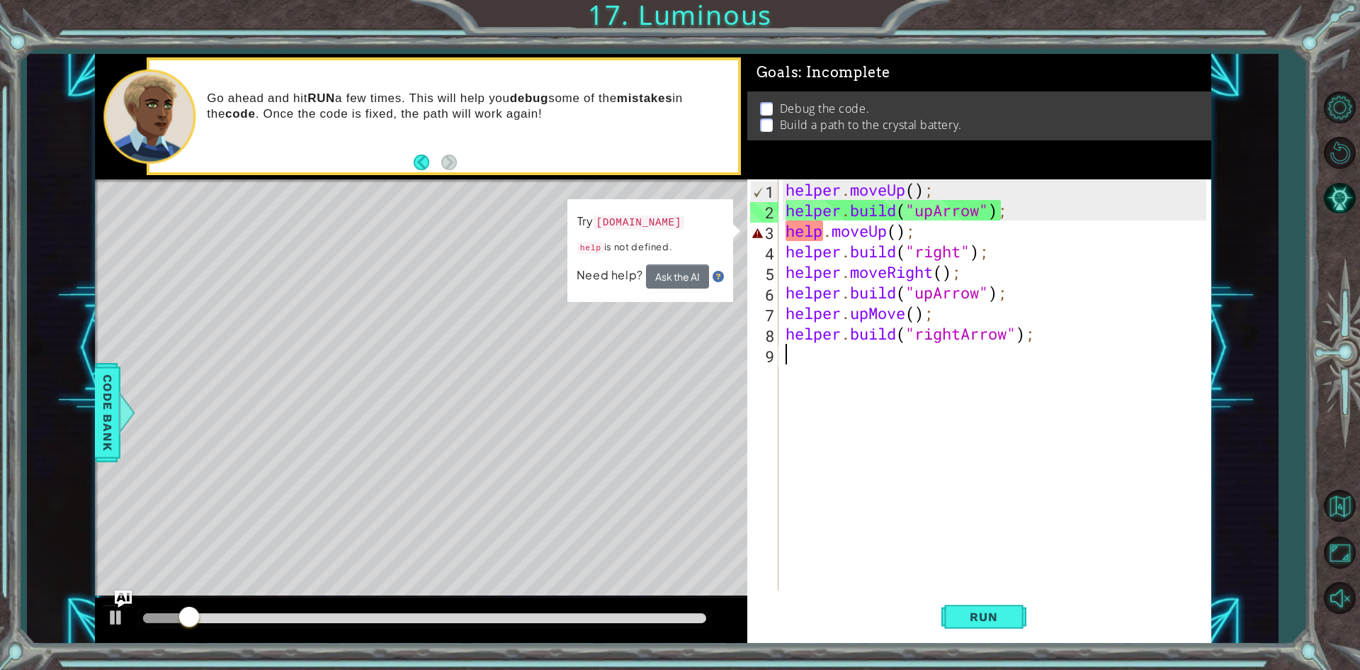
click at [821, 233] on div "helper . moveUp ( ) ; helper . build ( "upArrow" ) ; help . moveUp ( ) ; helper…" at bounding box center [998, 405] width 431 height 452
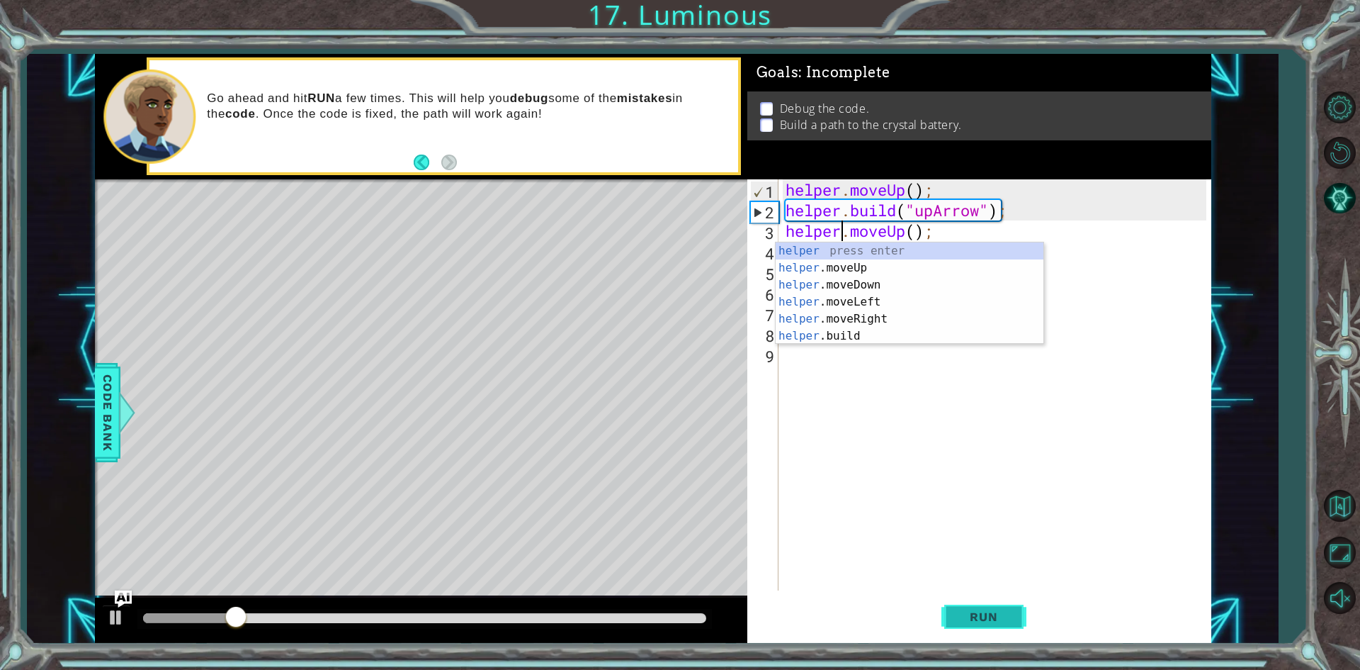
click at [976, 614] on span "Run" at bounding box center [984, 616] width 56 height 14
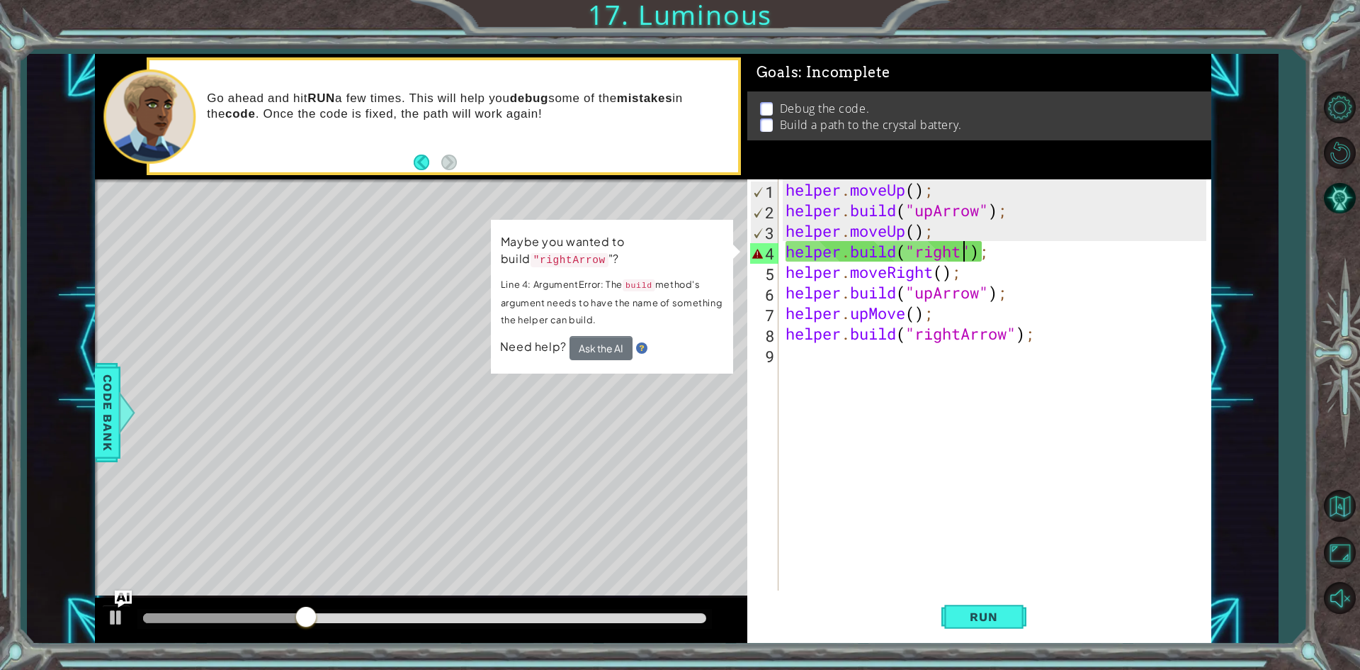
click at [960, 253] on div "helper . moveUp ( ) ; helper . build ( "upArrow" ) ; helper . moveUp ( ) ; help…" at bounding box center [998, 405] width 431 height 452
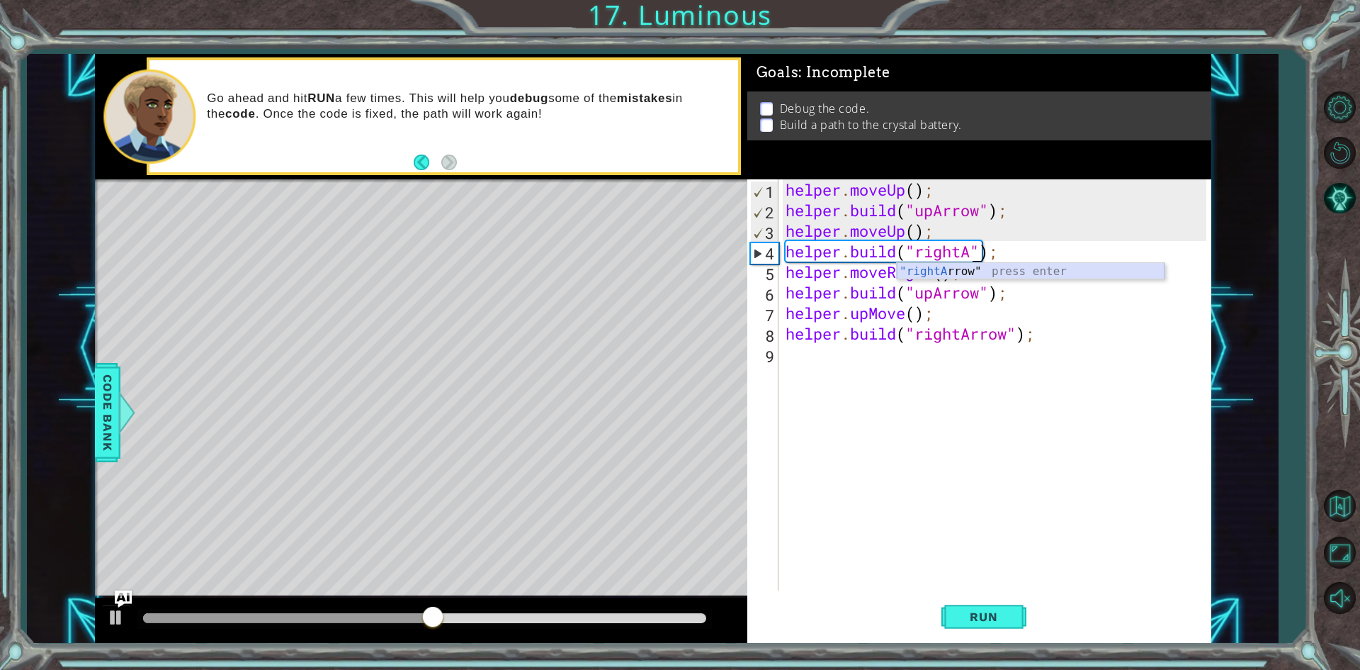
click at [951, 269] on div ""rightA rrow" press enter" at bounding box center [1031, 288] width 268 height 51
click at [989, 616] on span "Run" at bounding box center [984, 616] width 56 height 14
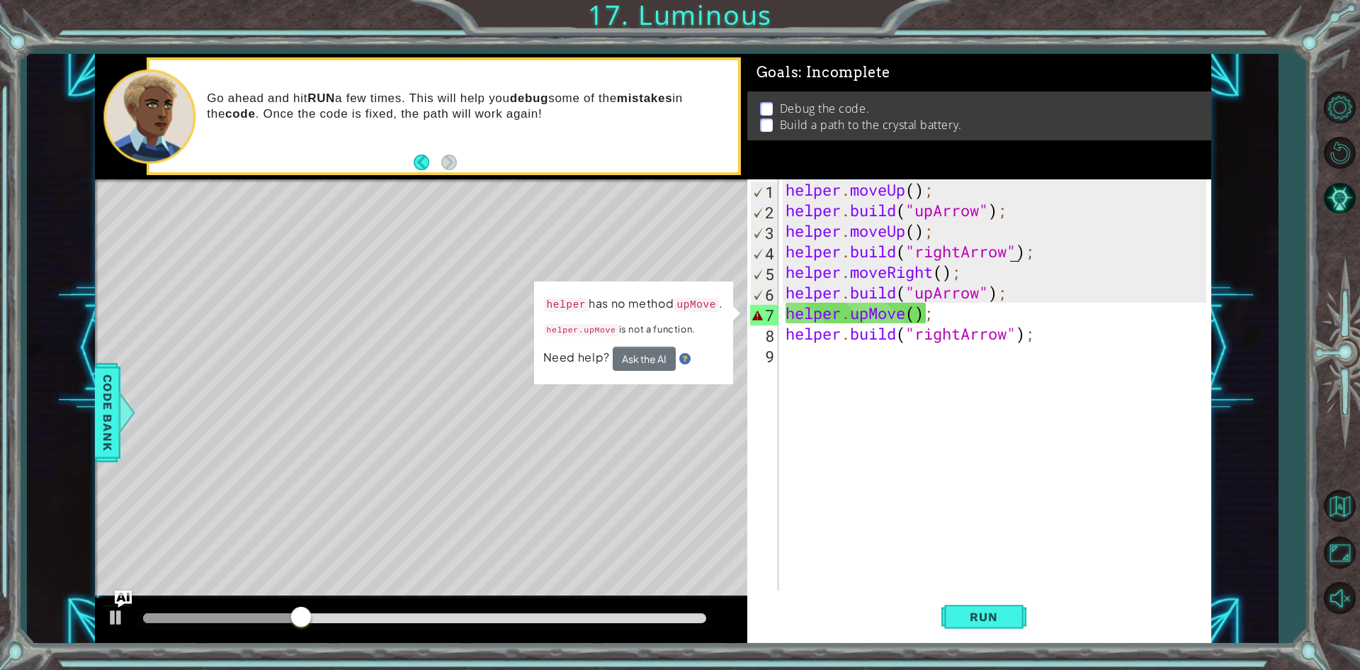
click at [907, 321] on div "helper . moveUp ( ) ; helper . build ( "upArrow" ) ; helper . moveUp ( ) ; help…" at bounding box center [998, 405] width 431 height 452
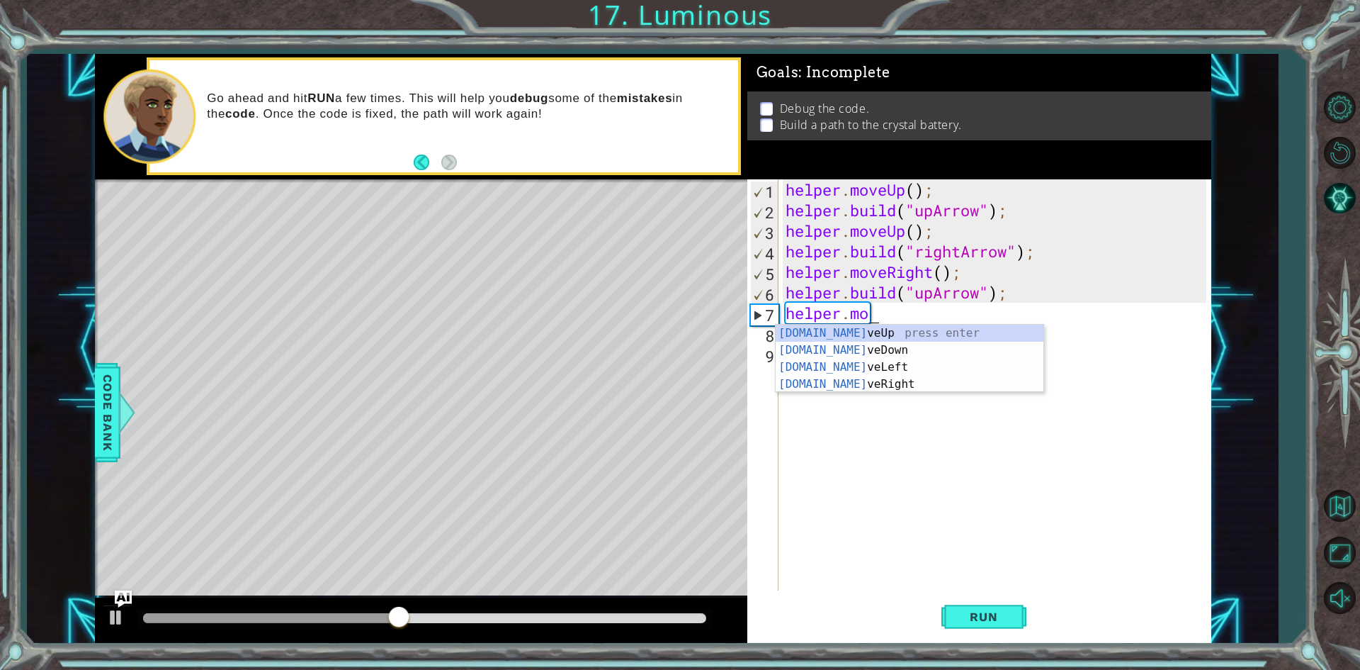
scroll to position [0, 4]
click at [904, 332] on div "helper.move Up press enter helper.move Down press enter helper.move Left press …" at bounding box center [910, 375] width 268 height 102
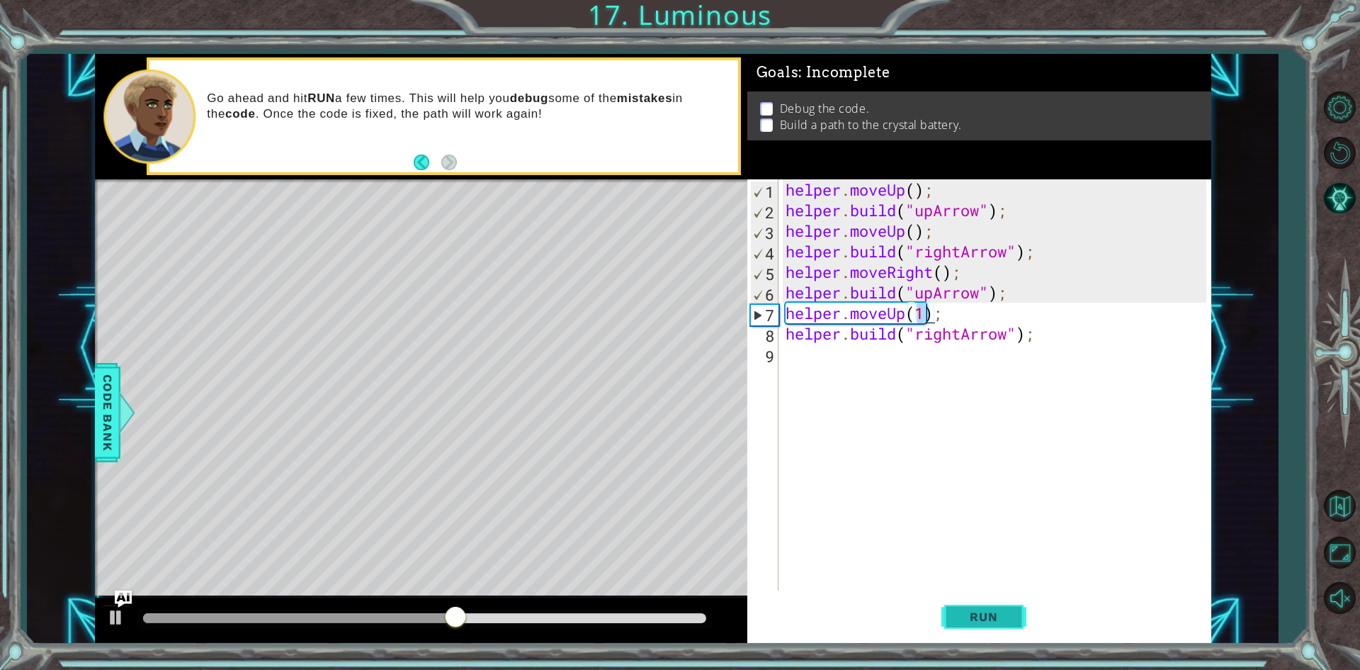
click at [971, 624] on button "Run" at bounding box center [984, 617] width 85 height 46
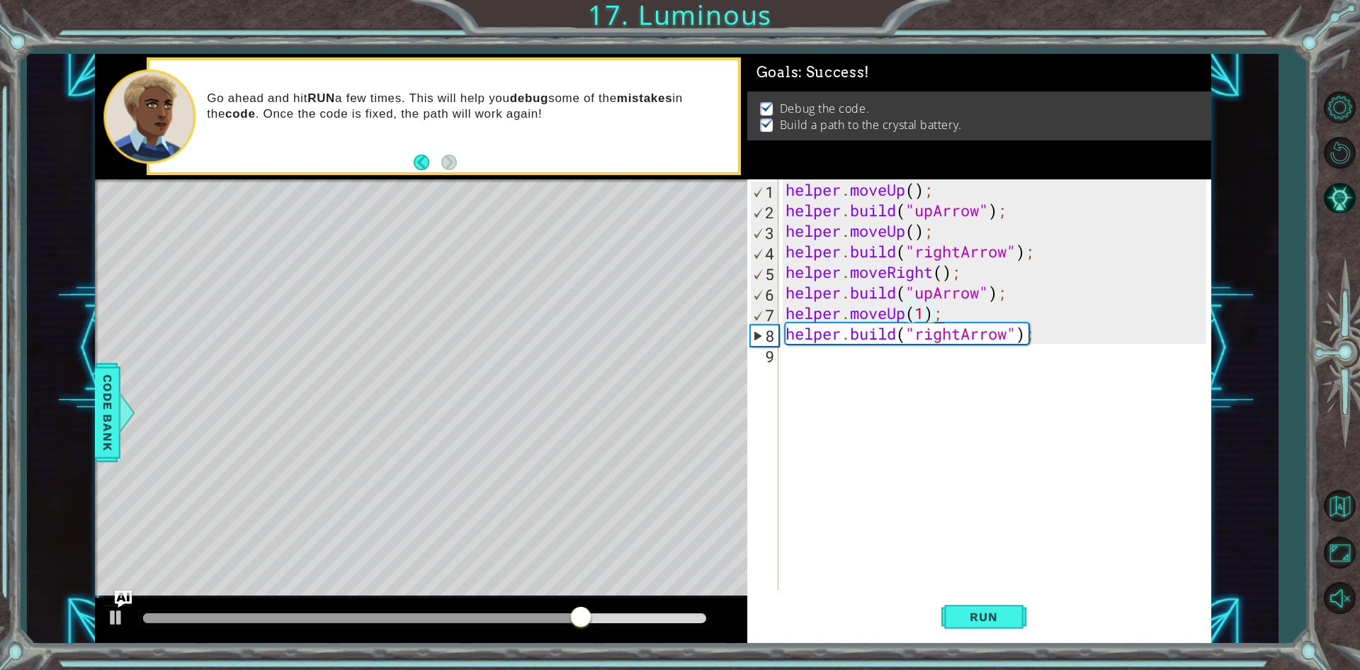
click at [937, 315] on div "helper . moveUp ( ) ; helper . build ( "upArrow" ) ; helper . moveUp ( ) ; help…" at bounding box center [998, 405] width 431 height 452
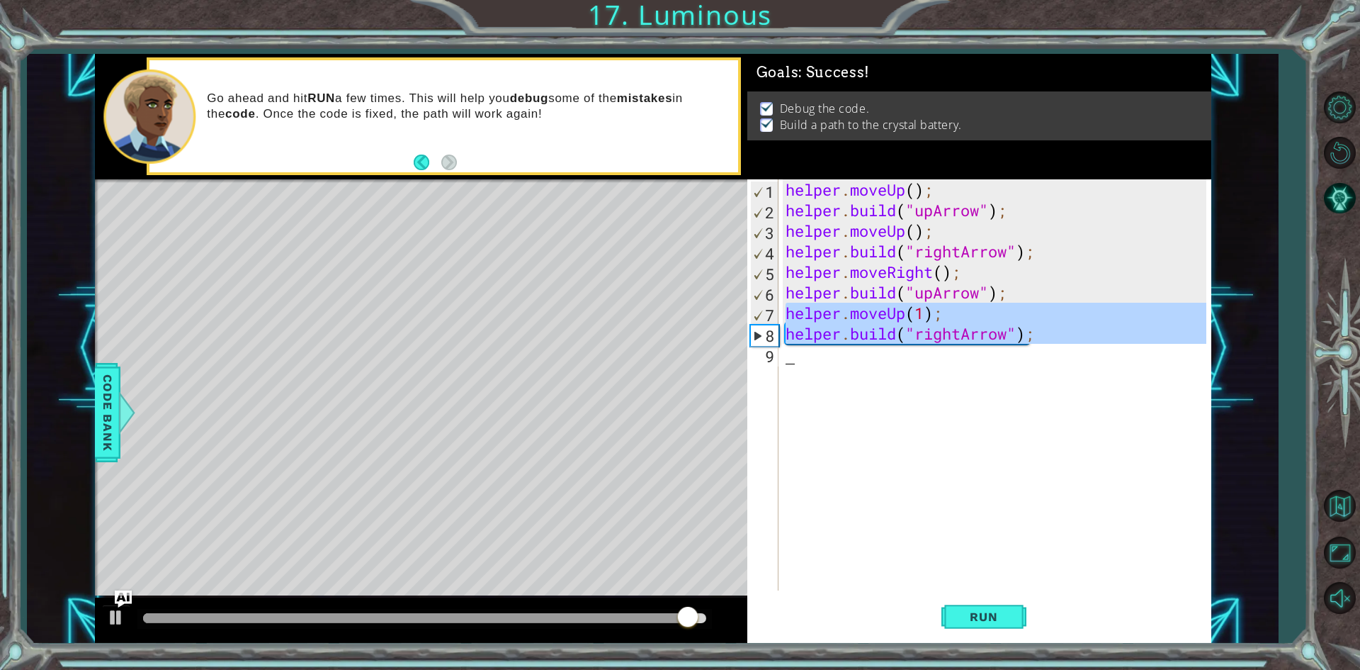
drag, startPoint x: 785, startPoint y: 312, endPoint x: 1041, endPoint y: 358, distance: 259.7
click at [1041, 358] on div "helper . moveUp ( ) ; helper . build ( "upArrow" ) ; helper . moveUp ( ) ; help…" at bounding box center [998, 405] width 431 height 452
type textarea "[DOMAIN_NAME]("rightArrow");"
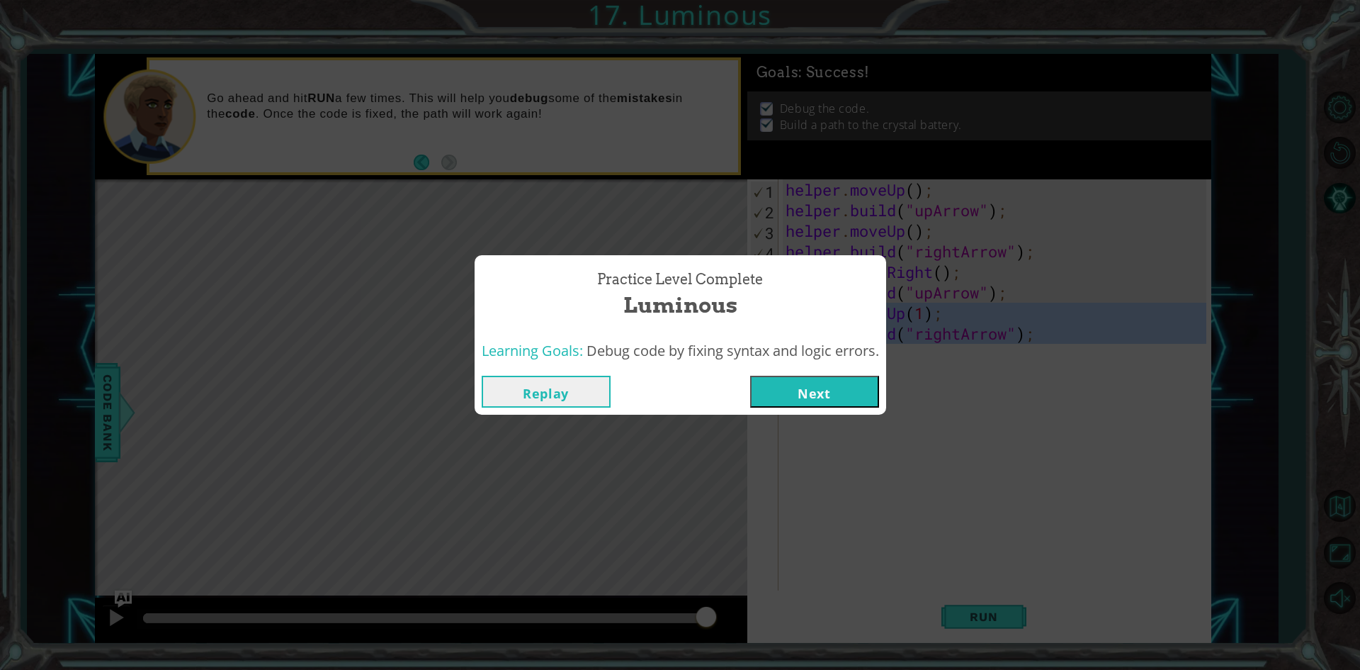
click at [849, 382] on button "Next" at bounding box center [814, 391] width 129 height 32
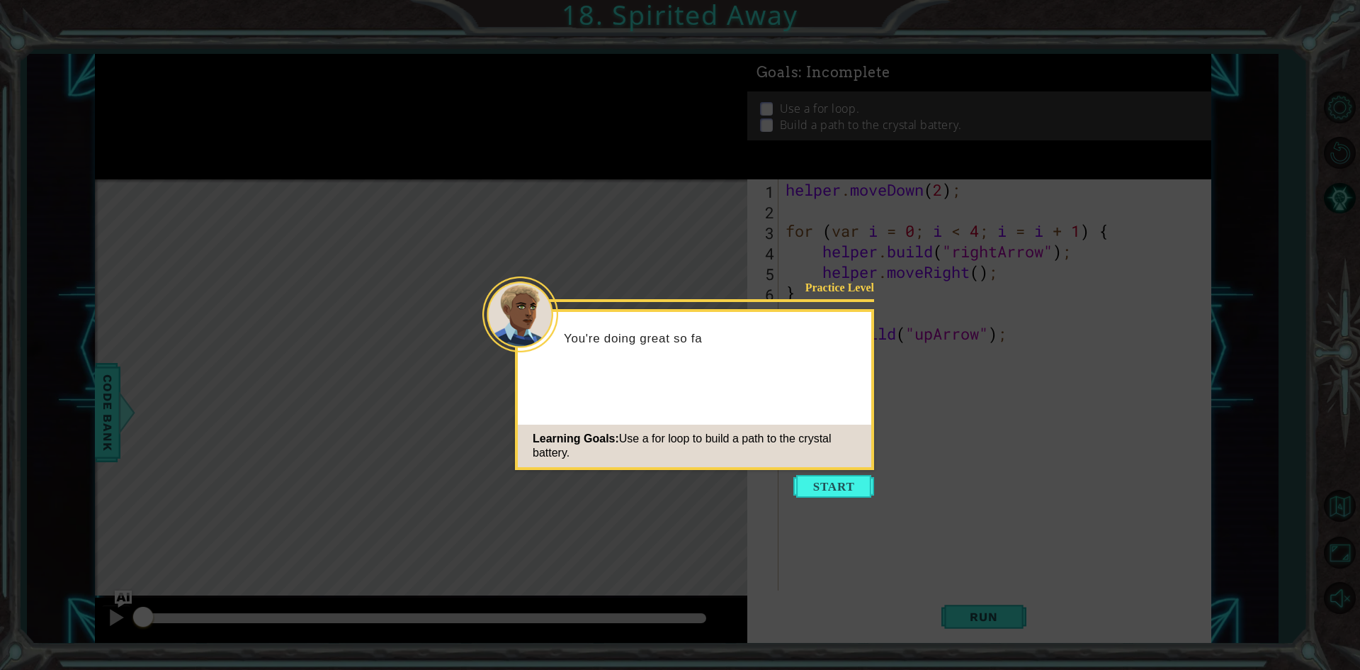
click at [850, 466] on div "Learning Goals: Use a for loop to build a path to the crystal battery." at bounding box center [695, 445] width 354 height 43
click at [855, 486] on button "Start" at bounding box center [833, 486] width 81 height 23
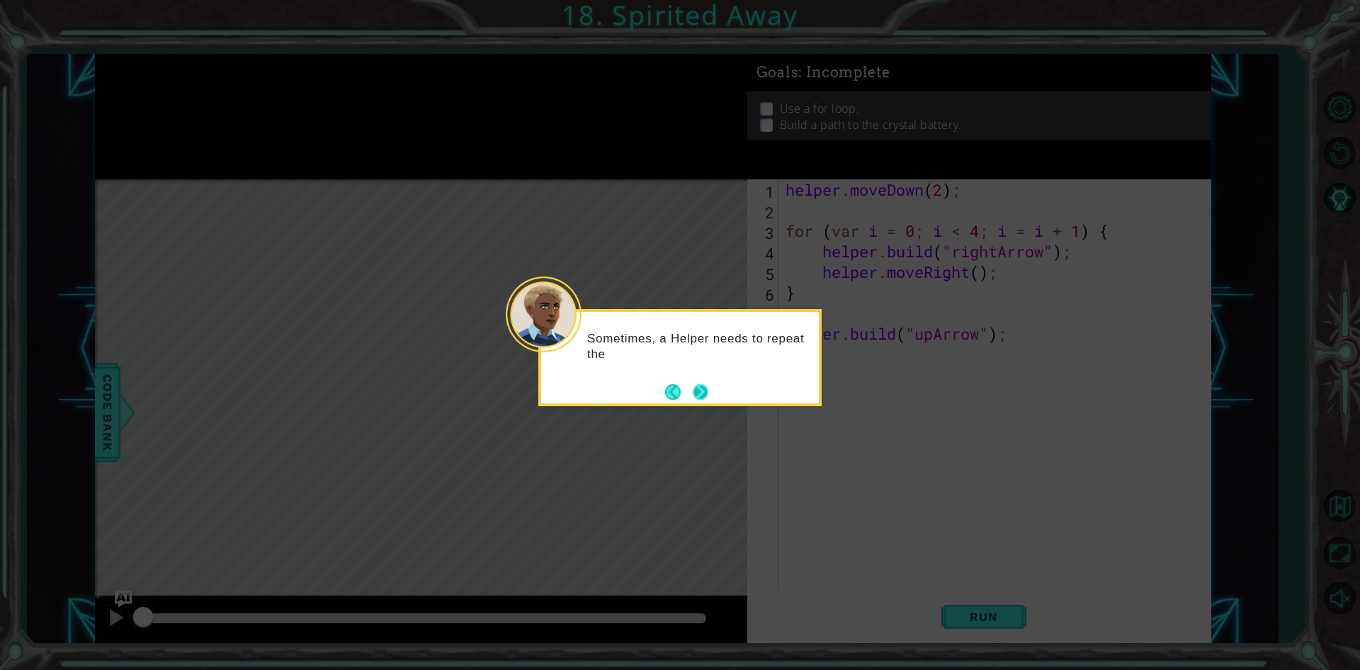
click at [708, 392] on button "Next" at bounding box center [701, 392] width 16 height 16
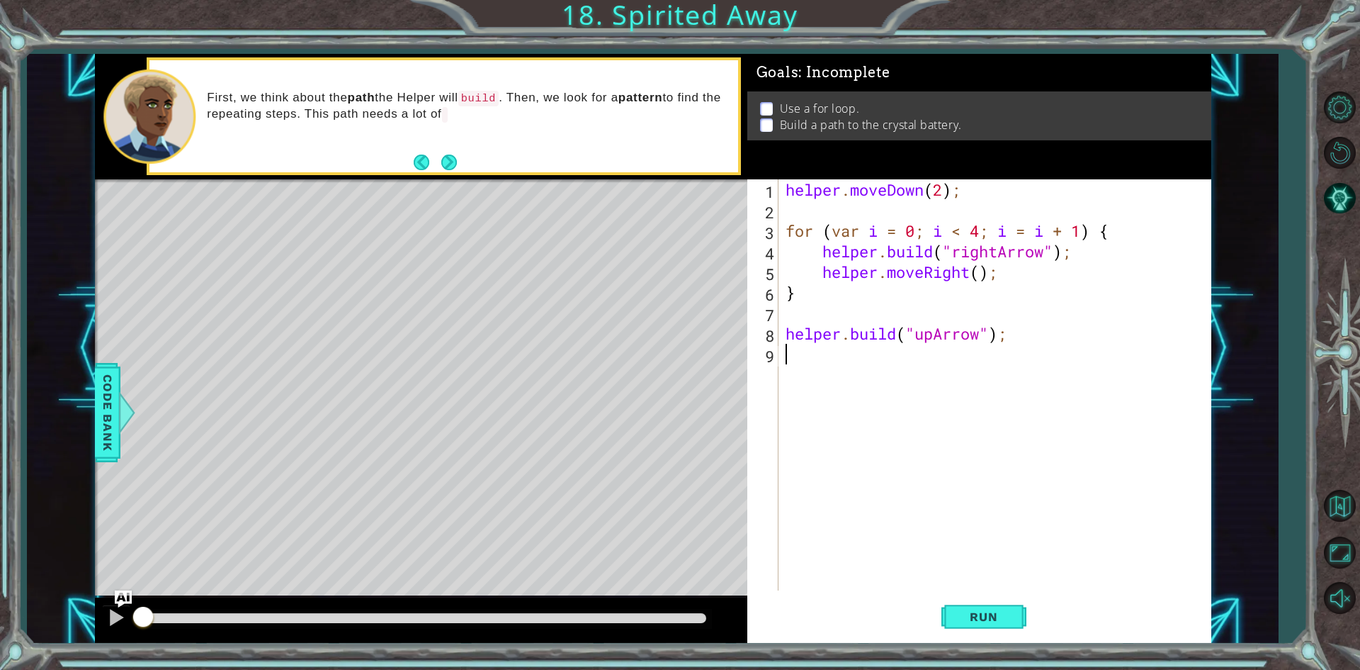
click at [447, 154] on button "Next" at bounding box center [449, 162] width 16 height 16
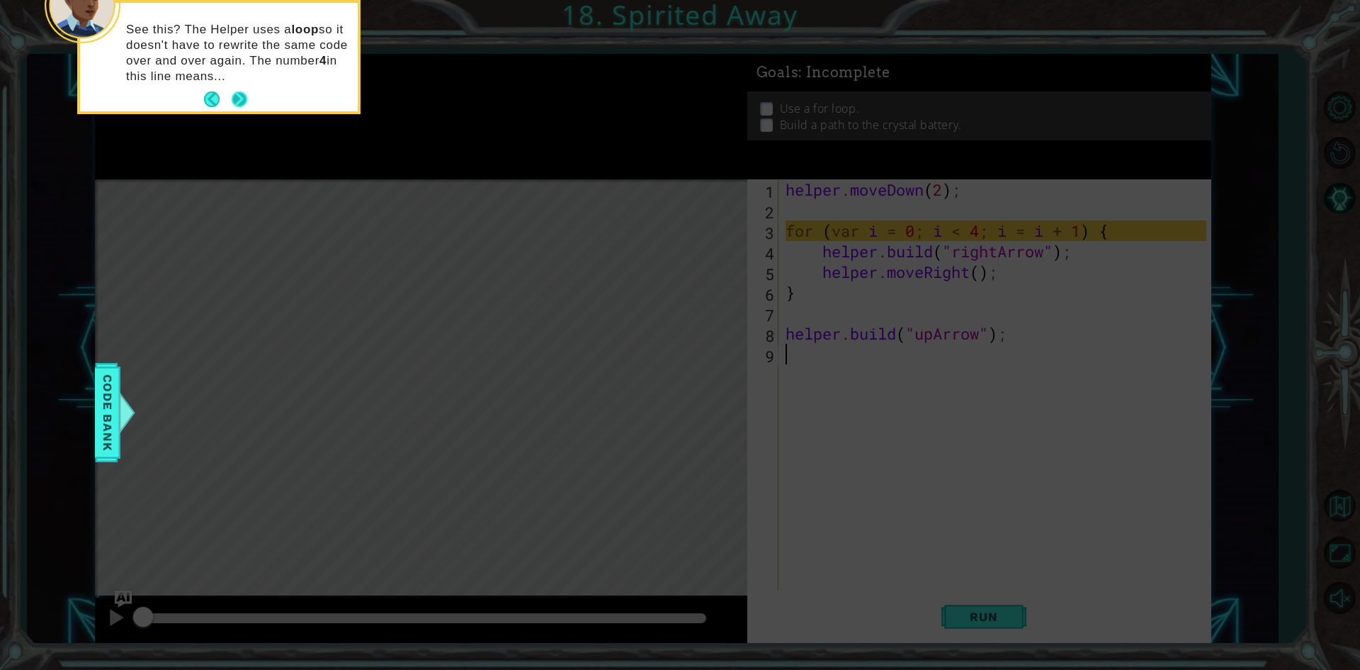
click at [245, 97] on button "Next" at bounding box center [240, 99] width 16 height 16
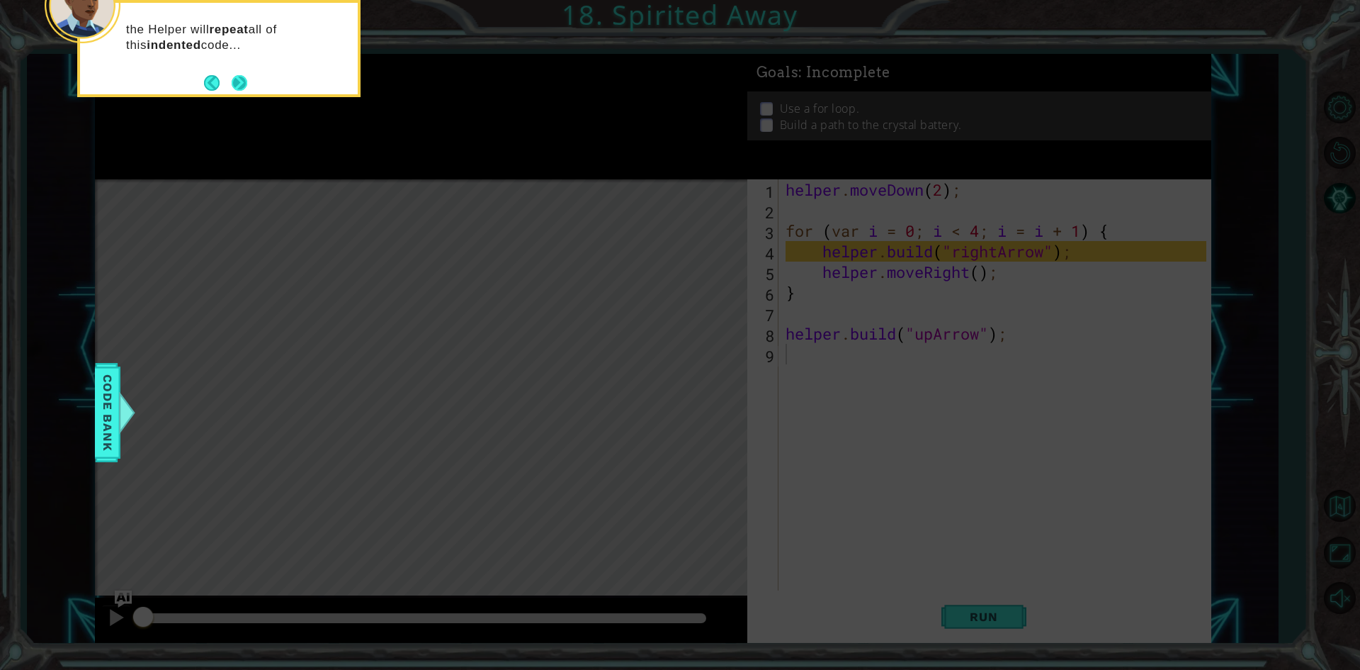
click at [245, 75] on button "Next" at bounding box center [240, 83] width 16 height 16
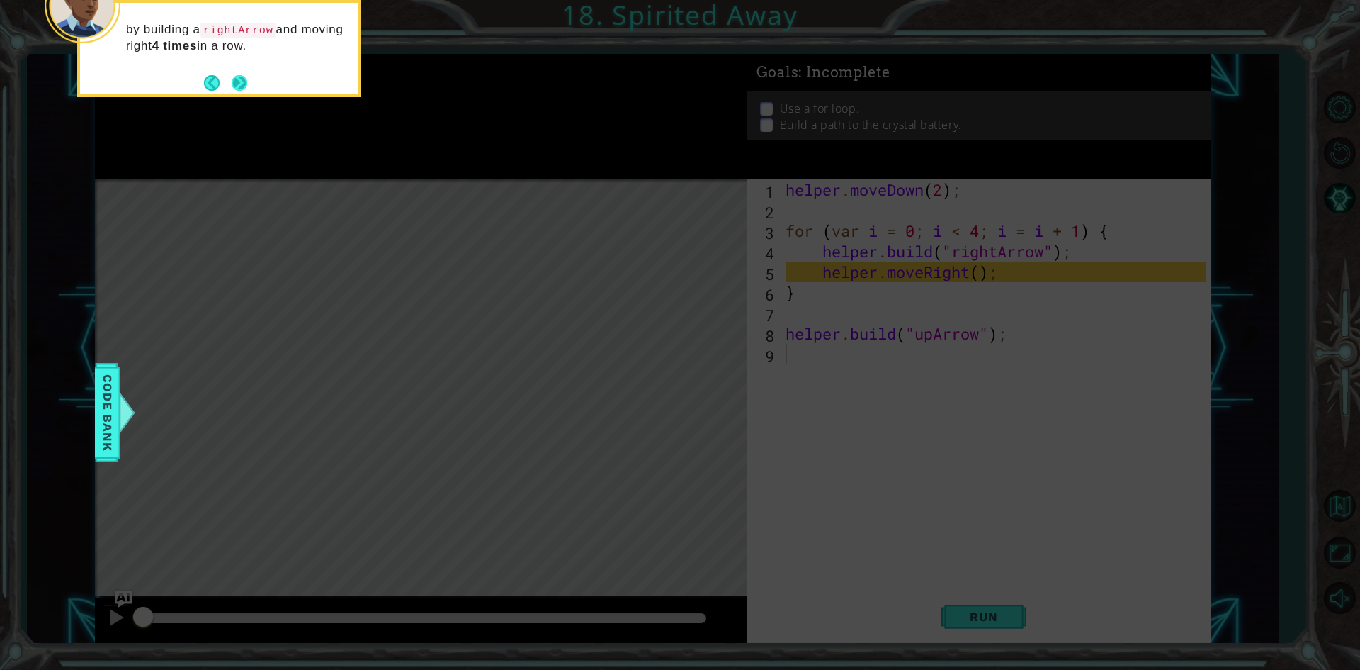
click at [242, 79] on button "Next" at bounding box center [240, 83] width 16 height 16
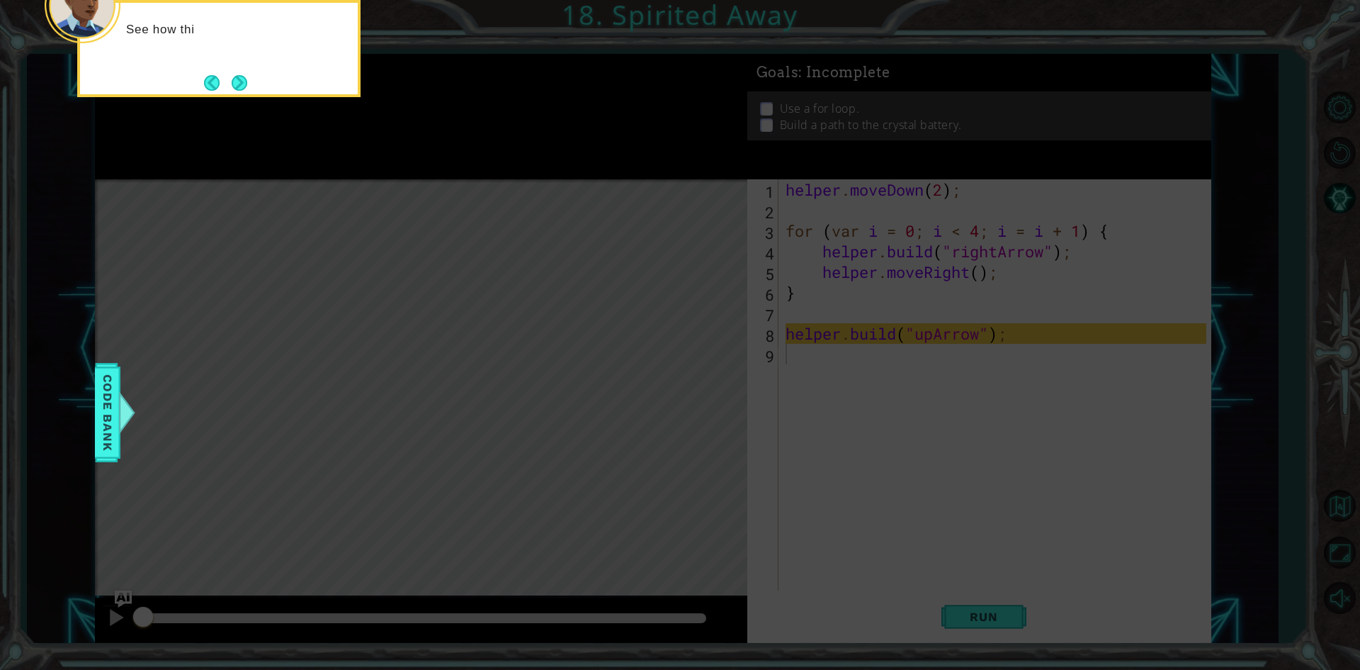
click at [242, 79] on button "Next" at bounding box center [240, 83] width 16 height 16
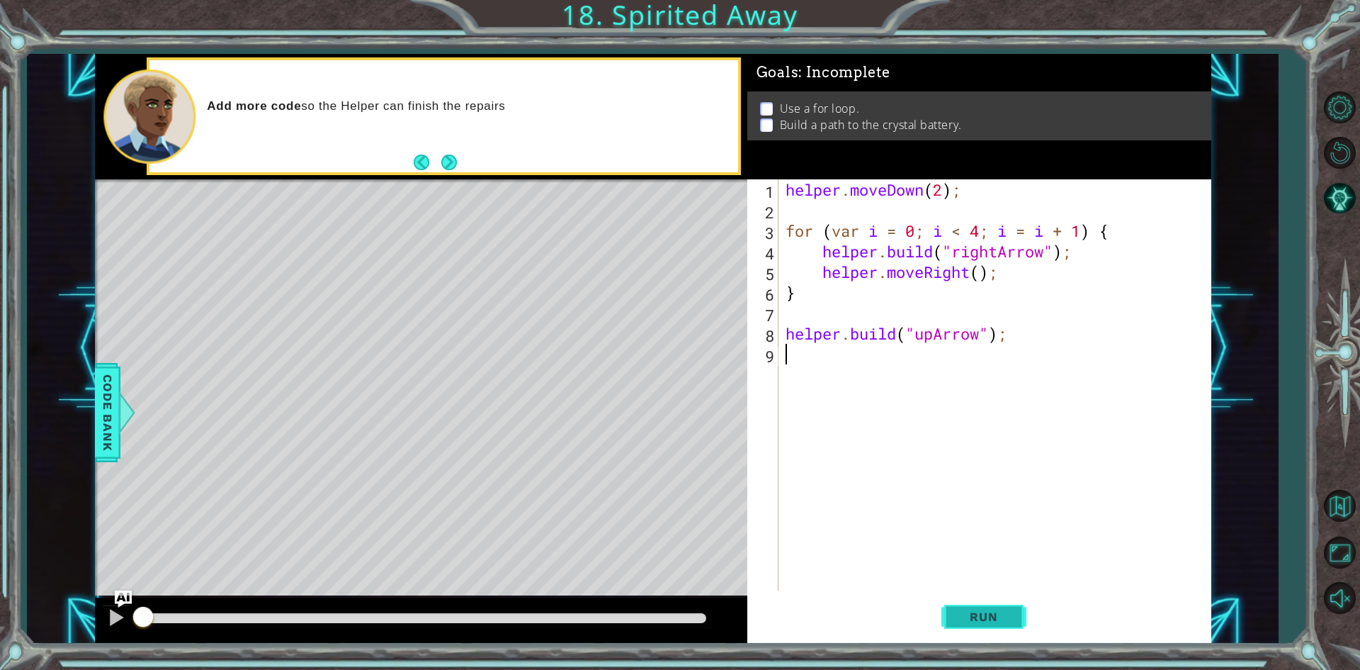
click at [1005, 599] on button "Run" at bounding box center [984, 617] width 85 height 46
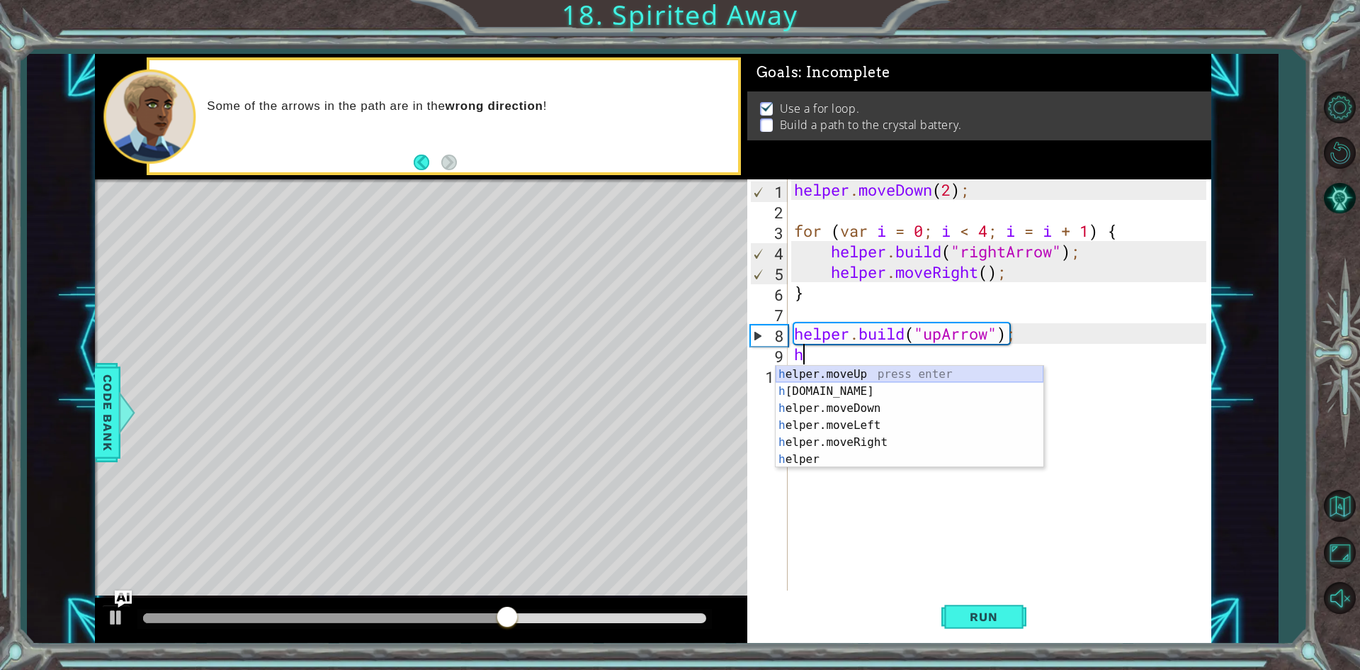
click at [849, 367] on div "h elper.moveUp press enter h [DOMAIN_NAME] press enter h elper.moveDown press e…" at bounding box center [910, 434] width 268 height 136
type textarea "helper.moveUp(1);"
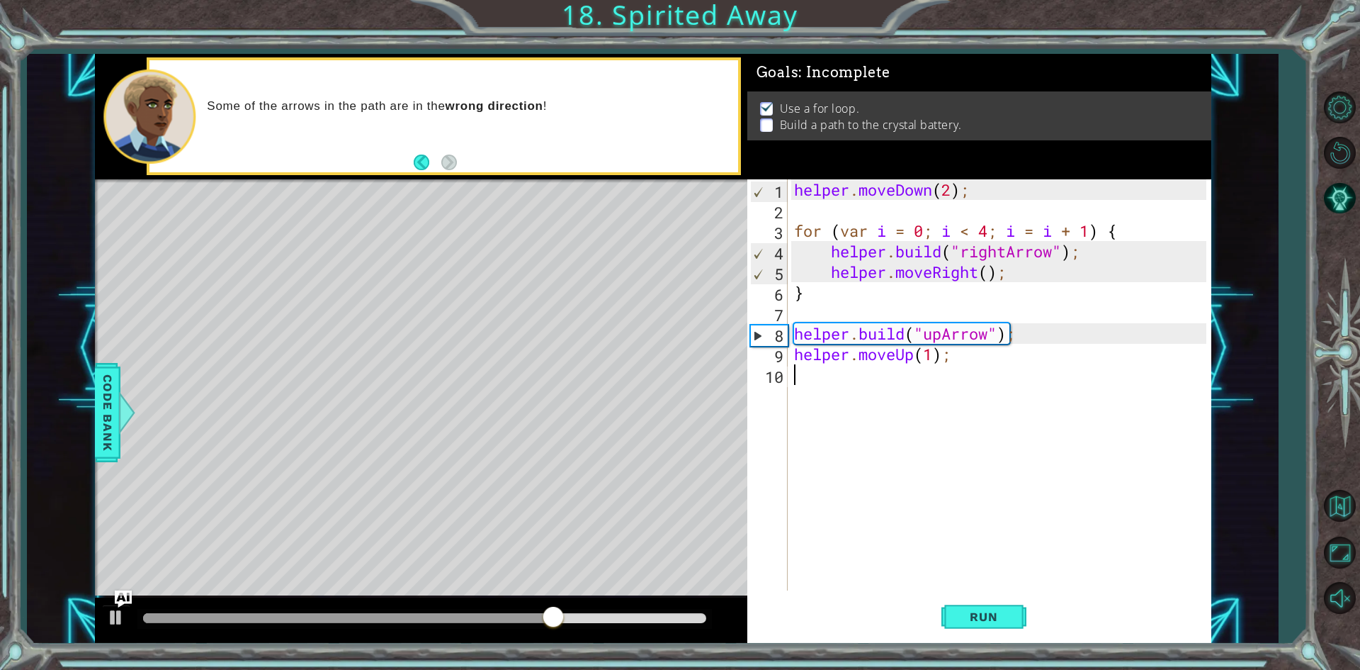
click at [855, 371] on div "helper . moveDown ( 2 ) ; for ( var i = 0 ; i < 4 ; i = i + 1 ) { helper . buil…" at bounding box center [1002, 405] width 422 height 452
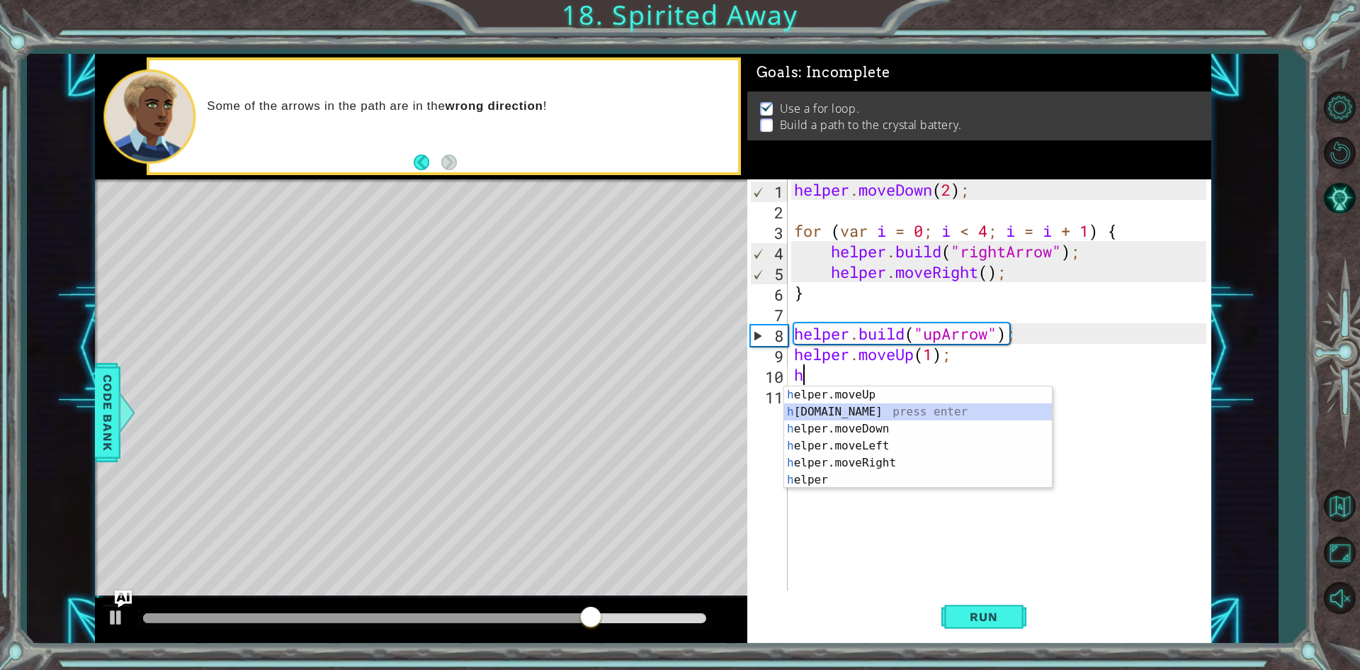
click at [848, 405] on div "h elper.moveUp press enter h [DOMAIN_NAME] press enter h elper.moveDown press e…" at bounding box center [918, 454] width 268 height 136
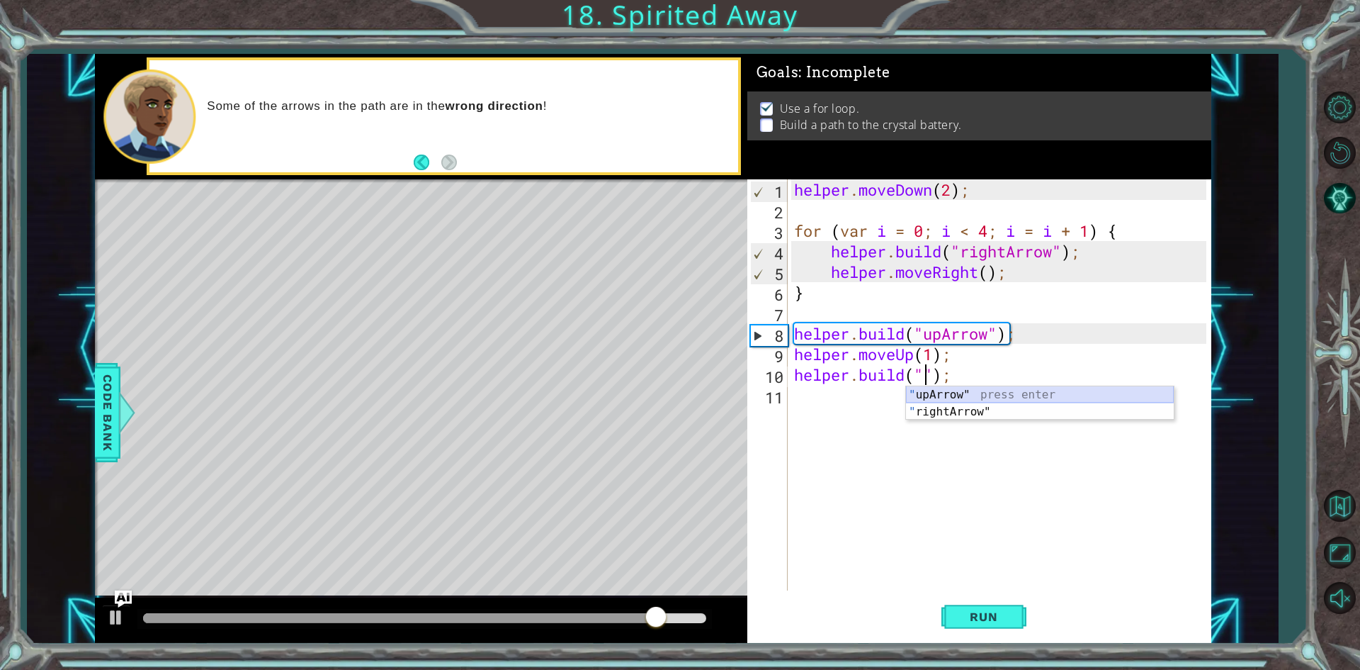
click at [1005, 391] on div "" upArrow" press enter " rightArrow" press enter" at bounding box center [1040, 420] width 268 height 68
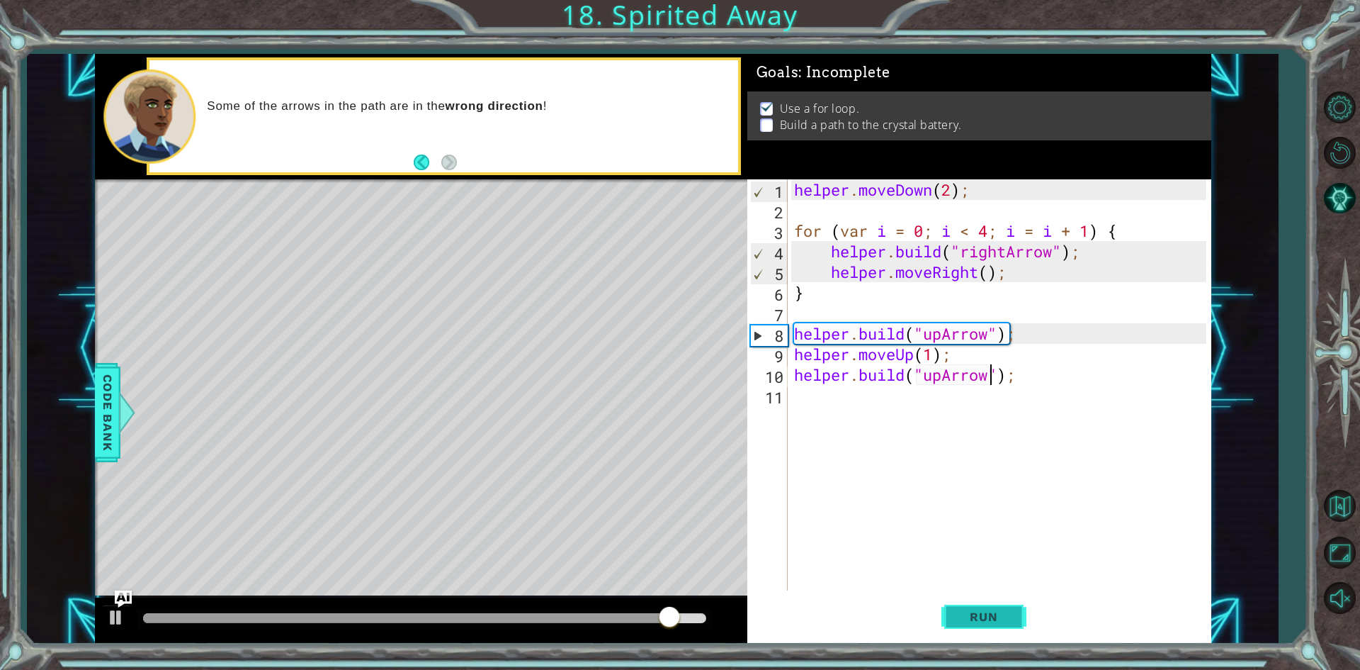
type textarea "[DOMAIN_NAME]("upArrow");"
click at [951, 620] on button "Run" at bounding box center [984, 617] width 85 height 46
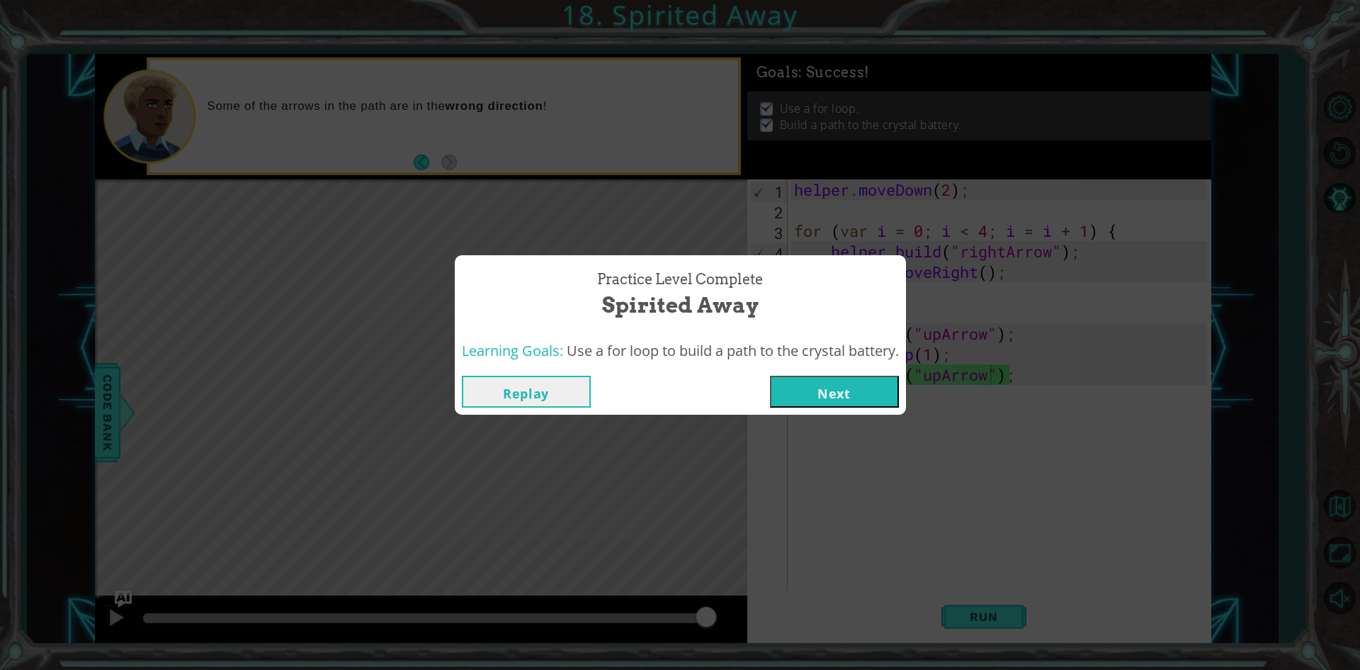
click at [822, 385] on button "Next" at bounding box center [834, 391] width 129 height 32
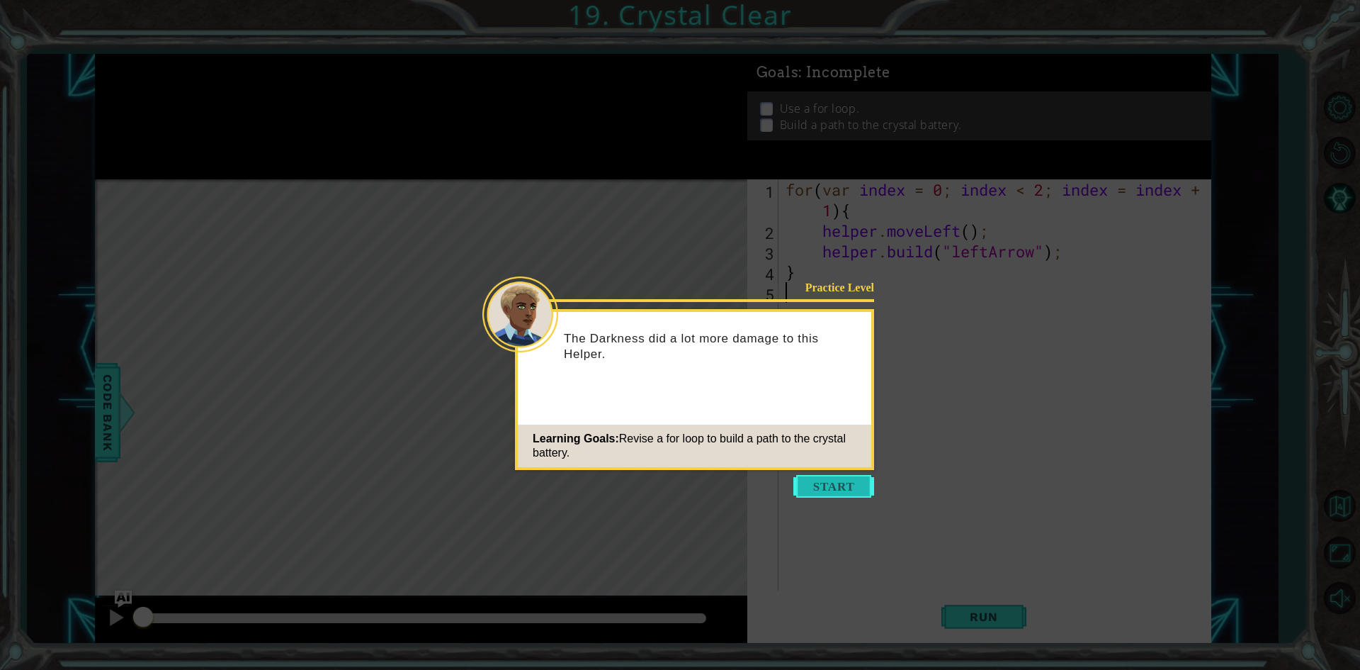
click at [825, 490] on button "Start" at bounding box center [833, 486] width 81 height 23
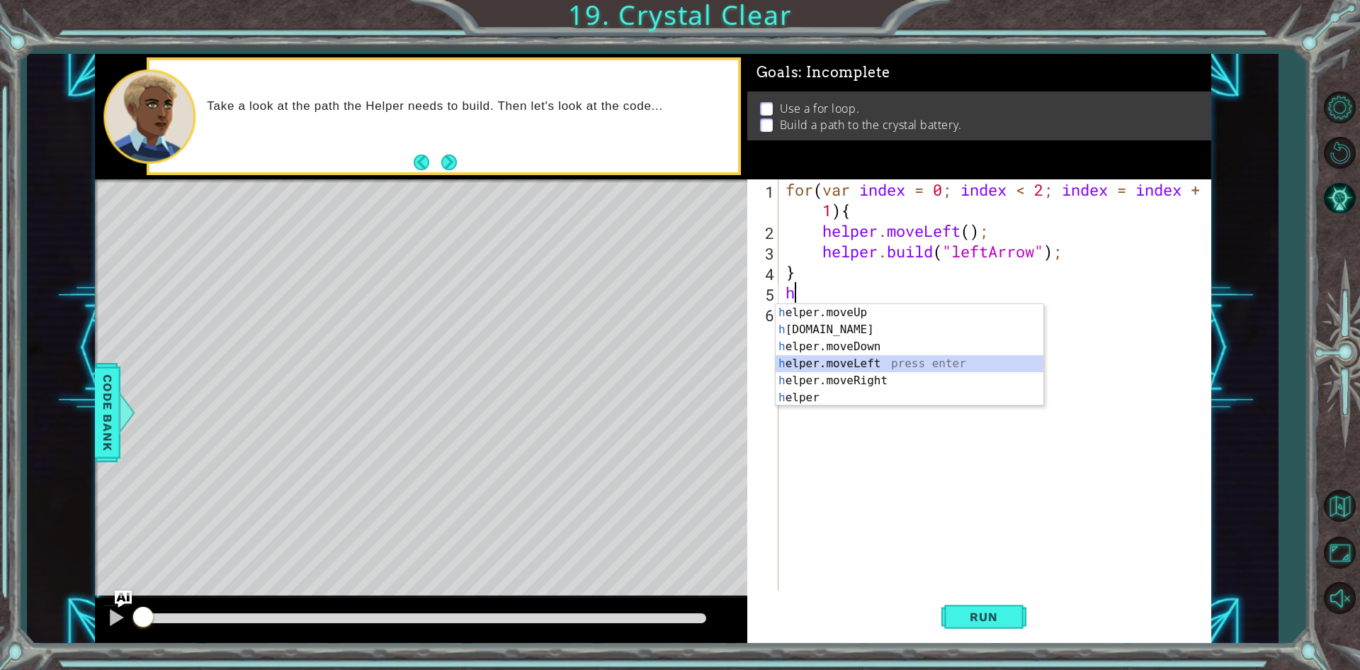
click at [857, 361] on div "h elper.moveUp press enter h [DOMAIN_NAME] press enter h elper.moveDown press e…" at bounding box center [910, 372] width 268 height 136
type textarea "helper.moveLeft(1);"
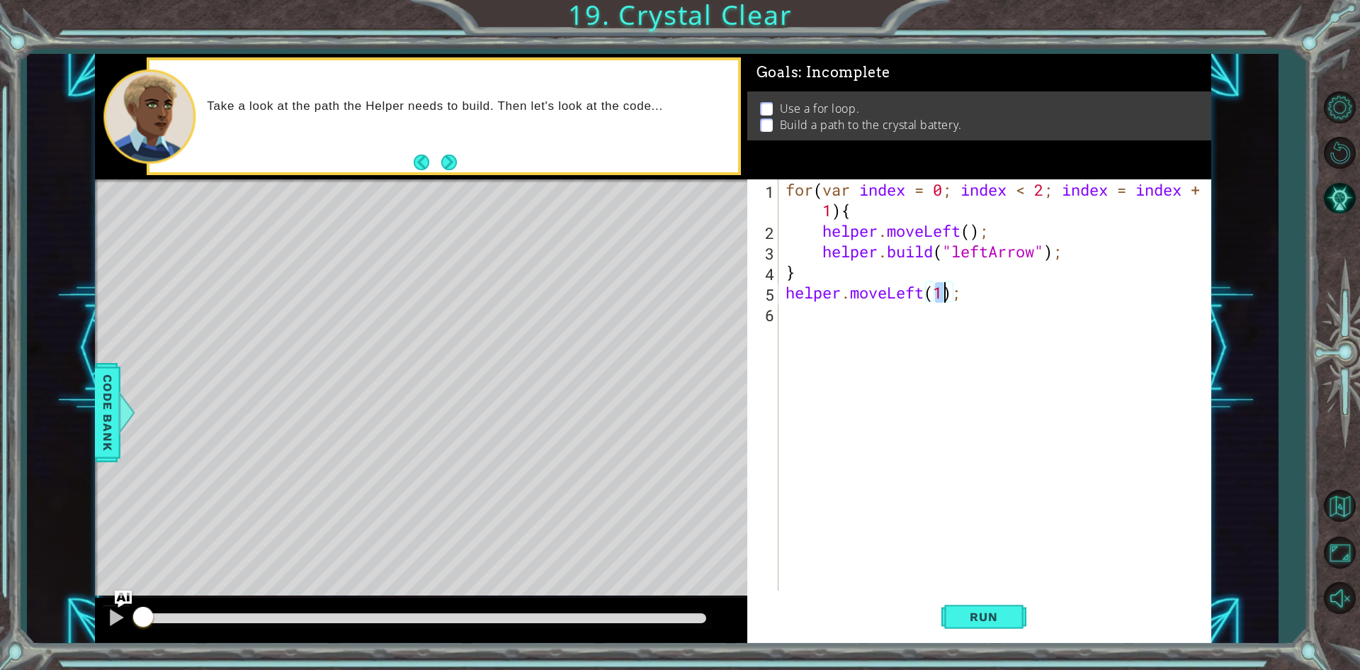
drag, startPoint x: 841, startPoint y: 337, endPoint x: 833, endPoint y: 375, distance: 38.3
click at [837, 375] on div "for ( var index = 0 ; index < 2 ; index = index + 1 ) { helper . moveLeft ( ) ;…" at bounding box center [998, 415] width 431 height 473
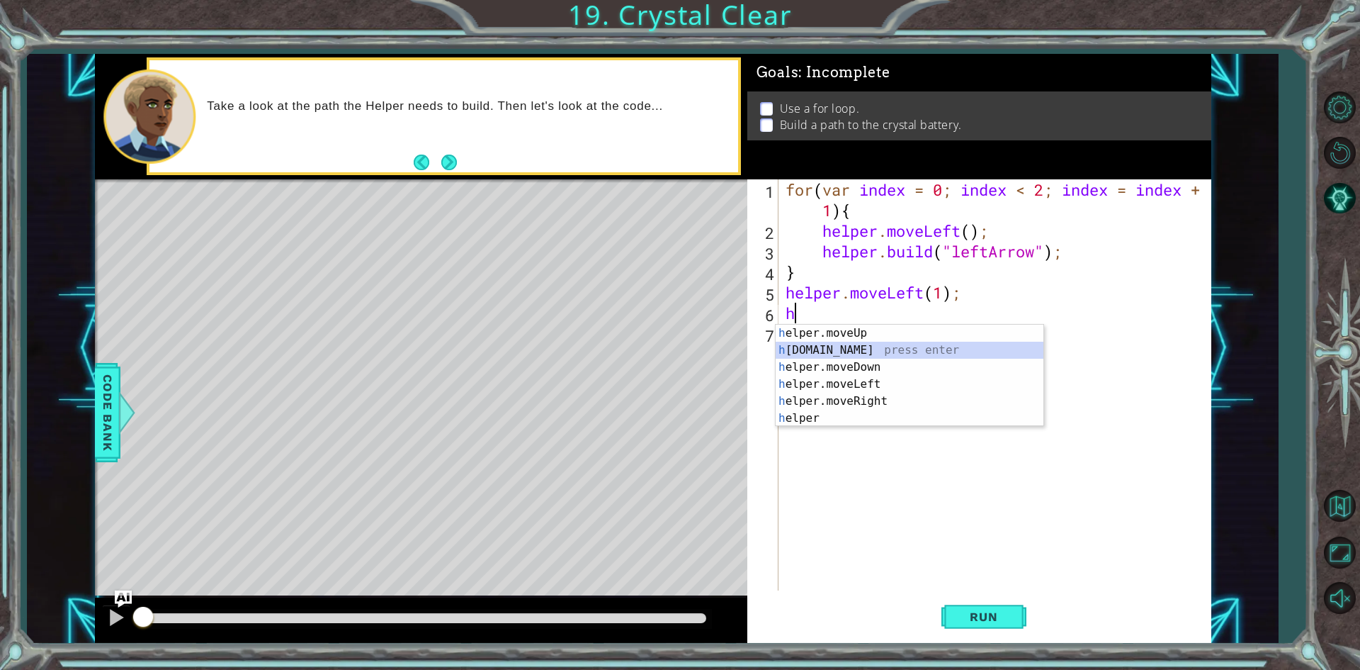
click at [826, 348] on div "h elper.moveUp press enter h [DOMAIN_NAME] press enter h elper.moveDown press e…" at bounding box center [910, 392] width 268 height 136
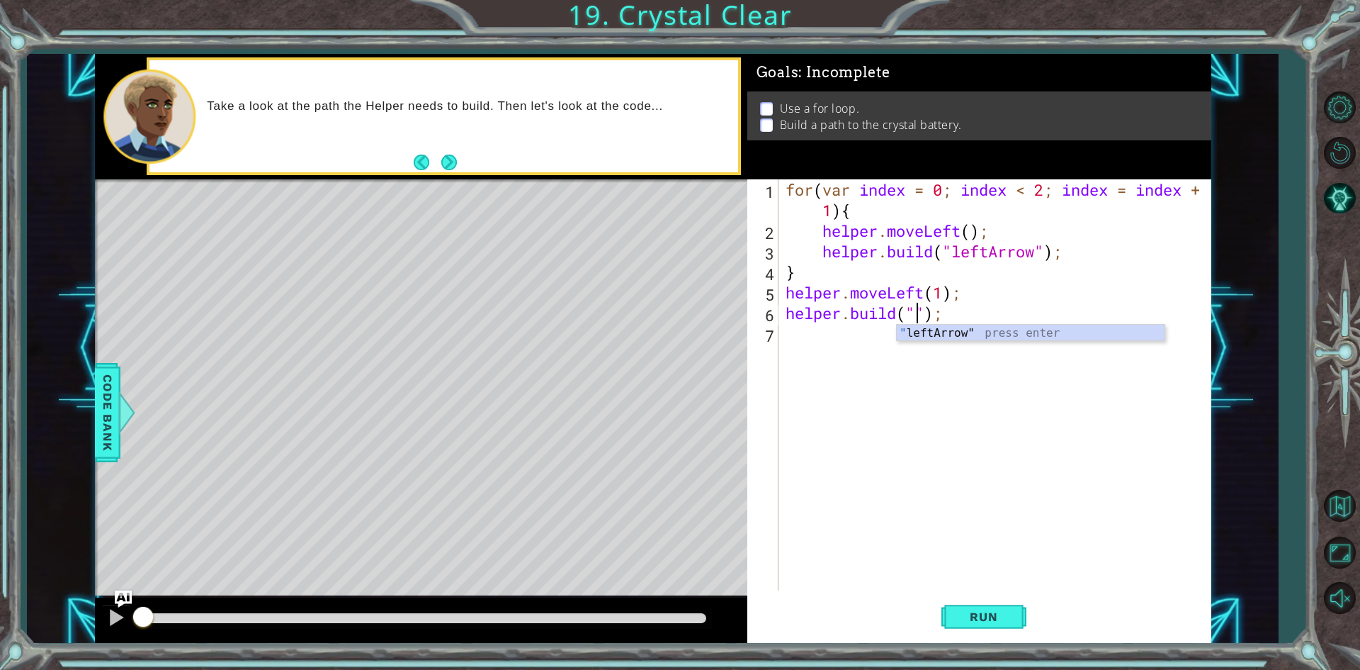
scroll to position [0, 6]
click at [998, 330] on div ""l eftArrow" press enter" at bounding box center [1031, 349] width 268 height 51
type textarea "[DOMAIN_NAME]("leftArrow");"
click at [907, 351] on div "for ( var index = 0 ; index < 2 ; index = index + 1 ) { helper . moveLeft ( ) ;…" at bounding box center [998, 415] width 431 height 473
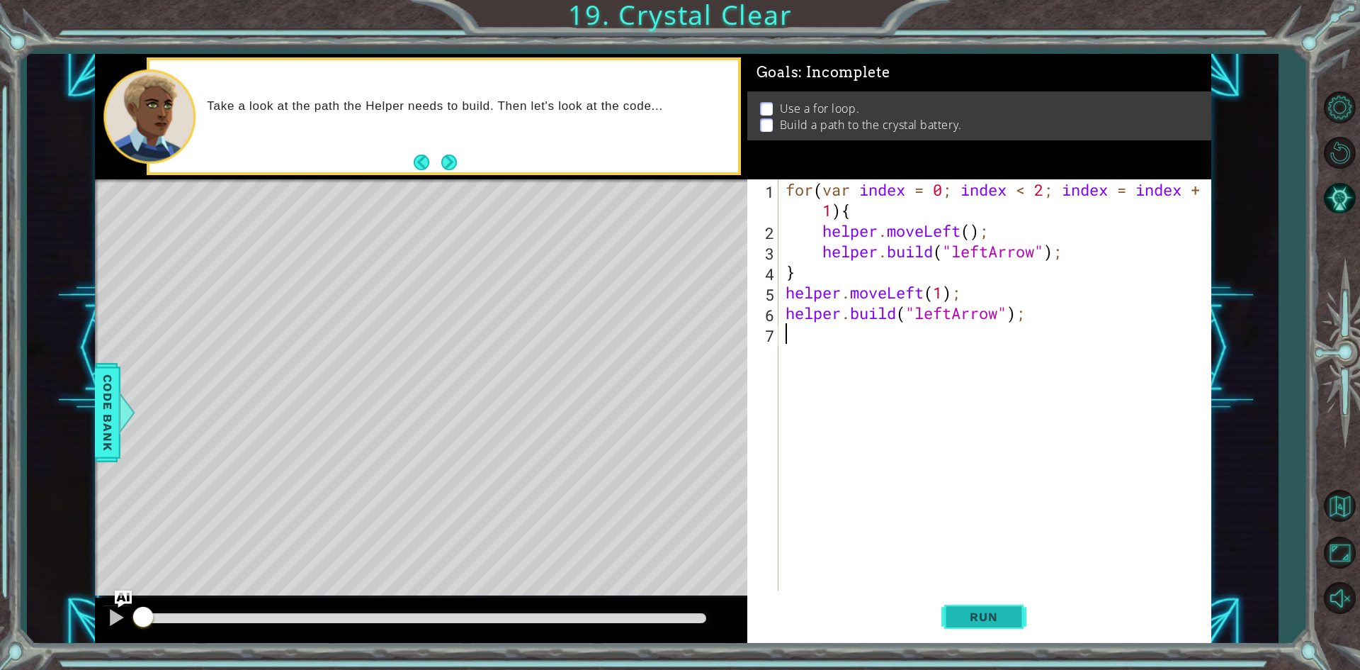
click at [957, 619] on span "Run" at bounding box center [984, 616] width 56 height 14
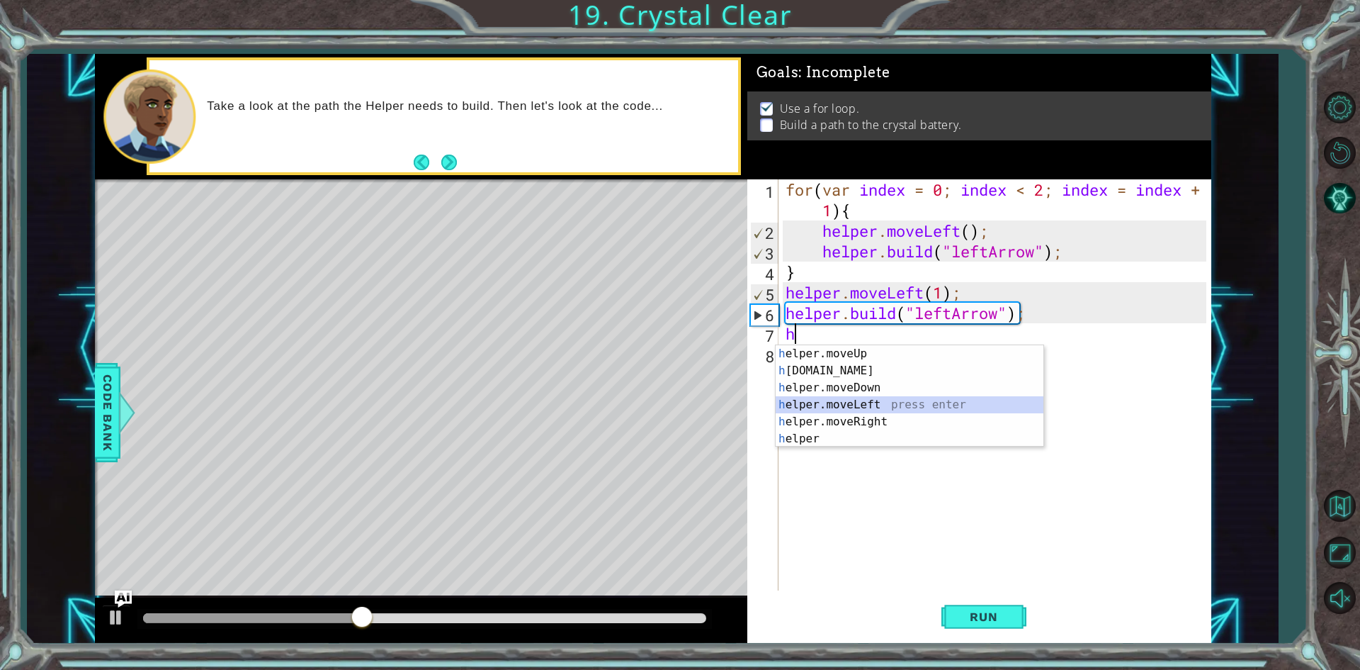
click at [883, 407] on div "h elper.moveUp press enter h [DOMAIN_NAME] press enter h elper.moveDown press e…" at bounding box center [910, 413] width 268 height 136
type textarea "helper.moveLeft(1);"
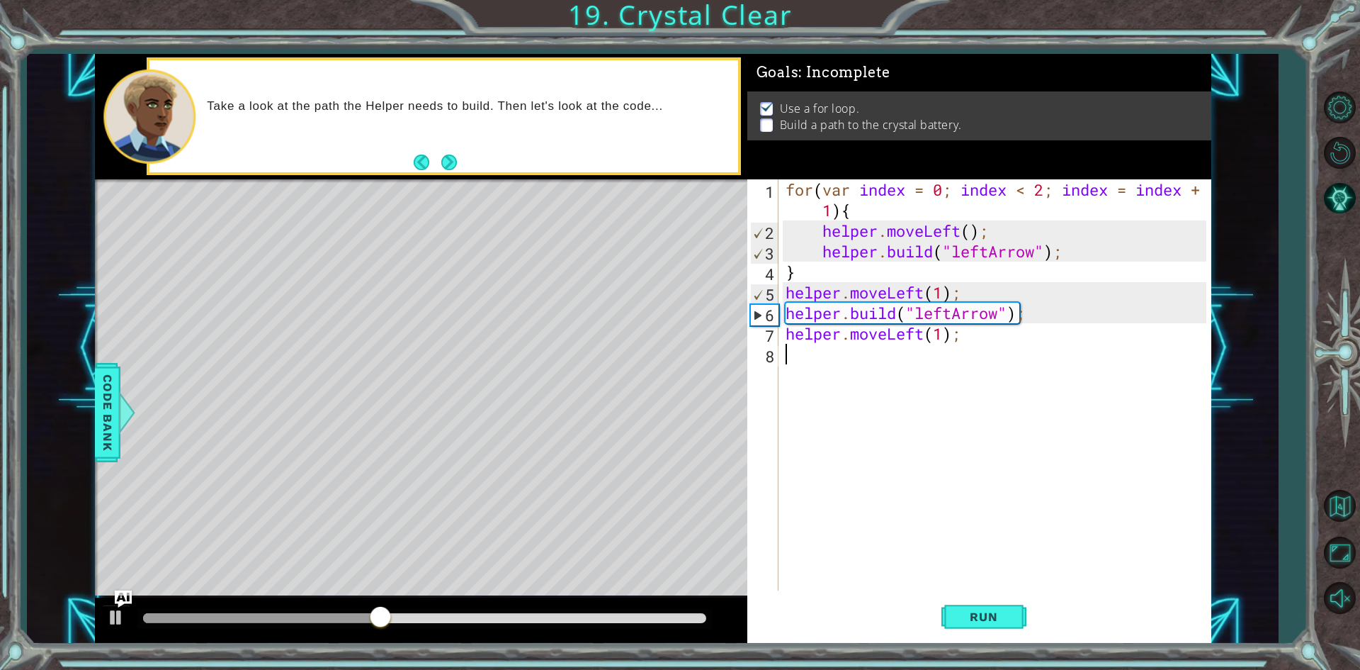
click at [871, 370] on div "for ( var index = 0 ; index < 2 ; index = index + 1 ) { helper . moveLeft ( ) ;…" at bounding box center [998, 415] width 431 height 473
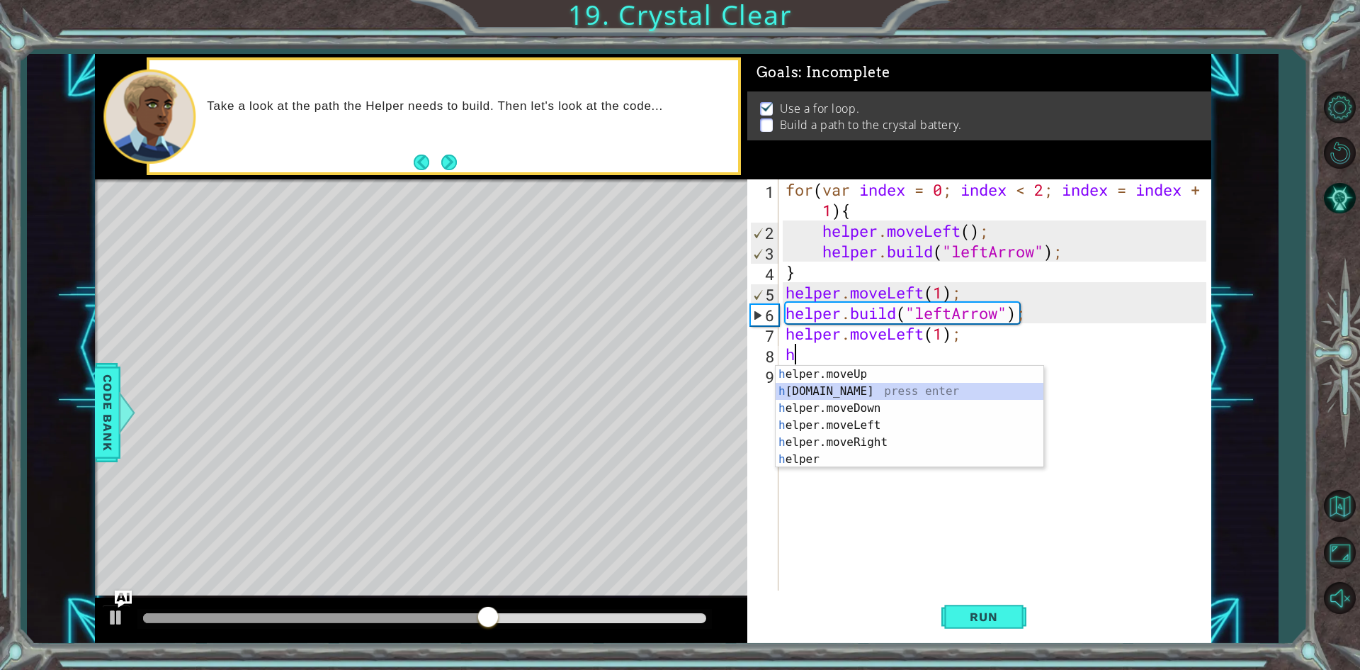
click at [874, 395] on div "h elper.moveUp press enter h [DOMAIN_NAME] press enter h elper.moveDown press e…" at bounding box center [910, 434] width 268 height 136
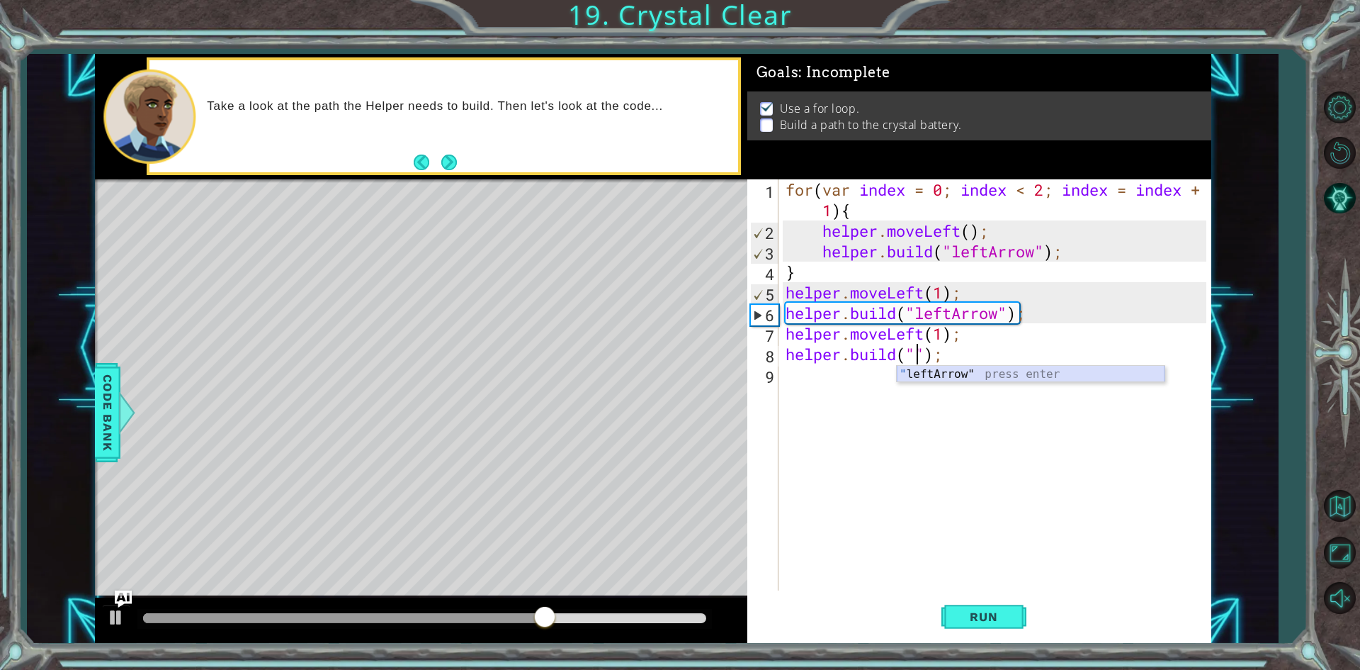
click at [942, 368] on div "" leftArrow" press enter" at bounding box center [1031, 391] width 268 height 51
type textarea "[DOMAIN_NAME]("leftArrow");"
click at [960, 611] on span "Run" at bounding box center [984, 616] width 56 height 14
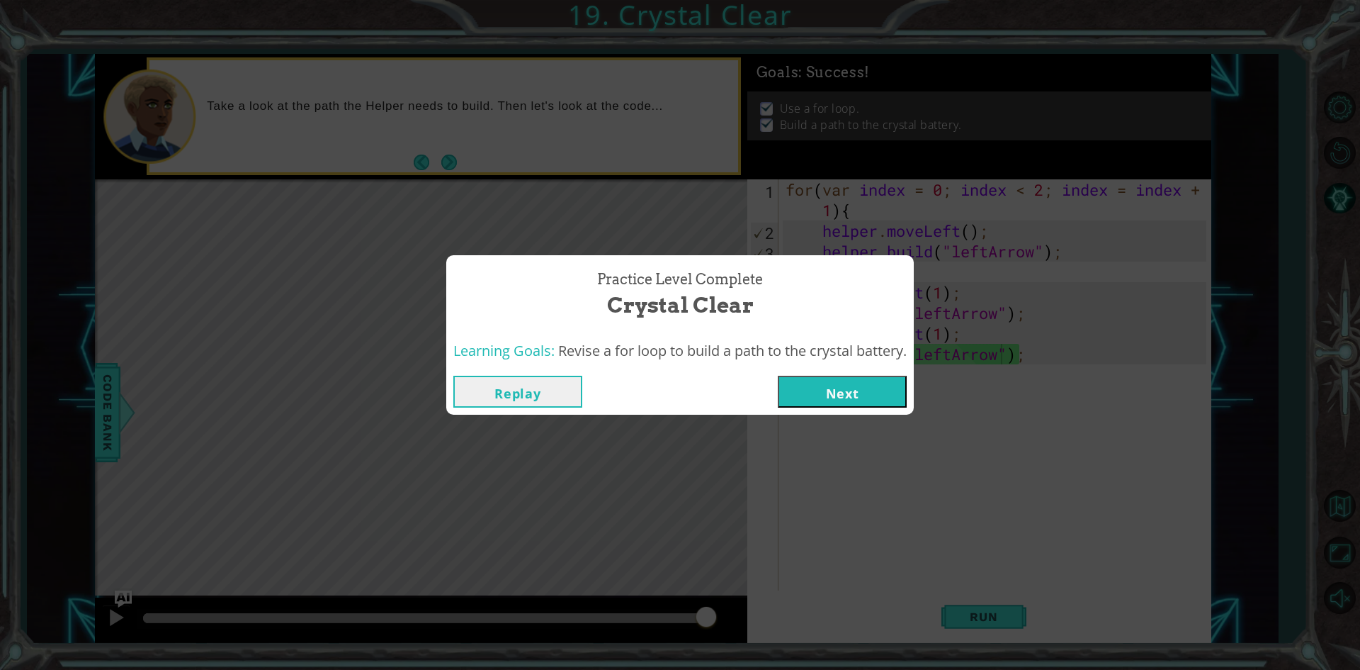
drag, startPoint x: 855, startPoint y: 395, endPoint x: 665, endPoint y: 349, distance: 195.4
click at [803, 380] on button "Next" at bounding box center [842, 391] width 129 height 32
